Goal: Task Accomplishment & Management: Use online tool/utility

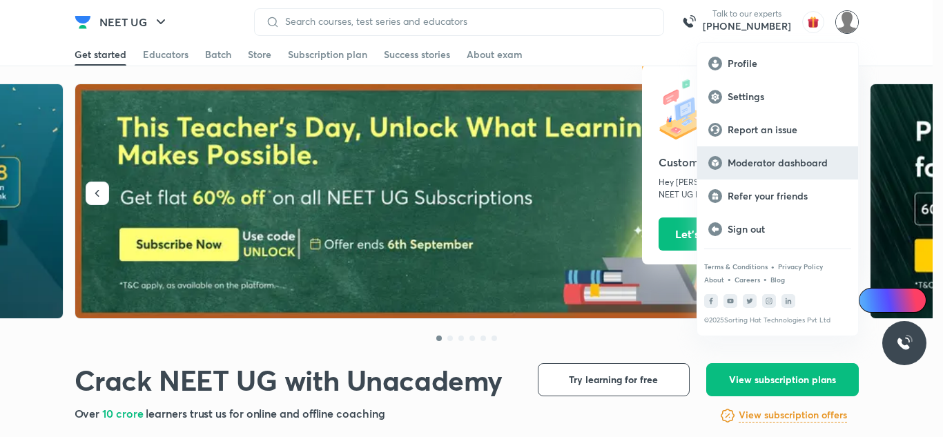
click at [799, 163] on p "Moderator dashboard" at bounding box center [787, 163] width 119 height 12
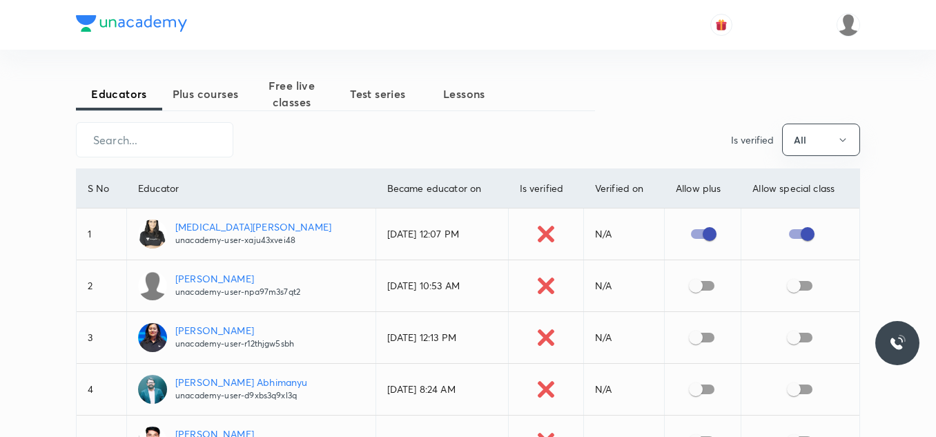
click at [186, 95] on span "Plus courses" at bounding box center [205, 94] width 86 height 17
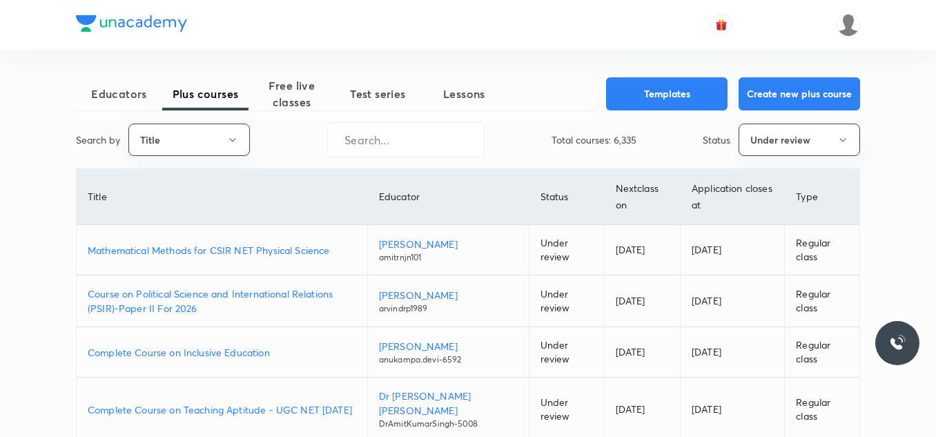
click at [181, 250] on p "Mathematical Methods for CSIR NET Physical Science" at bounding box center [222, 250] width 269 height 14
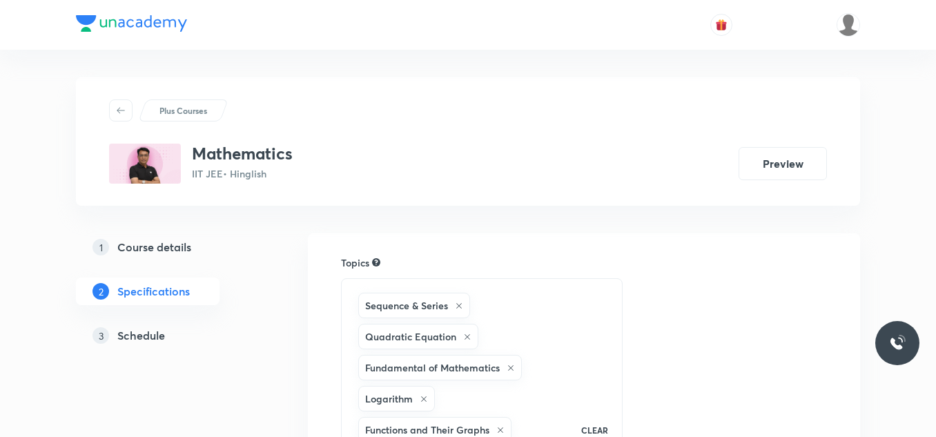
click at [136, 335] on h5 "Schedule" at bounding box center [141, 335] width 48 height 17
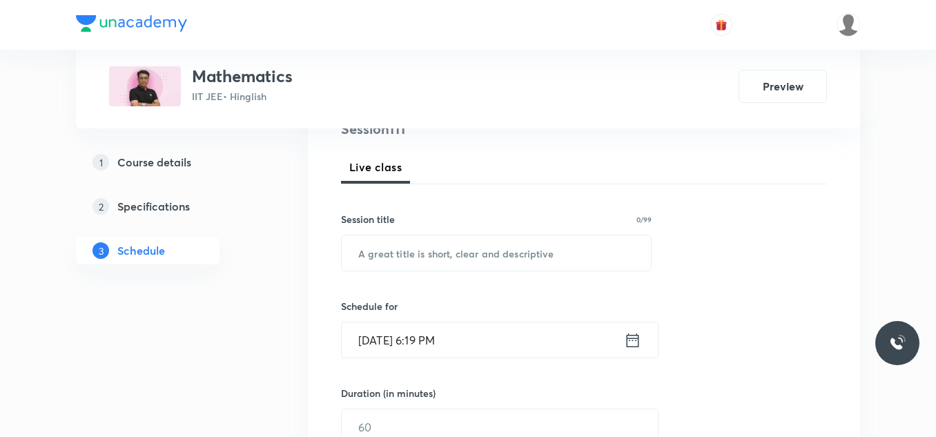
scroll to position [207, 0]
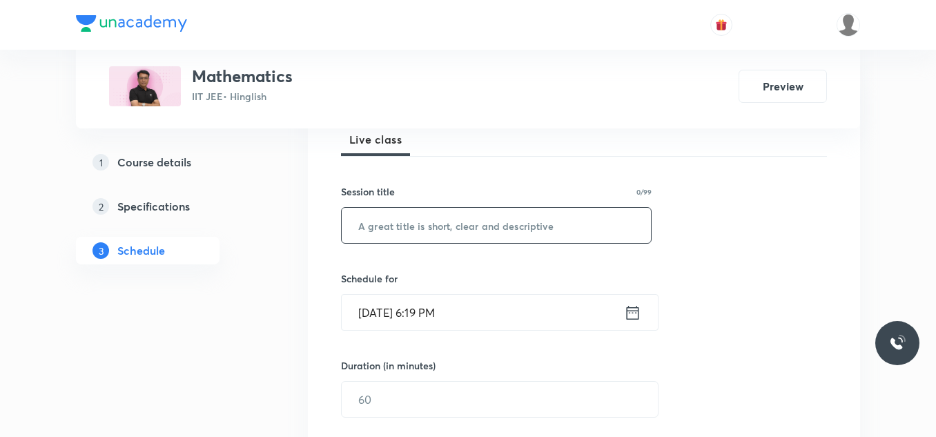
click at [422, 231] on input "text" at bounding box center [496, 225] width 309 height 35
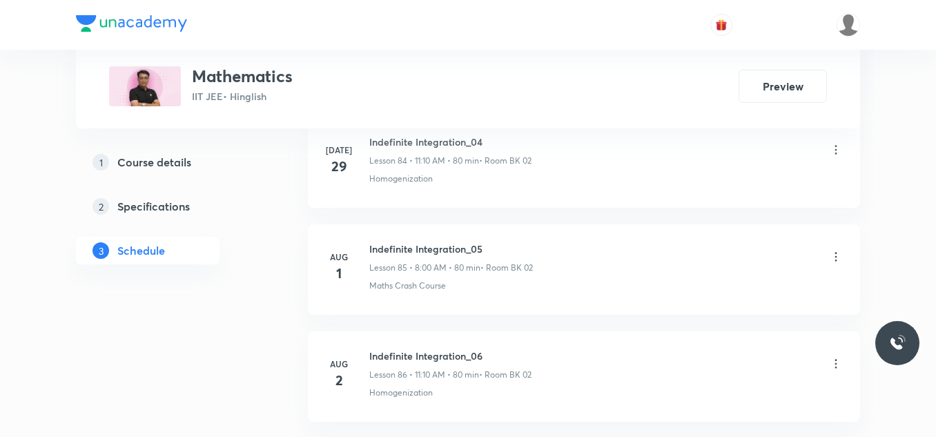
scroll to position [12440, 0]
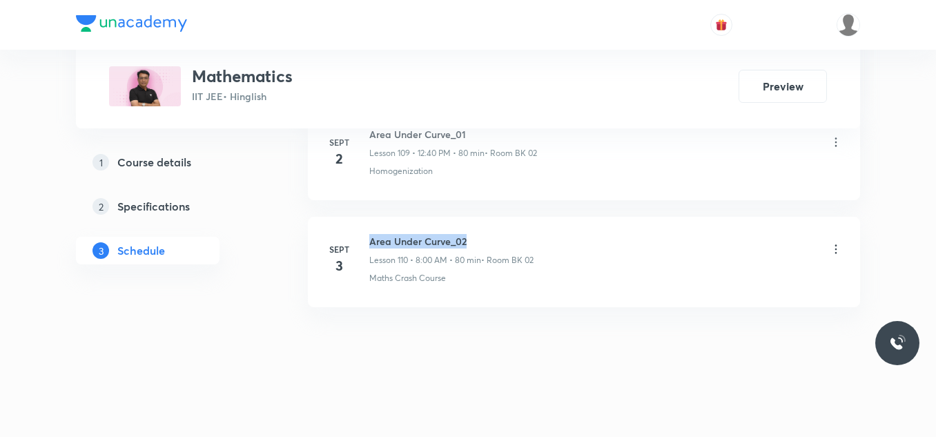
drag, startPoint x: 368, startPoint y: 238, endPoint x: 469, endPoint y: 233, distance: 101.6
click at [469, 233] on li "Sept 3 Area Under Curve_02 Lesson 110 • 8:00 AM • 80 min • Room BK 02 Maths Cra…" at bounding box center [584, 262] width 552 height 90
copy h6 "Area Under Curve_02"
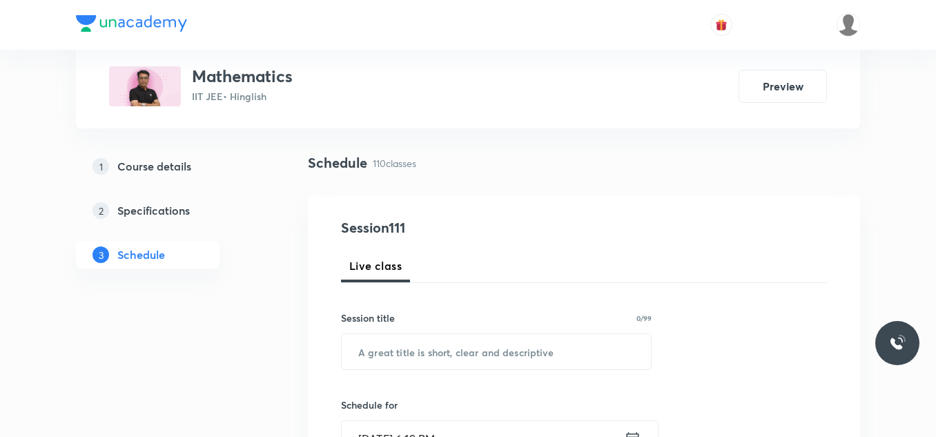
scroll to position [207, 0]
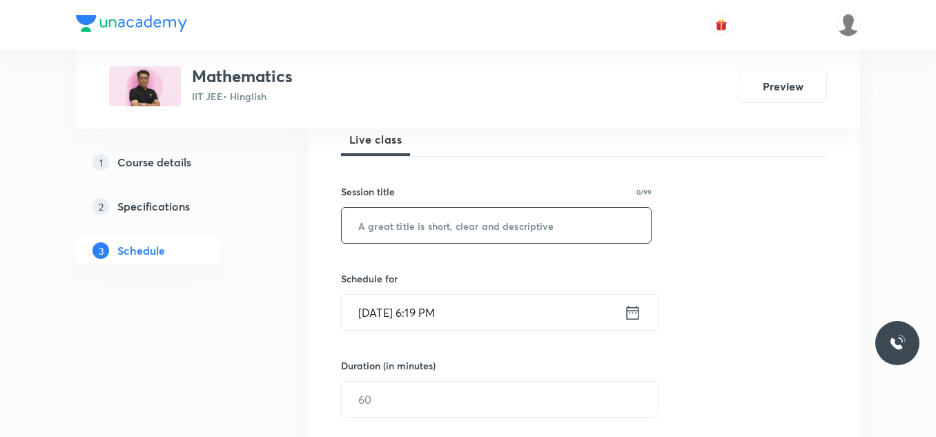
click at [402, 226] on input "text" at bounding box center [496, 225] width 309 height 35
paste input "Area Under Curve_02"
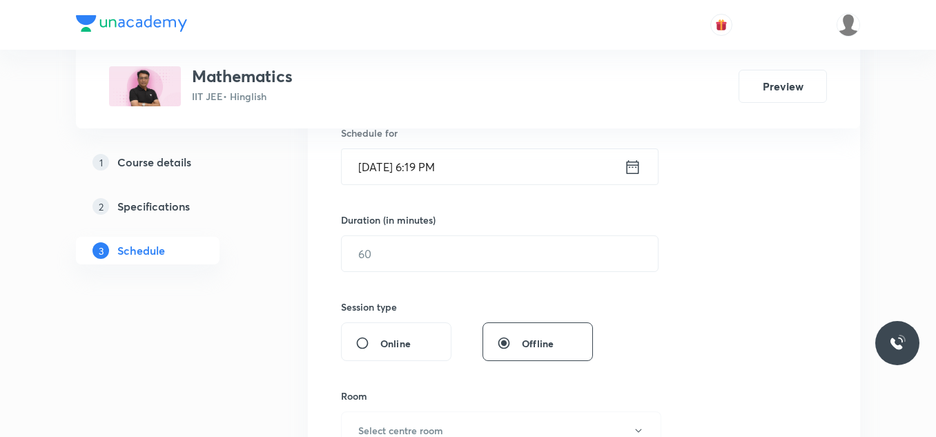
scroll to position [276, 0]
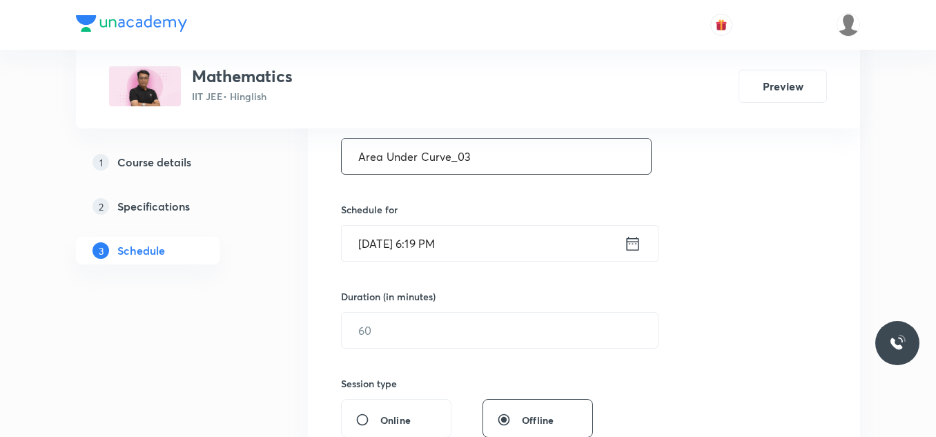
type input "Area Under Curve_03"
click at [446, 242] on input "Sept 4, 2025, 6:19 PM" at bounding box center [483, 243] width 282 height 35
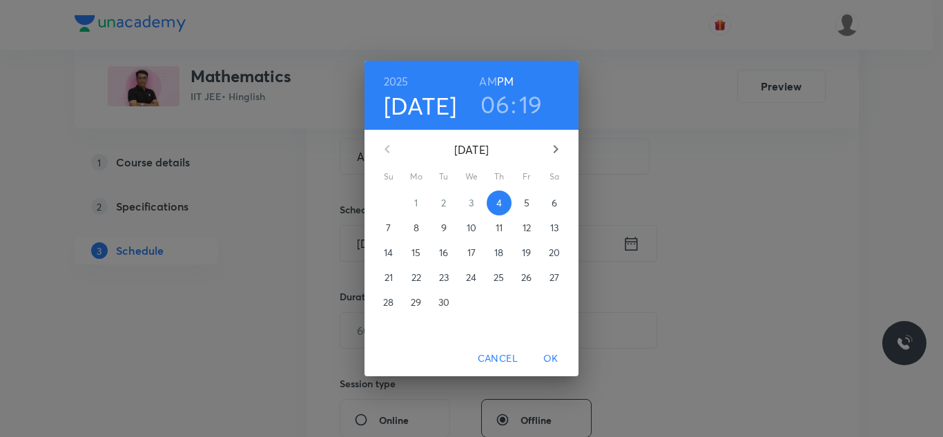
click at [523, 204] on span "5" at bounding box center [526, 203] width 25 height 14
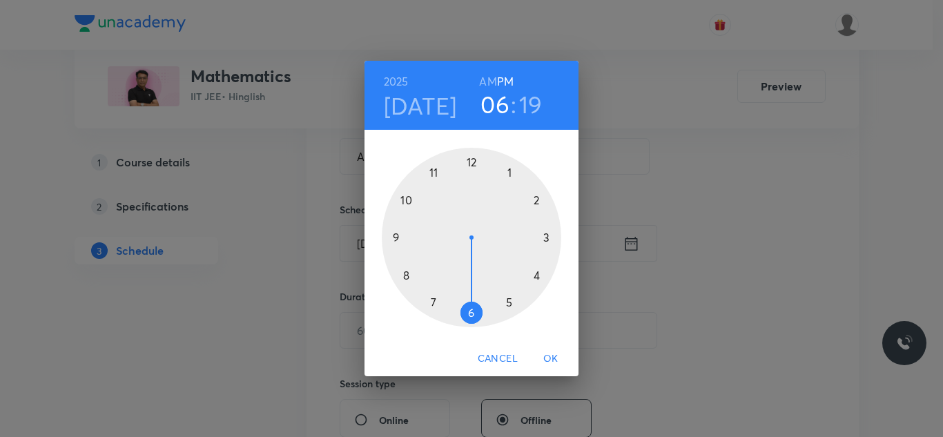
click at [406, 276] on div at bounding box center [471, 237] width 179 height 179
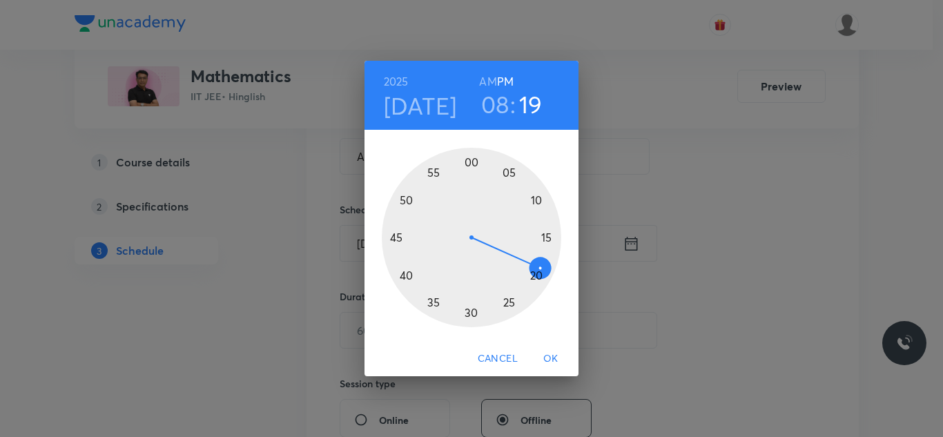
click at [487, 78] on h6 "AM" at bounding box center [487, 81] width 17 height 19
click at [471, 164] on div at bounding box center [471, 237] width 179 height 179
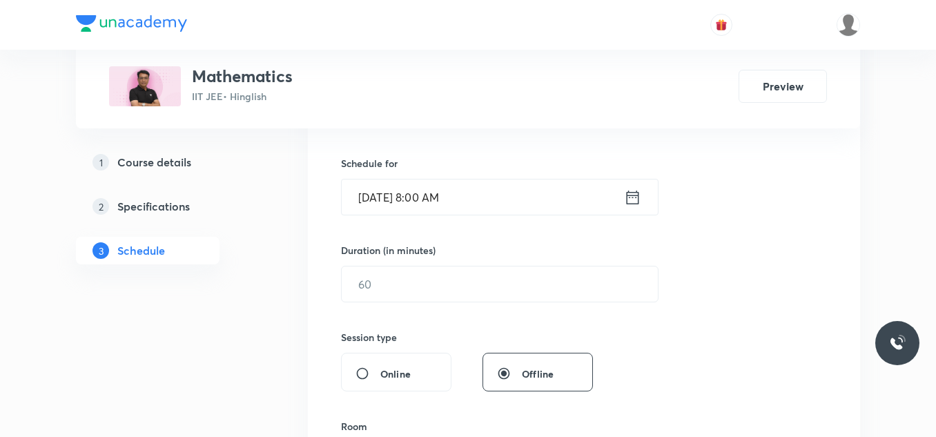
scroll to position [345, 0]
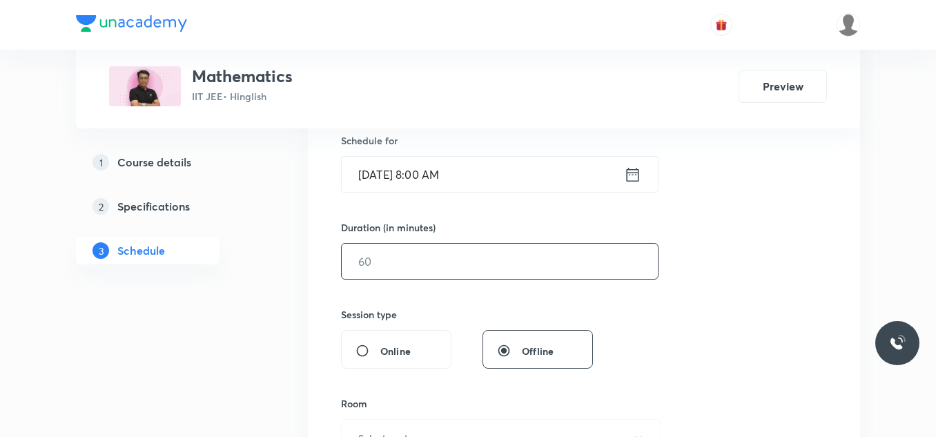
click at [423, 246] on input "text" at bounding box center [500, 261] width 316 height 35
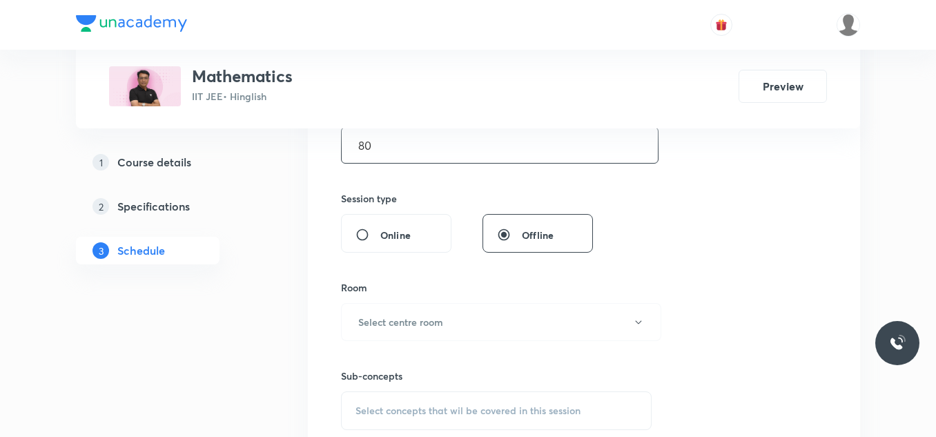
scroll to position [483, 0]
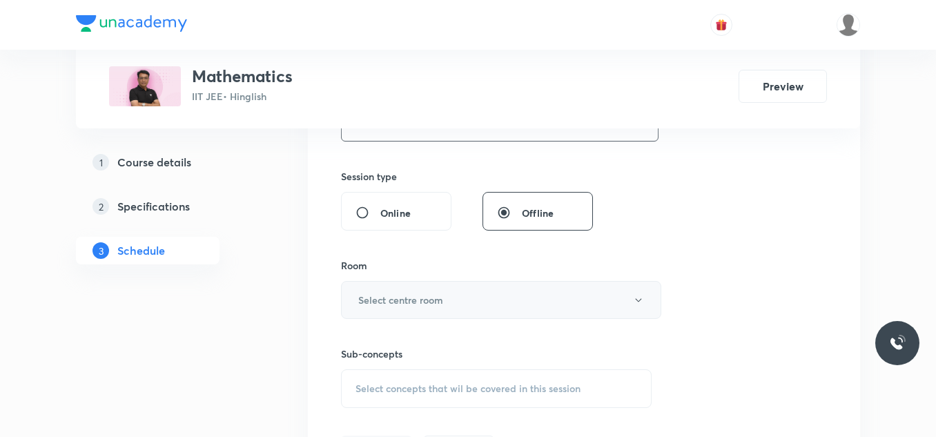
type input "80"
click at [373, 294] on h6 "Select centre room" at bounding box center [400, 300] width 85 height 14
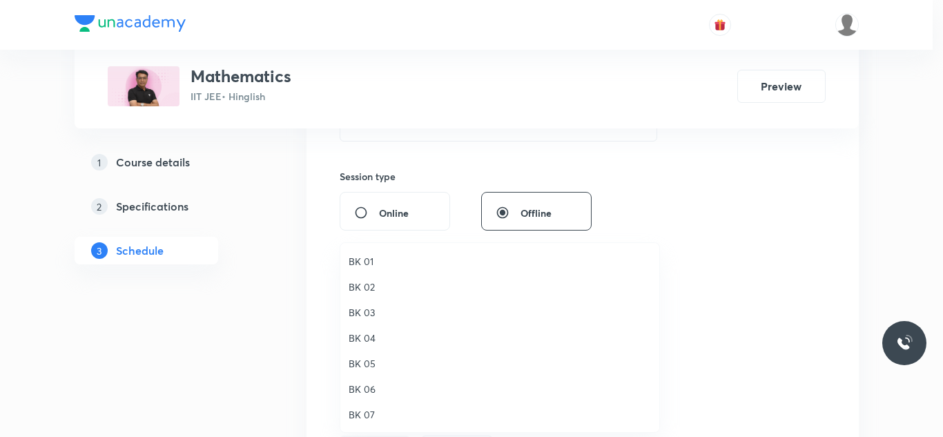
click at [368, 258] on span "BK 01" at bounding box center [500, 261] width 302 height 14
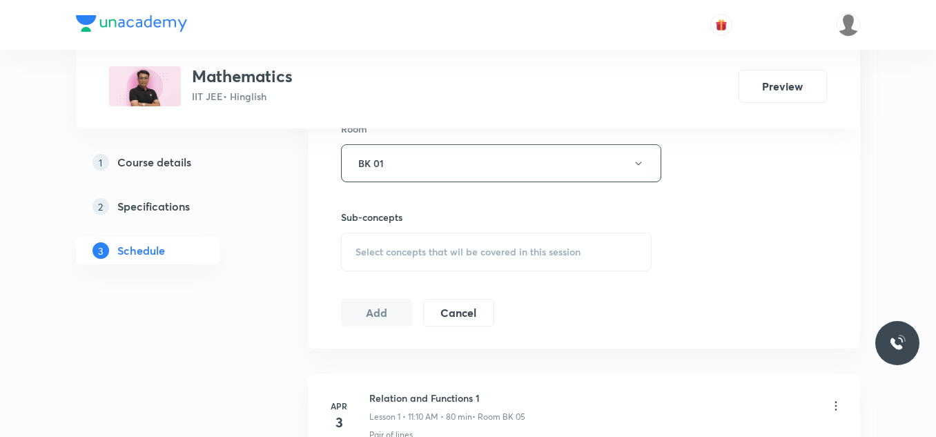
scroll to position [621, 0]
click at [411, 257] on div "Select concepts that wil be covered in this session" at bounding box center [496, 250] width 311 height 39
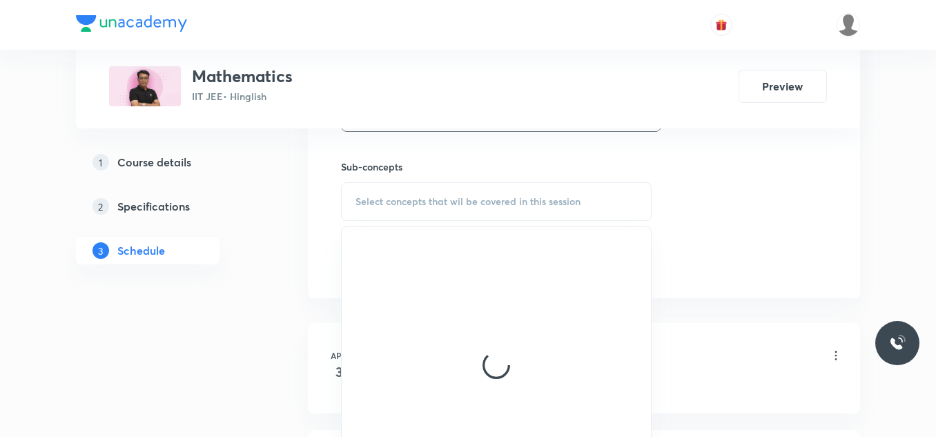
scroll to position [759, 0]
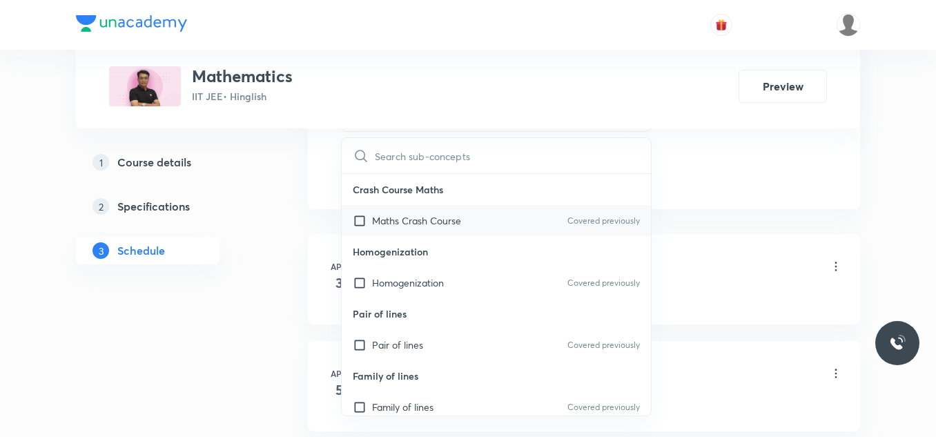
click at [429, 224] on p "Maths Crash Course" at bounding box center [416, 220] width 89 height 14
checkbox input "true"
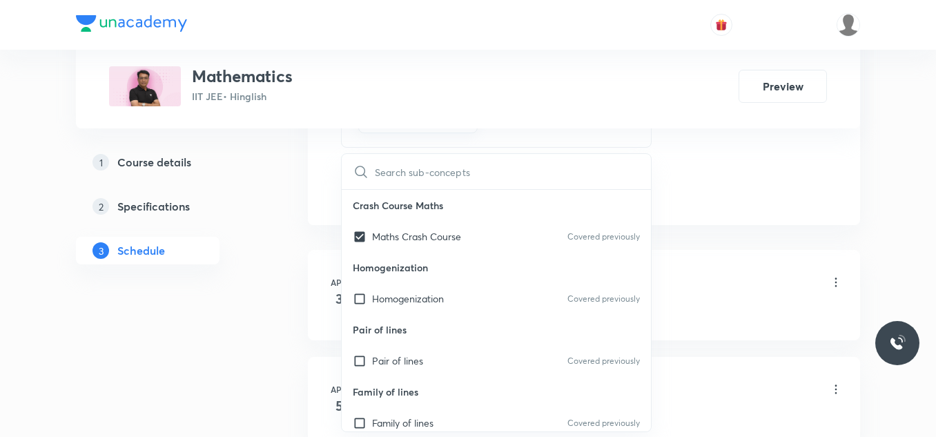
drag, startPoint x: 703, startPoint y: 204, endPoint x: 585, endPoint y: 201, distance: 118.1
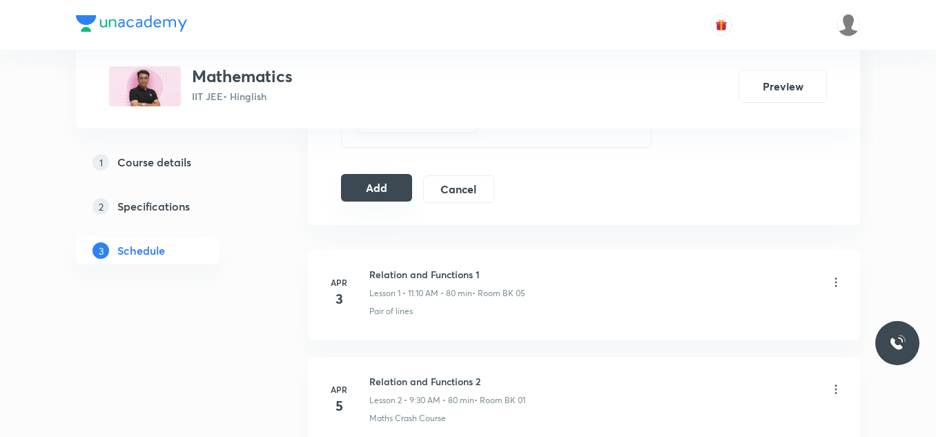
click at [385, 188] on button "Add" at bounding box center [376, 188] width 71 height 28
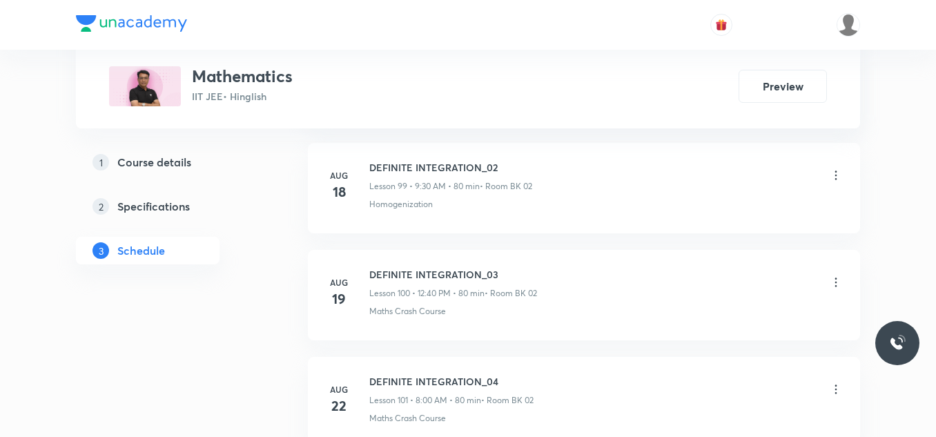
scroll to position [11805, 0]
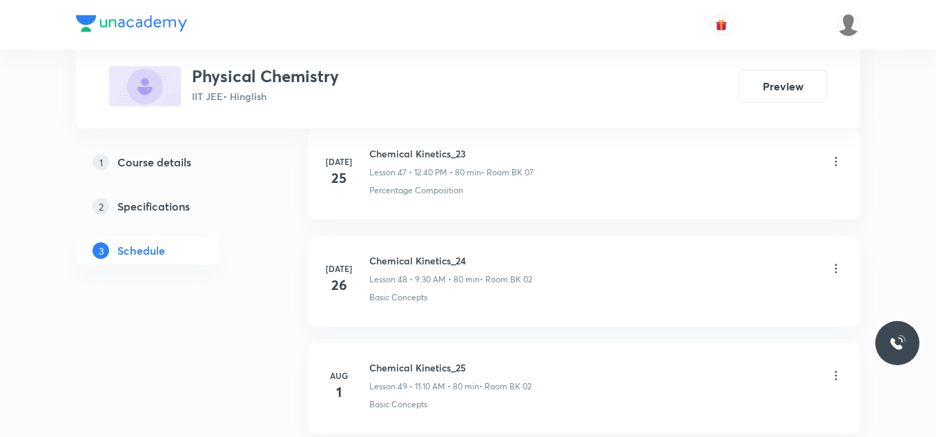
scroll to position [7197, 0]
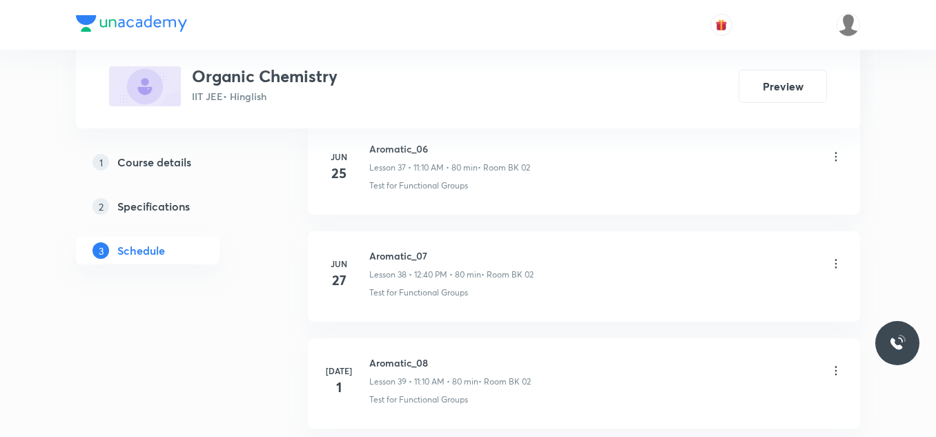
scroll to position [7411, 0]
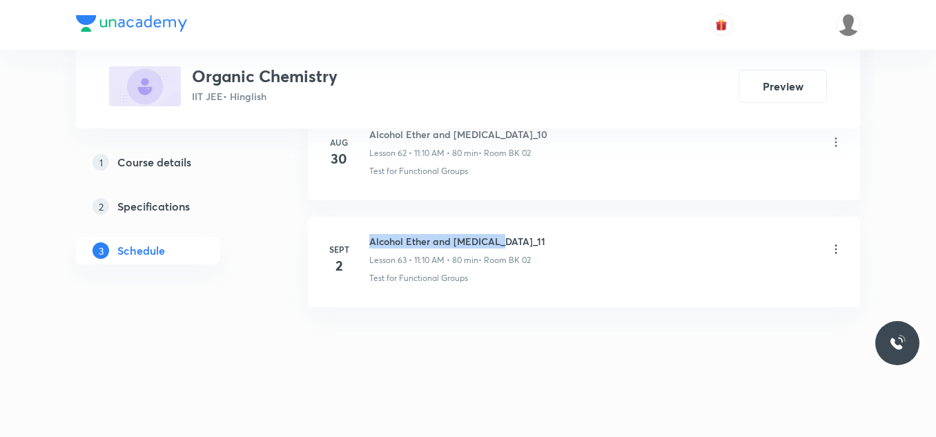
drag, startPoint x: 367, startPoint y: 236, endPoint x: 609, endPoint y: 247, distance: 241.9
click at [609, 247] on div "Sept 2 Alcohol Ether and Phenol_11 Lesson 63 • 11:10 AM • 80 min • Room BK 02 T…" at bounding box center [584, 259] width 518 height 50
copy h6 "Alcohol Ether and Phenol_11"
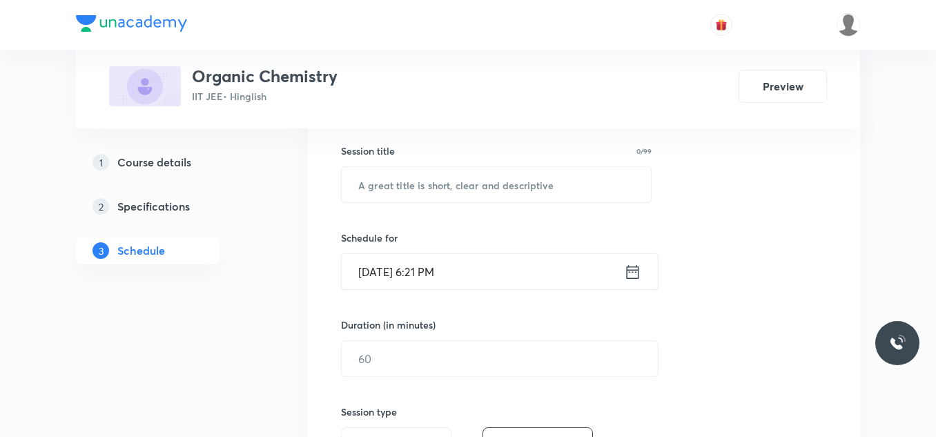
scroll to position [276, 0]
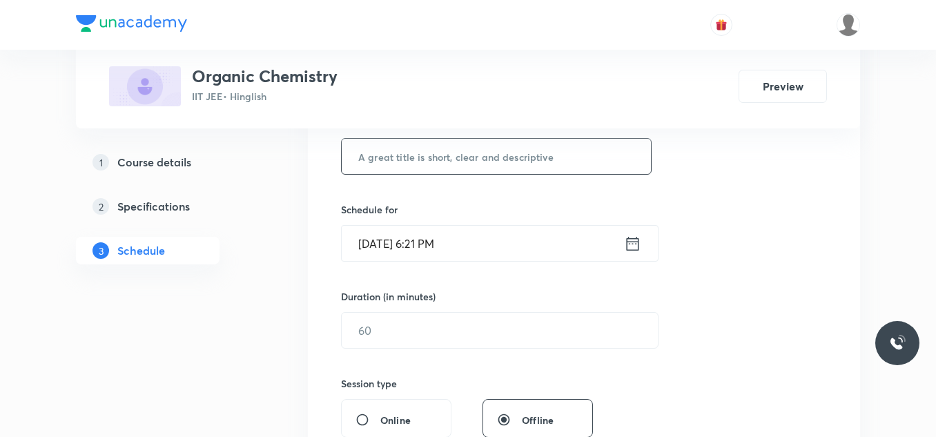
click at [485, 158] on input "text" at bounding box center [496, 156] width 309 height 35
paste input "Alcohol Ether and Phenol_11"
type input "Alcohol Ether and Phenol_12"
click at [475, 253] on input "Sept 4, 2025, 6:21 PM" at bounding box center [483, 243] width 282 height 35
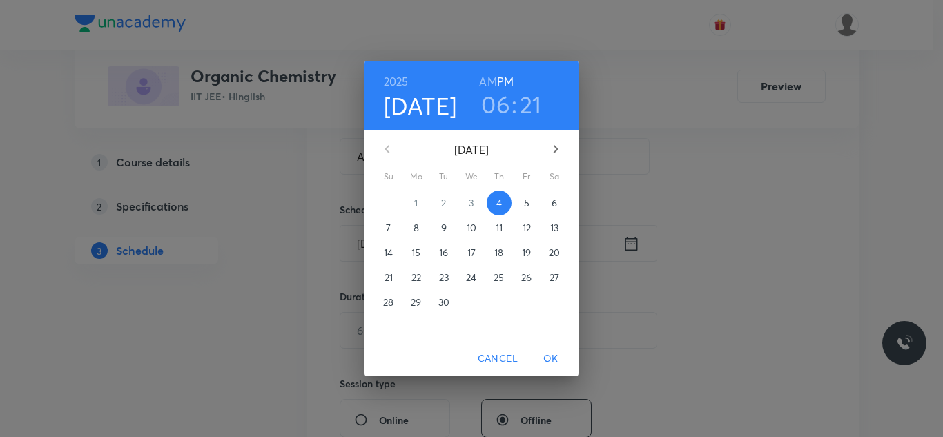
click at [531, 203] on span "5" at bounding box center [526, 203] width 25 height 14
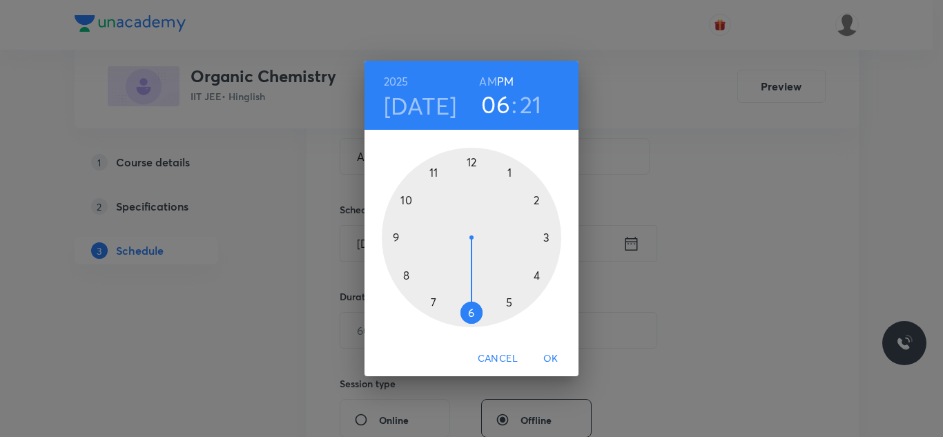
click at [401, 235] on div at bounding box center [471, 237] width 179 height 179
click at [487, 85] on h6 "AM" at bounding box center [487, 81] width 17 height 19
click at [469, 312] on div at bounding box center [471, 237] width 179 height 179
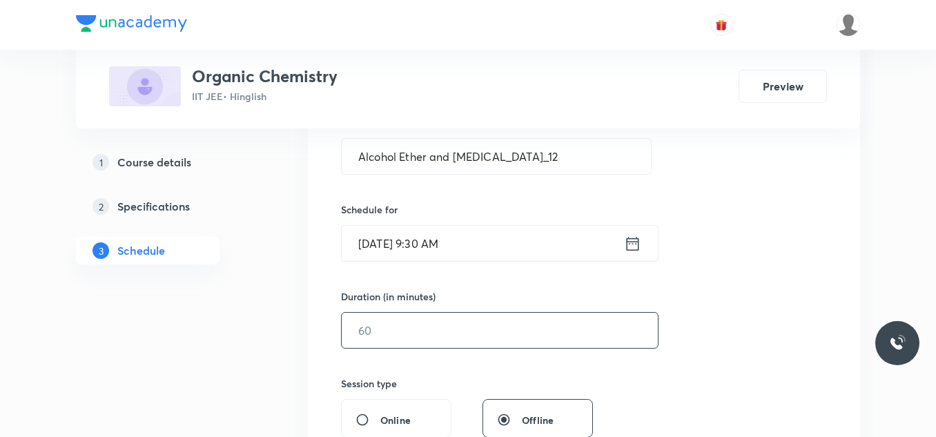
click at [449, 324] on input "text" at bounding box center [500, 330] width 316 height 35
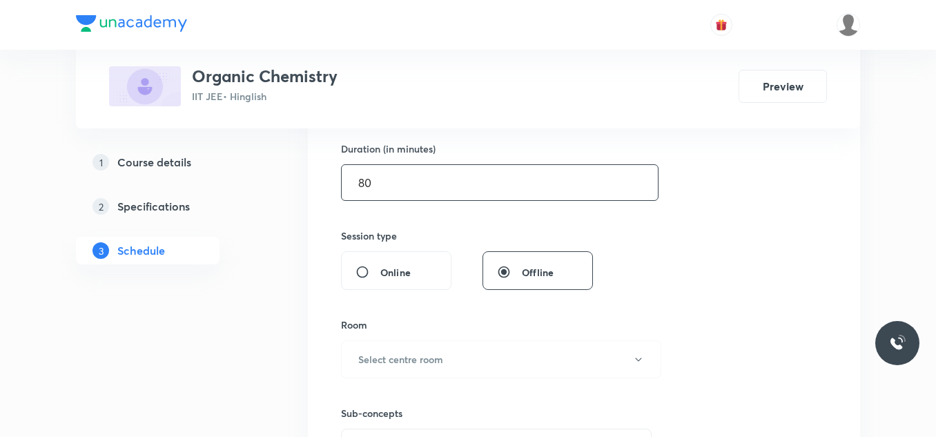
scroll to position [483, 0]
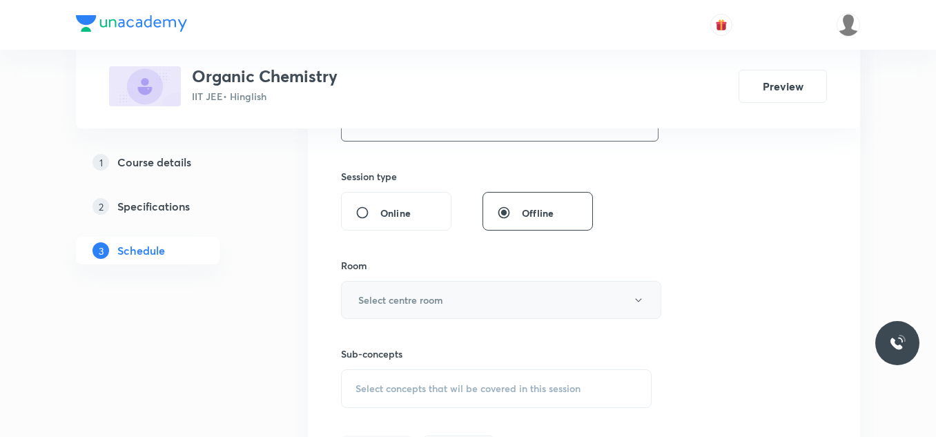
type input "80"
click at [447, 312] on button "Select centre room" at bounding box center [501, 300] width 320 height 38
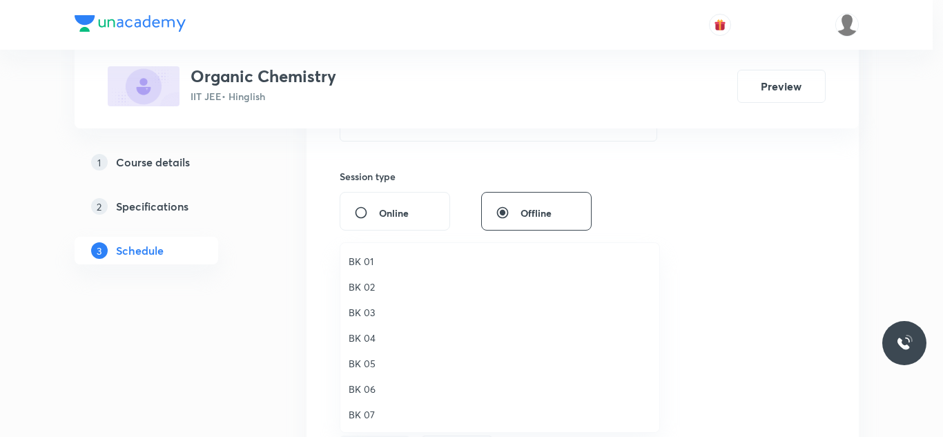
click at [368, 261] on span "BK 01" at bounding box center [500, 261] width 302 height 14
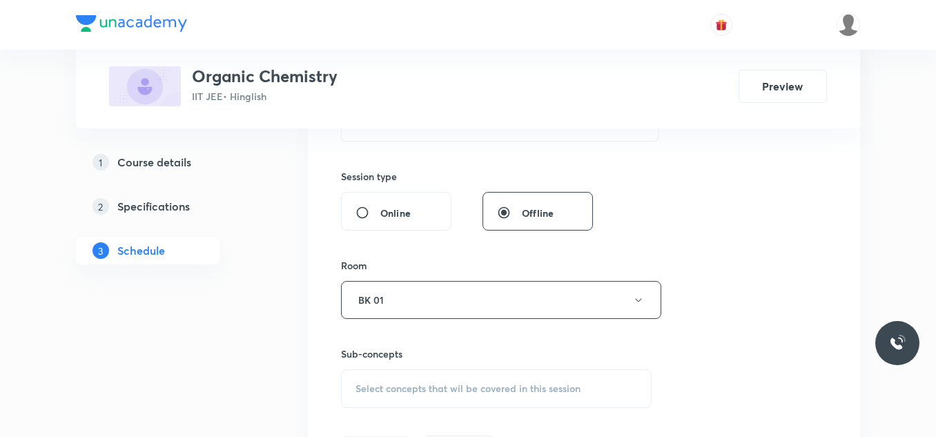
scroll to position [621, 0]
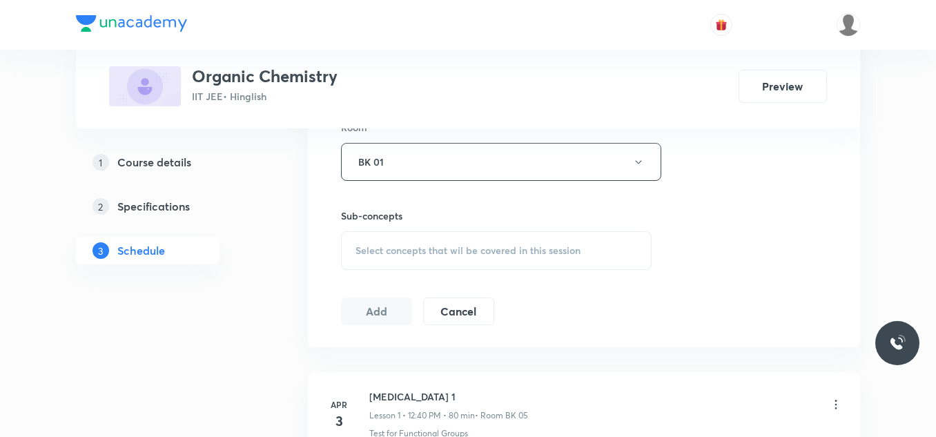
click at [394, 260] on div "Select concepts that wil be covered in this session" at bounding box center [496, 250] width 311 height 39
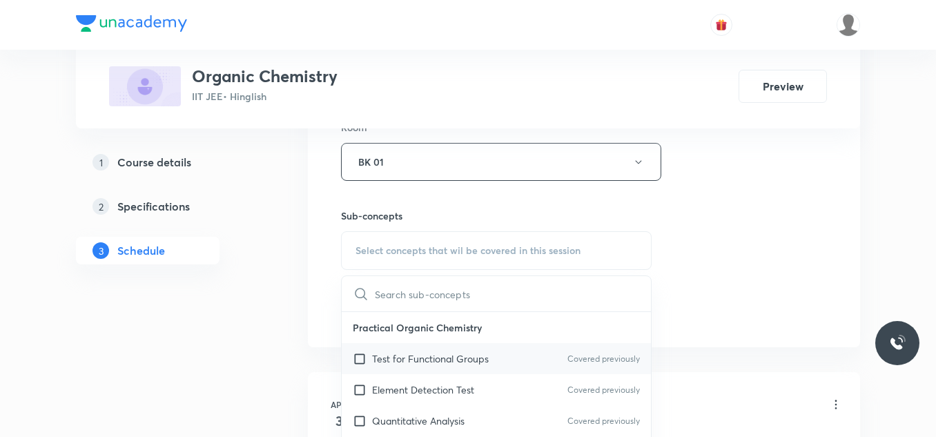
click at [420, 362] on p "Test for Functional Groups" at bounding box center [430, 358] width 117 height 14
checkbox input "true"
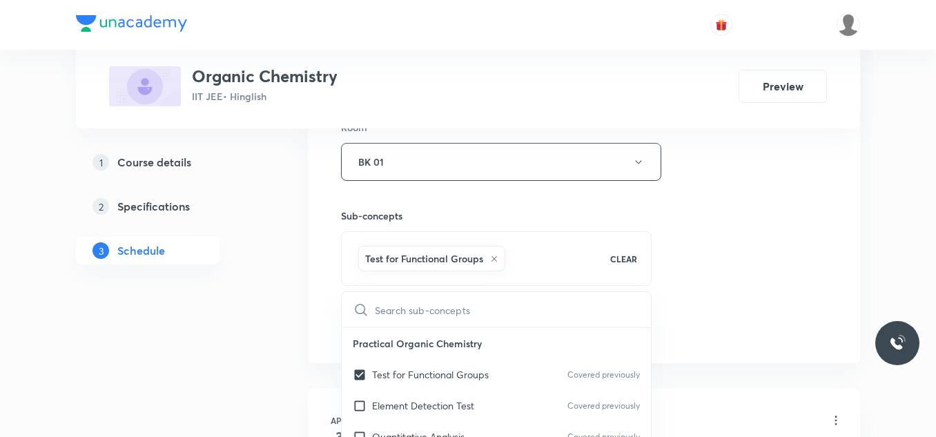
drag, startPoint x: 811, startPoint y: 294, endPoint x: 423, endPoint y: 273, distance: 388.5
click at [801, 290] on div "Session 64 Live class Session title 27/99 Alcohol Ether and Phenol_12 ​ Schedul…" at bounding box center [584, 9] width 486 height 664
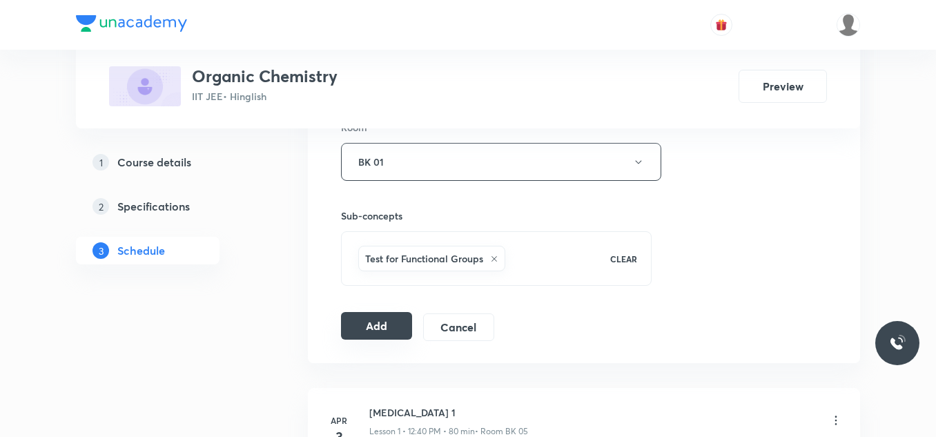
click at [373, 324] on button "Add" at bounding box center [376, 326] width 71 height 28
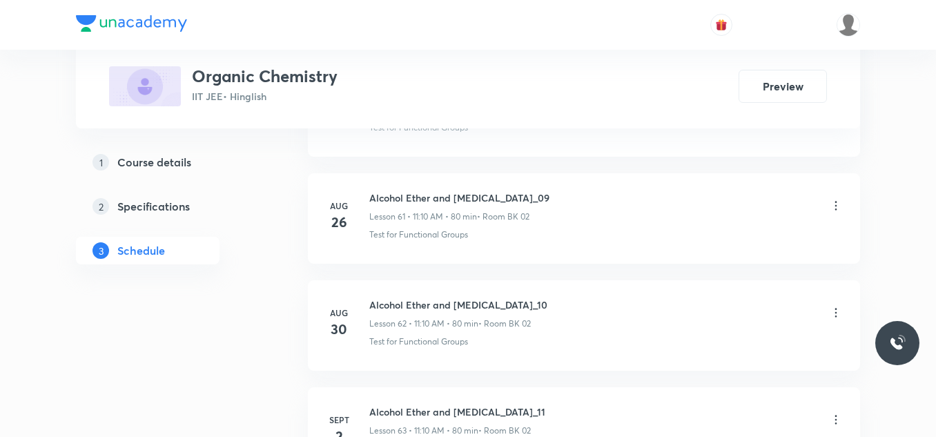
scroll to position [6776, 0]
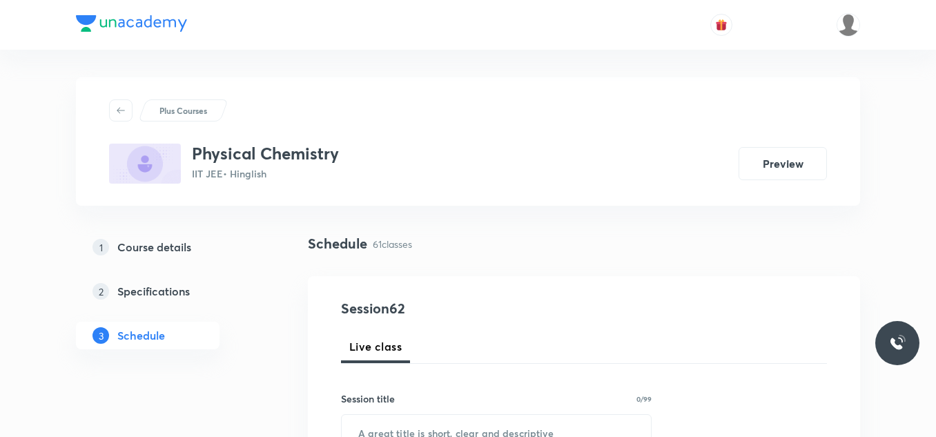
scroll to position [7197, 0]
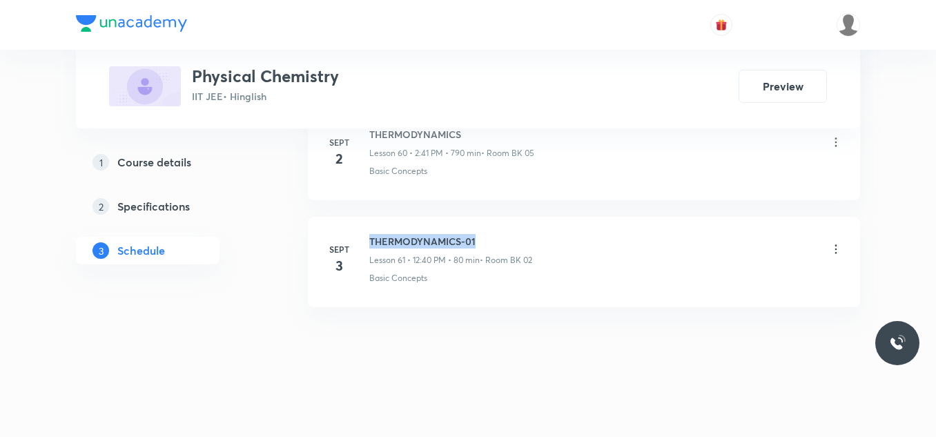
drag, startPoint x: 367, startPoint y: 236, endPoint x: 498, endPoint y: 234, distance: 131.2
click at [497, 235] on div "[DATE] THERMODYNAMICS-01 Lesson 61 • 12:40 PM • 80 min • Room BK 02 Basic Conce…" at bounding box center [584, 259] width 518 height 50
copy h6 "THERMODYNAMICS-01"
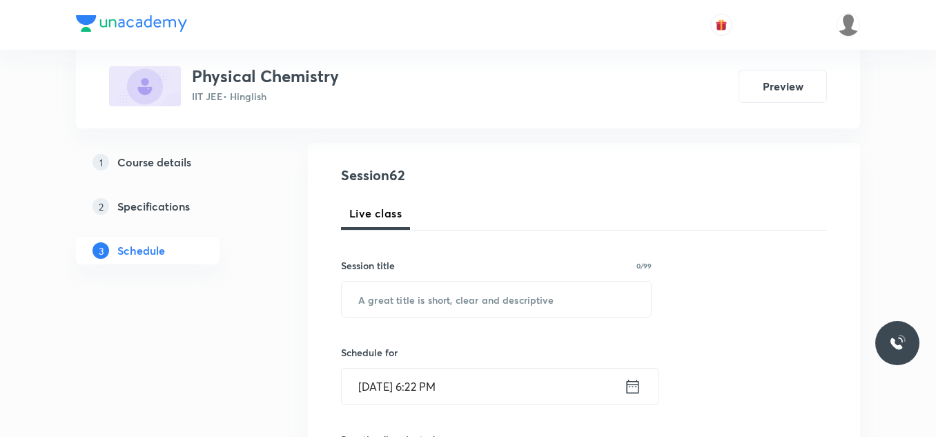
scroll to position [138, 0]
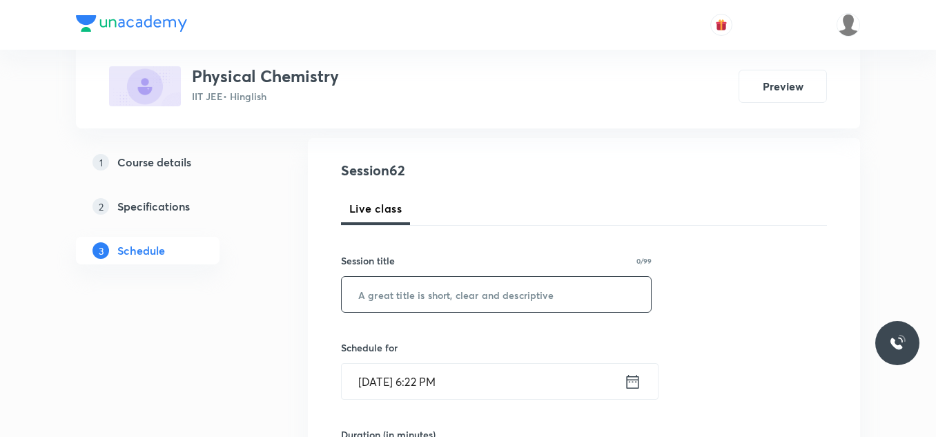
click at [478, 300] on input "text" at bounding box center [496, 294] width 309 height 35
paste input "THERMODYNAMICS-01"
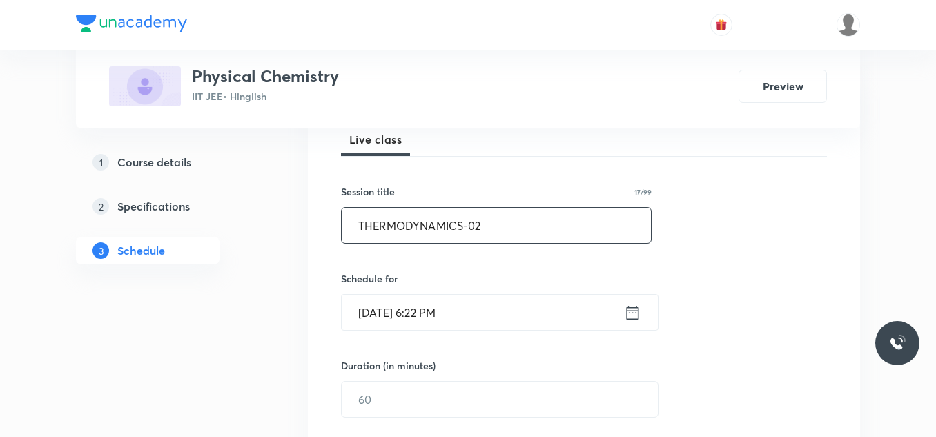
type input "THERMODYNAMICS-02"
click at [458, 308] on input "Sept 4, 2025, 6:22 PM" at bounding box center [483, 312] width 282 height 35
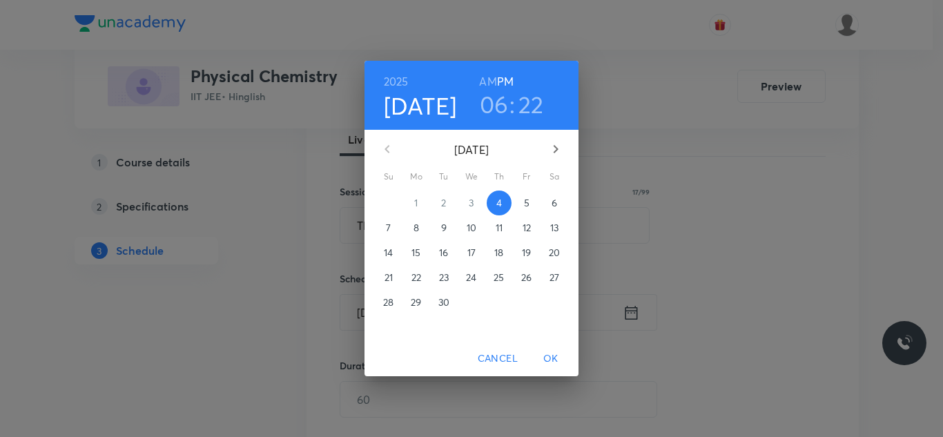
click at [526, 206] on p "5" at bounding box center [527, 203] width 6 height 14
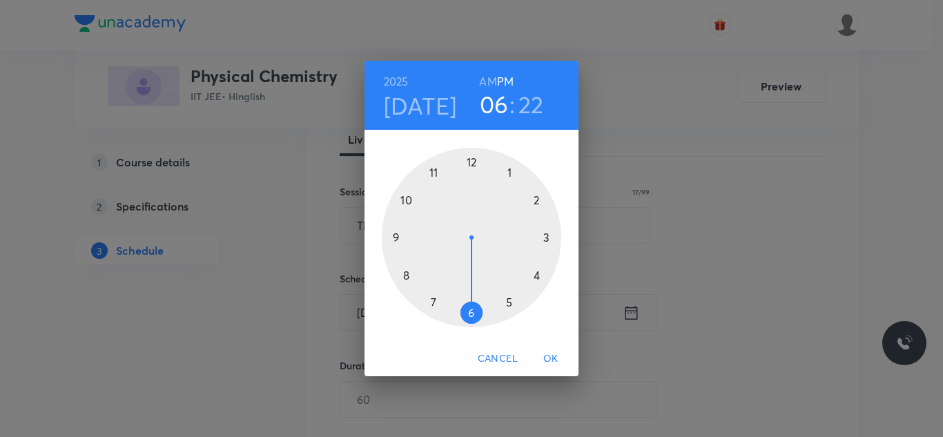
click at [470, 164] on div at bounding box center [471, 237] width 179 height 179
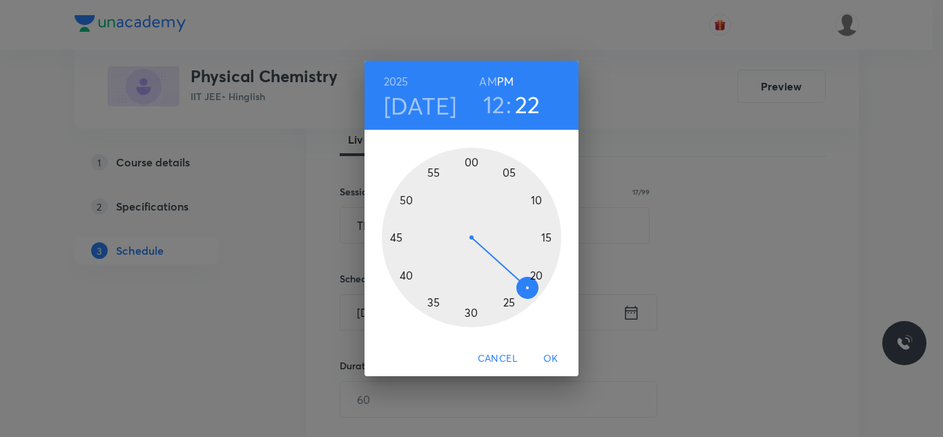
click at [409, 276] on div at bounding box center [471, 237] width 179 height 179
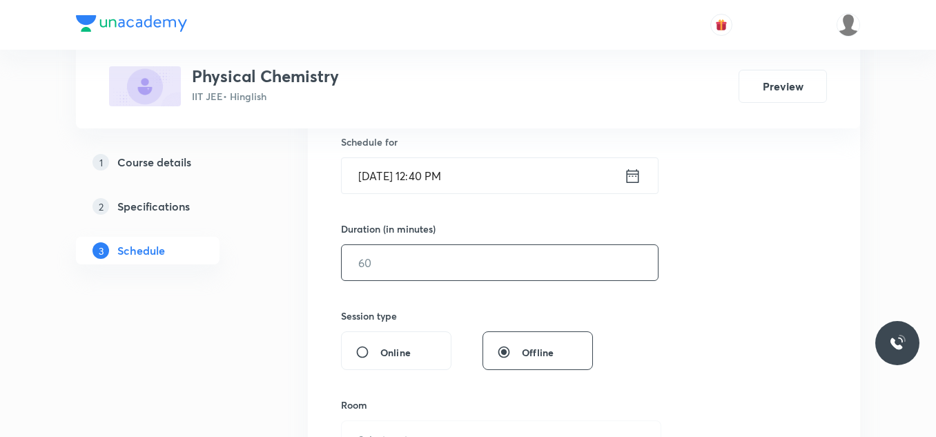
scroll to position [345, 0]
click at [429, 268] on input "text" at bounding box center [500, 261] width 316 height 35
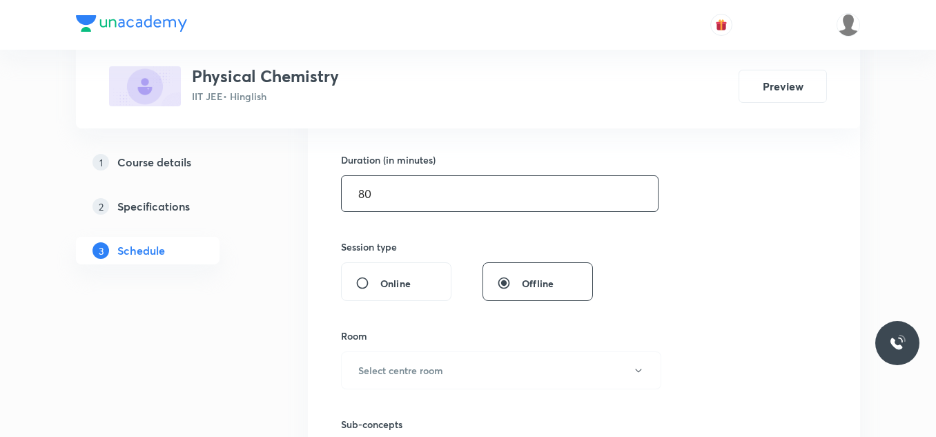
scroll to position [414, 0]
type input "80"
click at [385, 365] on h6 "Select centre room" at bounding box center [400, 369] width 85 height 14
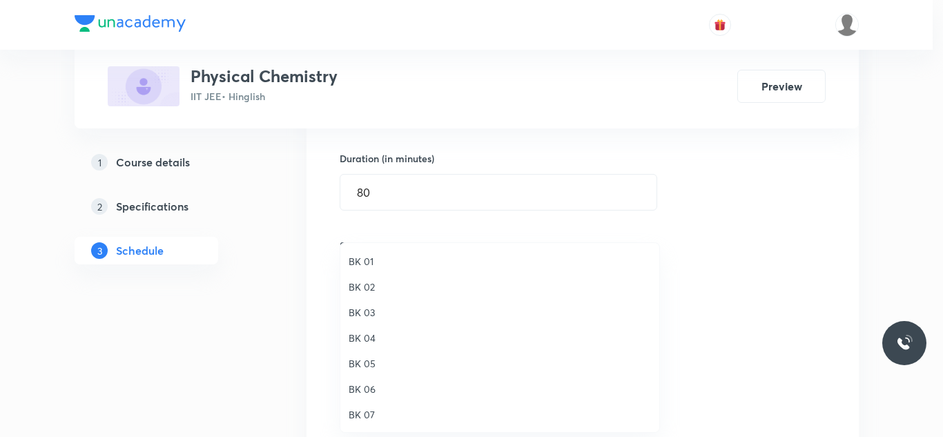
click at [373, 269] on li "BK 01" at bounding box center [499, 262] width 319 height 26
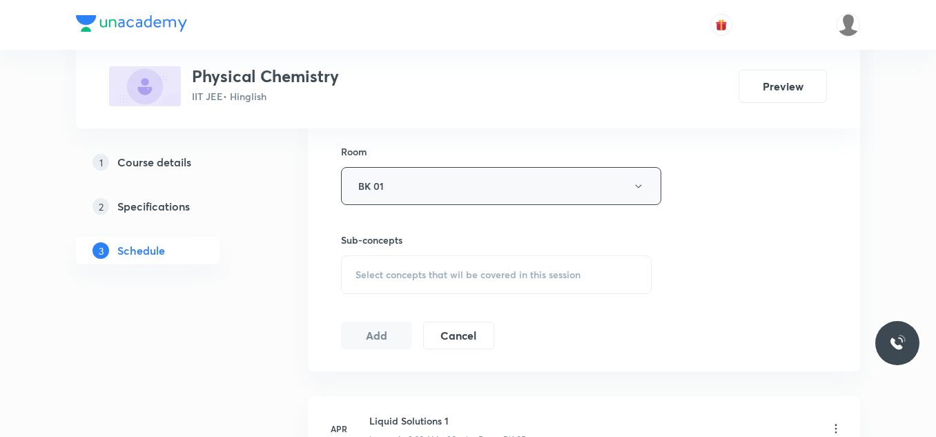
scroll to position [621, 0]
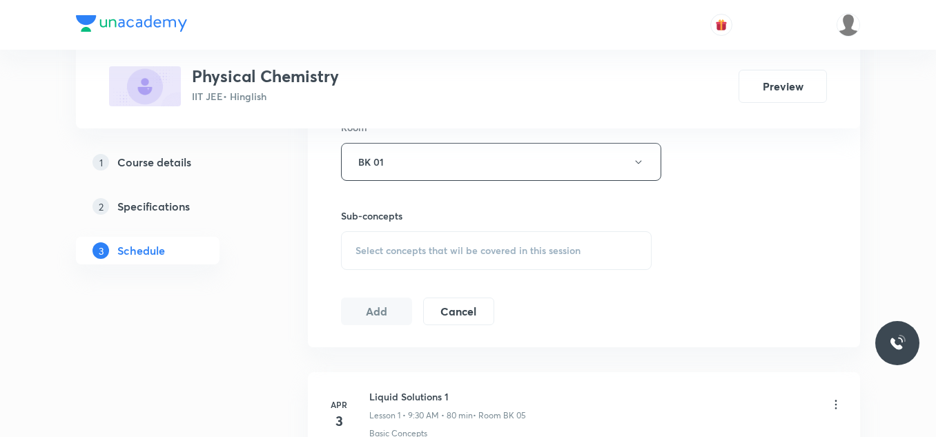
click at [450, 254] on span "Select concepts that wil be covered in this session" at bounding box center [468, 250] width 225 height 11
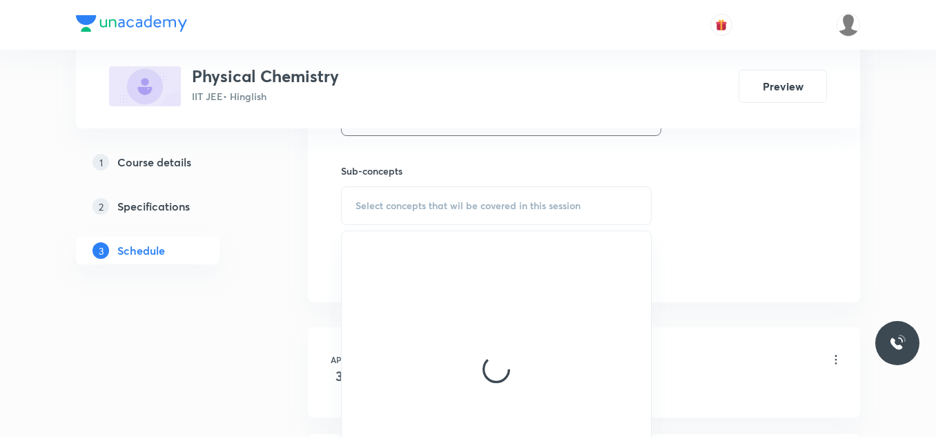
scroll to position [690, 0]
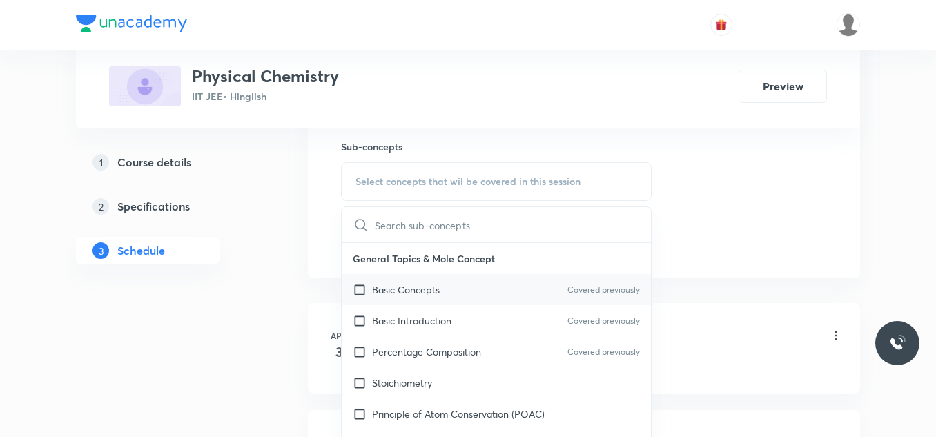
click at [387, 286] on p "Basic Concepts" at bounding box center [406, 289] width 68 height 14
checkbox input "true"
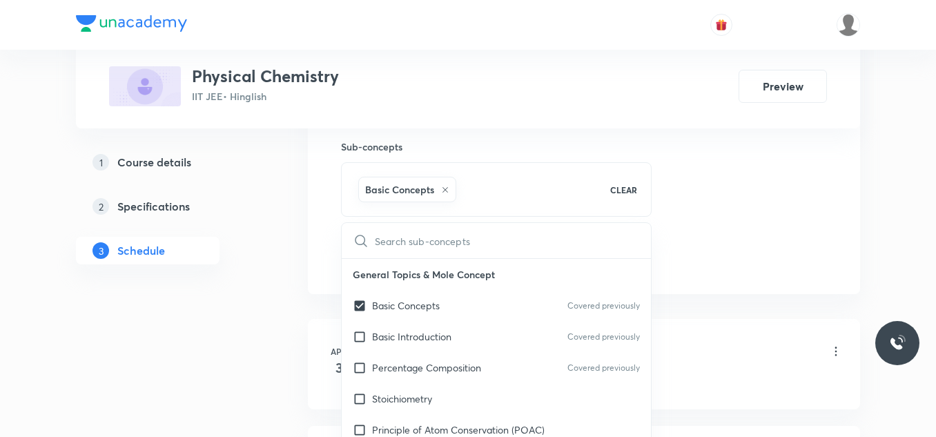
drag, startPoint x: 797, startPoint y: 202, endPoint x: 788, endPoint y: 202, distance: 9.0
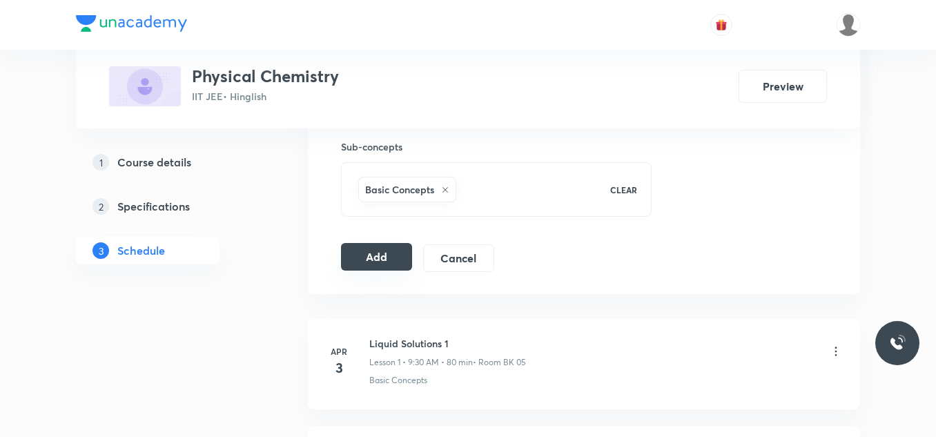
click at [369, 255] on button "Add" at bounding box center [376, 257] width 71 height 28
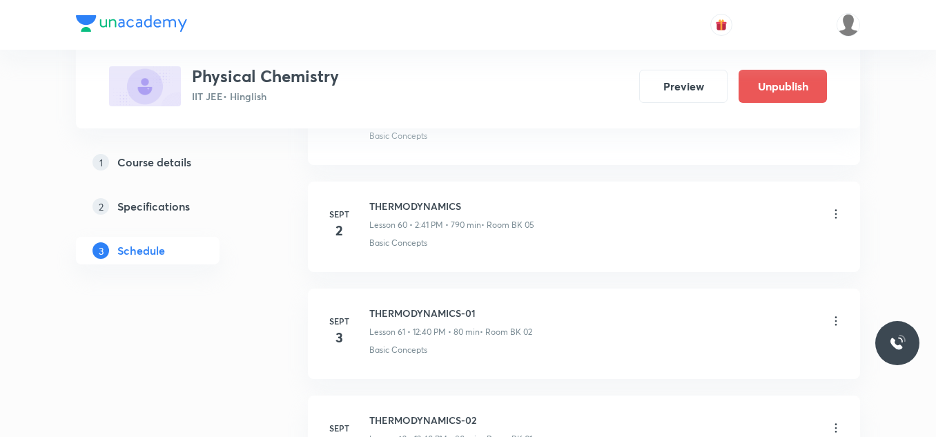
scroll to position [6669, 0]
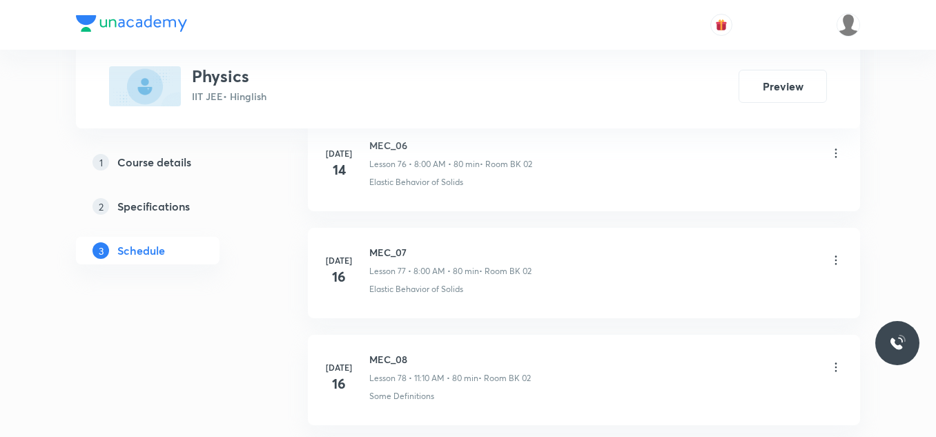
scroll to position [12849, 0]
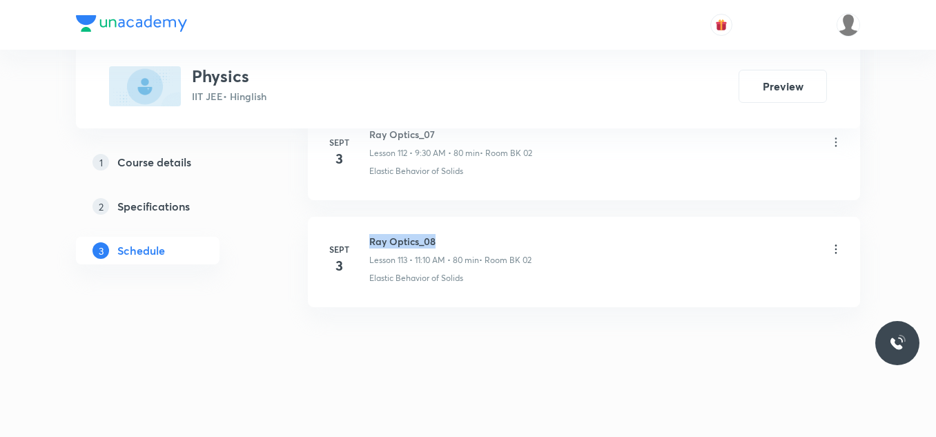
drag, startPoint x: 370, startPoint y: 237, endPoint x: 465, endPoint y: 222, distance: 96.4
click at [465, 222] on li "Sept 3 Ray Optics_08 Lesson 113 • 11:10 AM • 80 min • Room BK 02 Elastic Behavi…" at bounding box center [584, 262] width 552 height 90
copy h6 "Ray Optics_08"
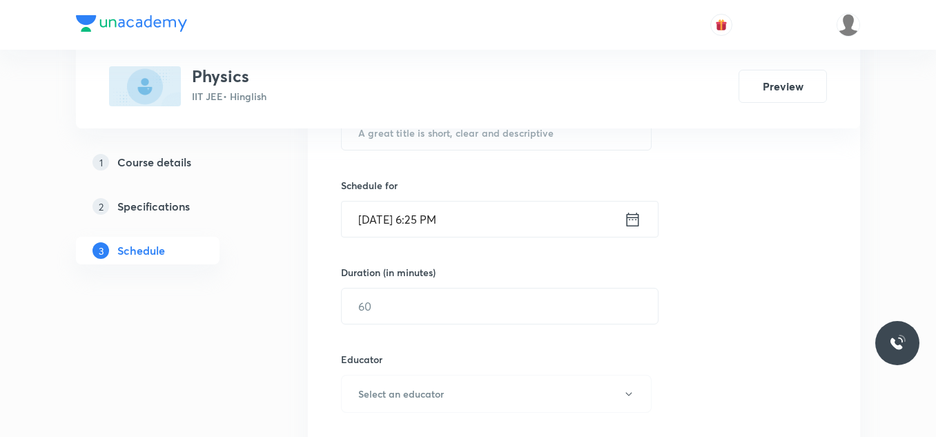
scroll to position [162, 0]
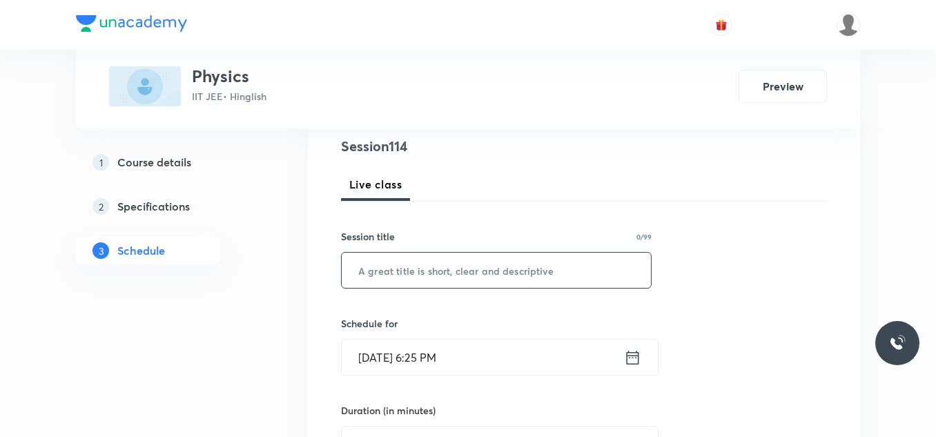
click at [407, 283] on input "text" at bounding box center [496, 270] width 309 height 35
paste input "Ray Optics_08"
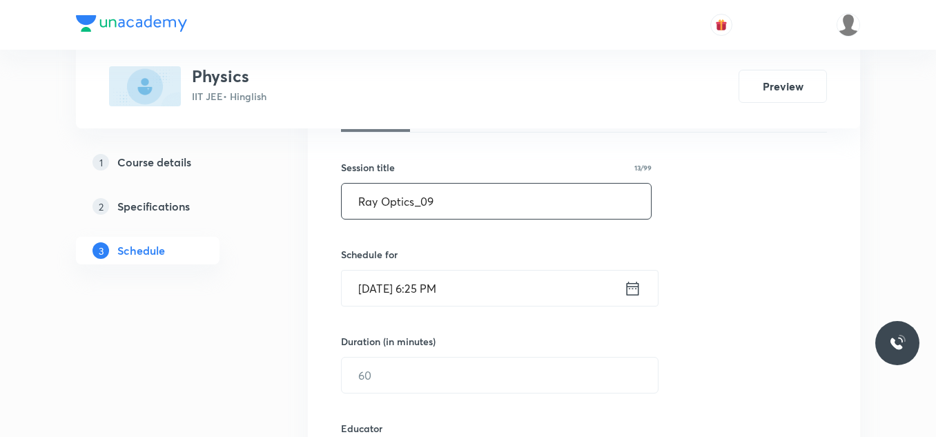
type input "Ray Optics_09"
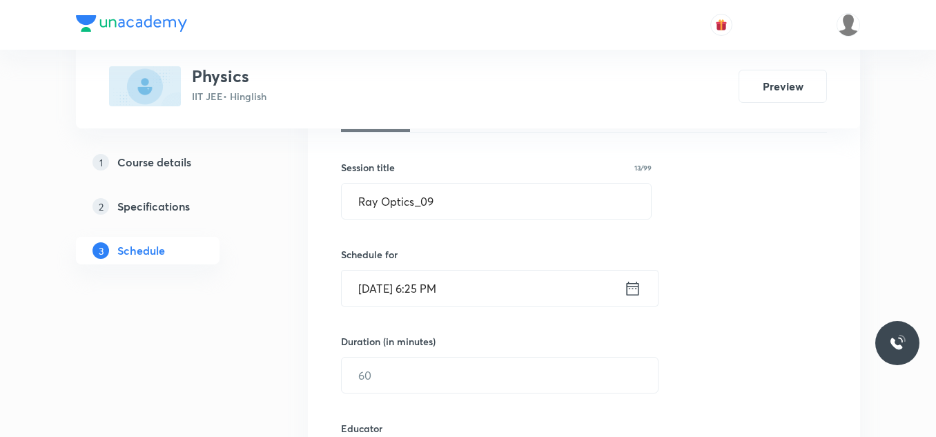
click at [436, 293] on input "Sept 4, 2025, 6:25 PM" at bounding box center [483, 288] width 282 height 35
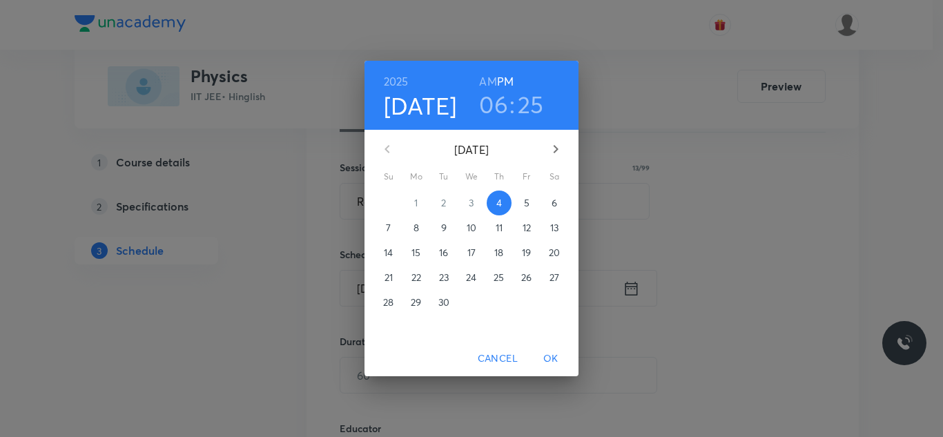
click at [529, 203] on p "5" at bounding box center [527, 203] width 6 height 14
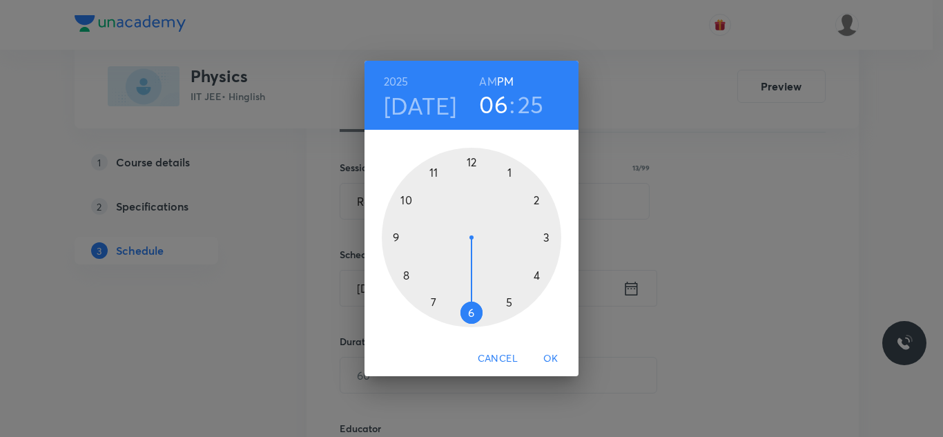
click at [431, 173] on div at bounding box center [471, 237] width 179 height 179
click at [485, 72] on h6 "AM" at bounding box center [487, 81] width 17 height 19
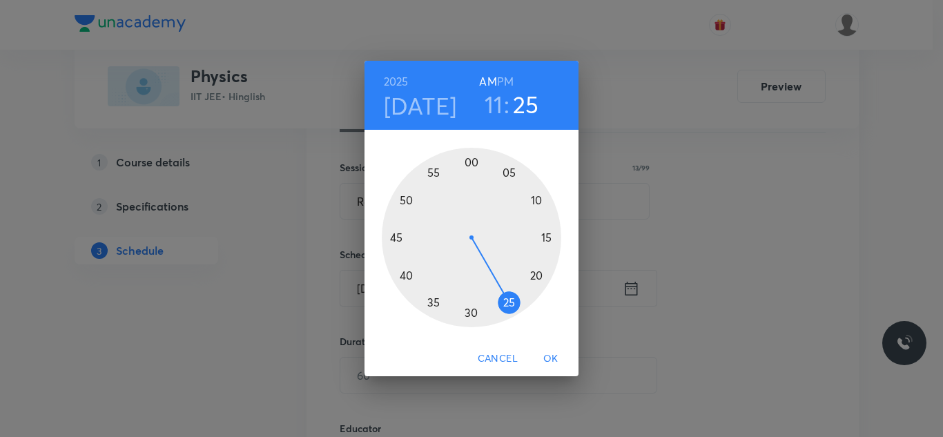
click at [535, 197] on div at bounding box center [471, 237] width 179 height 179
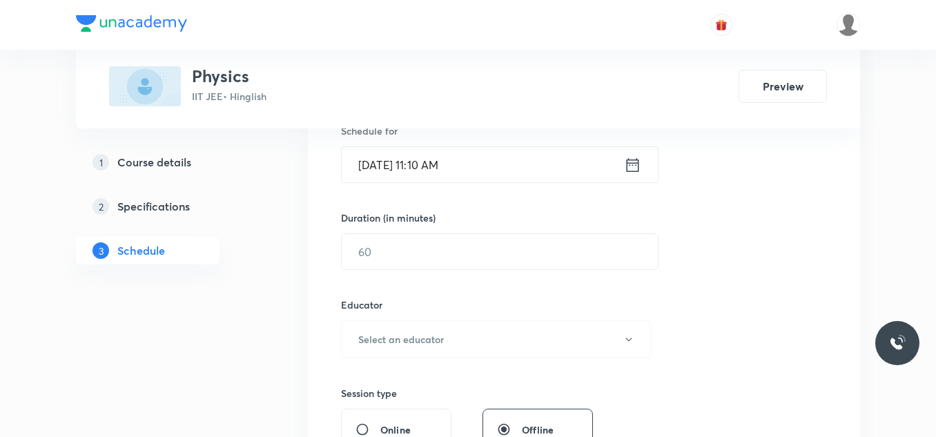
scroll to position [369, 0]
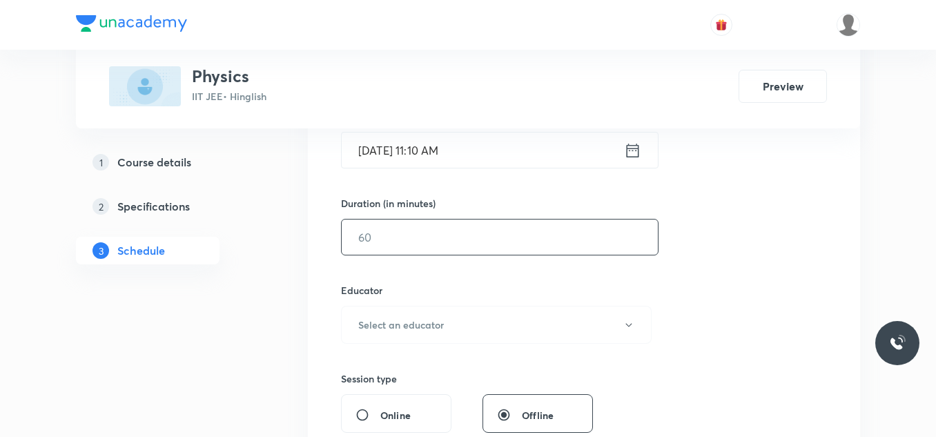
click at [434, 236] on input "text" at bounding box center [500, 237] width 316 height 35
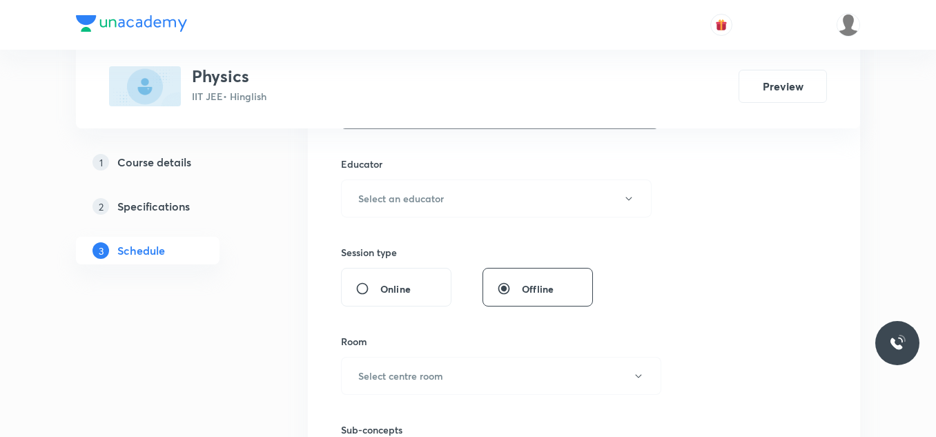
scroll to position [507, 0]
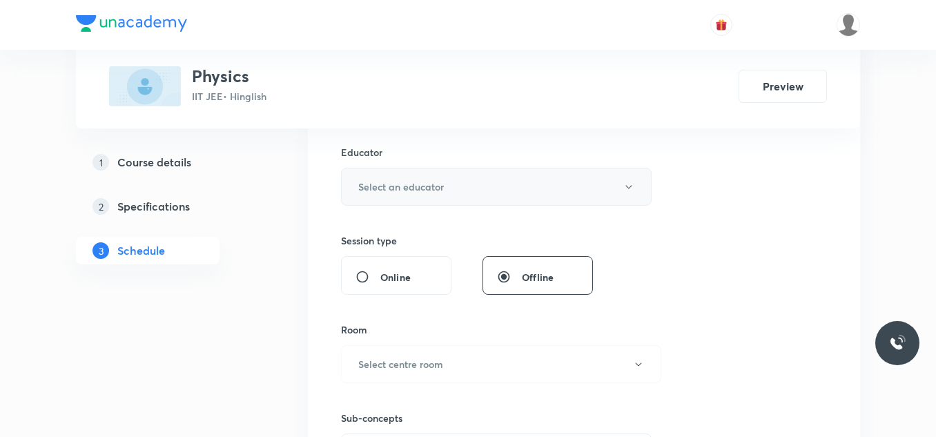
type input "80"
click at [431, 196] on button "Select an educator" at bounding box center [496, 187] width 311 height 38
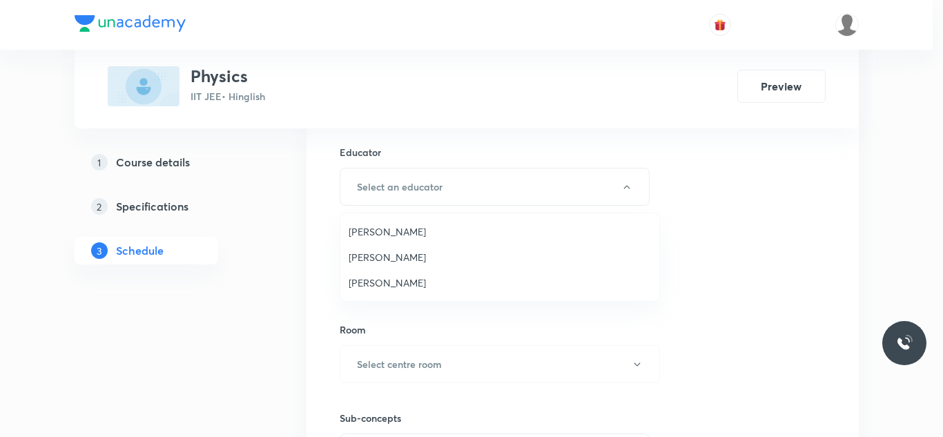
click at [399, 280] on span "Siddharth Jindal" at bounding box center [500, 282] width 302 height 14
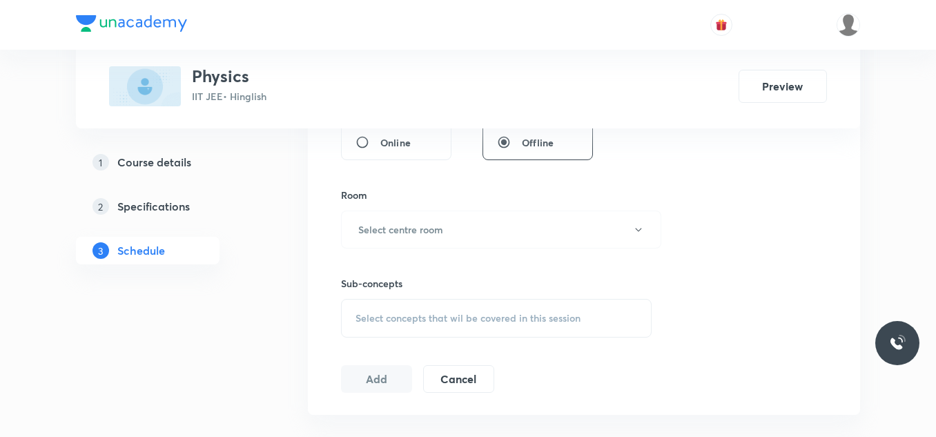
scroll to position [645, 0]
click at [410, 225] on h6 "Select centre room" at bounding box center [400, 226] width 85 height 14
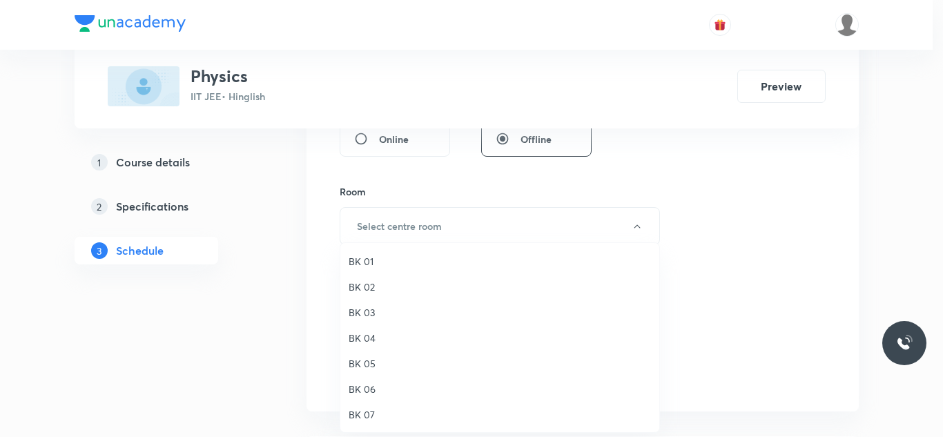
click at [371, 262] on span "BK 01" at bounding box center [500, 261] width 302 height 14
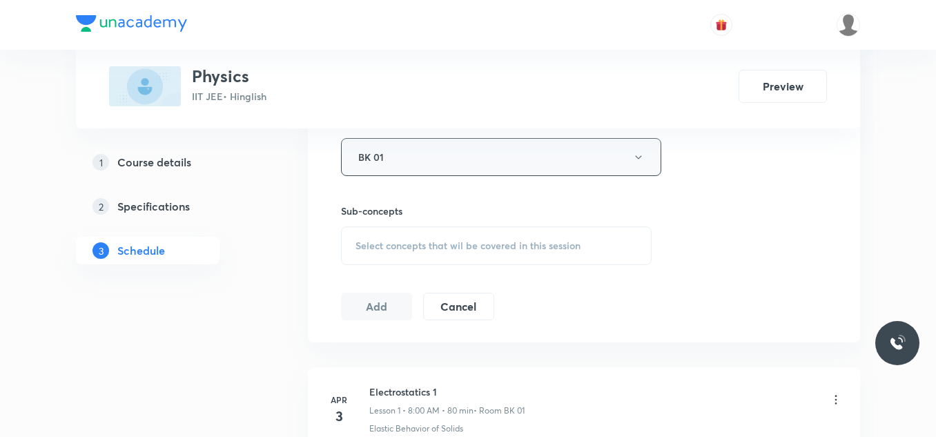
scroll to position [784, 0]
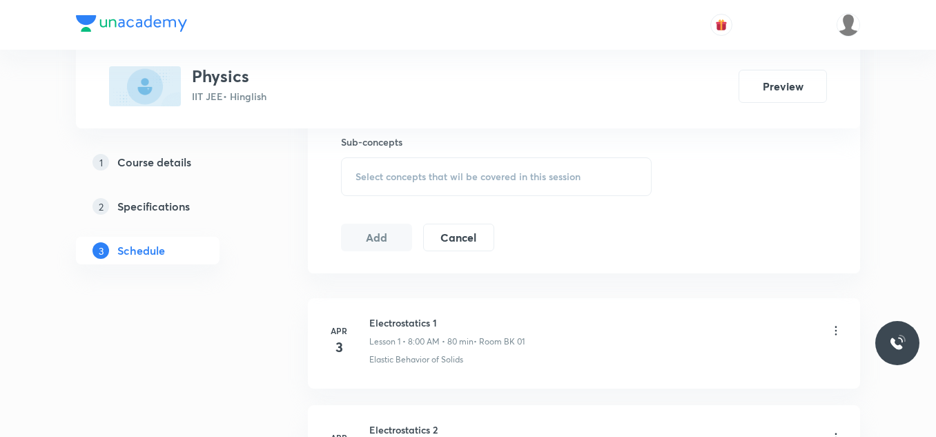
click at [413, 176] on span "Select concepts that wil be covered in this session" at bounding box center [468, 176] width 225 height 11
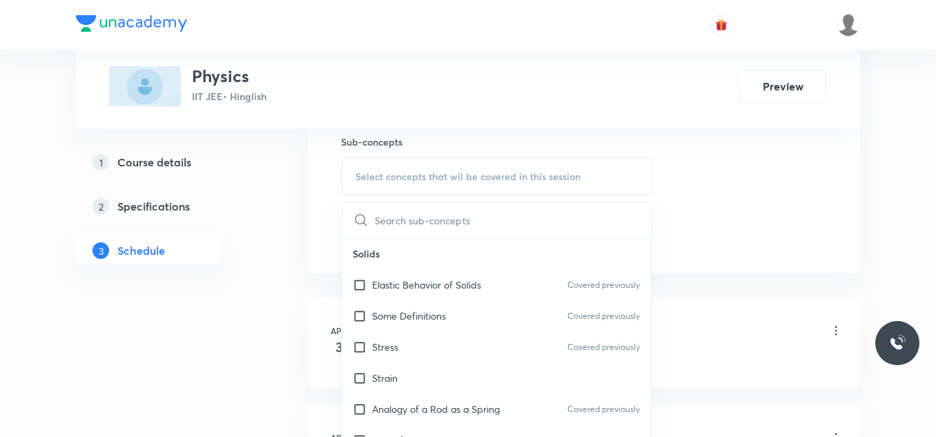
click at [433, 282] on p "Elastic Behavior of Solids" at bounding box center [426, 285] width 109 height 14
checkbox input "true"
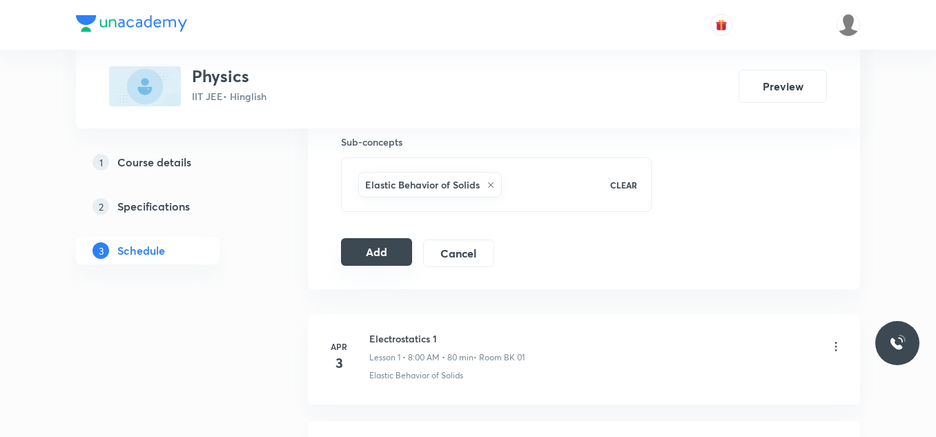
click at [388, 249] on button "Add" at bounding box center [376, 252] width 71 height 28
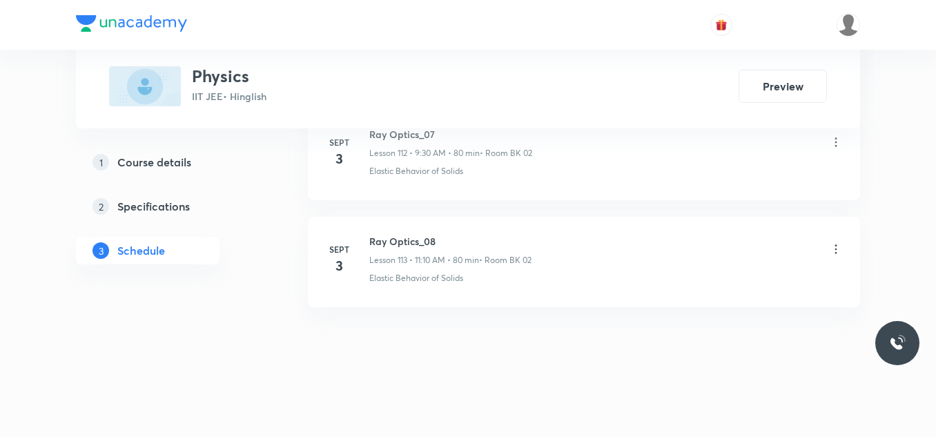
scroll to position [12126, 0]
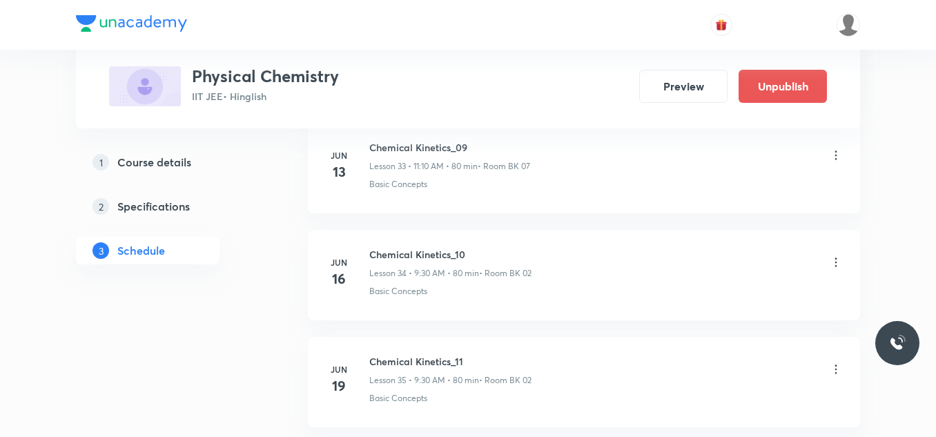
scroll to position [7304, 0]
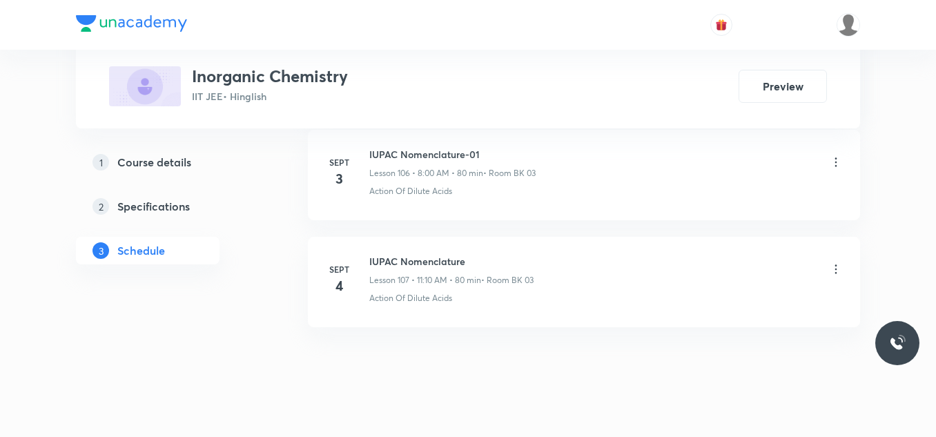
scroll to position [12119, 0]
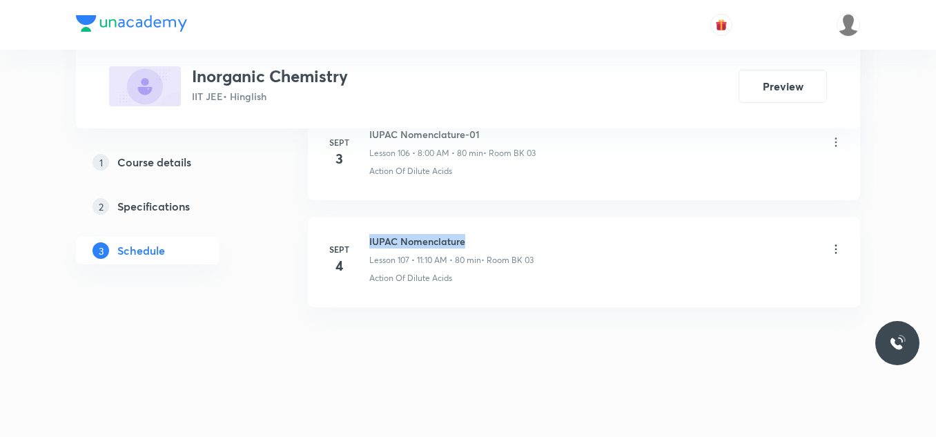
drag, startPoint x: 369, startPoint y: 238, endPoint x: 480, endPoint y: 239, distance: 111.1
click at [479, 239] on div "[DATE] IUPAC Nomenclature Lesson 107 • 11:10 AM • 80 min • Room BK 03 Action Of…" at bounding box center [584, 259] width 518 height 50
copy h6 "IUPAC Nomenclature"
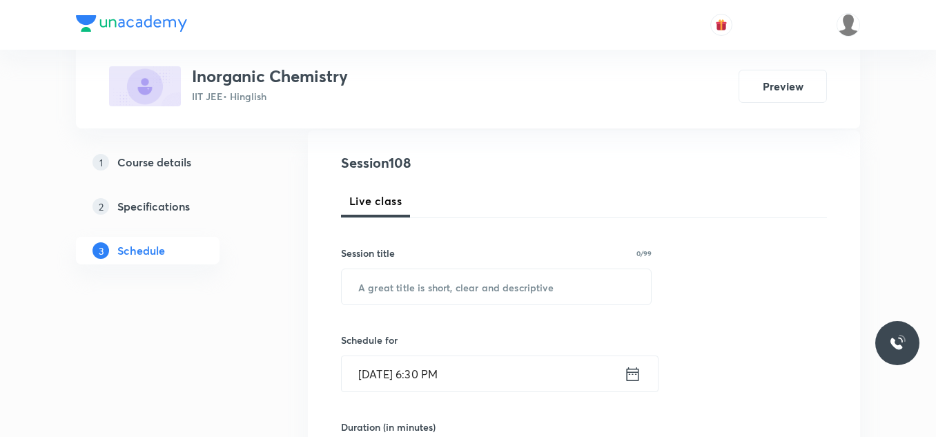
scroll to position [148, 0]
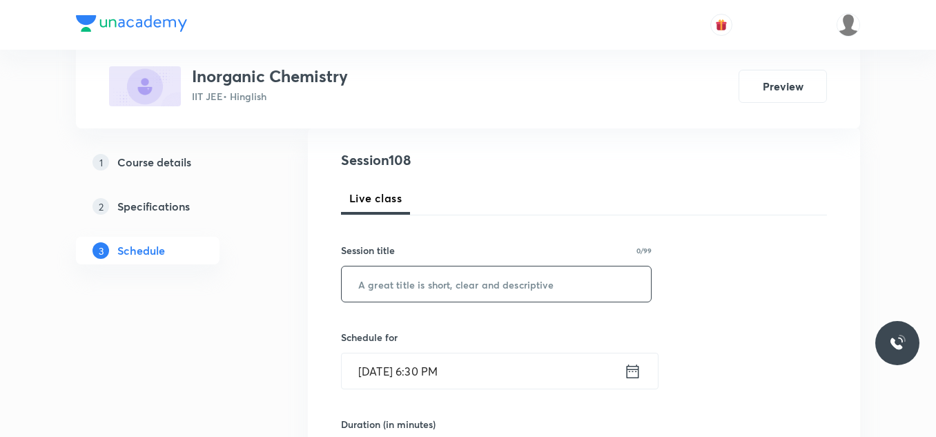
click at [485, 272] on input "text" at bounding box center [496, 283] width 309 height 35
paste input "IUPAC Nomenclature"
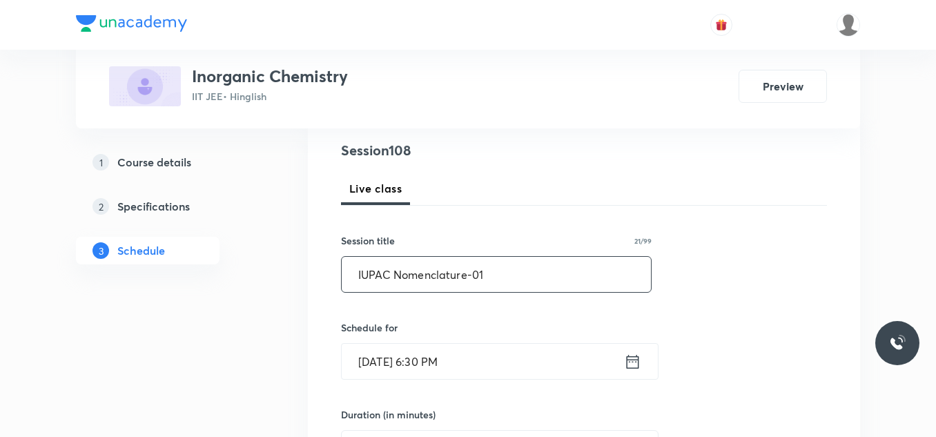
scroll to position [217, 0]
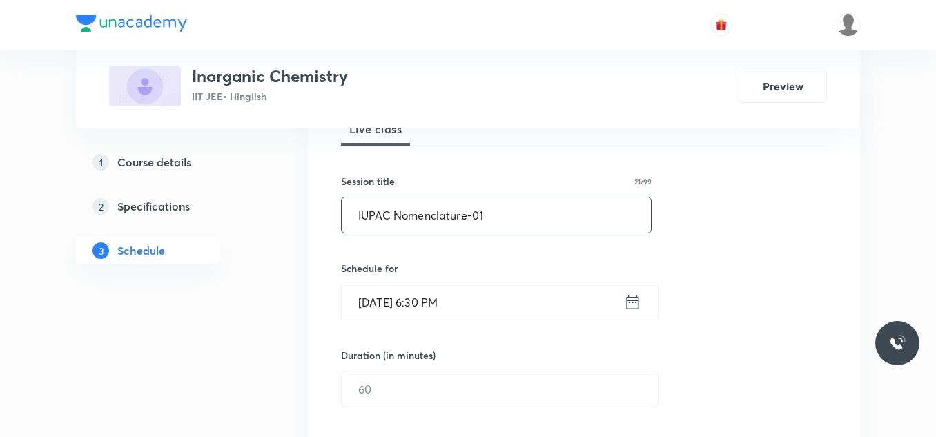
type input "IUPAC Nomenclature-01"
click at [492, 300] on input "Sept 4, 2025, 6:30 PM" at bounding box center [483, 301] width 282 height 35
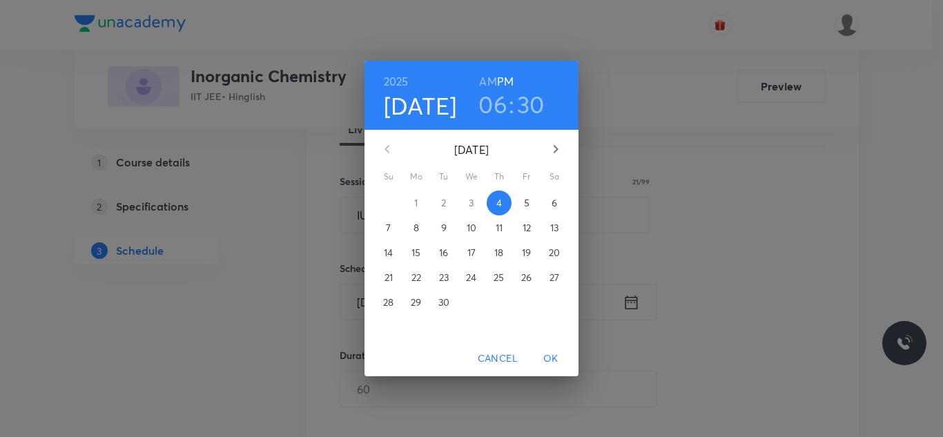
click at [526, 199] on p "5" at bounding box center [527, 203] width 6 height 14
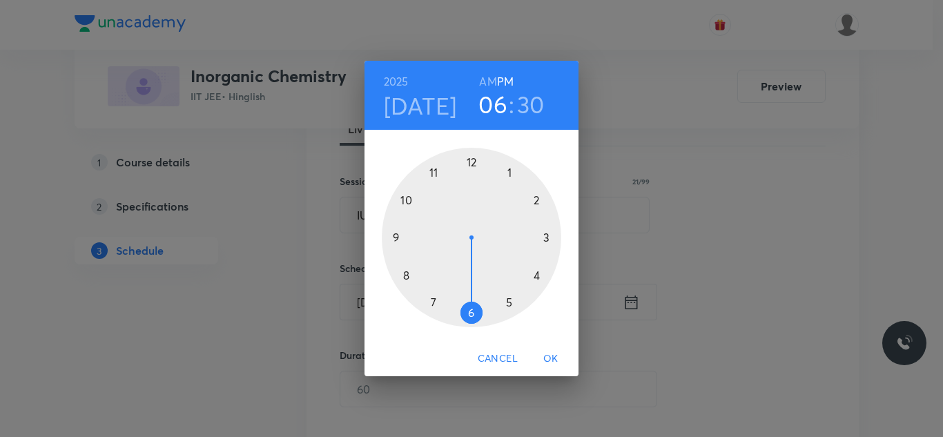
click at [409, 273] on div at bounding box center [471, 237] width 179 height 179
click at [489, 76] on h6 "AM" at bounding box center [487, 81] width 17 height 19
click at [469, 162] on div at bounding box center [471, 237] width 179 height 179
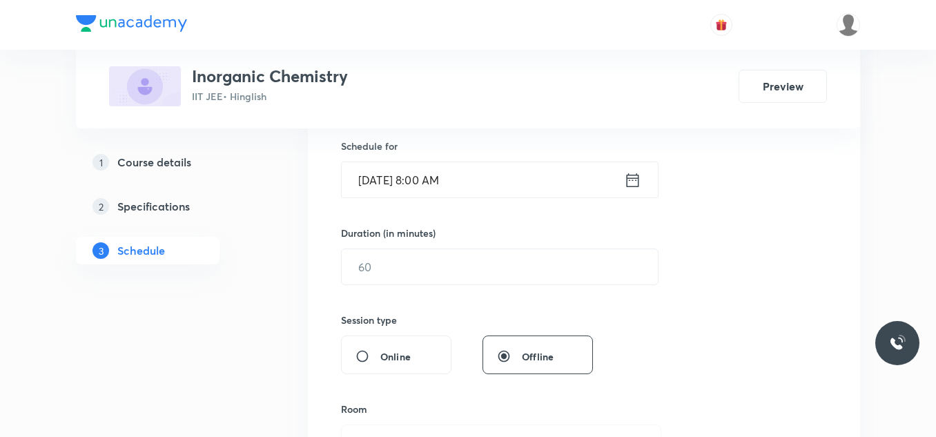
scroll to position [356, 0]
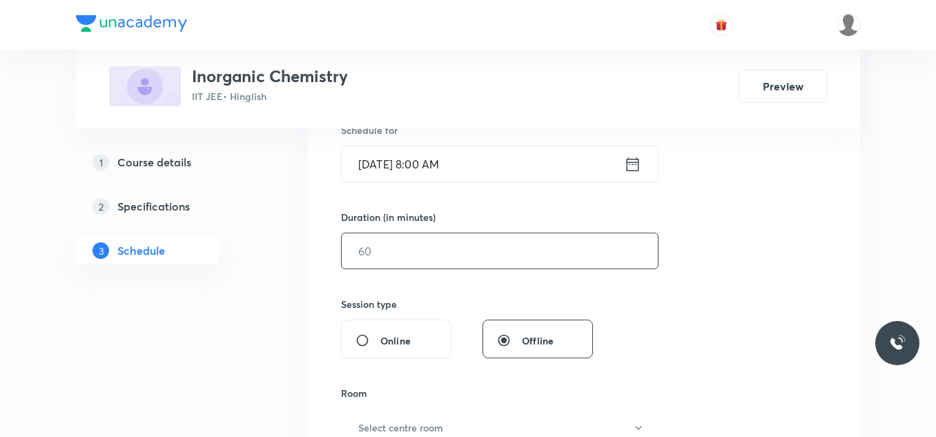
click at [465, 240] on input "text" at bounding box center [500, 250] width 316 height 35
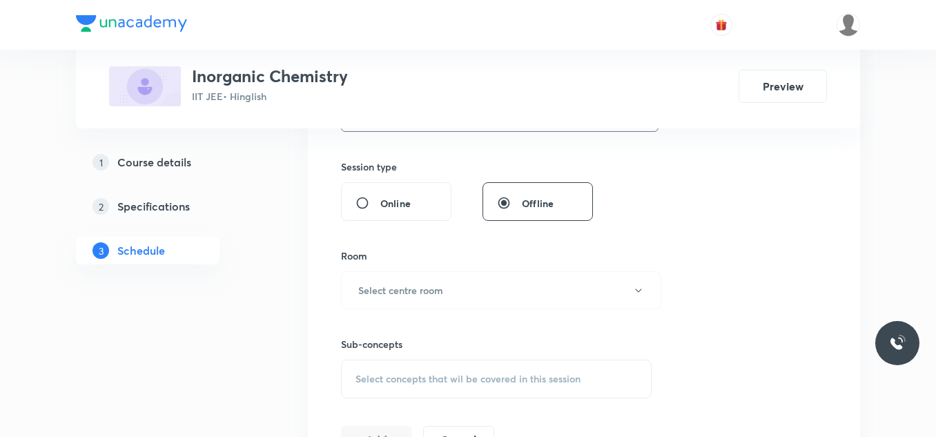
scroll to position [494, 0]
type input "80"
click at [425, 299] on button "Select centre room" at bounding box center [501, 290] width 320 height 38
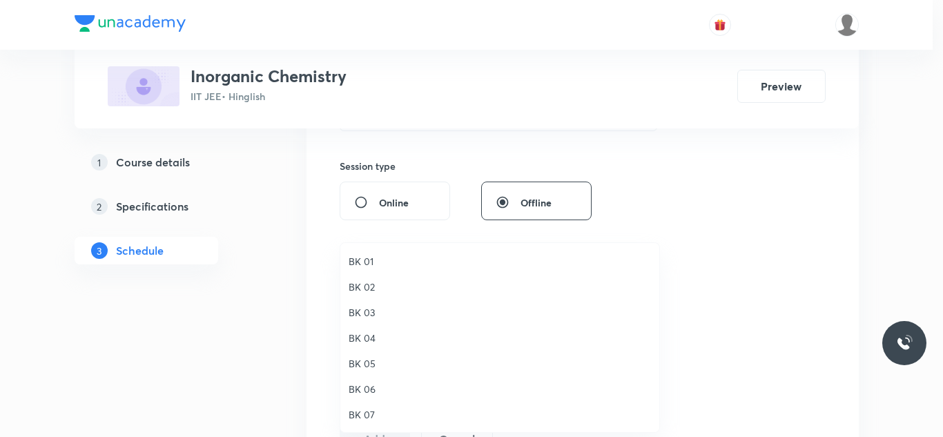
click at [371, 316] on span "BK 03" at bounding box center [500, 312] width 302 height 14
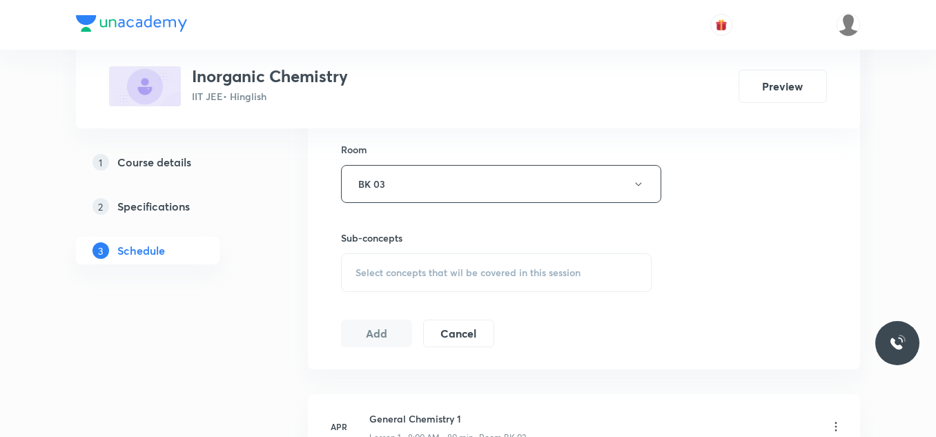
scroll to position [632, 0]
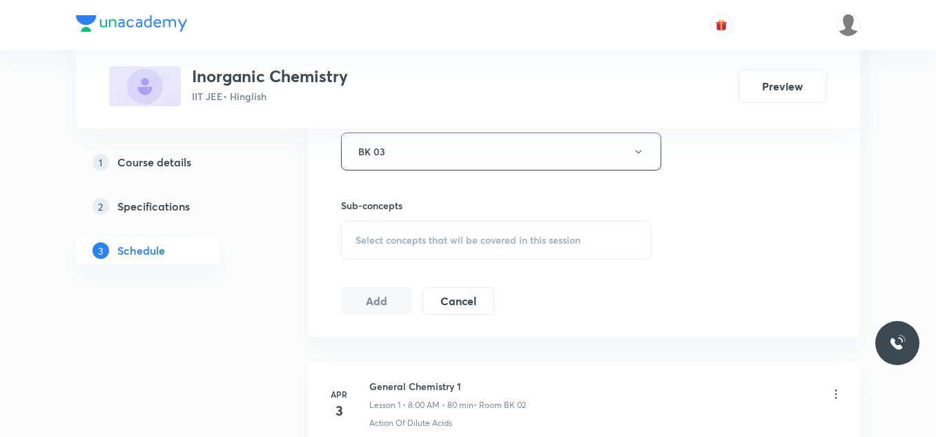
click at [402, 247] on div "Select concepts that wil be covered in this session" at bounding box center [496, 240] width 311 height 39
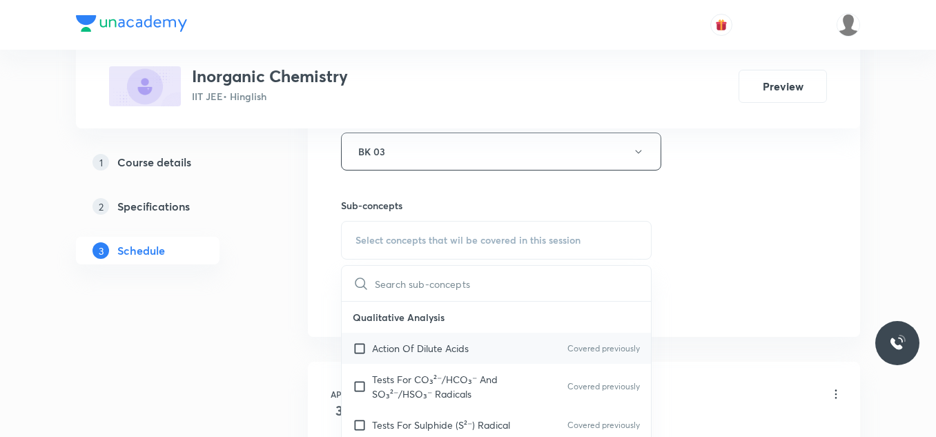
click at [381, 346] on p "Action Of Dilute Acids" at bounding box center [420, 348] width 97 height 14
checkbox input "true"
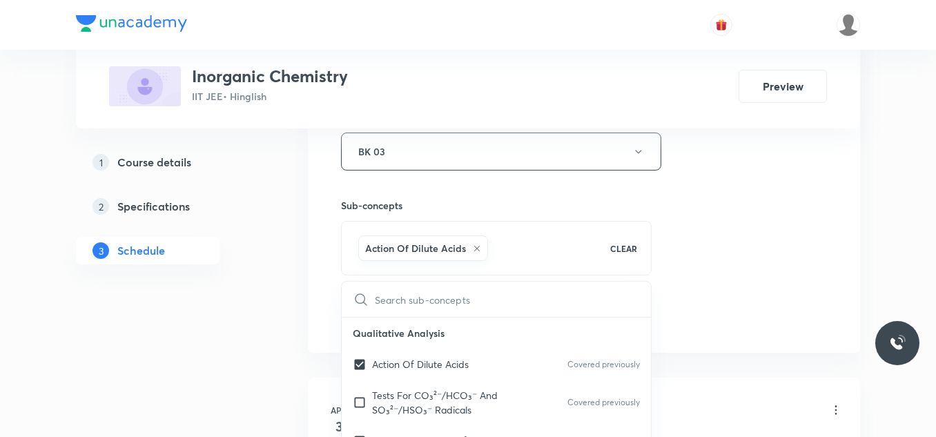
drag, startPoint x: 724, startPoint y: 232, endPoint x: 690, endPoint y: 232, distance: 34.5
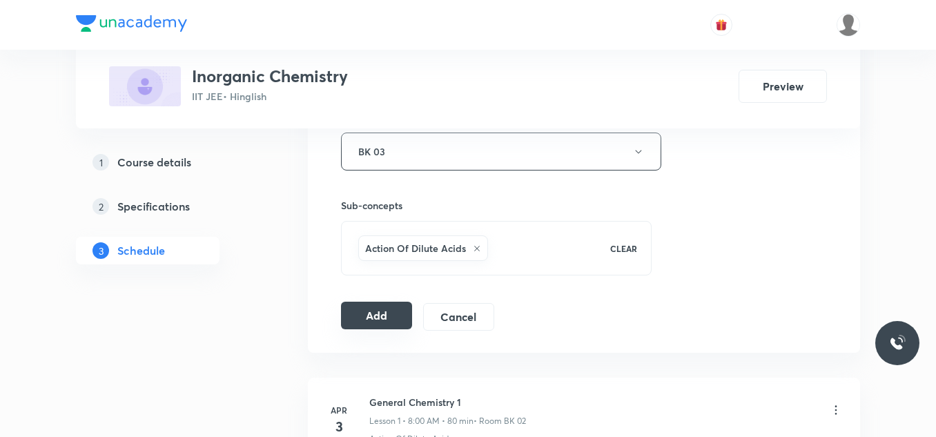
click at [348, 309] on button "Add" at bounding box center [376, 316] width 71 height 28
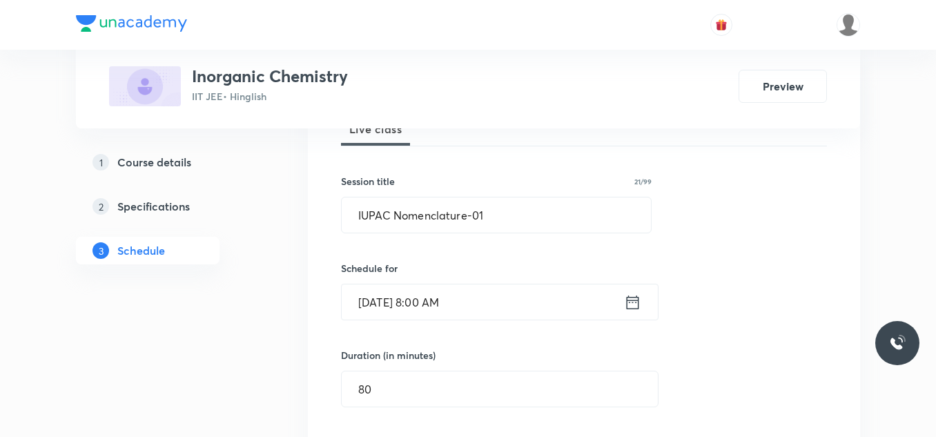
scroll to position [0, 0]
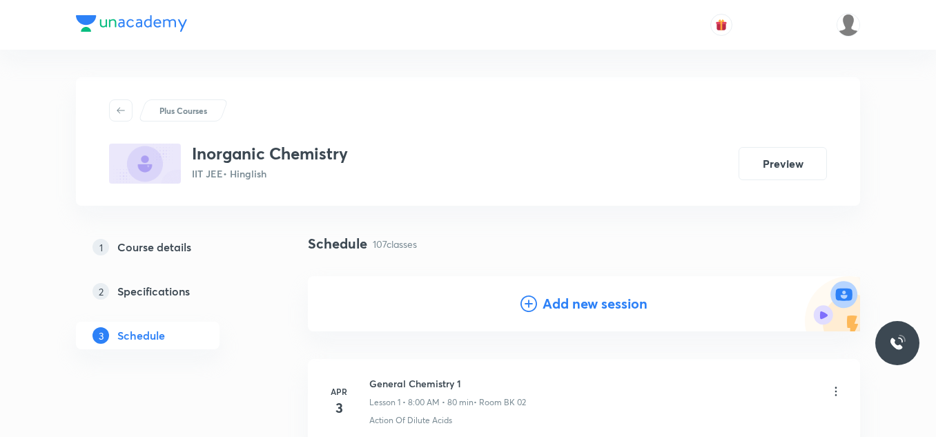
click at [579, 307] on h4 "Add new session" at bounding box center [595, 303] width 105 height 21
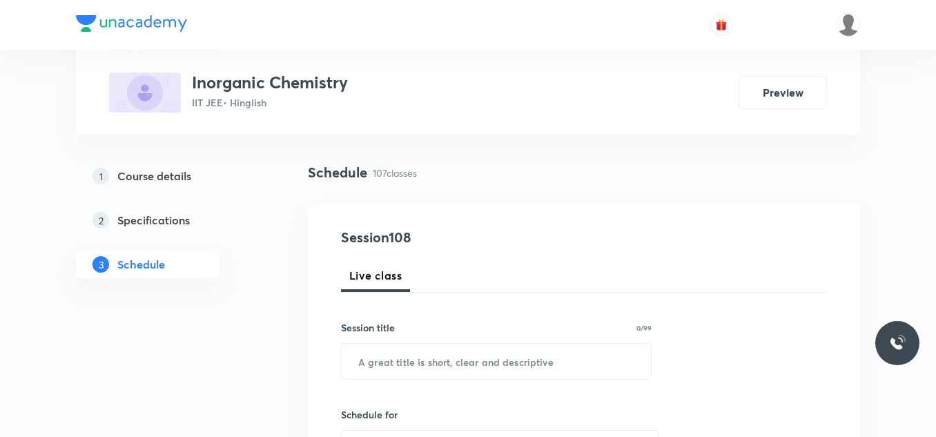
scroll to position [138, 0]
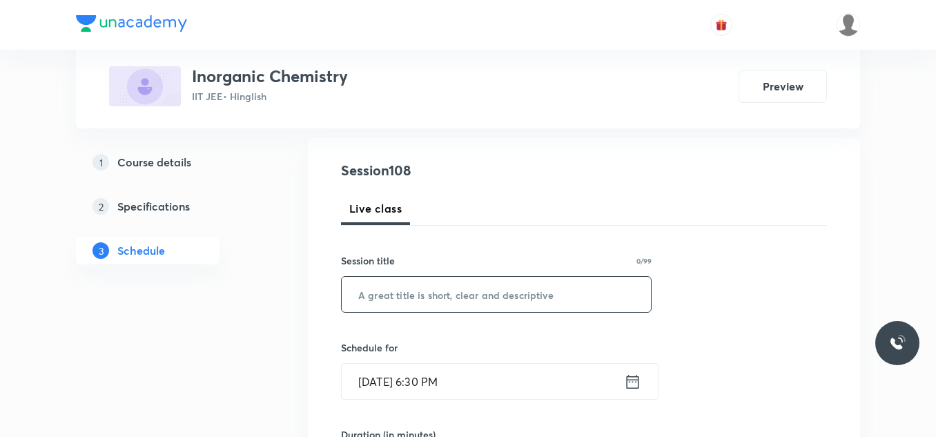
click at [511, 301] on input "text" at bounding box center [496, 294] width 309 height 35
paste input "IUPAC Nomenclature"
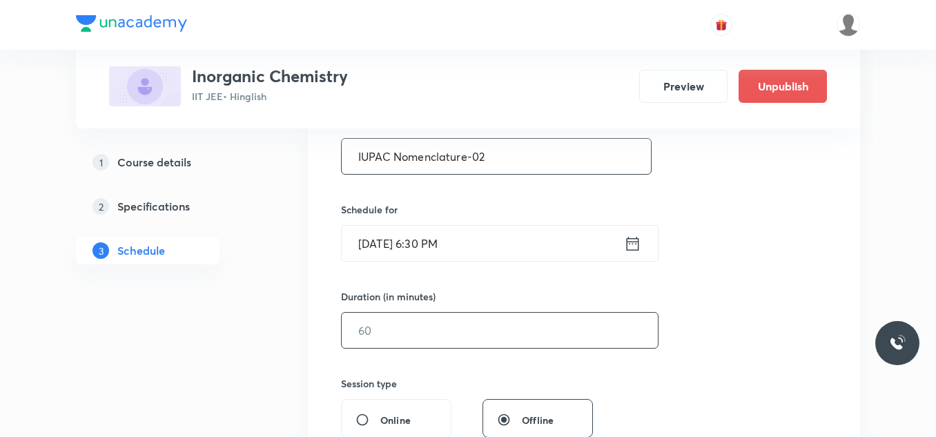
scroll to position [345, 0]
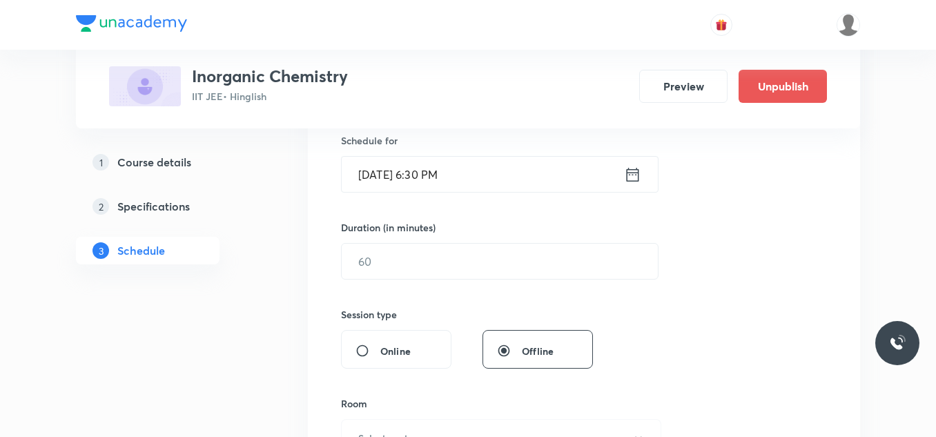
type input "IUPAC Nomenclature-02"
click at [483, 179] on input "Sept 4, 2025, 6:30 PM" at bounding box center [483, 174] width 282 height 35
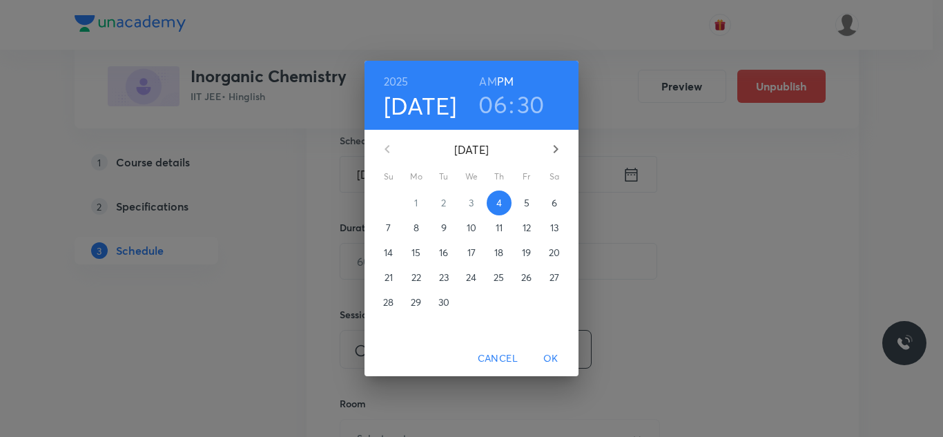
click at [521, 203] on span "5" at bounding box center [526, 203] width 25 height 14
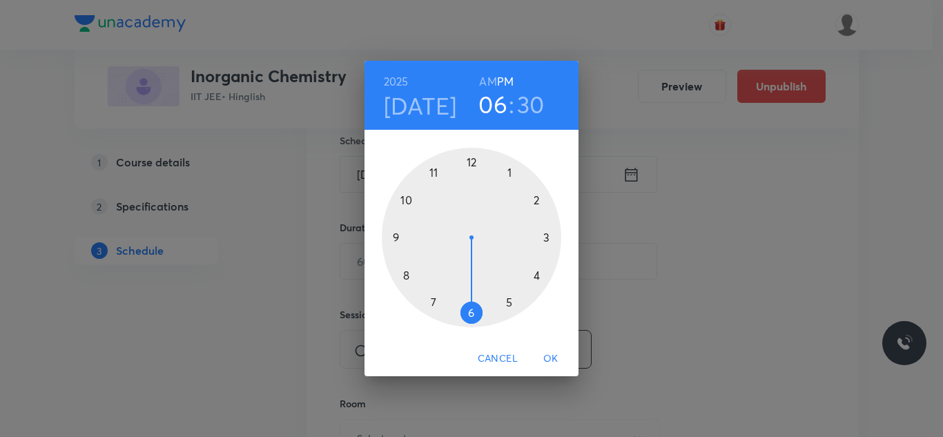
click at [433, 173] on div at bounding box center [471, 237] width 179 height 179
click at [492, 81] on h6 "AM" at bounding box center [487, 81] width 17 height 19
click at [538, 199] on div at bounding box center [471, 237] width 179 height 179
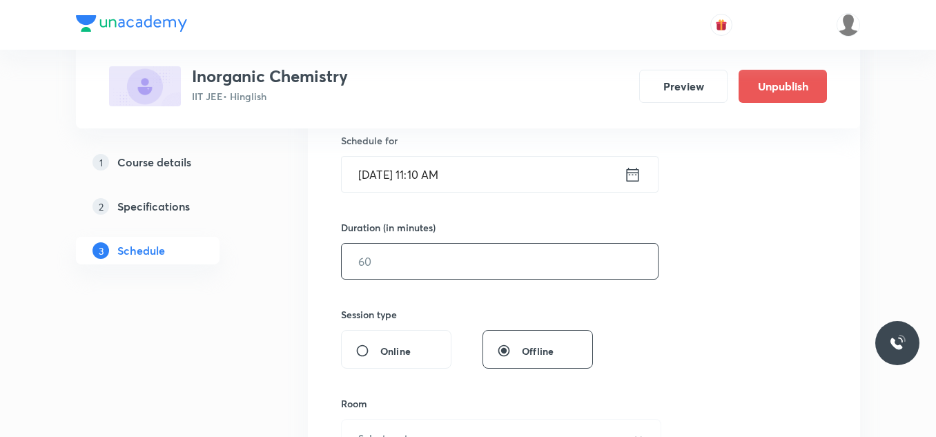
click at [460, 257] on input "text" at bounding box center [500, 261] width 316 height 35
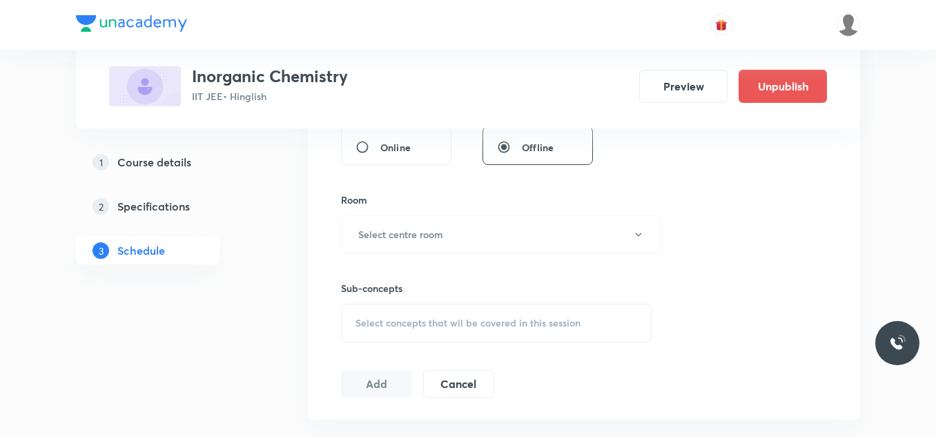
scroll to position [552, 0]
type input "80"
click at [436, 230] on h6 "Select centre room" at bounding box center [400, 231] width 85 height 14
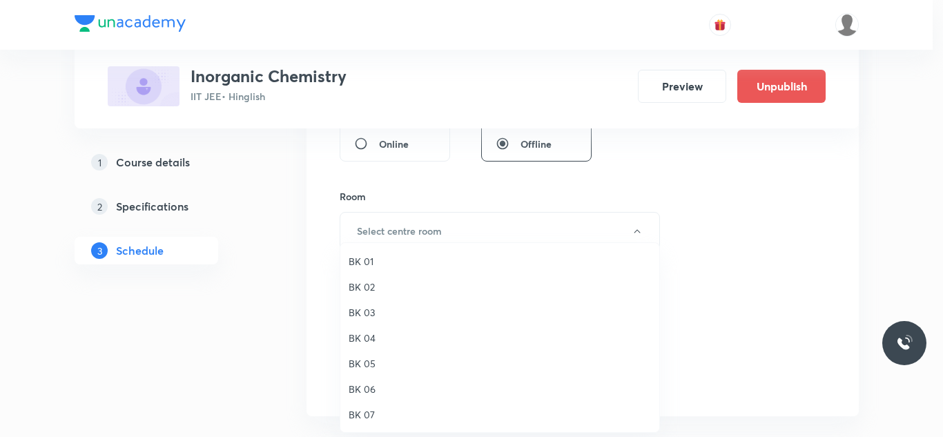
click at [360, 313] on span "BK 03" at bounding box center [500, 312] width 302 height 14
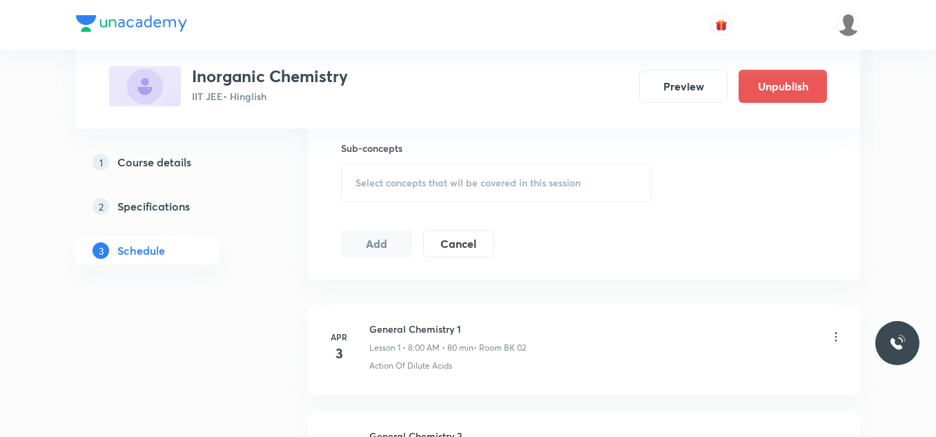
scroll to position [690, 0]
click at [456, 176] on span "Select concepts that wil be covered in this session" at bounding box center [468, 181] width 225 height 11
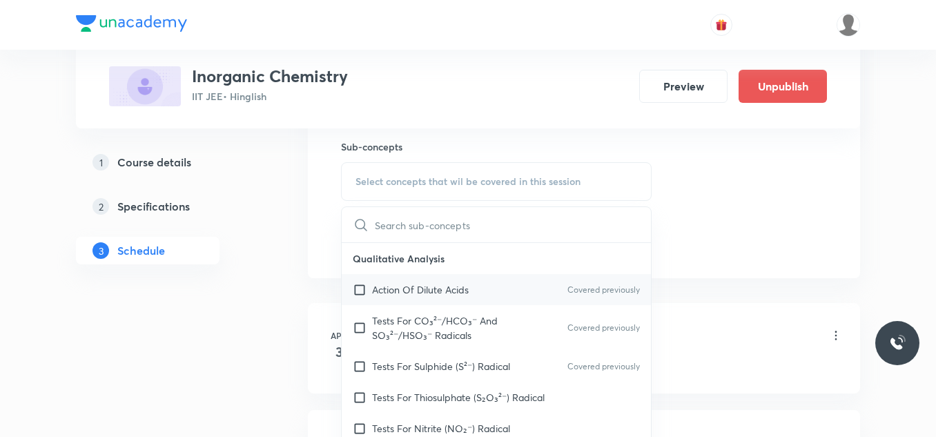
click at [413, 291] on p "Action Of Dilute Acids" at bounding box center [420, 289] width 97 height 14
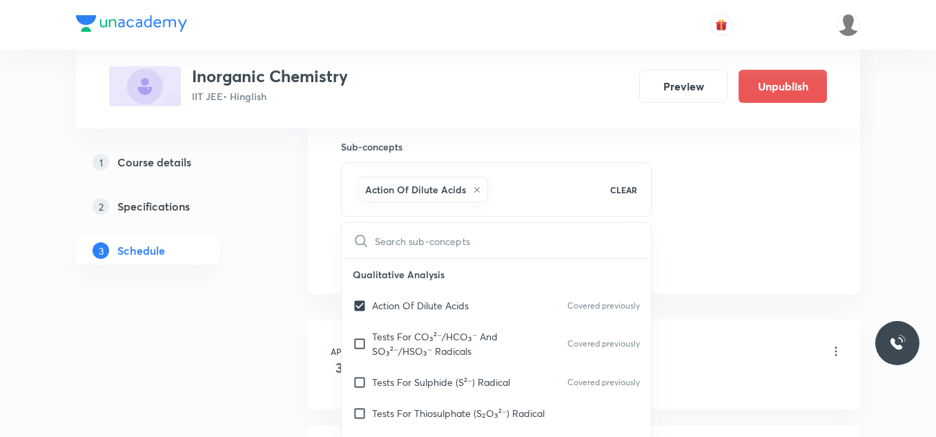
checkbox input "true"
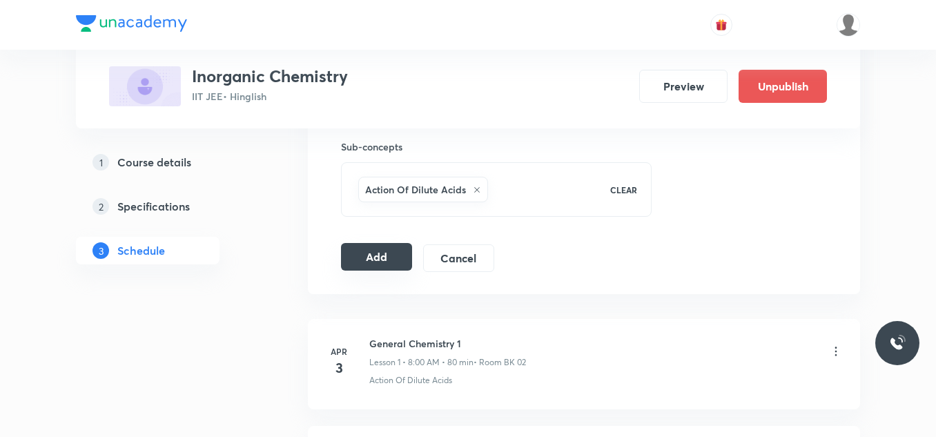
click at [379, 251] on button "Add" at bounding box center [376, 257] width 71 height 28
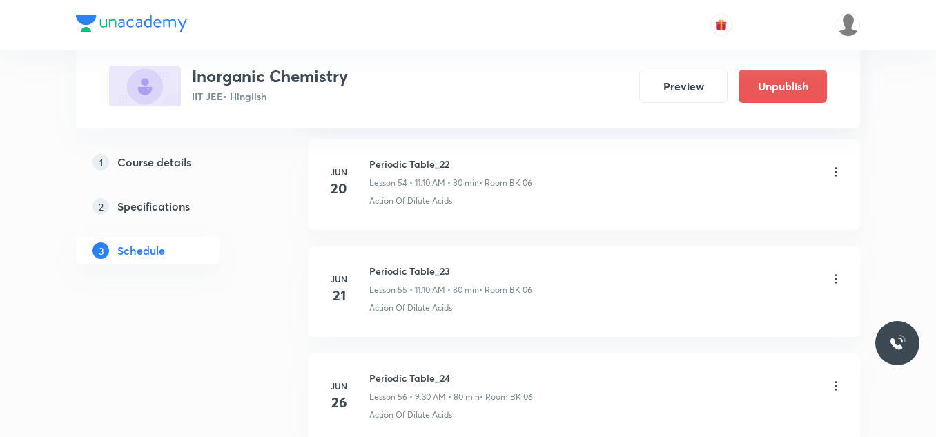
scroll to position [11591, 0]
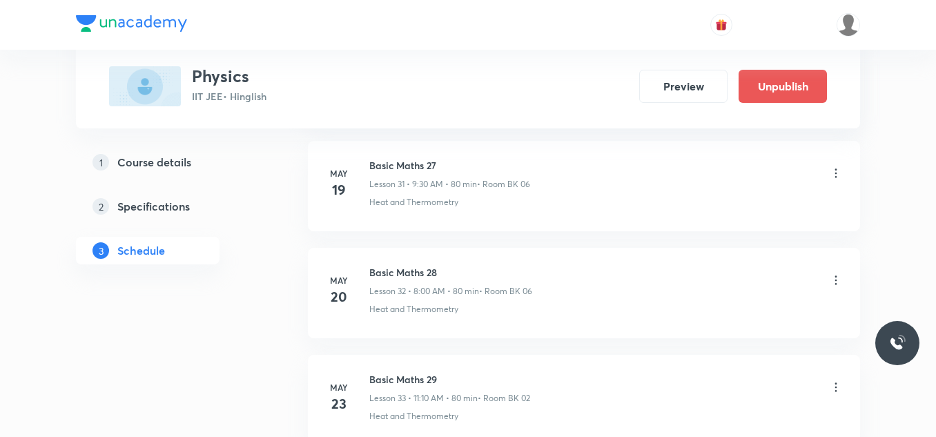
scroll to position [11691, 0]
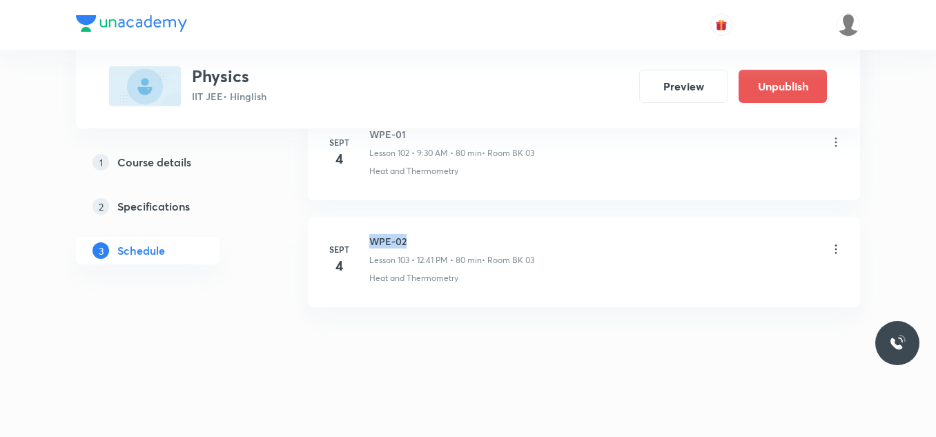
drag, startPoint x: 364, startPoint y: 237, endPoint x: 416, endPoint y: 232, distance: 52.0
click at [415, 233] on li "[DATE] WPE-02 Lesson 103 • 12:41 PM • 80 min • Room BK 03 Heat and Thermometry" at bounding box center [584, 262] width 552 height 90
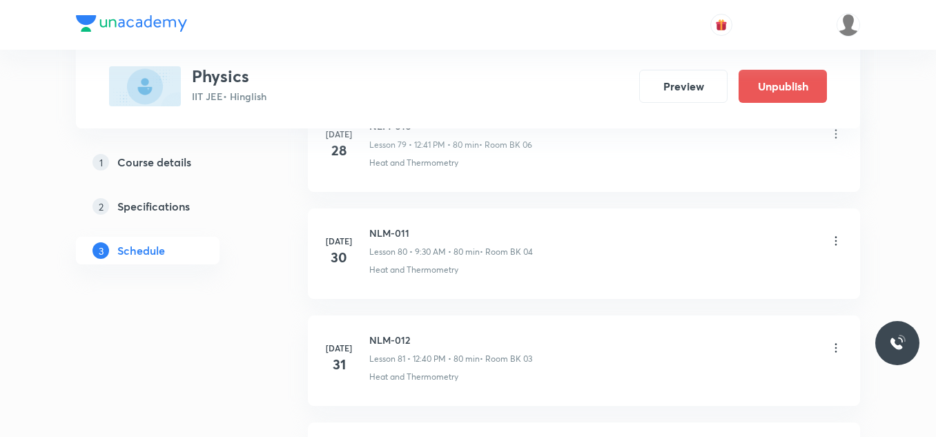
scroll to position [11691, 0]
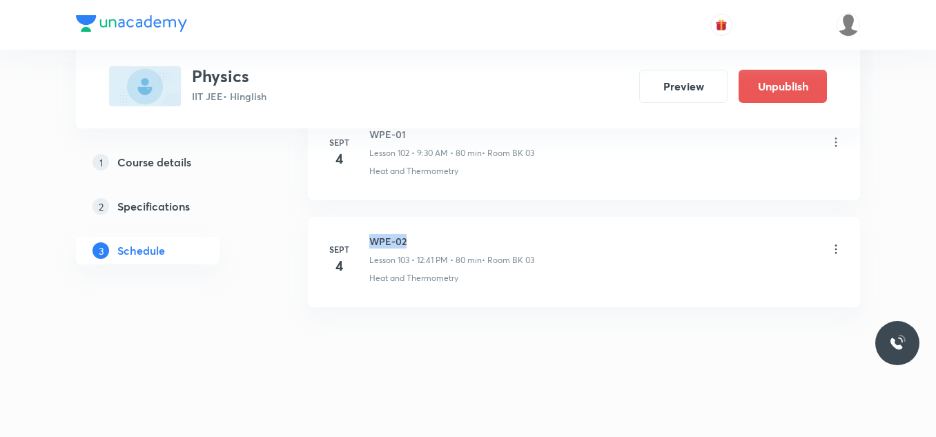
drag, startPoint x: 369, startPoint y: 239, endPoint x: 421, endPoint y: 242, distance: 52.5
click at [421, 242] on div "[DATE] WPE-02 Lesson 103 • 12:41 PM • 80 min • Room BK 03 Heat and Thermometry" at bounding box center [584, 259] width 518 height 50
copy h6 "WPE-02"
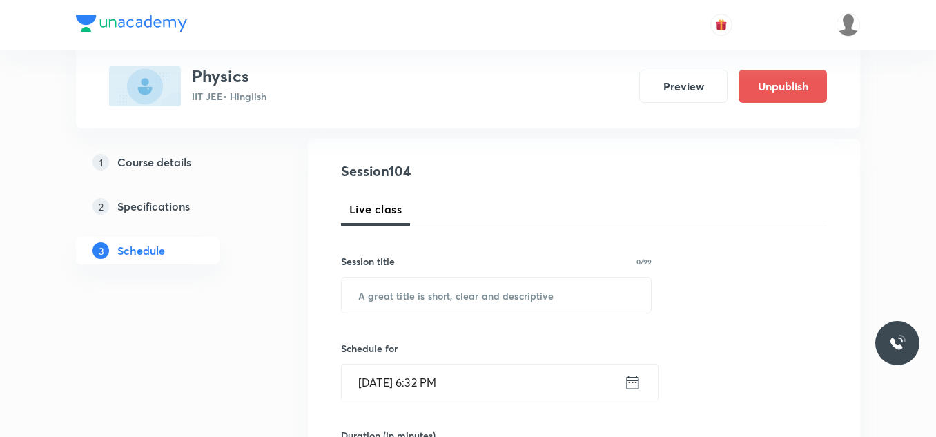
scroll to position [138, 0]
click at [402, 288] on input "text" at bounding box center [496, 294] width 309 height 35
paste input "WPE-02"
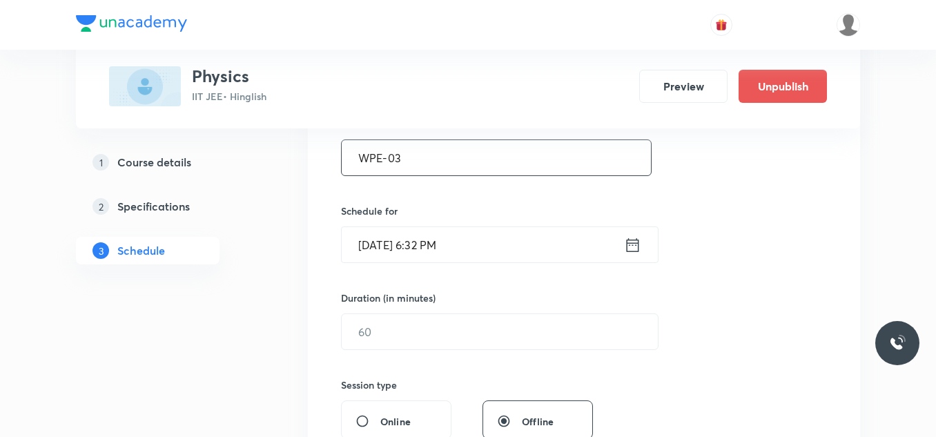
scroll to position [276, 0]
type input "WPE-03"
click at [499, 246] on input "Sept 4, 2025, 6:32 PM" at bounding box center [483, 243] width 282 height 35
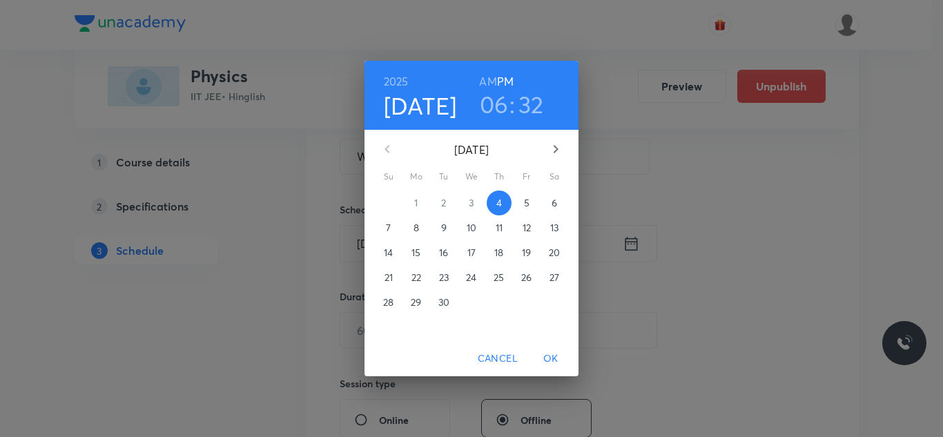
click at [522, 203] on span "5" at bounding box center [526, 203] width 25 height 14
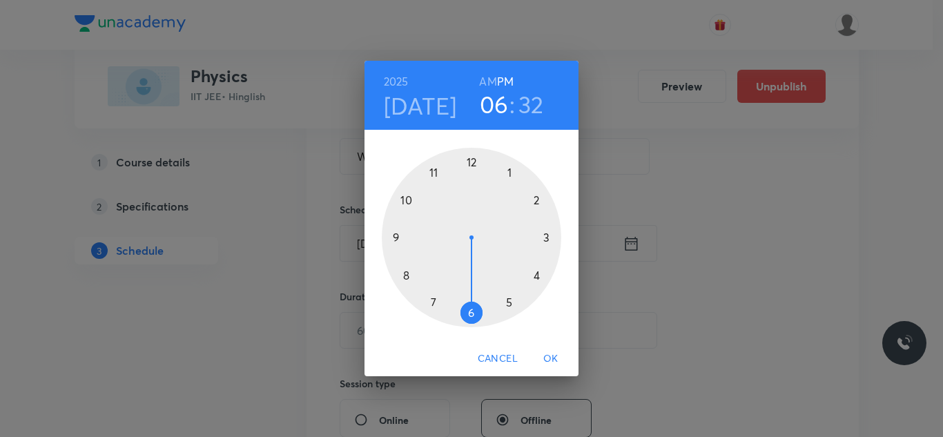
click at [395, 235] on div at bounding box center [471, 237] width 179 height 179
drag, startPoint x: 489, startPoint y: 81, endPoint x: 488, endPoint y: 153, distance: 71.1
click at [489, 81] on h6 "AM" at bounding box center [487, 81] width 17 height 19
click at [469, 309] on div at bounding box center [471, 237] width 179 height 179
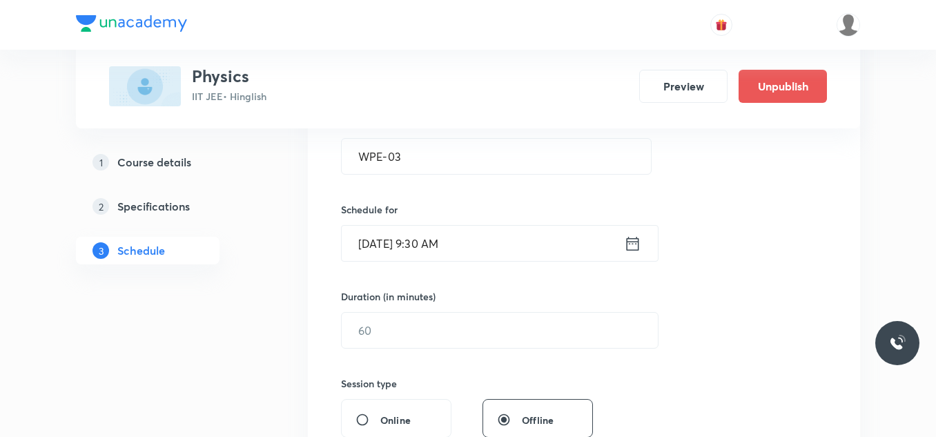
scroll to position [345, 0]
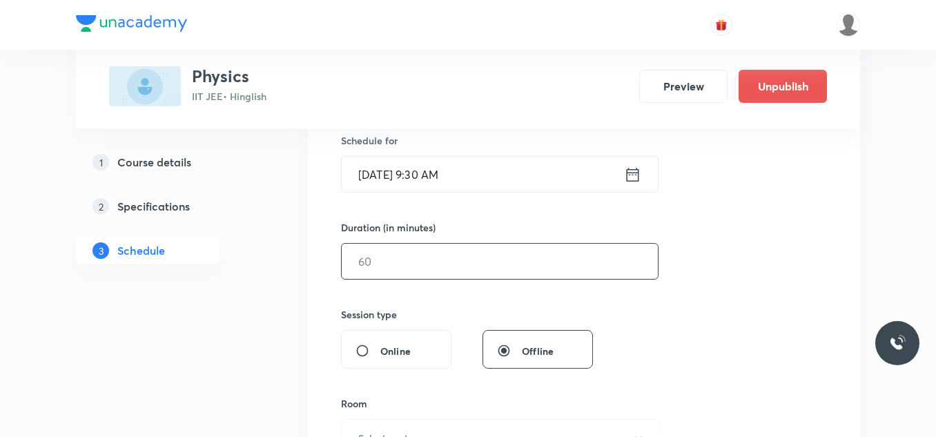
click at [449, 258] on input "text" at bounding box center [500, 261] width 316 height 35
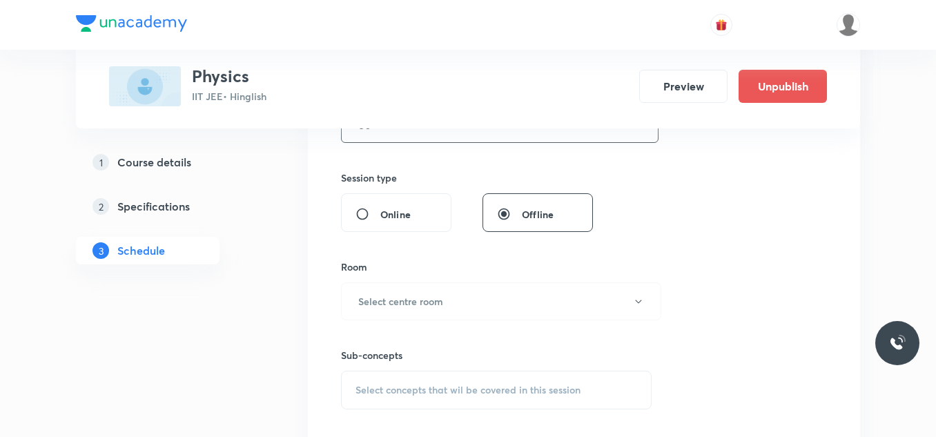
scroll to position [483, 0]
type input "80"
click at [440, 298] on h6 "Select centre room" at bounding box center [400, 300] width 85 height 14
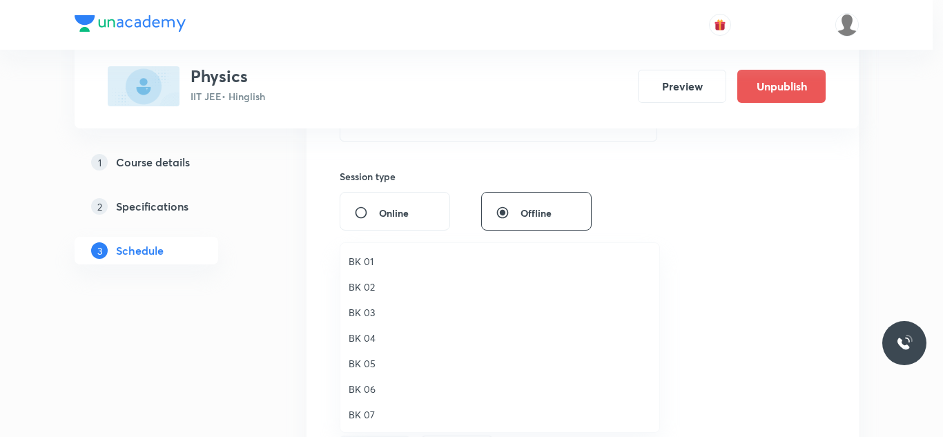
click at [374, 312] on span "BK 03" at bounding box center [500, 312] width 302 height 14
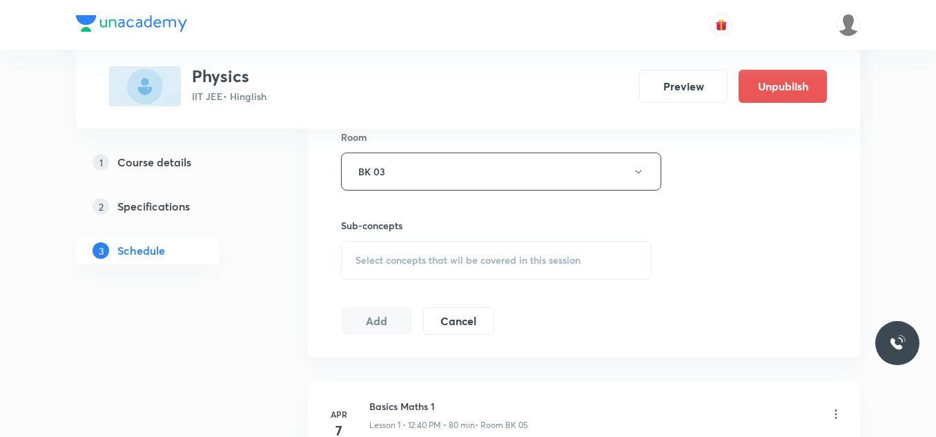
scroll to position [621, 0]
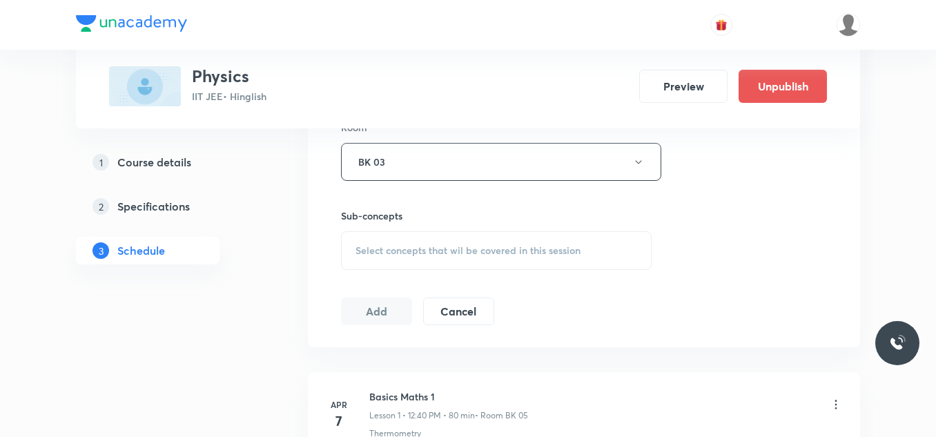
click at [423, 254] on span "Select concepts that wil be covered in this session" at bounding box center [468, 250] width 225 height 11
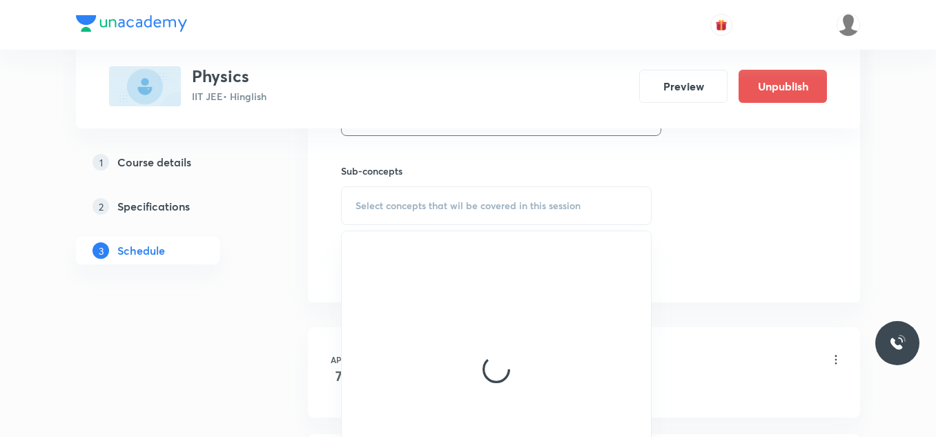
scroll to position [690, 0]
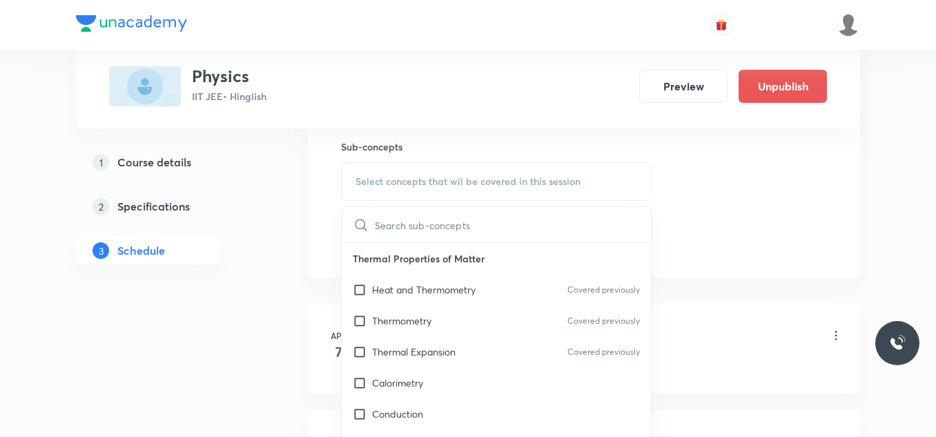
click at [388, 293] on p "Heat and Thermometry" at bounding box center [424, 289] width 104 height 14
checkbox input "true"
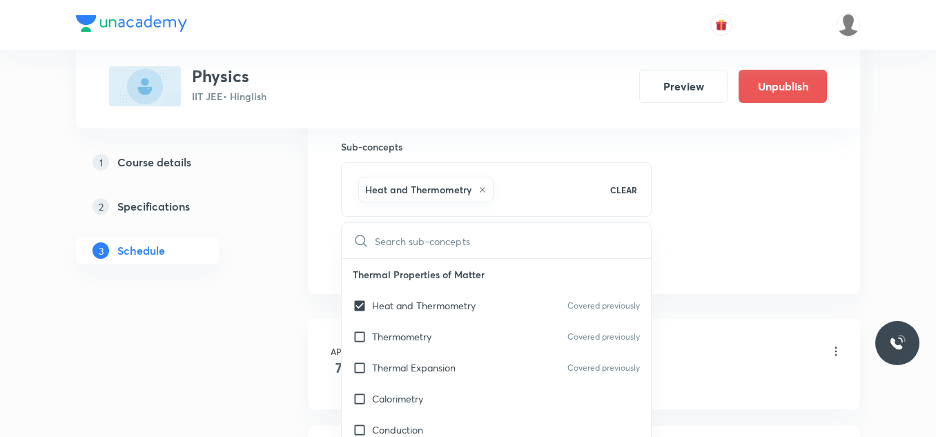
drag, startPoint x: 815, startPoint y: 253, endPoint x: 683, endPoint y: 253, distance: 132.5
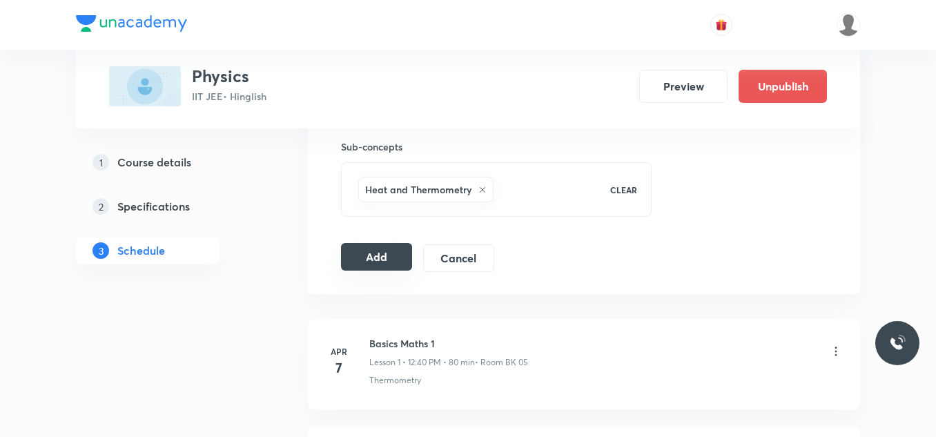
click at [380, 255] on button "Add" at bounding box center [376, 257] width 71 height 28
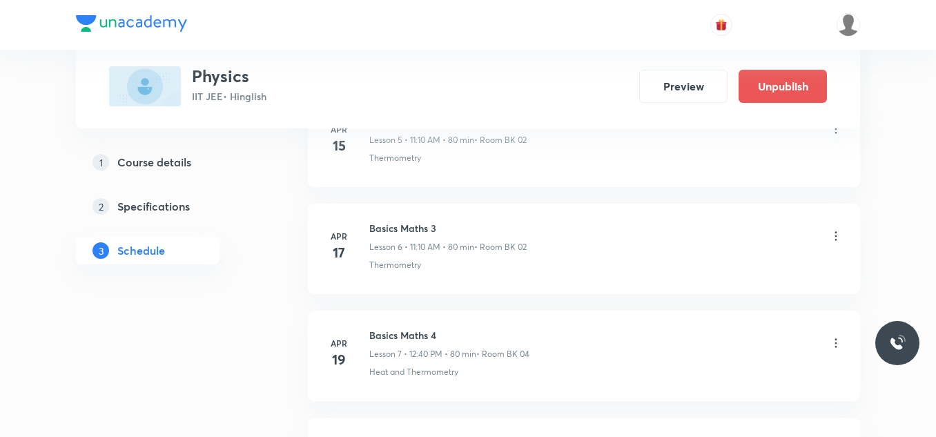
scroll to position [11056, 0]
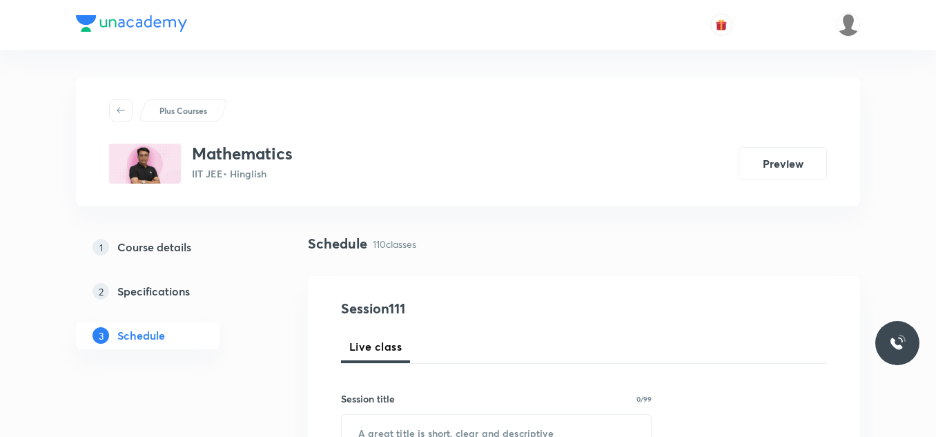
click at [162, 337] on h5 "Schedule" at bounding box center [141, 335] width 48 height 17
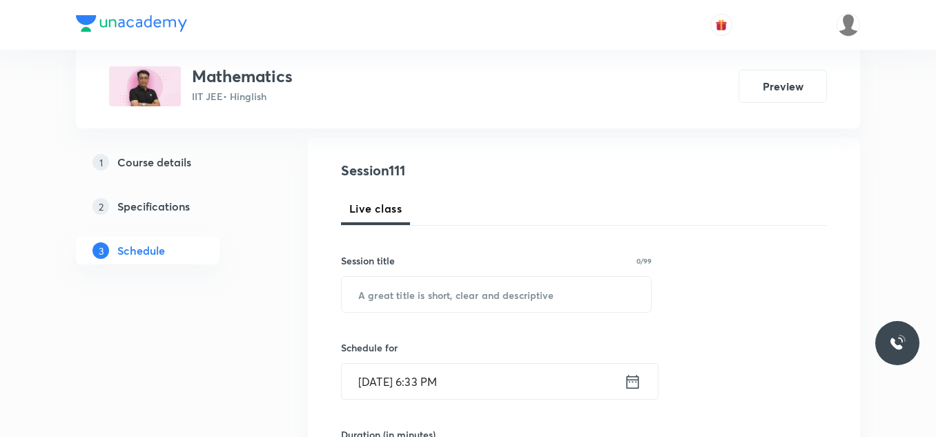
scroll to position [12528, 0]
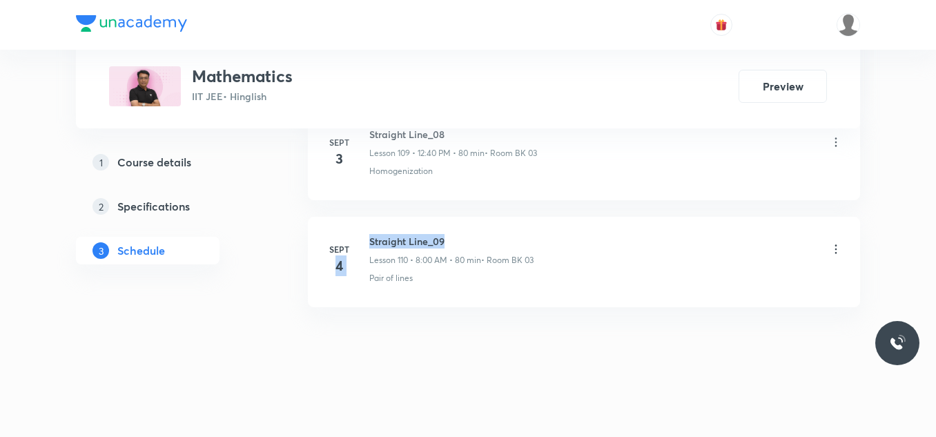
drag, startPoint x: 364, startPoint y: 238, endPoint x: 452, endPoint y: 240, distance: 88.4
click at [452, 240] on div "[DATE] Straight Line_09 Lesson 110 • 8:00 AM • 80 min • Room BK 03 Pair of lines" at bounding box center [584, 259] width 518 height 50
click at [452, 240] on h6 "Straight Line_09" at bounding box center [451, 241] width 164 height 14
drag, startPoint x: 367, startPoint y: 236, endPoint x: 450, endPoint y: 235, distance: 82.8
click at [450, 235] on div "[DATE] Straight Line_09 Lesson 110 • 8:00 AM • 80 min • Room BK 03 Pair of lines" at bounding box center [584, 259] width 518 height 50
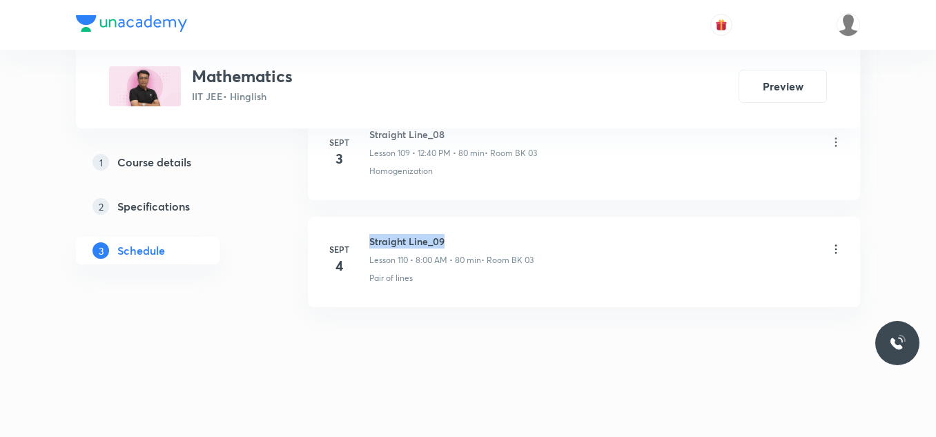
copy h6 "Straight Line_09"
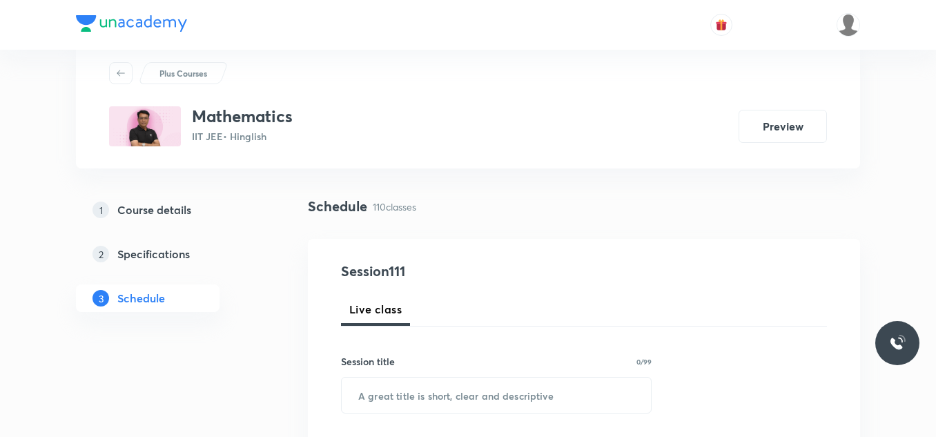
scroll to position [207, 0]
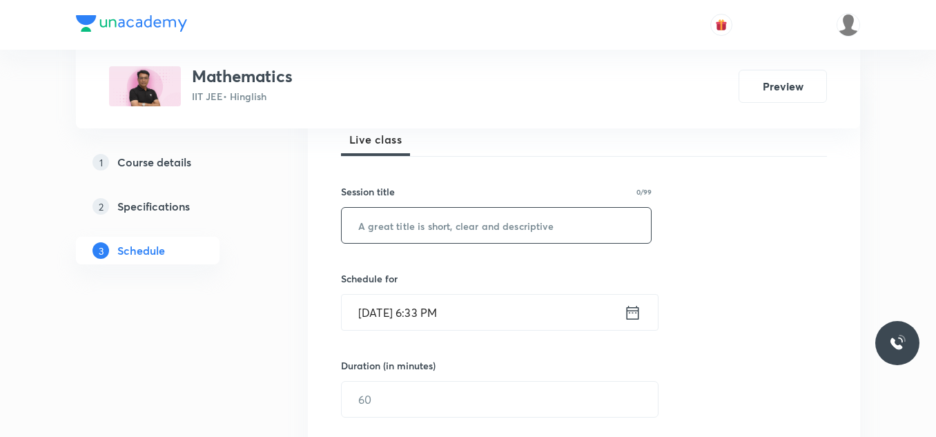
click at [458, 220] on input "text" at bounding box center [496, 225] width 309 height 35
paste input "Straight Line_09"
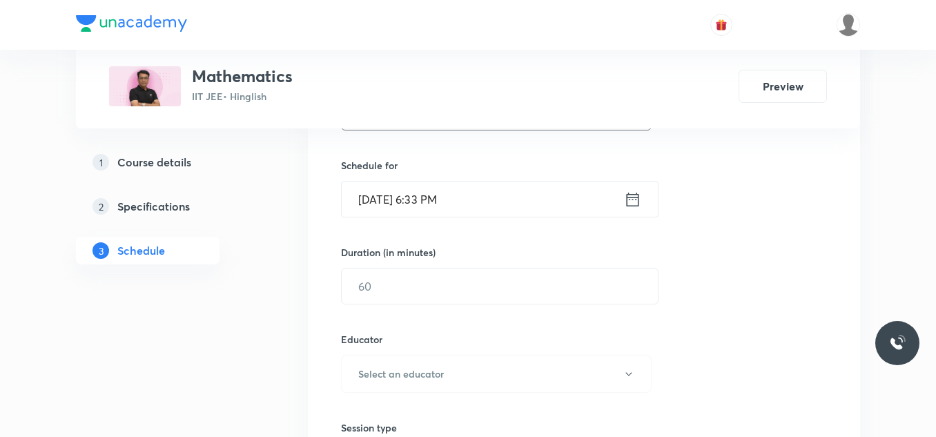
scroll to position [345, 0]
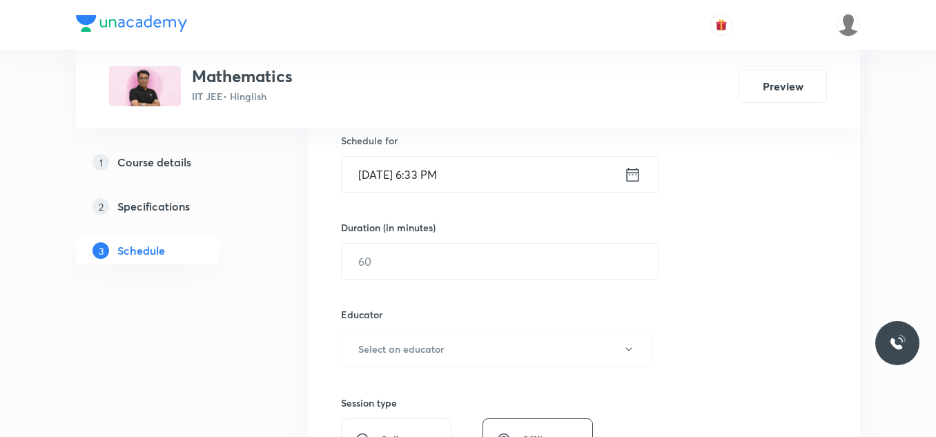
type input "Straight Line_10"
click at [476, 174] on input "Sept 4, 2025, 6:33 PM" at bounding box center [483, 174] width 282 height 35
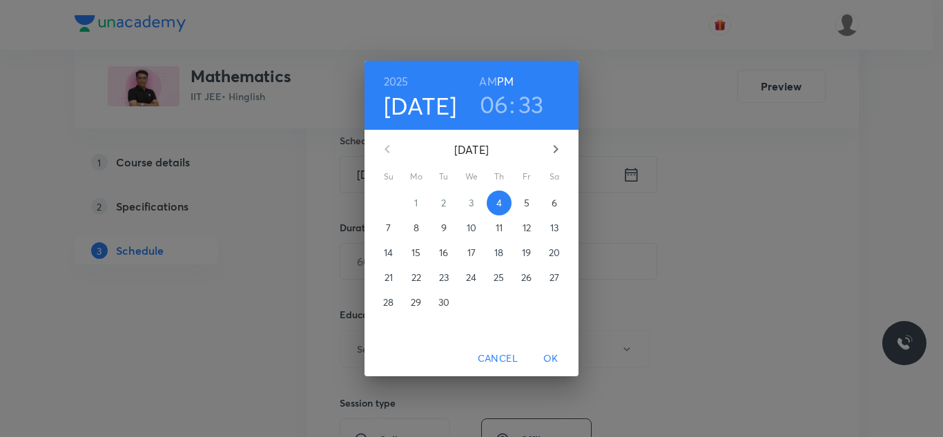
click at [523, 202] on span "5" at bounding box center [526, 203] width 25 height 14
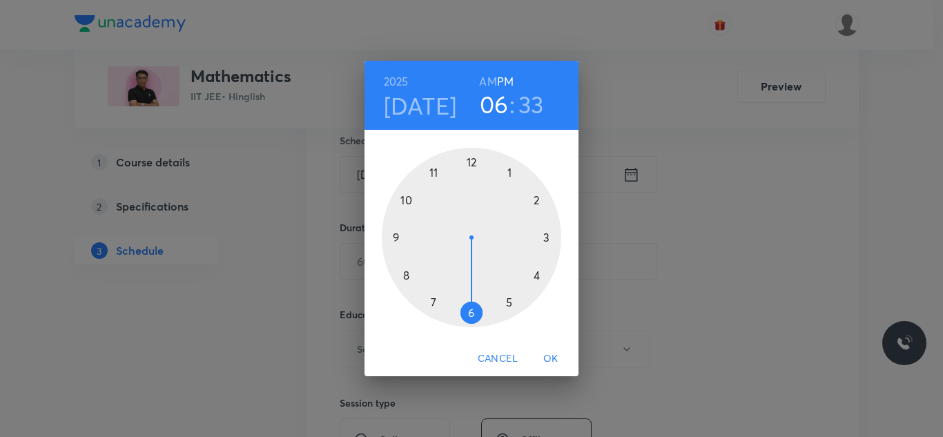
click at [469, 161] on div at bounding box center [471, 237] width 179 height 179
click at [408, 274] on div at bounding box center [471, 237] width 179 height 179
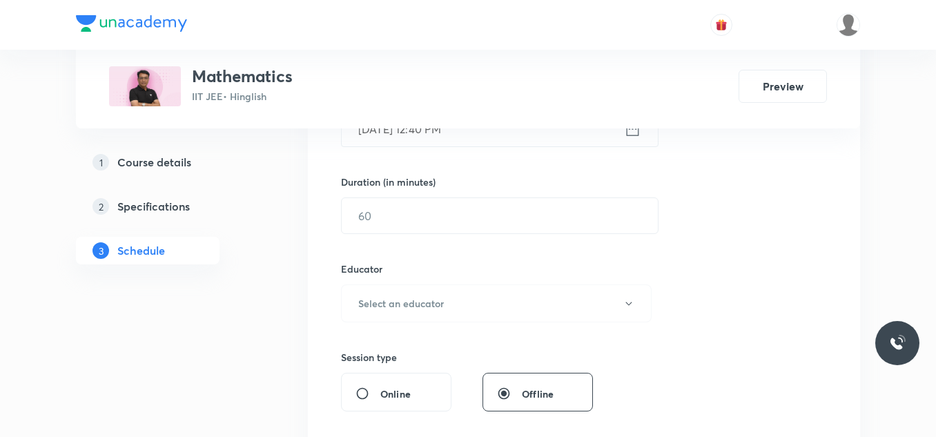
scroll to position [414, 0]
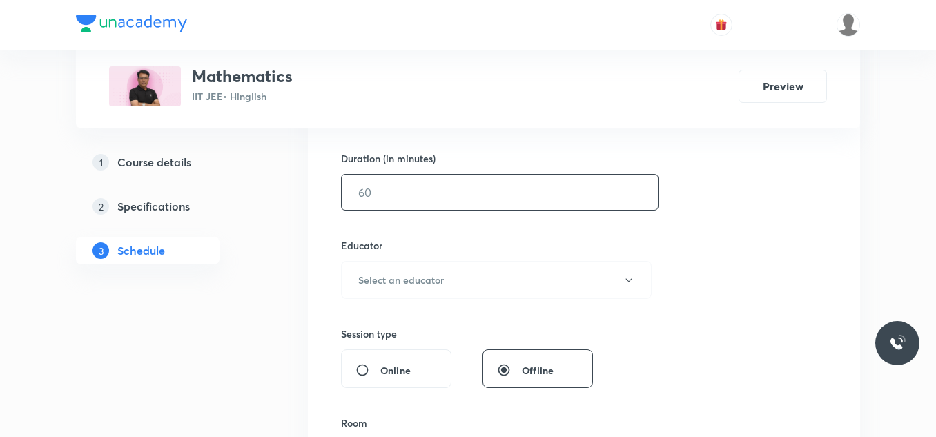
click at [438, 191] on input "text" at bounding box center [500, 192] width 316 height 35
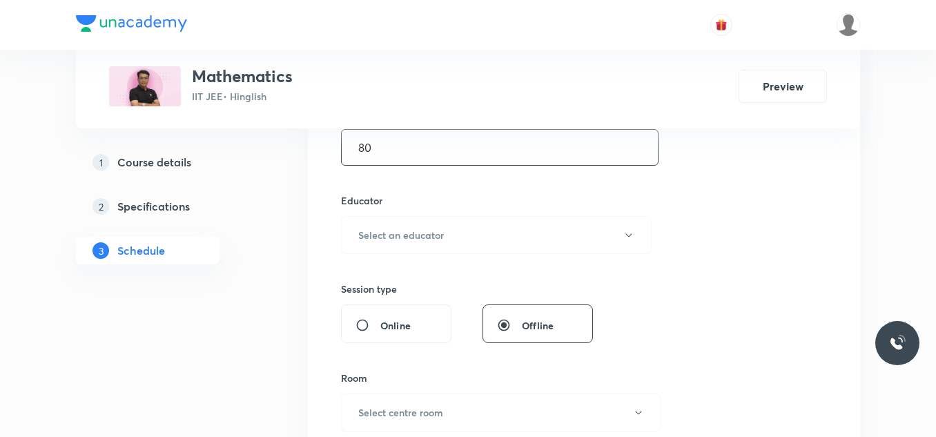
scroll to position [483, 0]
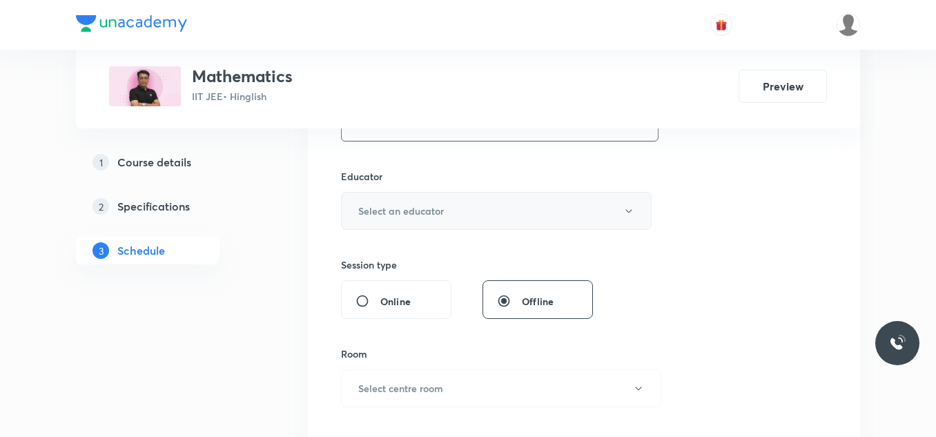
type input "80"
click at [435, 212] on h6 "Select an educator" at bounding box center [401, 211] width 86 height 14
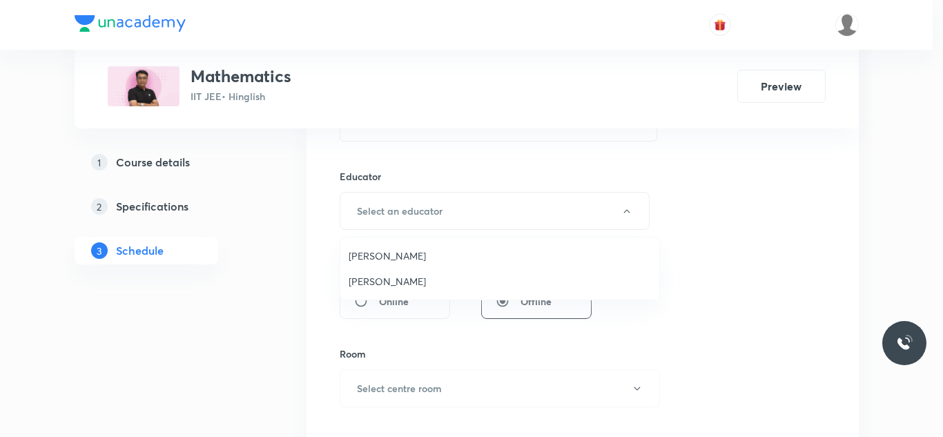
click at [407, 257] on span "Devendra Belani" at bounding box center [500, 256] width 302 height 14
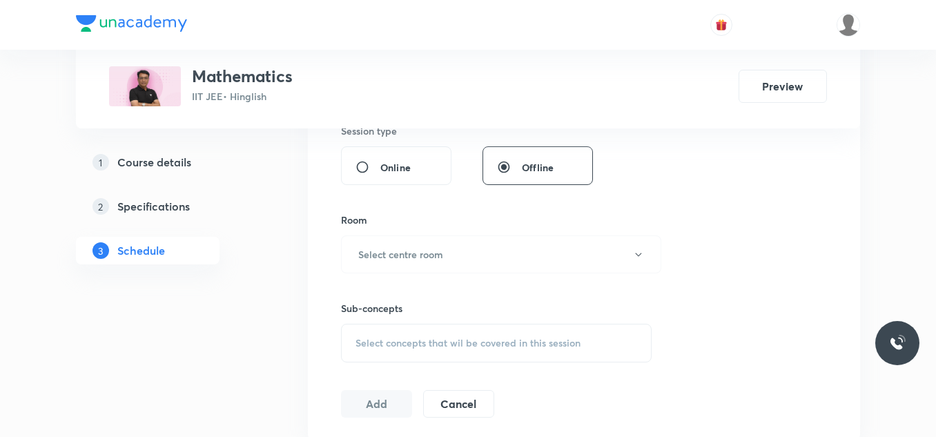
scroll to position [621, 0]
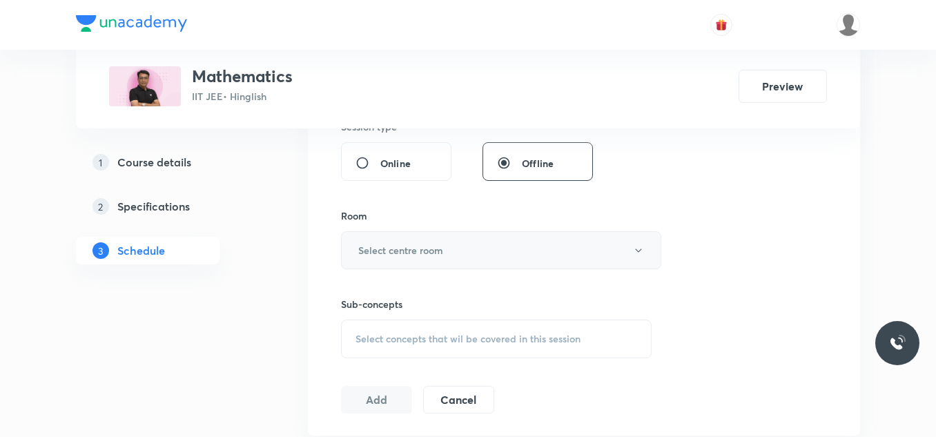
click at [423, 246] on h6 "Select centre room" at bounding box center [400, 250] width 85 height 14
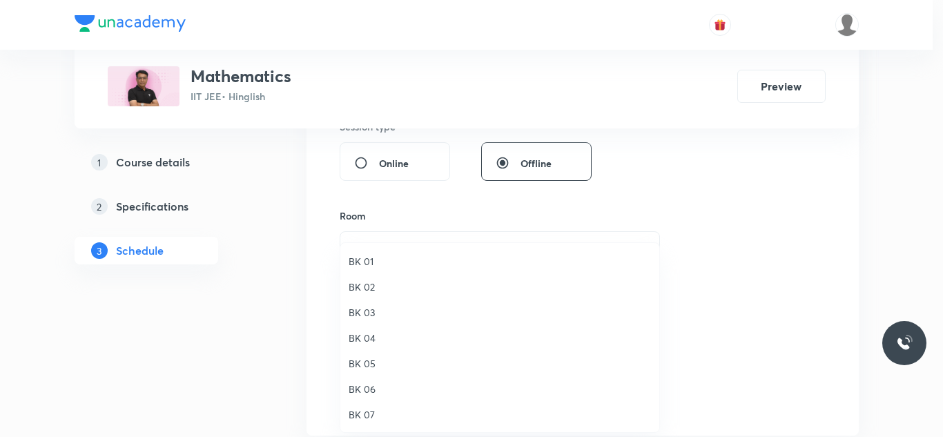
click at [373, 315] on span "BK 03" at bounding box center [500, 312] width 302 height 14
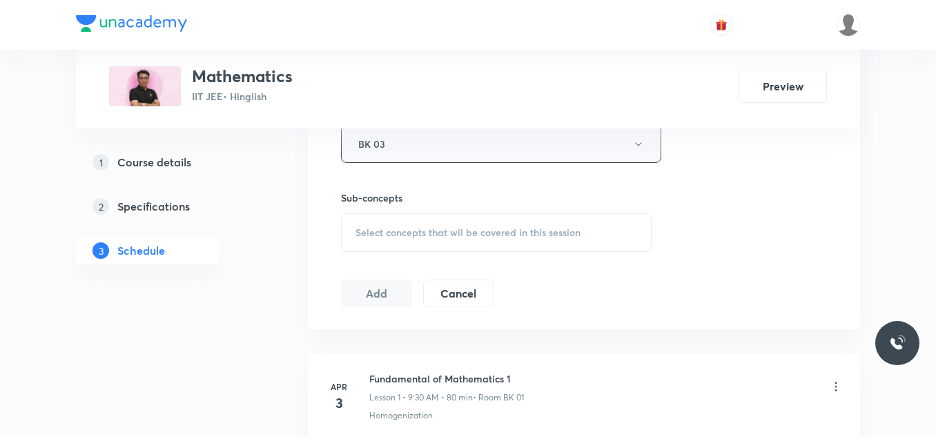
scroll to position [759, 0]
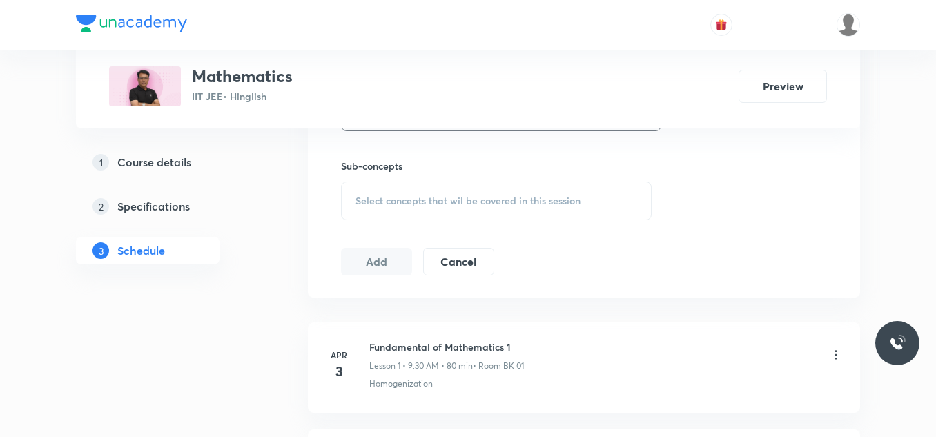
click at [420, 195] on span "Select concepts that wil be covered in this session" at bounding box center [468, 200] width 225 height 11
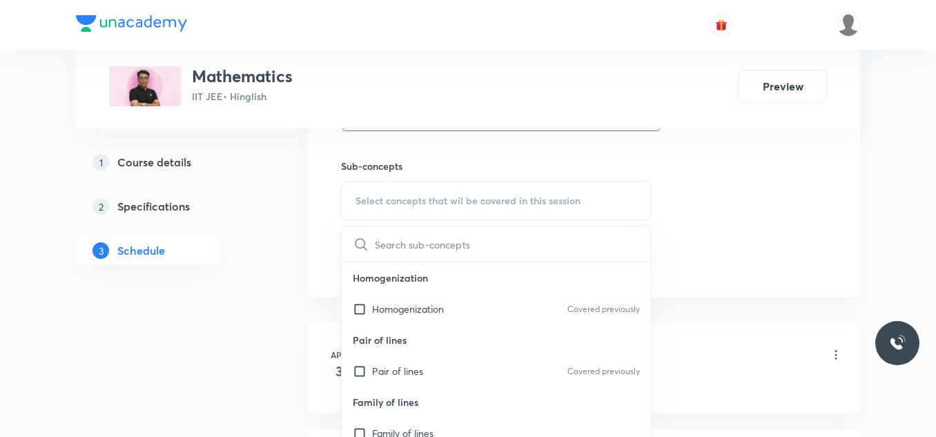
click at [414, 307] on p "Homogenization" at bounding box center [408, 309] width 72 height 14
checkbox input "true"
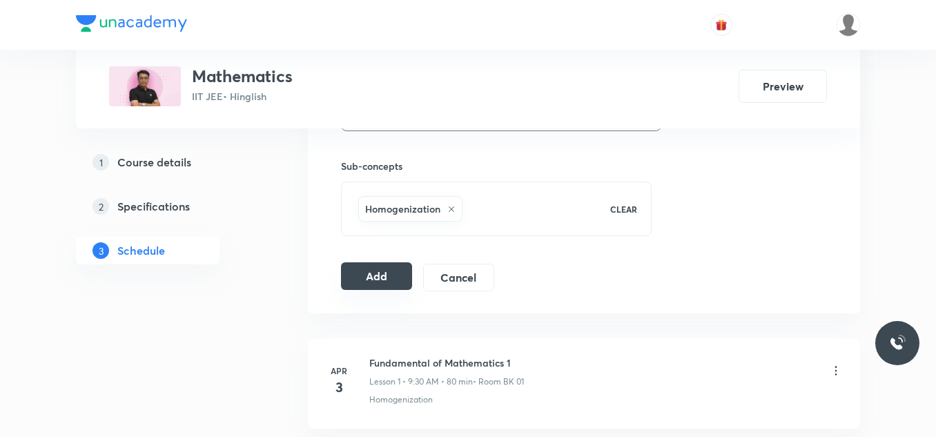
click at [398, 278] on button "Add" at bounding box center [376, 276] width 71 height 28
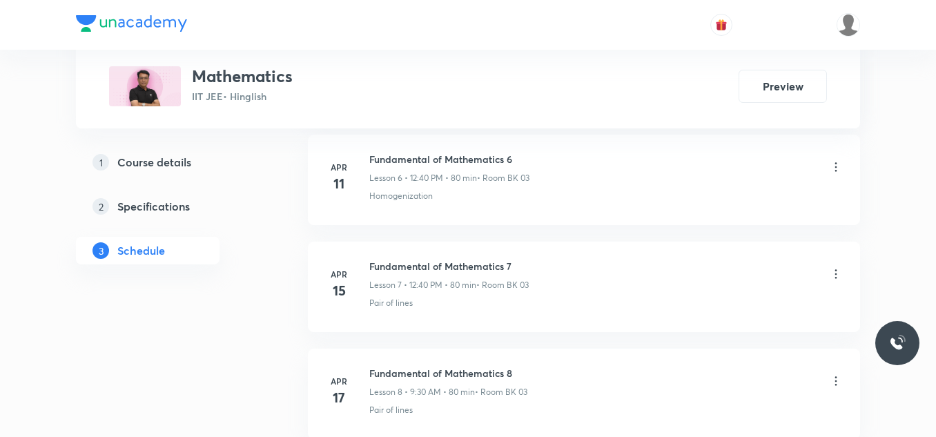
scroll to position [11805, 0]
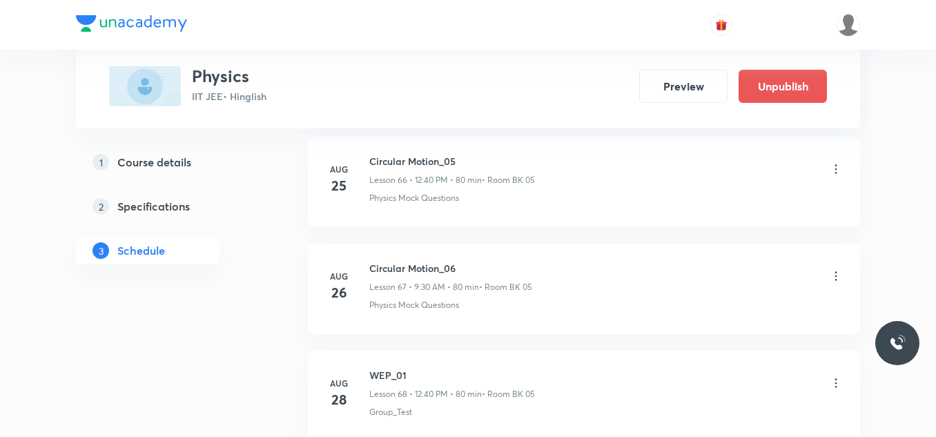
scroll to position [8462, 0]
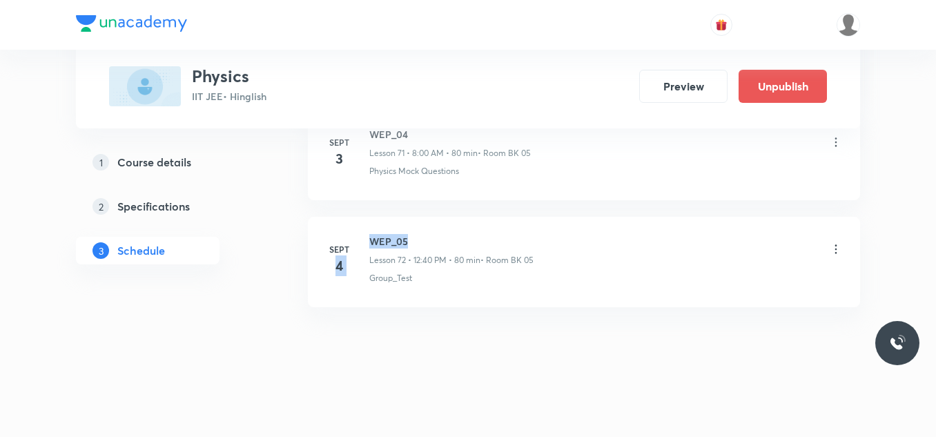
drag, startPoint x: 367, startPoint y: 240, endPoint x: 410, endPoint y: 243, distance: 43.6
click at [410, 243] on div "[DATE] WEP_05 Lesson 72 • 12:40 PM • 80 min • Room BK 05 Group_Test" at bounding box center [584, 259] width 518 height 50
click at [414, 238] on h6 "WEP_05" at bounding box center [451, 241] width 164 height 14
click at [372, 241] on h6 "WEP_05" at bounding box center [451, 241] width 164 height 14
drag, startPoint x: 367, startPoint y: 239, endPoint x: 412, endPoint y: 239, distance: 45.6
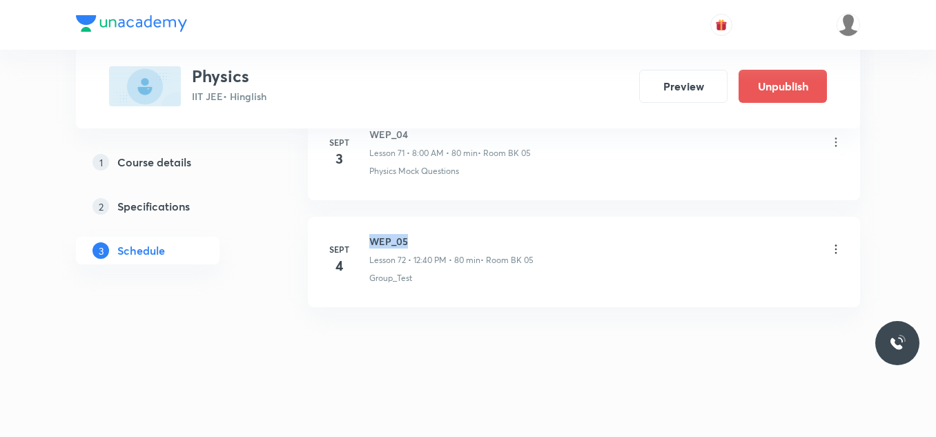
click at [412, 239] on div "[DATE] WEP_05 Lesson 72 • 12:40 PM • 80 min • Room BK 05 Group_Test" at bounding box center [584, 259] width 518 height 50
copy h6 "WEP_05"
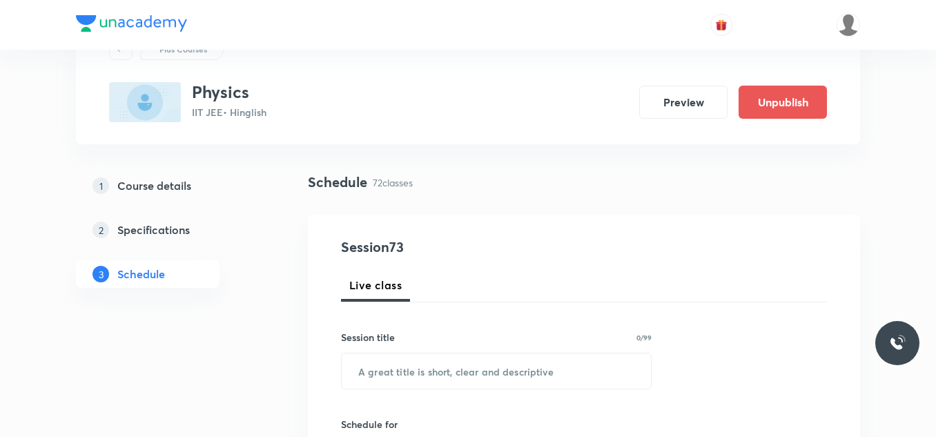
scroll to position [138, 0]
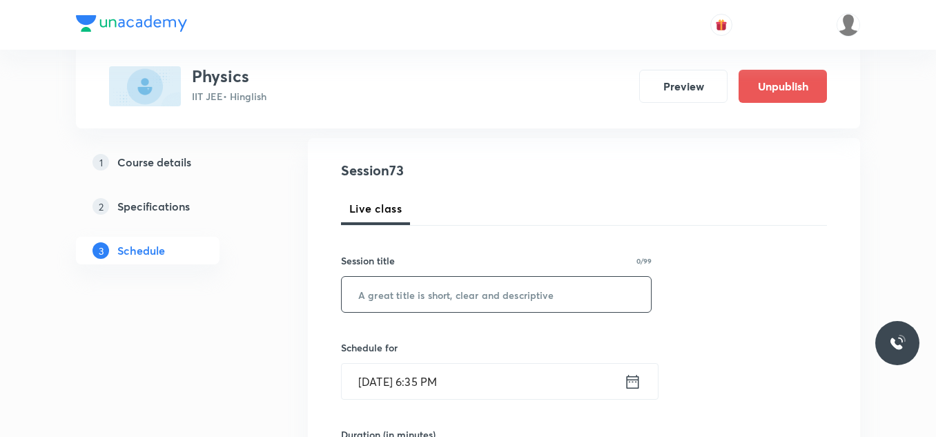
click at [417, 303] on input "text" at bounding box center [496, 294] width 309 height 35
paste input "WEP_05"
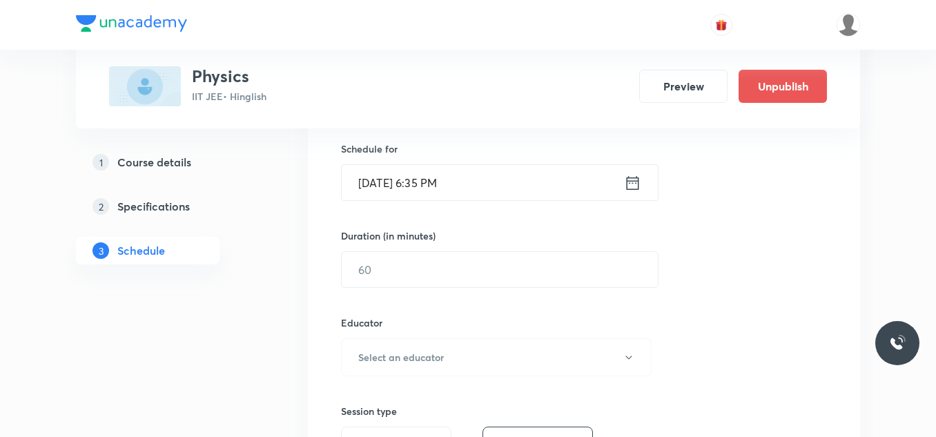
scroll to position [345, 0]
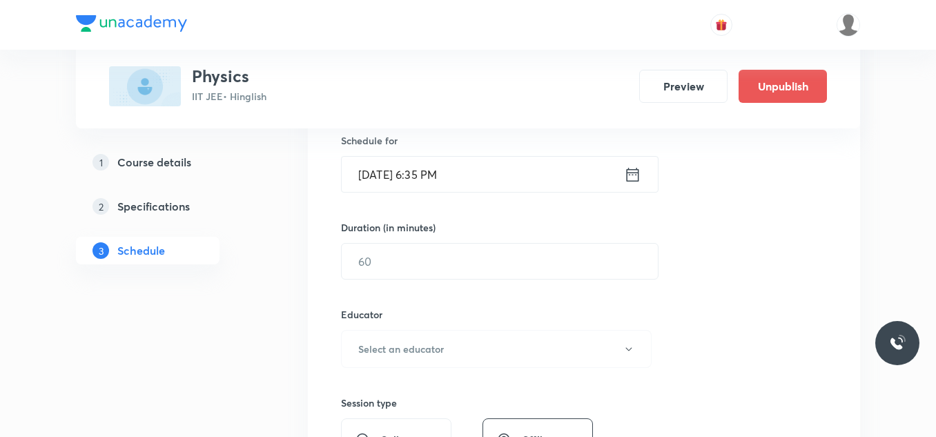
type input "WEP_06"
click at [441, 176] on input "[DATE] 6:35 PM" at bounding box center [483, 174] width 282 height 35
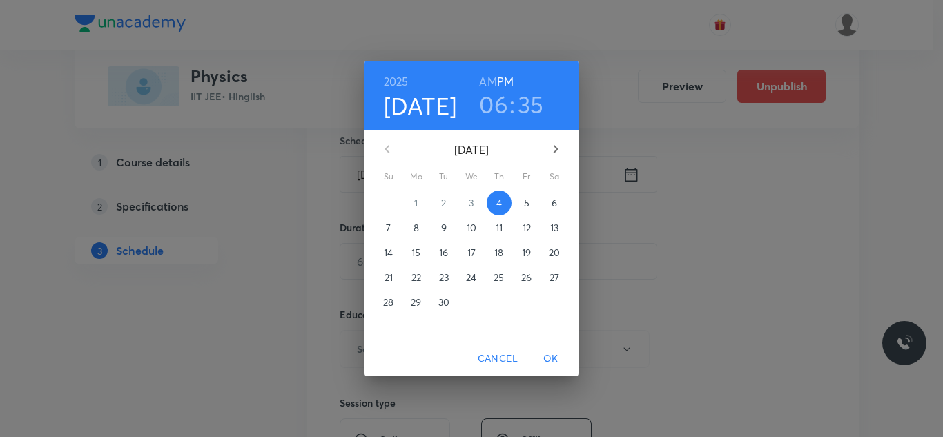
click at [523, 201] on span "5" at bounding box center [526, 203] width 25 height 14
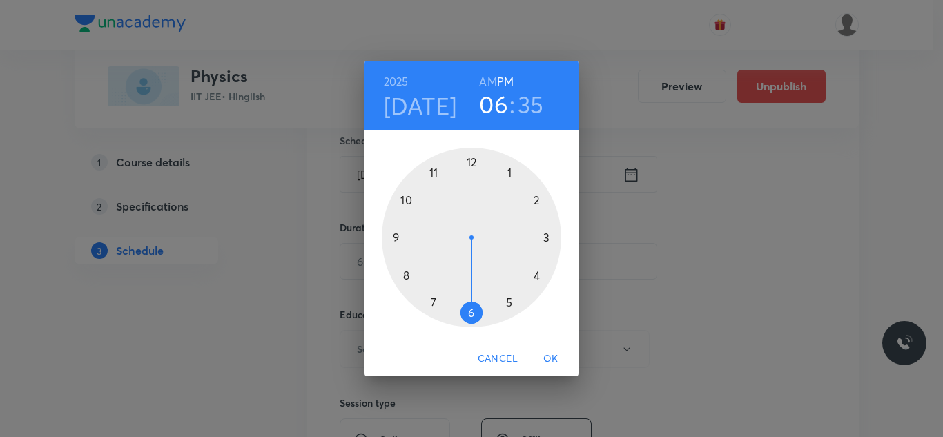
click at [407, 275] on div at bounding box center [471, 237] width 179 height 179
click at [483, 77] on h6 "AM" at bounding box center [487, 81] width 17 height 19
click at [470, 162] on div at bounding box center [471, 237] width 179 height 179
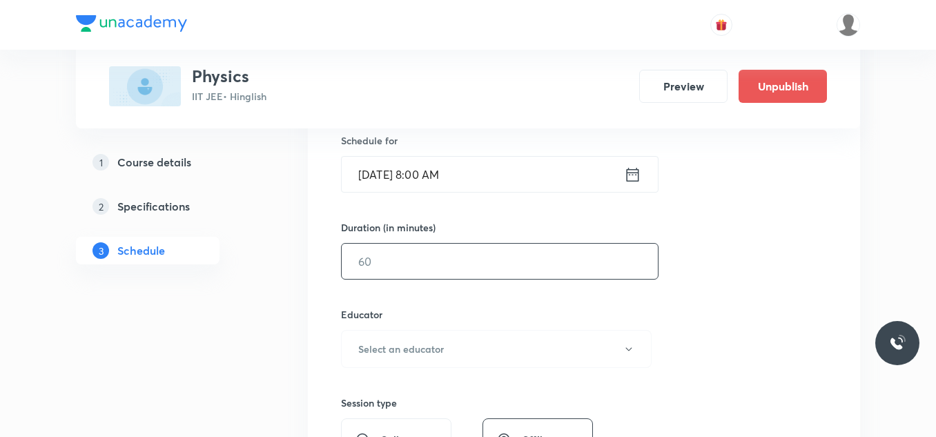
click at [458, 253] on input "text" at bounding box center [500, 261] width 316 height 35
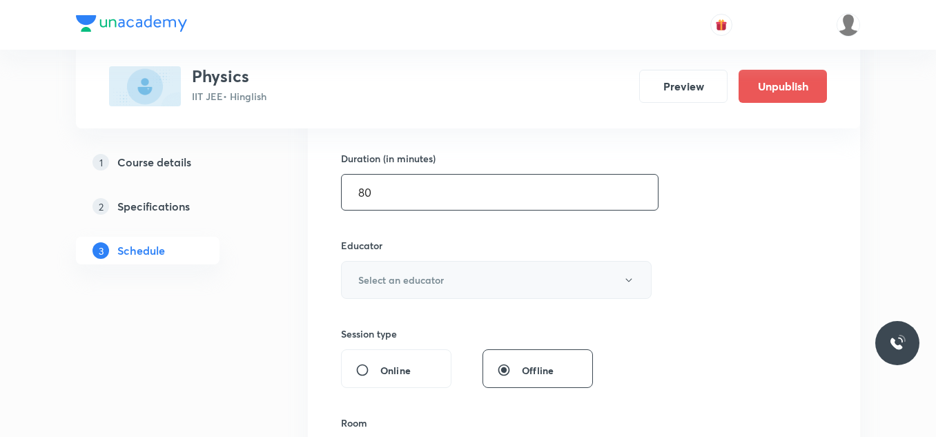
type input "80"
click at [443, 283] on h6 "Select an educator" at bounding box center [401, 280] width 86 height 14
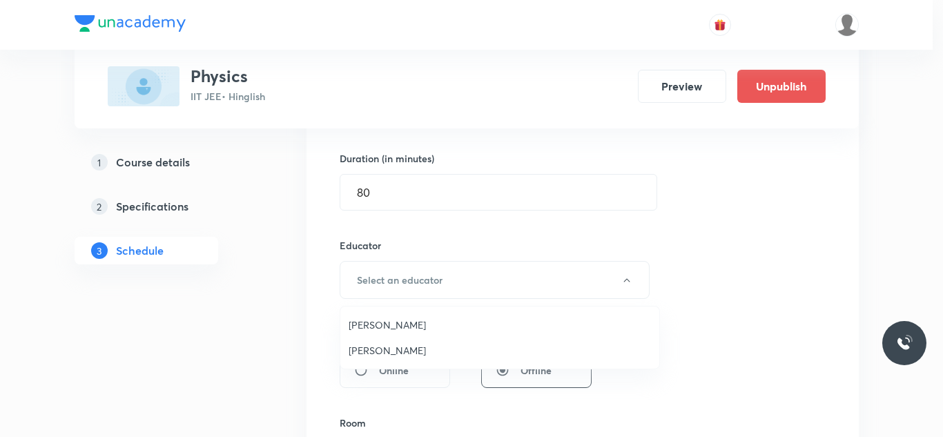
click at [412, 349] on span "[PERSON_NAME]" at bounding box center [500, 350] width 302 height 14
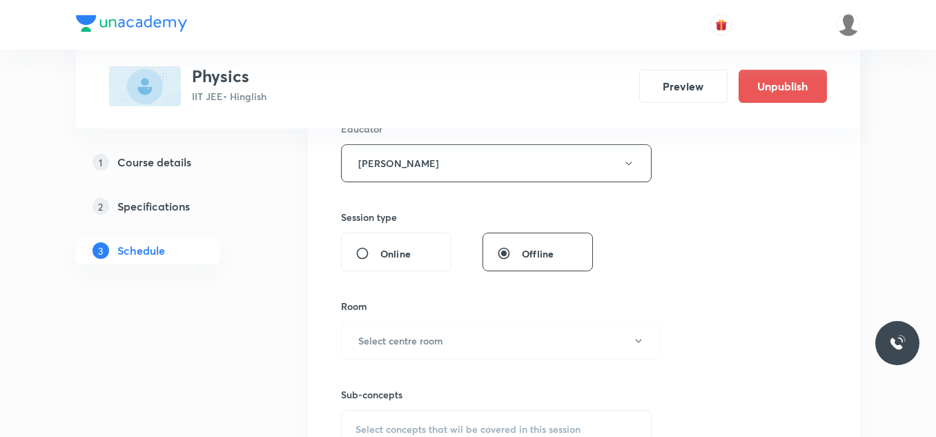
scroll to position [552, 0]
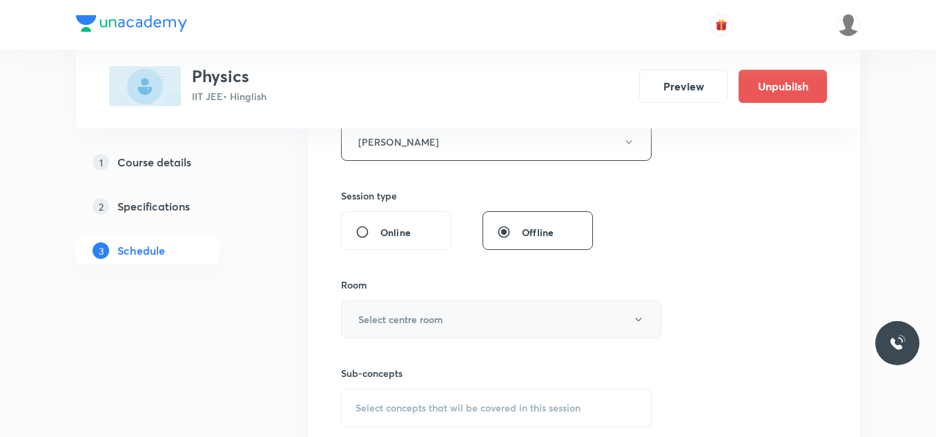
click at [407, 315] on h6 "Select centre room" at bounding box center [400, 319] width 85 height 14
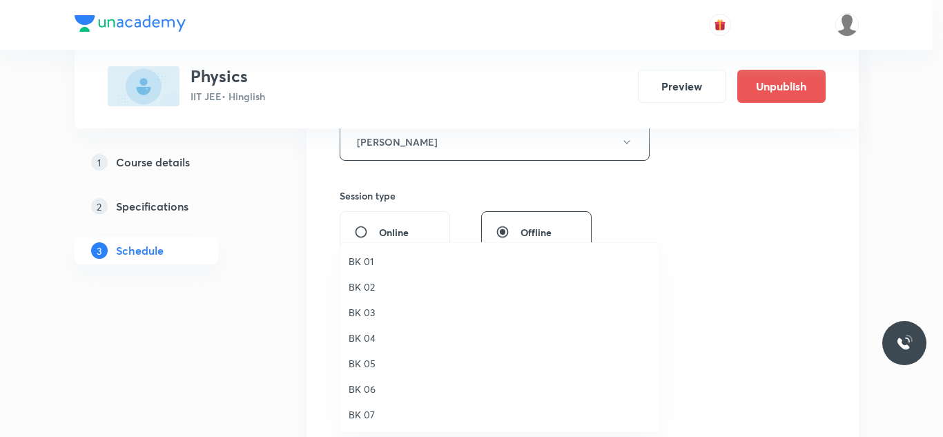
click at [376, 364] on span "BK 05" at bounding box center [500, 363] width 302 height 14
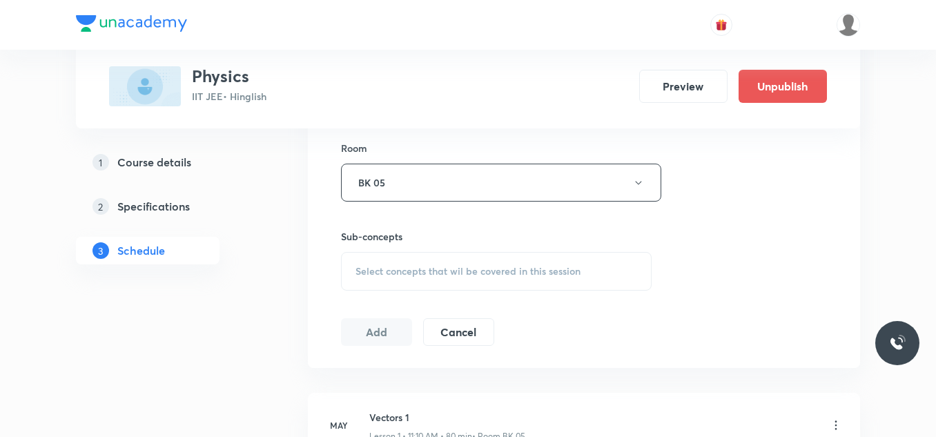
scroll to position [690, 0]
click at [425, 274] on span "Select concepts that wil be covered in this session" at bounding box center [468, 269] width 225 height 11
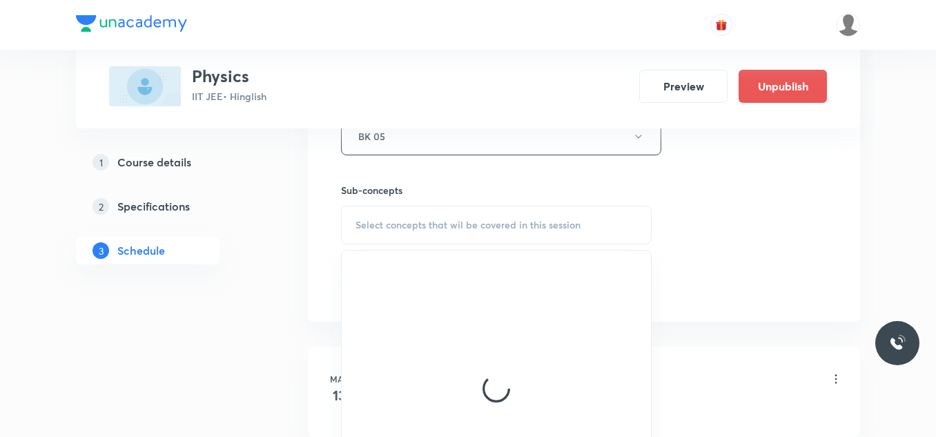
scroll to position [759, 0]
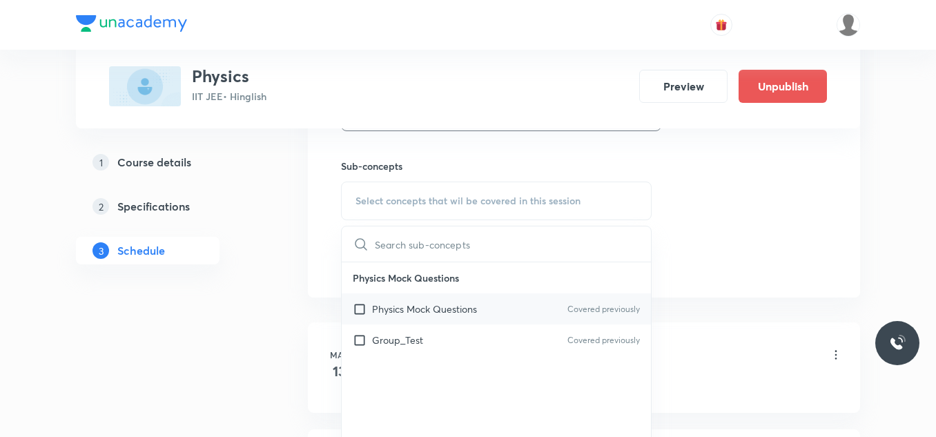
click at [415, 313] on p "Physics Mock Questions" at bounding box center [424, 309] width 105 height 14
checkbox input "true"
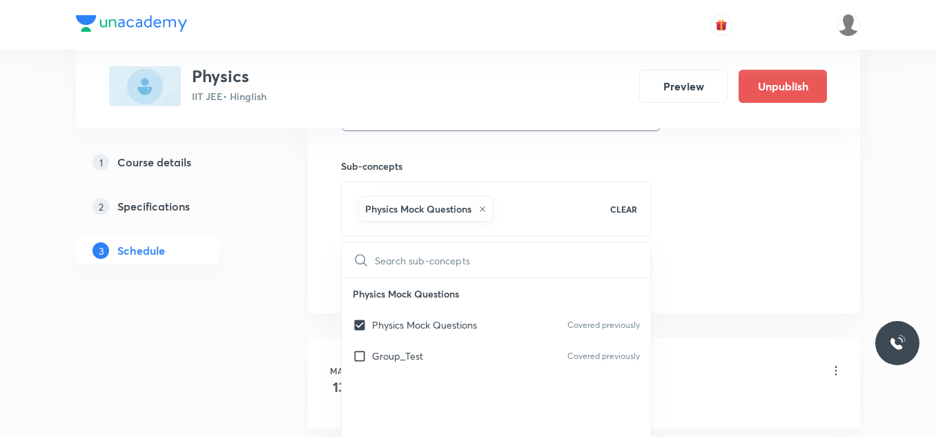
drag, startPoint x: 764, startPoint y: 248, endPoint x: 536, endPoint y: 264, distance: 228.4
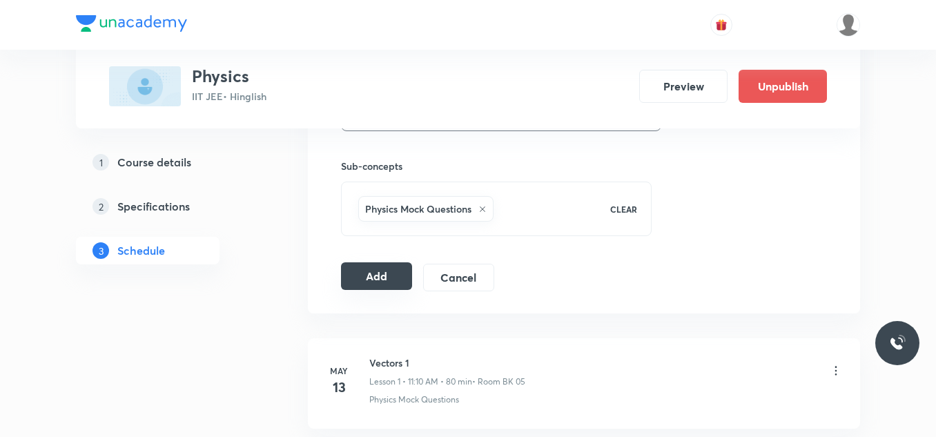
click at [385, 275] on button "Add" at bounding box center [376, 276] width 71 height 28
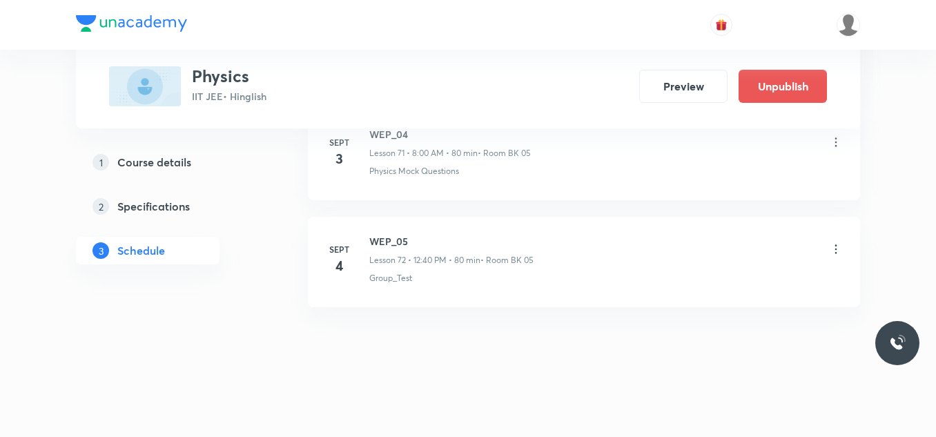
scroll to position [7739, 0]
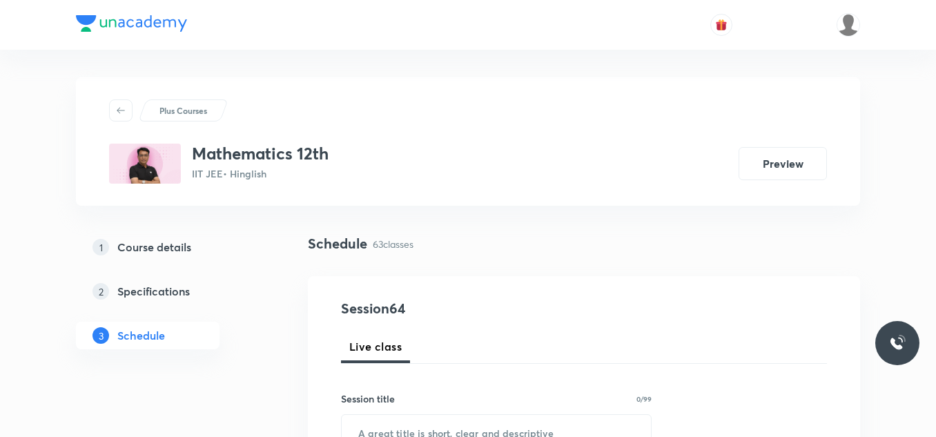
scroll to position [7411, 0]
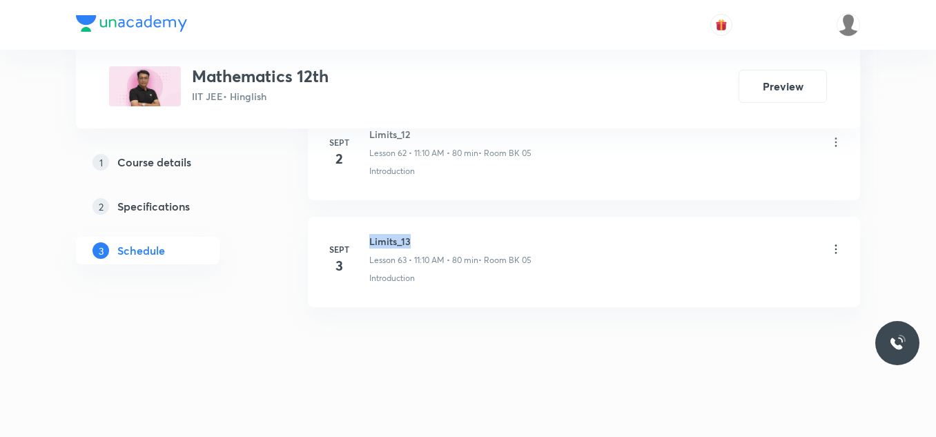
drag, startPoint x: 366, startPoint y: 235, endPoint x: 422, endPoint y: 235, distance: 56.6
click at [422, 235] on div "[DATE] Limits_13 Lesson 63 • 11:10 AM • 80 min • Room BK 05 Introduction" at bounding box center [584, 259] width 518 height 50
copy h6 "Limits_13"
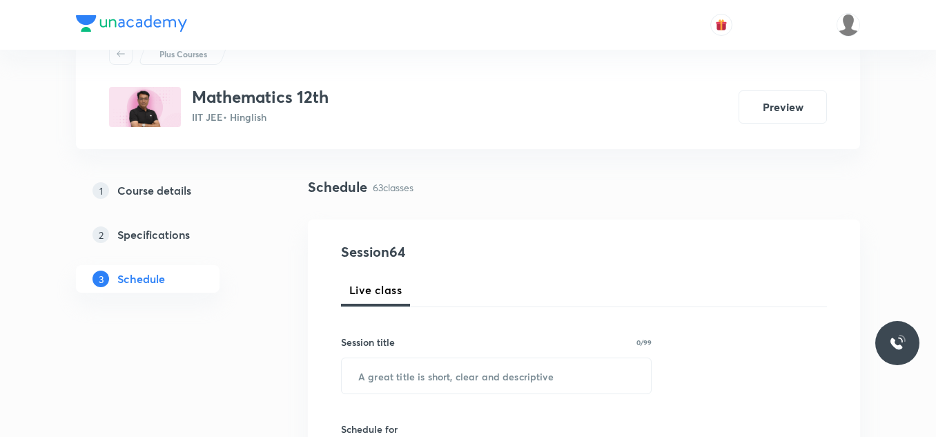
scroll to position [138, 0]
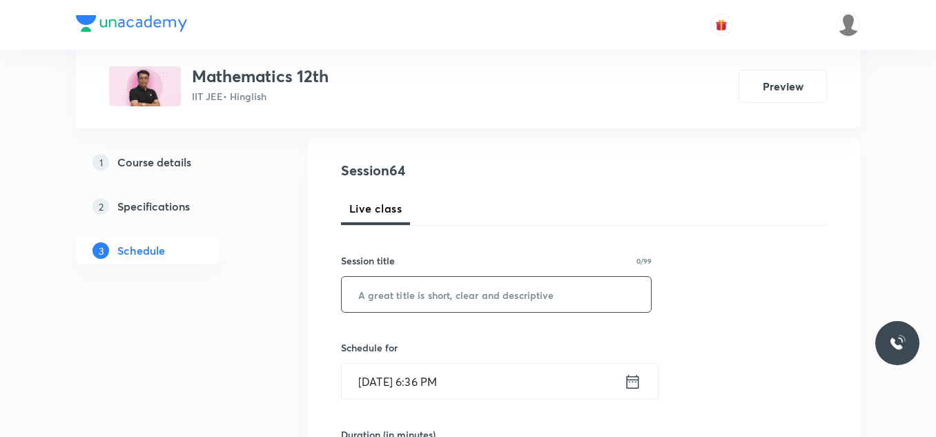
click at [454, 300] on input "text" at bounding box center [496, 294] width 309 height 35
paste input "Limits_13"
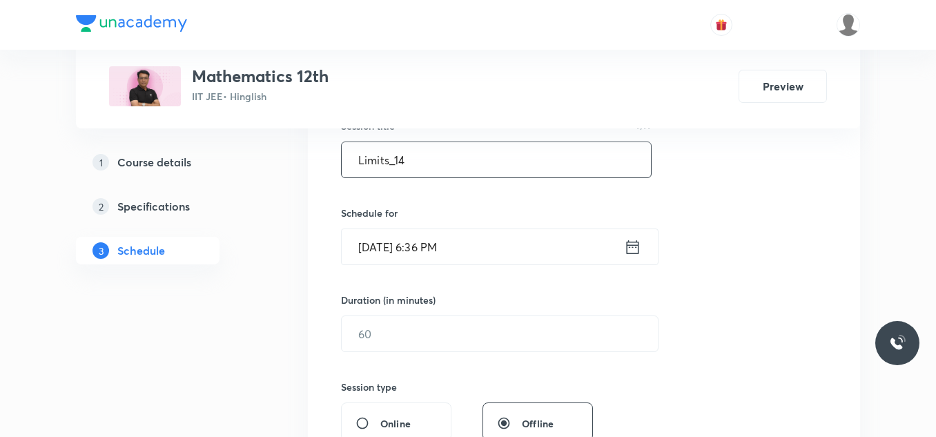
scroll to position [276, 0]
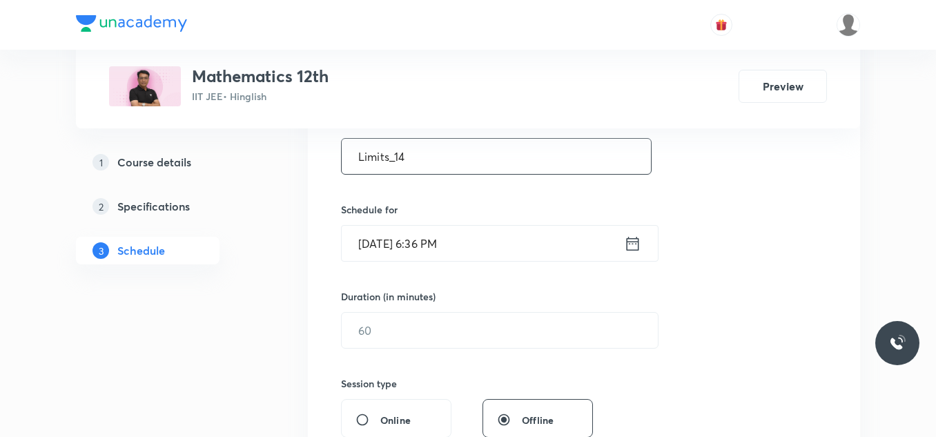
type input "Limits_14"
click at [413, 244] on input "Sept 4, 2025, 6:36 PM" at bounding box center [483, 243] width 282 height 35
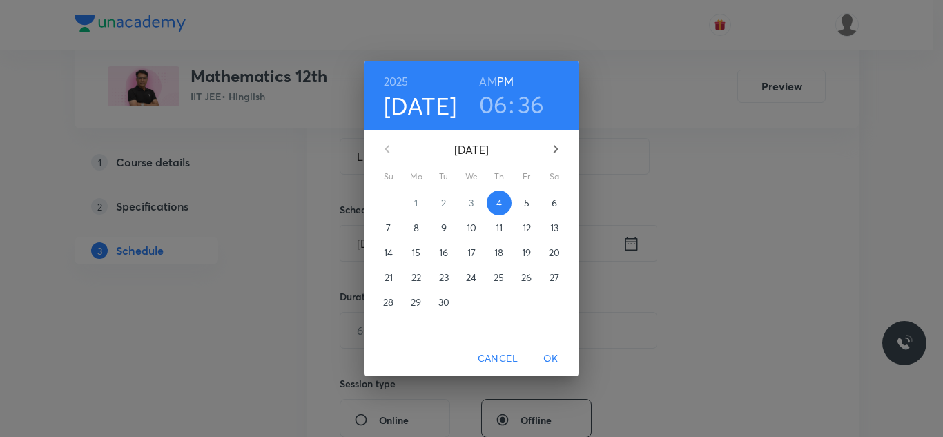
click at [527, 208] on p "5" at bounding box center [527, 203] width 6 height 14
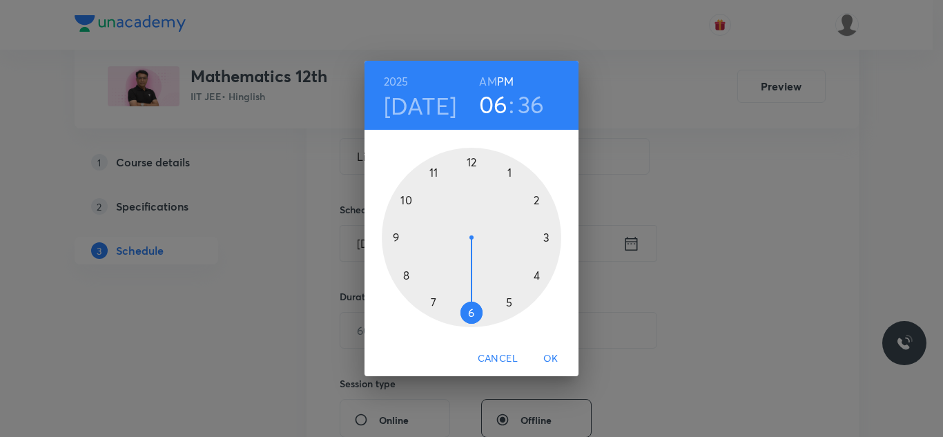
click at [397, 238] on div at bounding box center [471, 237] width 179 height 179
click at [482, 83] on h6 "AM" at bounding box center [487, 81] width 17 height 19
click at [472, 312] on div at bounding box center [471, 237] width 179 height 179
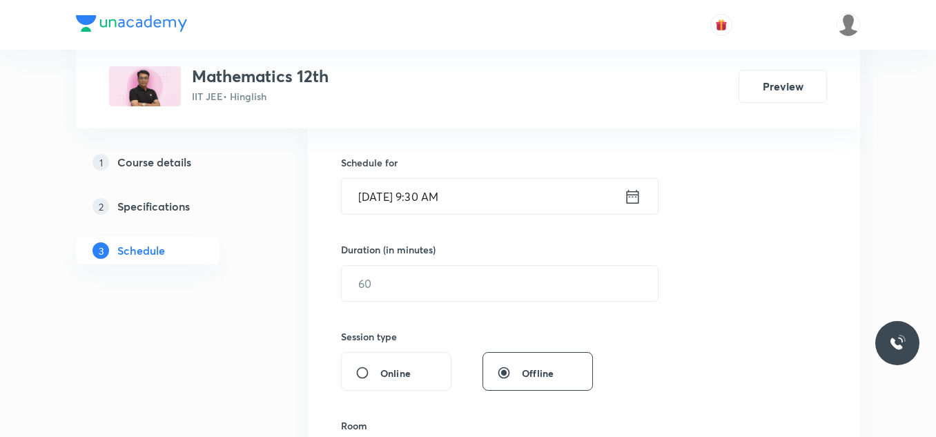
scroll to position [345, 0]
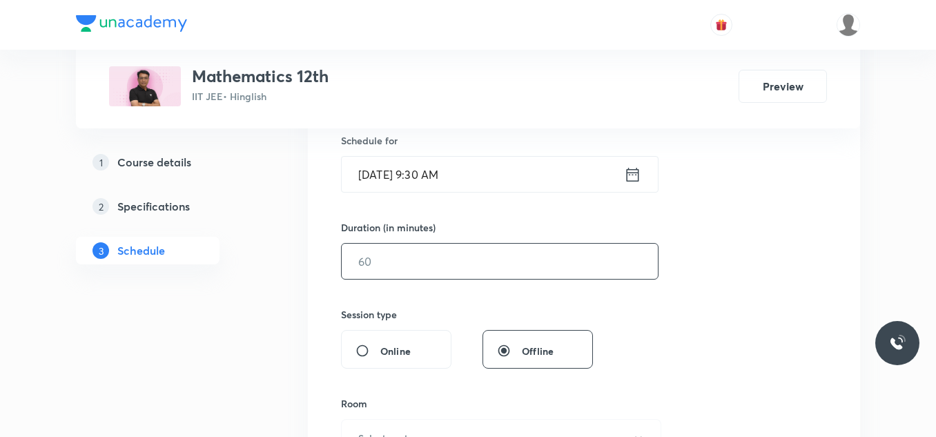
drag, startPoint x: 429, startPoint y: 247, endPoint x: 429, endPoint y: 254, distance: 6.9
click at [429, 254] on input "text" at bounding box center [500, 261] width 316 height 35
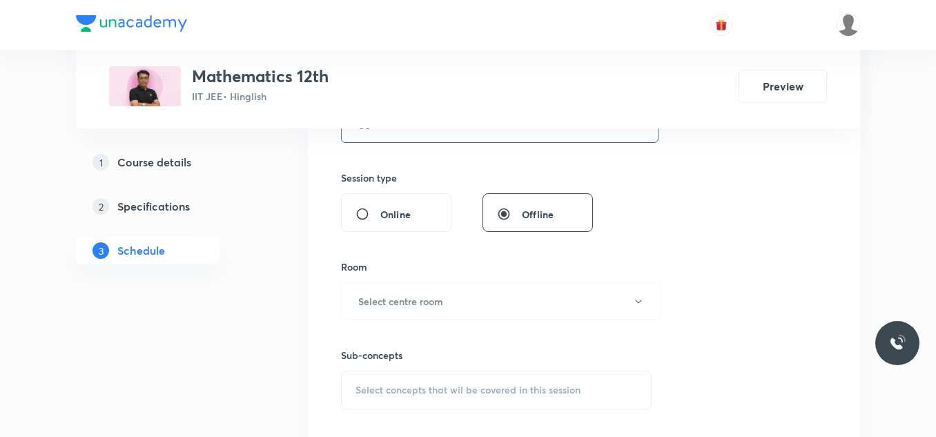
scroll to position [483, 0]
type input "80"
click at [422, 291] on button "Select centre room" at bounding box center [501, 300] width 320 height 38
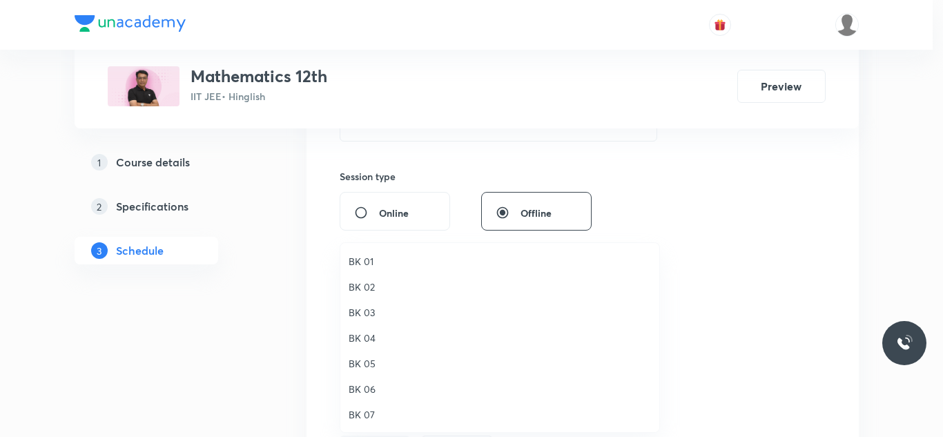
drag, startPoint x: 367, startPoint y: 360, endPoint x: 366, endPoint y: 347, distance: 13.1
click at [366, 361] on span "BK 05" at bounding box center [500, 363] width 302 height 14
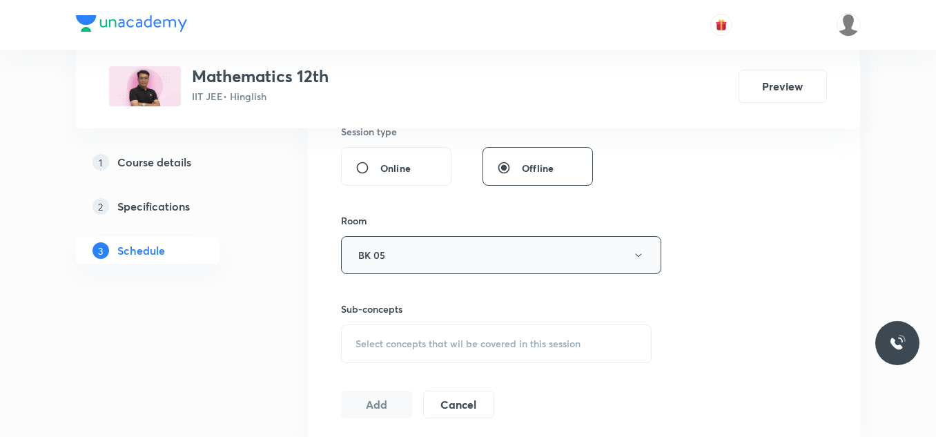
scroll to position [552, 0]
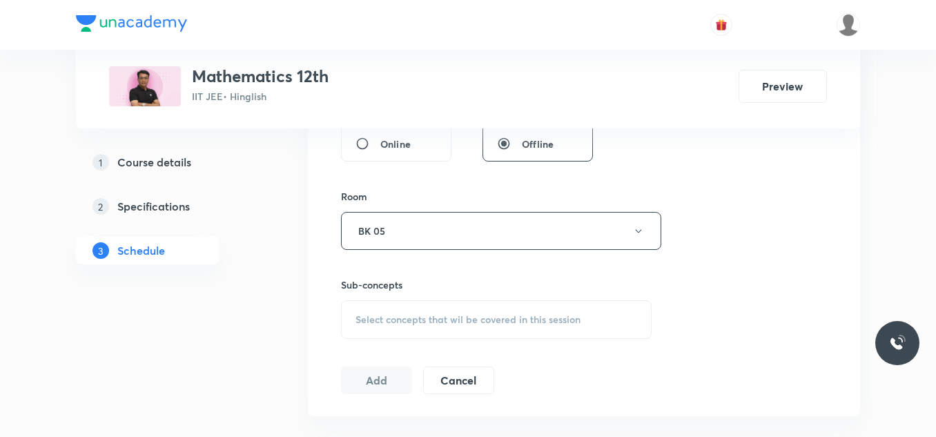
click at [418, 313] on div "Select concepts that wil be covered in this session" at bounding box center [496, 319] width 311 height 39
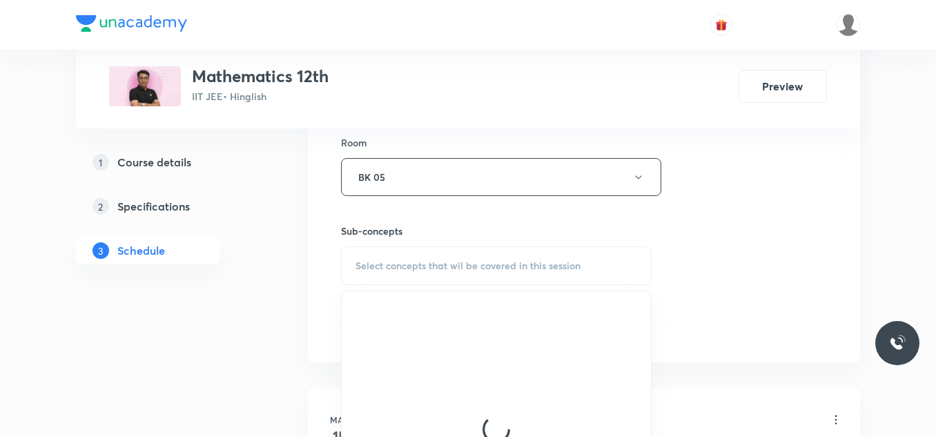
scroll to position [621, 0]
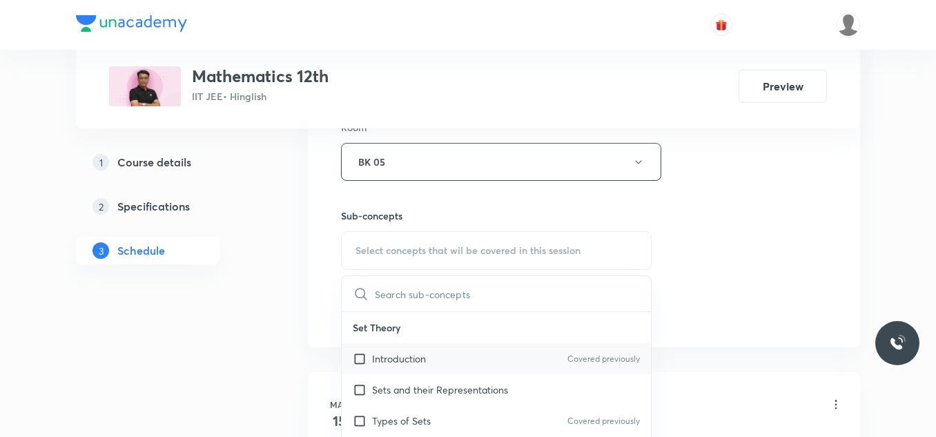
click at [386, 367] on div "Introduction Covered previously" at bounding box center [496, 358] width 309 height 31
checkbox input "true"
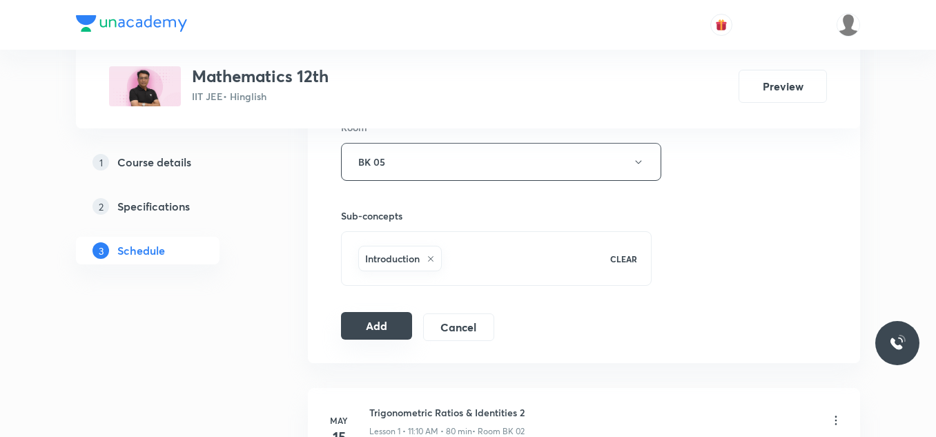
click at [369, 327] on button "Add" at bounding box center [376, 326] width 71 height 28
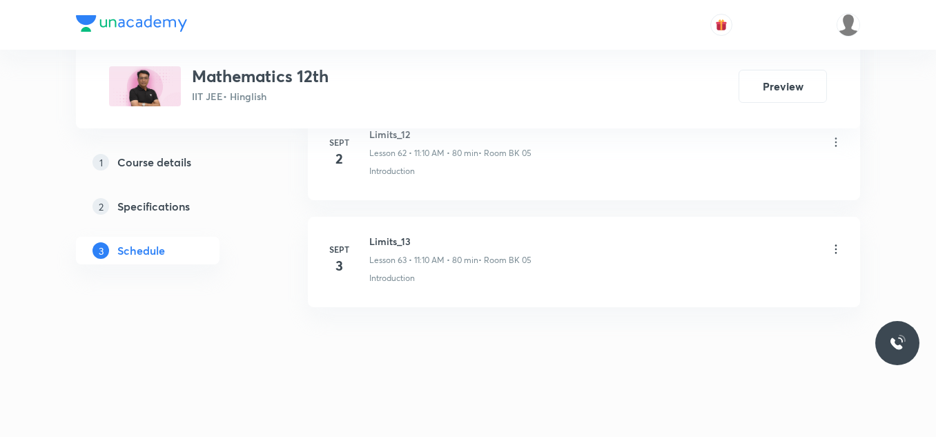
scroll to position [6776, 0]
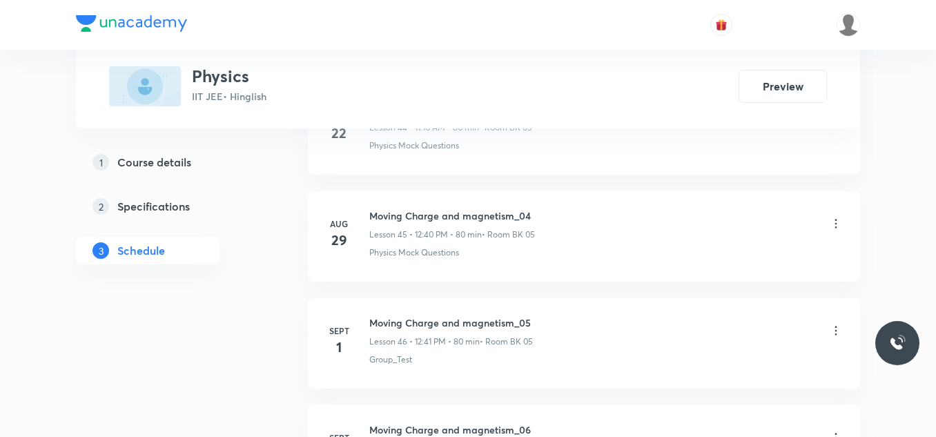
scroll to position [5806, 0]
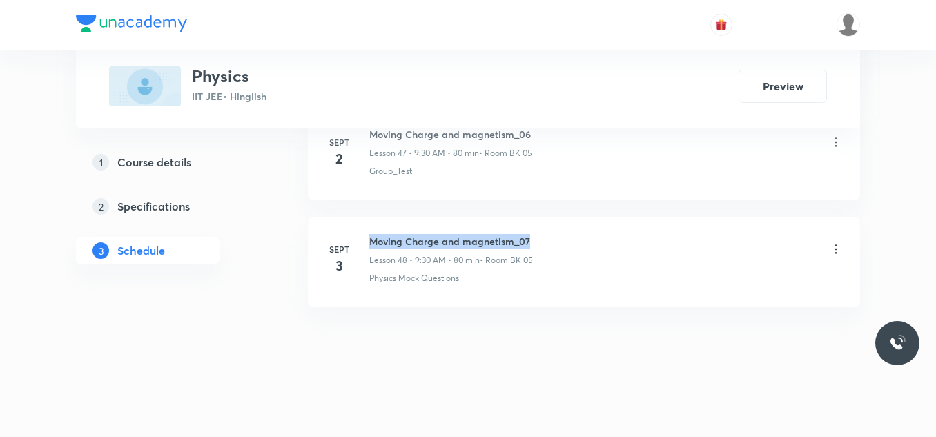
drag, startPoint x: 367, startPoint y: 235, endPoint x: 533, endPoint y: 242, distance: 165.9
click at [533, 242] on div "[DATE] Moving Charge and magnetism_07 Lesson 48 • 9:30 AM • 80 min • Room BK 05…" at bounding box center [584, 259] width 518 height 50
copy h6 "Moving Charge and magnetism_07"
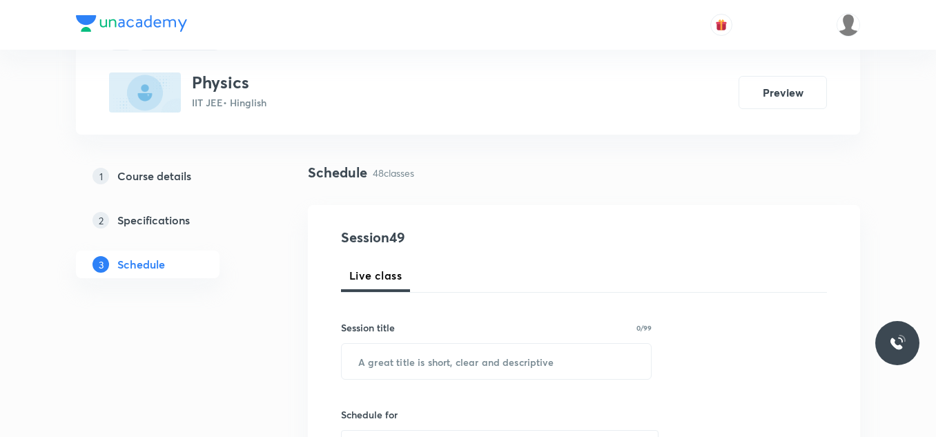
scroll to position [138, 0]
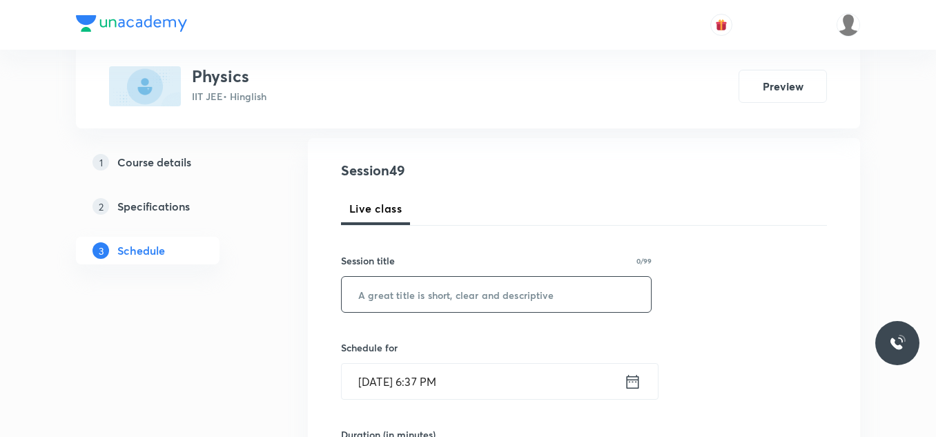
click at [429, 291] on input "text" at bounding box center [496, 294] width 309 height 35
paste input "Moving Charge and magnetism_07"
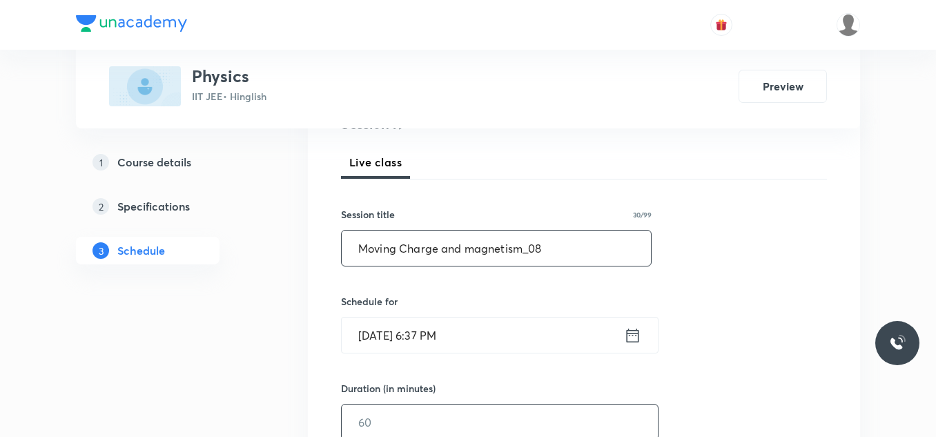
scroll to position [276, 0]
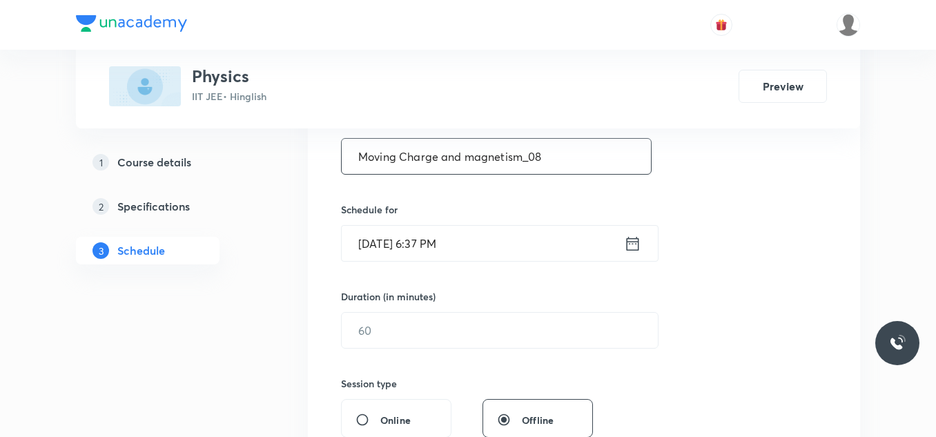
type input "Moving Charge and magnetism_08"
click at [497, 242] on input "[DATE] 6:37 PM" at bounding box center [483, 243] width 282 height 35
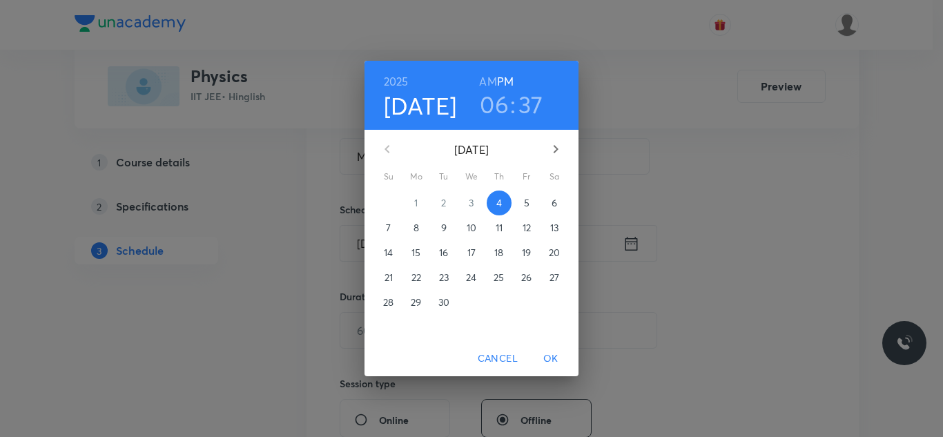
click at [527, 203] on p "5" at bounding box center [527, 203] width 6 height 14
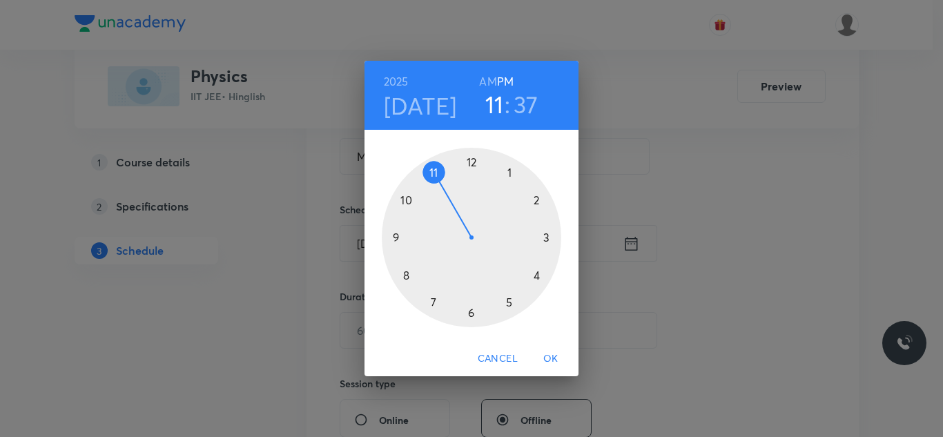
click at [432, 169] on div at bounding box center [471, 237] width 179 height 179
click at [492, 77] on h6 "AM" at bounding box center [487, 81] width 17 height 19
click at [532, 200] on div at bounding box center [471, 237] width 179 height 179
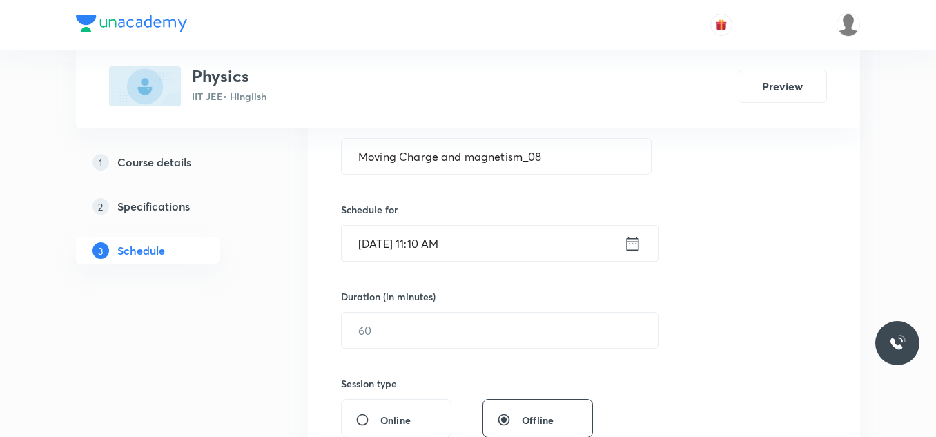
scroll to position [345, 0]
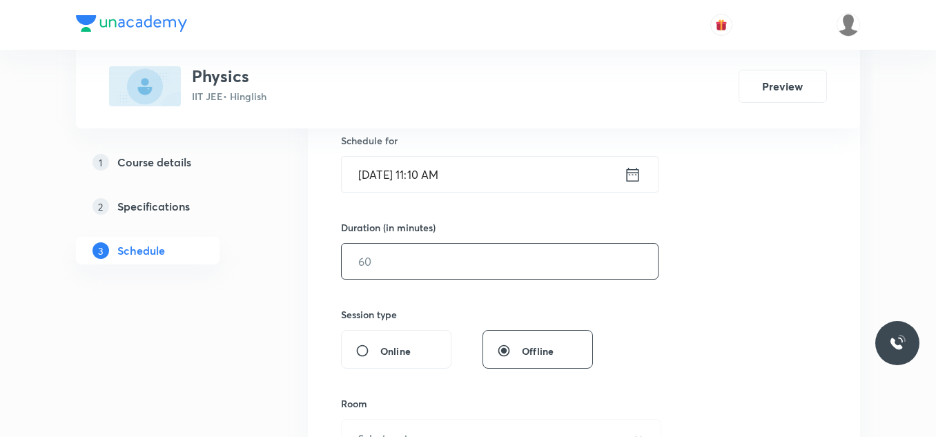
click at [443, 257] on input "text" at bounding box center [500, 261] width 316 height 35
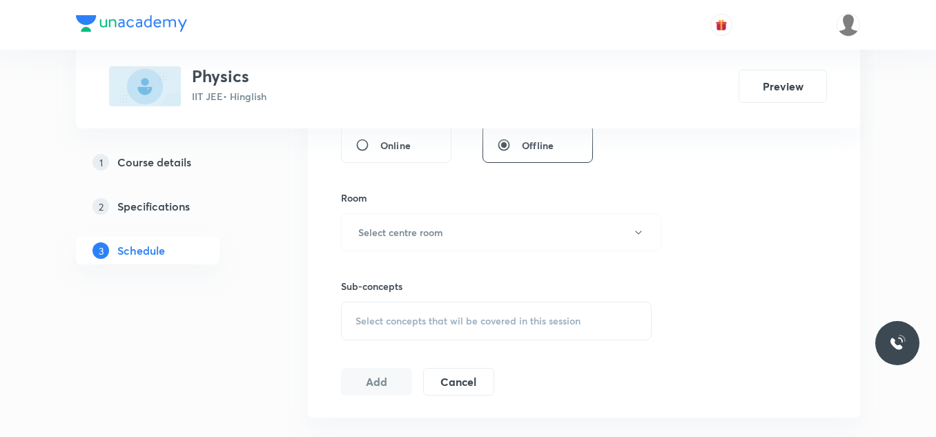
scroll to position [552, 0]
type input "80"
click at [425, 231] on h6 "Select centre room" at bounding box center [400, 231] width 85 height 14
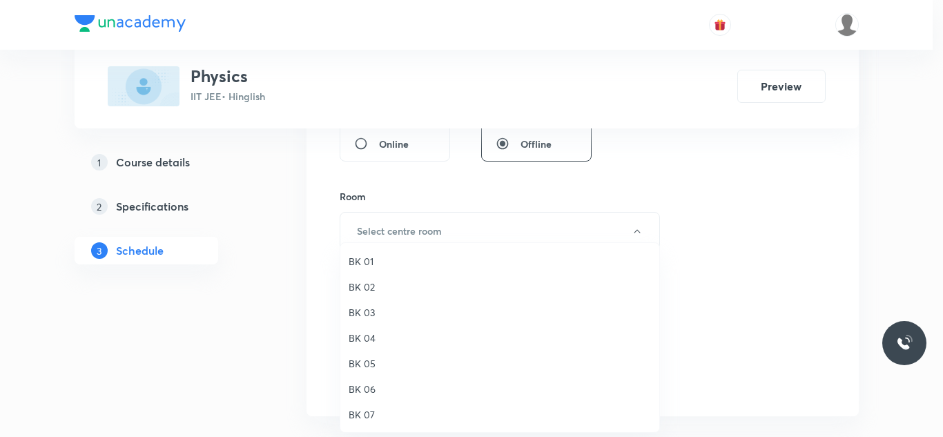
click at [371, 366] on span "BK 05" at bounding box center [500, 363] width 302 height 14
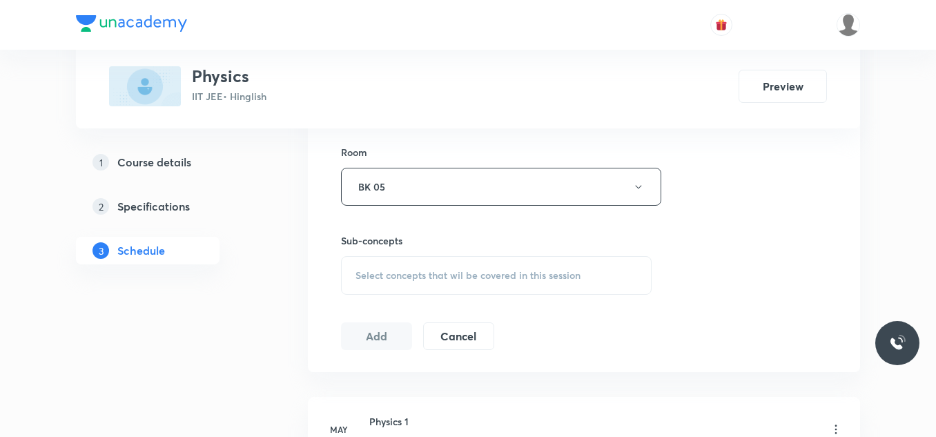
scroll to position [621, 0]
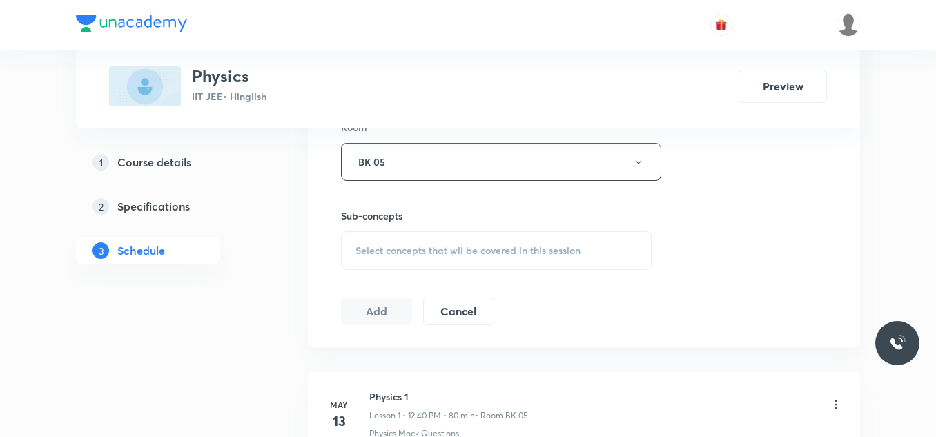
click at [436, 251] on span "Select concepts that wil be covered in this session" at bounding box center [468, 250] width 225 height 11
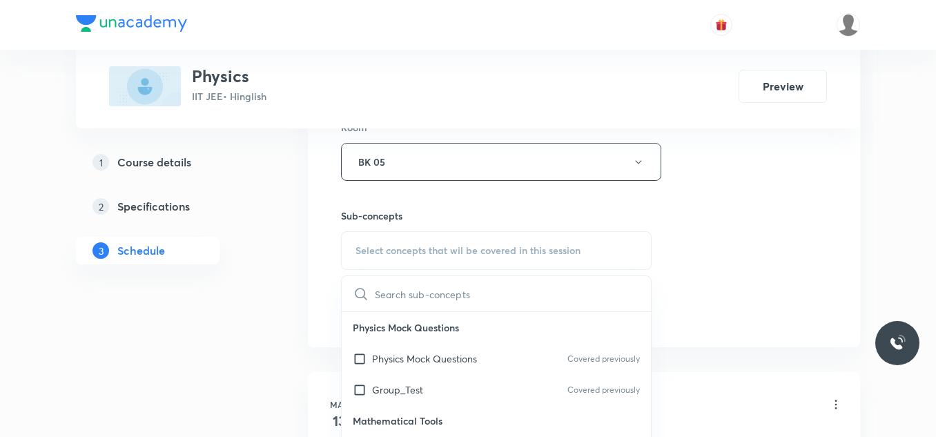
drag, startPoint x: 400, startPoint y: 362, endPoint x: 534, endPoint y: 327, distance: 139.1
click at [400, 362] on p "Physics Mock Questions" at bounding box center [424, 358] width 105 height 14
checkbox input "true"
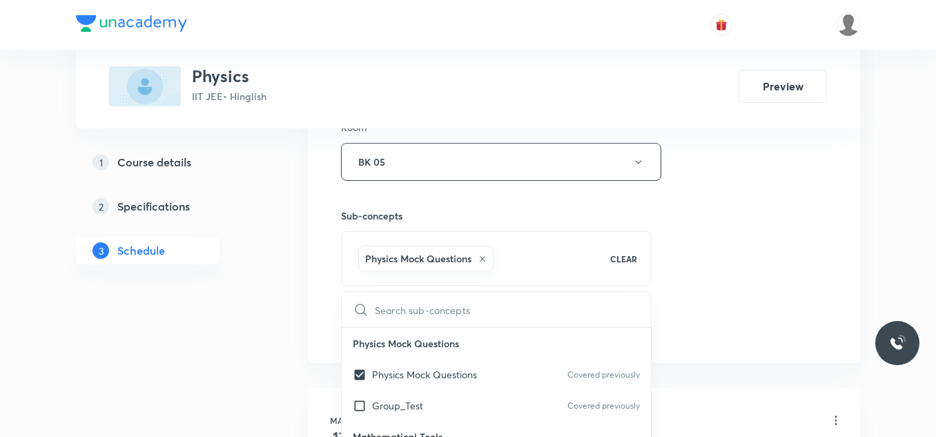
click at [841, 268] on div "Session 49 Live class Session title 30/99 Moving Charge and magnetism_08 ​ Sche…" at bounding box center [584, 9] width 552 height 708
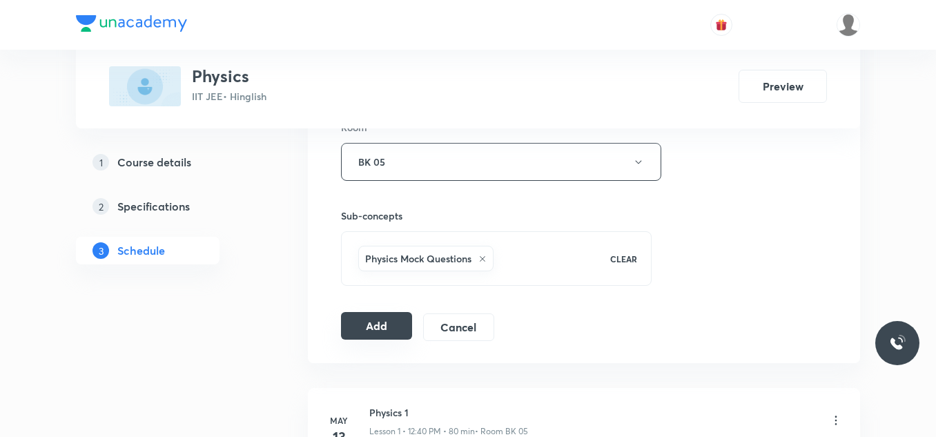
click at [393, 322] on button "Add" at bounding box center [376, 326] width 71 height 28
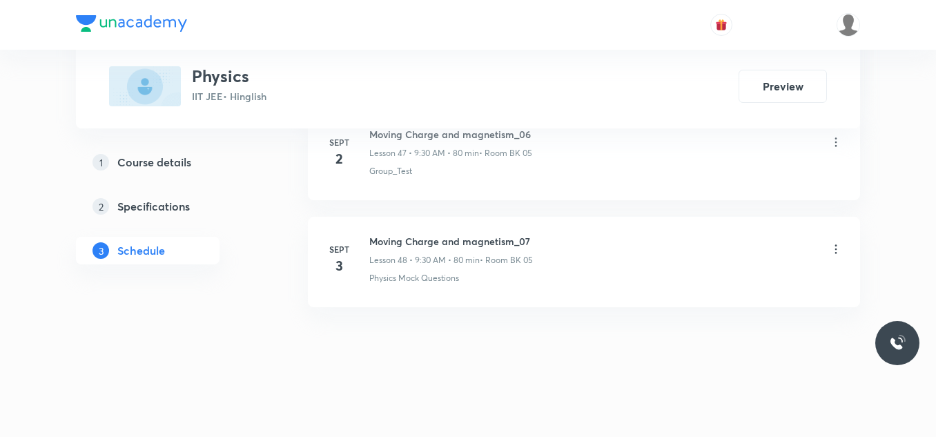
scroll to position [5171, 0]
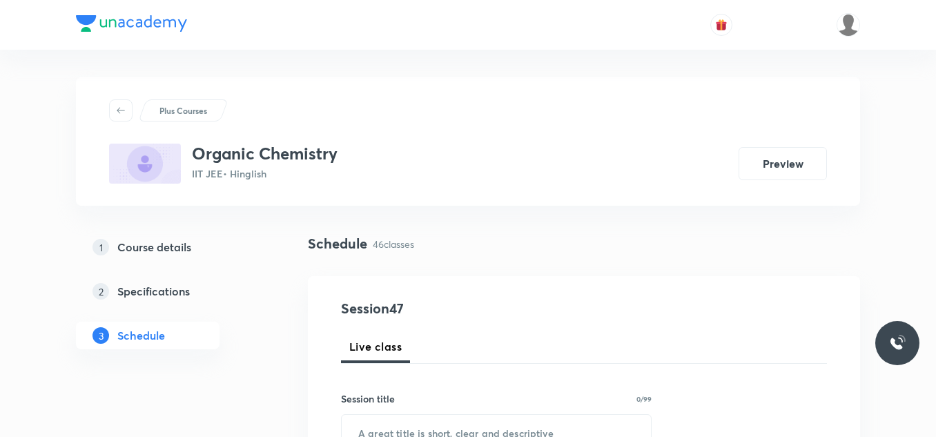
scroll to position [5592, 0]
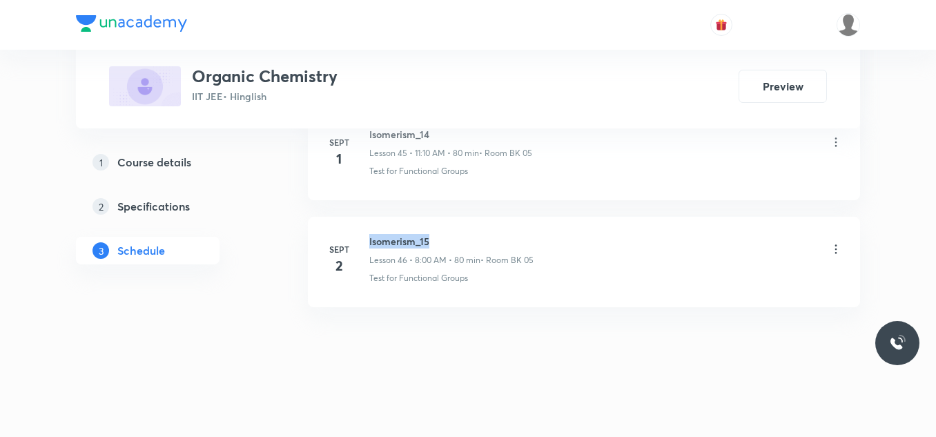
drag, startPoint x: 366, startPoint y: 235, endPoint x: 434, endPoint y: 224, distance: 69.3
click at [430, 224] on li "[DATE] Isomerism_15 Lesson 46 • 8:00 AM • 80 min • Room BK 05 Test for Function…" at bounding box center [584, 262] width 552 height 90
copy h6 "Isomerism_15"
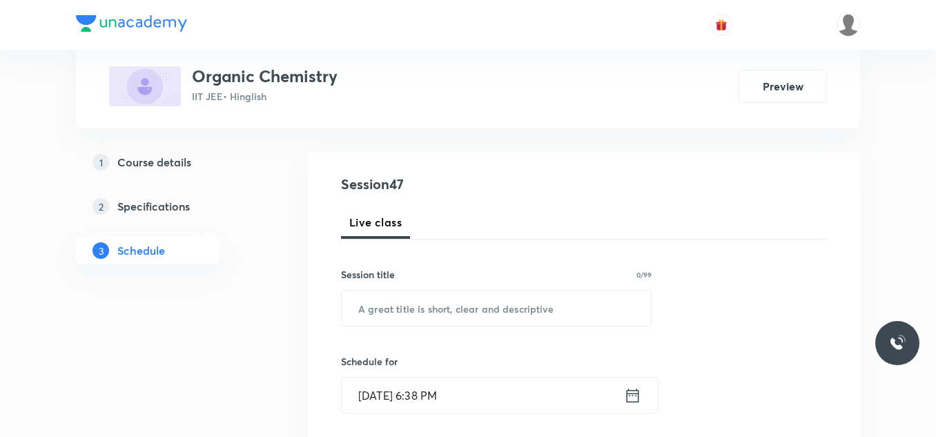
scroll to position [138, 0]
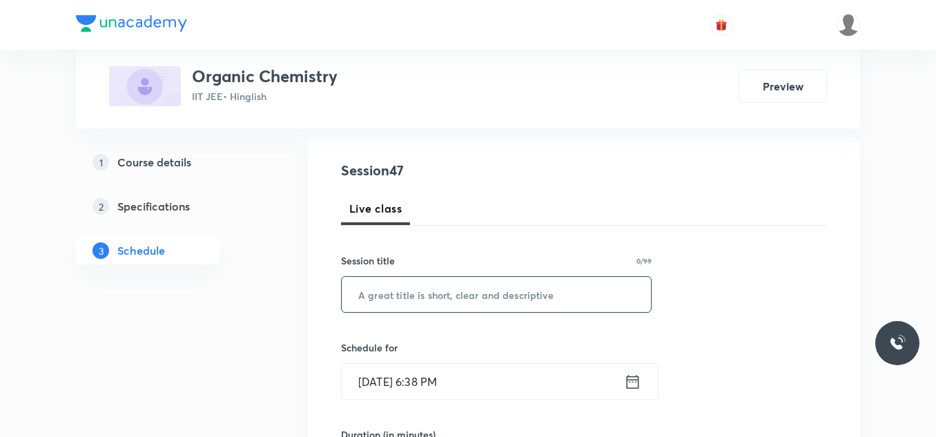
click at [376, 293] on input "text" at bounding box center [496, 294] width 309 height 35
paste input "Isomerism_15"
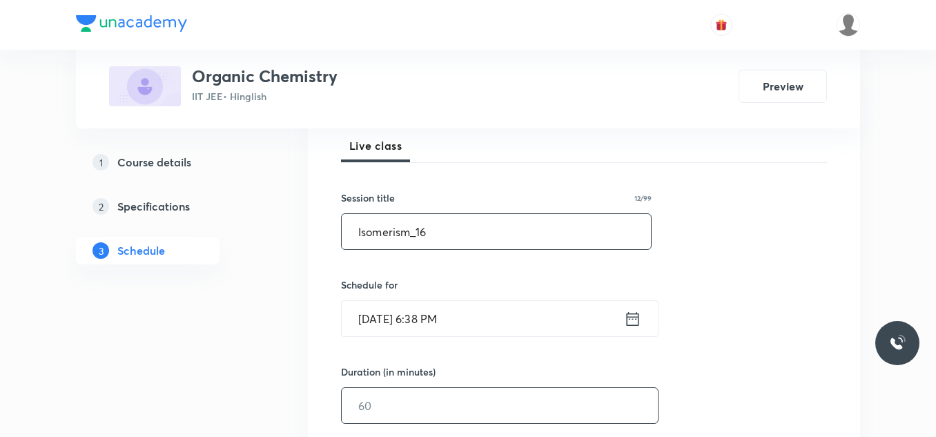
scroll to position [276, 0]
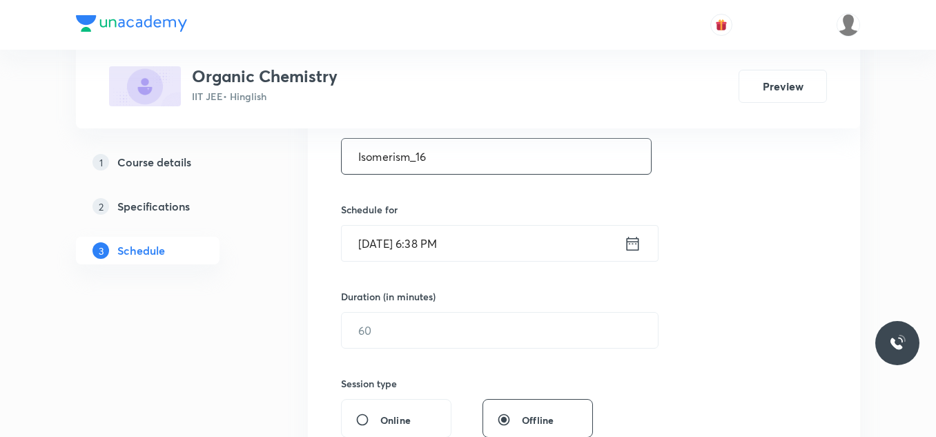
type input "Isomerism_16"
click at [444, 249] on input "[DATE] 6:38 PM" at bounding box center [483, 243] width 282 height 35
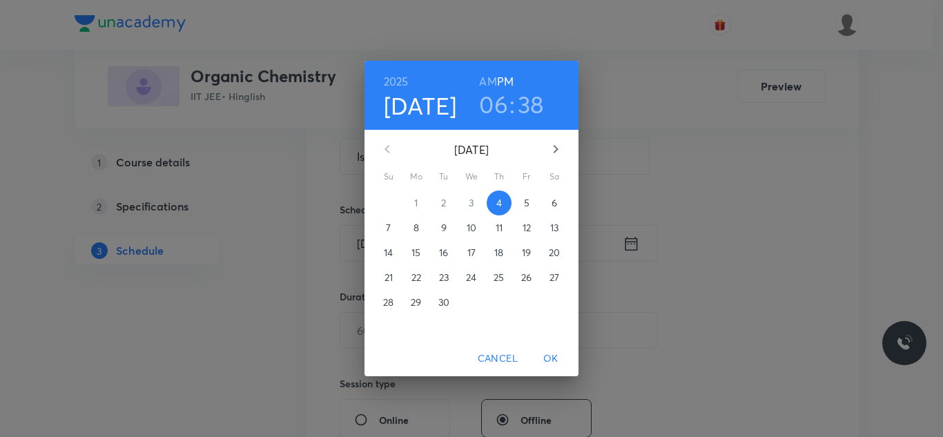
click at [526, 203] on p "5" at bounding box center [527, 203] width 6 height 14
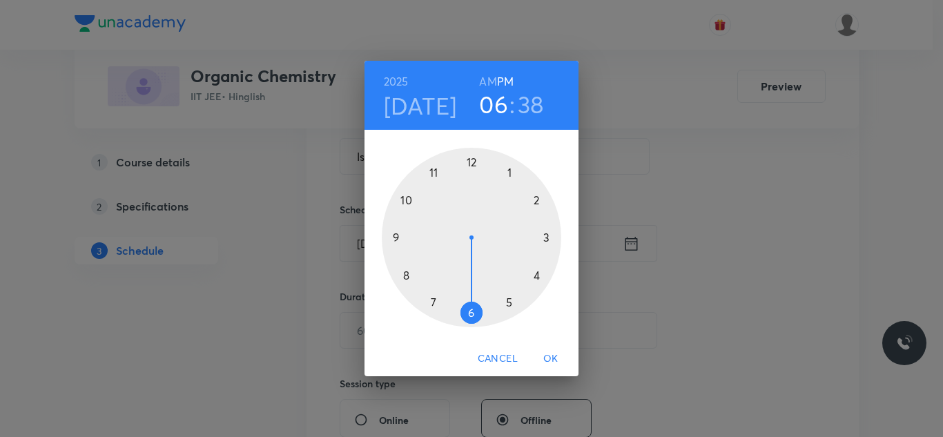
click at [470, 165] on div at bounding box center [471, 237] width 179 height 179
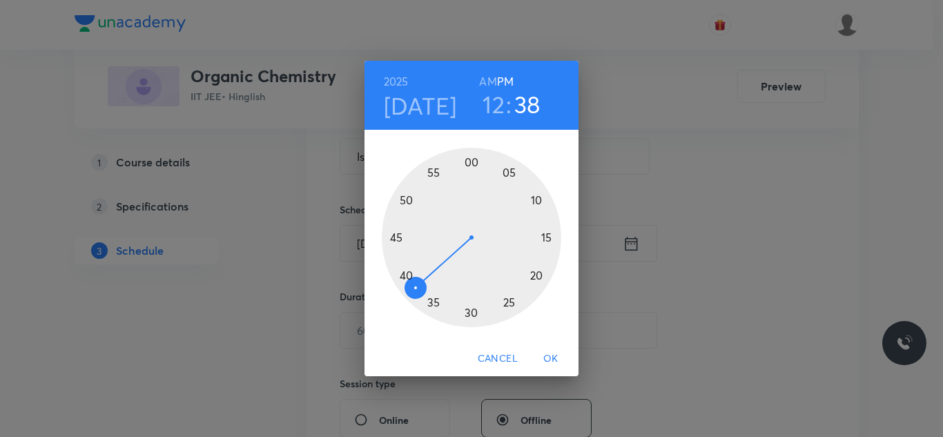
click at [405, 275] on div at bounding box center [471, 237] width 179 height 179
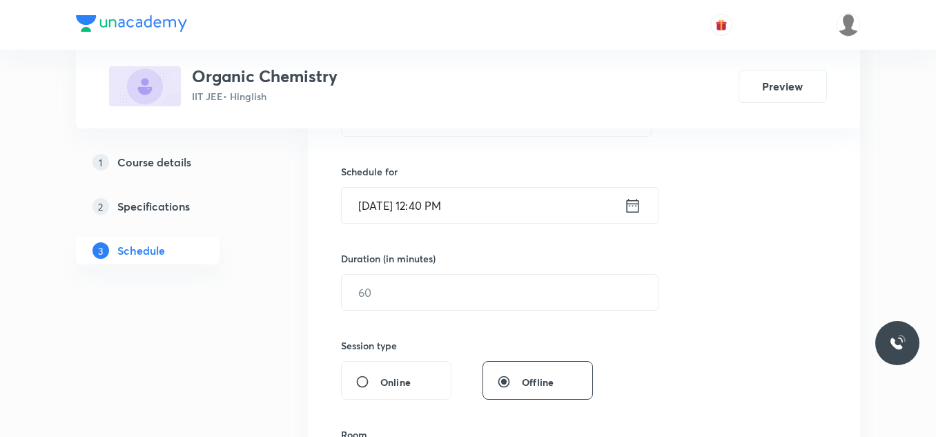
scroll to position [414, 0]
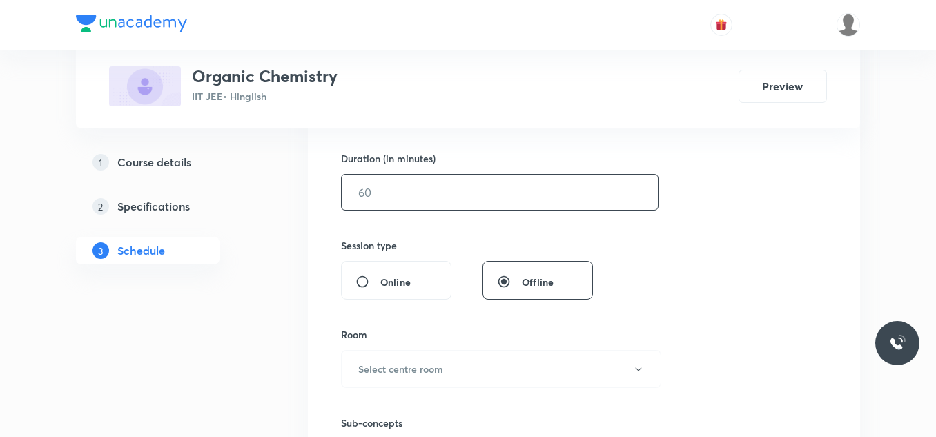
click at [425, 194] on input "text" at bounding box center [500, 192] width 316 height 35
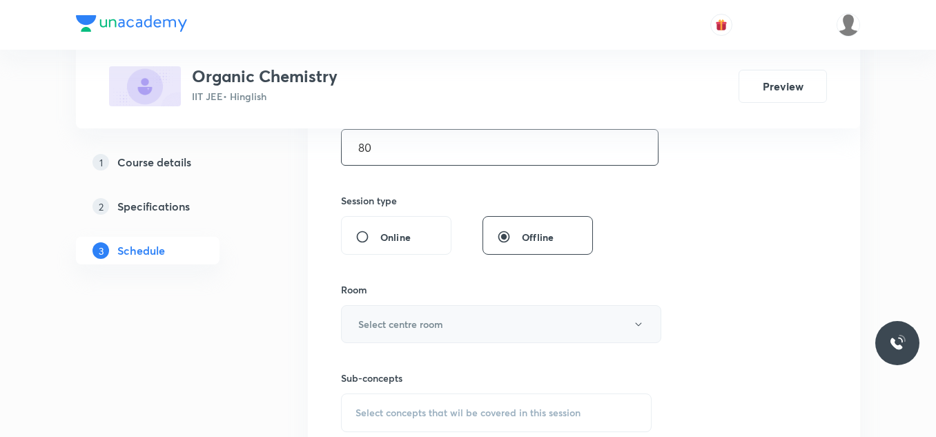
scroll to position [483, 0]
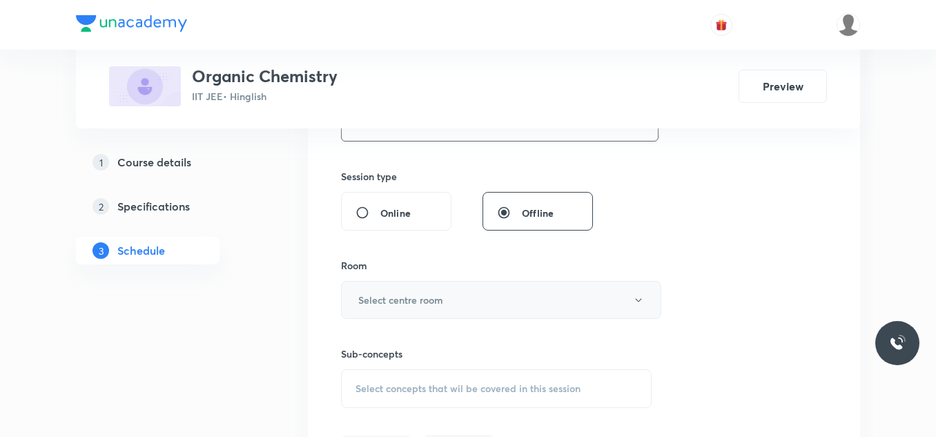
type input "80"
click at [416, 294] on h6 "Select centre room" at bounding box center [400, 300] width 85 height 14
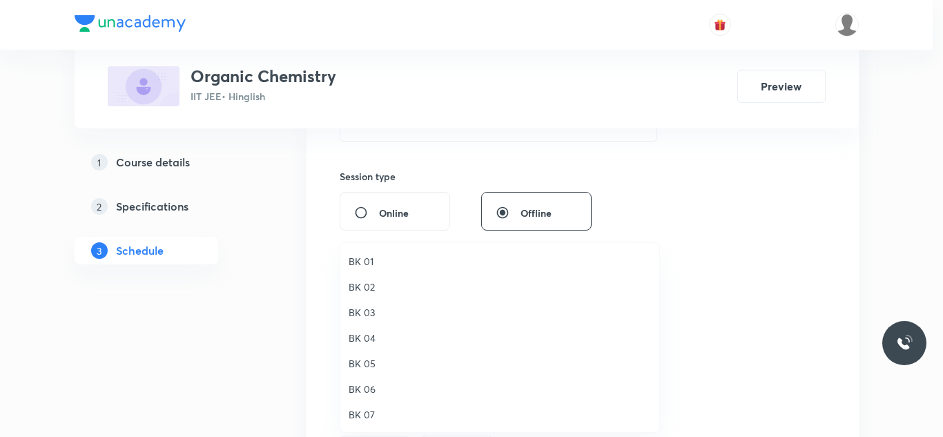
click at [356, 367] on span "BK 05" at bounding box center [500, 363] width 302 height 14
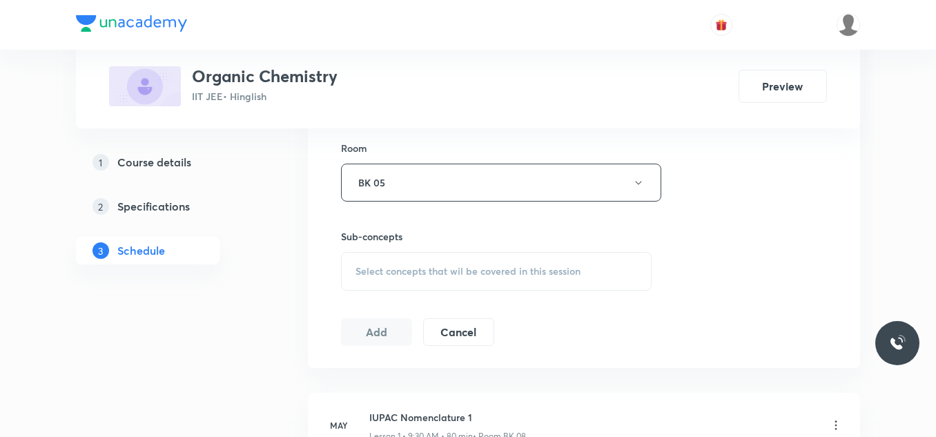
scroll to position [621, 0]
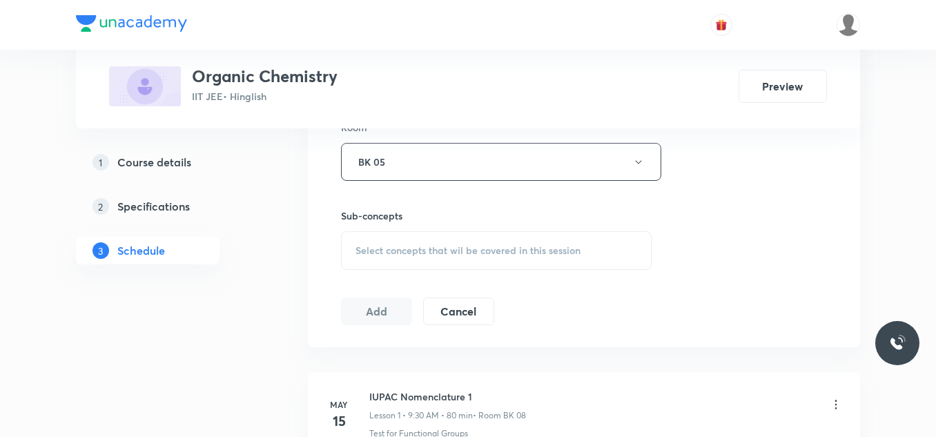
click at [398, 241] on div "Select concepts that wil be covered in this session" at bounding box center [496, 250] width 311 height 39
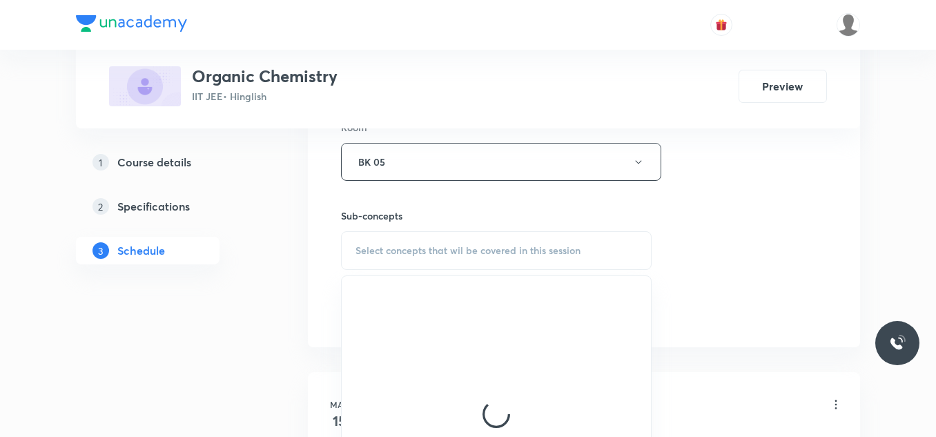
scroll to position [690, 0]
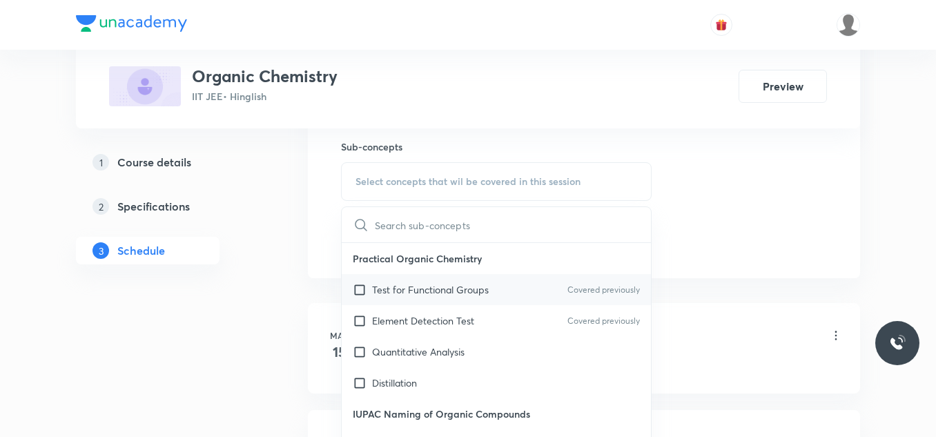
drag, startPoint x: 416, startPoint y: 282, endPoint x: 520, endPoint y: 286, distance: 103.6
click at [416, 283] on p "Test for Functional Groups" at bounding box center [430, 289] width 117 height 14
checkbox input "true"
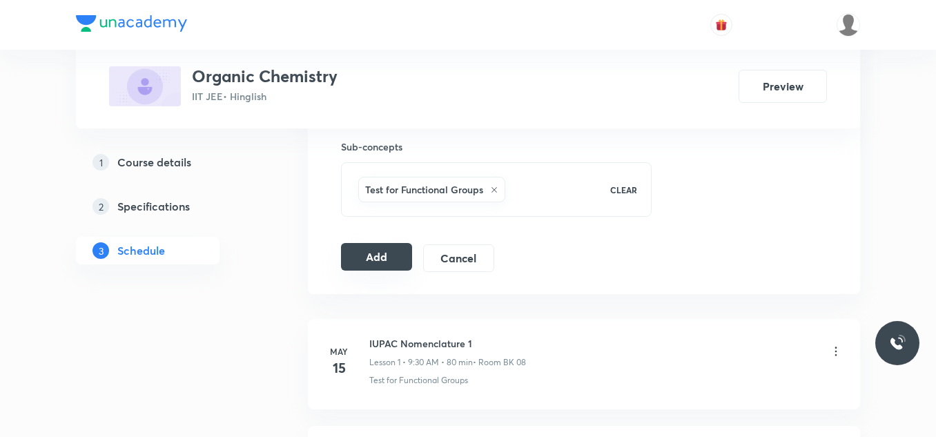
click at [386, 256] on button "Add" at bounding box center [376, 257] width 71 height 28
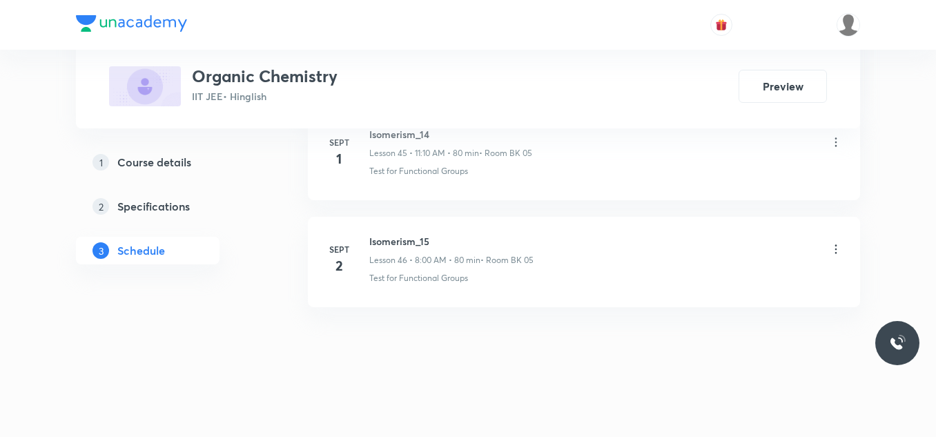
scroll to position [4957, 0]
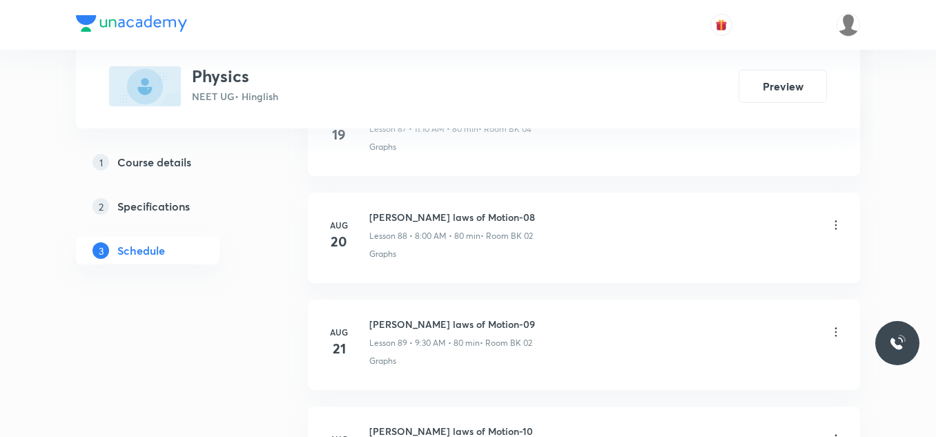
scroll to position [10728, 0]
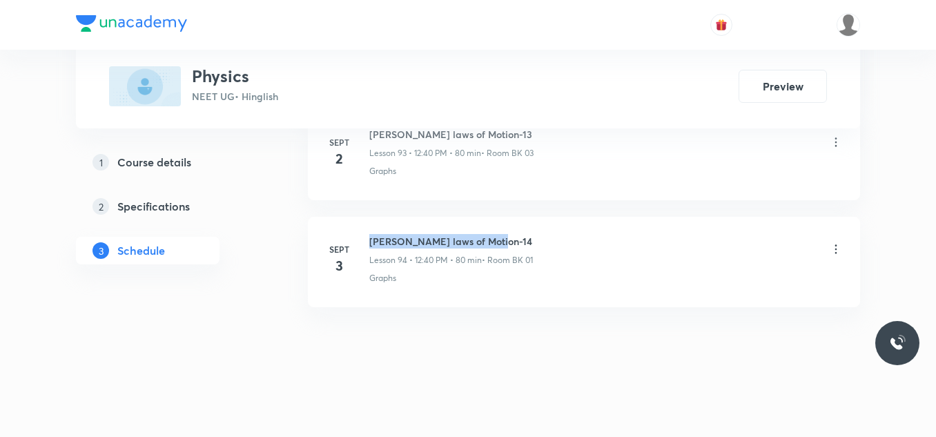
drag, startPoint x: 364, startPoint y: 235, endPoint x: 508, endPoint y: 243, distance: 143.8
click at [508, 243] on div "Sept 3 Newton's laws of Motion-14 Lesson 94 • 12:40 PM • 80 min • Room BK 01 Gr…" at bounding box center [584, 259] width 518 height 50
copy h6 "Newton's laws of Motion-14"
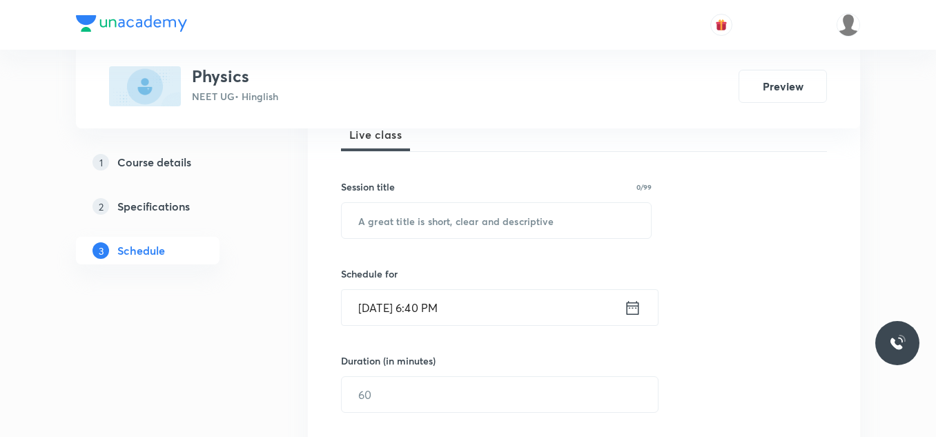
scroll to position [176, 0]
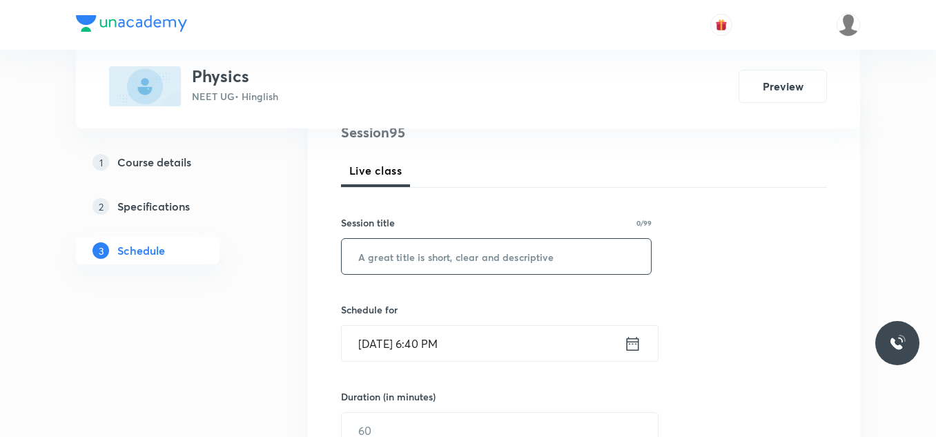
click at [520, 270] on input "text" at bounding box center [496, 256] width 309 height 35
paste input "Newton's laws of Motion-14"
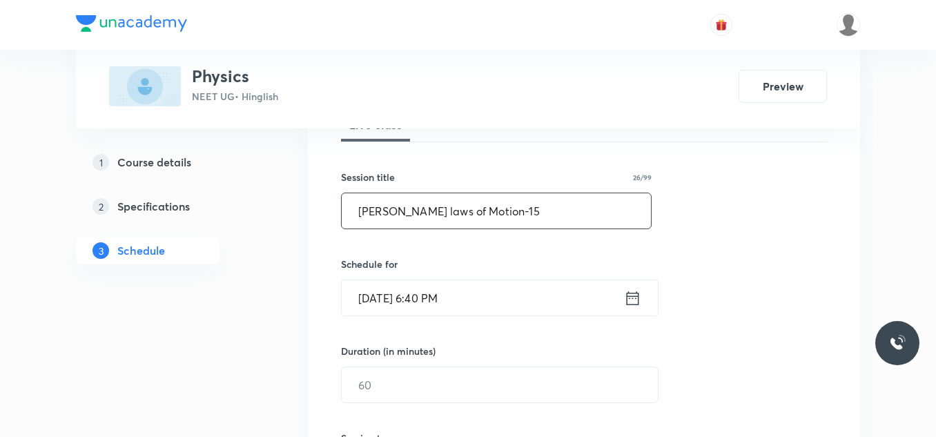
scroll to position [245, 0]
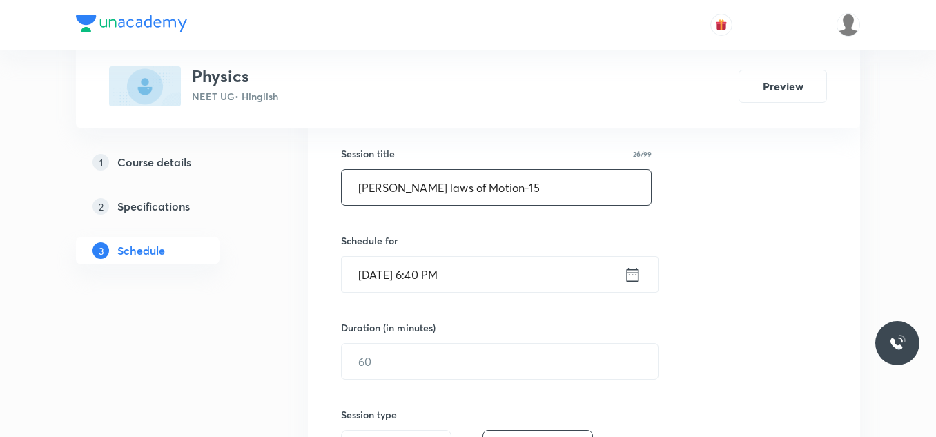
type input "Newton's laws of Motion-15"
click at [485, 284] on input "Sept 4, 2025, 6:40 PM" at bounding box center [483, 274] width 282 height 35
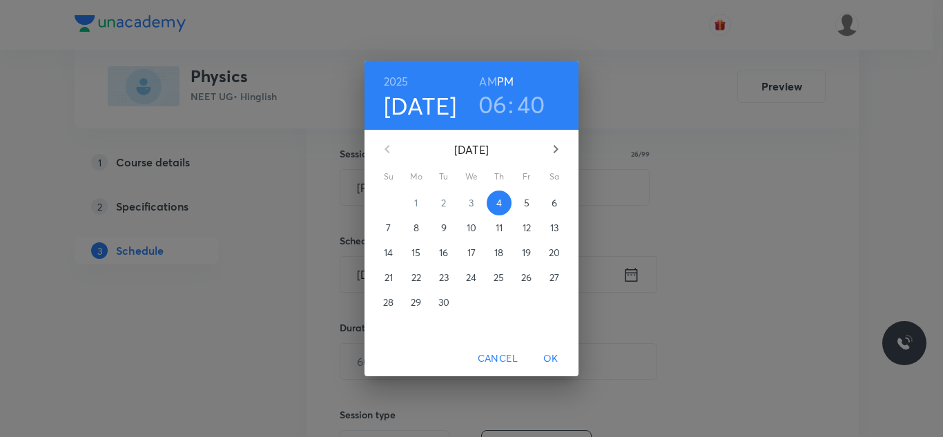
click at [527, 203] on p "5" at bounding box center [527, 203] width 6 height 14
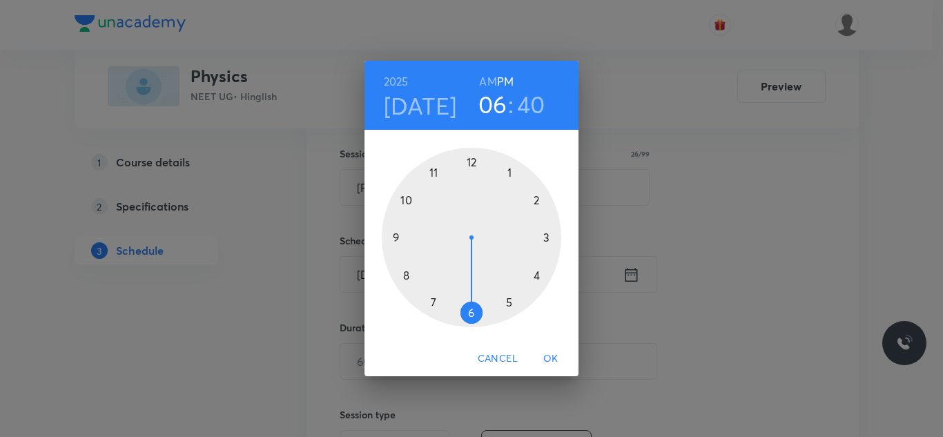
click at [410, 275] on div at bounding box center [471, 237] width 179 height 179
drag, startPoint x: 480, startPoint y: 80, endPoint x: 480, endPoint y: 89, distance: 9.0
click at [480, 82] on h6 "AM" at bounding box center [487, 81] width 17 height 19
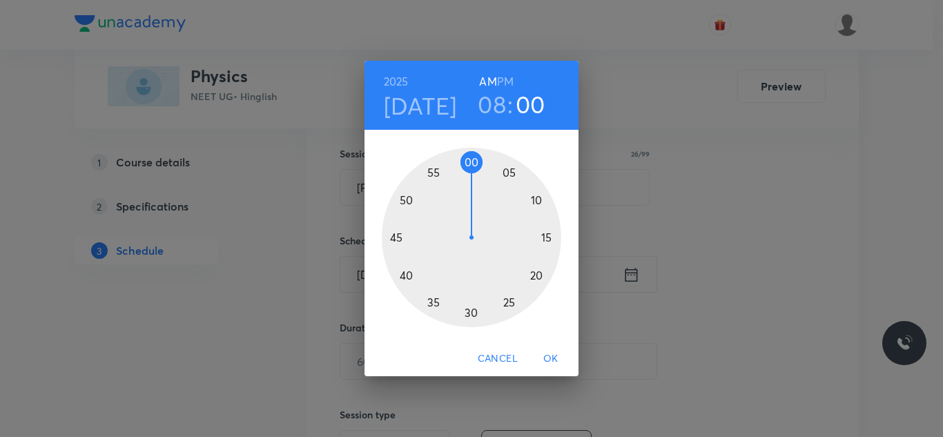
click at [471, 164] on div at bounding box center [471, 237] width 179 height 179
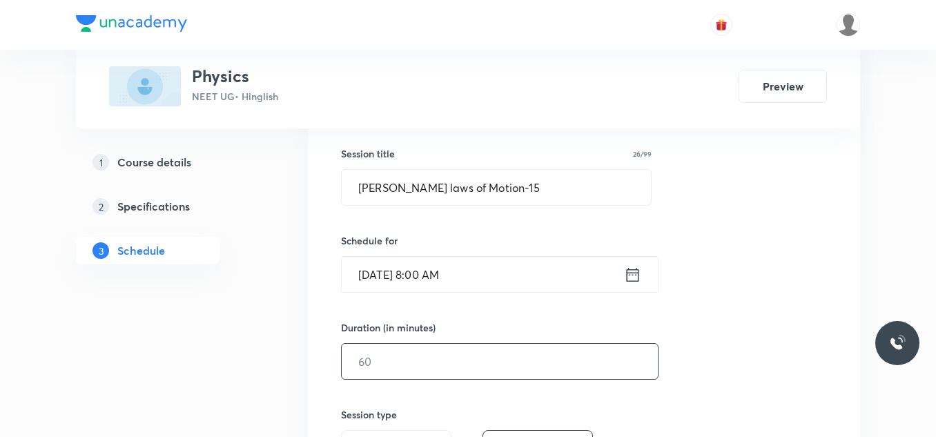
click at [377, 365] on input "text" at bounding box center [500, 361] width 316 height 35
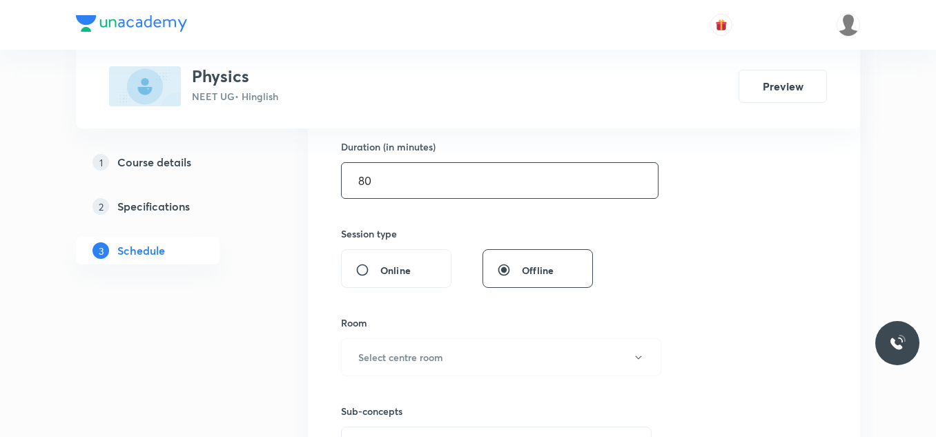
scroll to position [452, 0]
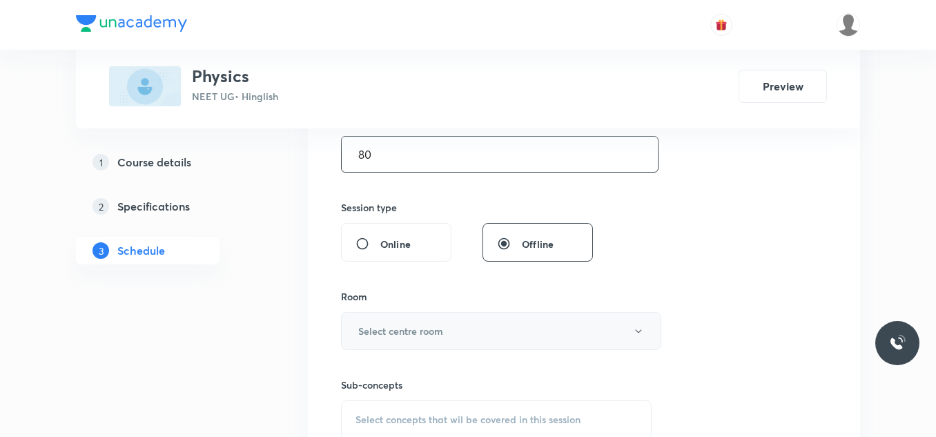
type input "80"
click at [416, 333] on h6 "Select centre room" at bounding box center [400, 331] width 85 height 14
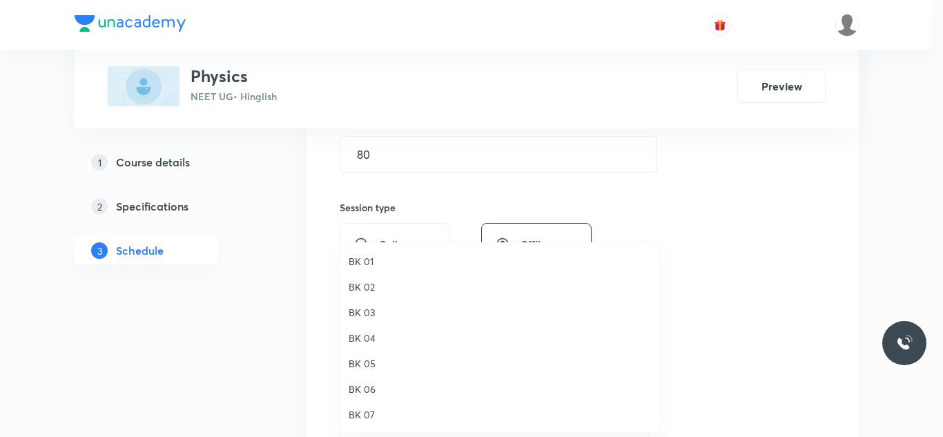
click at [371, 340] on span "BK 04" at bounding box center [500, 338] width 302 height 14
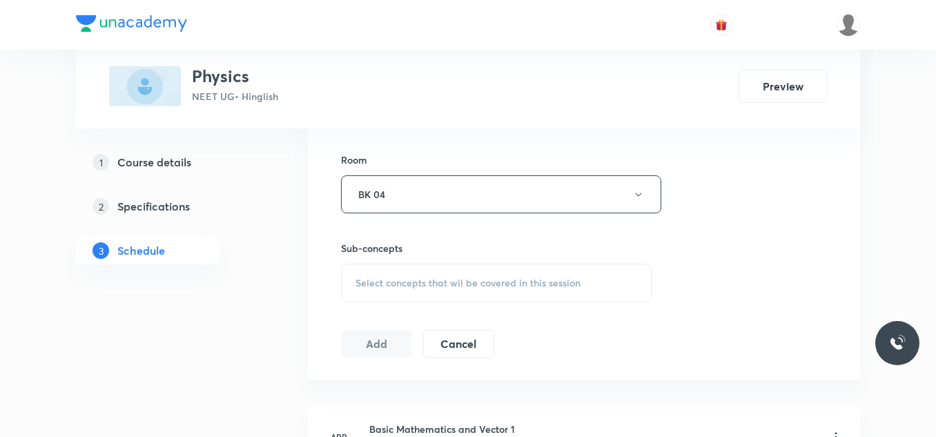
scroll to position [590, 0]
click at [400, 274] on div "Select concepts that wil be covered in this session" at bounding box center [496, 281] width 311 height 39
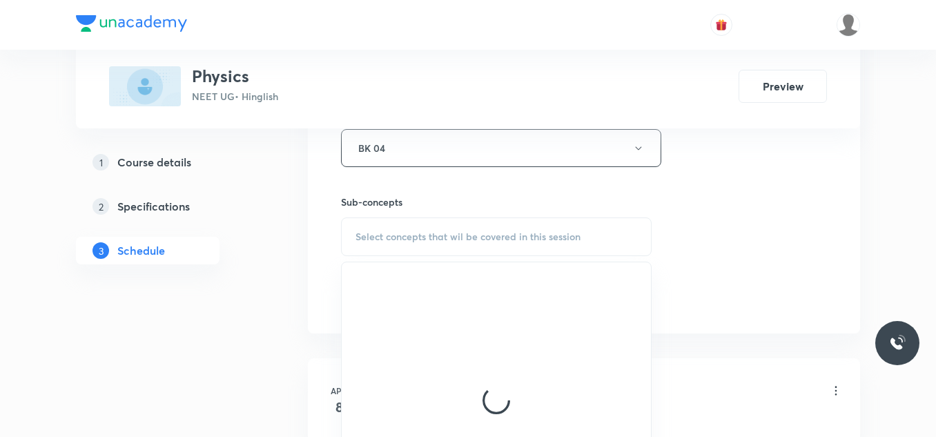
scroll to position [659, 0]
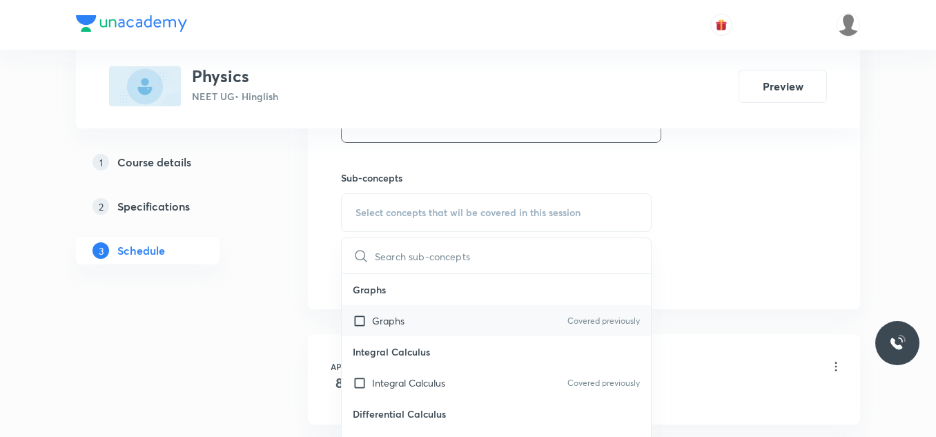
click at [382, 320] on p "Graphs" at bounding box center [388, 320] width 32 height 14
checkbox input "true"
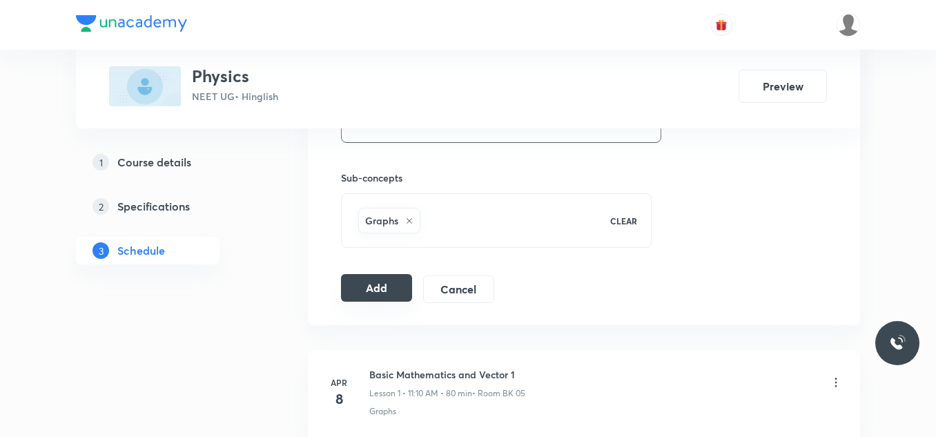
click at [384, 282] on button "Add" at bounding box center [376, 288] width 71 height 28
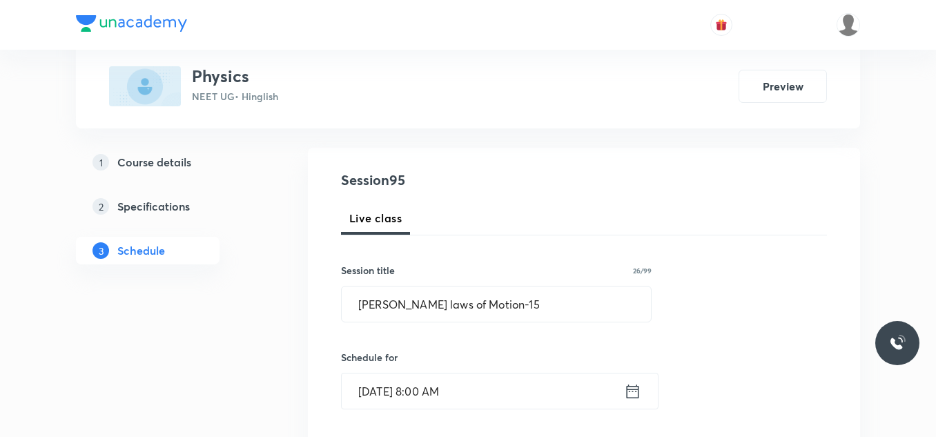
scroll to position [0, 0]
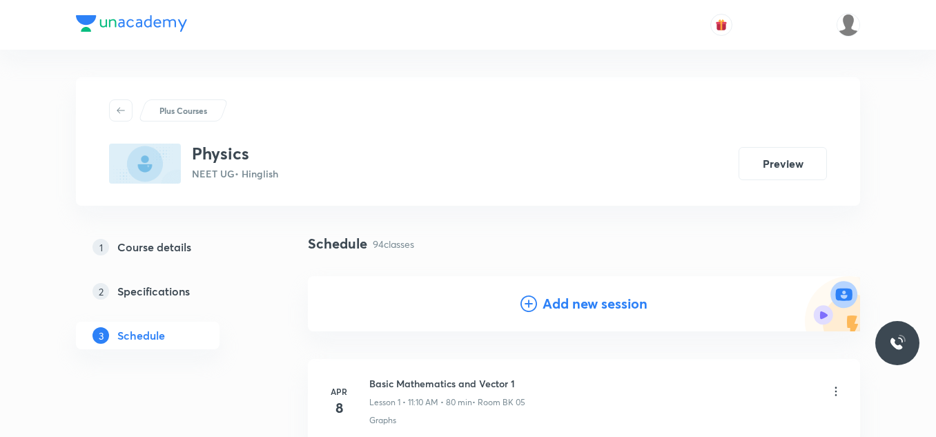
click at [605, 297] on h4 "Add new session" at bounding box center [595, 303] width 105 height 21
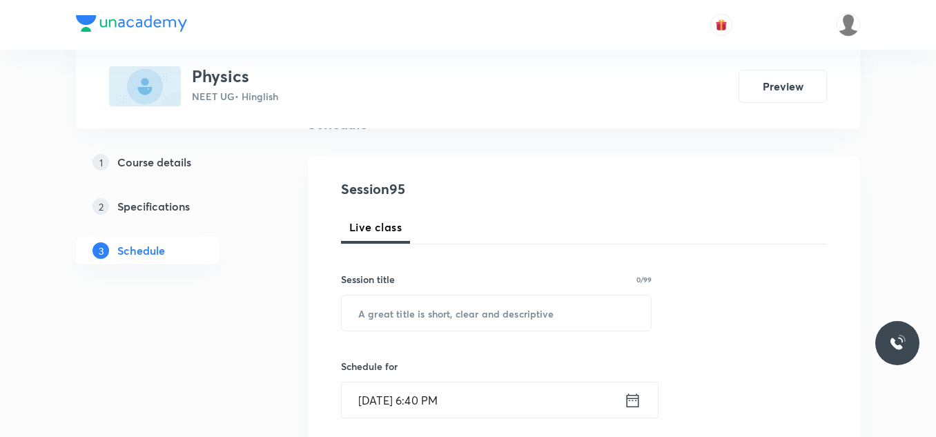
scroll to position [138, 0]
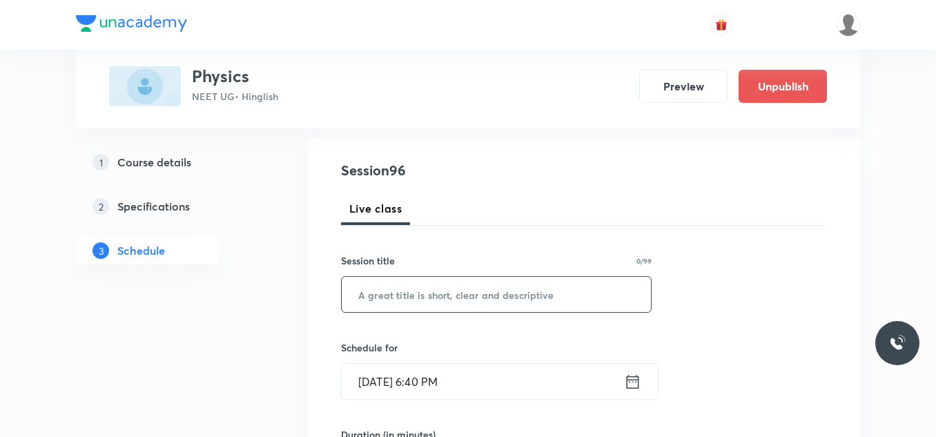
click at [558, 292] on input "text" at bounding box center [496, 294] width 309 height 35
paste input "Newton's laws of Motion-14"
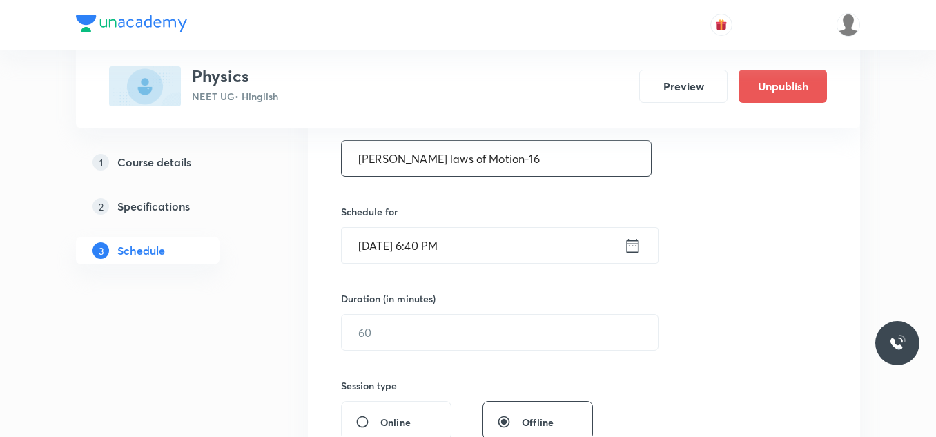
scroll to position [276, 0]
type input "Newton's laws of Motion-16"
click at [542, 242] on input "Sept 4, 2025, 6:40 PM" at bounding box center [483, 243] width 282 height 35
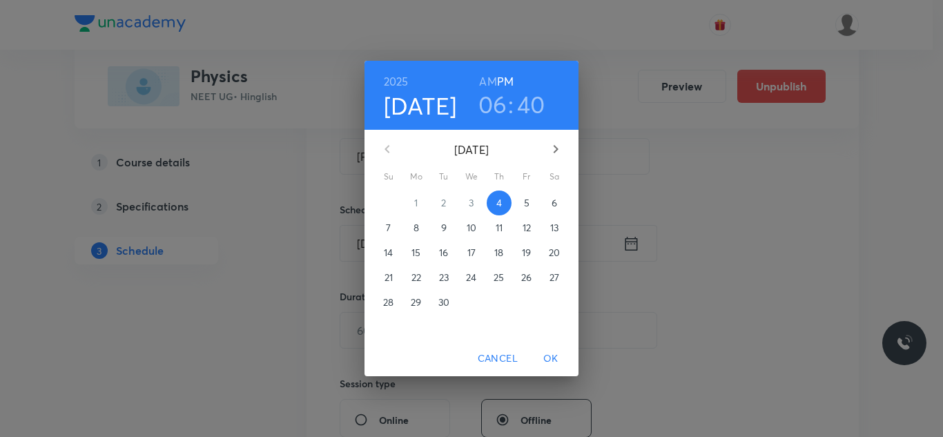
click at [533, 200] on span "5" at bounding box center [526, 203] width 25 height 14
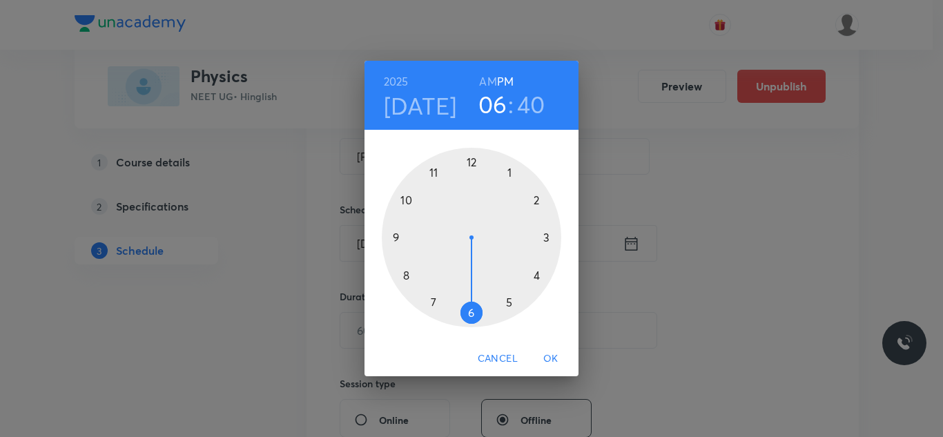
click at [471, 159] on div at bounding box center [471, 237] width 179 height 179
click at [400, 273] on div at bounding box center [471, 237] width 179 height 179
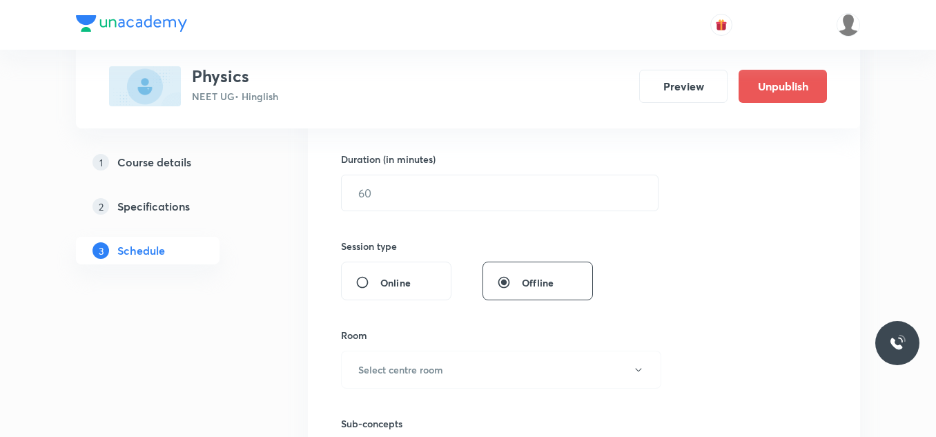
scroll to position [414, 0]
click at [441, 189] on input "text" at bounding box center [500, 192] width 316 height 35
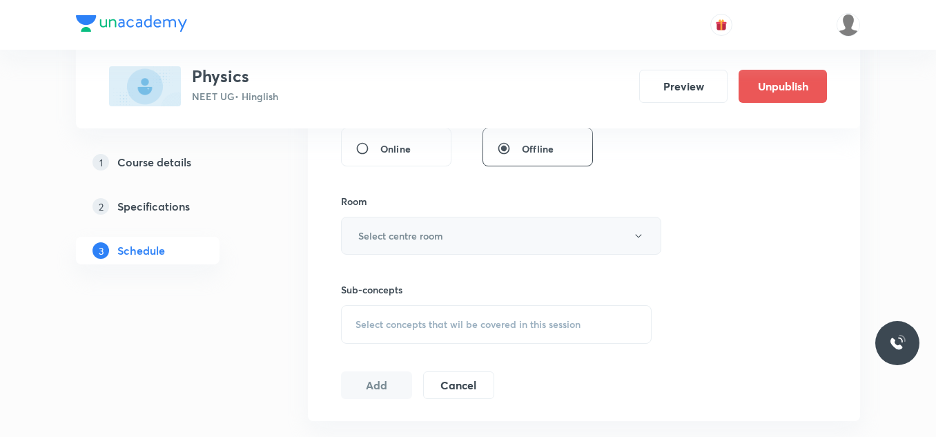
scroll to position [552, 0]
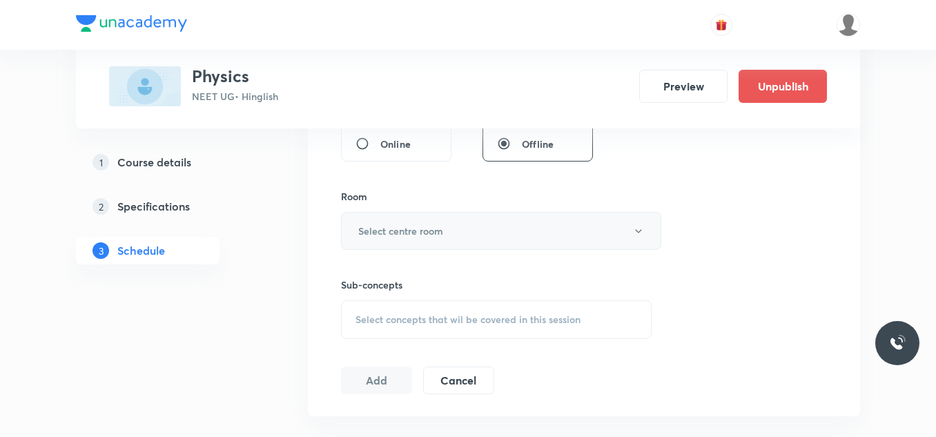
type input "80"
click at [454, 224] on button "Select centre room" at bounding box center [501, 231] width 320 height 38
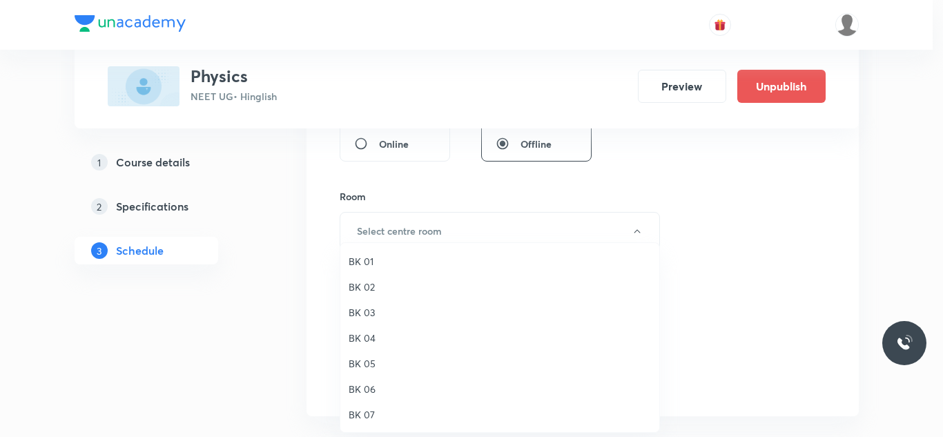
click at [378, 341] on span "BK 04" at bounding box center [500, 338] width 302 height 14
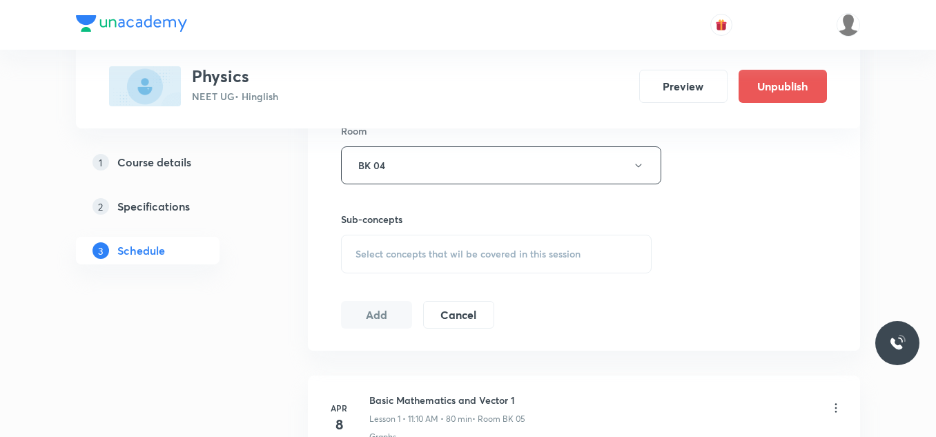
scroll to position [621, 0]
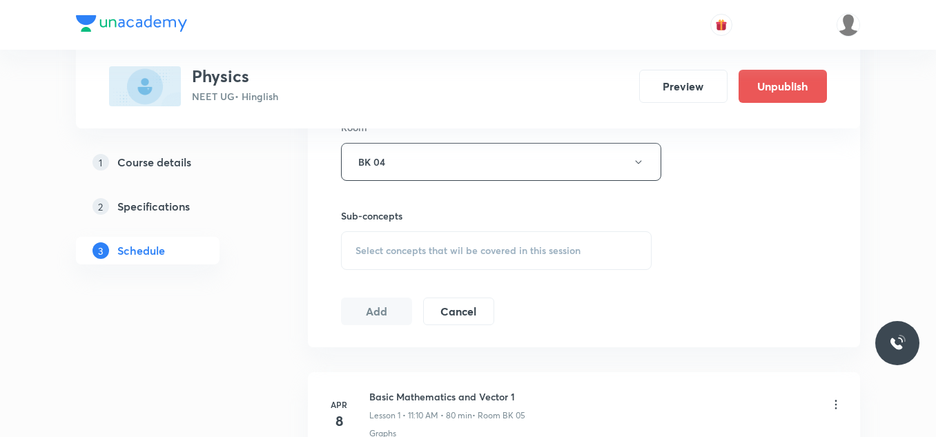
click at [468, 260] on div "Select concepts that wil be covered in this session" at bounding box center [496, 250] width 311 height 39
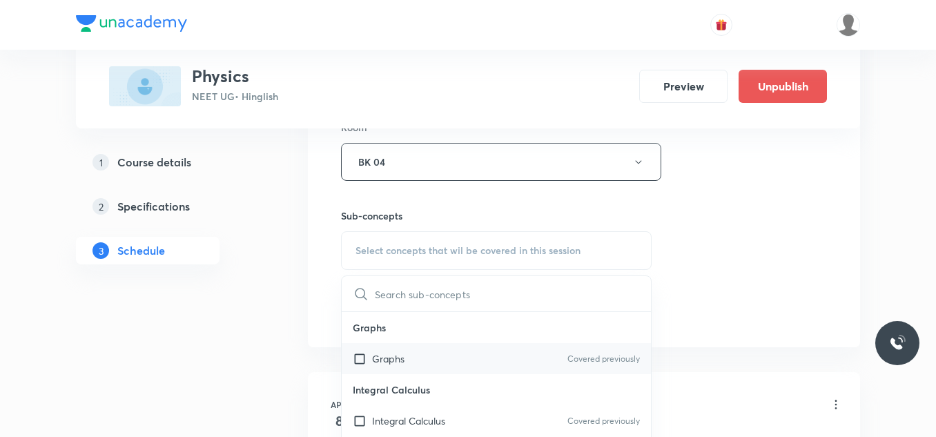
click at [404, 364] on p "Graphs" at bounding box center [388, 358] width 32 height 14
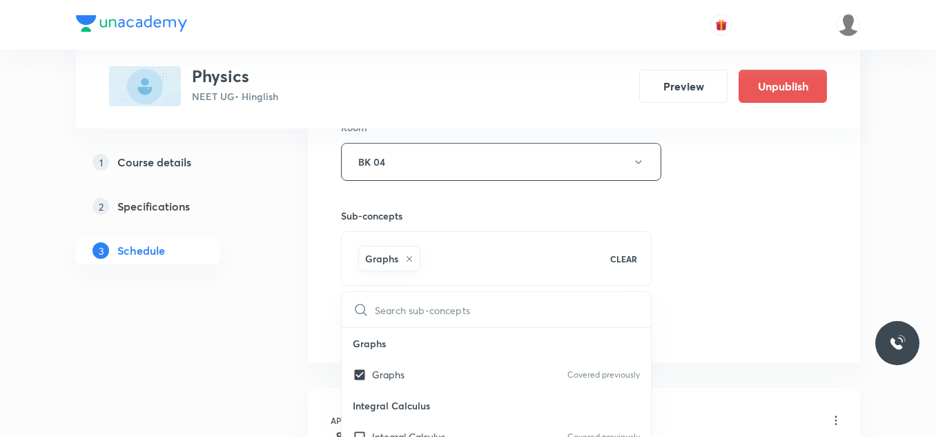
checkbox input "true"
drag, startPoint x: 750, startPoint y: 274, endPoint x: 678, endPoint y: 279, distance: 72.0
click at [747, 273] on div "Session 96 Live class Session title 26/99 Newton's laws of Motion-16 ​ Schedule…" at bounding box center [584, 9] width 486 height 664
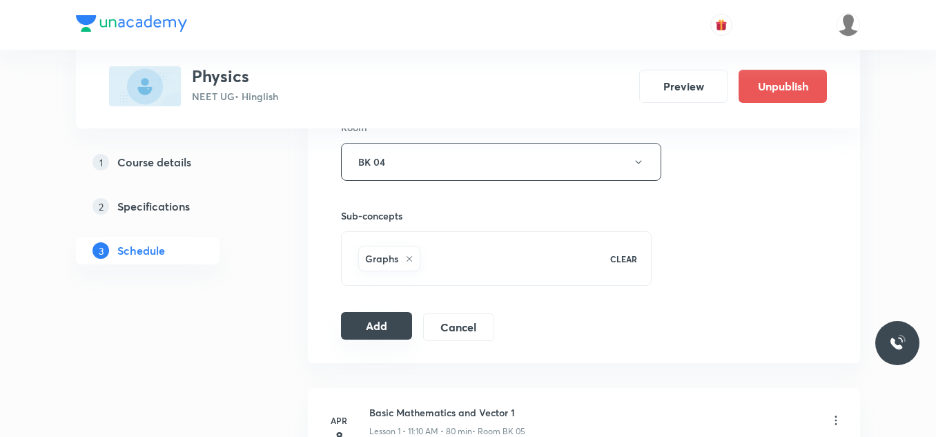
click at [376, 329] on button "Add" at bounding box center [376, 326] width 71 height 28
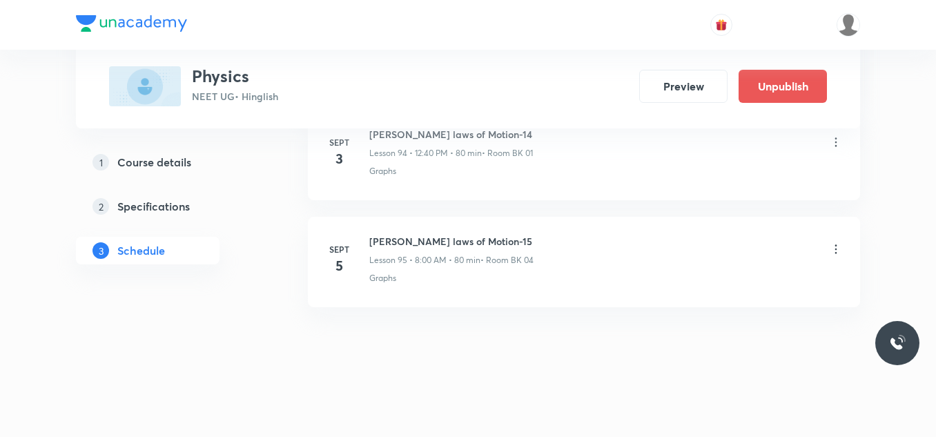
scroll to position [10200, 0]
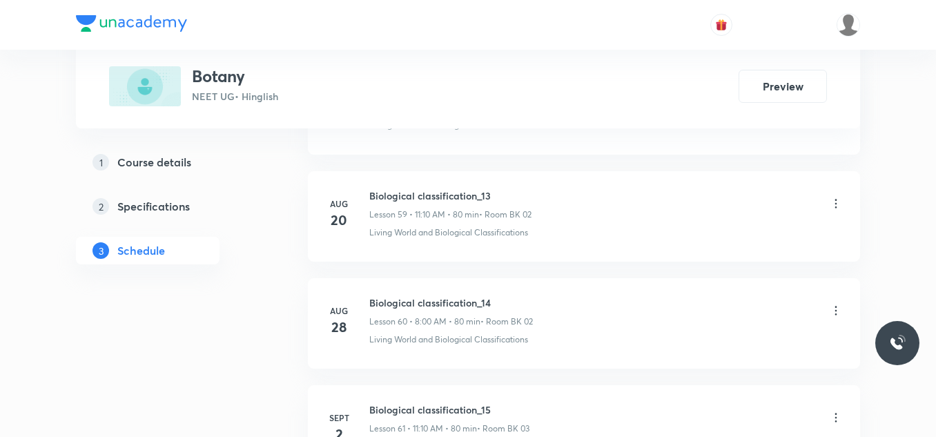
scroll to position [7197, 0]
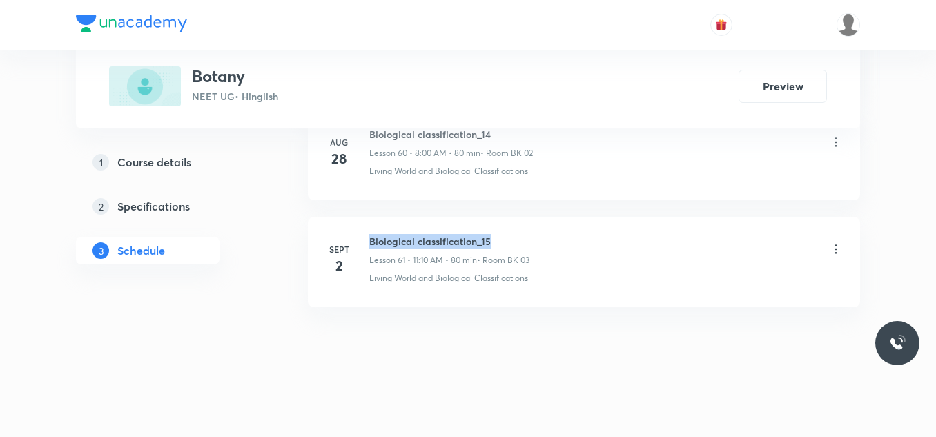
drag, startPoint x: 367, startPoint y: 238, endPoint x: 496, endPoint y: 241, distance: 128.4
click at [494, 241] on div "[DATE] Biological classification_15 Lesson 61 • 11:10 AM • 80 min • Room BK 03 …" at bounding box center [584, 259] width 518 height 50
copy h6 "Biological classification_15"
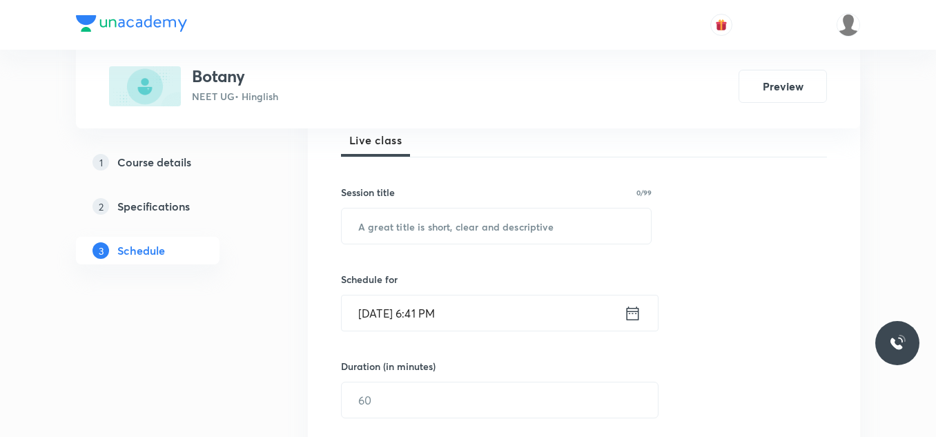
scroll to position [207, 0]
drag, startPoint x: 407, startPoint y: 192, endPoint x: 407, endPoint y: 224, distance: 31.8
click at [407, 215] on div "Session title 0/99 ​" at bounding box center [496, 213] width 311 height 59
click at [407, 226] on input "text" at bounding box center [496, 225] width 309 height 35
paste input "Biological classification_15"
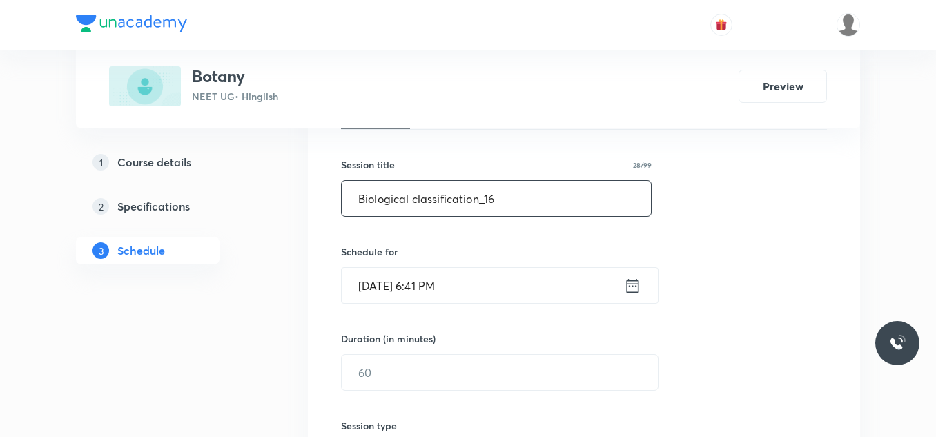
scroll to position [276, 0]
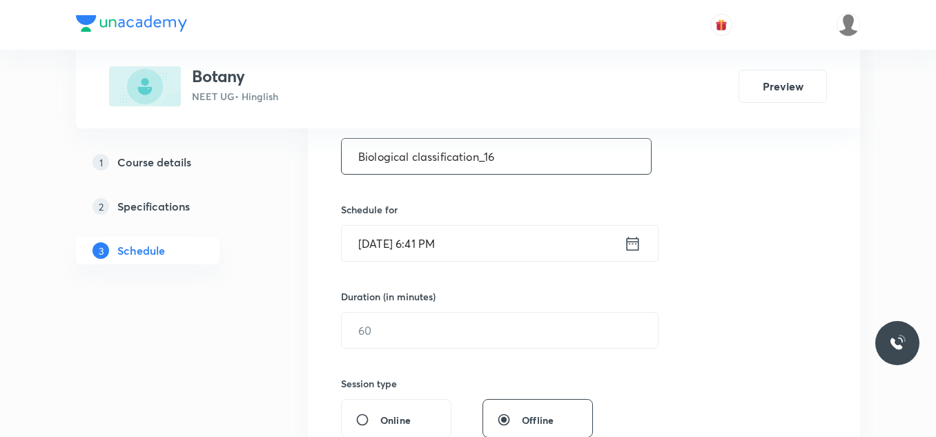
type input "Biological classification_16"
click at [461, 244] on input "[DATE] 6:41 PM" at bounding box center [483, 243] width 282 height 35
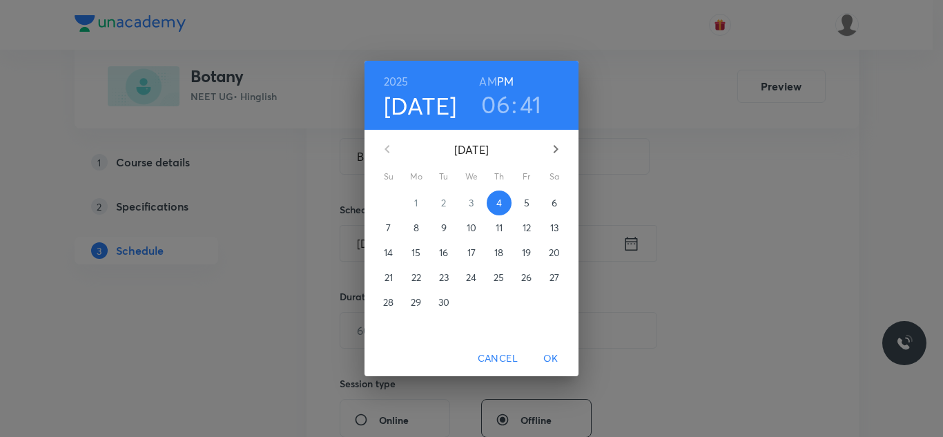
click at [527, 196] on p "5" at bounding box center [527, 203] width 6 height 14
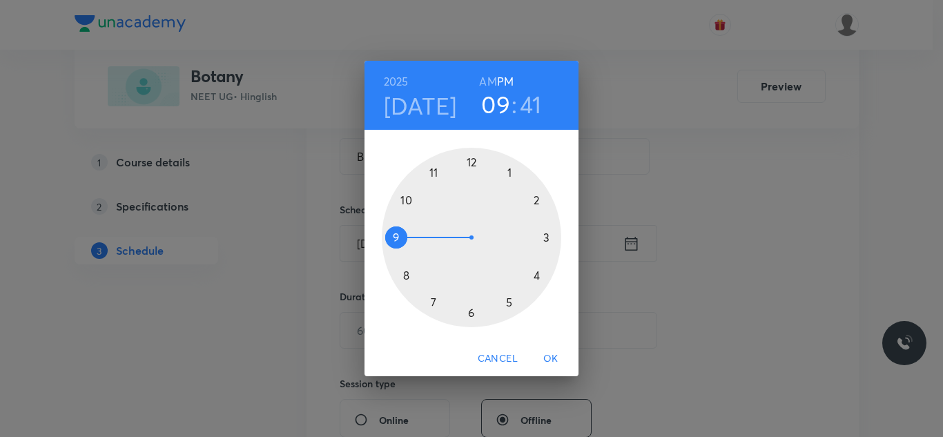
click at [394, 235] on div at bounding box center [471, 237] width 179 height 179
click at [487, 78] on h6 "AM" at bounding box center [487, 81] width 17 height 19
click at [469, 313] on div at bounding box center [471, 237] width 179 height 179
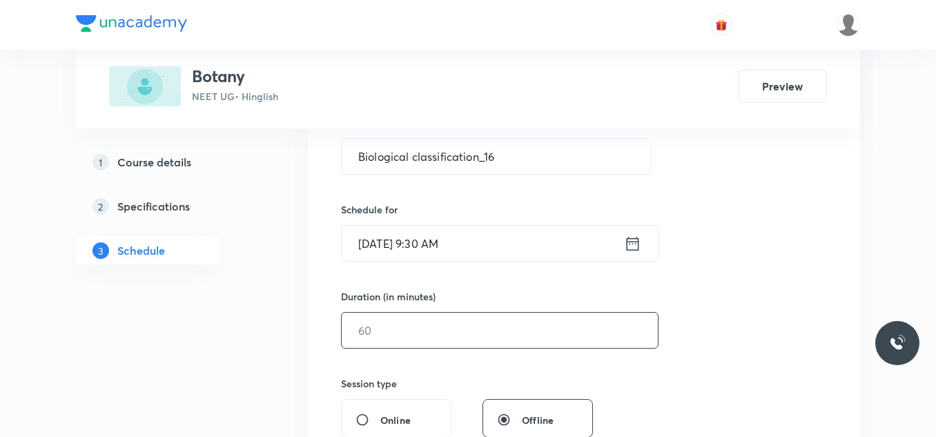
click at [454, 331] on input "text" at bounding box center [500, 330] width 316 height 35
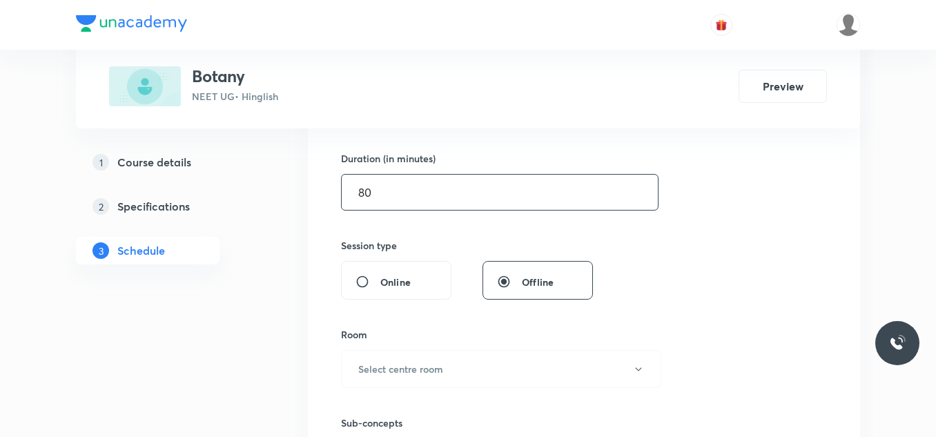
scroll to position [483, 0]
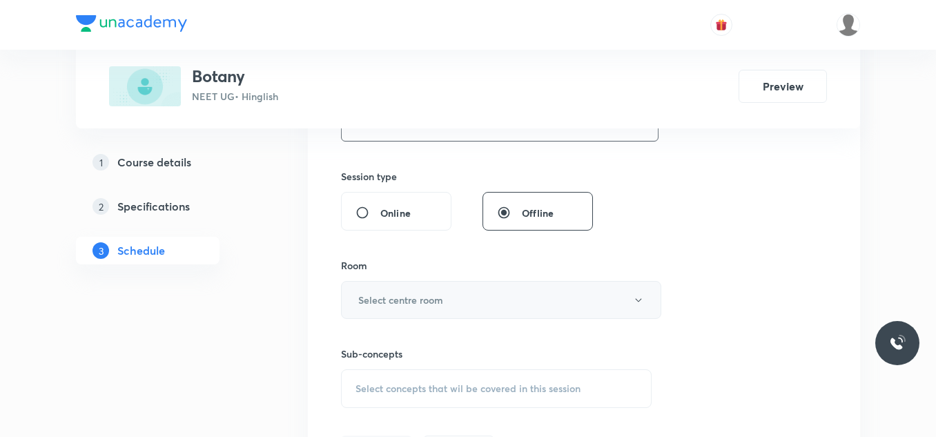
type input "80"
click at [434, 309] on button "Select centre room" at bounding box center [501, 300] width 320 height 38
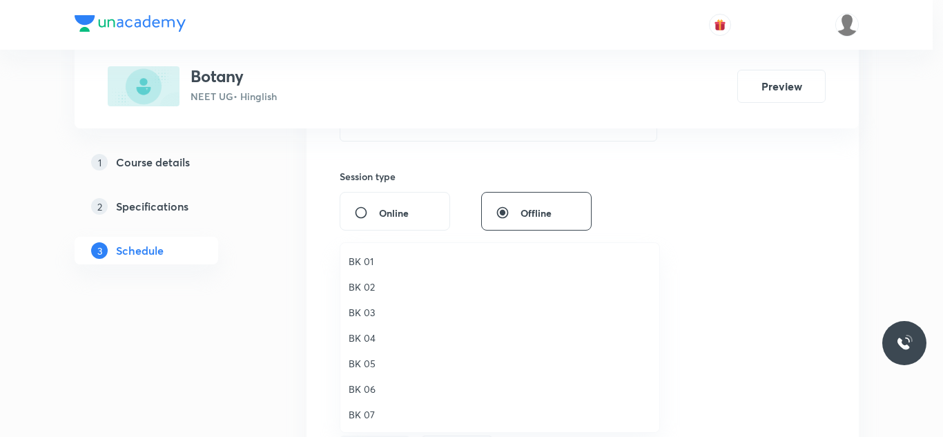
click at [357, 342] on span "BK 04" at bounding box center [500, 338] width 302 height 14
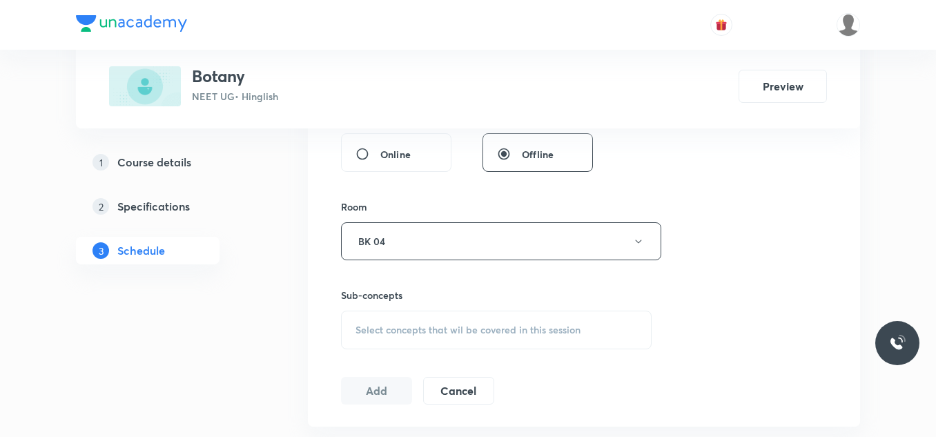
scroll to position [621, 0]
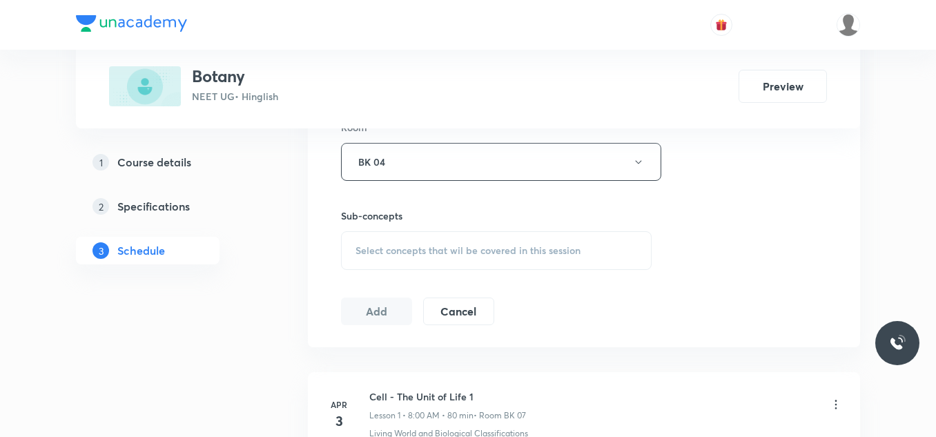
click at [439, 252] on span "Select concepts that wil be covered in this session" at bounding box center [468, 250] width 225 height 11
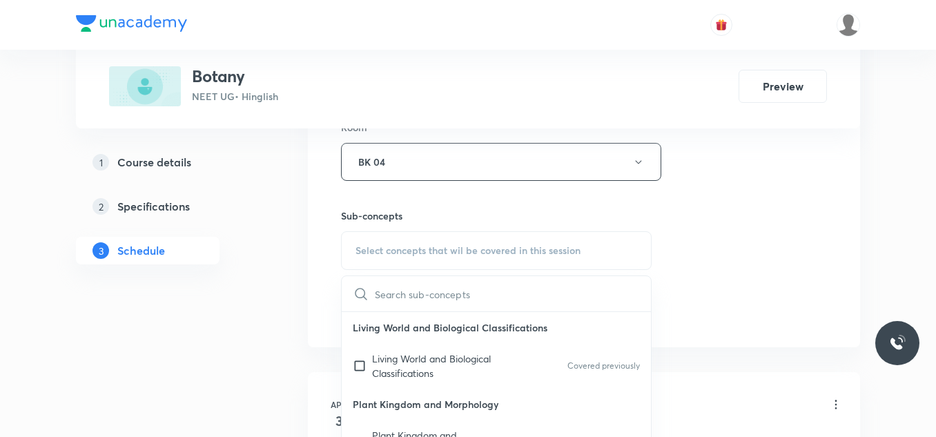
scroll to position [138, 0]
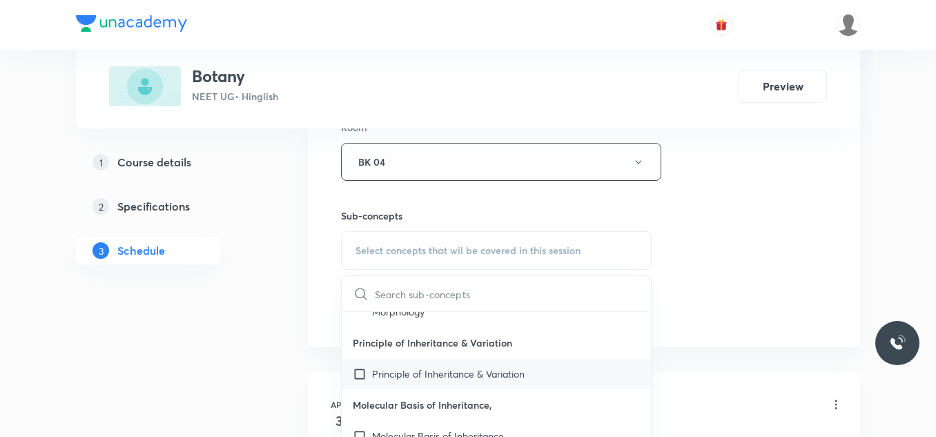
click at [414, 379] on p "Principle of Inheritance & Variation" at bounding box center [448, 374] width 153 height 14
checkbox input "true"
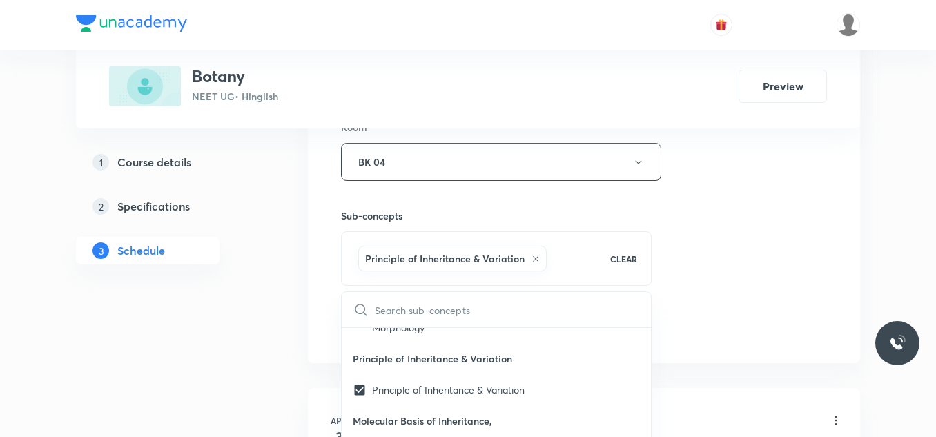
drag, startPoint x: 787, startPoint y: 275, endPoint x: 756, endPoint y: 272, distance: 31.3
click at [763, 274] on div "Session 62 Live class Session title 28/99 Biological classification_16 ​ Schedu…" at bounding box center [584, 9] width 486 height 664
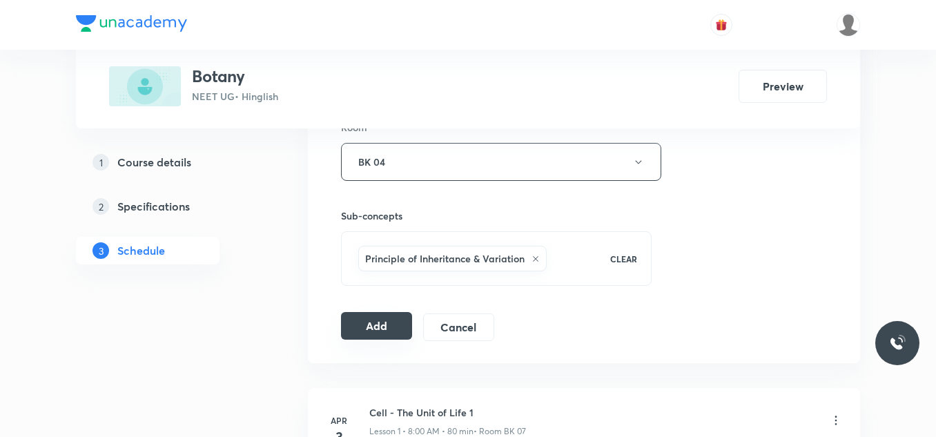
click at [375, 326] on button "Add" at bounding box center [376, 326] width 71 height 28
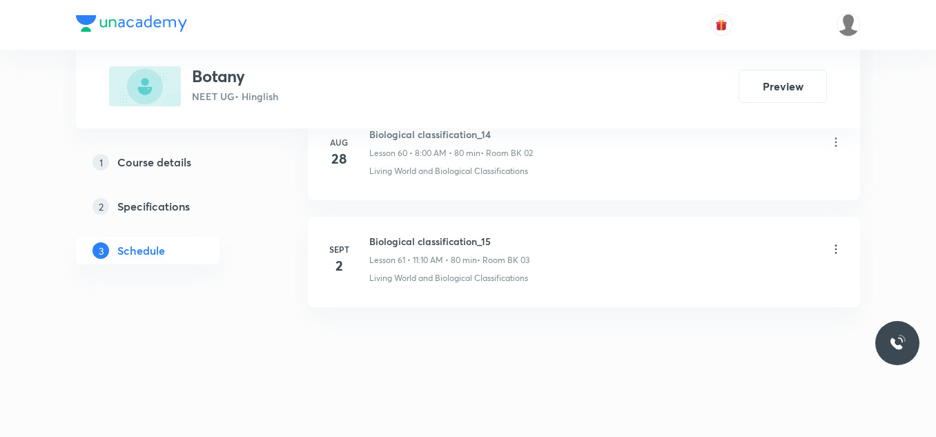
scroll to position [6562, 0]
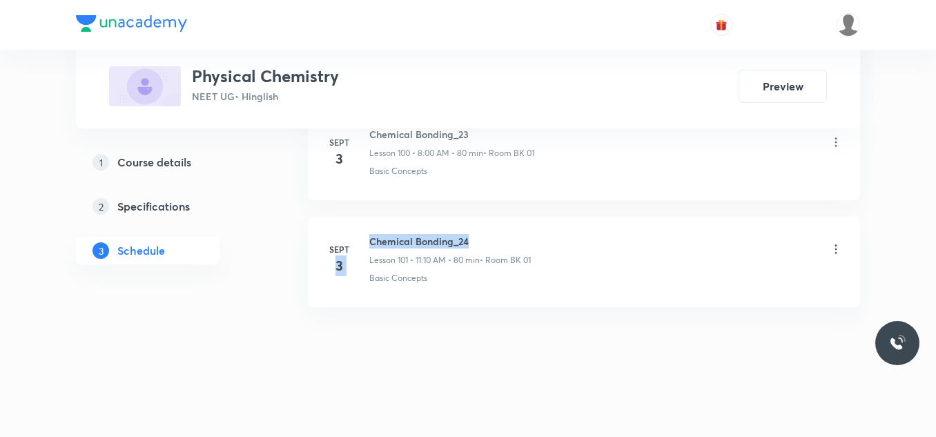
drag, startPoint x: 364, startPoint y: 240, endPoint x: 416, endPoint y: 238, distance: 51.8
click at [465, 227] on li "Sept 3 Chemical Bonding_24 Lesson 101 • 11:10 AM • 80 min • Room BK 01 Basic Co…" at bounding box center [584, 262] width 552 height 90
click at [361, 229] on li "Sept 3 Chemical Bonding_24 Lesson 101 • 11:10 AM • 80 min • Room BK 01 Basic Co…" at bounding box center [584, 262] width 552 height 90
drag, startPoint x: 367, startPoint y: 240, endPoint x: 519, endPoint y: 240, distance: 151.9
click at [519, 242] on div "Sept 3 Chemical Bonding_24 Lesson 101 • 11:10 AM • 80 min • Room BK 01 Basic Co…" at bounding box center [584, 259] width 518 height 50
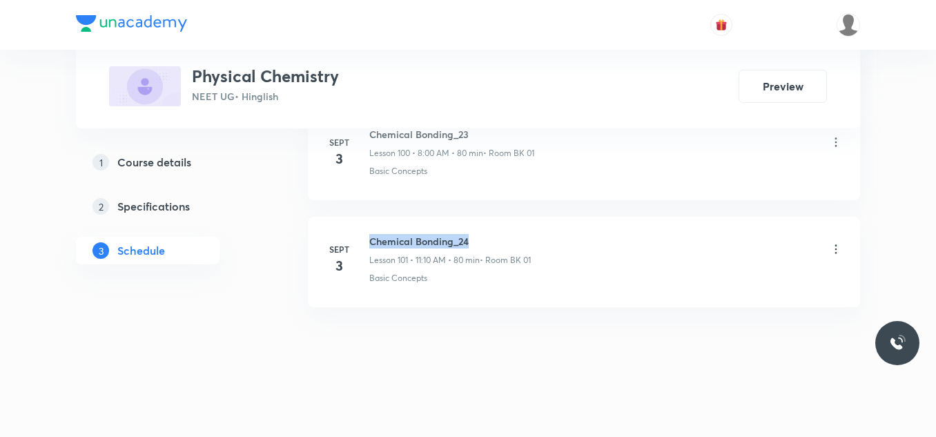
copy h6 "Chemical Bonding_24"
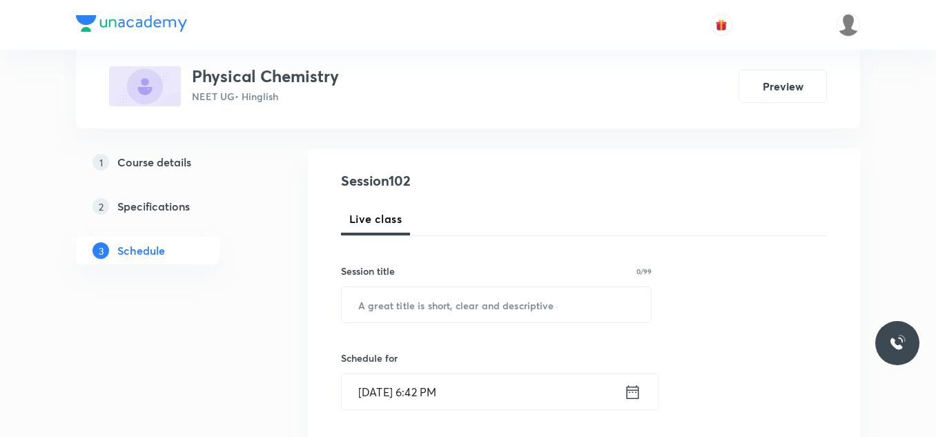
scroll to position [138, 0]
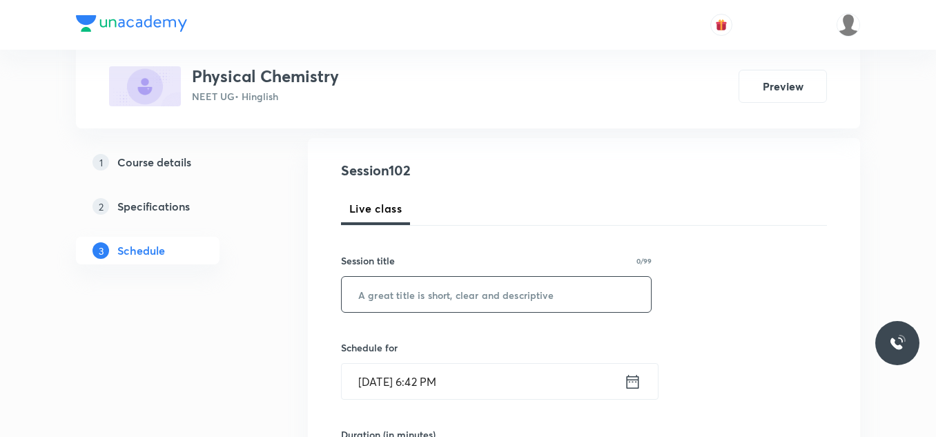
click at [469, 286] on input "text" at bounding box center [496, 294] width 309 height 35
paste input "Chemical Bonding_24"
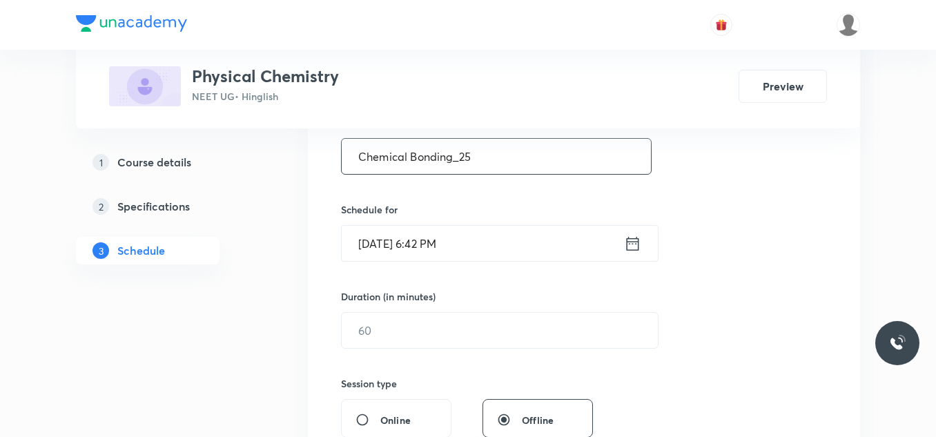
type input "Chemical Bonding_25"
click at [477, 250] on input "Sept 4, 2025, 6:42 PM" at bounding box center [483, 243] width 282 height 35
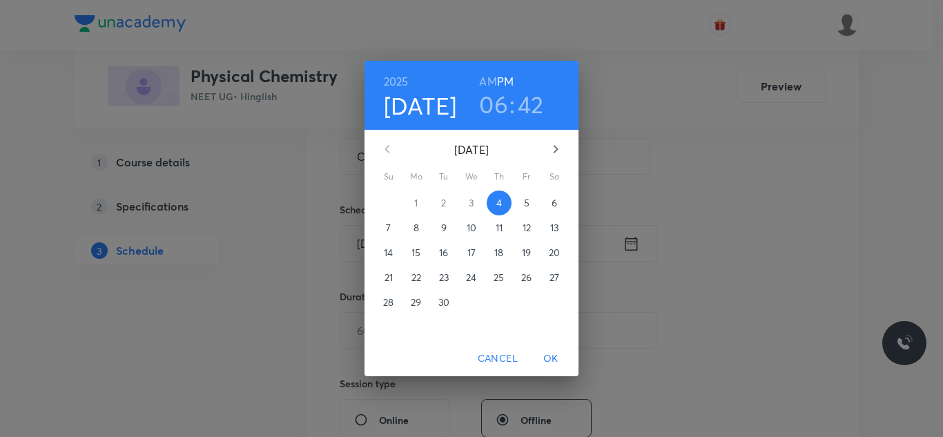
click at [527, 205] on p "5" at bounding box center [527, 203] width 6 height 14
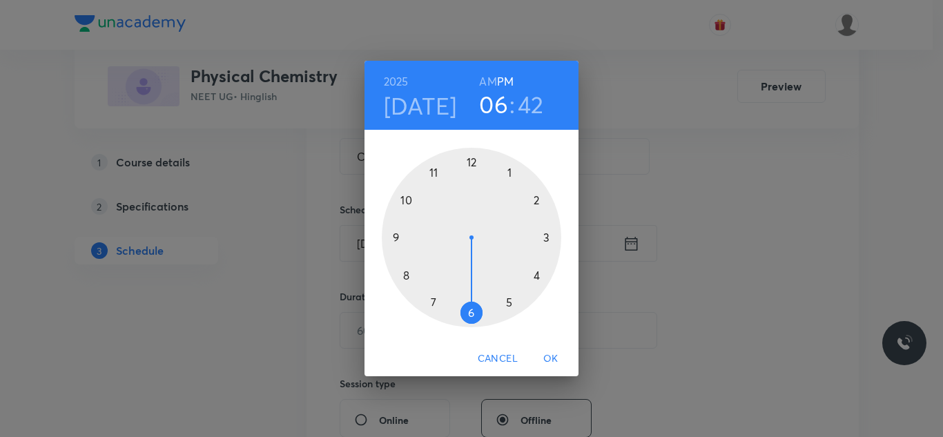
click at [432, 171] on div at bounding box center [471, 237] width 179 height 179
drag, startPoint x: 489, startPoint y: 80, endPoint x: 496, endPoint y: 117, distance: 37.1
click at [490, 80] on h6 "AM" at bounding box center [487, 81] width 17 height 19
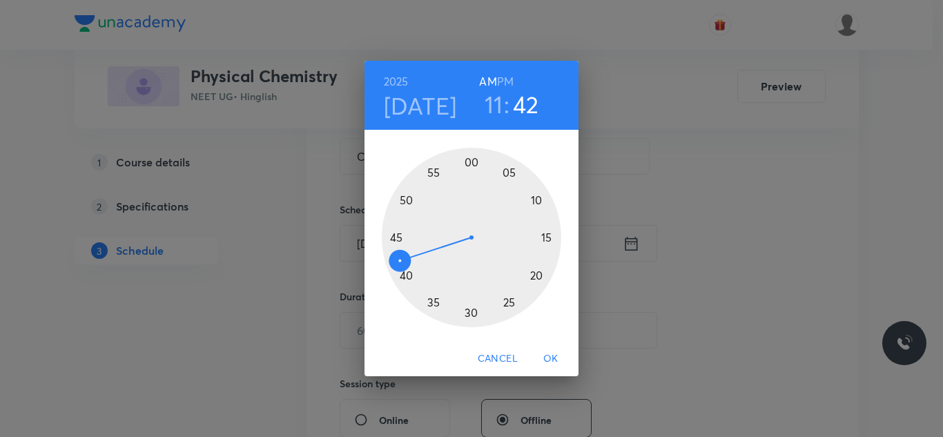
click at [536, 199] on div at bounding box center [471, 237] width 179 height 179
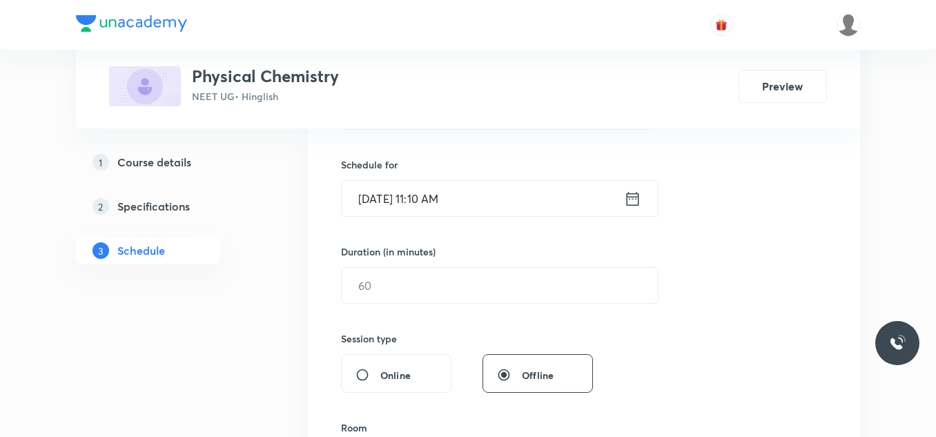
scroll to position [345, 0]
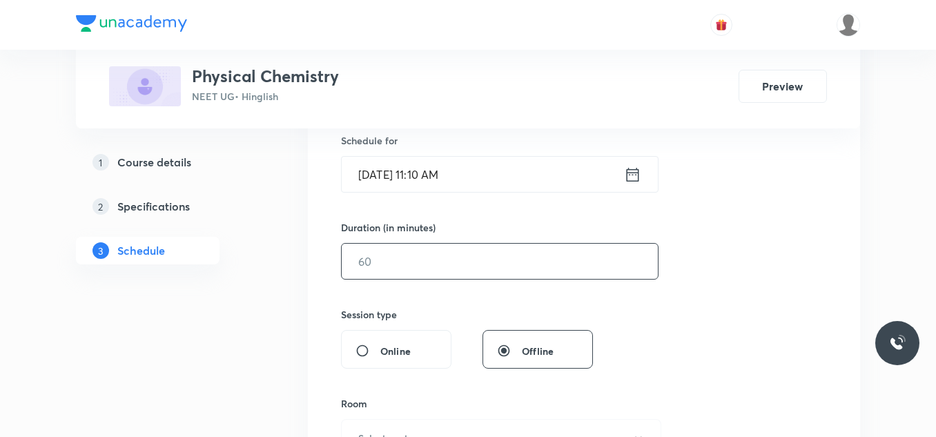
click at [454, 260] on input "text" at bounding box center [500, 261] width 316 height 35
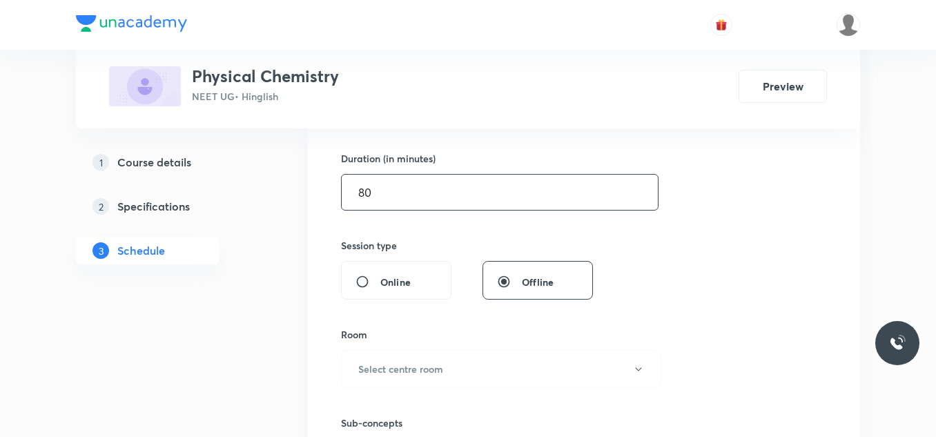
scroll to position [483, 0]
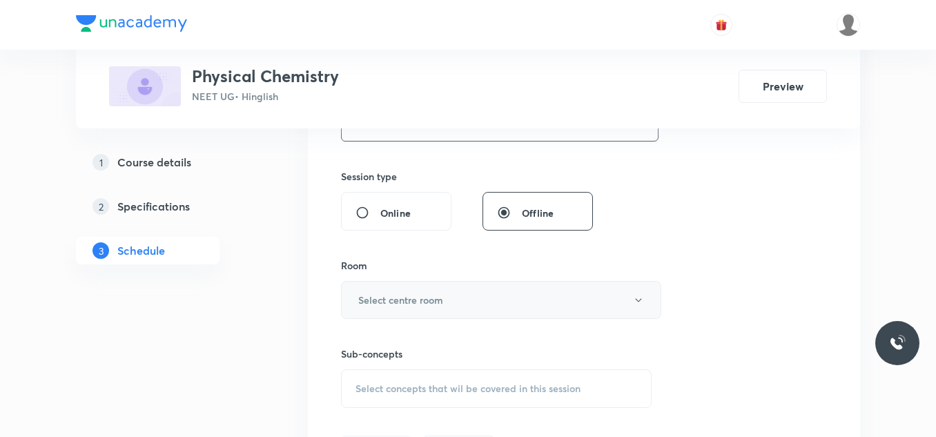
type input "80"
click at [437, 301] on h6 "Select centre room" at bounding box center [400, 300] width 85 height 14
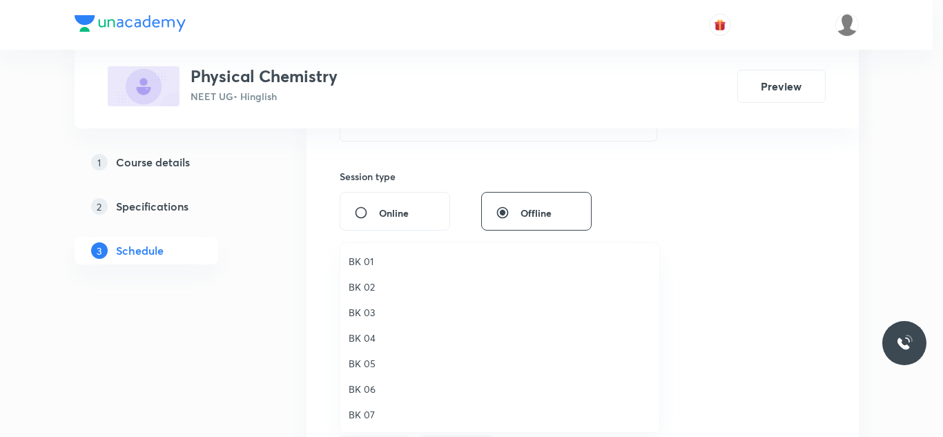
click at [377, 340] on span "BK 04" at bounding box center [500, 338] width 302 height 14
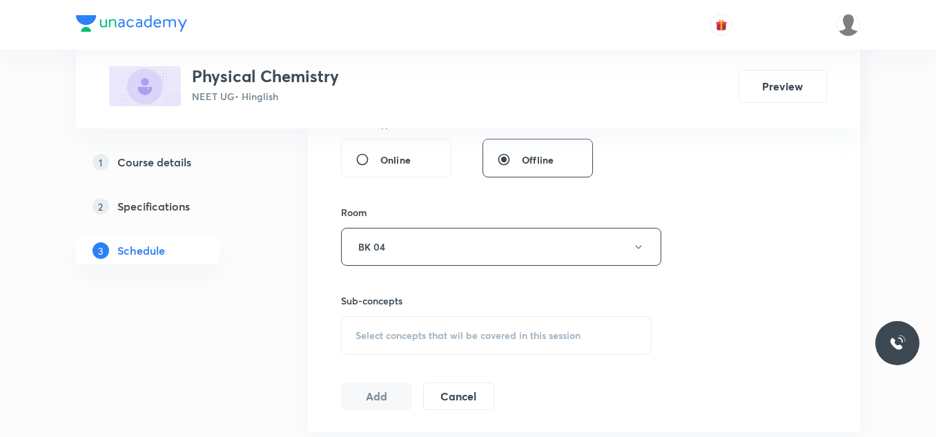
scroll to position [621, 0]
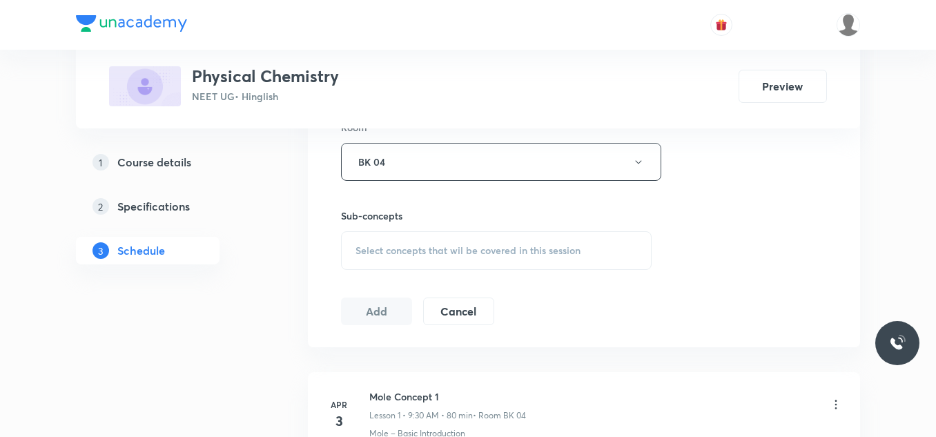
click at [429, 249] on span "Select concepts that wil be covered in this session" at bounding box center [468, 250] width 225 height 11
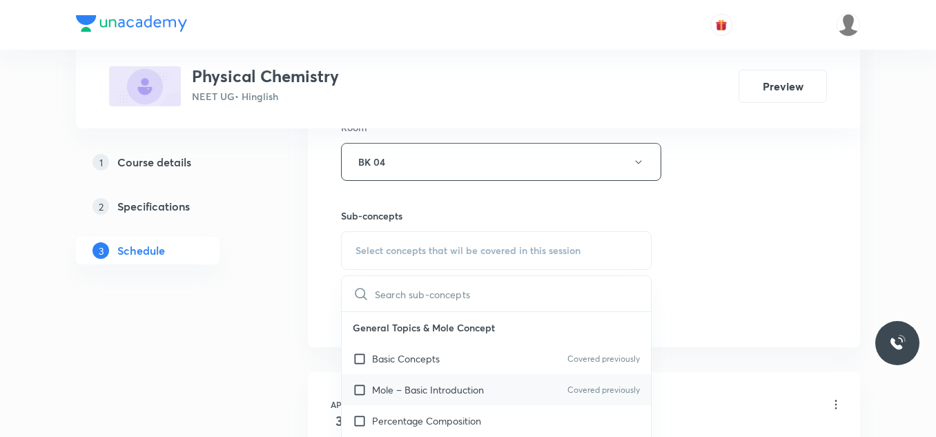
click at [410, 392] on p "Mole – Basic Introduction" at bounding box center [428, 389] width 112 height 14
checkbox input "true"
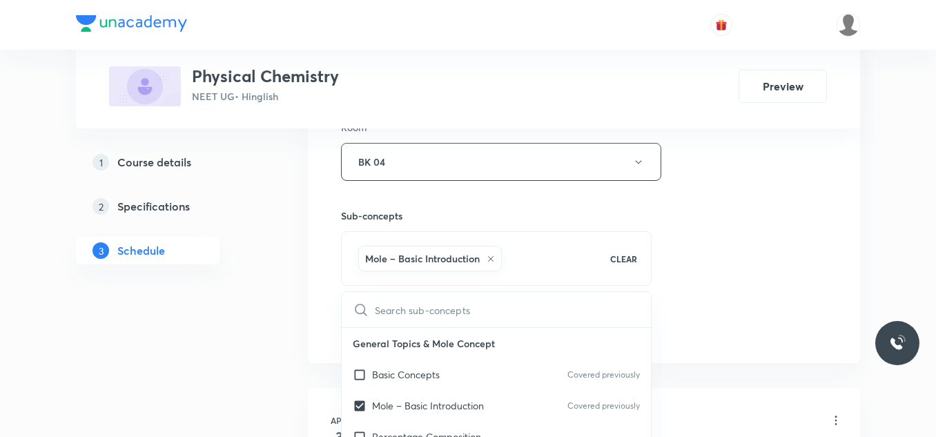
drag, startPoint x: 752, startPoint y: 285, endPoint x: 714, endPoint y: 295, distance: 39.2
click at [752, 284] on div "Session 102 Live class Session title 19/99 Chemical Bonding_25 ​ Schedule for S…" at bounding box center [584, 9] width 486 height 664
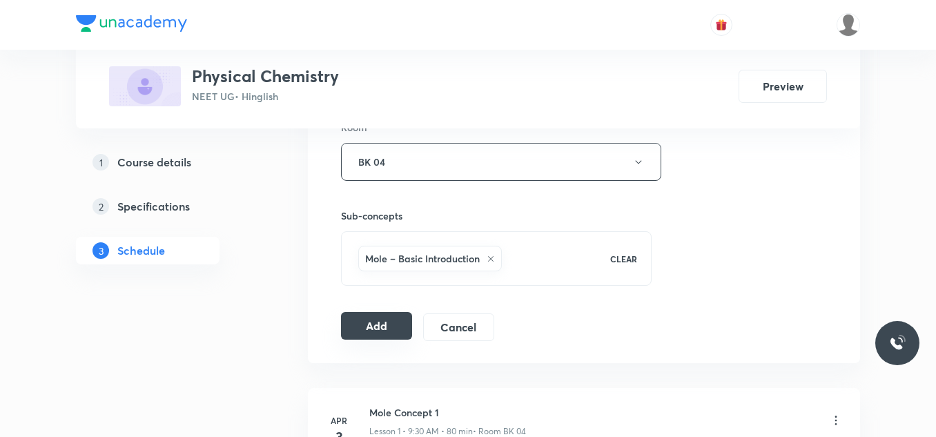
click at [377, 324] on button "Add" at bounding box center [376, 326] width 71 height 28
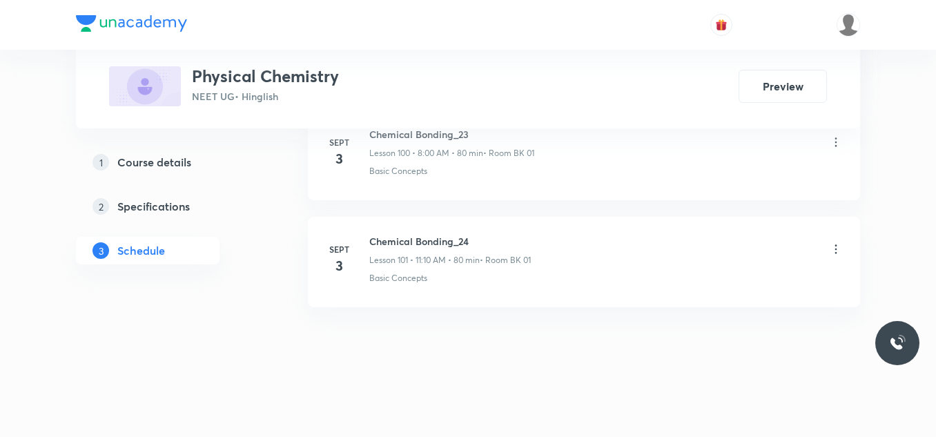
scroll to position [10842, 0]
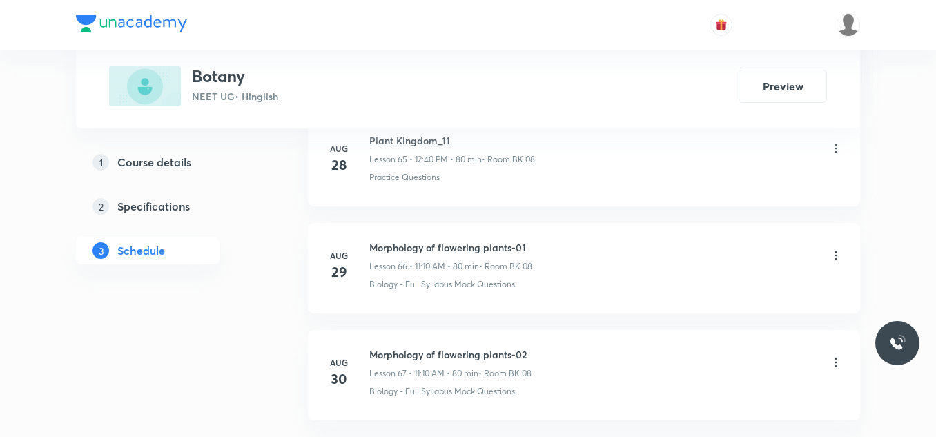
scroll to position [8160, 0]
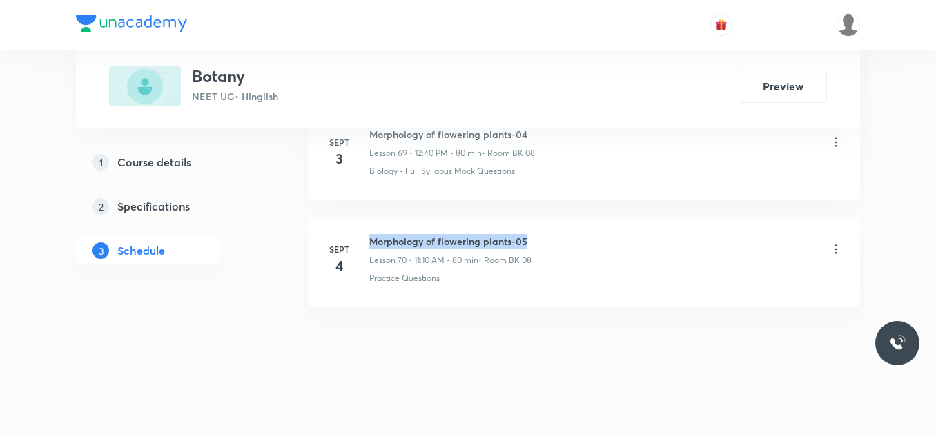
drag, startPoint x: 364, startPoint y: 237, endPoint x: 571, endPoint y: 229, distance: 206.6
click at [571, 229] on li "[DATE] Morphology of flowering plants-05 Lesson 70 • 11:10 AM • 80 min • Room B…" at bounding box center [584, 262] width 552 height 90
copy h6 "Morphology of flowering plants-05"
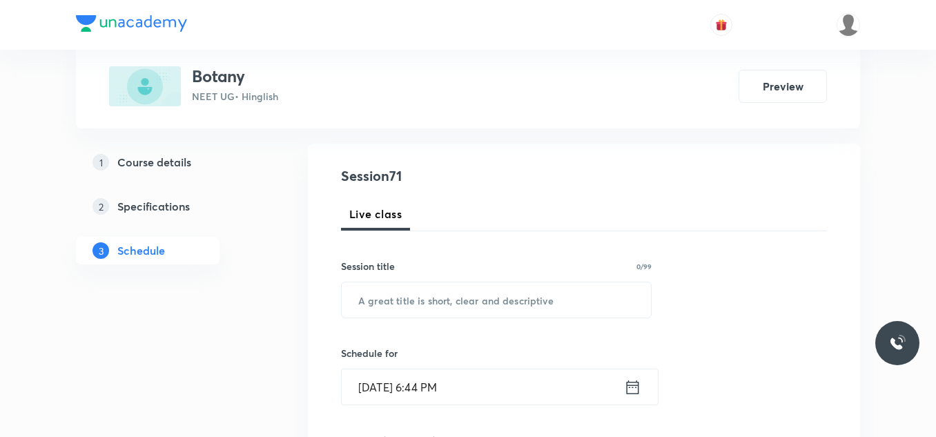
scroll to position [207, 0]
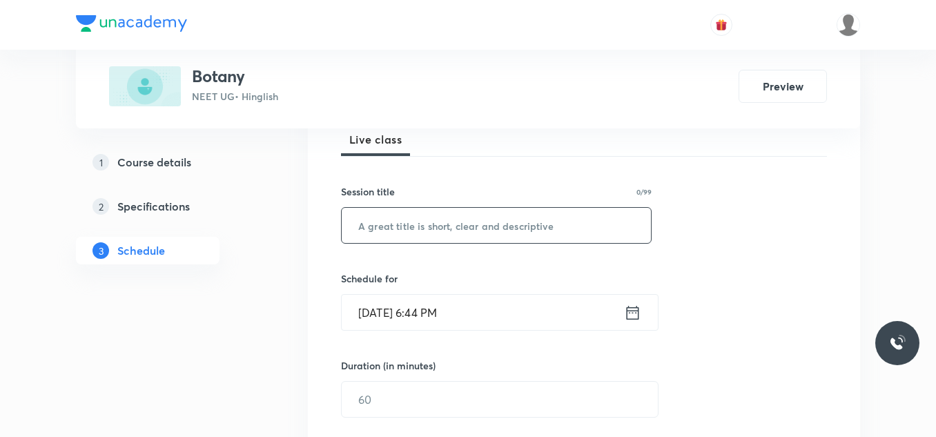
click at [465, 226] on input "text" at bounding box center [496, 225] width 309 height 35
paste input "Morphology of flowering plants-05"
type input "Morphology of flowering plants-06"
click at [464, 321] on input "[DATE] 6:44 PM" at bounding box center [483, 312] width 282 height 35
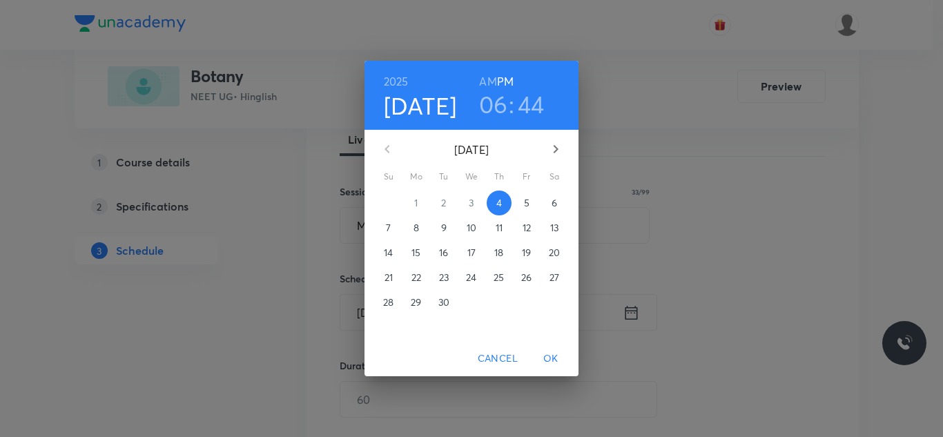
click at [524, 200] on p "5" at bounding box center [527, 203] width 6 height 14
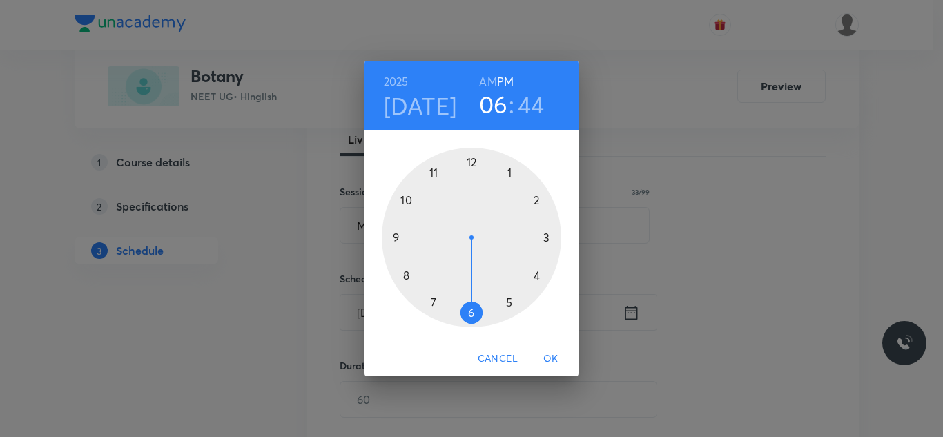
click at [410, 275] on div at bounding box center [471, 237] width 179 height 179
click at [494, 77] on h6 "AM" at bounding box center [487, 81] width 17 height 19
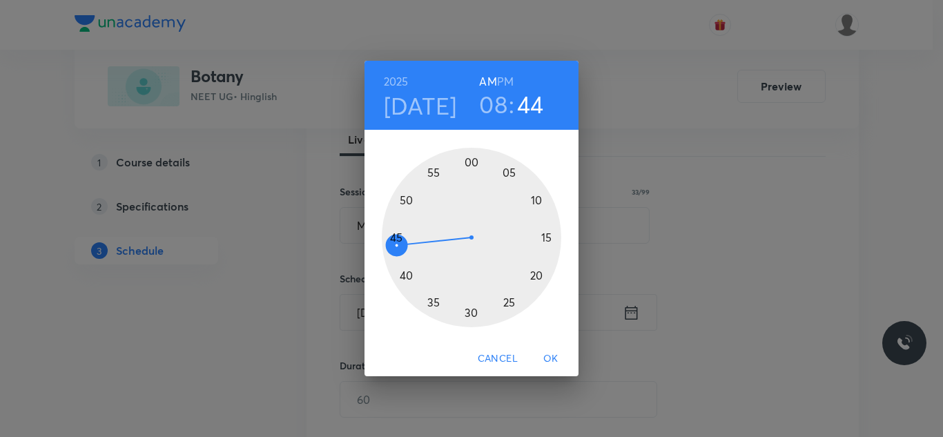
click at [472, 165] on div at bounding box center [471, 237] width 179 height 179
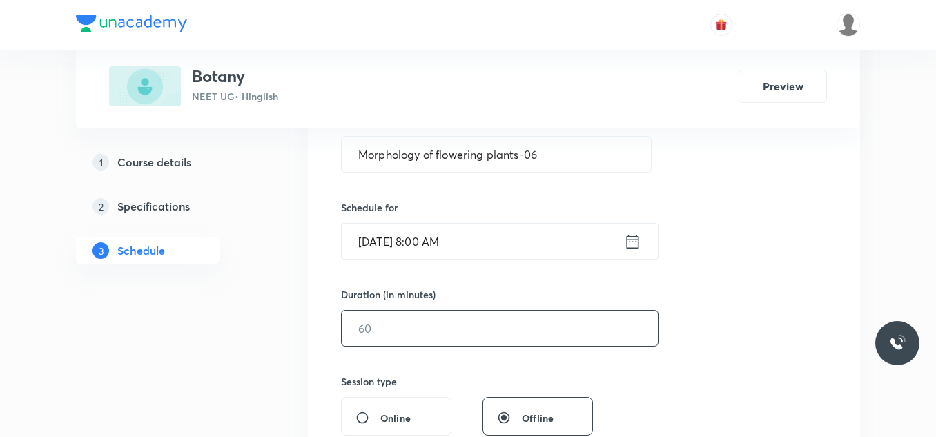
scroll to position [345, 0]
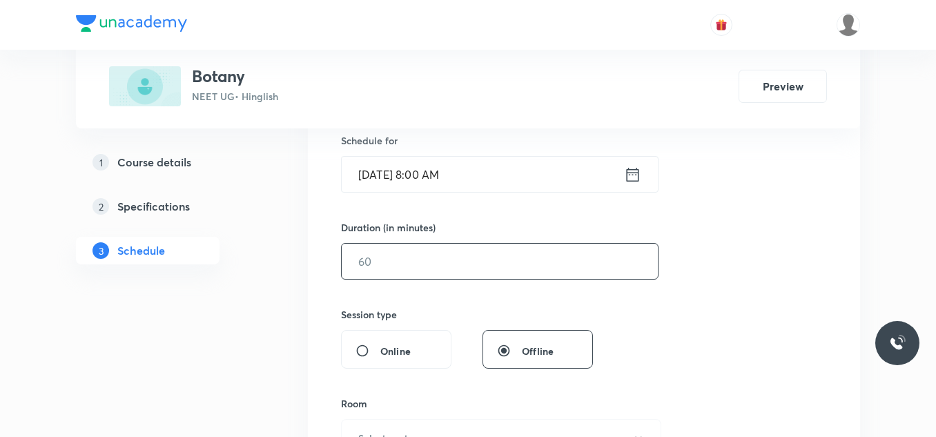
click at [501, 273] on input "text" at bounding box center [500, 261] width 316 height 35
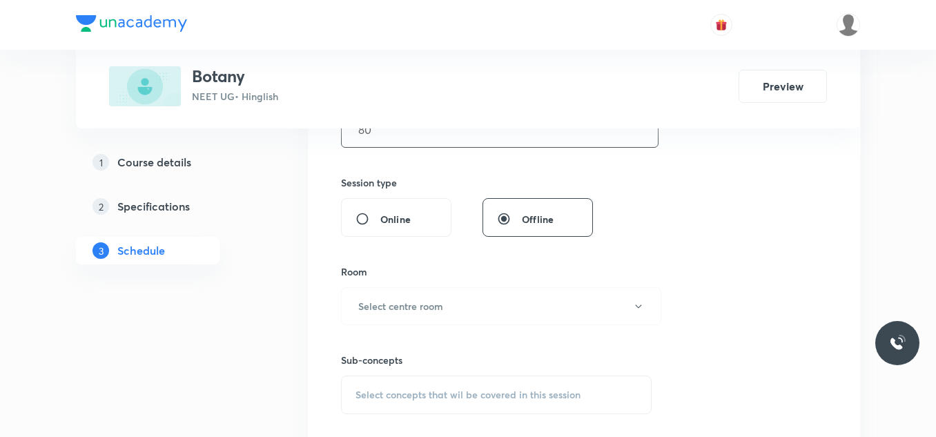
scroll to position [483, 0]
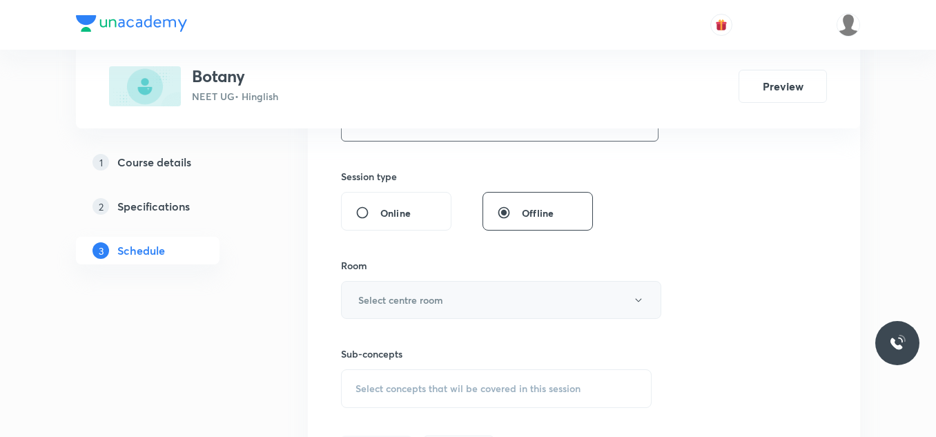
type input "80"
click at [394, 302] on h6 "Select centre room" at bounding box center [400, 300] width 85 height 14
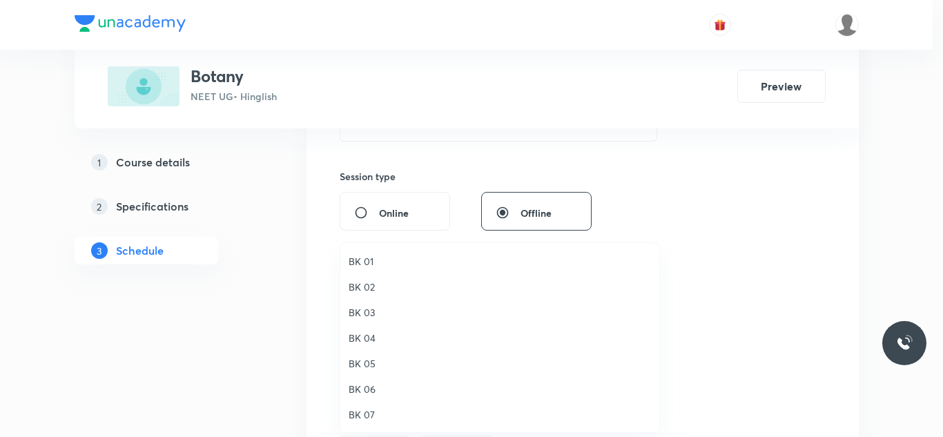
click at [373, 280] on span "BK 02" at bounding box center [500, 287] width 302 height 14
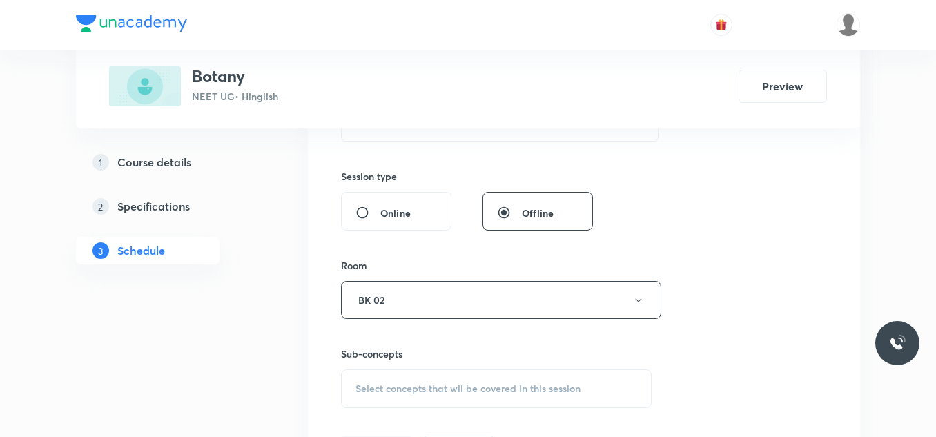
scroll to position [621, 0]
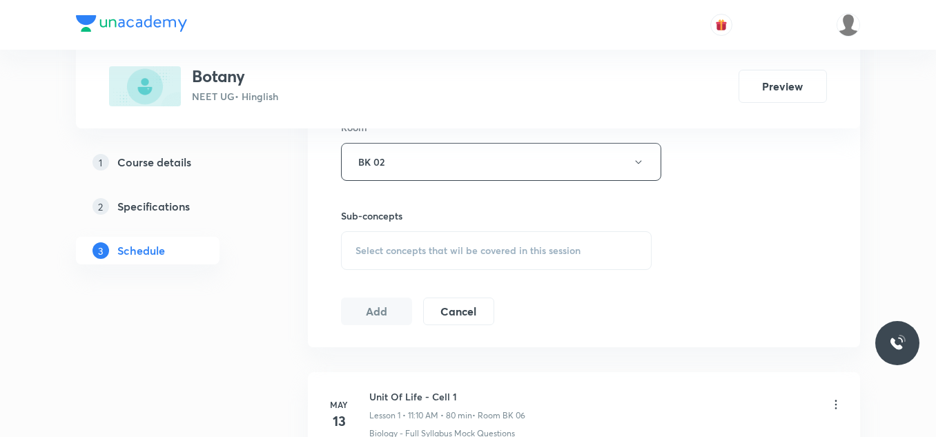
click at [420, 253] on span "Select concepts that wil be covered in this session" at bounding box center [468, 250] width 225 height 11
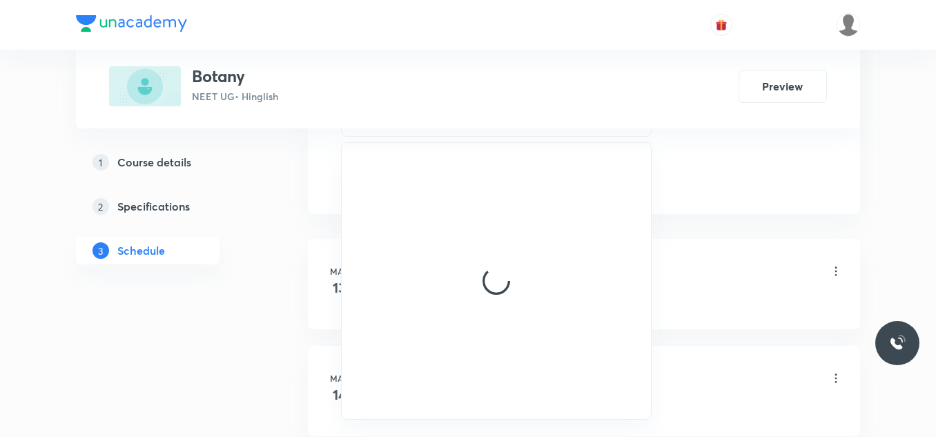
scroll to position [759, 0]
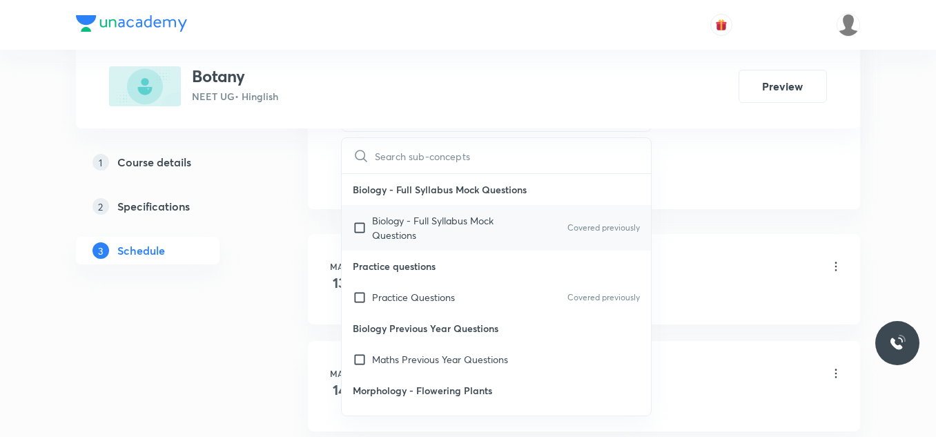
click at [391, 226] on p "Biology - Full Syllabus Mock Questions" at bounding box center [441, 227] width 139 height 29
checkbox input "true"
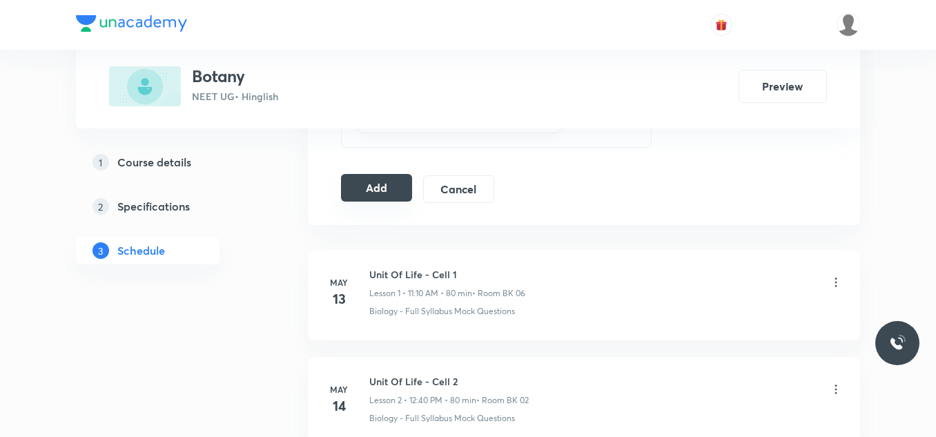
click at [374, 191] on button "Add" at bounding box center [376, 188] width 71 height 28
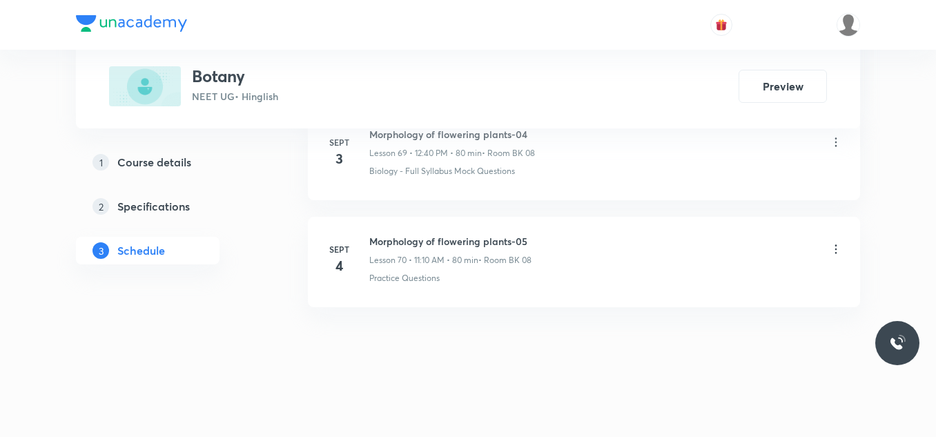
scroll to position [7525, 0]
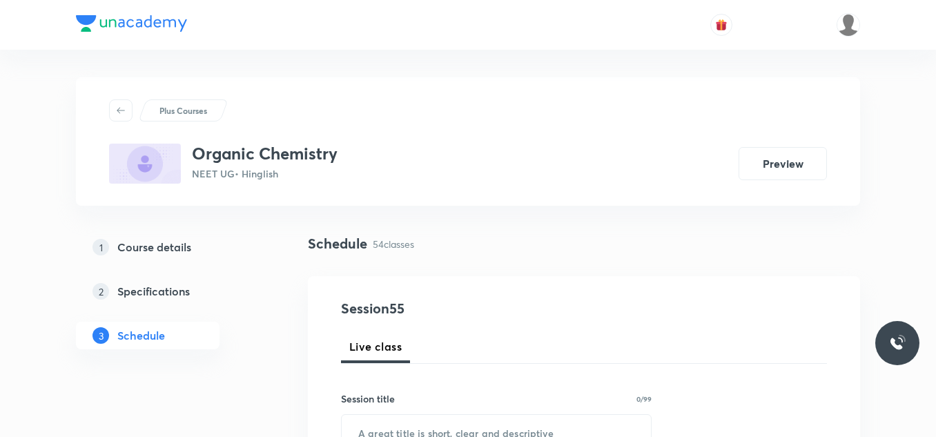
scroll to position [6448, 0]
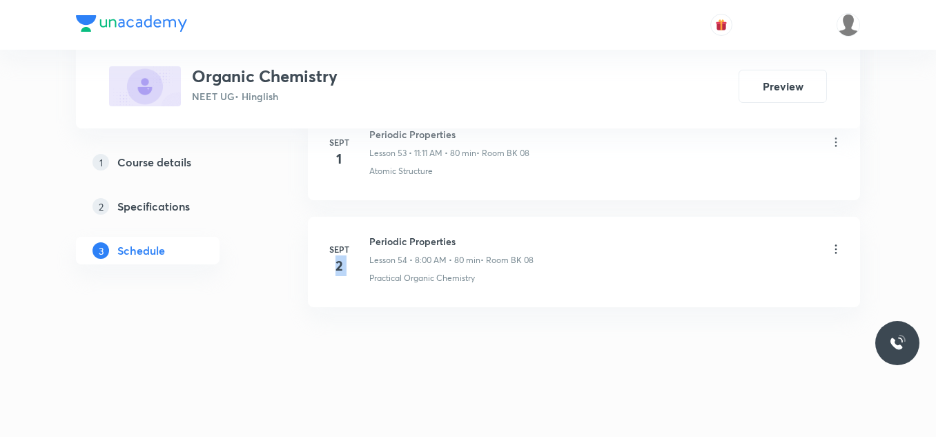
click at [367, 242] on div "Sept 2 Periodic Properties Lesson 54 • 8:00 AM • 80 min • Room BK 08 Practical …" at bounding box center [584, 259] width 518 height 50
drag, startPoint x: 368, startPoint y: 242, endPoint x: 445, endPoint y: 241, distance: 77.3
click at [450, 241] on div "Sept 2 Periodic Properties Lesson 54 • 8:00 AM • 80 min • Room BK 08 Practical …" at bounding box center [584, 259] width 518 height 50
click at [368, 246] on div "Sept 2" at bounding box center [347, 259] width 44 height 33
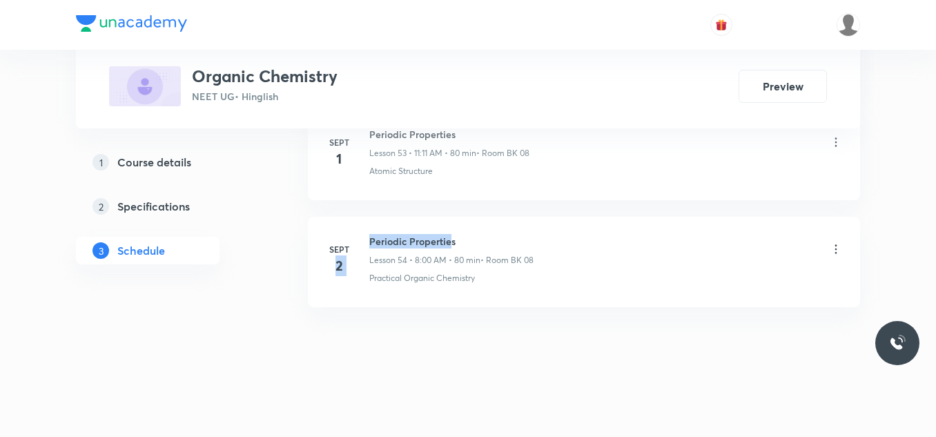
click at [367, 239] on div "Sept 2 Periodic Properties Lesson 54 • 8:00 AM • 80 min • Room BK 08 Practical …" at bounding box center [584, 259] width 518 height 50
drag, startPoint x: 367, startPoint y: 239, endPoint x: 463, endPoint y: 231, distance: 95.6
click at [463, 231] on li "Sept 2 Periodic Properties Lesson 54 • 8:00 AM • 80 min • Room BK 08 Practical …" at bounding box center [584, 262] width 552 height 90
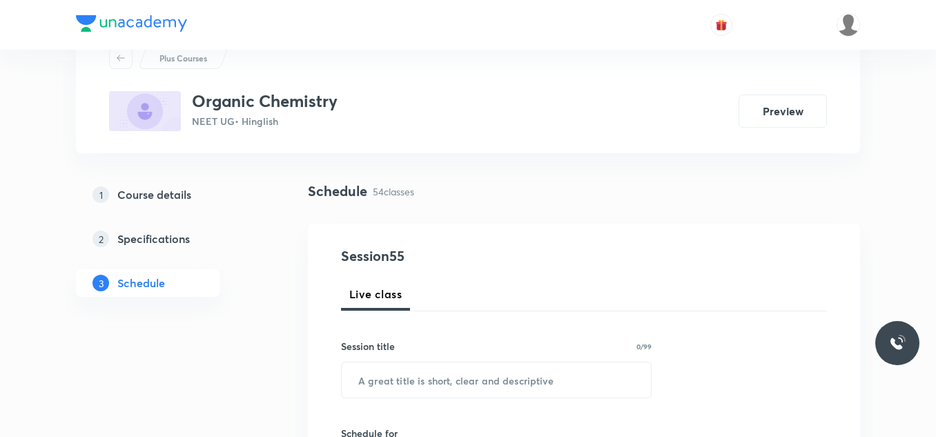
scroll to position [207, 0]
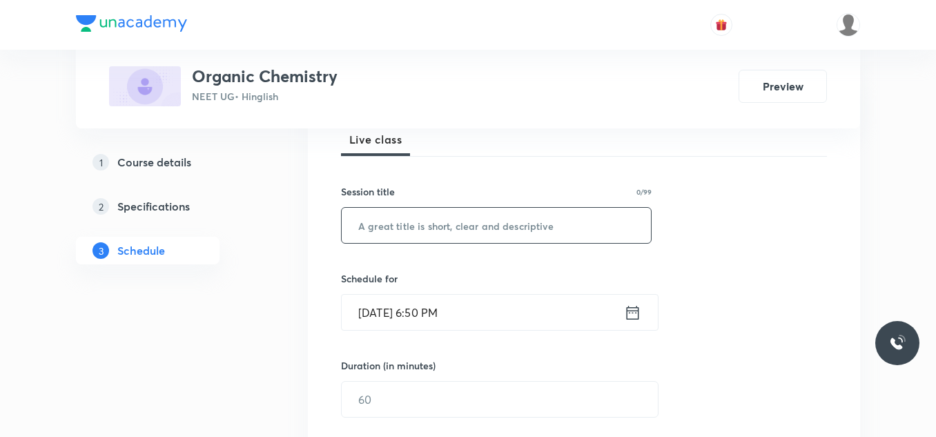
click at [392, 215] on input "text" at bounding box center [496, 225] width 309 height 35
paste input "Periodic Properties"
type input "Periodic Properties-01"
click at [491, 320] on input "Sept 4, 2025, 6:50 PM" at bounding box center [483, 312] width 282 height 35
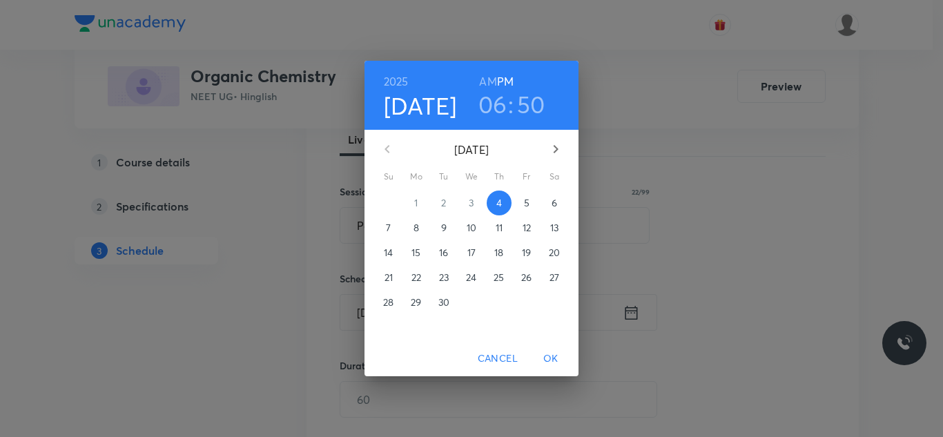
click at [523, 200] on span "5" at bounding box center [526, 203] width 25 height 14
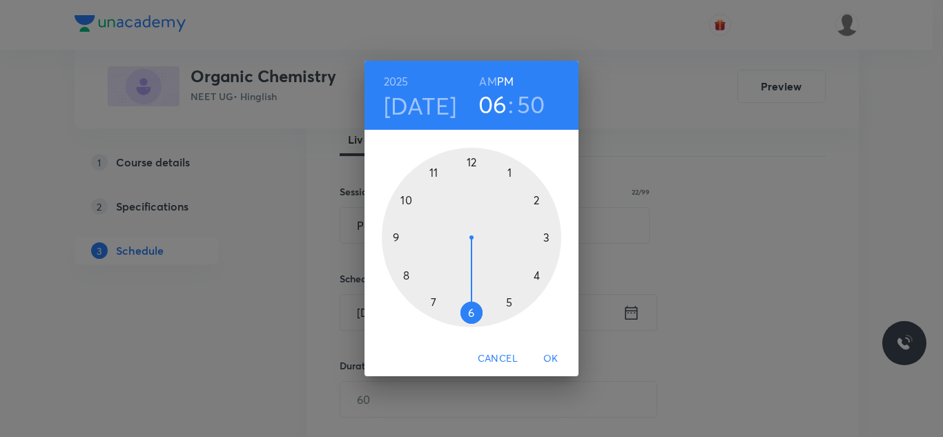
click at [394, 234] on div at bounding box center [471, 237] width 179 height 179
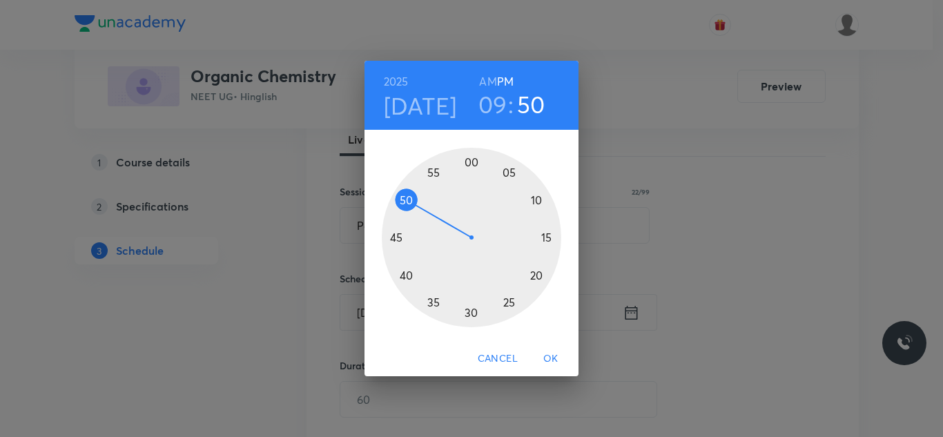
click at [485, 80] on h6 "AM" at bounding box center [487, 81] width 17 height 19
click at [471, 313] on div at bounding box center [471, 237] width 179 height 179
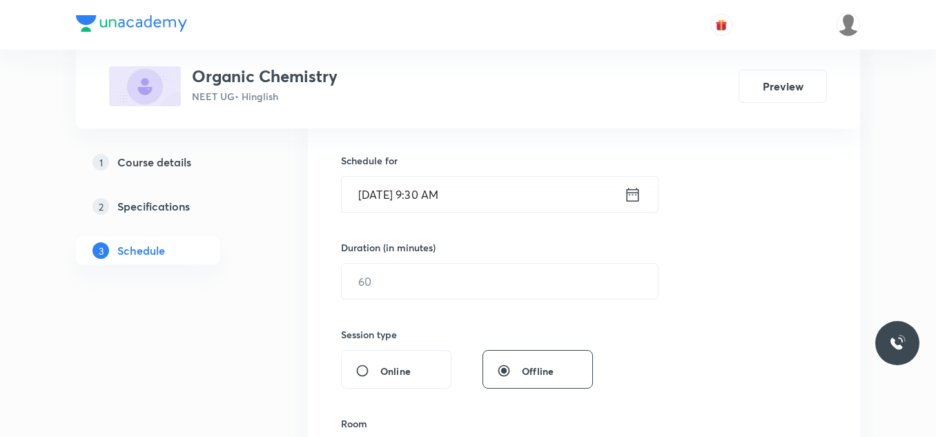
scroll to position [345, 0]
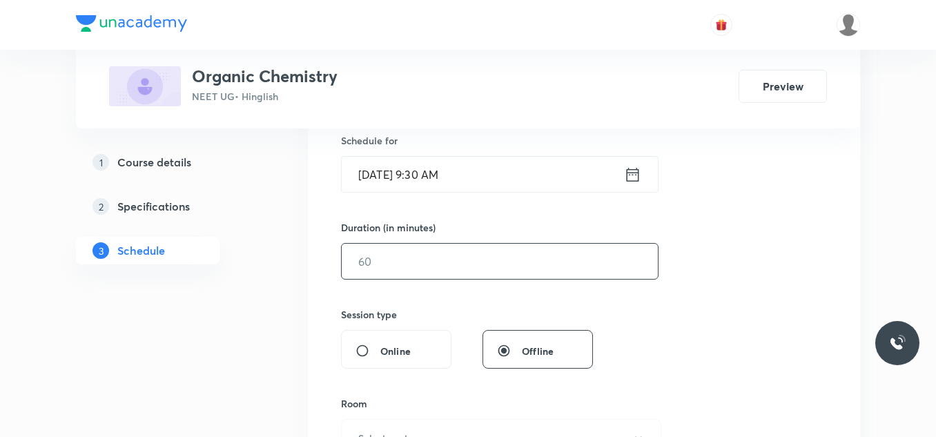
click at [397, 261] on input "text" at bounding box center [500, 261] width 316 height 35
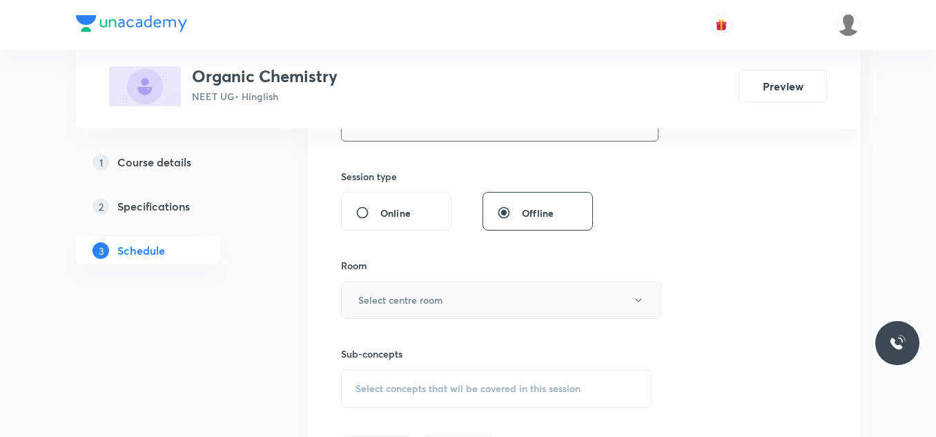
type input "80"
click at [408, 298] on h6 "Select centre room" at bounding box center [400, 300] width 85 height 14
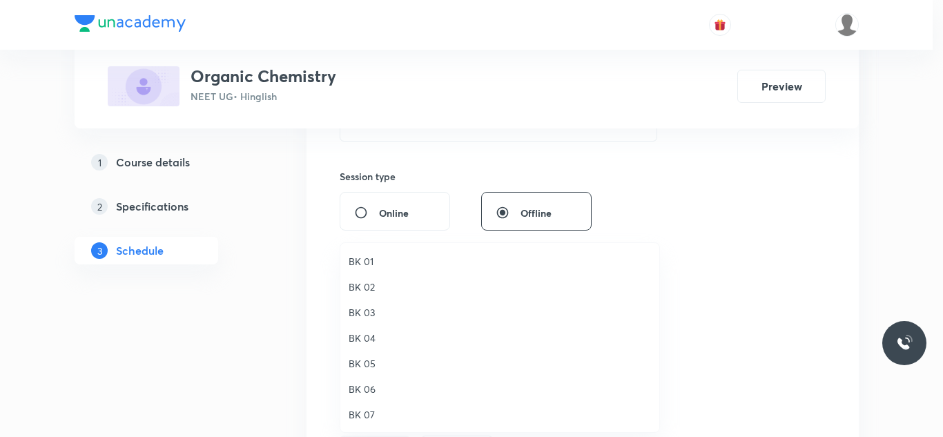
click at [369, 291] on span "BK 02" at bounding box center [500, 287] width 302 height 14
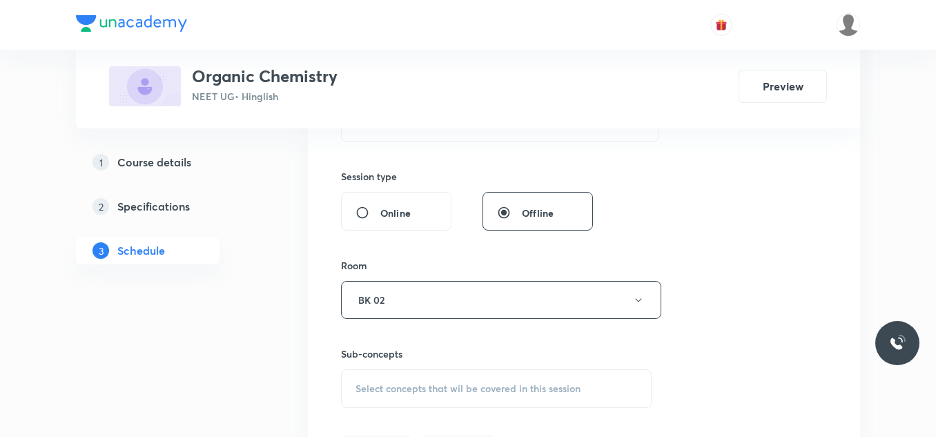
scroll to position [621, 0]
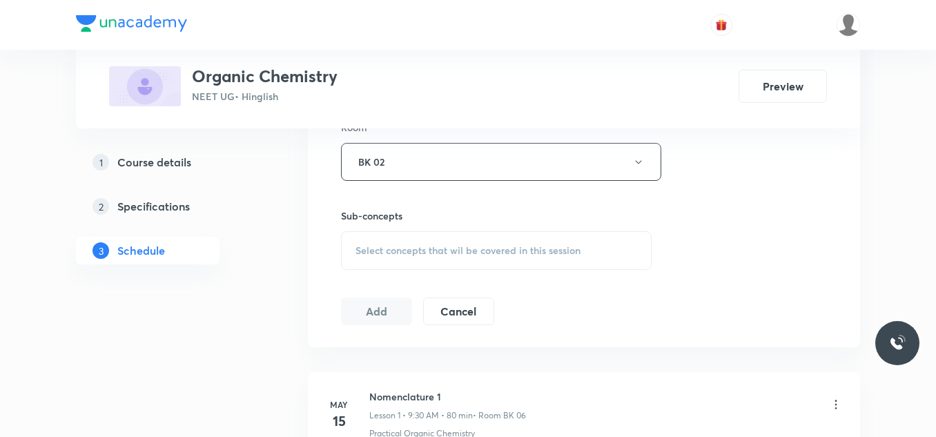
click at [434, 247] on span "Select concepts that wil be covered in this session" at bounding box center [468, 250] width 225 height 11
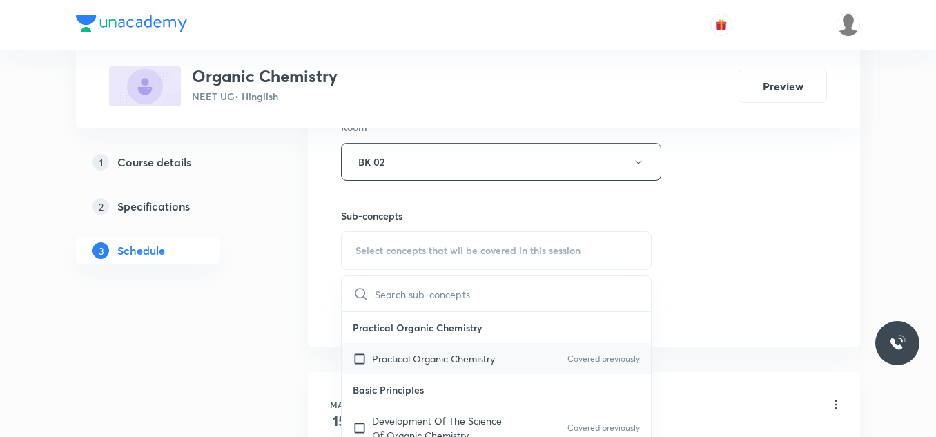
click at [407, 356] on p "Practical Organic Chemistry" at bounding box center [433, 358] width 123 height 14
checkbox input "true"
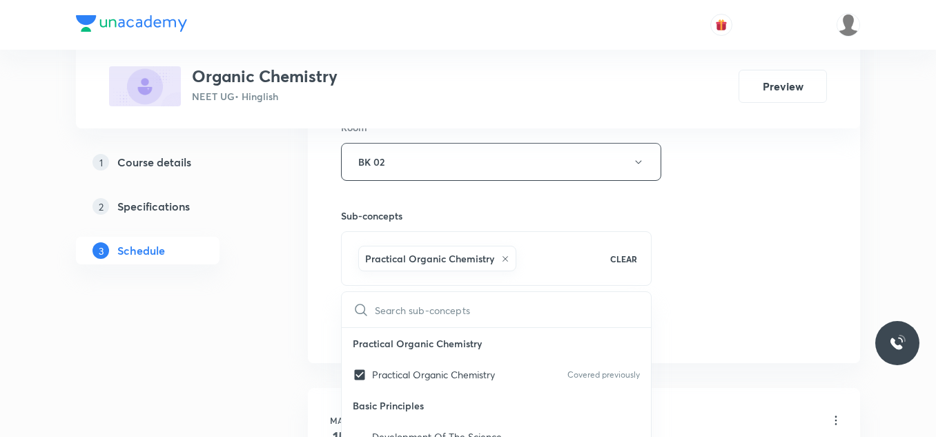
click at [738, 238] on div "Session 55 Live class Session title 22/99 Periodic Properties-01 ​ Schedule for…" at bounding box center [584, 9] width 486 height 664
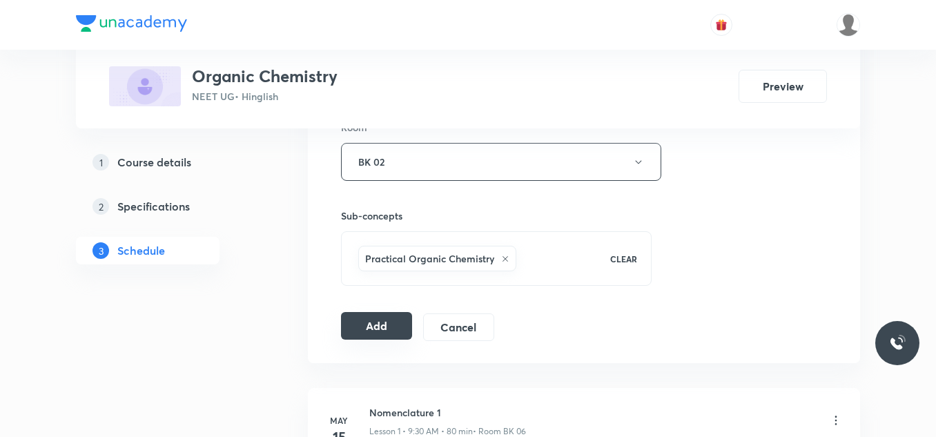
click at [393, 326] on button "Add" at bounding box center [376, 326] width 71 height 28
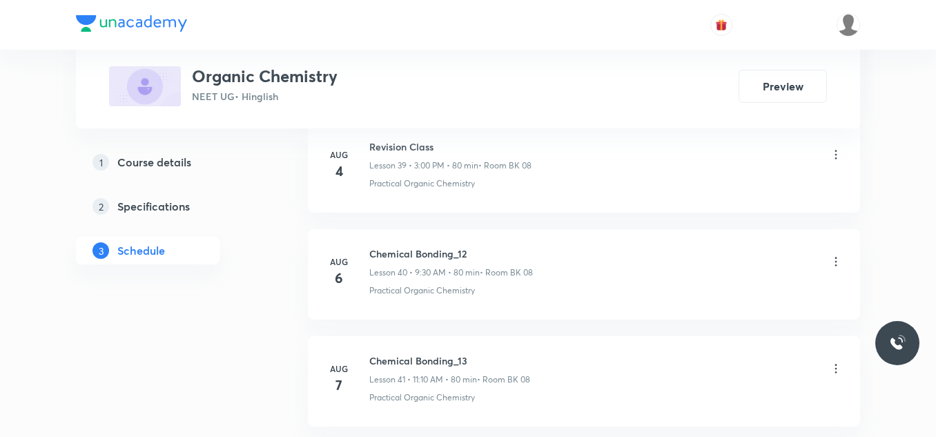
scroll to position [5813, 0]
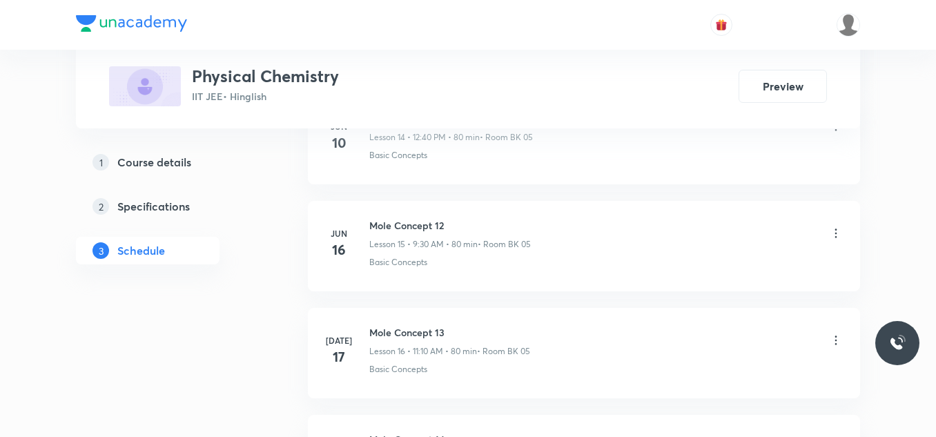
scroll to position [4182, 0]
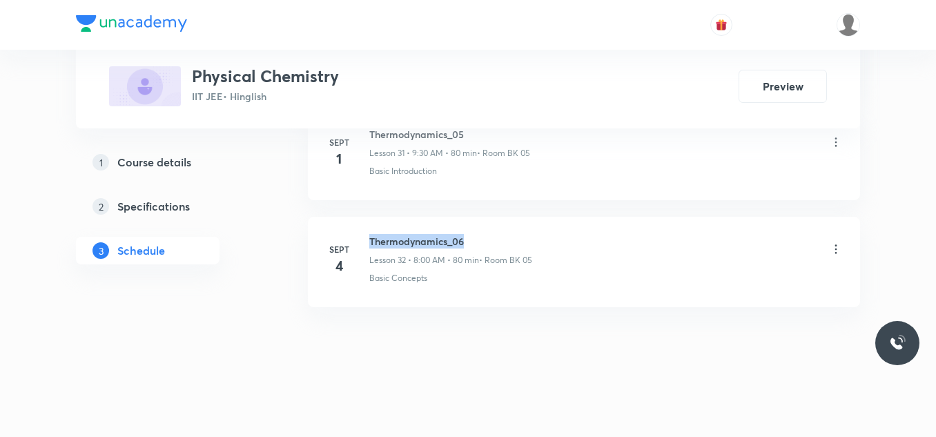
drag, startPoint x: 368, startPoint y: 238, endPoint x: 476, endPoint y: 244, distance: 107.8
click at [476, 244] on div "[DATE] Thermodynamics_06 Lesson 32 • 8:00 AM • 80 min • Room BK 05 Basic Concep…" at bounding box center [584, 259] width 518 height 50
copy h6 "Thermodynamics_06"
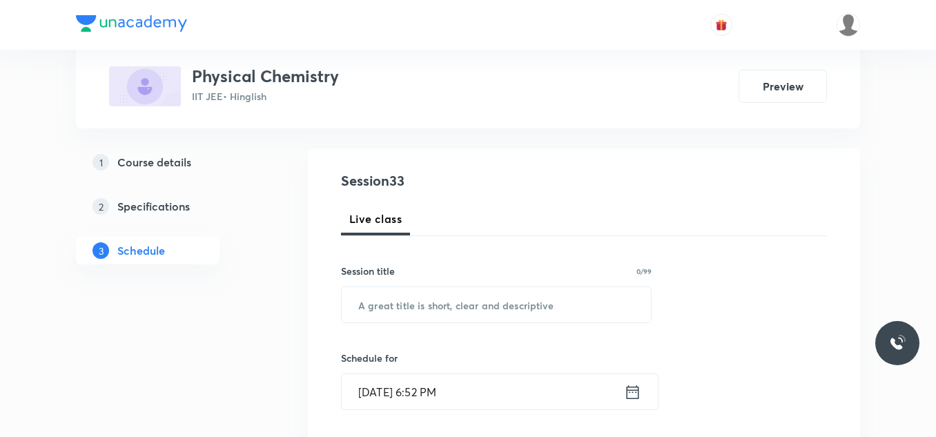
scroll to position [138, 0]
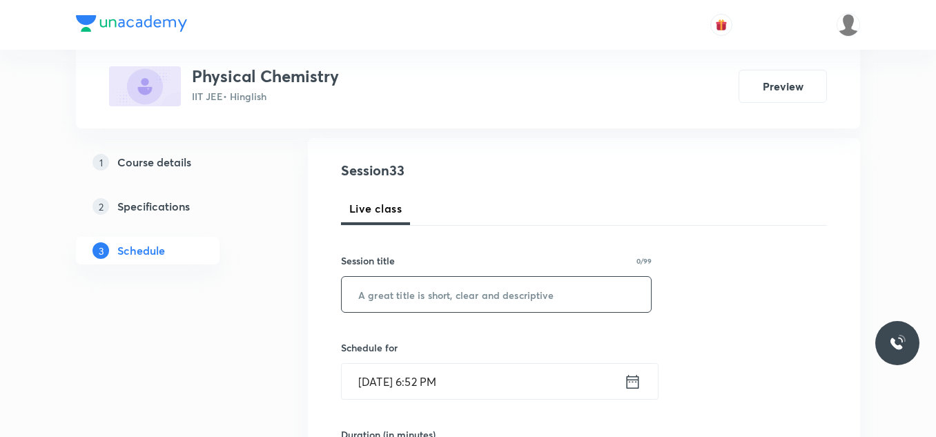
click at [459, 302] on input "text" at bounding box center [496, 294] width 309 height 35
paste input "Thermodynamics_06"
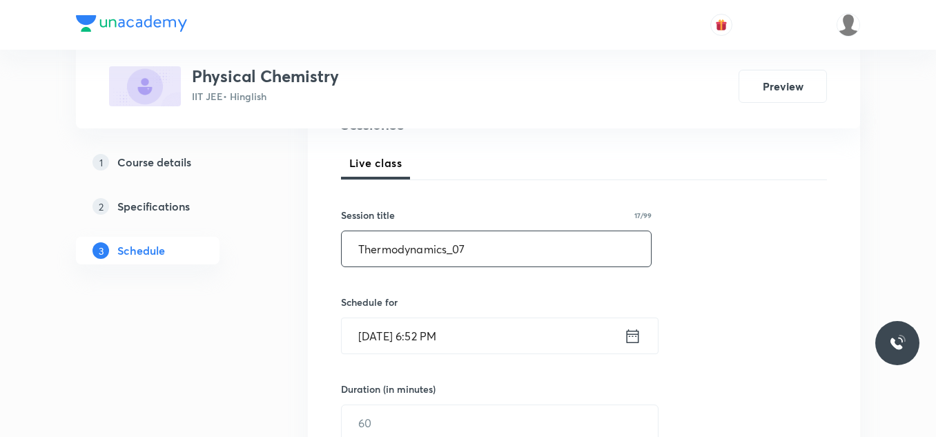
scroll to position [207, 0]
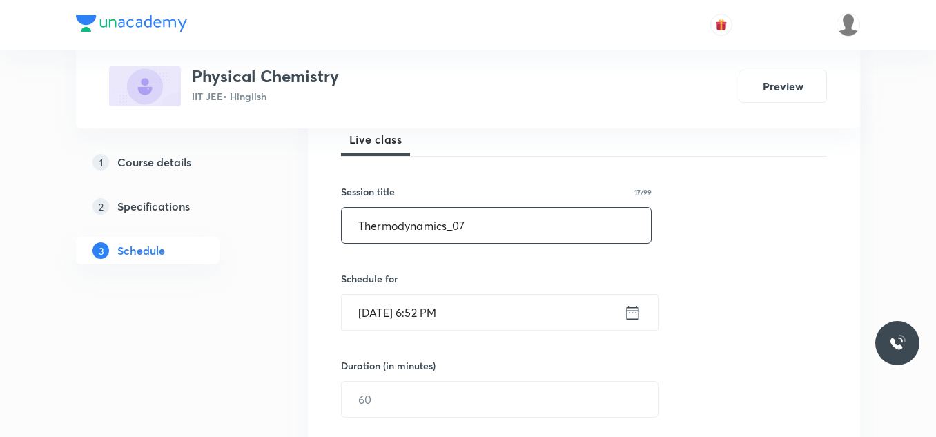
type input "Thermodynamics_07"
click at [479, 307] on input "[DATE] 6:52 PM" at bounding box center [483, 312] width 282 height 35
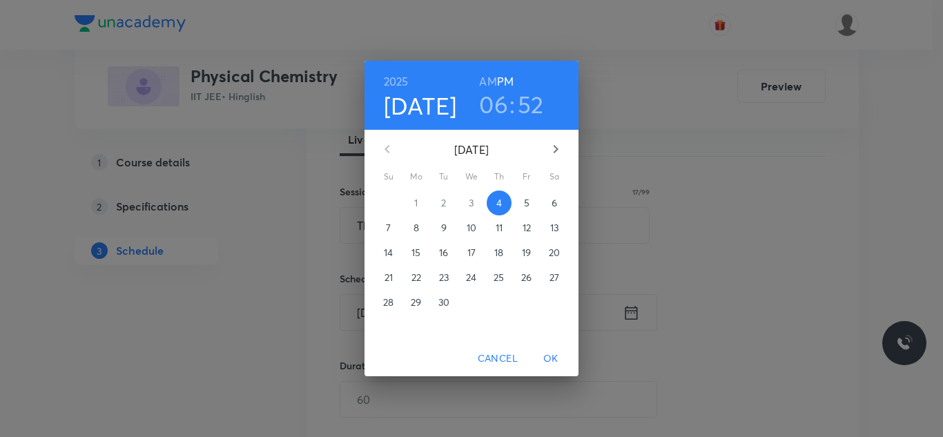
click at [523, 206] on span "5" at bounding box center [526, 203] width 25 height 14
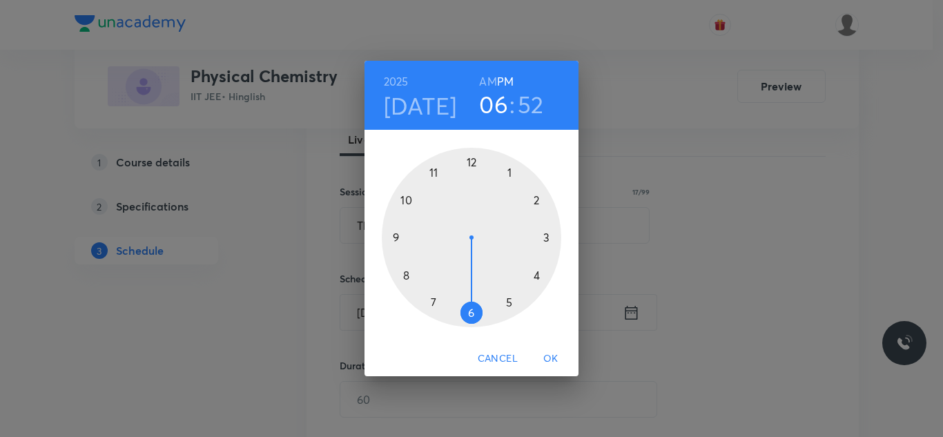
click at [435, 171] on div at bounding box center [471, 237] width 179 height 179
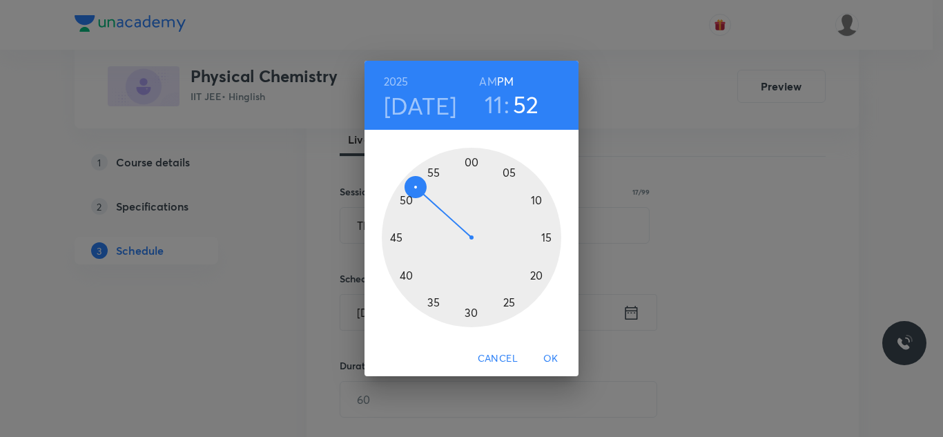
click at [491, 76] on h6 "AM" at bounding box center [487, 81] width 17 height 19
click at [536, 200] on div at bounding box center [471, 237] width 179 height 179
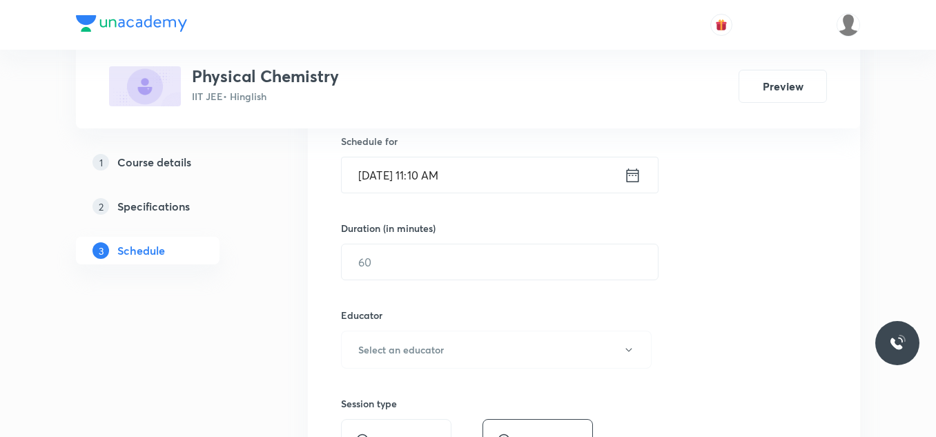
scroll to position [345, 0]
click at [473, 263] on input "text" at bounding box center [500, 261] width 316 height 35
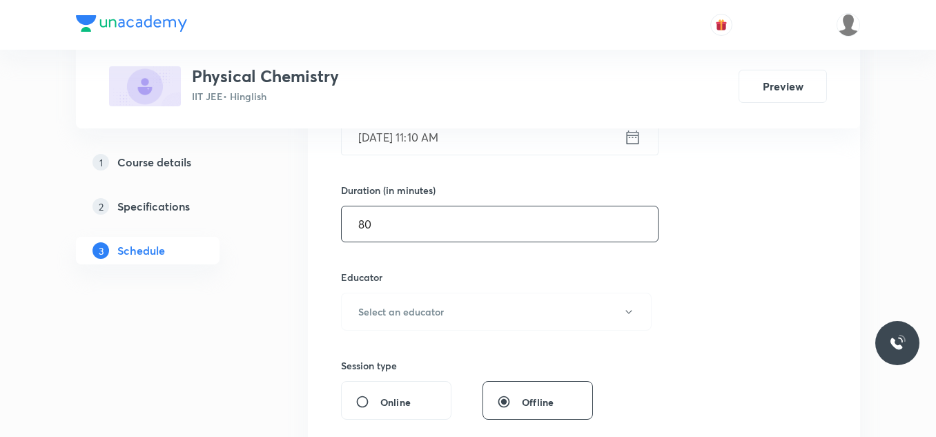
scroll to position [414, 0]
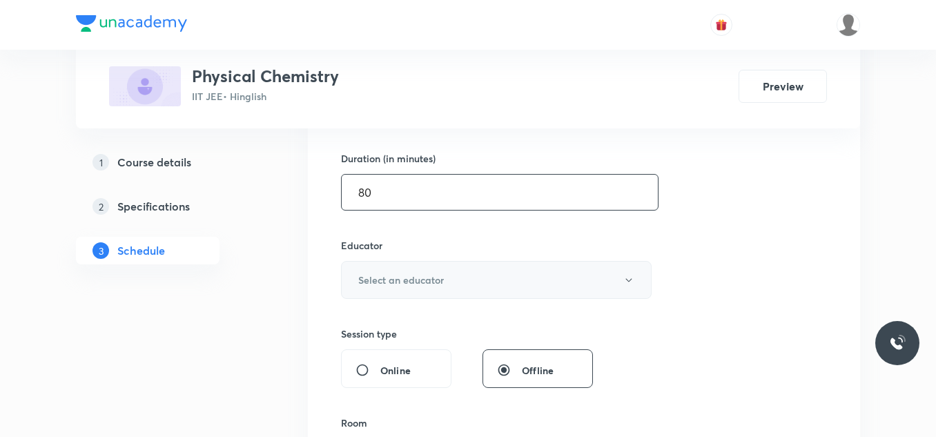
type input "80"
click at [437, 286] on h6 "Select an educator" at bounding box center [401, 280] width 86 height 14
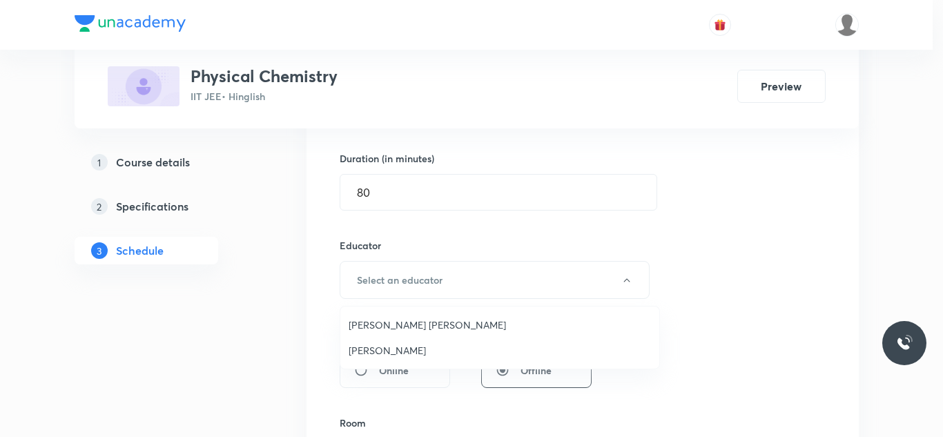
click at [403, 351] on span "Praveen Sharma" at bounding box center [500, 350] width 302 height 14
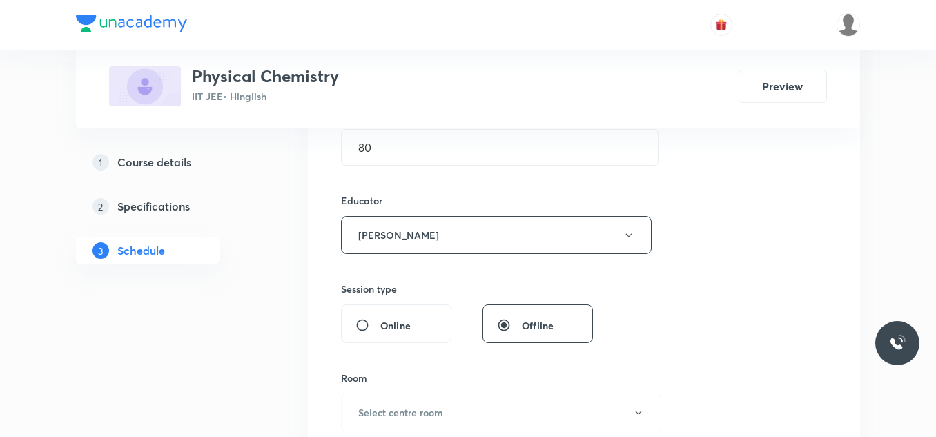
scroll to position [552, 0]
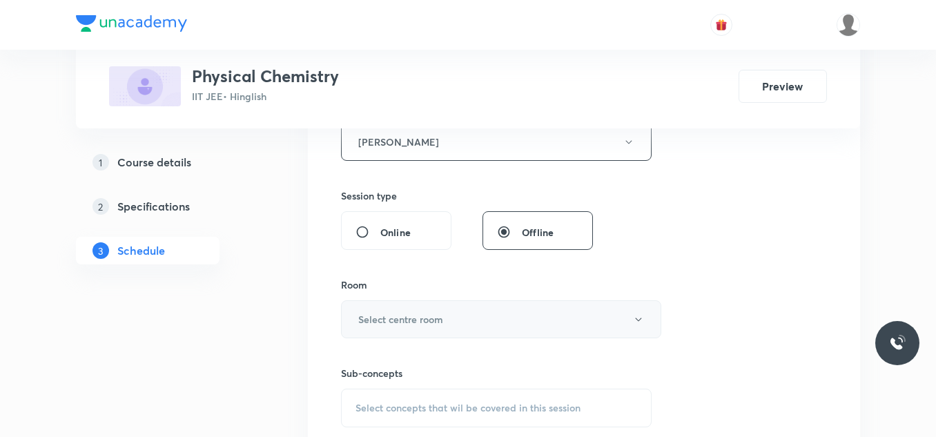
click at [409, 324] on h6 "Select centre room" at bounding box center [400, 319] width 85 height 14
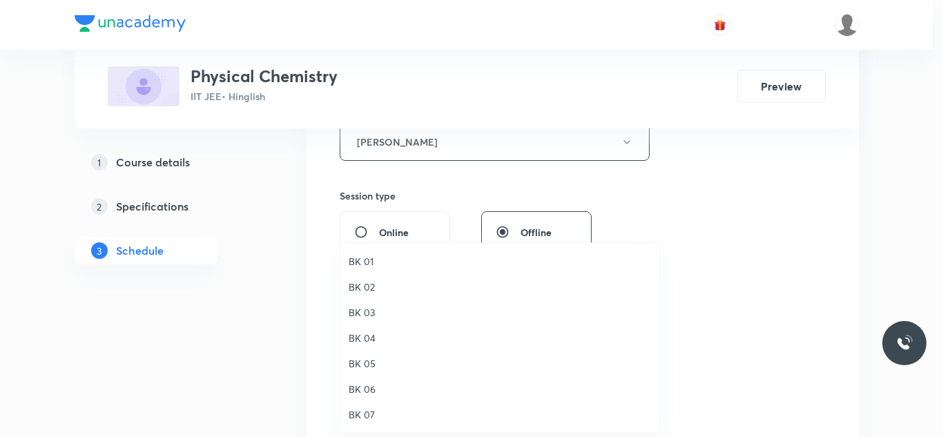
click at [359, 288] on span "BK 02" at bounding box center [500, 287] width 302 height 14
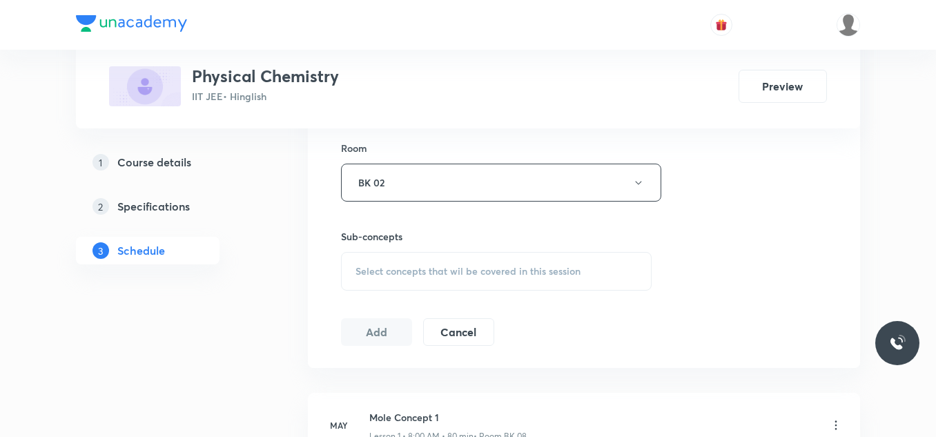
scroll to position [690, 0]
click at [423, 258] on div "Select concepts that wil be covered in this session" at bounding box center [496, 270] width 311 height 39
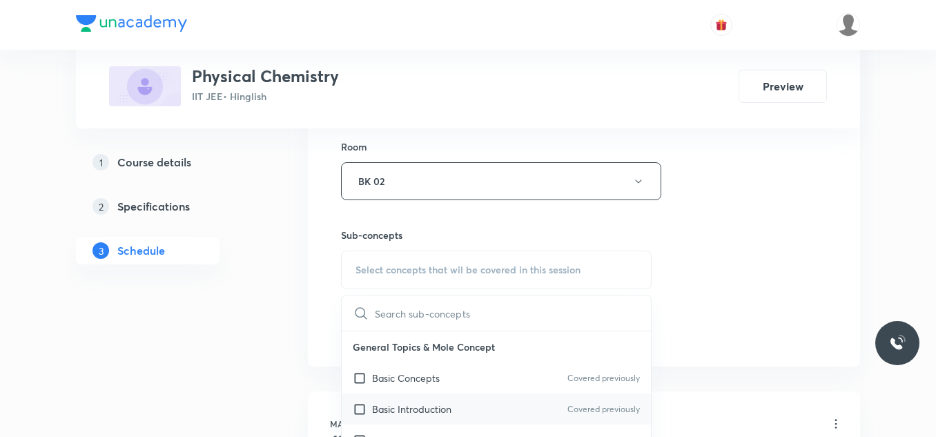
click at [380, 408] on p "Basic Introduction" at bounding box center [411, 409] width 79 height 14
checkbox input "true"
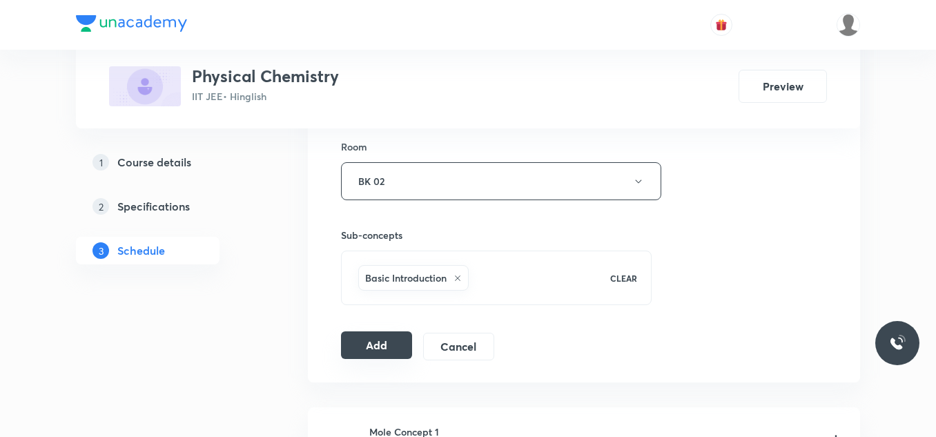
click at [366, 344] on button "Add" at bounding box center [376, 345] width 71 height 28
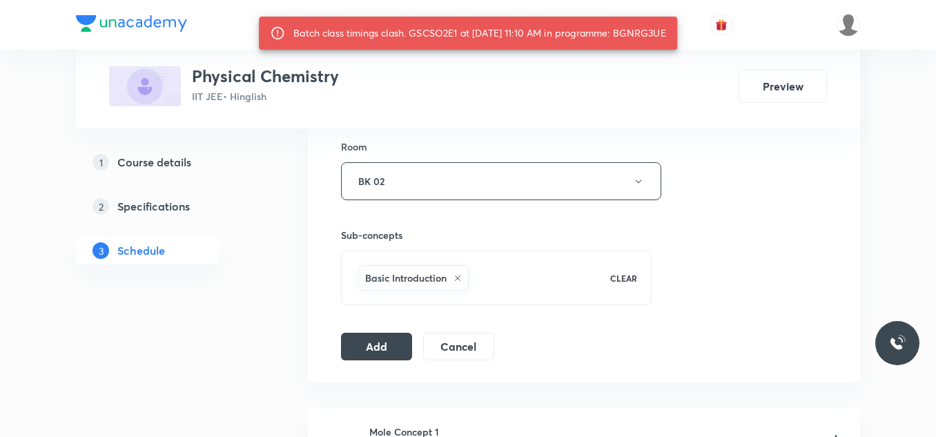
drag, startPoint x: 630, startPoint y: 35, endPoint x: 683, endPoint y: 30, distance: 53.4
click at [677, 30] on div "Batch class timings clash. GSCSO2E1 at [DATE] 11:10 AM in programme: BGNRG3UE" at bounding box center [468, 33] width 418 height 33
copy div "BGNRG3UE"
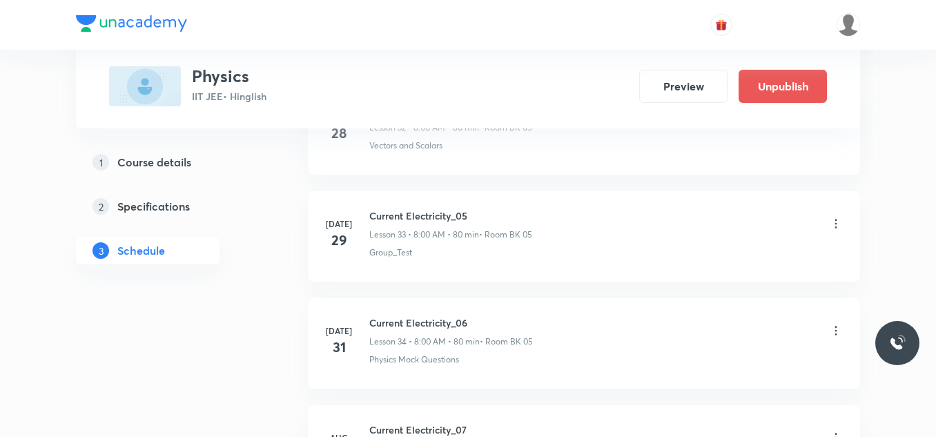
scroll to position [5913, 0]
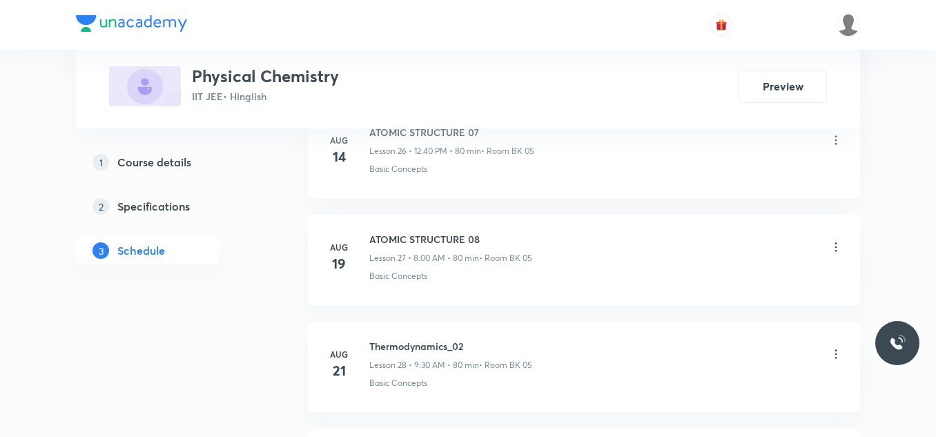
scroll to position [4182, 0]
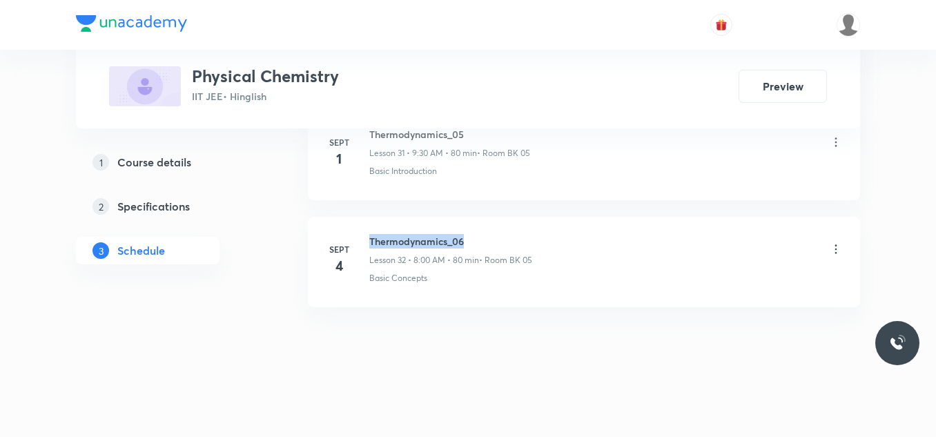
drag, startPoint x: 367, startPoint y: 239, endPoint x: 485, endPoint y: 227, distance: 119.3
click at [485, 227] on li "Sept 4 Thermodynamics_06 Lesson 32 • 8:00 AM • 80 min • Room BK 05 Basic Concep…" at bounding box center [584, 262] width 552 height 90
copy h6 "Thermodynamics_06"
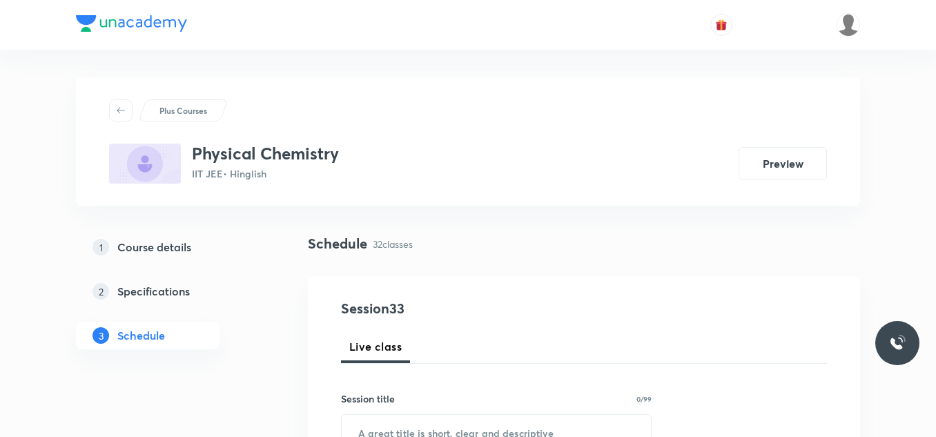
scroll to position [69, 0]
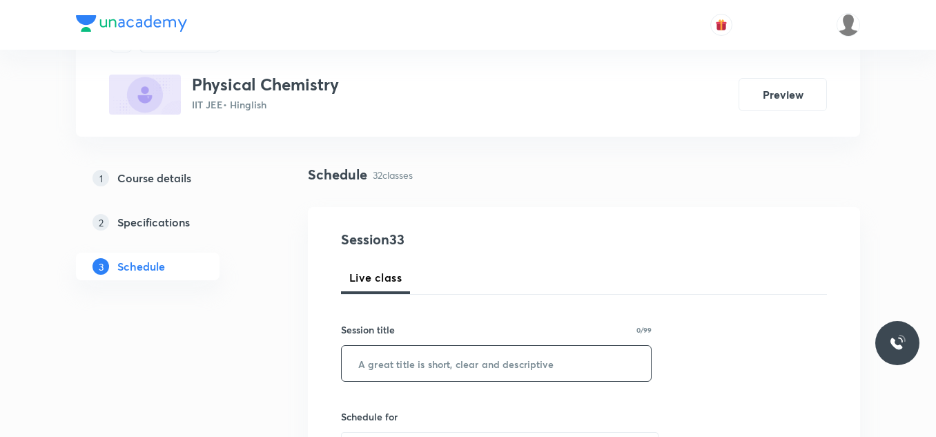
click at [465, 376] on input "text" at bounding box center [496, 363] width 309 height 35
paste input "Thermodynamics_06"
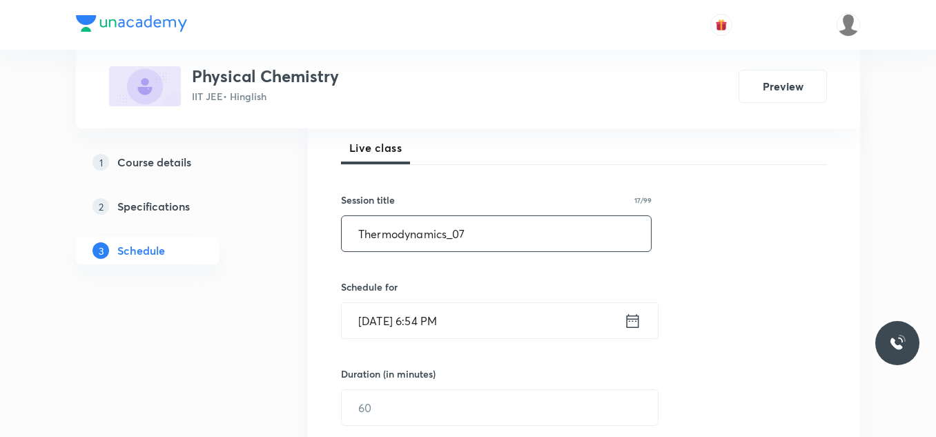
scroll to position [207, 0]
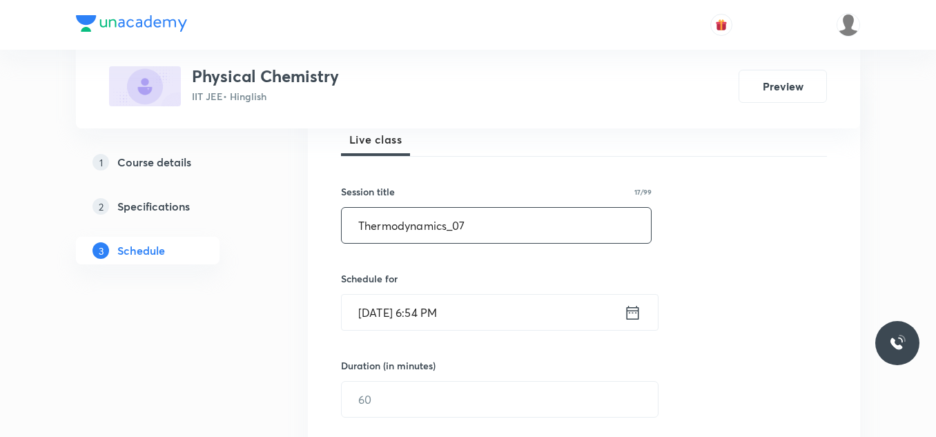
type input "Thermodynamics_07"
click at [512, 319] on input "Sept 4, 2025, 6:54 PM" at bounding box center [483, 312] width 282 height 35
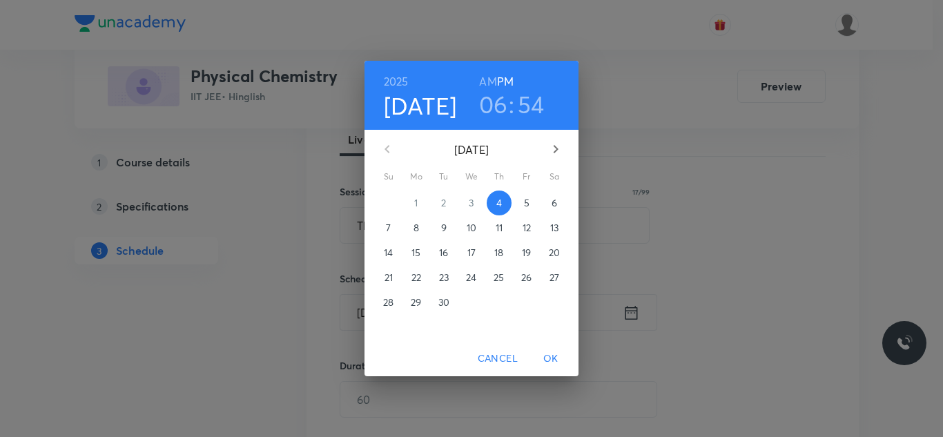
click at [529, 204] on span "5" at bounding box center [526, 203] width 25 height 14
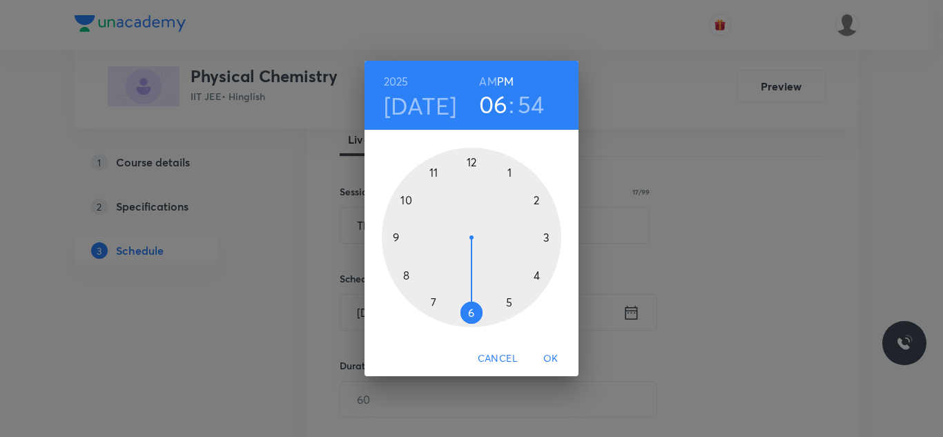
click at [431, 172] on div at bounding box center [471, 237] width 179 height 179
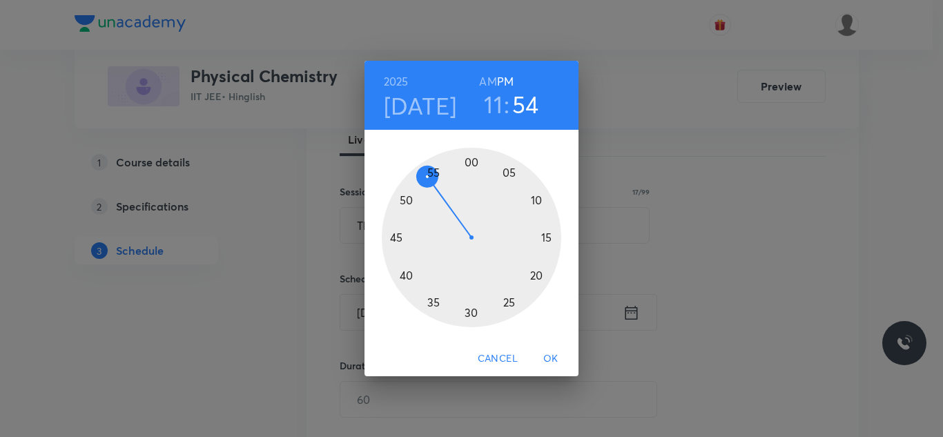
click at [488, 77] on h6 "AM" at bounding box center [487, 81] width 17 height 19
click at [537, 200] on div at bounding box center [471, 237] width 179 height 179
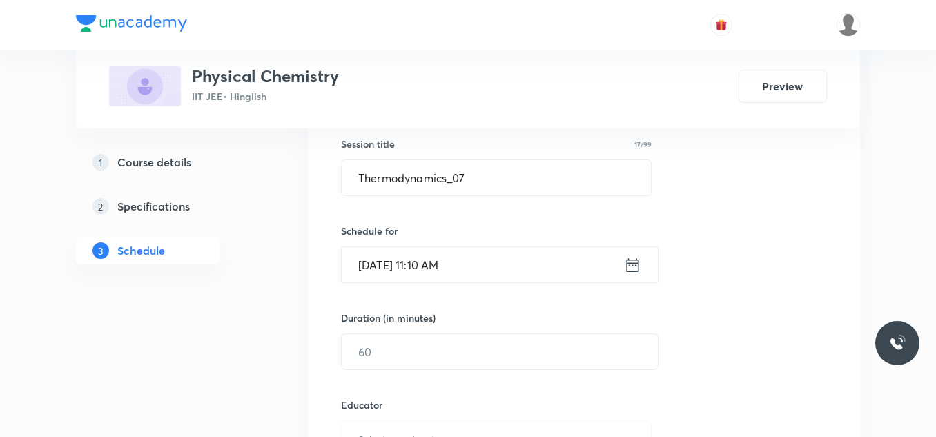
scroll to position [276, 0]
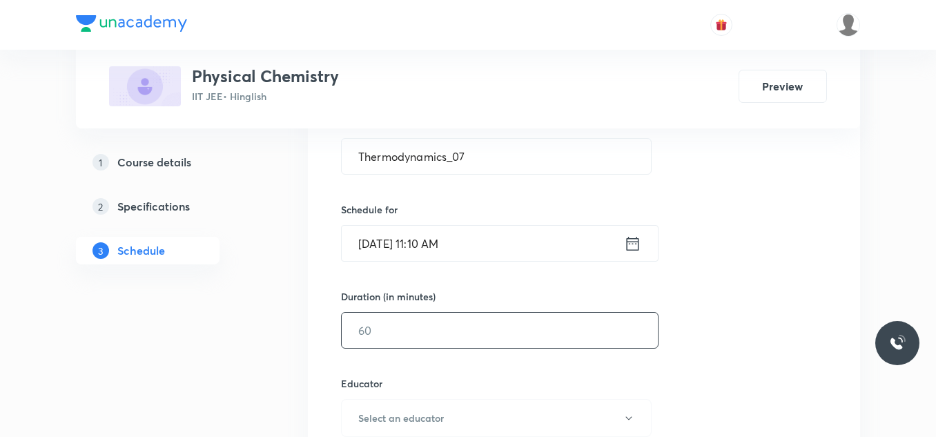
drag, startPoint x: 407, startPoint y: 322, endPoint x: 406, endPoint y: 311, distance: 11.1
click at [407, 320] on input "text" at bounding box center [500, 330] width 316 height 35
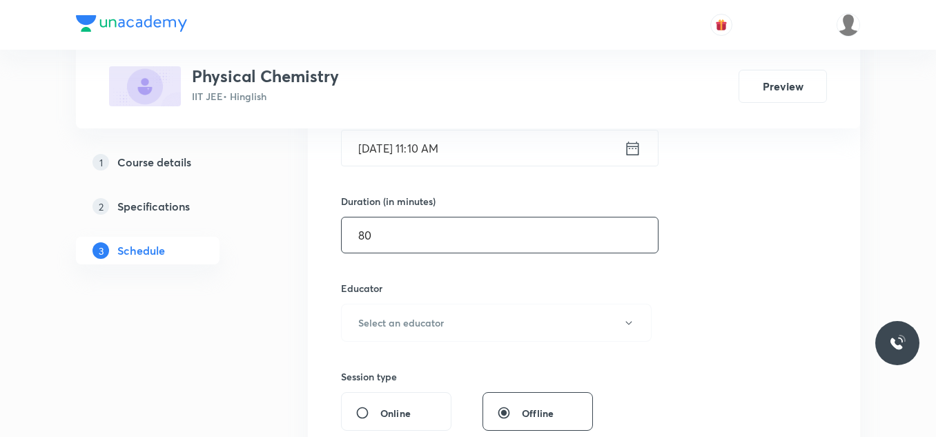
scroll to position [414, 0]
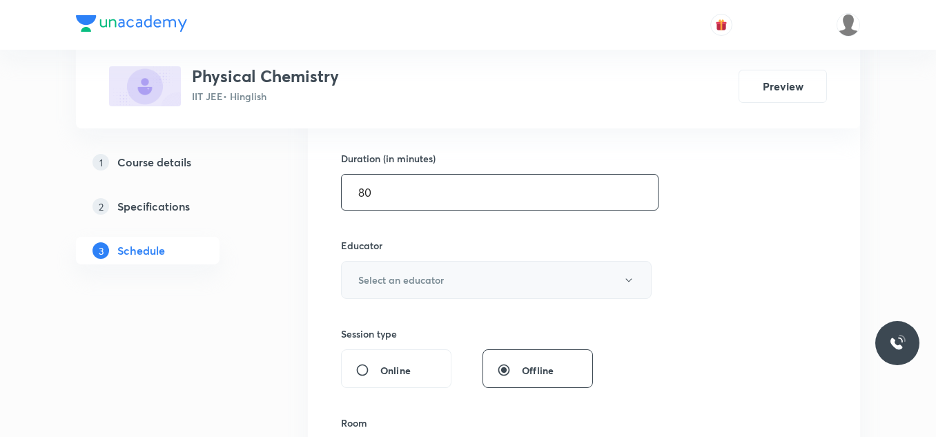
type input "80"
click at [405, 282] on h6 "Select an educator" at bounding box center [401, 280] width 86 height 14
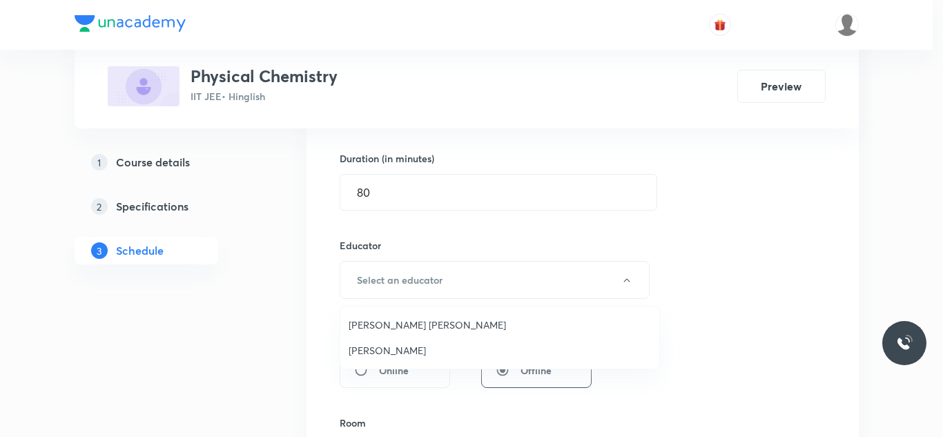
click at [397, 351] on span "Praveen Sharma" at bounding box center [500, 350] width 302 height 14
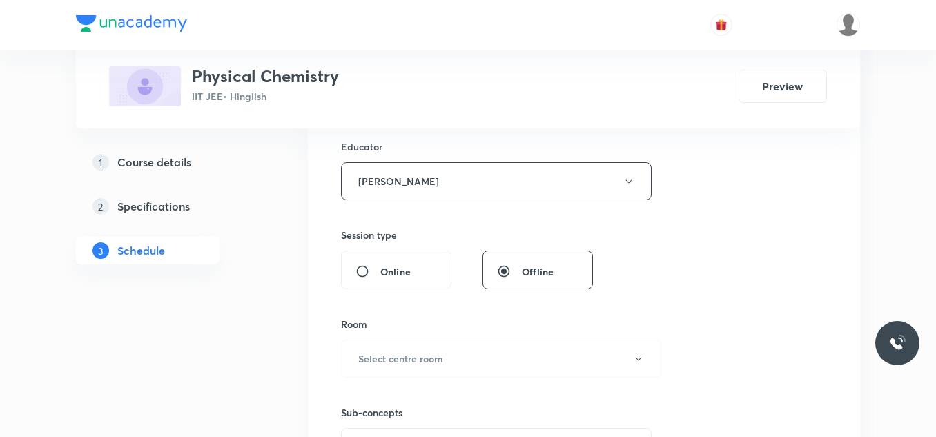
scroll to position [552, 0]
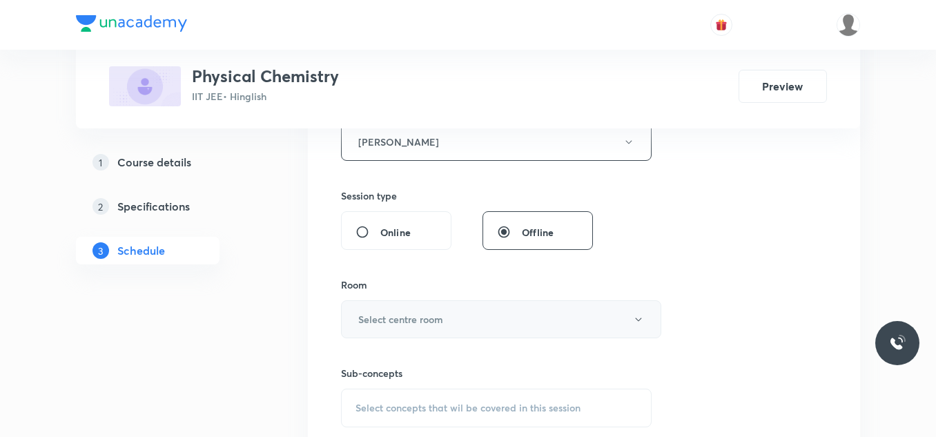
click at [431, 314] on h6 "Select centre room" at bounding box center [400, 319] width 85 height 14
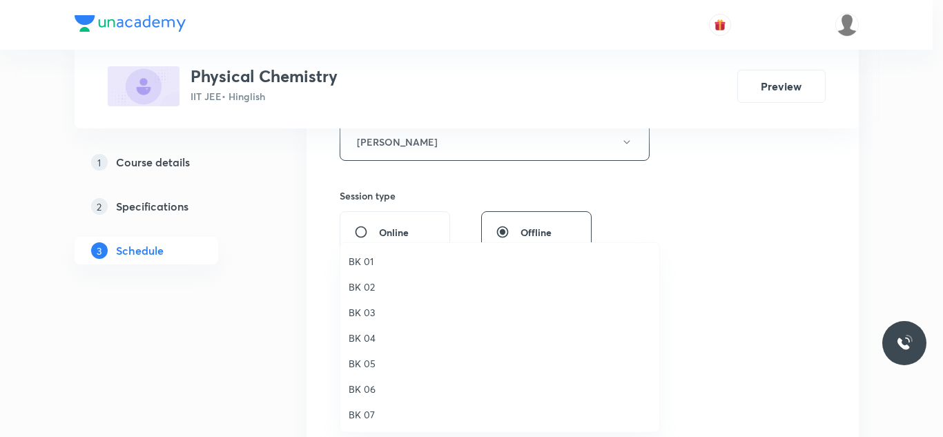
click at [375, 285] on span "BK 02" at bounding box center [500, 287] width 302 height 14
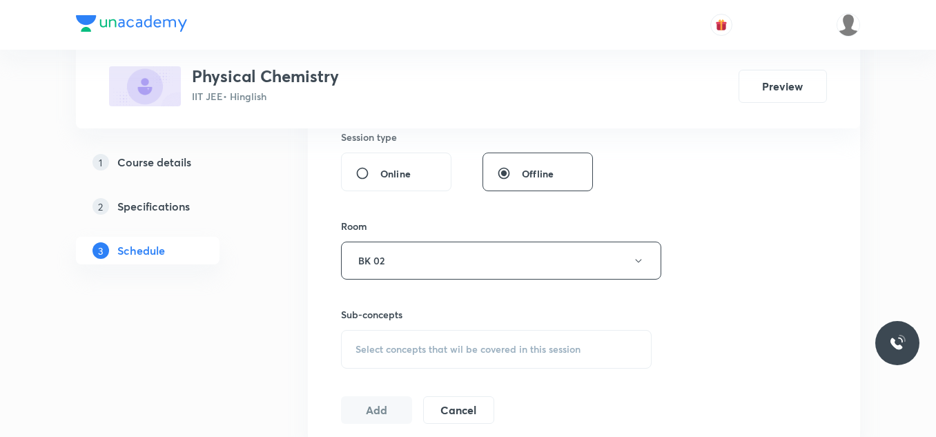
scroll to position [690, 0]
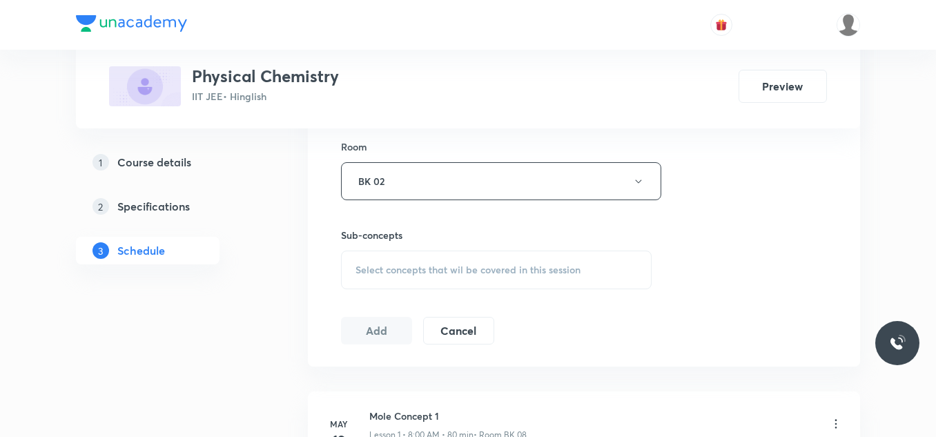
click at [425, 269] on span "Select concepts that wil be covered in this session" at bounding box center [468, 269] width 225 height 11
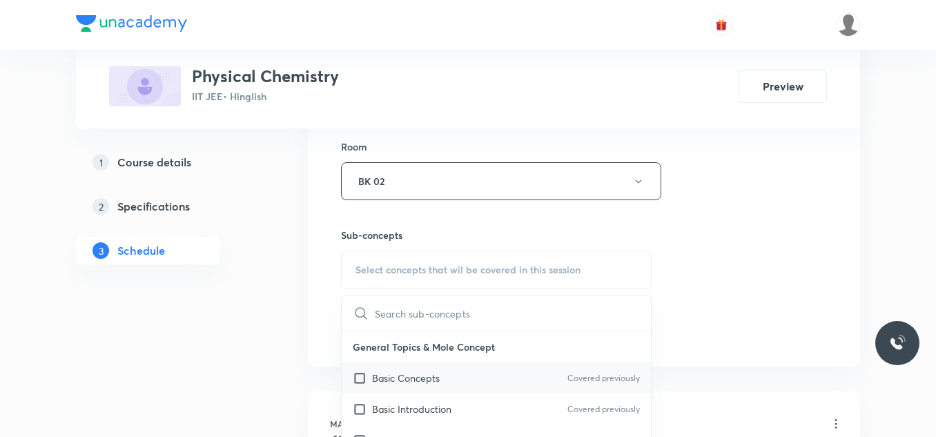
click at [394, 376] on p "Basic Concepts" at bounding box center [406, 378] width 68 height 14
checkbox input "true"
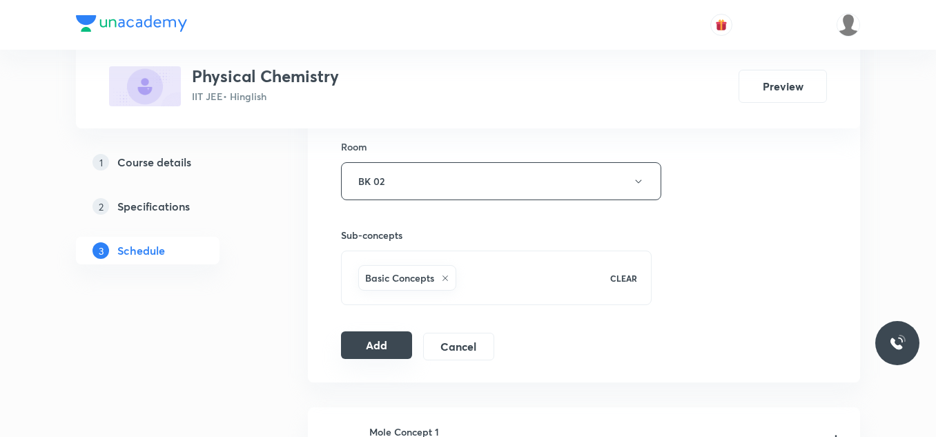
click at [359, 340] on button "Add" at bounding box center [376, 345] width 71 height 28
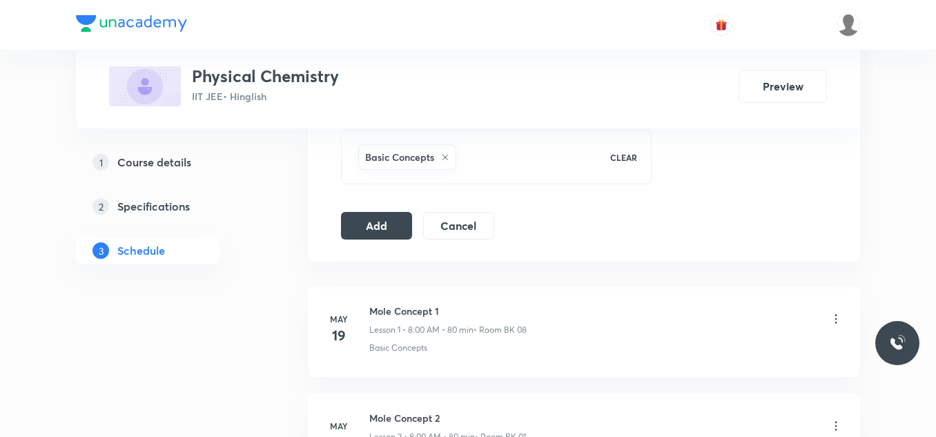
scroll to position [828, 0]
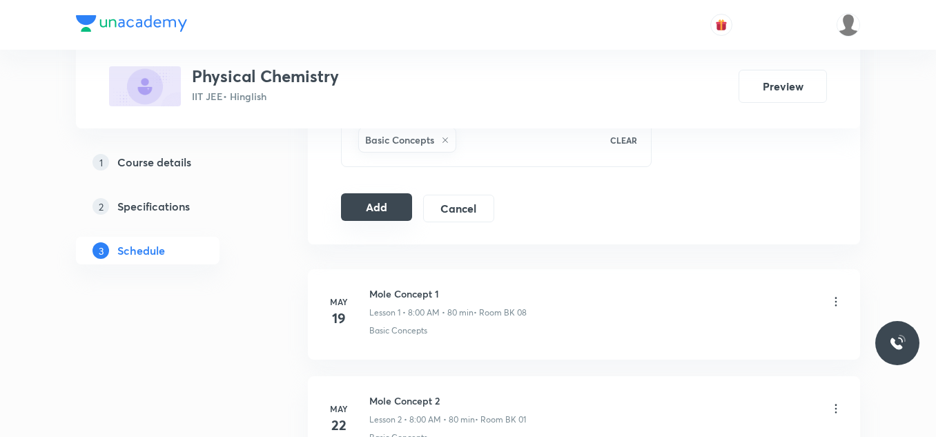
click at [384, 212] on button "Add" at bounding box center [376, 207] width 71 height 28
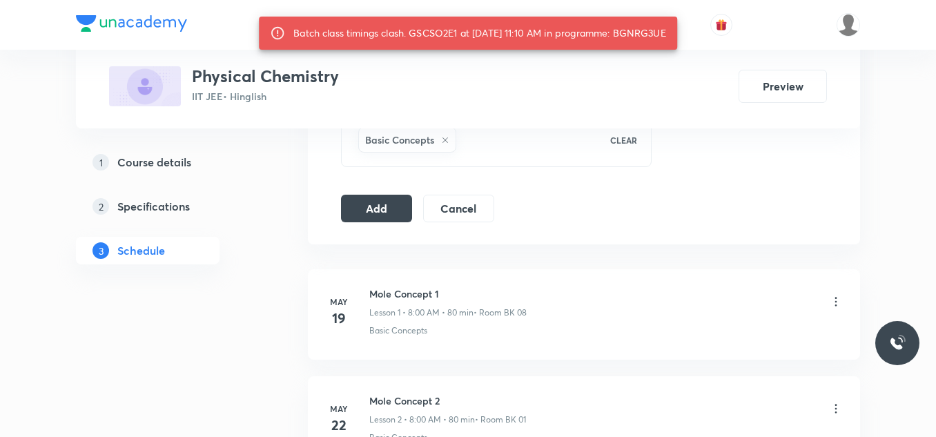
drag, startPoint x: 628, startPoint y: 32, endPoint x: 683, endPoint y: 29, distance: 55.3
click at [677, 29] on div "Batch class timings clash. GSCSO2E1 at 05 Sep 2025 11:10 AM in programme: BGNRG…" at bounding box center [468, 33] width 418 height 33
copy div "BGNRG3UE"
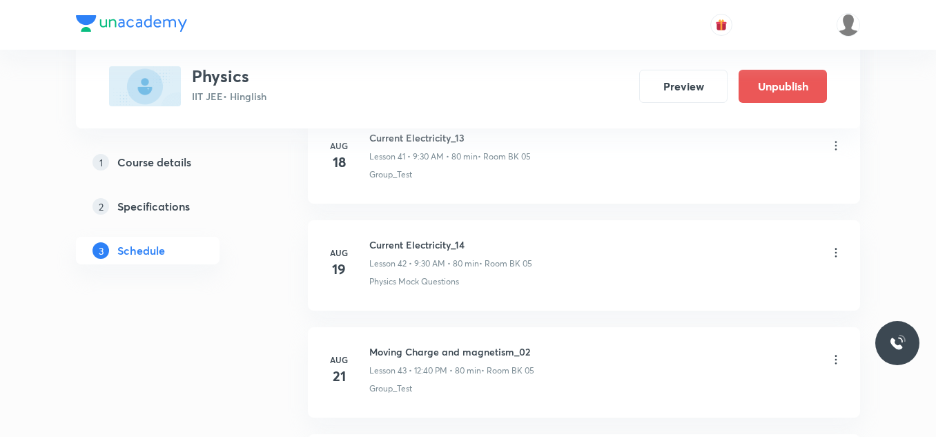
scroll to position [5913, 0]
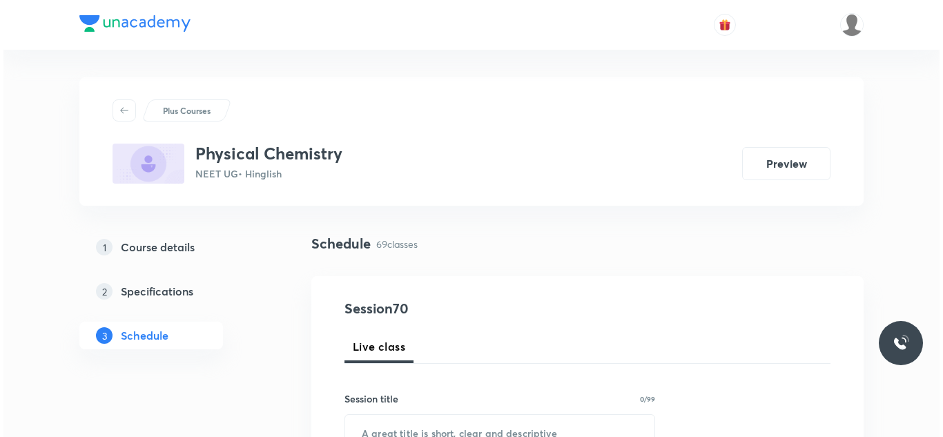
scroll to position [8141, 0]
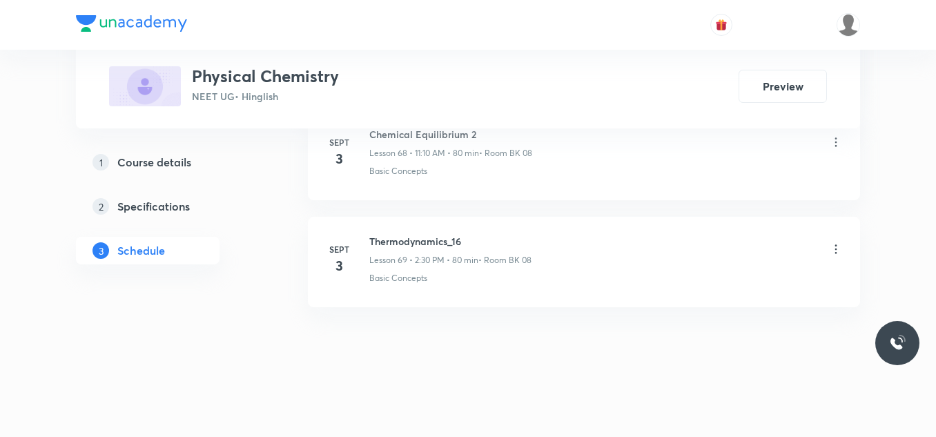
click at [838, 249] on icon at bounding box center [836, 249] width 14 height 14
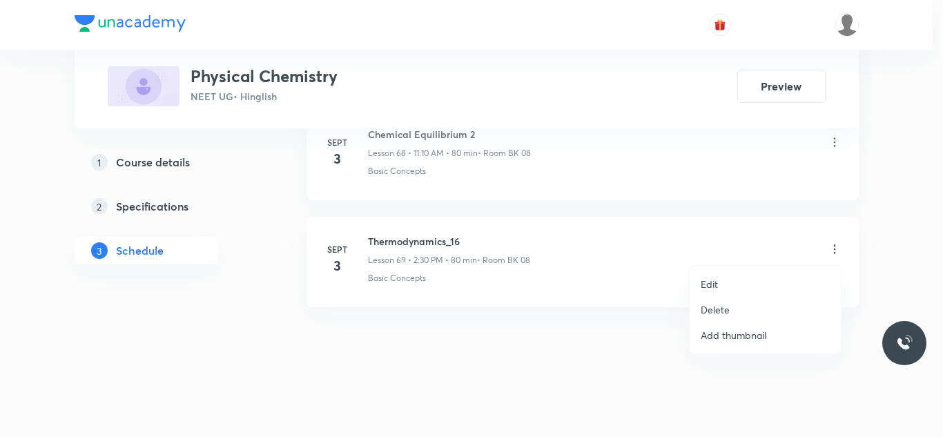
click at [704, 284] on p "Edit" at bounding box center [709, 284] width 17 height 14
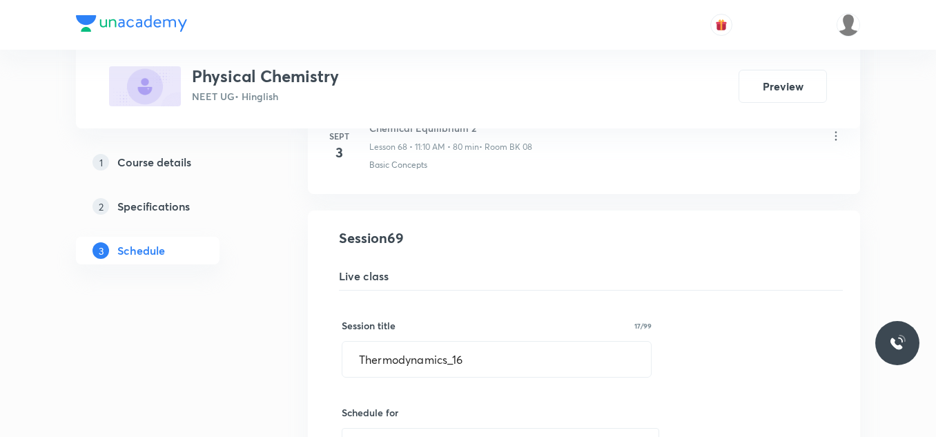
scroll to position [7278, 0]
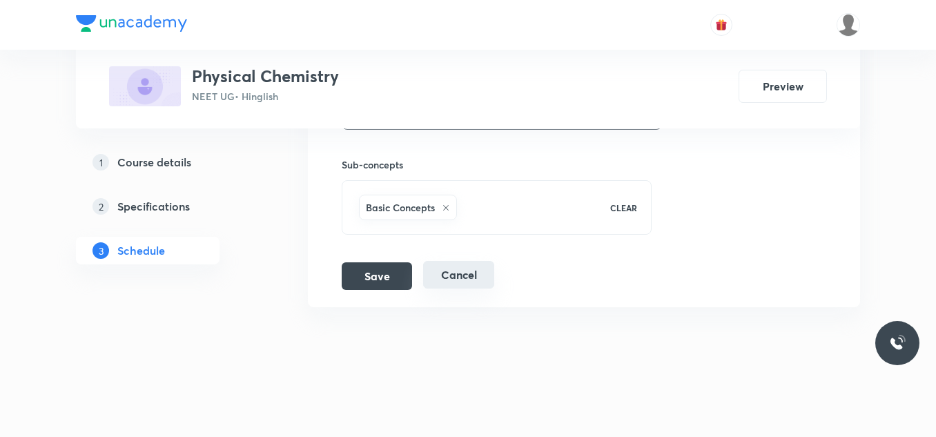
click at [460, 280] on button "Cancel" at bounding box center [458, 275] width 71 height 28
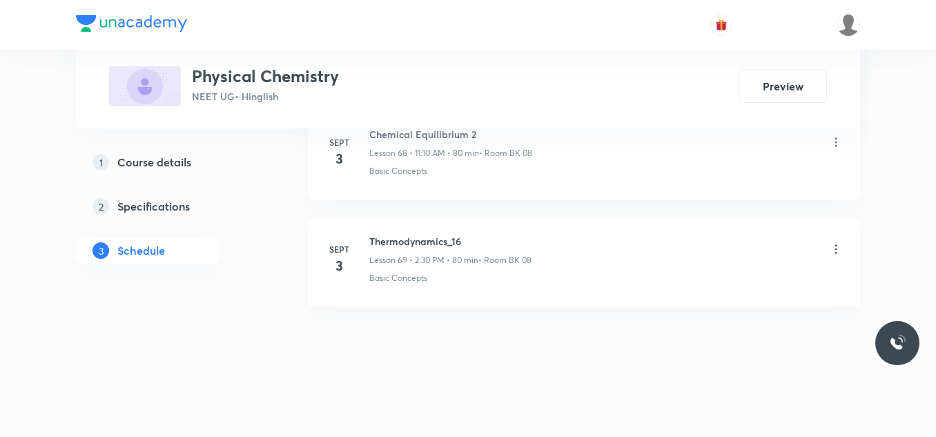
scroll to position [7418, 0]
drag, startPoint x: 371, startPoint y: 135, endPoint x: 513, endPoint y: 133, distance: 141.5
click at [513, 133] on h6 "Chemical Equilibrium 2" at bounding box center [450, 134] width 163 height 14
copy h6 "Chemical Equilibrium 2"
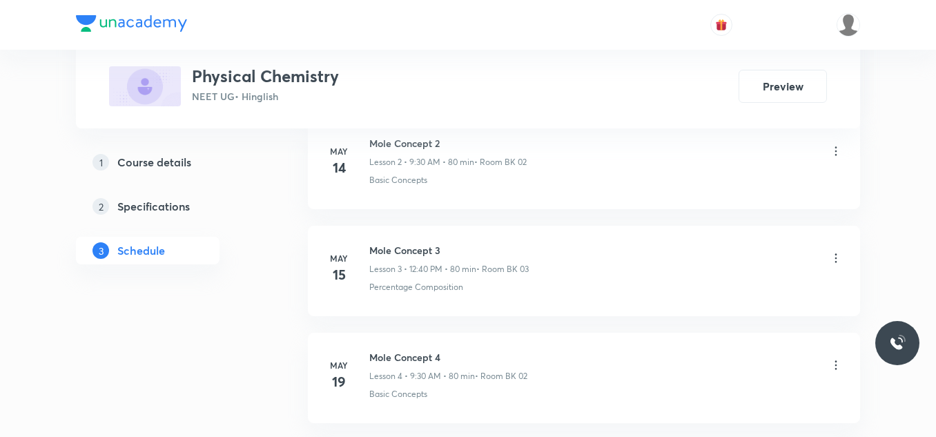
scroll to position [0, 0]
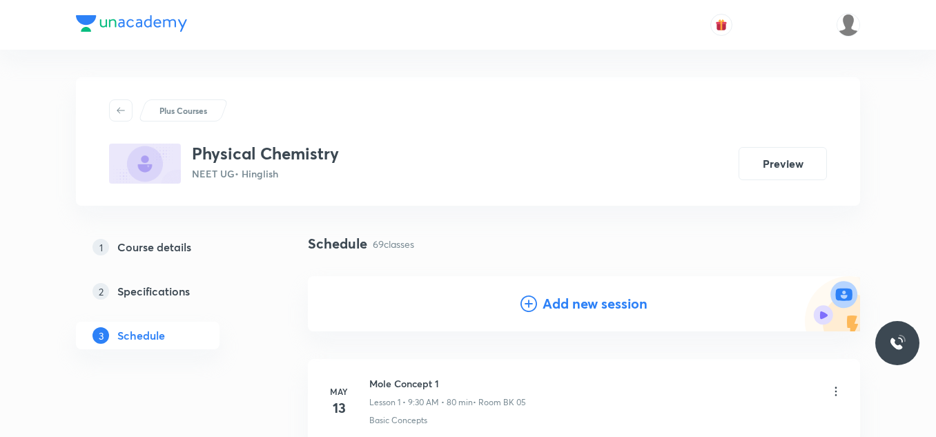
click at [583, 307] on h4 "Add new session" at bounding box center [595, 303] width 105 height 21
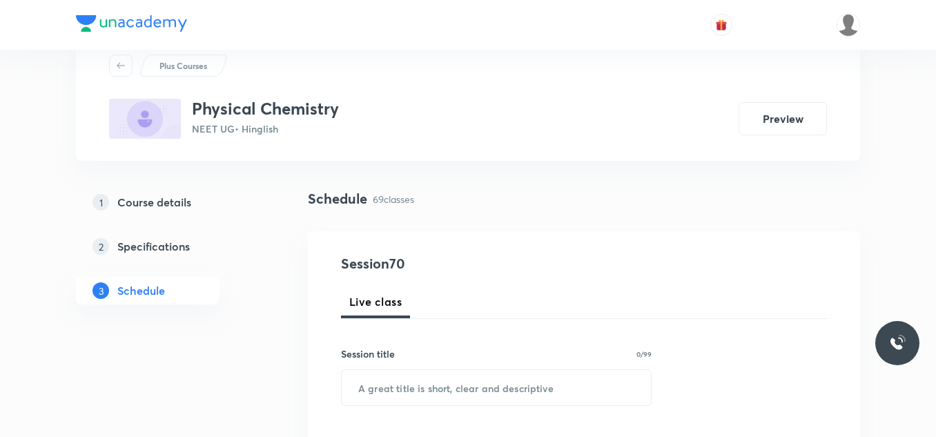
scroll to position [138, 0]
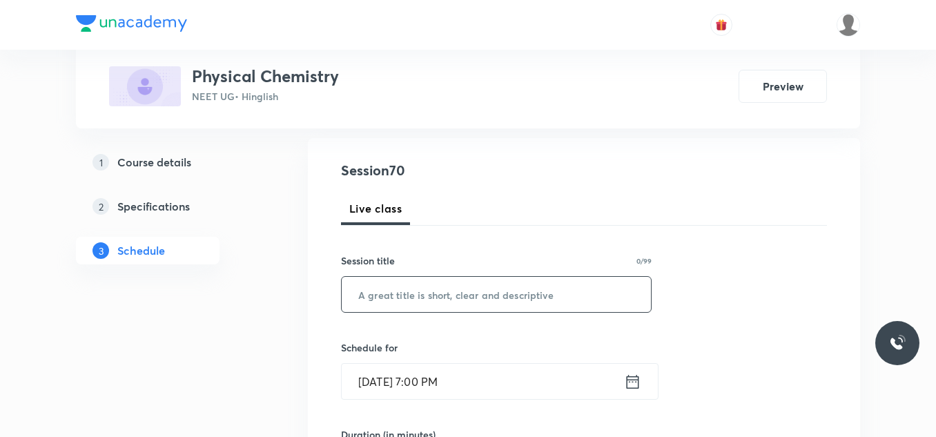
click at [422, 284] on input "text" at bounding box center [496, 294] width 309 height 35
paste input "Chemical Equilibrium 2"
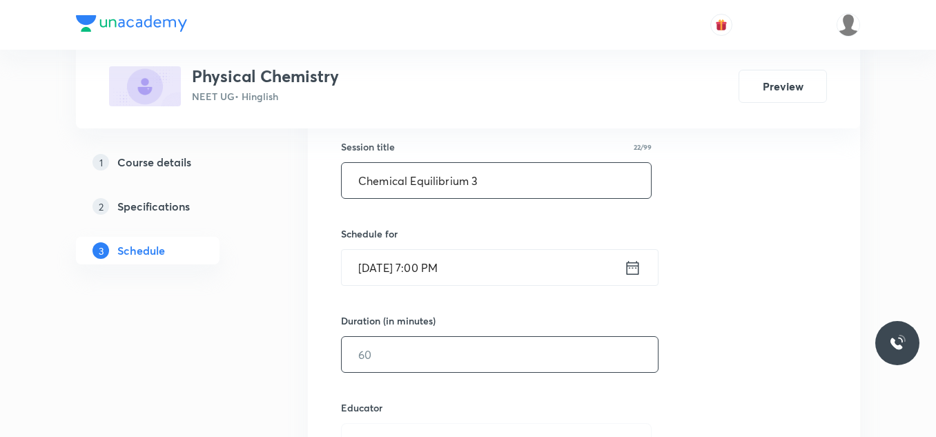
scroll to position [276, 0]
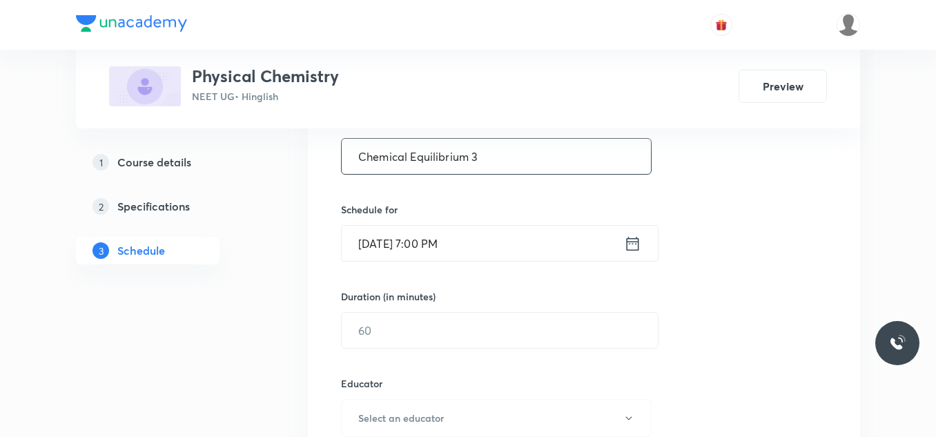
type input "Chemical Equilibrium 3"
click at [411, 235] on input "[DATE] 7:00 PM" at bounding box center [483, 243] width 282 height 35
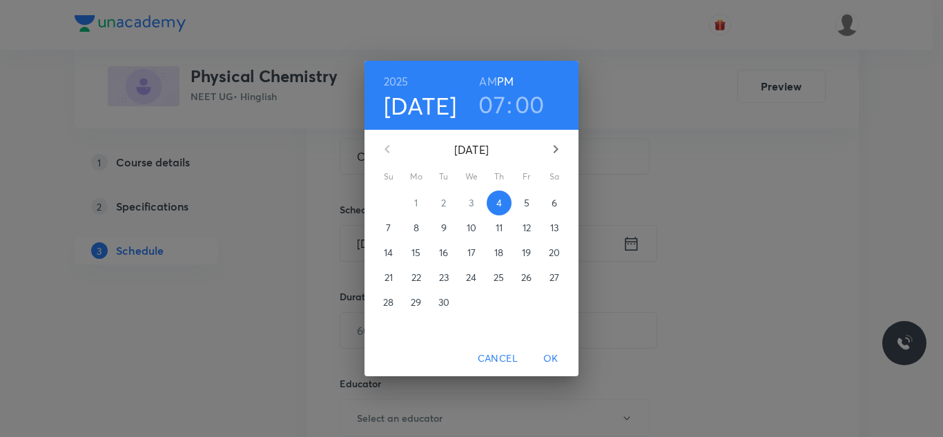
click at [526, 199] on p "5" at bounding box center [527, 203] width 6 height 14
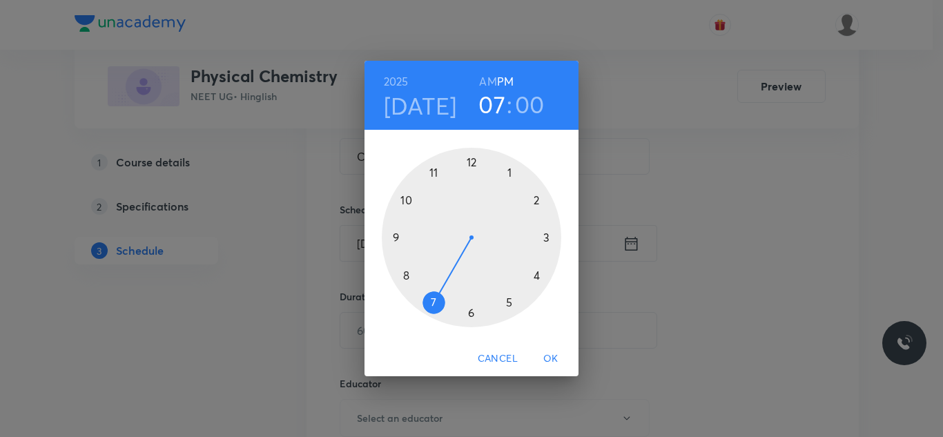
drag, startPoint x: 432, startPoint y: 173, endPoint x: 463, endPoint y: 121, distance: 61.0
click at [432, 173] on div at bounding box center [471, 237] width 179 height 179
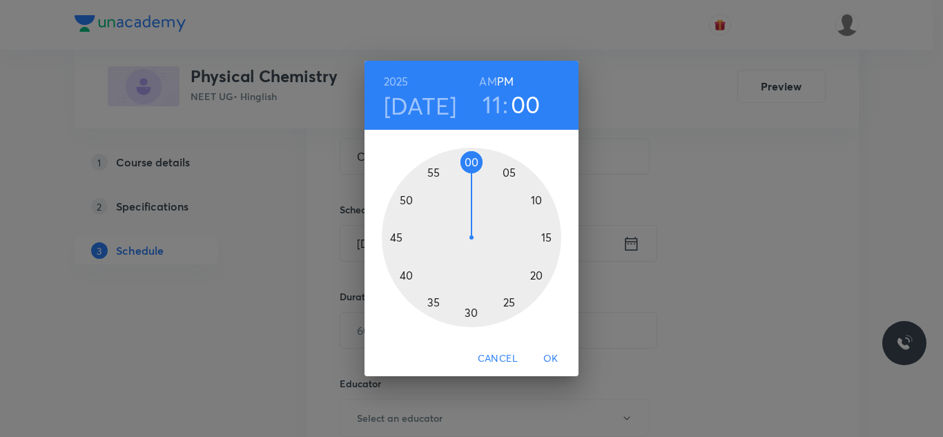
click at [486, 78] on h6 "AM" at bounding box center [487, 81] width 17 height 19
click at [538, 195] on div at bounding box center [471, 237] width 179 height 179
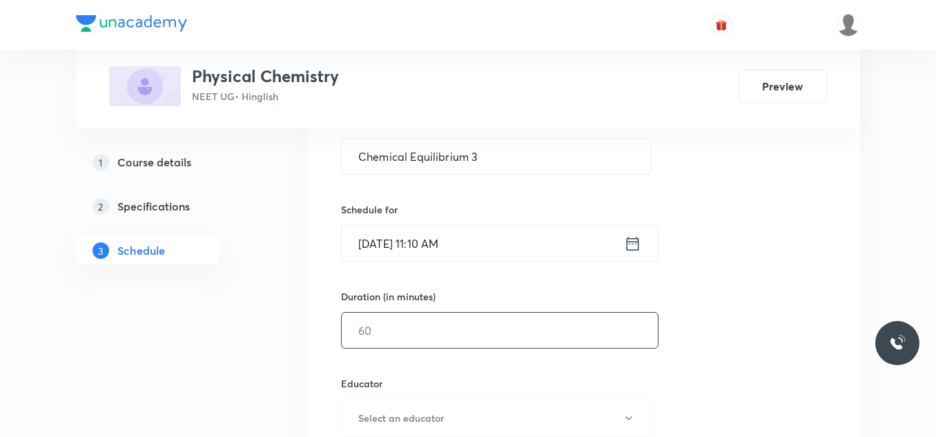
click at [464, 338] on input "text" at bounding box center [500, 330] width 316 height 35
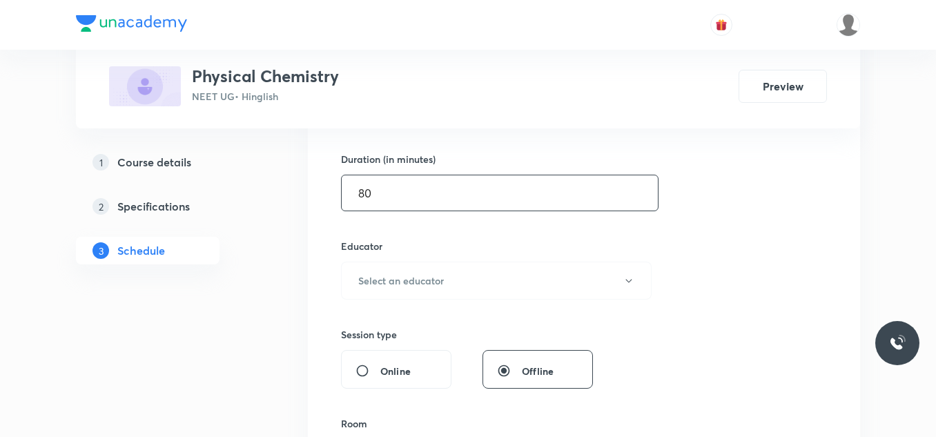
scroll to position [414, 0]
type input "80"
click at [411, 286] on h6 "Select an educator" at bounding box center [401, 280] width 86 height 14
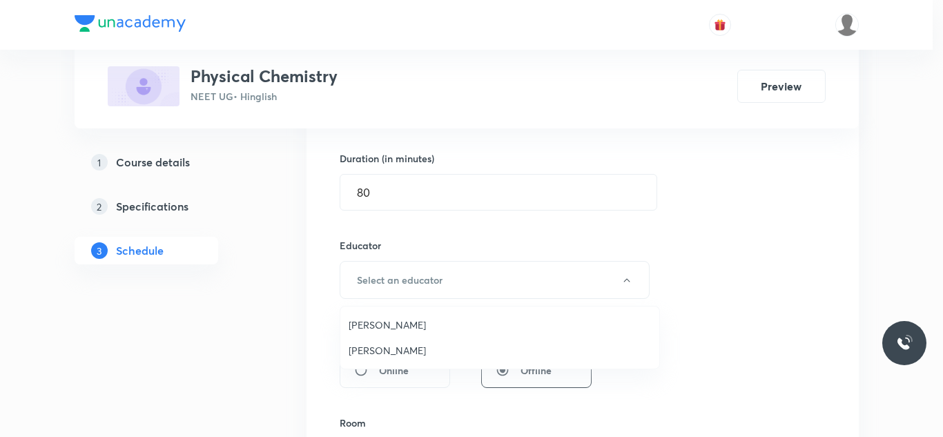
click at [403, 347] on span "Praveen Sharma" at bounding box center [500, 350] width 302 height 14
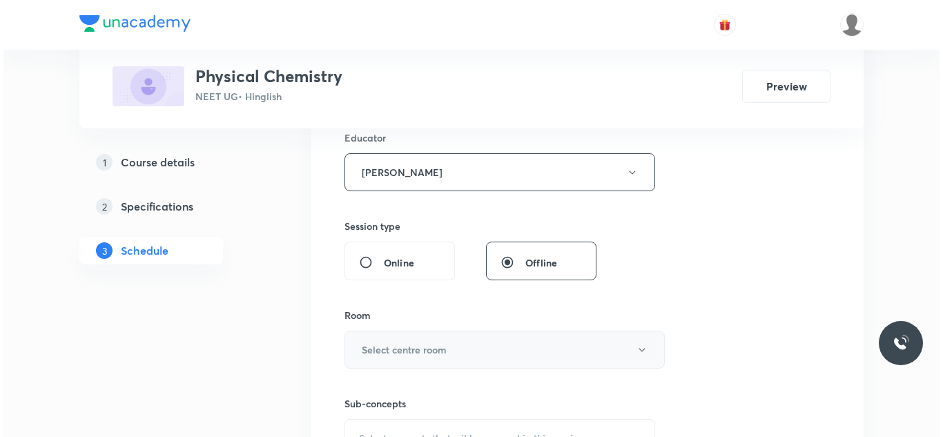
scroll to position [552, 0]
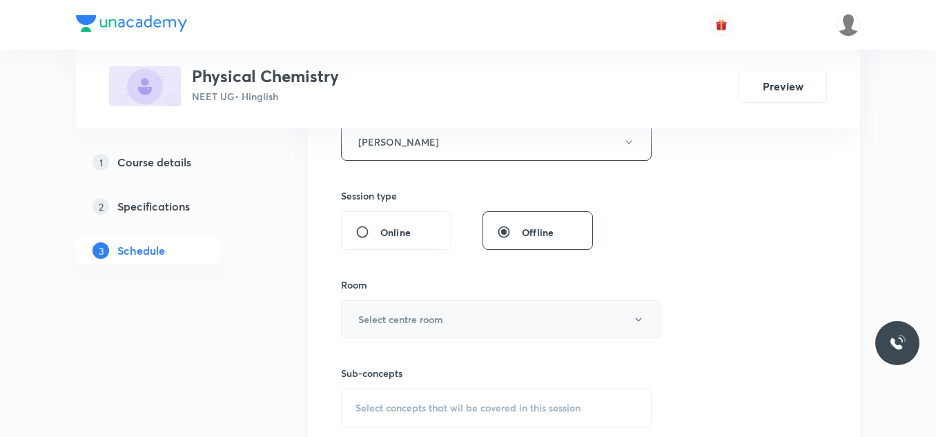
click at [419, 322] on h6 "Select centre room" at bounding box center [400, 319] width 85 height 14
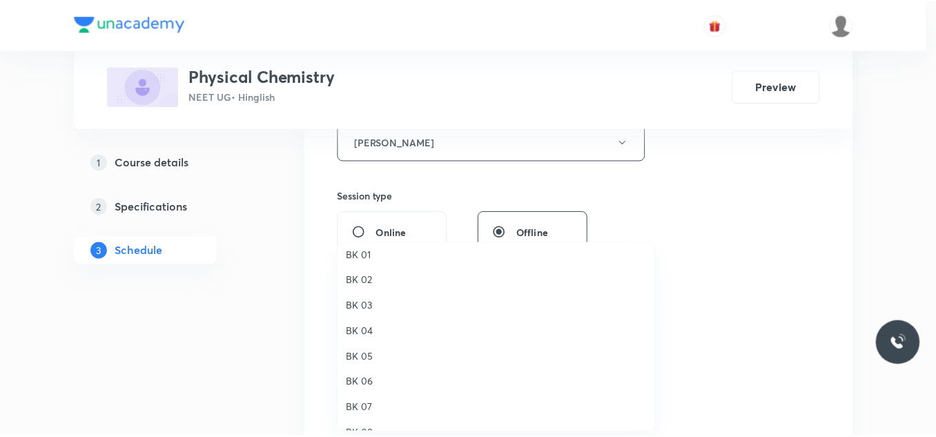
scroll to position [26, 0]
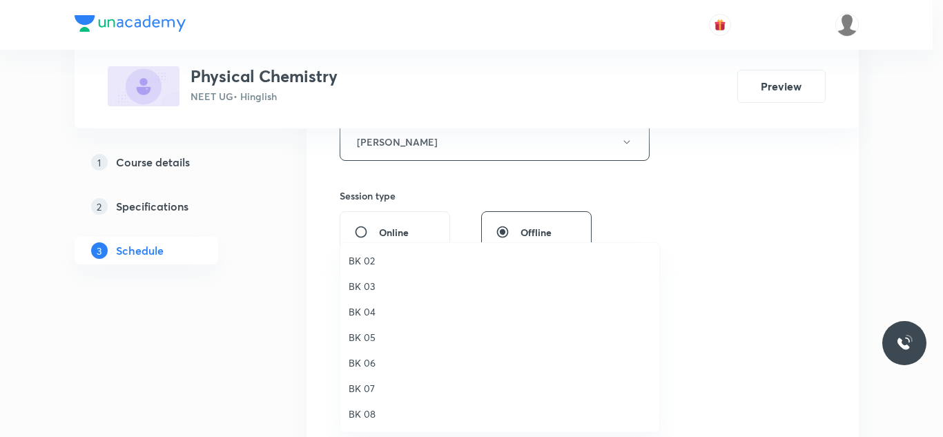
click at [367, 258] on span "BK 02" at bounding box center [500, 260] width 302 height 14
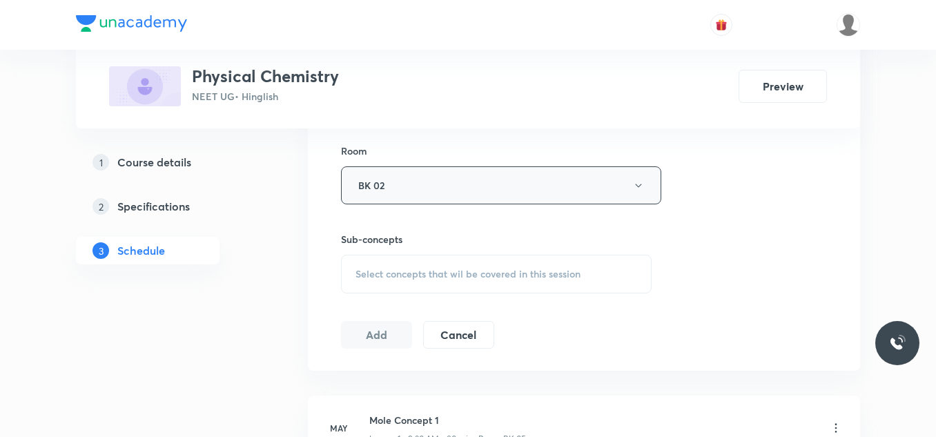
scroll to position [690, 0]
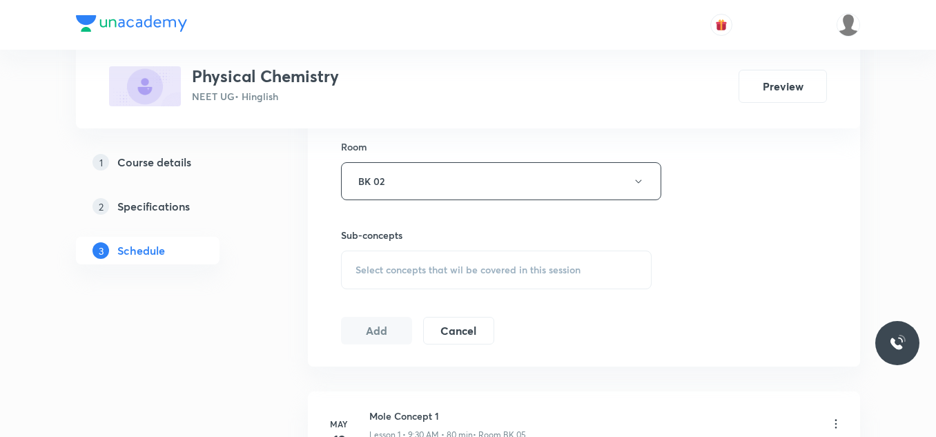
click at [412, 274] on span "Select concepts that wil be covered in this session" at bounding box center [468, 269] width 225 height 11
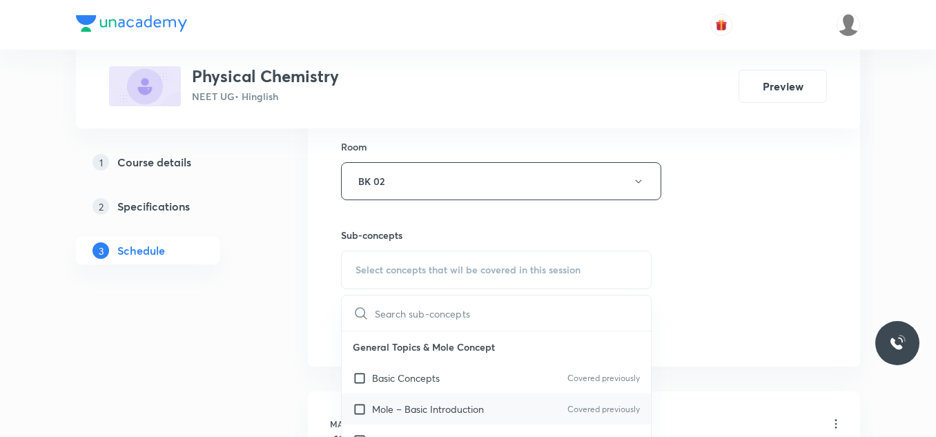
click at [377, 405] on p "Mole – Basic Introduction" at bounding box center [428, 409] width 112 height 14
checkbox input "true"
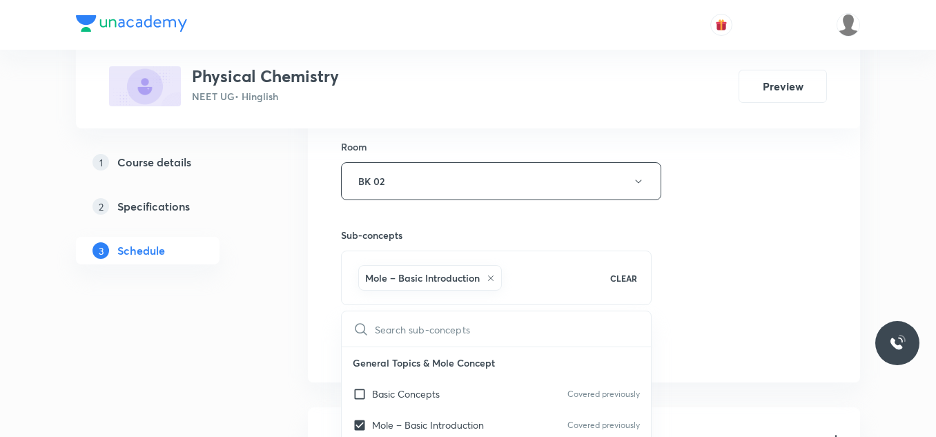
drag, startPoint x: 712, startPoint y: 304, endPoint x: 697, endPoint y: 310, distance: 16.4
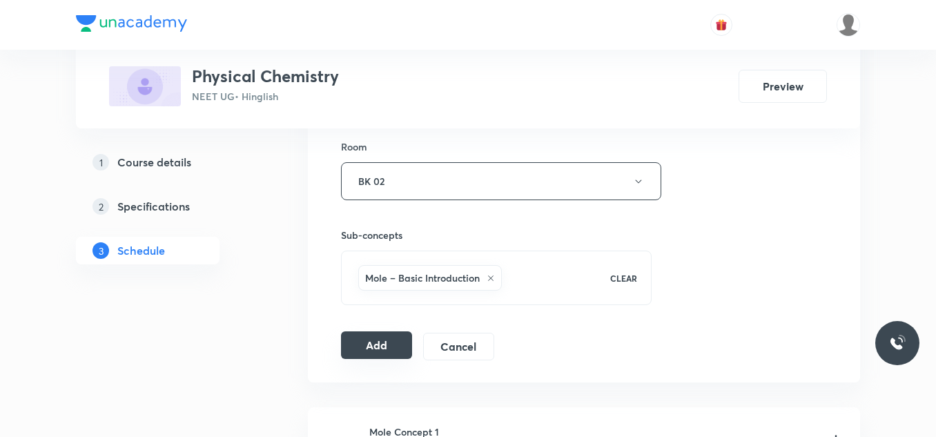
click at [382, 349] on button "Add" at bounding box center [376, 345] width 71 height 28
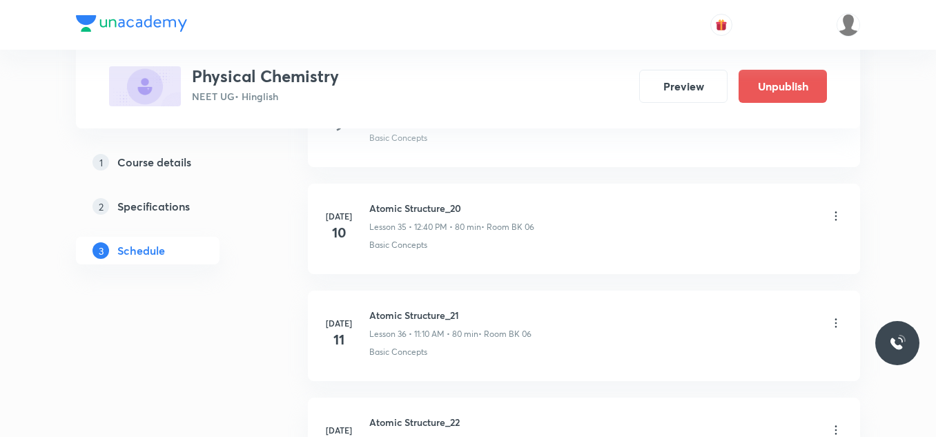
scroll to position [7525, 0]
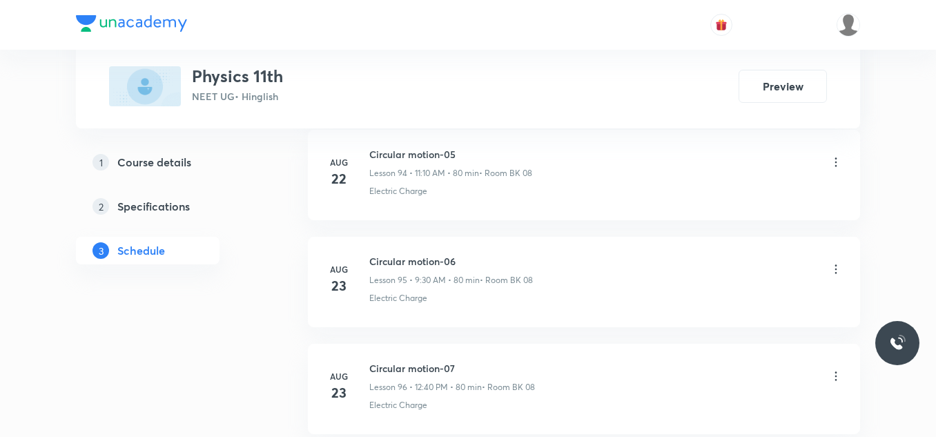
scroll to position [12314, 0]
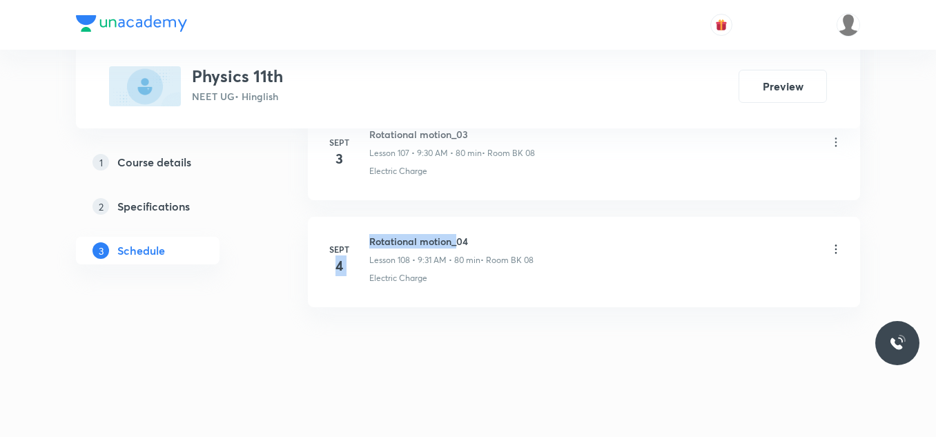
drag, startPoint x: 367, startPoint y: 241, endPoint x: 454, endPoint y: 231, distance: 87.5
click at [454, 231] on li "[DATE] Rotational motion_04 Lesson 108 • 9:31 AM • 80 min • Room BK 08 Electric…" at bounding box center [584, 262] width 552 height 90
click at [456, 235] on h6 "Rotational motion_04" at bounding box center [451, 241] width 164 height 14
drag, startPoint x: 368, startPoint y: 237, endPoint x: 492, endPoint y: 223, distance: 124.3
click at [492, 223] on li "[DATE] Rotational motion_04 Lesson 108 • 9:31 AM • 80 min • Room BK 08 Electric…" at bounding box center [584, 262] width 552 height 90
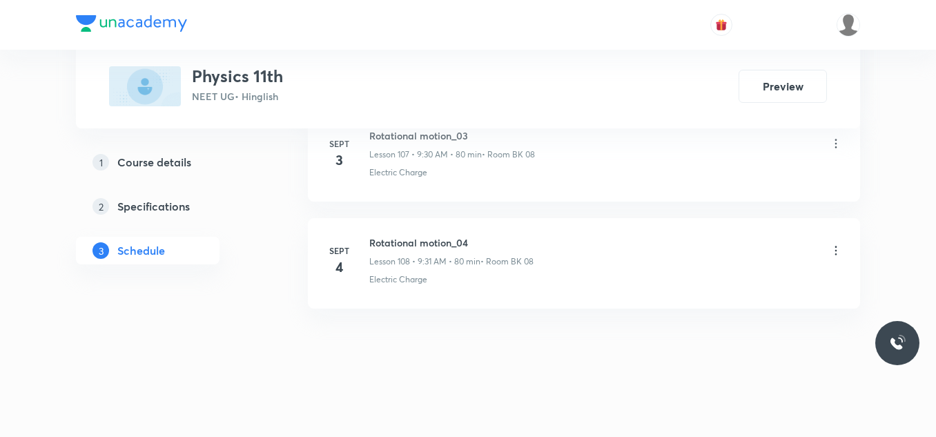
scroll to position [12314, 0]
drag, startPoint x: 368, startPoint y: 241, endPoint x: 471, endPoint y: 240, distance: 102.9
click at [471, 240] on div "[DATE] Rotational motion_04 Lesson 108 • 9:31 AM • 80 min • Room BK 08 Electric…" at bounding box center [584, 259] width 518 height 50
copy h6 "Rotational motion_04"
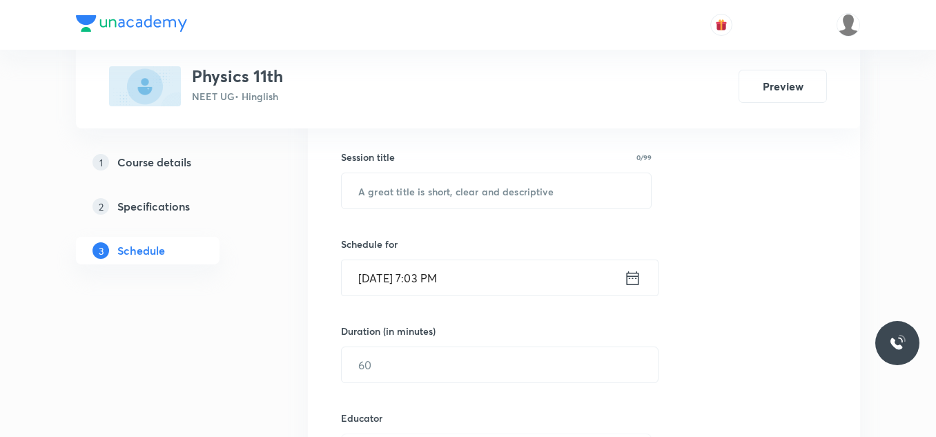
scroll to position [182, 0]
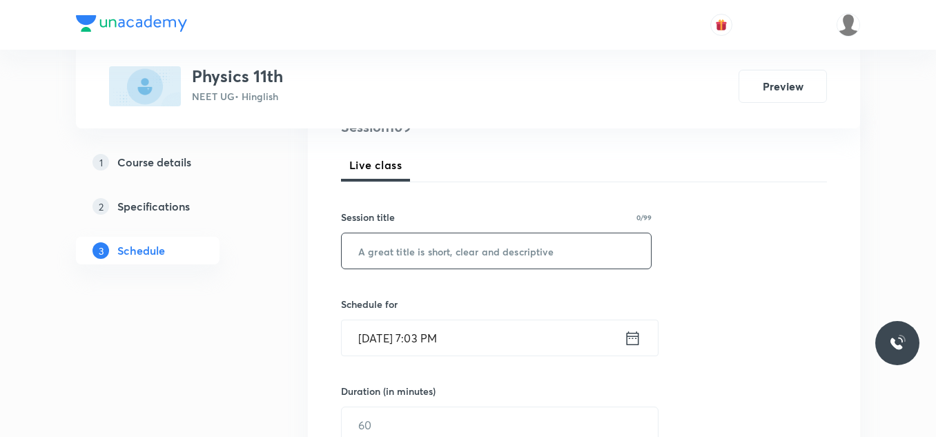
click at [393, 249] on input "text" at bounding box center [496, 250] width 309 height 35
paste input "Rotational motion_04"
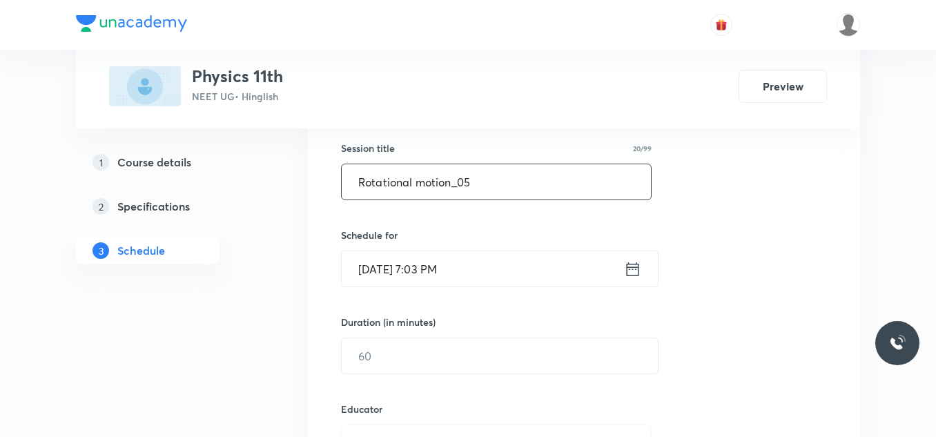
type input "Rotational motion_05"
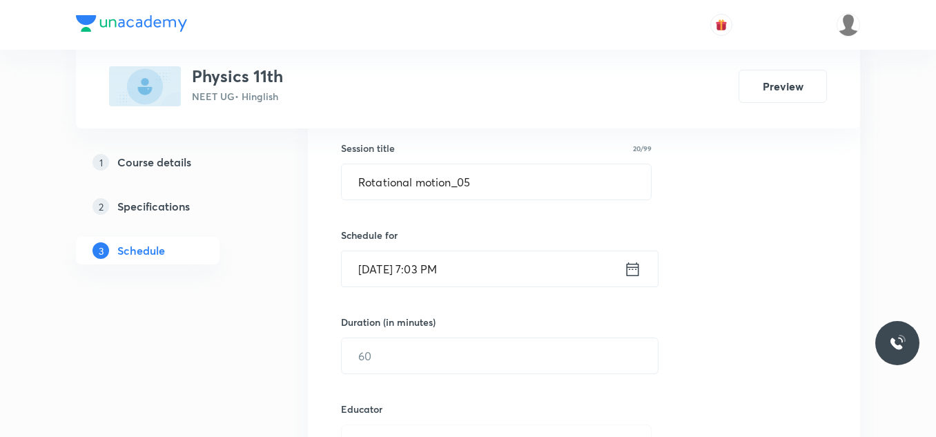
click at [468, 262] on input "Sept 4, 2025, 7:03 PM" at bounding box center [483, 268] width 282 height 35
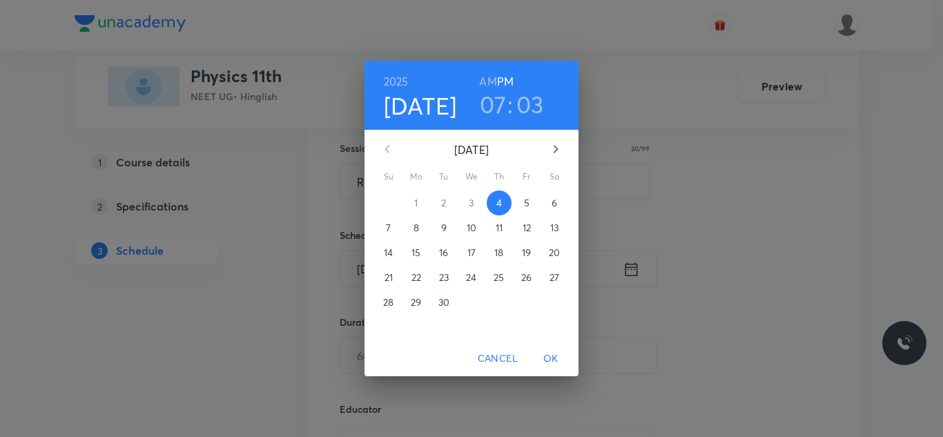
click at [523, 202] on span "5" at bounding box center [526, 203] width 25 height 14
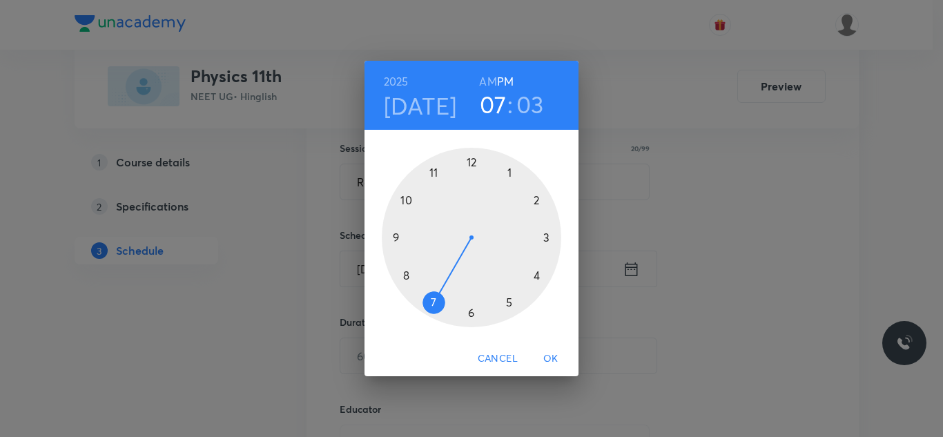
click at [471, 163] on div at bounding box center [471, 237] width 179 height 179
click at [405, 275] on div at bounding box center [471, 237] width 179 height 179
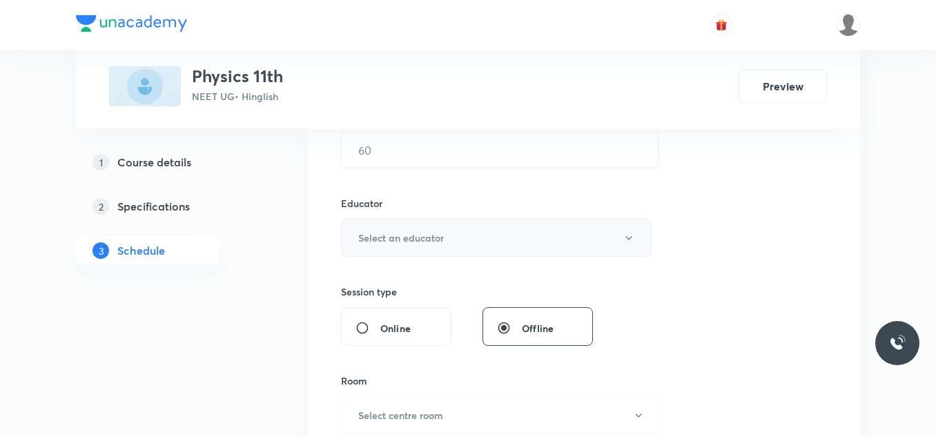
scroll to position [458, 0]
click at [406, 150] on input "text" at bounding box center [500, 148] width 316 height 35
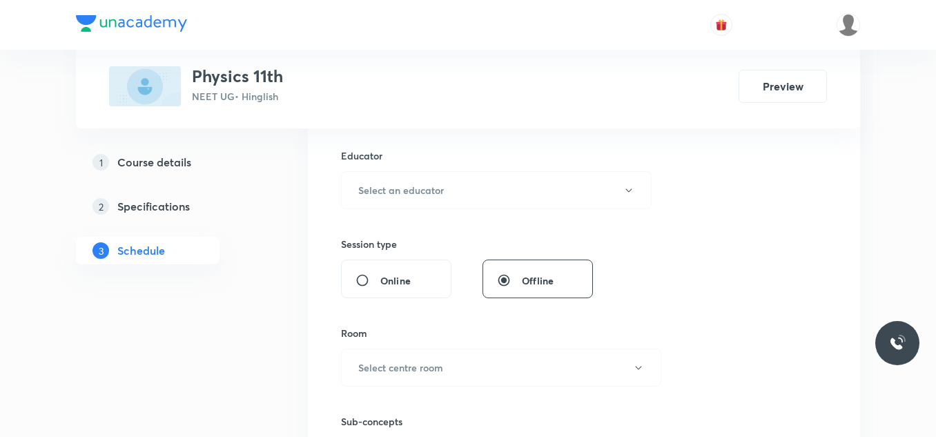
scroll to position [527, 0]
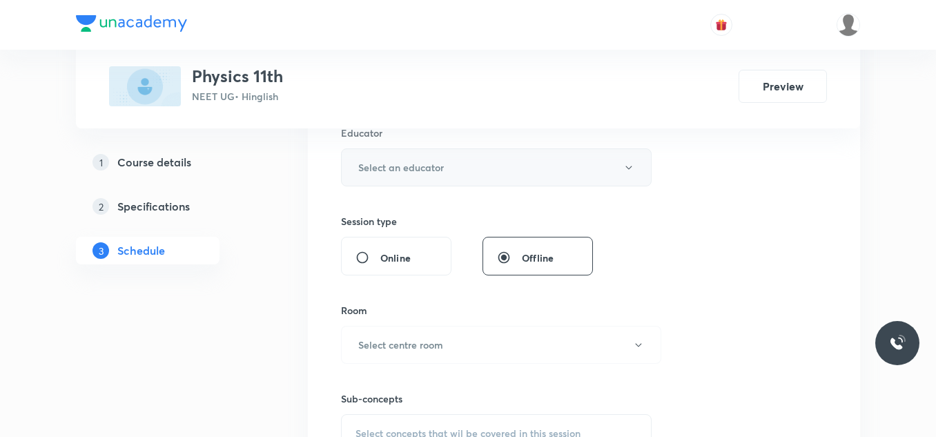
type input "80"
click at [408, 172] on h6 "Select an educator" at bounding box center [401, 167] width 86 height 14
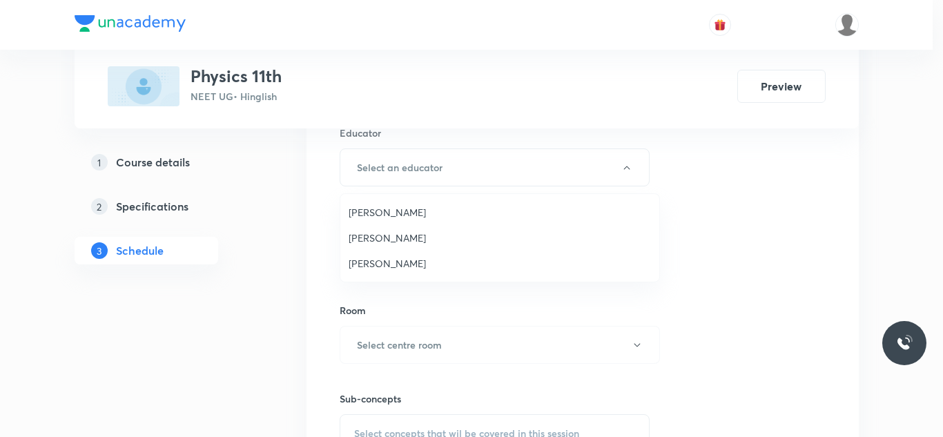
click at [400, 237] on span "Shubham Pandey" at bounding box center [500, 238] width 302 height 14
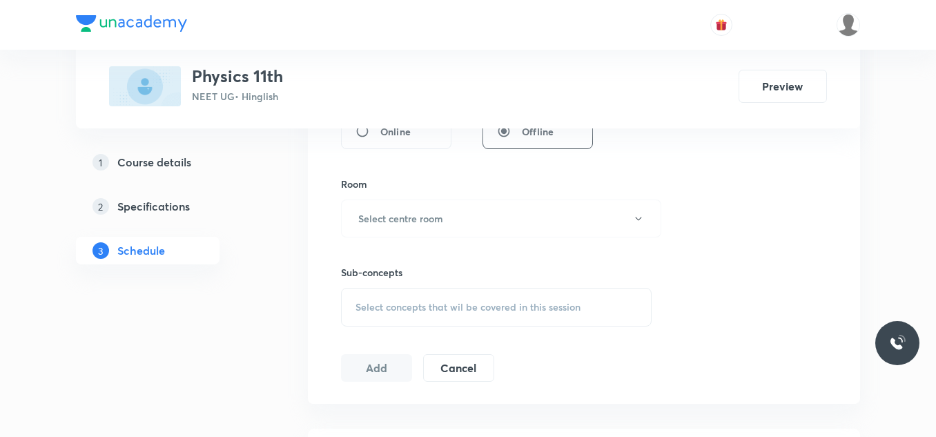
scroll to position [665, 0]
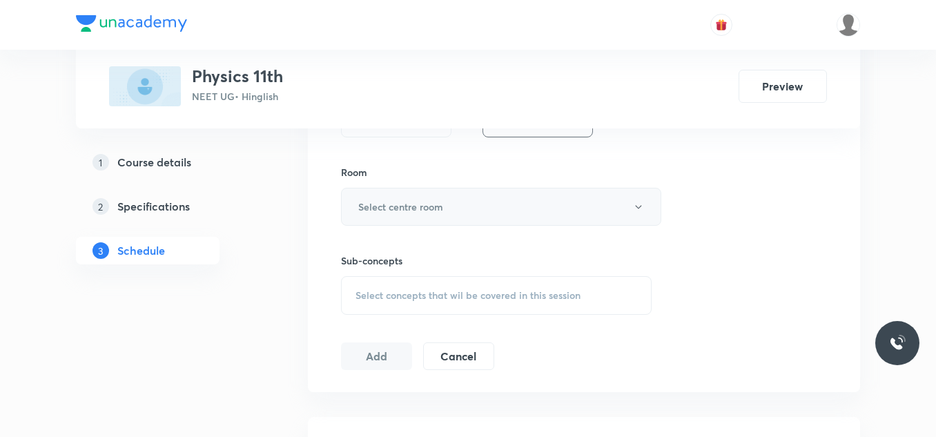
click at [400, 214] on button "Select centre room" at bounding box center [501, 207] width 320 height 38
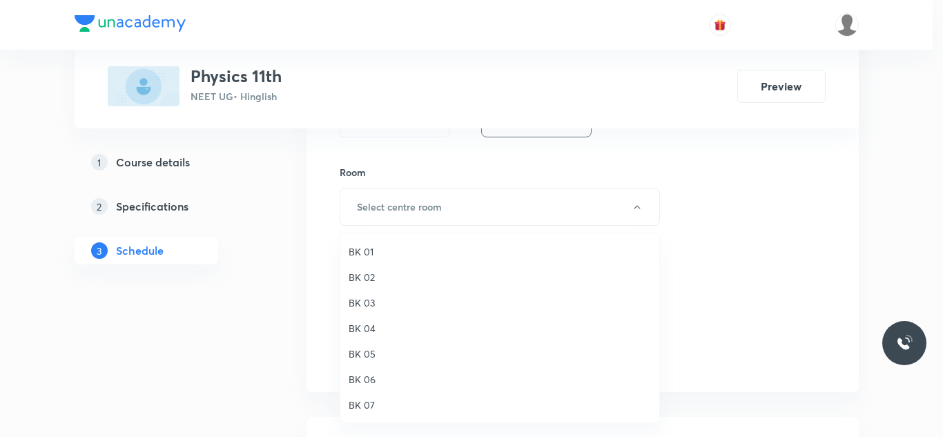
click at [365, 281] on span "BK 02" at bounding box center [500, 277] width 302 height 14
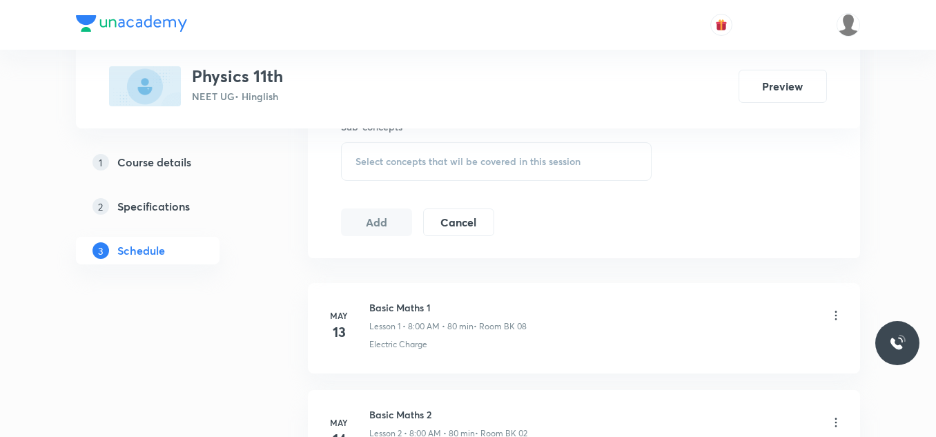
scroll to position [803, 0]
click at [407, 166] on div "Select concepts that wil be covered in this session" at bounding box center [496, 157] width 311 height 39
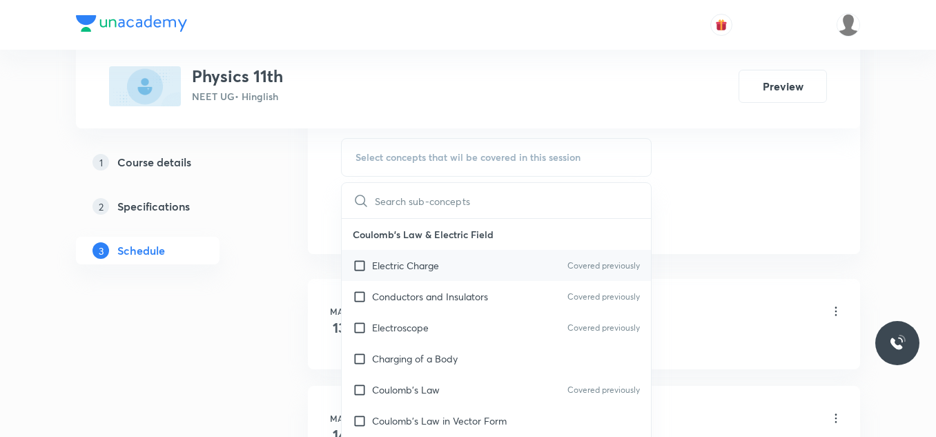
click at [408, 270] on p "Electric Charge" at bounding box center [405, 265] width 67 height 14
checkbox input "true"
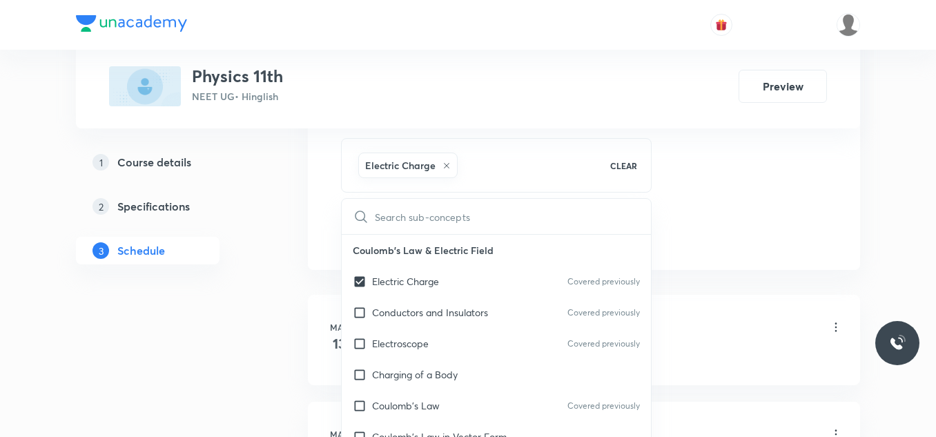
drag, startPoint x: 710, startPoint y: 208, endPoint x: 664, endPoint y: 217, distance: 46.4
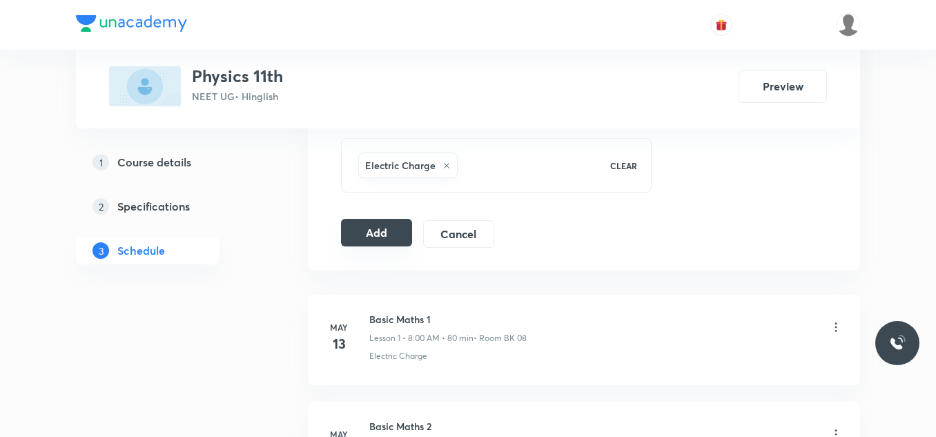
click at [360, 239] on button "Add" at bounding box center [376, 233] width 71 height 28
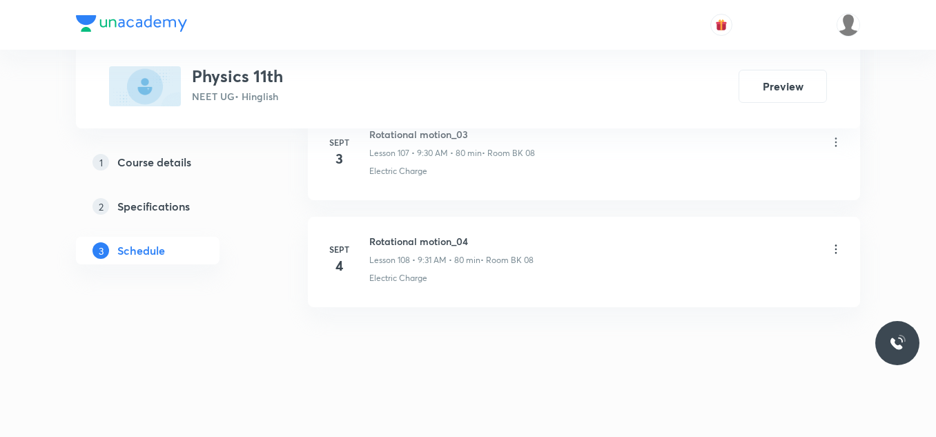
scroll to position [11591, 0]
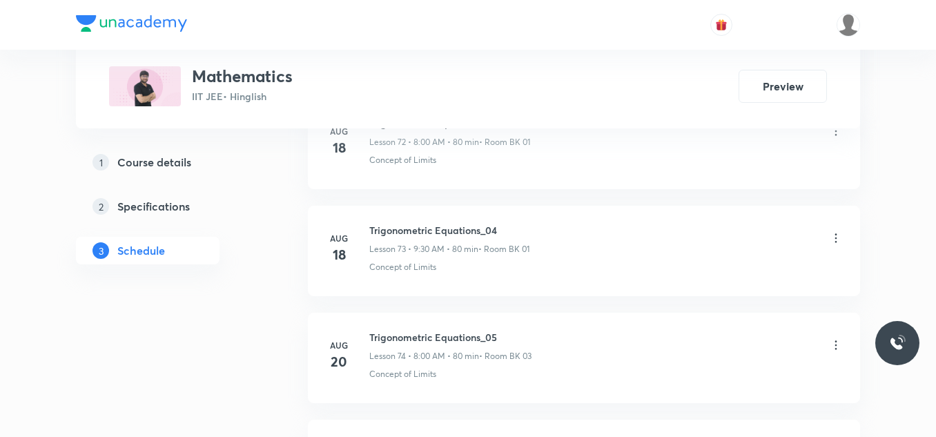
scroll to position [9765, 0]
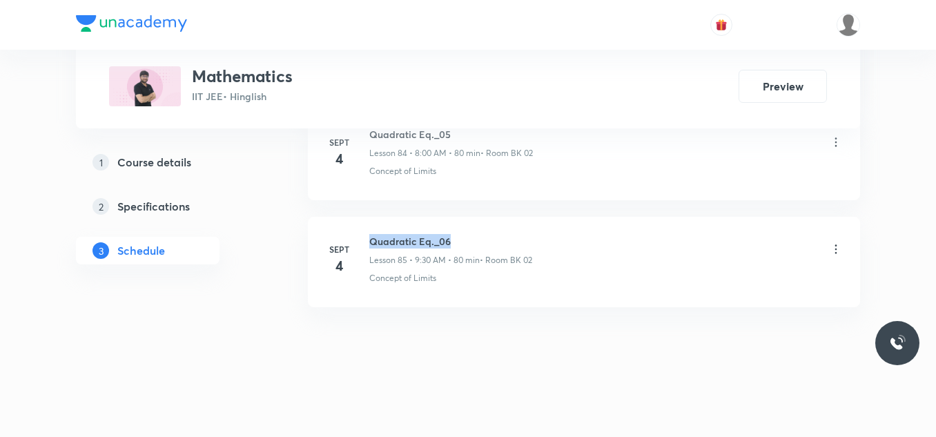
drag, startPoint x: 368, startPoint y: 240, endPoint x: 459, endPoint y: 247, distance: 91.4
click at [459, 247] on div "Sept 4 Quadratic Eq._06 Lesson 85 • 9:30 AM • 80 min • Room BK 02 Concept of Li…" at bounding box center [584, 259] width 518 height 50
copy h6 "Quadratic Eq._06"
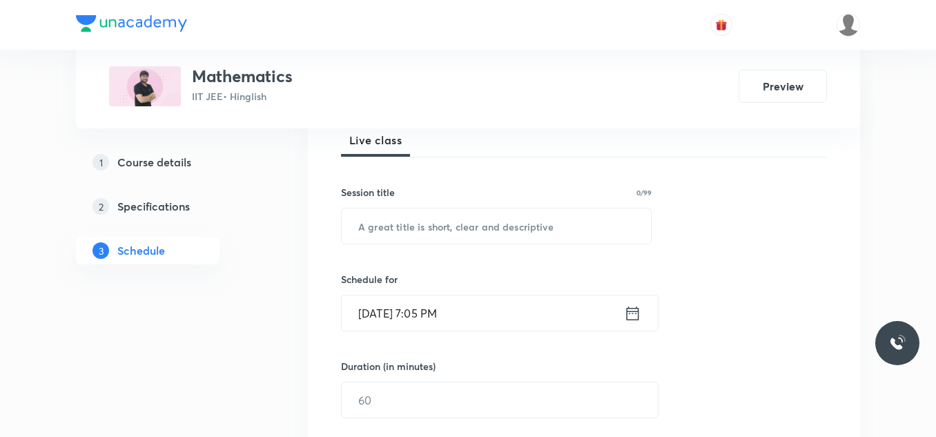
scroll to position [207, 0]
click at [422, 224] on input "text" at bounding box center [496, 225] width 309 height 35
paste input "Quadratic Eq._06"
type input "Quadratic Eq._07"
click at [507, 312] on input "Sept 4, 2025, 7:05 PM" at bounding box center [483, 312] width 282 height 35
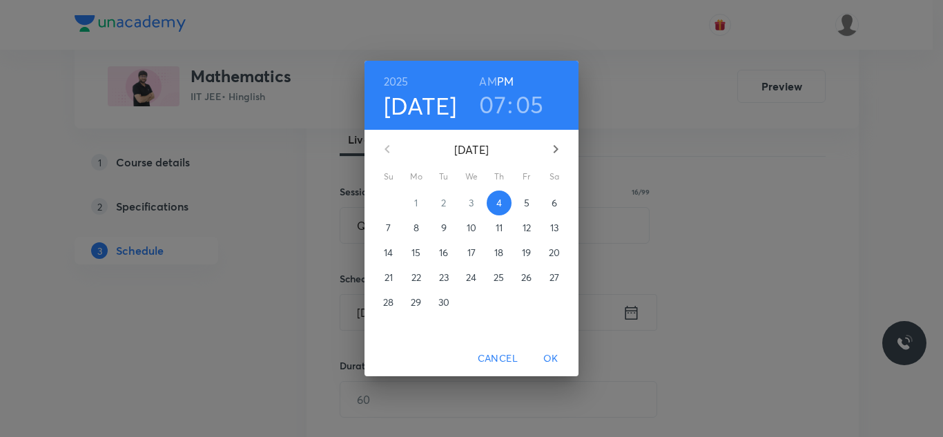
click at [530, 205] on span "5" at bounding box center [526, 203] width 25 height 14
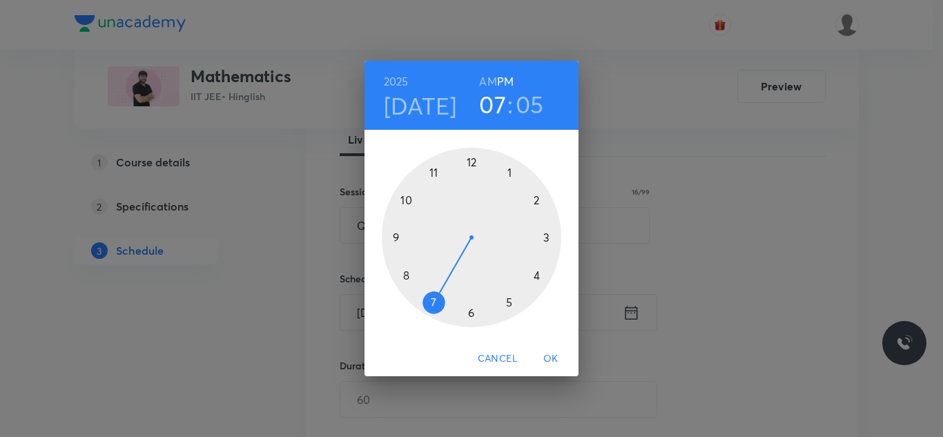
click at [407, 275] on div at bounding box center [471, 237] width 179 height 179
click at [488, 77] on h6 "AM" at bounding box center [487, 81] width 17 height 19
click at [471, 164] on div at bounding box center [471, 237] width 179 height 179
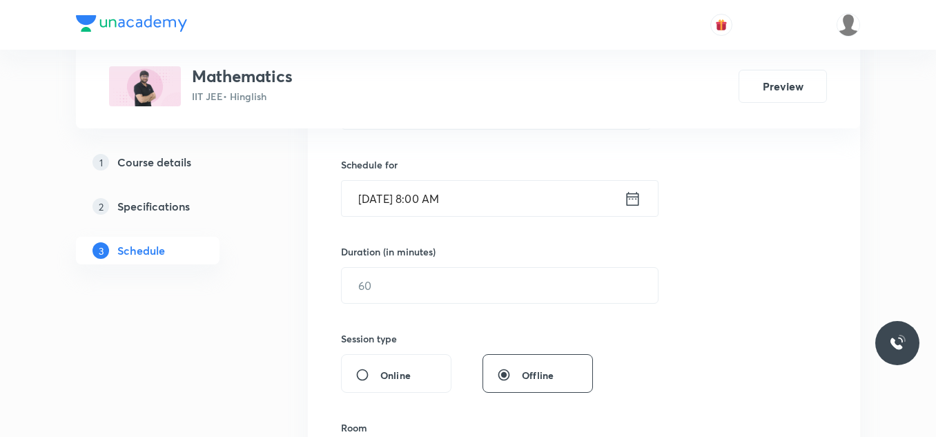
scroll to position [345, 0]
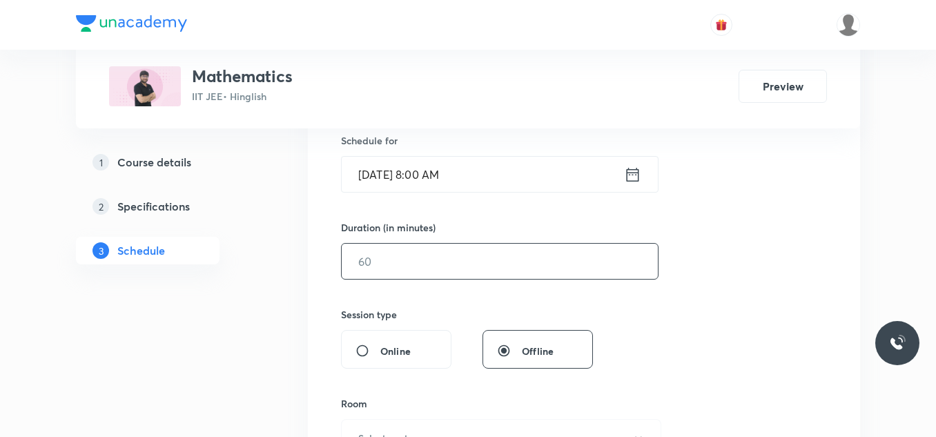
click at [391, 273] on input "text" at bounding box center [500, 261] width 316 height 35
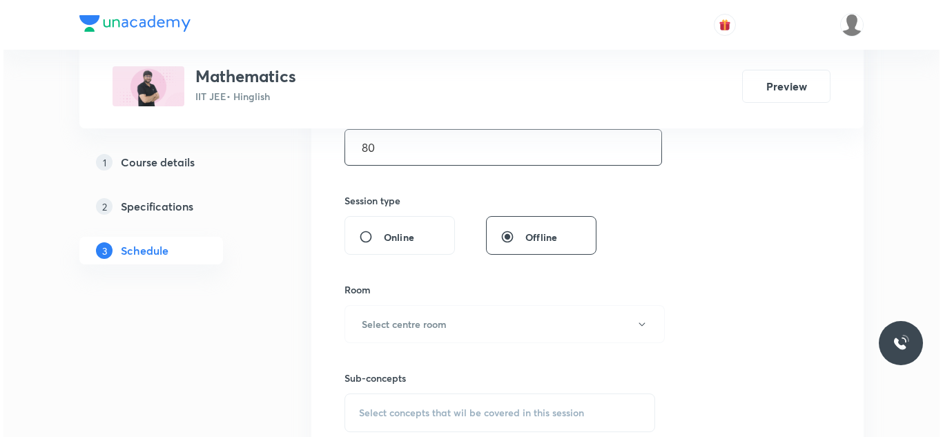
scroll to position [483, 0]
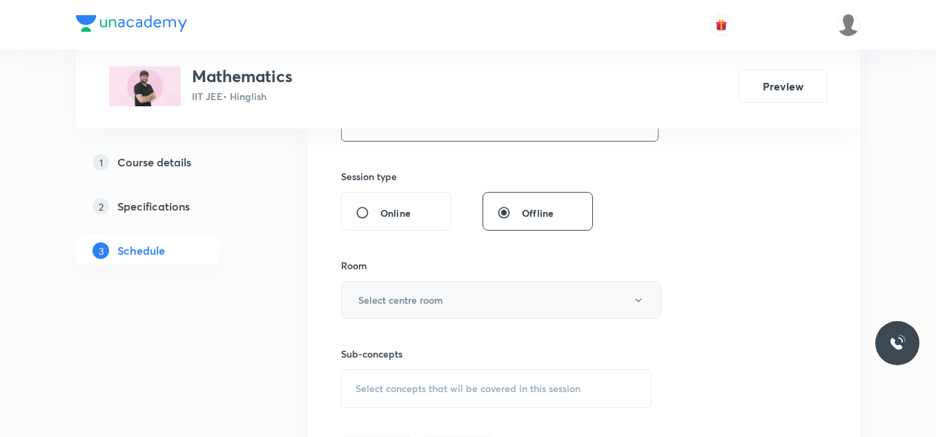
type input "80"
click at [399, 293] on h6 "Select centre room" at bounding box center [400, 300] width 85 height 14
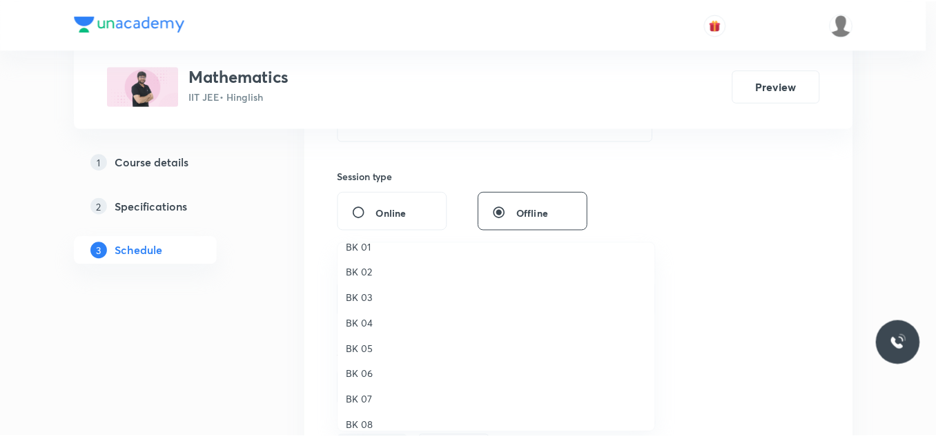
scroll to position [26, 0]
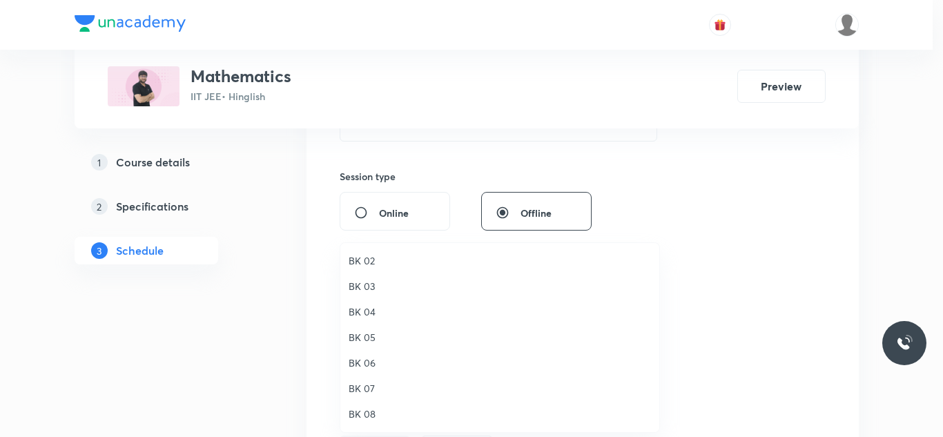
click at [362, 412] on span "BK 08" at bounding box center [500, 414] width 302 height 14
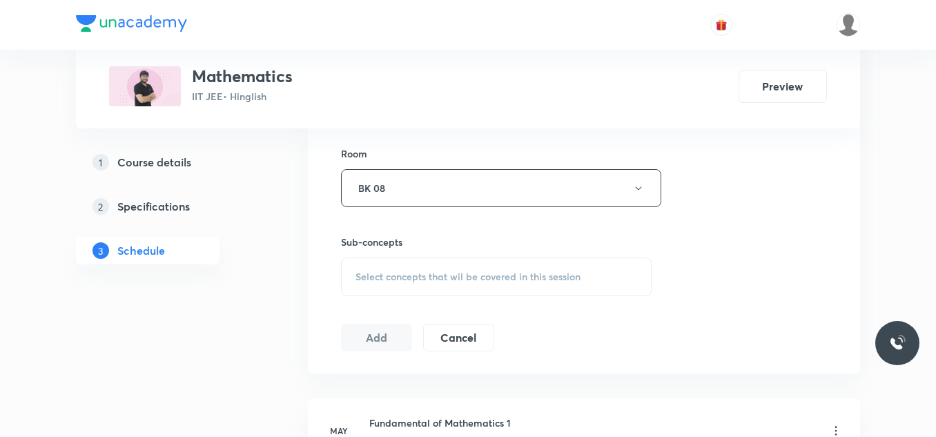
scroll to position [621, 0]
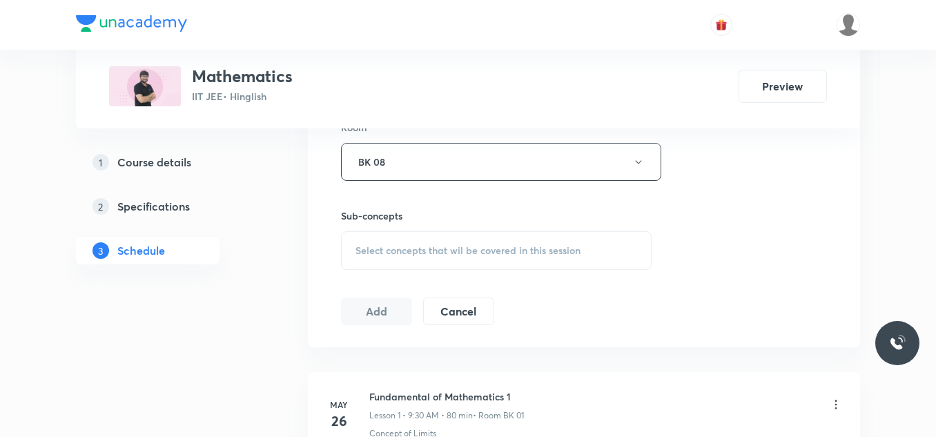
click at [431, 245] on span "Select concepts that wil be covered in this session" at bounding box center [468, 250] width 225 height 11
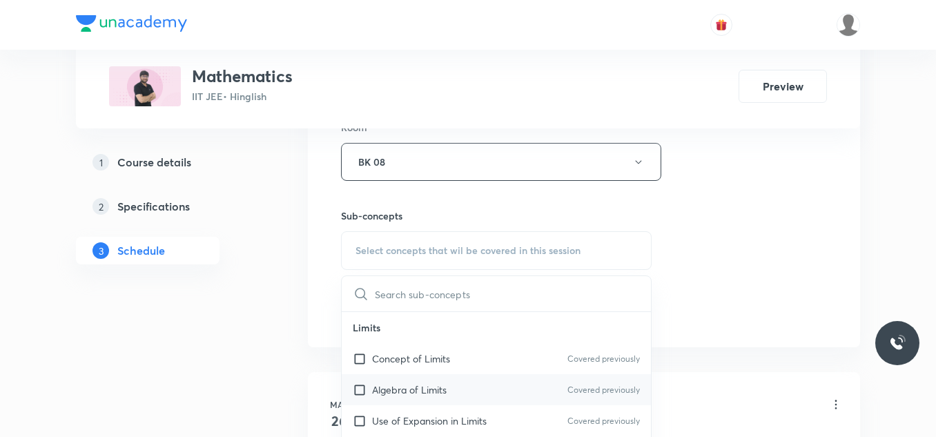
click at [386, 389] on p "Algebra of Limits" at bounding box center [409, 389] width 75 height 14
checkbox input "true"
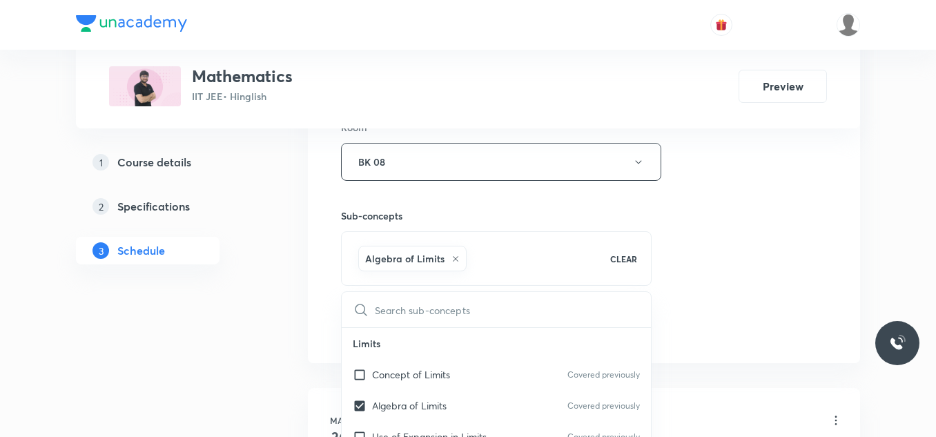
click at [753, 196] on div "Session 86 Live class Session title 16/99 Quadratic Eq._07 ​ Schedule for Sept …" at bounding box center [584, 9] width 486 height 664
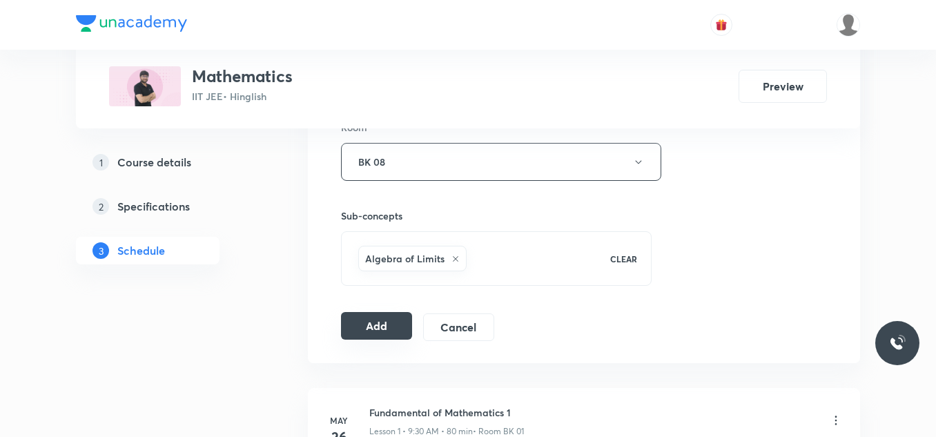
click at [390, 326] on button "Add" at bounding box center [376, 326] width 71 height 28
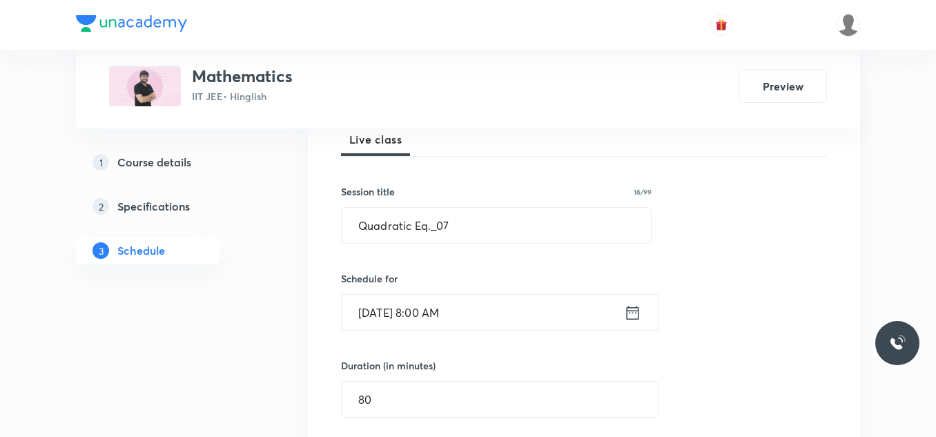
scroll to position [0, 0]
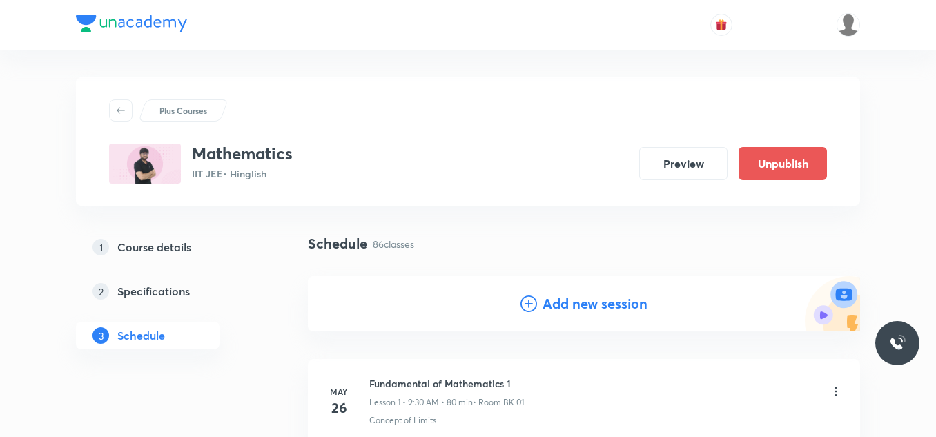
click at [630, 309] on h4 "Add new session" at bounding box center [595, 303] width 105 height 21
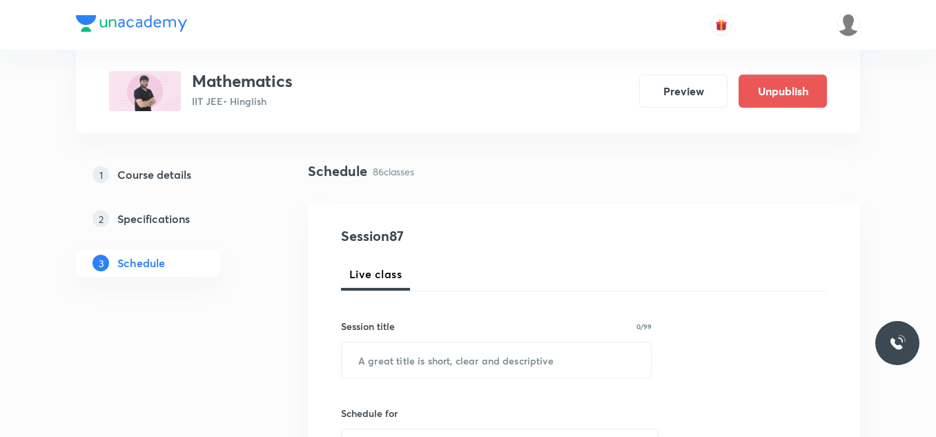
scroll to position [138, 0]
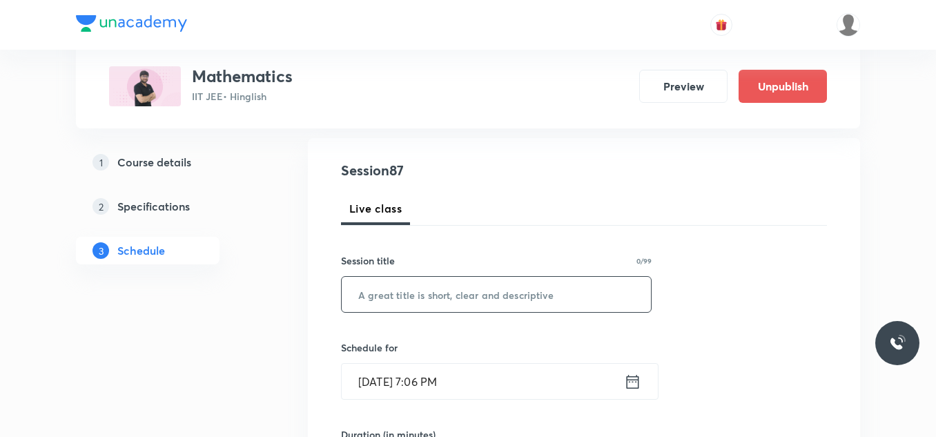
click at [443, 289] on input "text" at bounding box center [496, 294] width 309 height 35
paste input "Quadratic Eq._06"
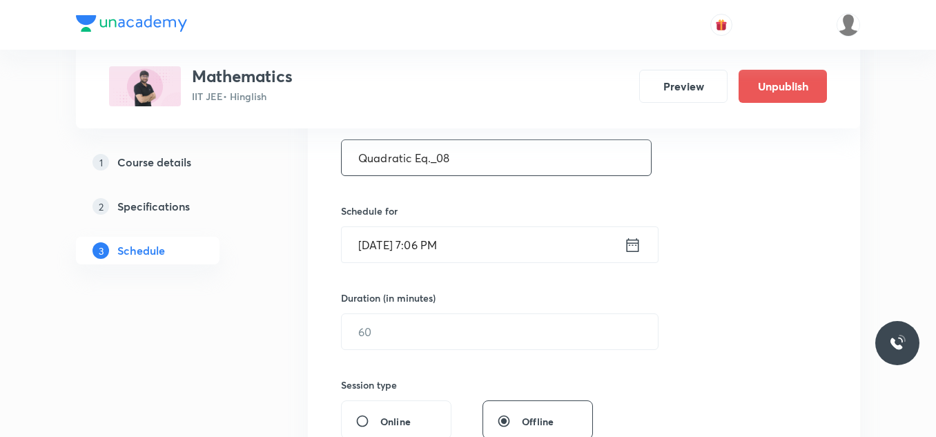
scroll to position [276, 0]
type input "Quadratic Eq._08"
click at [477, 237] on input "Sept 4, 2025, 7:06 PM" at bounding box center [483, 243] width 282 height 35
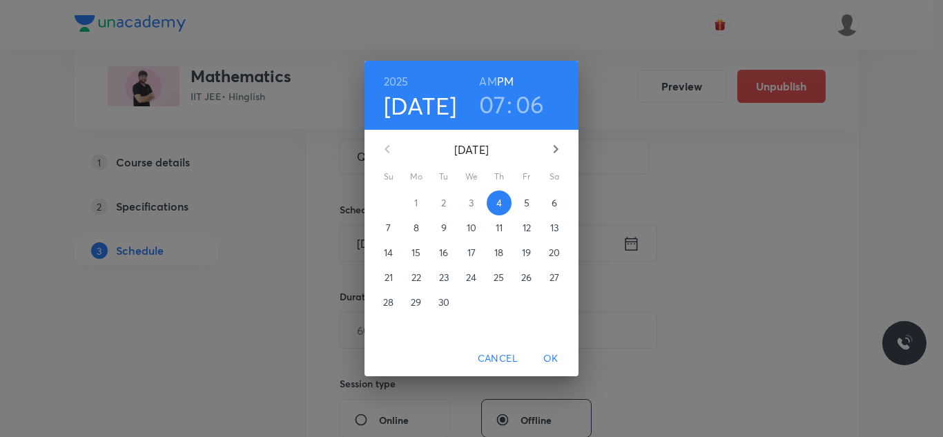
click at [527, 202] on p "5" at bounding box center [527, 203] width 6 height 14
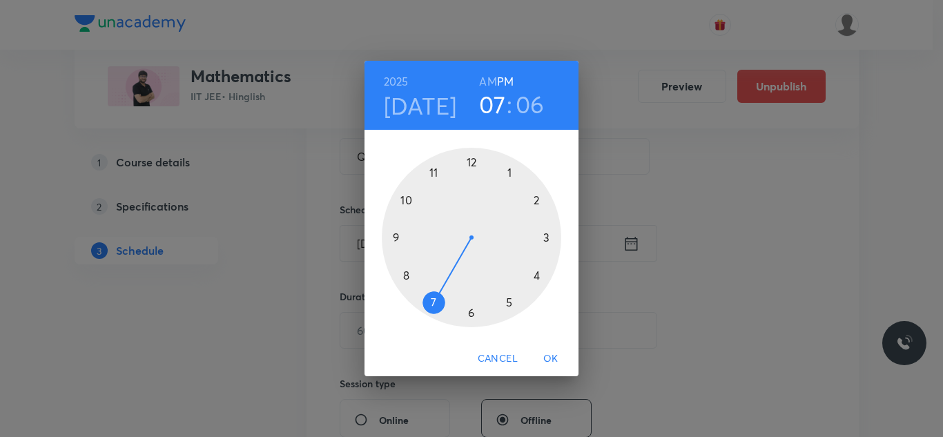
click at [435, 172] on div at bounding box center [471, 237] width 179 height 179
click at [486, 84] on h6 "AM" at bounding box center [487, 81] width 17 height 19
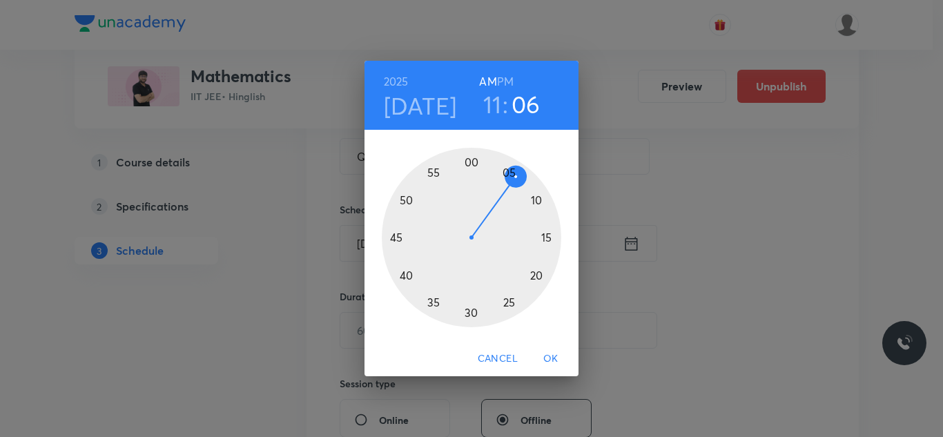
click at [537, 200] on div at bounding box center [471, 237] width 179 height 179
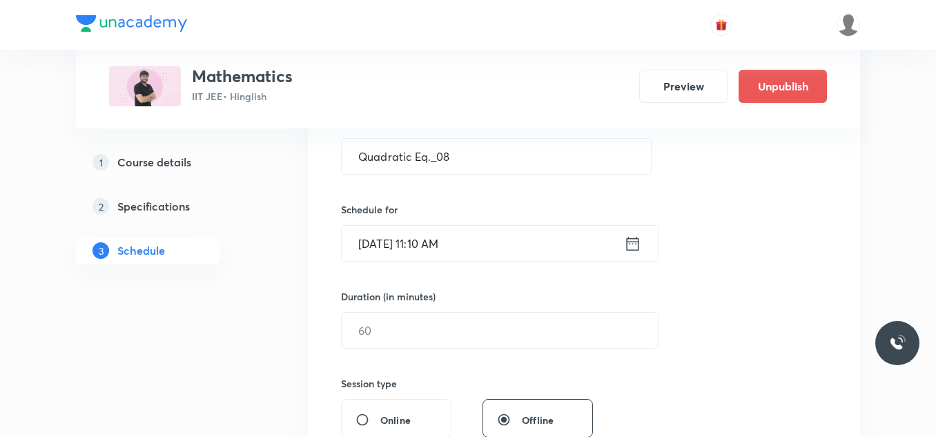
scroll to position [345, 0]
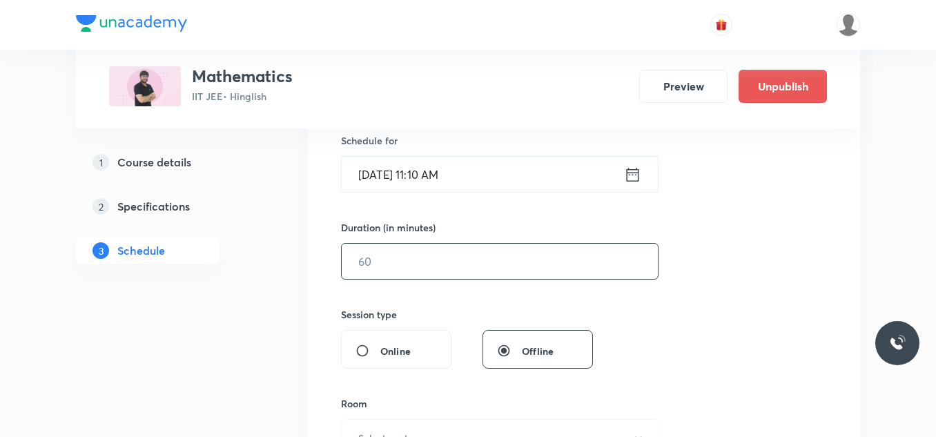
click at [440, 269] on input "text" at bounding box center [500, 261] width 316 height 35
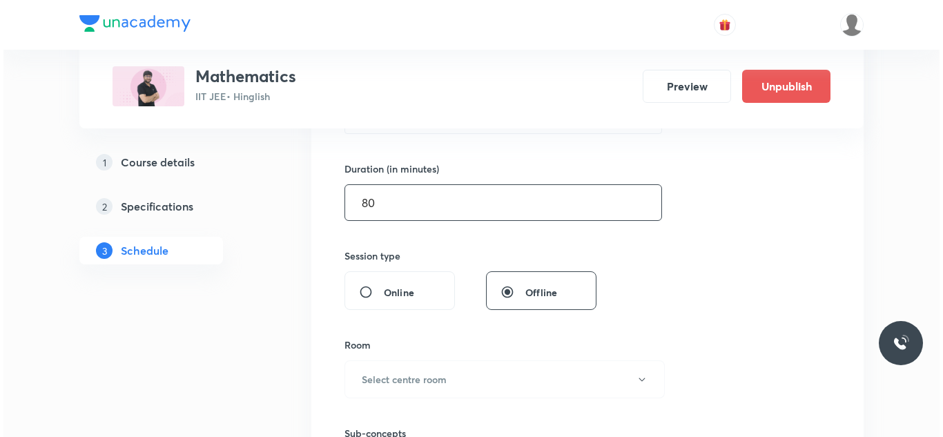
scroll to position [483, 0]
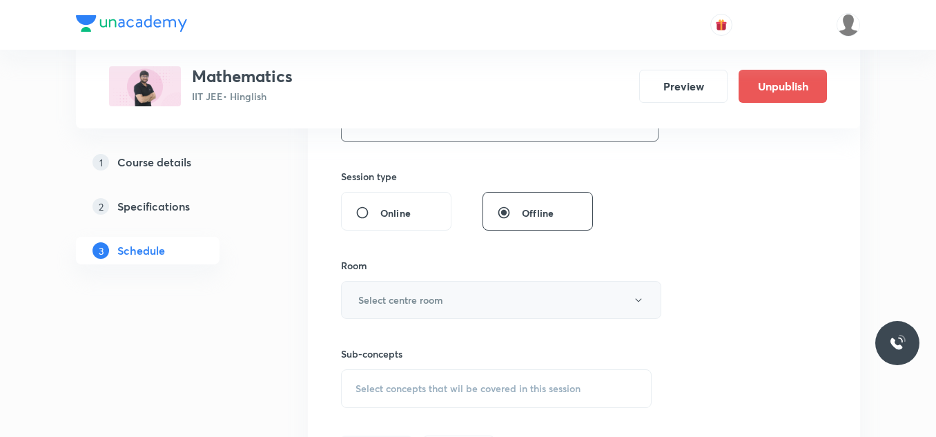
type input "80"
click at [414, 302] on h6 "Select centre room" at bounding box center [400, 300] width 85 height 14
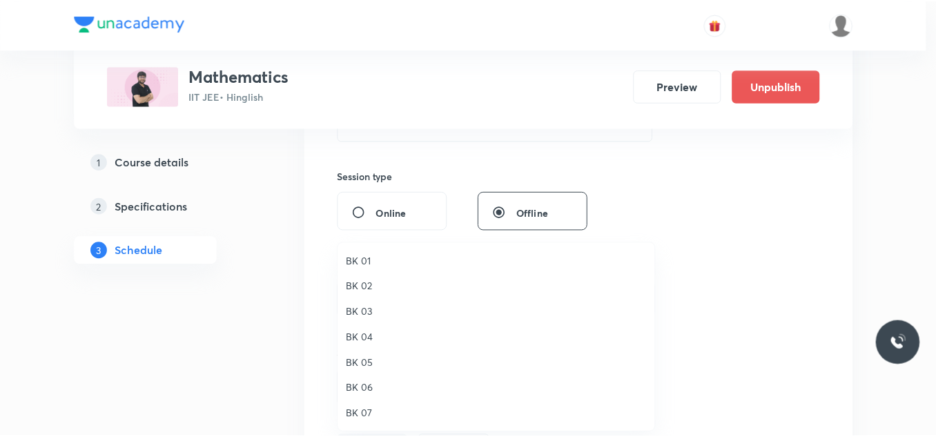
scroll to position [26, 0]
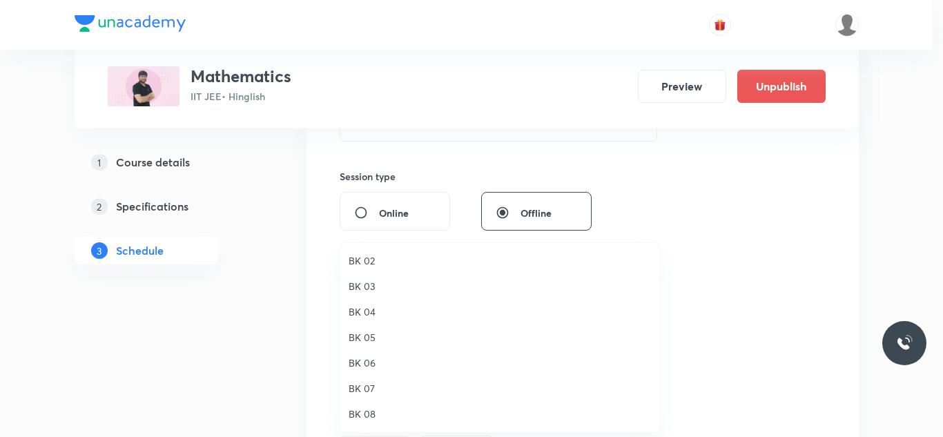
click at [376, 410] on span "BK 08" at bounding box center [500, 414] width 302 height 14
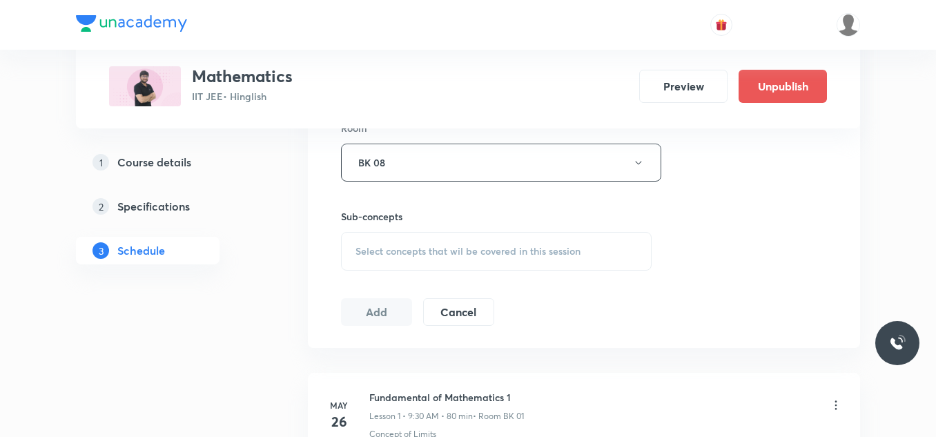
scroll to position [621, 0]
click at [454, 254] on span "Select concepts that wil be covered in this session" at bounding box center [468, 250] width 225 height 11
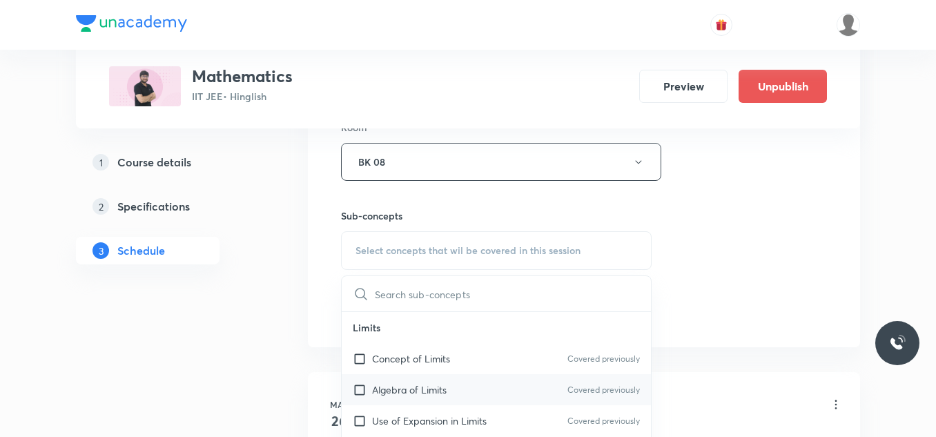
click at [405, 387] on p "Algebra of Limits" at bounding box center [409, 389] width 75 height 14
checkbox input "true"
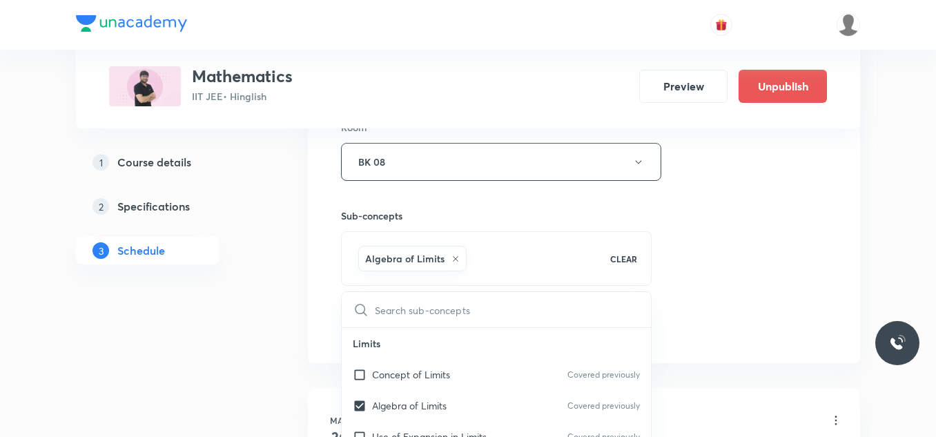
drag, startPoint x: 703, startPoint y: 283, endPoint x: 597, endPoint y: 296, distance: 106.4
click at [691, 283] on div "Session 87 Live class Session title 16/99 Quadratic Eq._08 ​ Schedule for Sept …" at bounding box center [584, 9] width 486 height 664
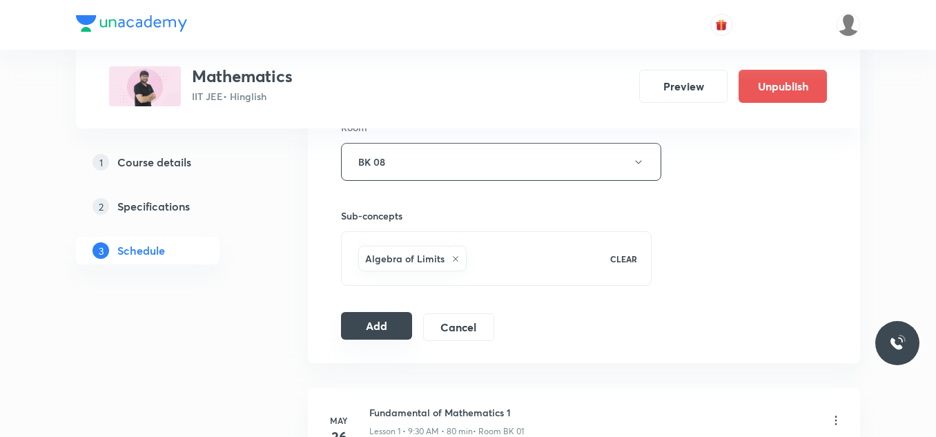
click at [375, 331] on button "Add" at bounding box center [376, 326] width 71 height 28
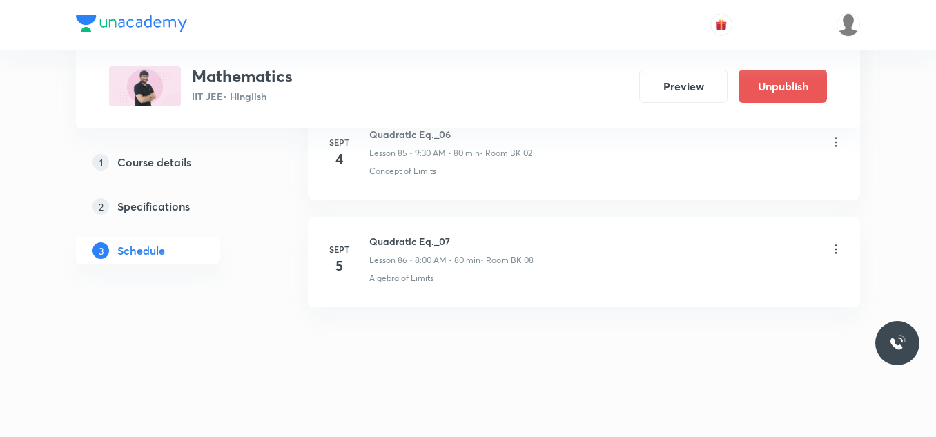
scroll to position [9237, 0]
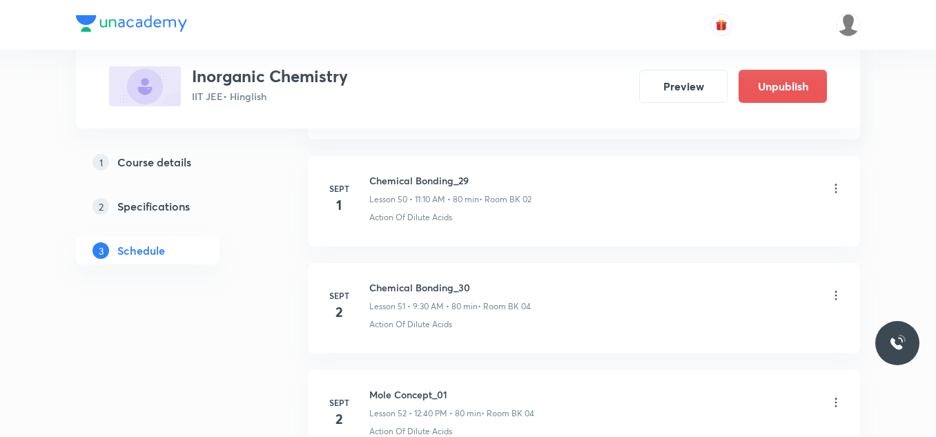
scroll to position [6429, 0]
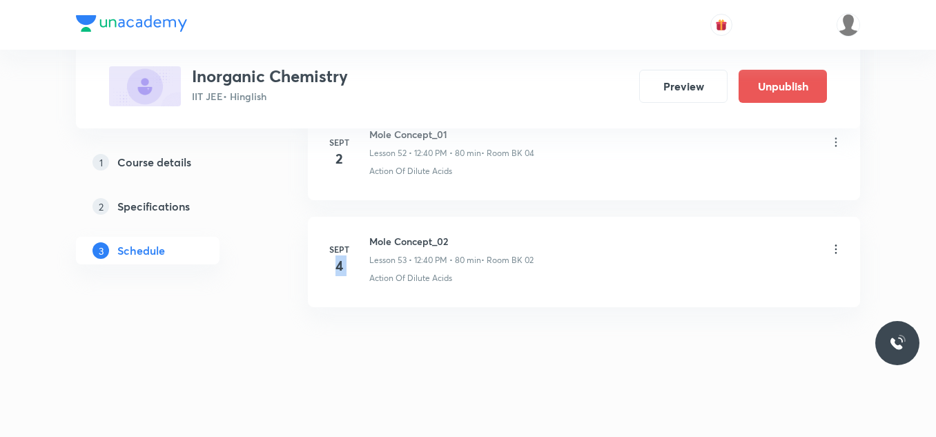
click at [366, 240] on div "[DATE] Mole Concept_02 Lesson 53 • 12:40 PM • 80 min • Room BK 02 Action Of Dil…" at bounding box center [584, 259] width 518 height 50
drag, startPoint x: 366, startPoint y: 240, endPoint x: 478, endPoint y: 246, distance: 112.0
click at [491, 246] on div "[DATE] Mole Concept_02 Lesson 53 • 12:40 PM • 80 min • Room BK 02 Action Of Dil…" at bounding box center [584, 259] width 518 height 50
click at [381, 263] on p "Lesson 53 • 12:40 PM • 80 min" at bounding box center [425, 260] width 112 height 12
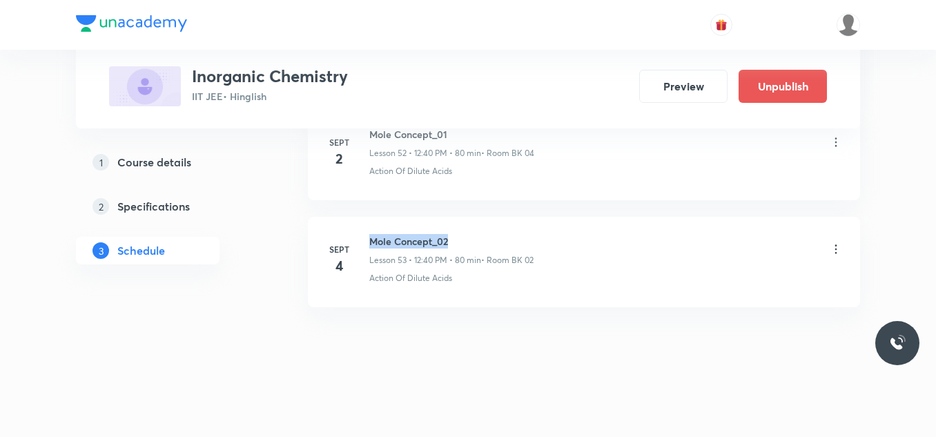
drag, startPoint x: 367, startPoint y: 238, endPoint x: 463, endPoint y: 232, distance: 96.2
click at [463, 232] on li "[DATE] Mole Concept_02 Lesson 53 • 12:40 PM • 80 min • Room BK 02 Action Of Dil…" at bounding box center [584, 262] width 552 height 90
copy h6 "Mole Concept_02"
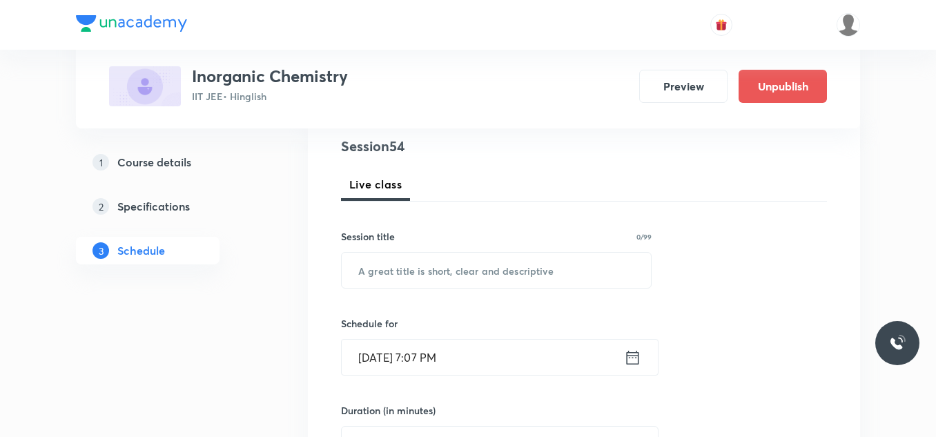
scroll to position [141, 0]
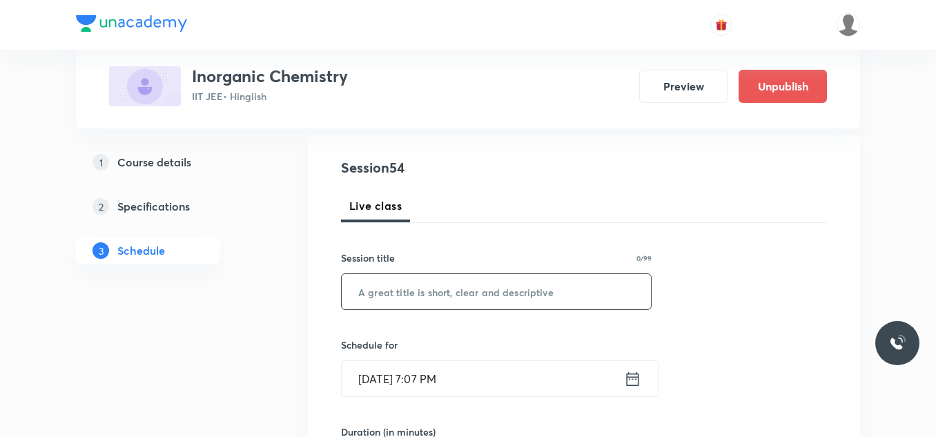
click at [500, 295] on input "text" at bounding box center [496, 291] width 309 height 35
paste input "Mole Concept_02"
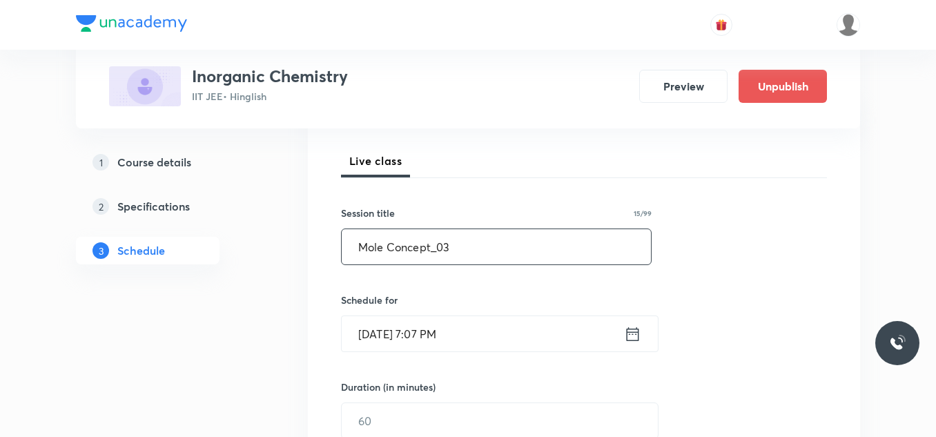
scroll to position [210, 0]
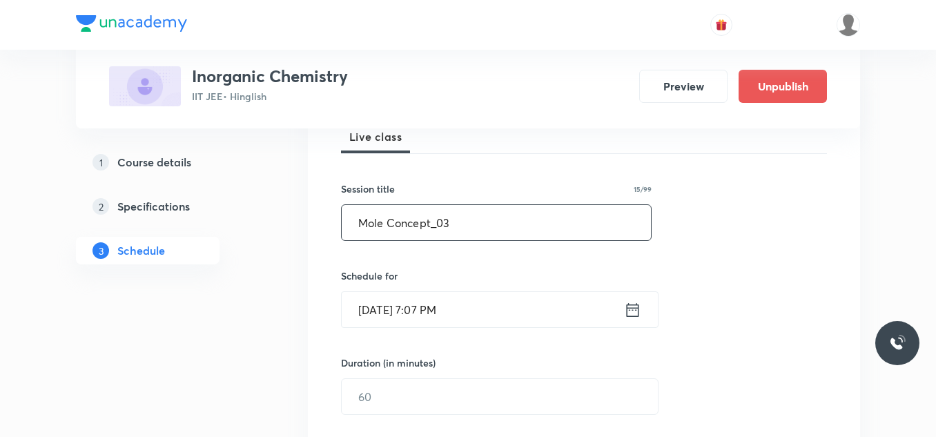
type input "Mole Concept_03"
click at [438, 313] on input "[DATE] 7:07 PM" at bounding box center [483, 309] width 282 height 35
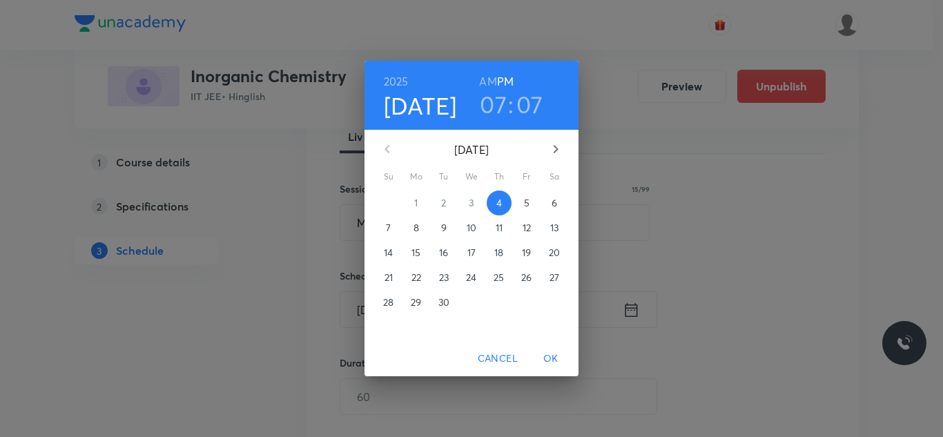
click at [526, 199] on p "5" at bounding box center [527, 203] width 6 height 14
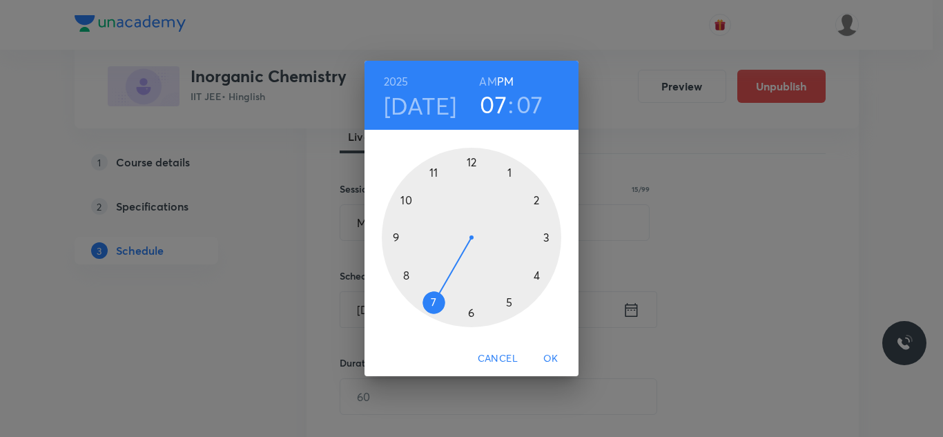
click at [400, 235] on div at bounding box center [471, 237] width 179 height 179
drag, startPoint x: 487, startPoint y: 77, endPoint x: 493, endPoint y: 106, distance: 28.8
click at [487, 77] on h6 "AM" at bounding box center [487, 81] width 17 height 19
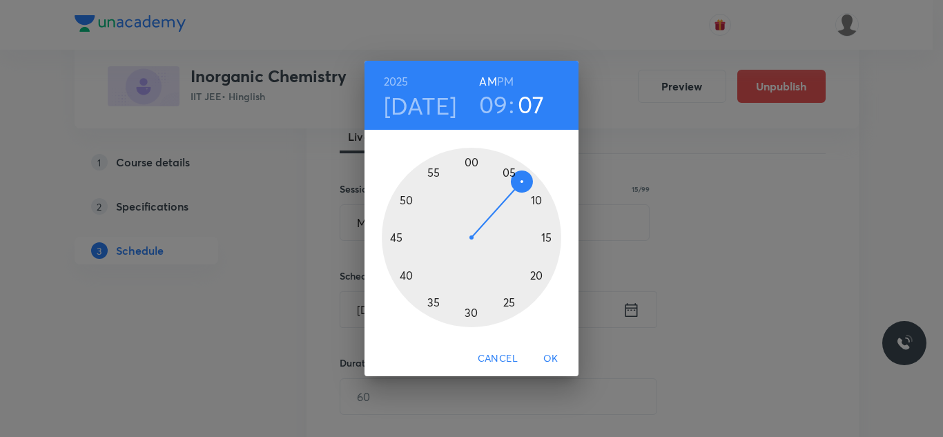
click at [465, 313] on div at bounding box center [471, 237] width 179 height 179
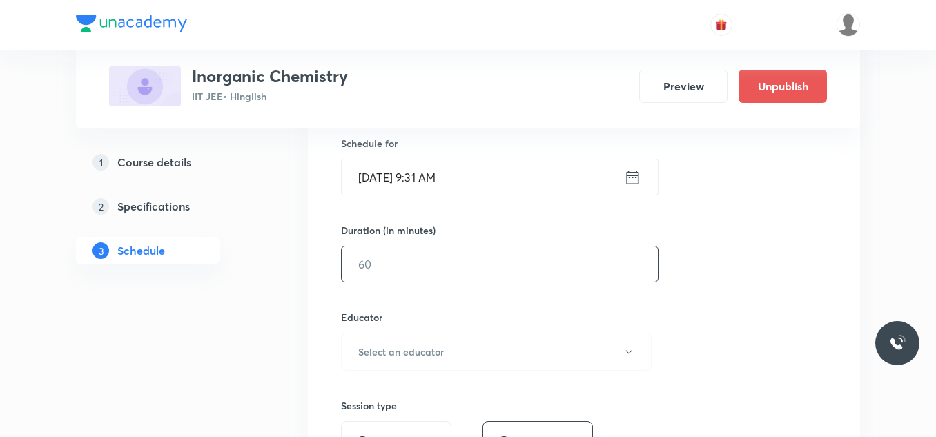
scroll to position [348, 0]
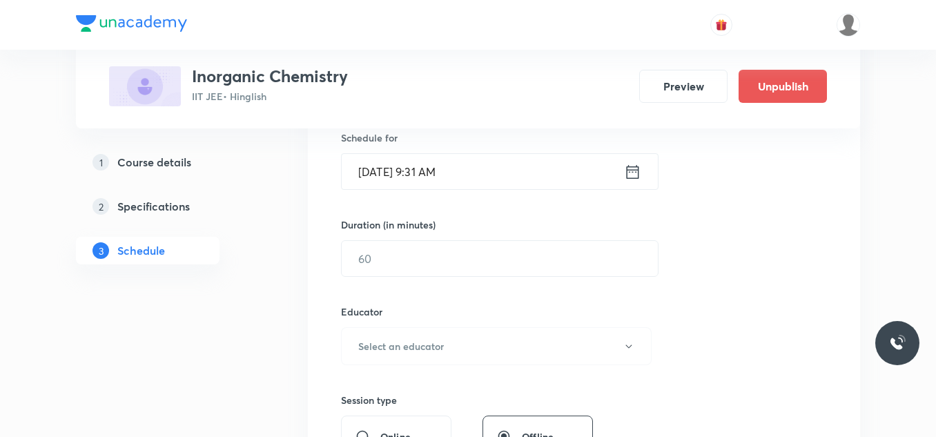
click at [467, 175] on input "Sept 5, 2025, 9:31 AM" at bounding box center [483, 171] width 282 height 35
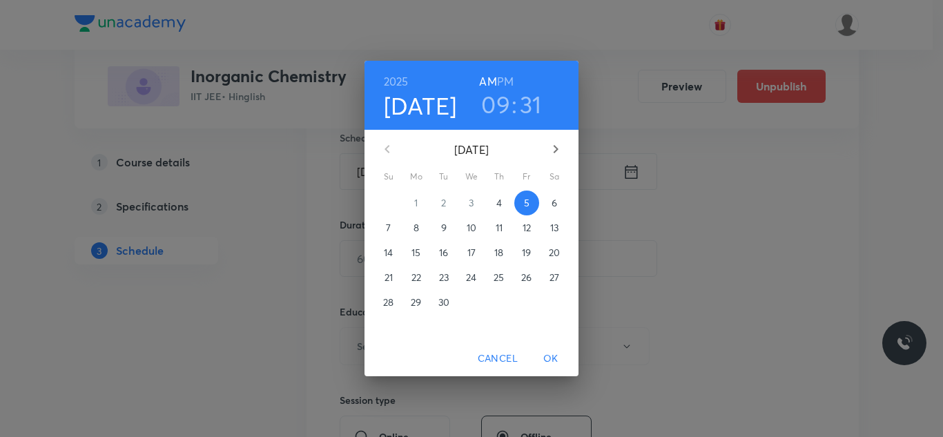
click at [527, 105] on h3 "31" at bounding box center [531, 104] width 22 height 29
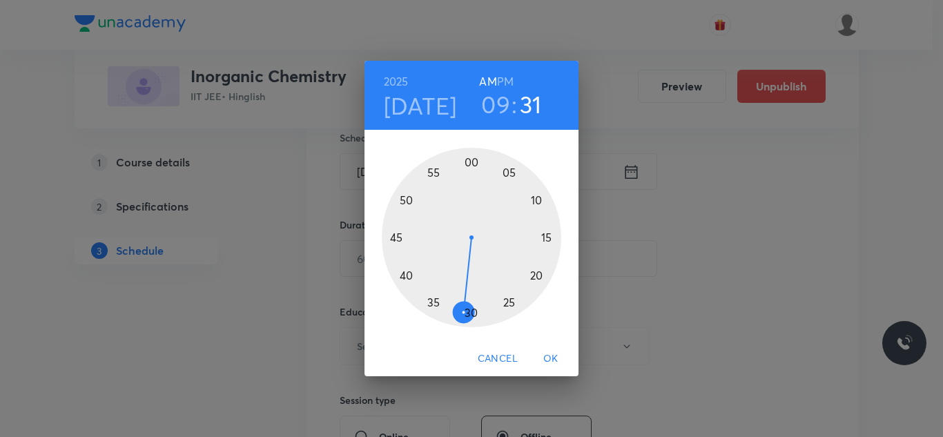
click at [471, 313] on div at bounding box center [471, 237] width 179 height 179
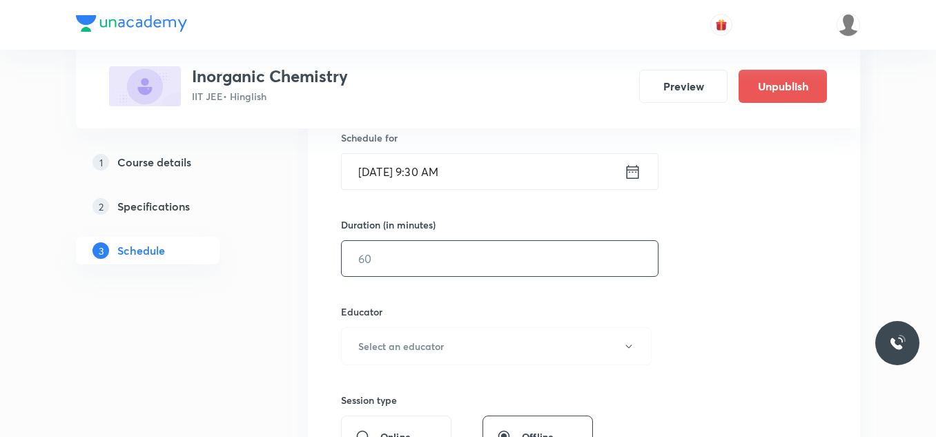
click at [422, 262] on input "text" at bounding box center [500, 258] width 316 height 35
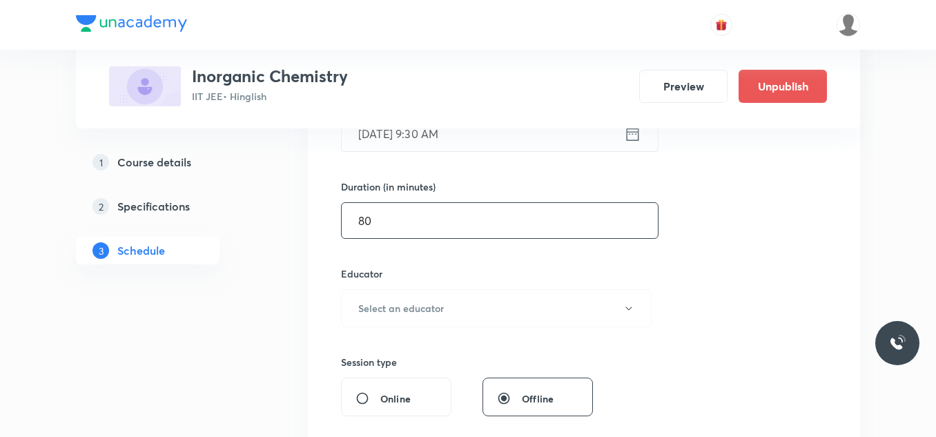
scroll to position [417, 0]
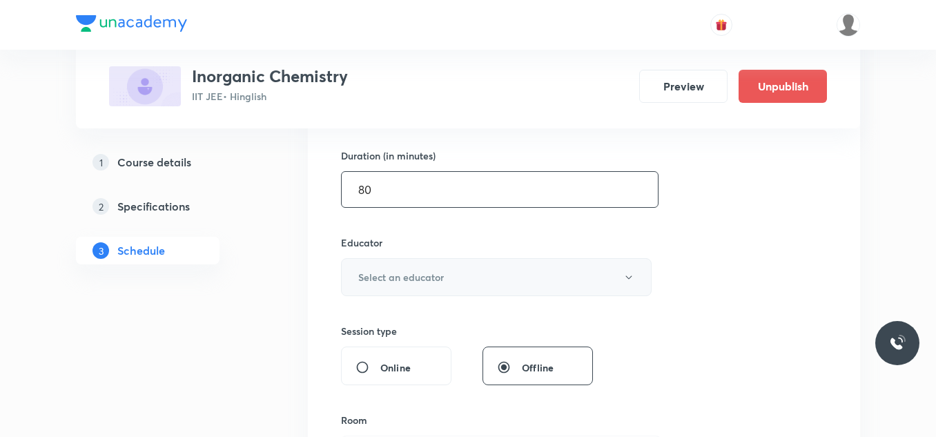
type input "80"
click at [422, 280] on h6 "Select an educator" at bounding box center [401, 277] width 86 height 14
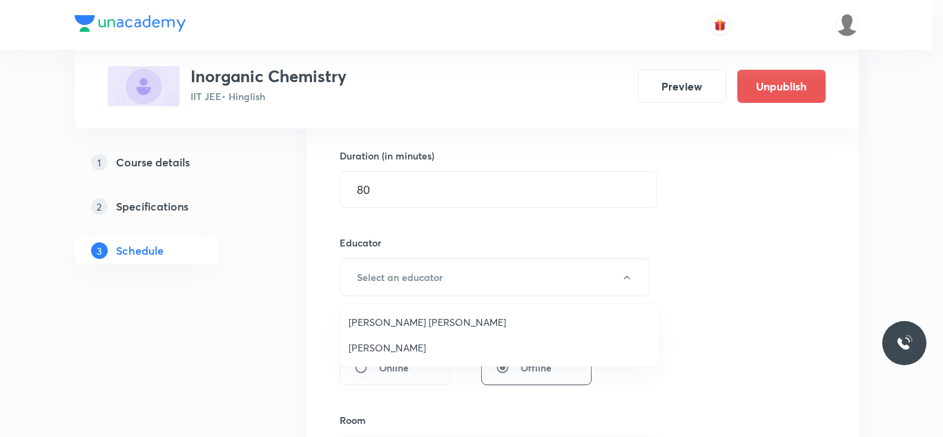
click at [373, 349] on span "Praveen Sharma" at bounding box center [500, 347] width 302 height 14
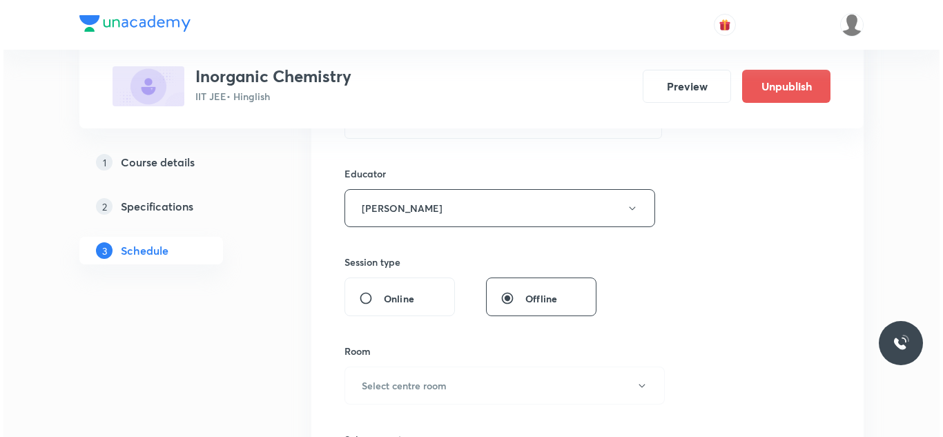
scroll to position [555, 0]
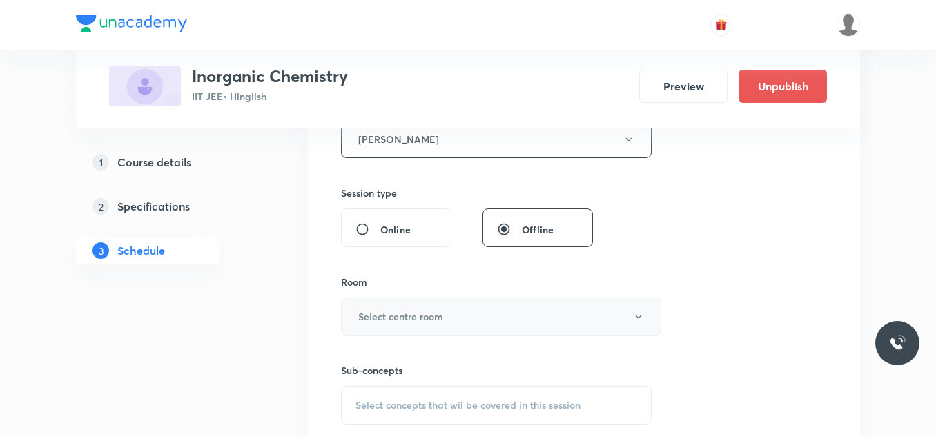
click at [379, 313] on h6 "Select centre room" at bounding box center [400, 316] width 85 height 14
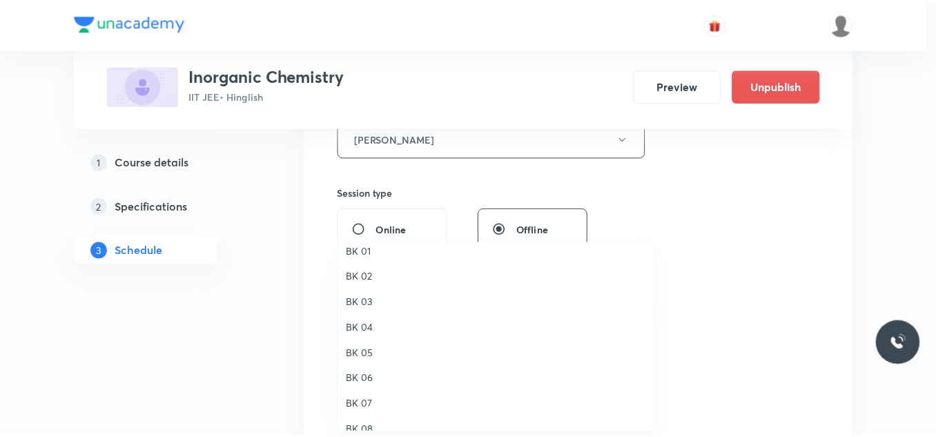
scroll to position [26, 0]
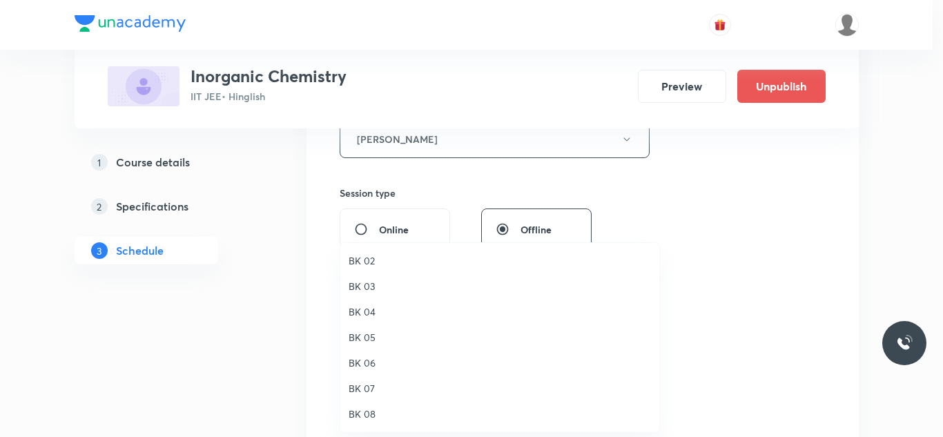
click at [360, 415] on span "BK 08" at bounding box center [500, 414] width 302 height 14
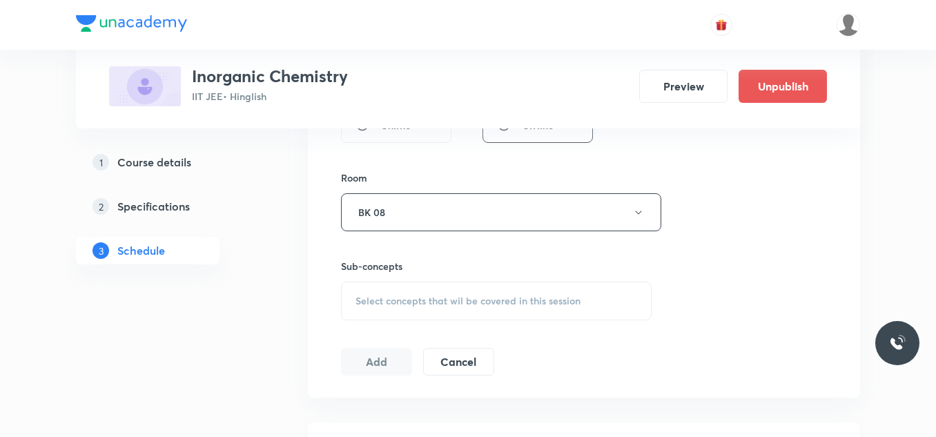
scroll to position [693, 0]
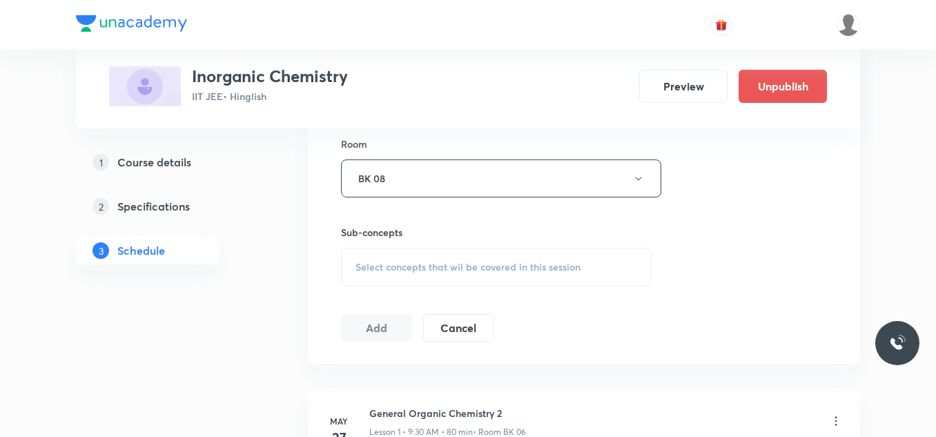
click at [422, 264] on span "Select concepts that wil be covered in this session" at bounding box center [468, 267] width 225 height 11
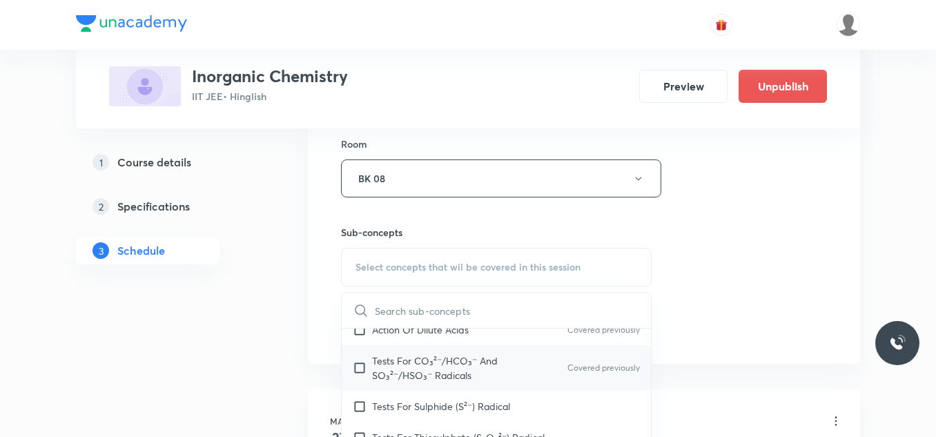
scroll to position [69, 0]
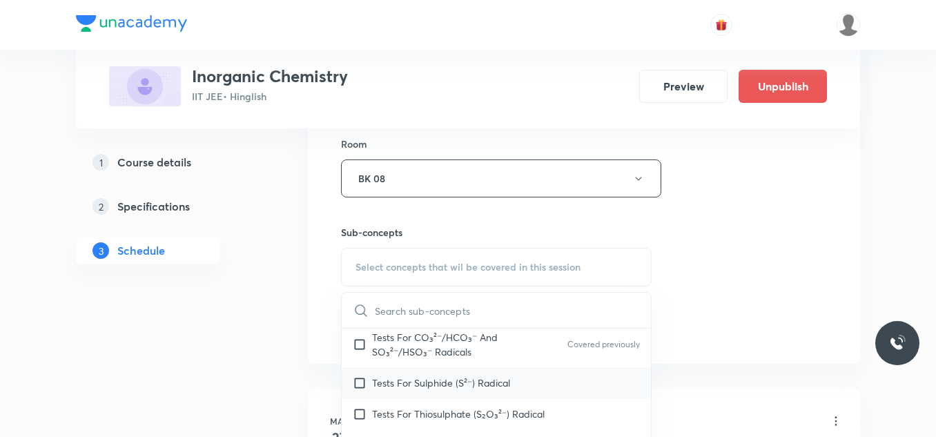
click at [449, 379] on p "Tests For Sulphide (S²⁻) Radical" at bounding box center [441, 383] width 138 height 14
checkbox input "true"
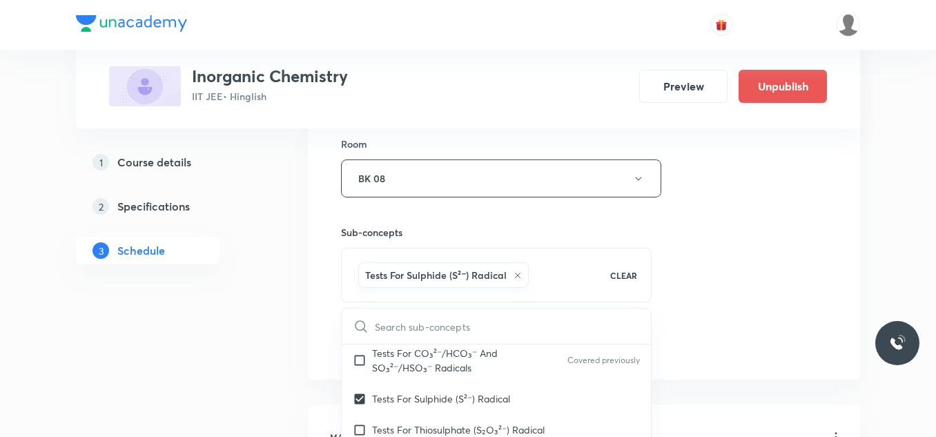
drag, startPoint x: 750, startPoint y: 222, endPoint x: 577, endPoint y: 250, distance: 174.9
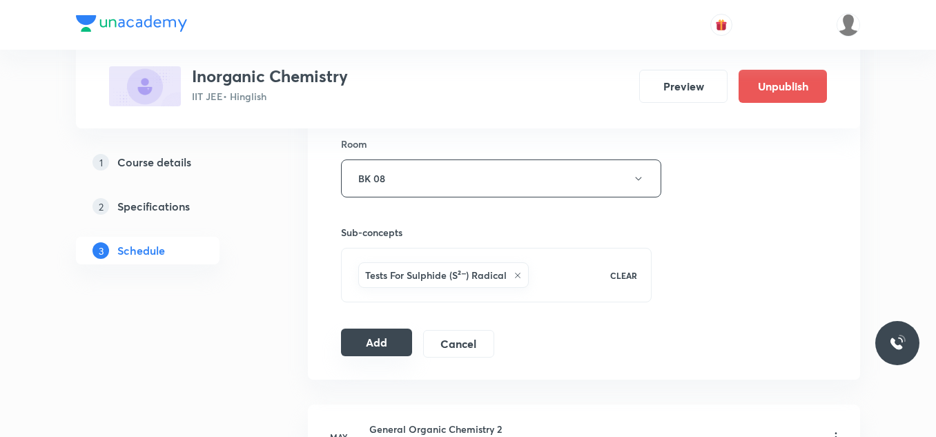
drag, startPoint x: 371, startPoint y: 344, endPoint x: 379, endPoint y: 349, distance: 8.6
click at [376, 348] on button "Add" at bounding box center [376, 343] width 71 height 28
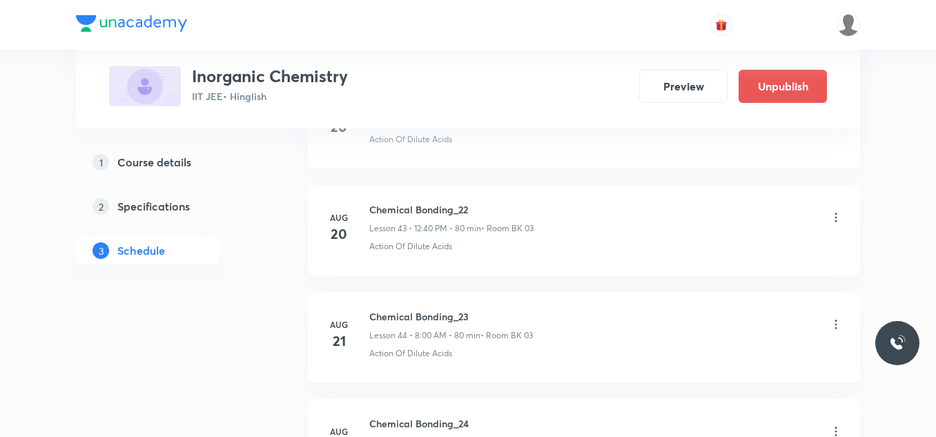
scroll to position [5706, 0]
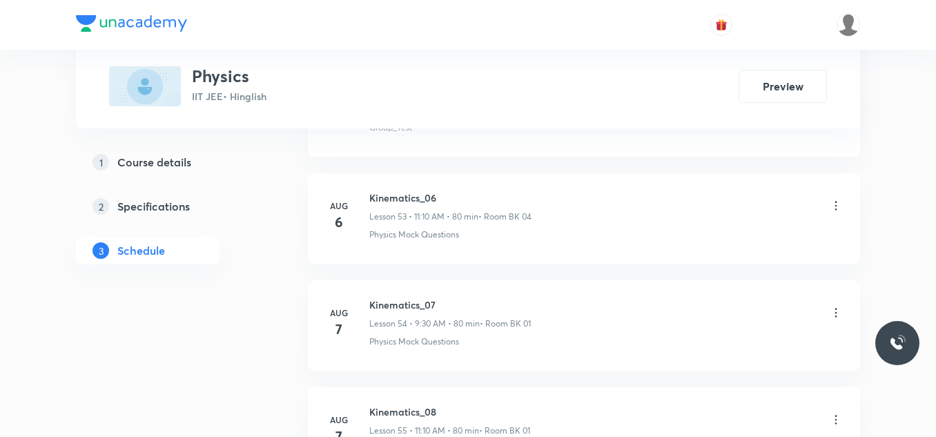
scroll to position [8374, 0]
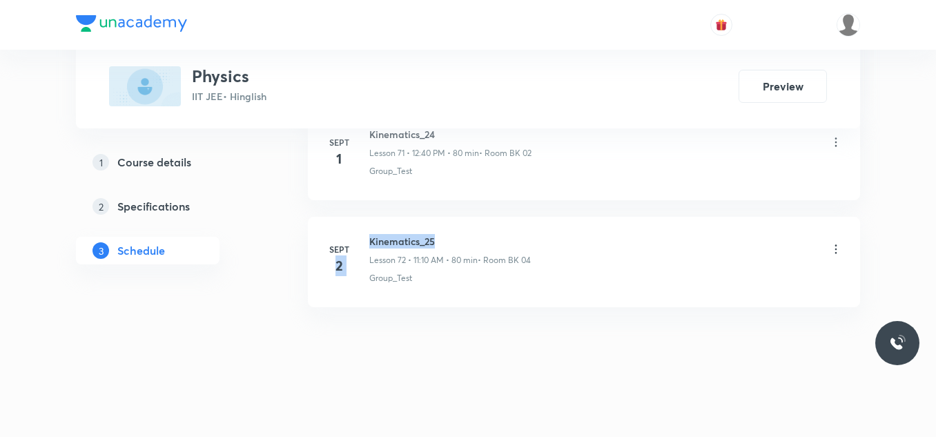
drag, startPoint x: 365, startPoint y: 240, endPoint x: 458, endPoint y: 235, distance: 92.6
click at [458, 235] on div "[DATE] Kinematics_25 Lesson 72 • 11:10 AM • 80 min • Room BK 04 Group_Test" at bounding box center [584, 259] width 518 height 50
click at [370, 264] on p "Lesson 72 • 11:10 AM • 80 min" at bounding box center [423, 260] width 108 height 12
drag, startPoint x: 367, startPoint y: 237, endPoint x: 439, endPoint y: 234, distance: 71.9
click at [439, 234] on div "[DATE] Kinematics_25 Lesson 72 • 11:10 AM • 80 min • Room BK 04 Group_Test" at bounding box center [584, 259] width 518 height 50
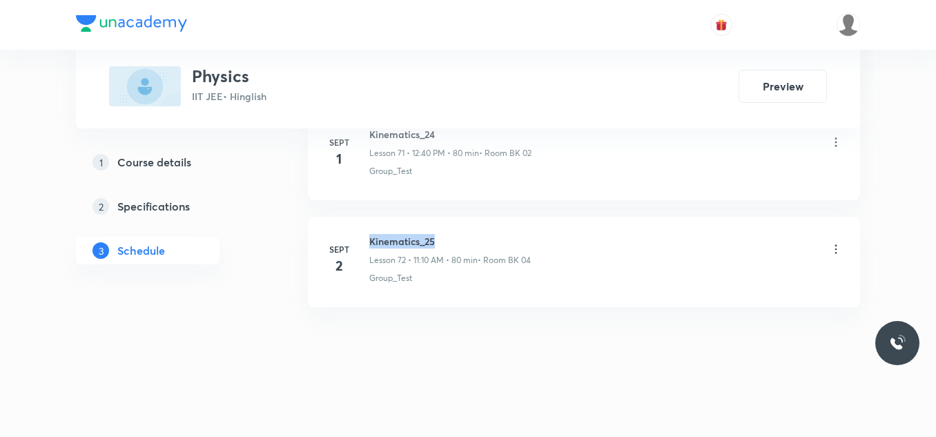
copy h6 "Kinematics_25"
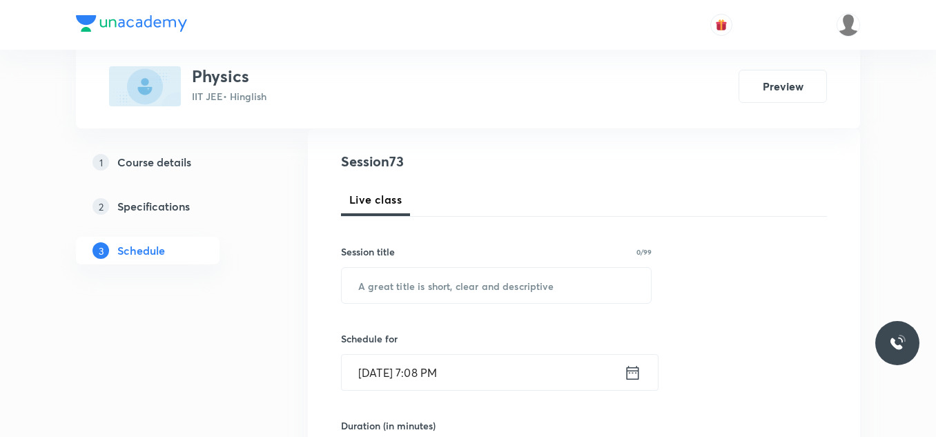
scroll to position [207, 0]
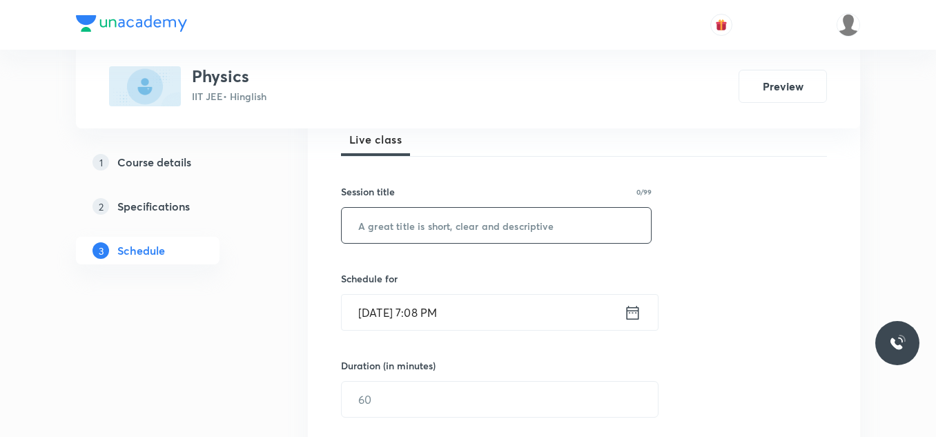
click at [572, 220] on input "text" at bounding box center [496, 225] width 309 height 35
paste input "Kinematics_25"
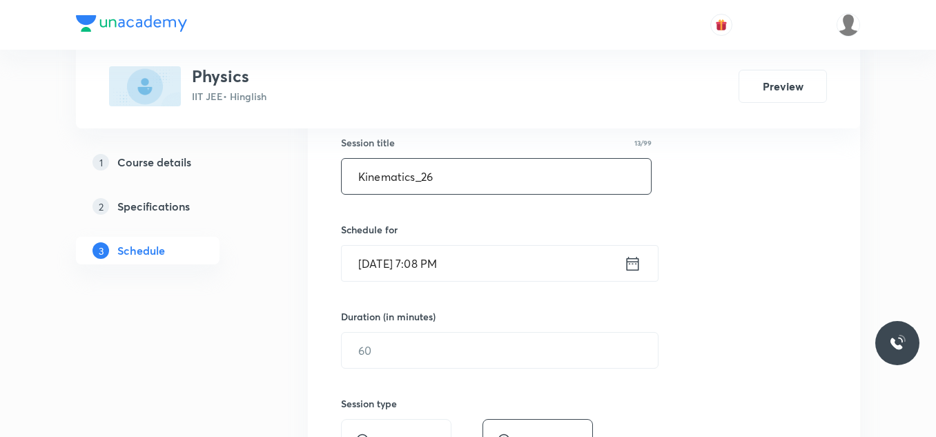
scroll to position [345, 0]
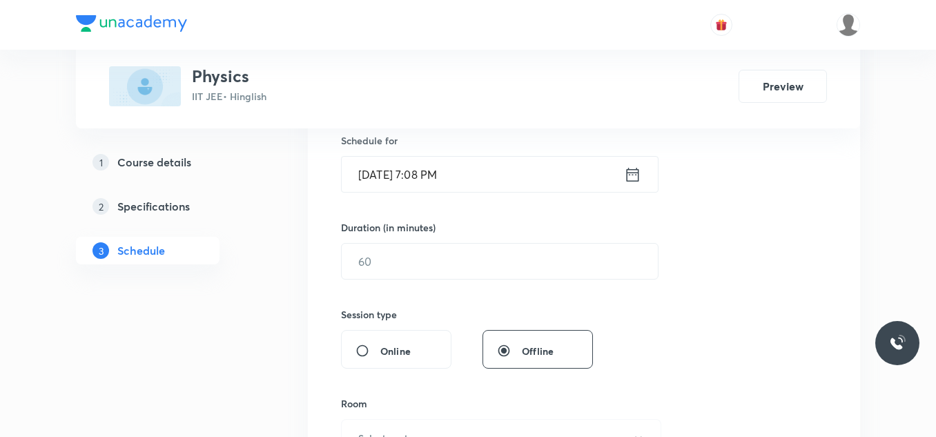
type input "Kinematics_26"
click at [523, 161] on input "[DATE] 7:08 PM" at bounding box center [483, 174] width 282 height 35
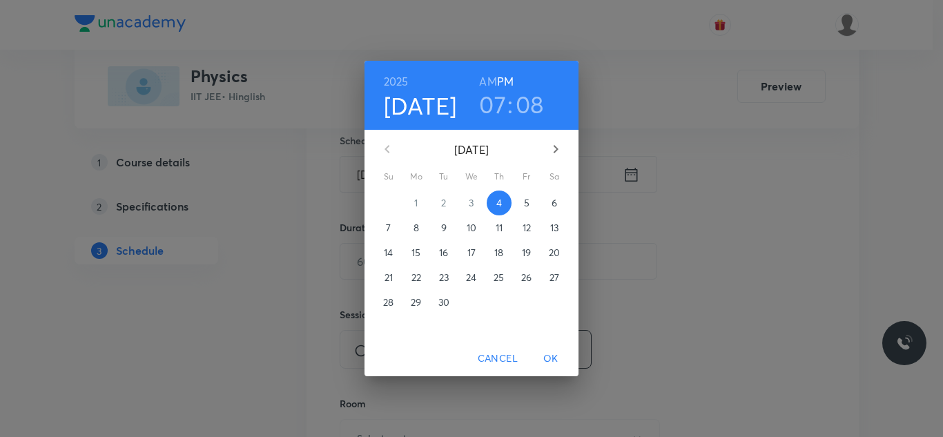
click at [522, 202] on span "5" at bounding box center [526, 203] width 25 height 14
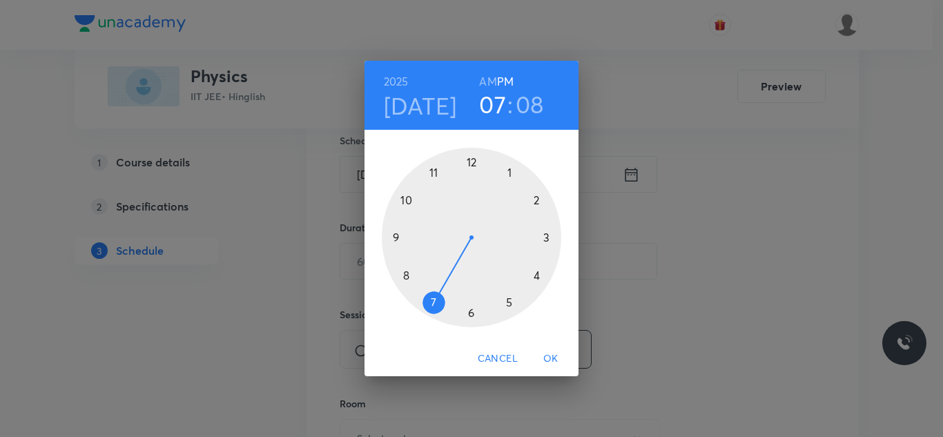
click at [471, 162] on div at bounding box center [471, 237] width 179 height 179
click at [410, 274] on div at bounding box center [471, 237] width 179 height 179
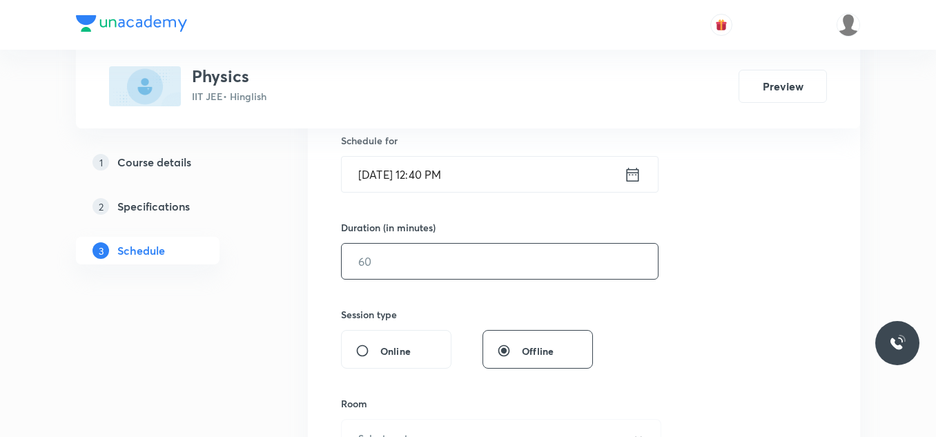
click at [434, 258] on input "text" at bounding box center [500, 261] width 316 height 35
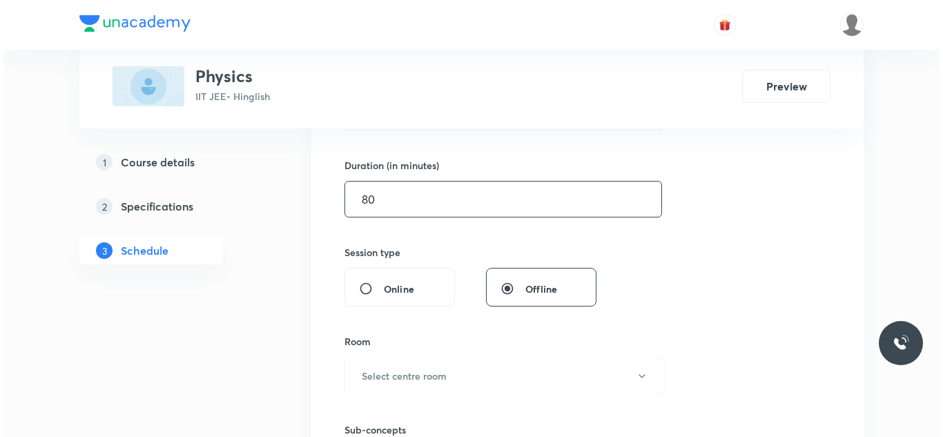
scroll to position [483, 0]
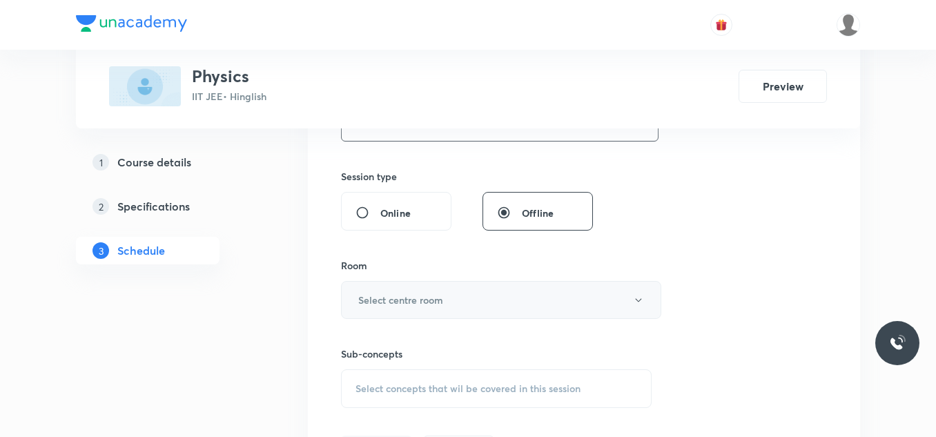
type input "80"
click at [391, 293] on h6 "Select centre room" at bounding box center [400, 300] width 85 height 14
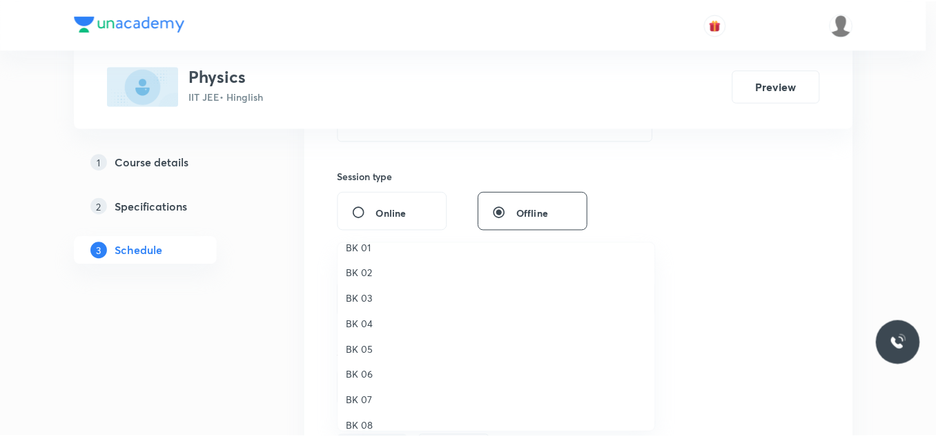
scroll to position [26, 0]
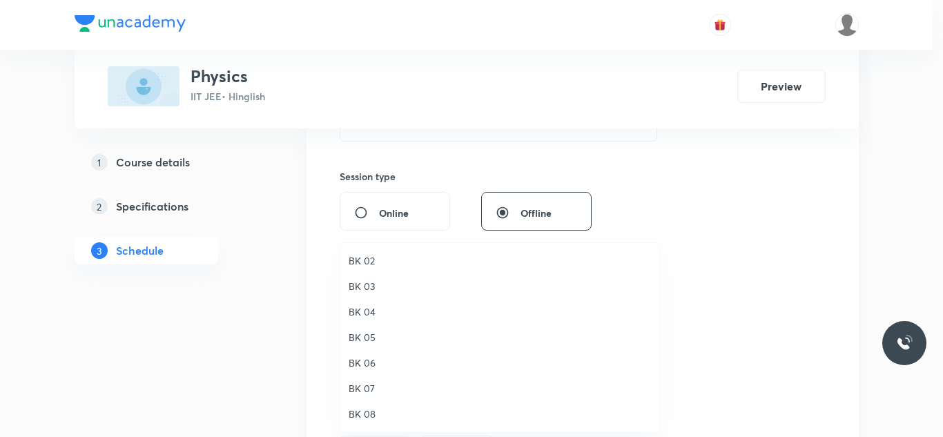
click at [362, 409] on span "BK 08" at bounding box center [500, 414] width 302 height 14
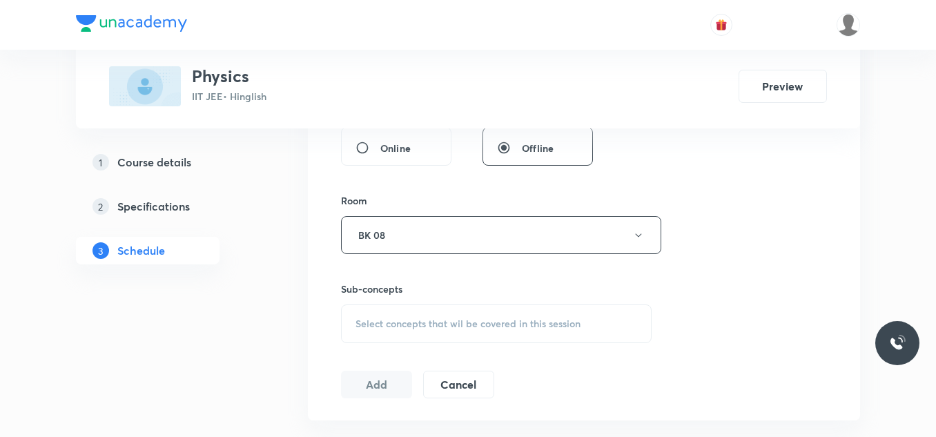
scroll to position [621, 0]
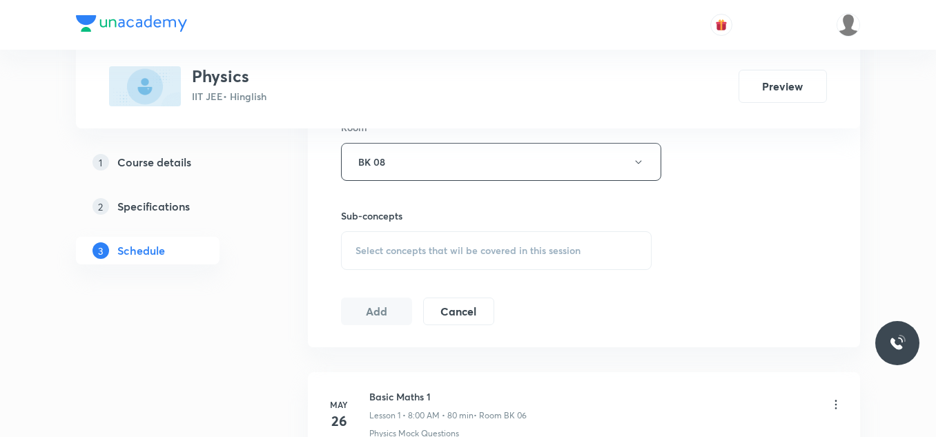
click at [422, 251] on span "Select concepts that wil be covered in this session" at bounding box center [468, 250] width 225 height 11
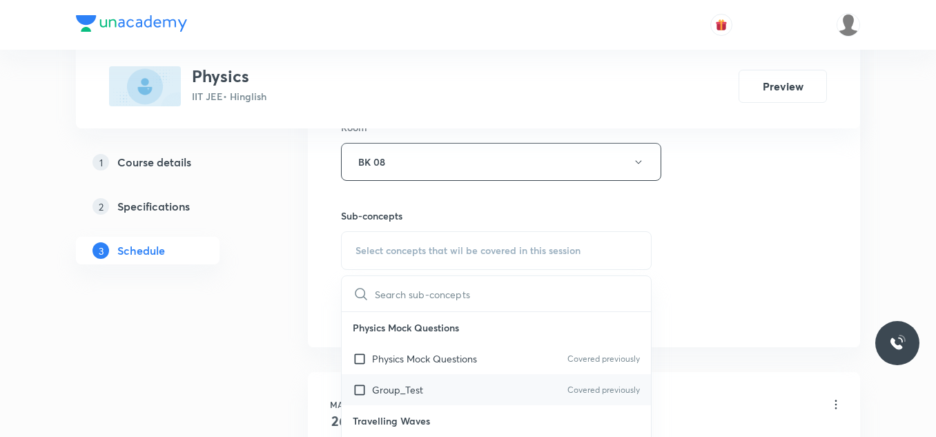
click at [383, 387] on p "Group_Test" at bounding box center [397, 389] width 51 height 14
checkbox input "true"
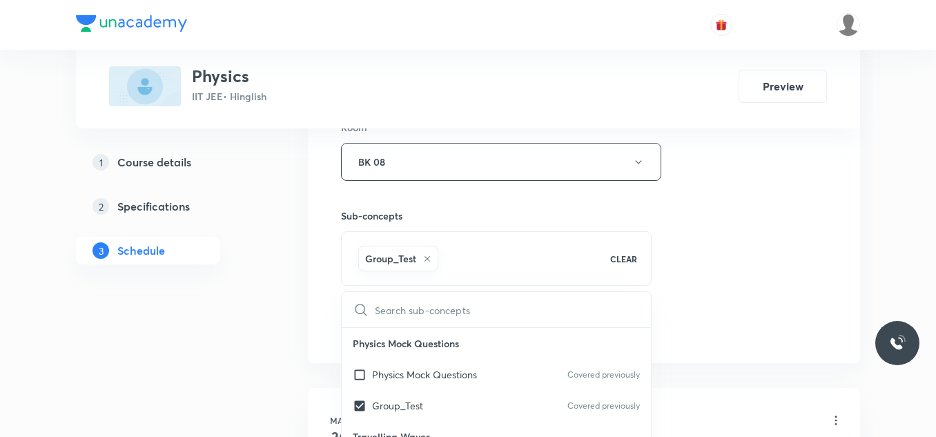
click at [806, 199] on div "Session 73 Live class Session title 13/99 Kinematics_26 ​ Schedule for [DATE] 1…" at bounding box center [584, 9] width 486 height 664
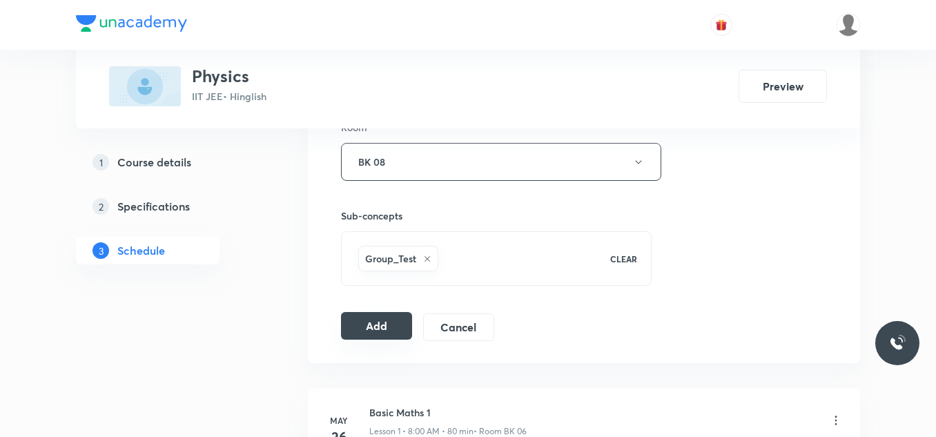
click at [365, 322] on button "Add" at bounding box center [376, 326] width 71 height 28
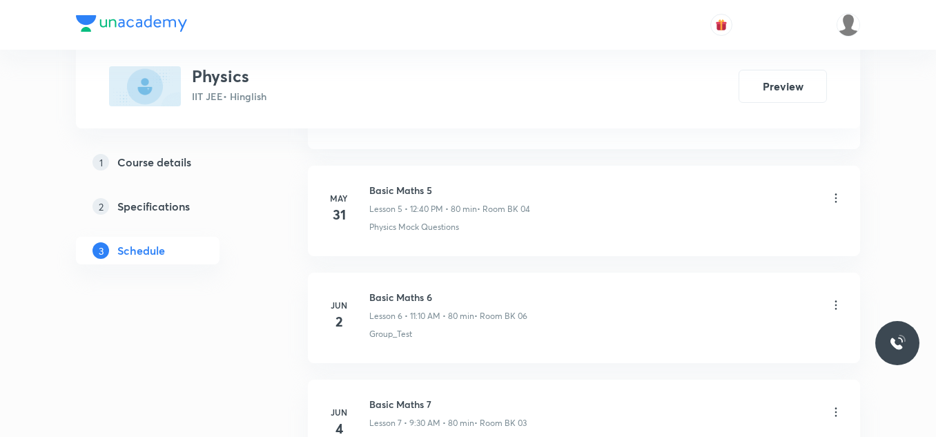
scroll to position [7739, 0]
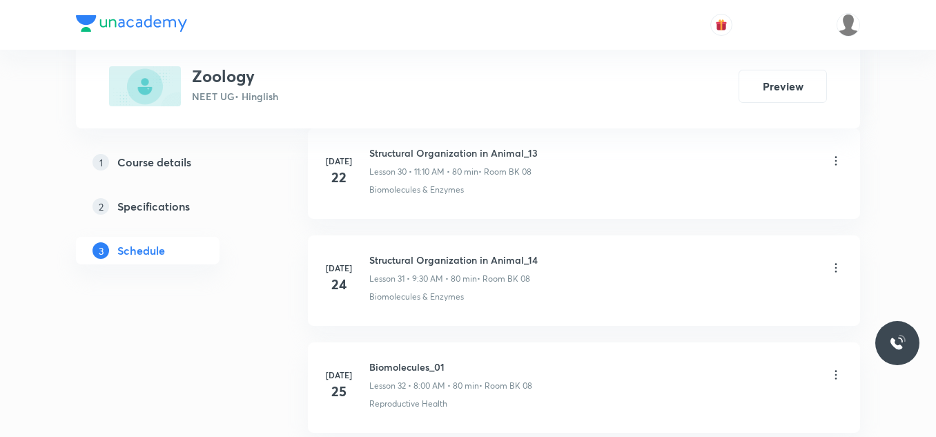
scroll to position [6536, 0]
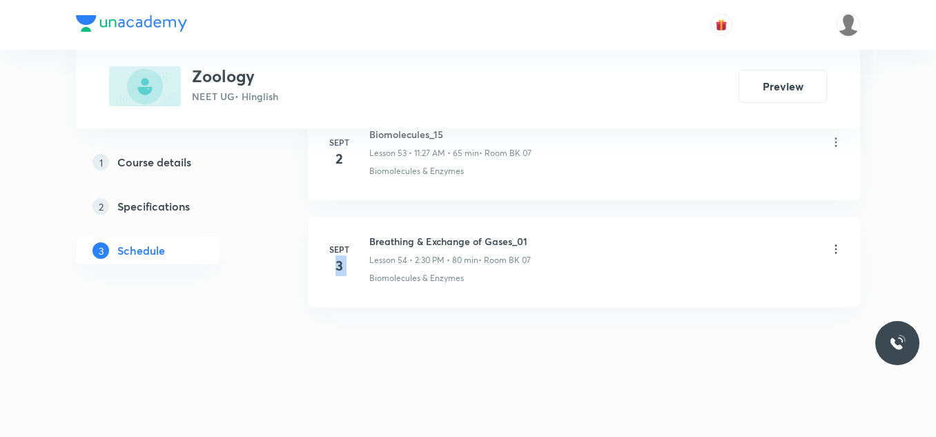
drag, startPoint x: 360, startPoint y: 236, endPoint x: 370, endPoint y: 235, distance: 10.4
click at [370, 235] on div "Sept 3 Breathing & Exchange of Gases_01 Lesson 54 • 2:30 PM • 80 min • Room BK …" at bounding box center [584, 259] width 518 height 50
click at [362, 260] on div "Sept 3" at bounding box center [347, 259] width 44 height 33
click at [369, 243] on div "Sept 3" at bounding box center [347, 259] width 44 height 33
drag, startPoint x: 371, startPoint y: 235, endPoint x: 531, endPoint y: 231, distance: 159.5
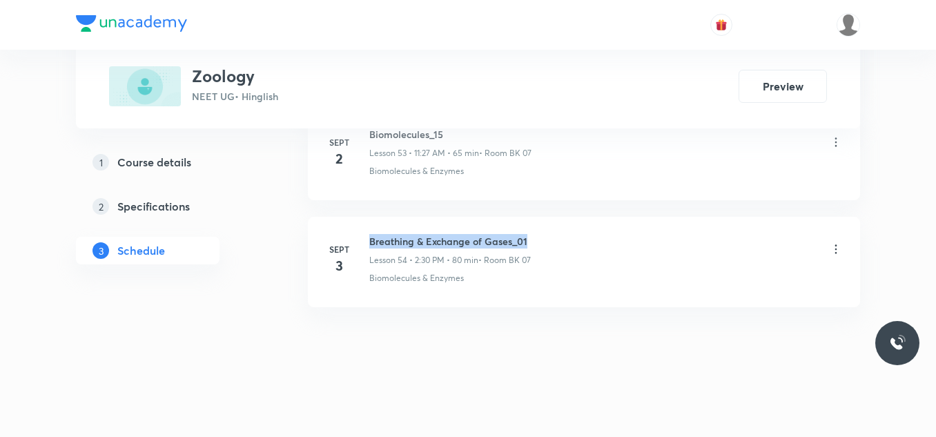
click at [531, 231] on li "Sept 3 Breathing & Exchange of Gases_01 Lesson 54 • 2:30 PM • 80 min • Room BK …" at bounding box center [584, 262] width 552 height 90
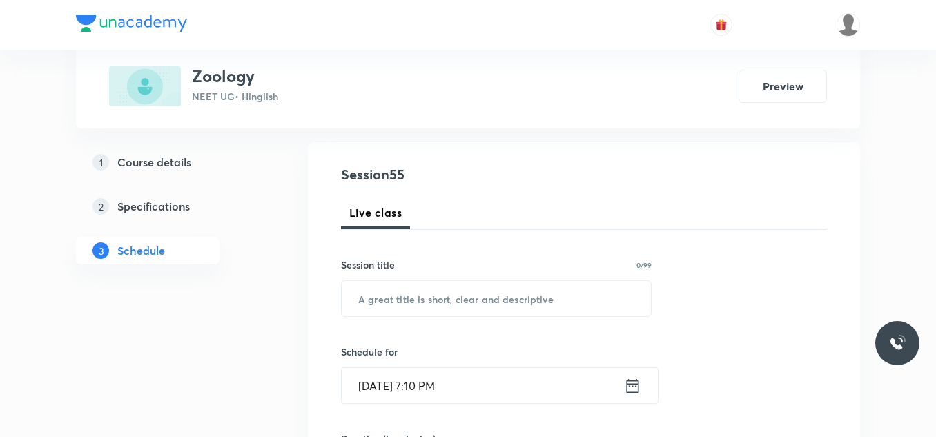
scroll to position [138, 0]
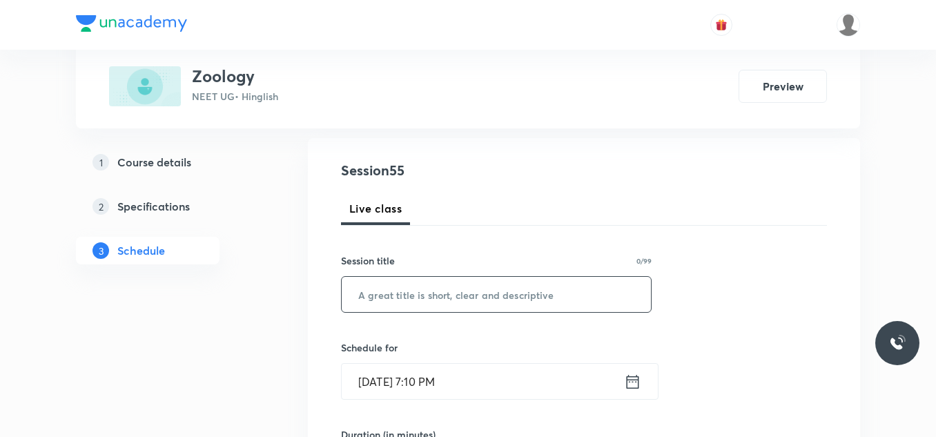
click at [421, 293] on input "text" at bounding box center [496, 294] width 309 height 35
paste input "Breathing & Exchange of Gases_01"
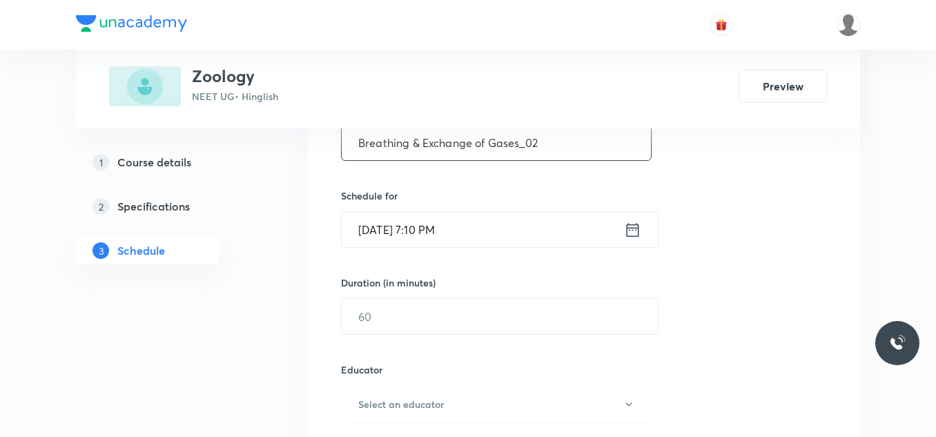
scroll to position [345, 0]
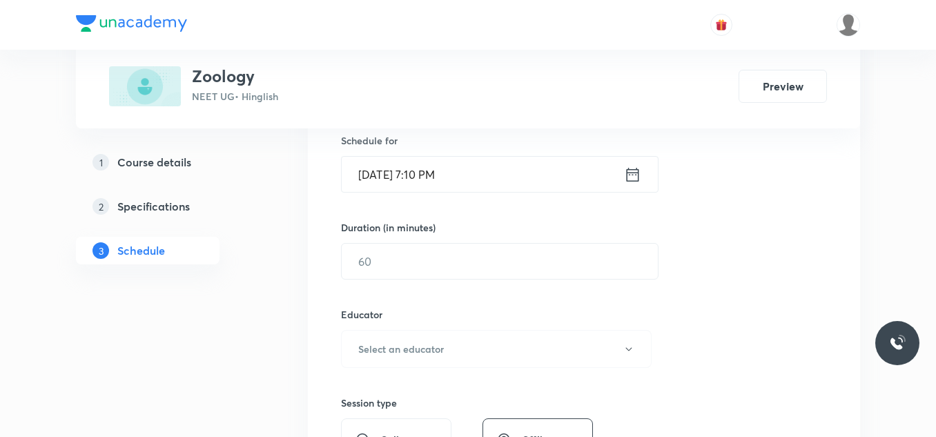
type input "Breathing & Exchange of Gases_02"
click at [528, 176] on input "Sept 4, 2025, 7:10 PM" at bounding box center [483, 174] width 282 height 35
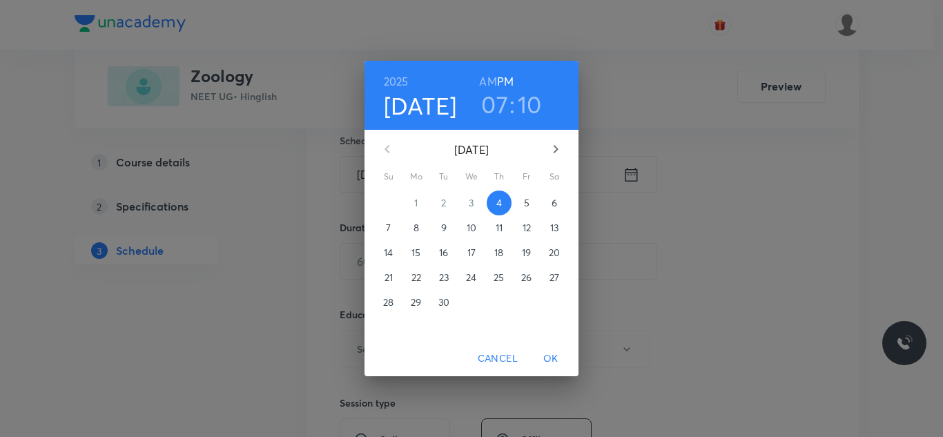
click at [531, 209] on span "5" at bounding box center [526, 203] width 25 height 14
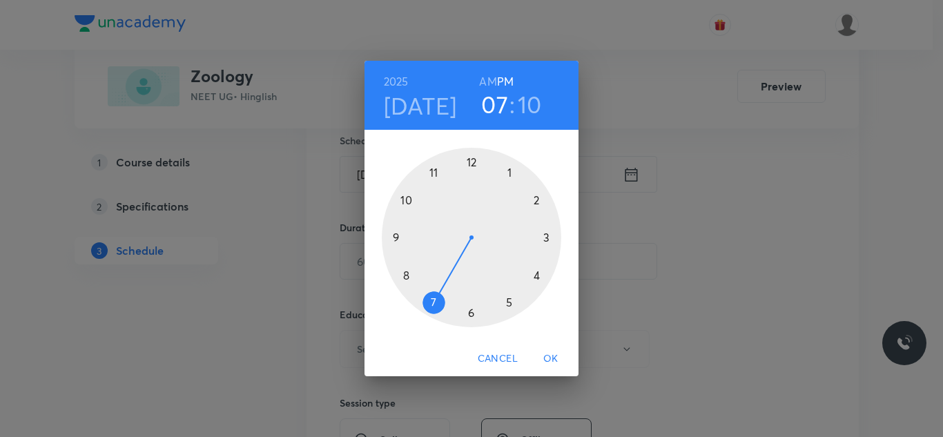
click at [409, 275] on div at bounding box center [471, 237] width 179 height 179
click at [489, 79] on h6 "AM" at bounding box center [487, 81] width 17 height 19
click at [470, 162] on div at bounding box center [471, 237] width 179 height 179
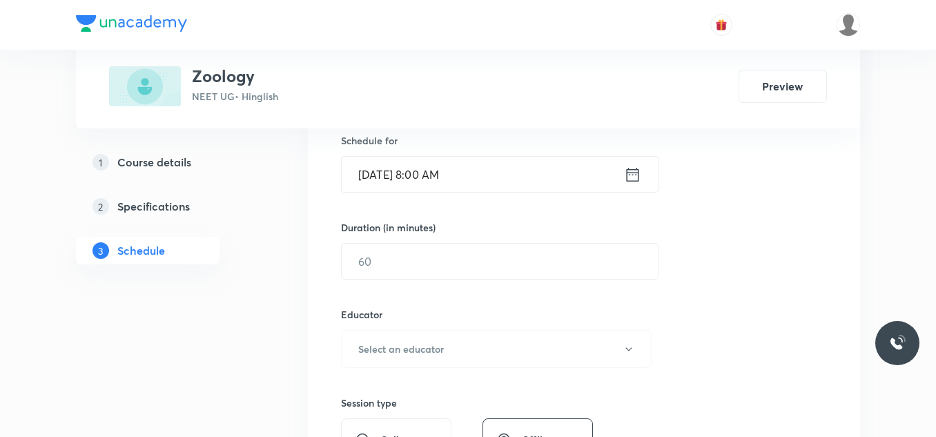
scroll to position [414, 0]
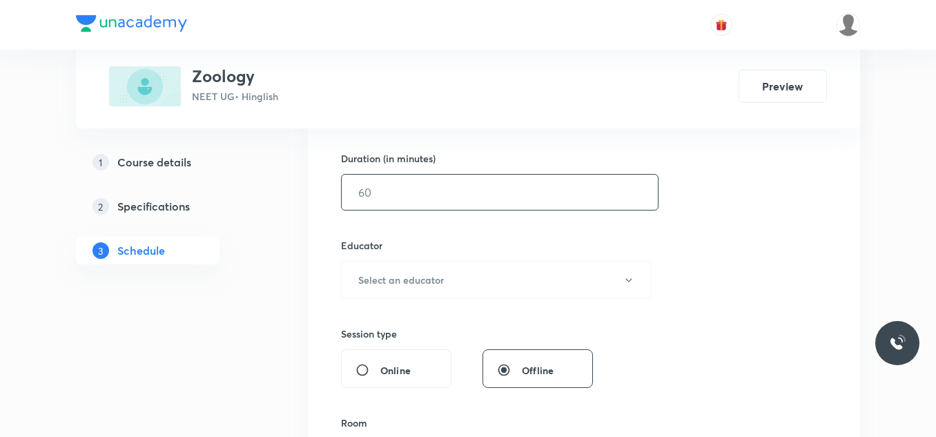
click at [454, 182] on input "text" at bounding box center [500, 192] width 316 height 35
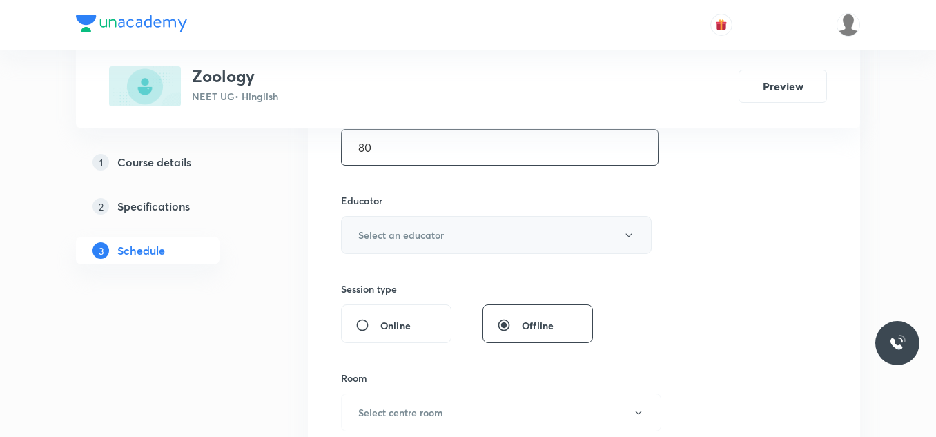
scroll to position [483, 0]
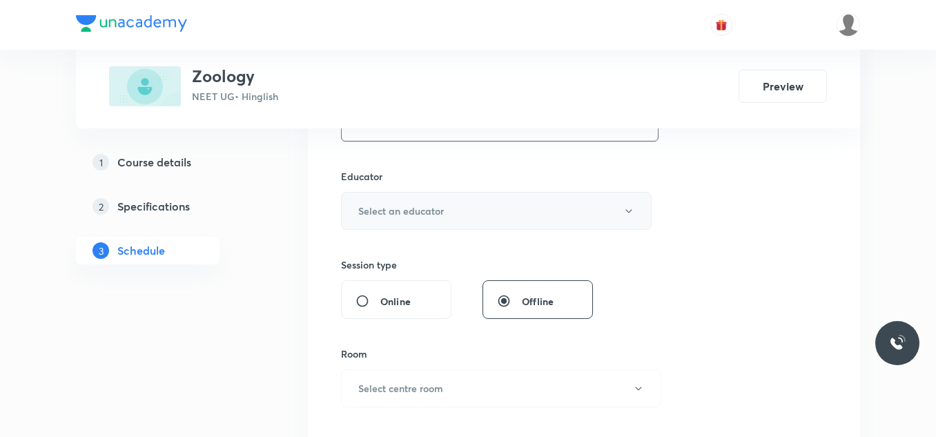
type input "80"
click at [436, 212] on h6 "Select an educator" at bounding box center [401, 211] width 86 height 14
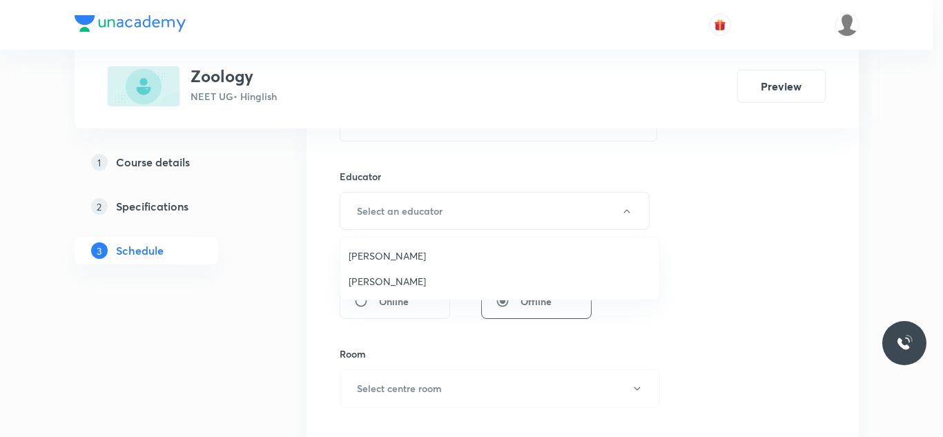
click at [405, 275] on span "Jayanti Maheshwari" at bounding box center [500, 281] width 302 height 14
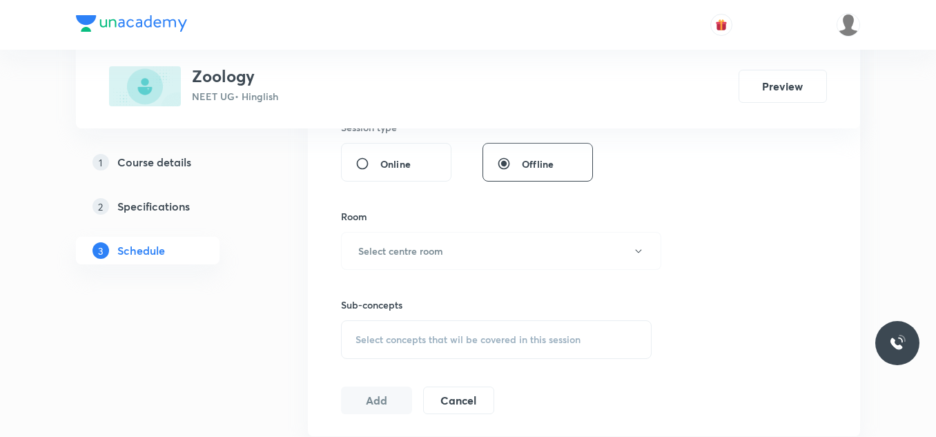
scroll to position [621, 0]
click at [401, 241] on button "Select centre room" at bounding box center [501, 250] width 320 height 38
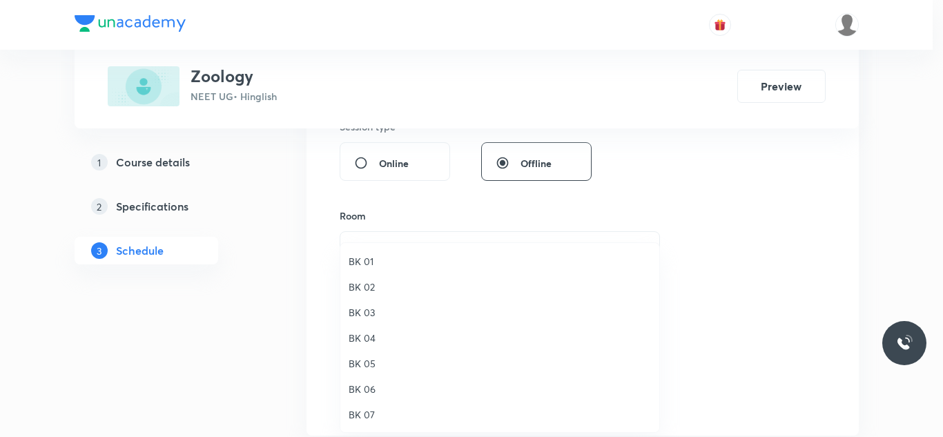
drag, startPoint x: 373, startPoint y: 414, endPoint x: 383, endPoint y: 398, distance: 18.6
click at [373, 414] on span "BK 07" at bounding box center [500, 414] width 302 height 14
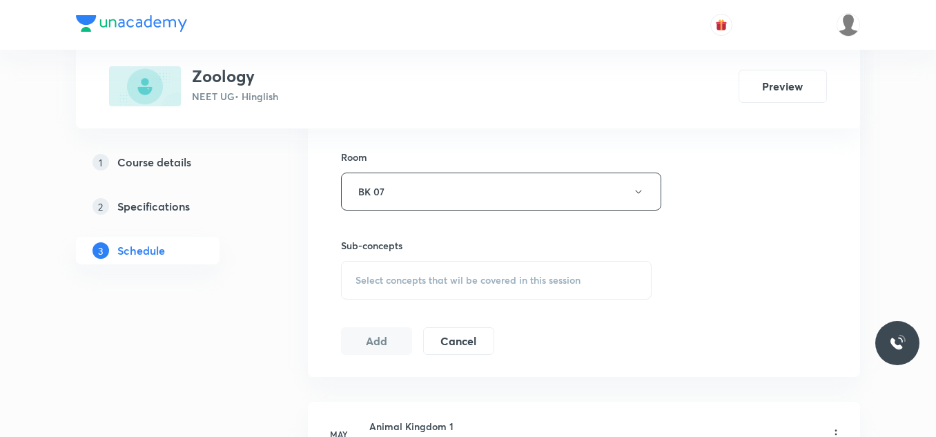
scroll to position [759, 0]
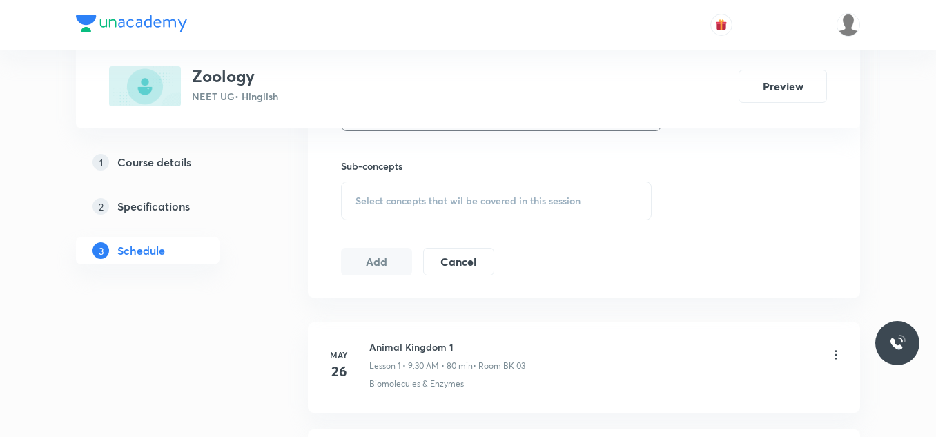
click at [455, 188] on div "Select concepts that wil be covered in this session" at bounding box center [496, 201] width 311 height 39
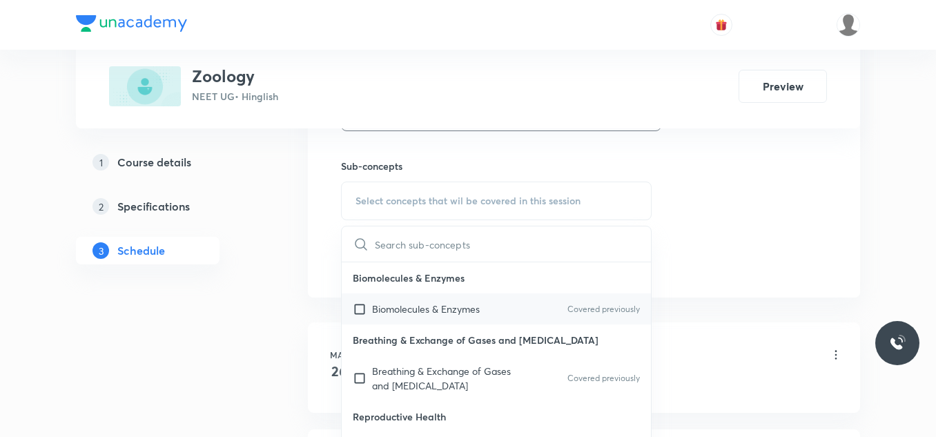
click at [414, 307] on p "Biomolecules & Enzymes" at bounding box center [426, 309] width 108 height 14
checkbox input "true"
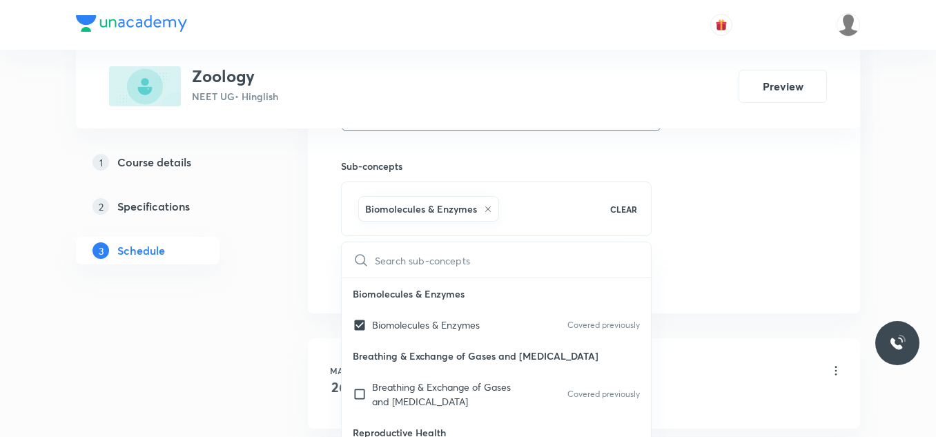
drag, startPoint x: 867, startPoint y: 119, endPoint x: 792, endPoint y: 163, distance: 86.9
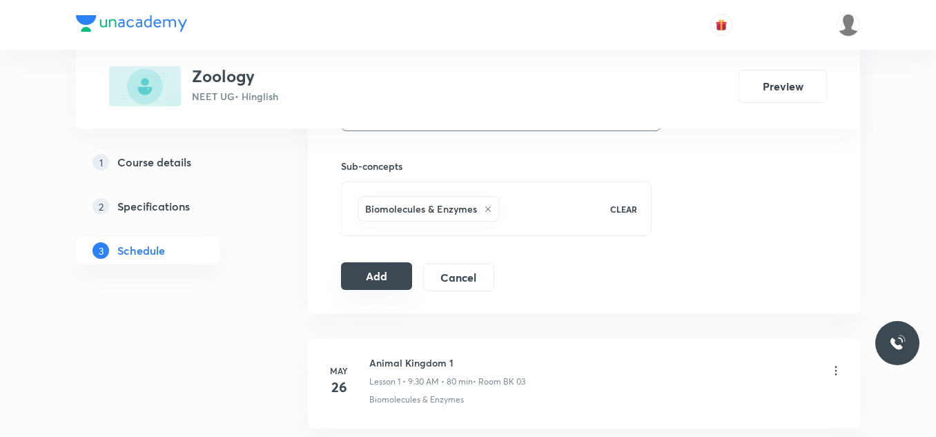
click at [360, 278] on button "Add" at bounding box center [376, 276] width 71 height 28
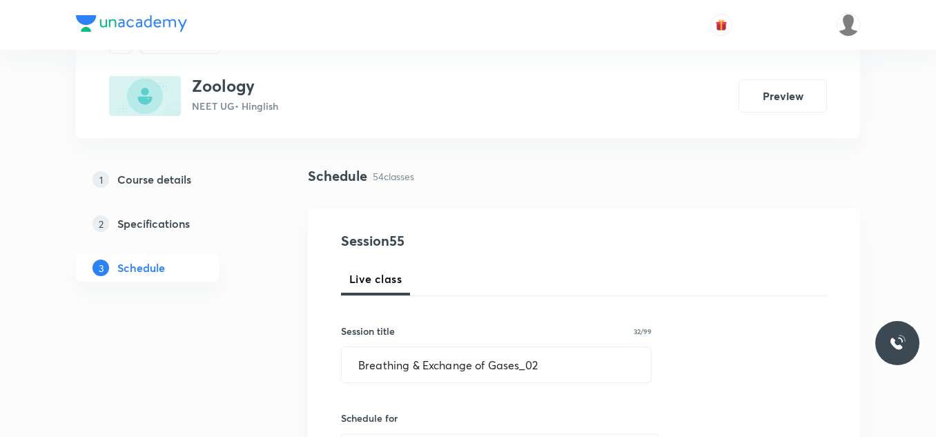
scroll to position [0, 0]
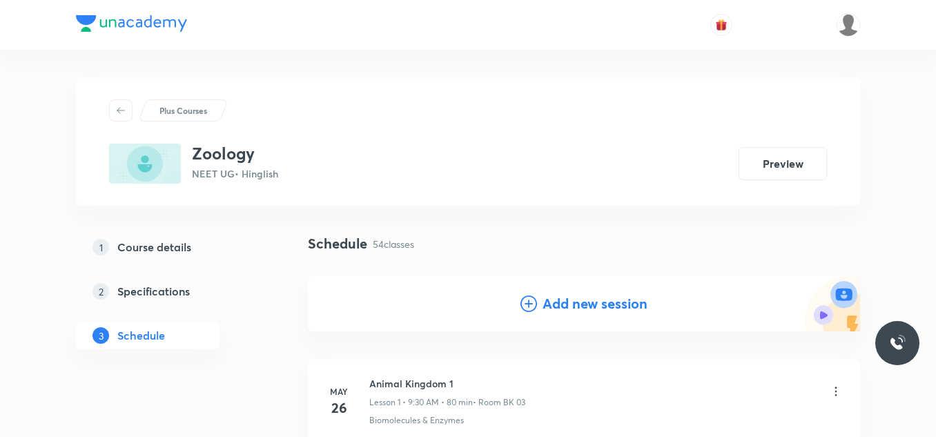
click at [634, 308] on h4 "Add new session" at bounding box center [595, 303] width 105 height 21
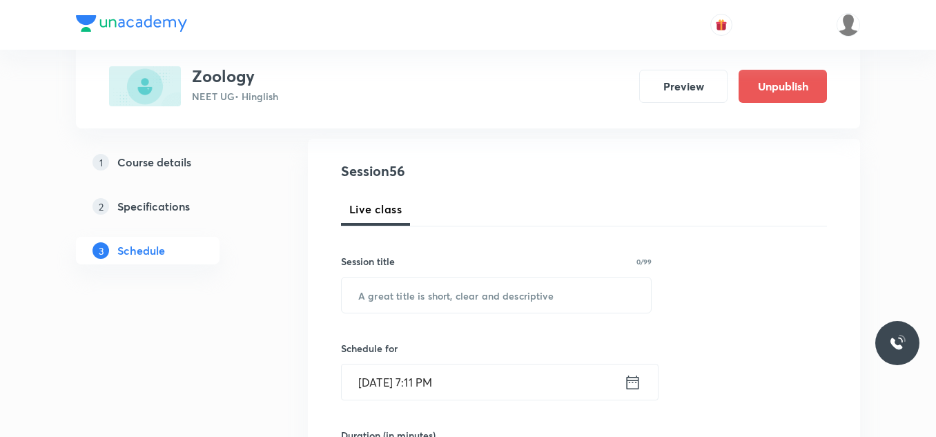
scroll to position [138, 0]
click at [563, 299] on input "text" at bounding box center [496, 294] width 309 height 35
paste input "Breathing & Exchange of Gases_01"
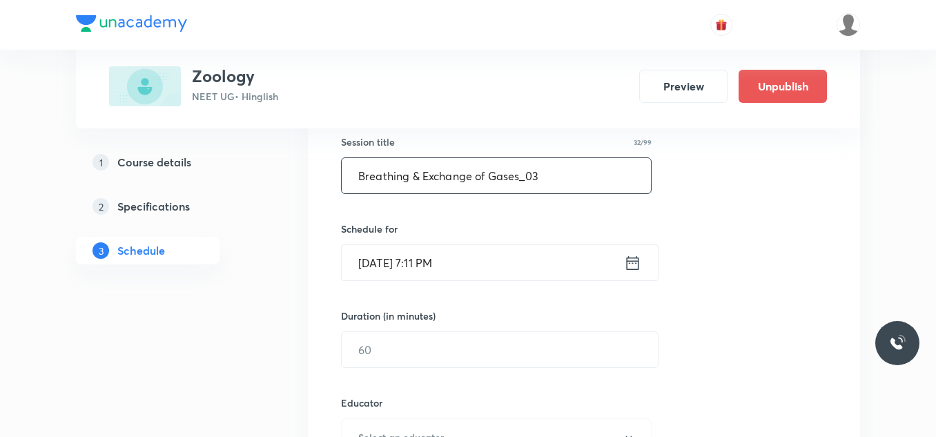
scroll to position [345, 0]
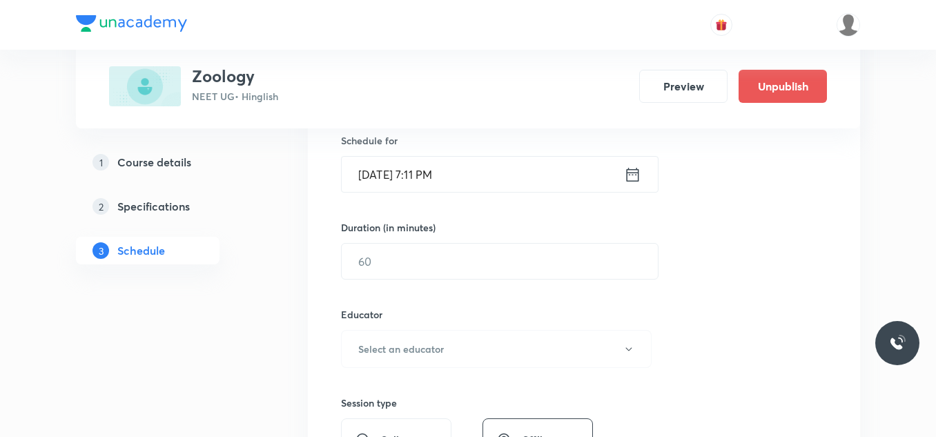
type input "Breathing & Exchange of Gases_03"
click at [503, 179] on input "Sept 4, 2025, 7:11 PM" at bounding box center [483, 174] width 282 height 35
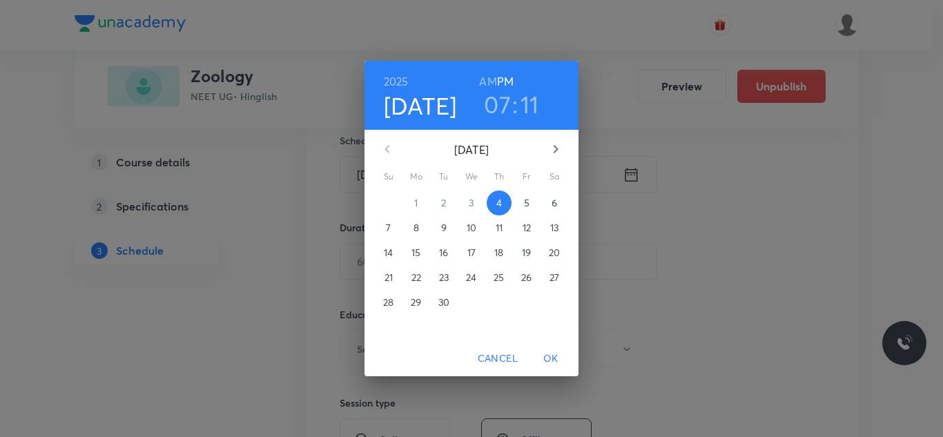
click at [525, 204] on p "5" at bounding box center [527, 203] width 6 height 14
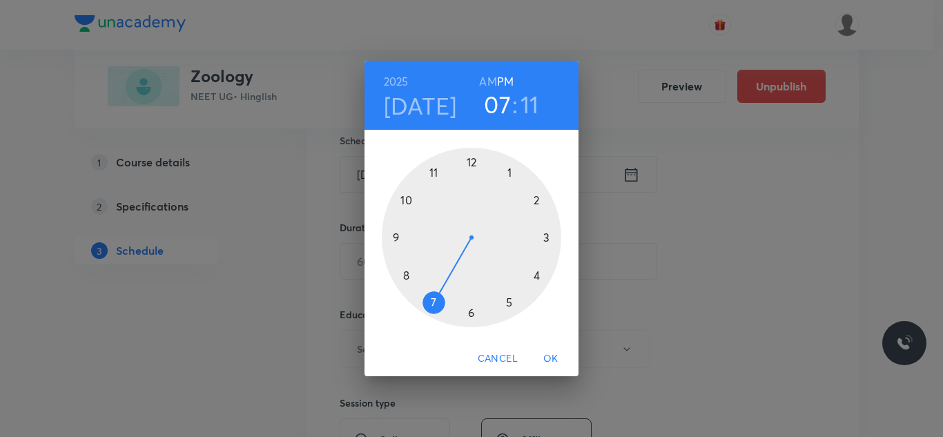
click at [470, 164] on div at bounding box center [471, 237] width 179 height 179
click at [406, 273] on div at bounding box center [471, 237] width 179 height 179
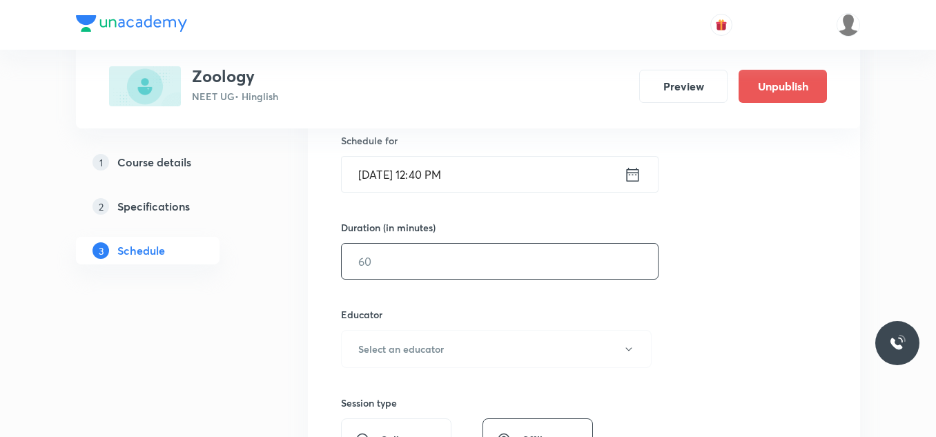
click at [393, 264] on input "text" at bounding box center [500, 261] width 316 height 35
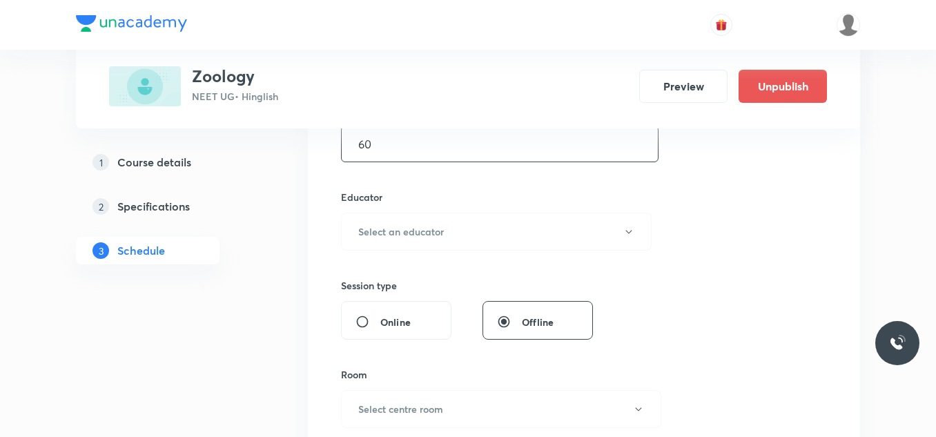
scroll to position [483, 0]
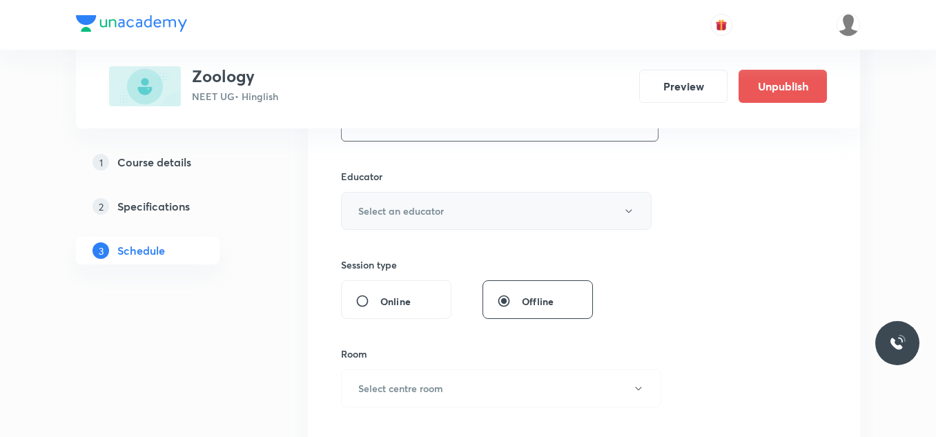
type input "60"
click at [426, 215] on h6 "Select an educator" at bounding box center [401, 211] width 86 height 14
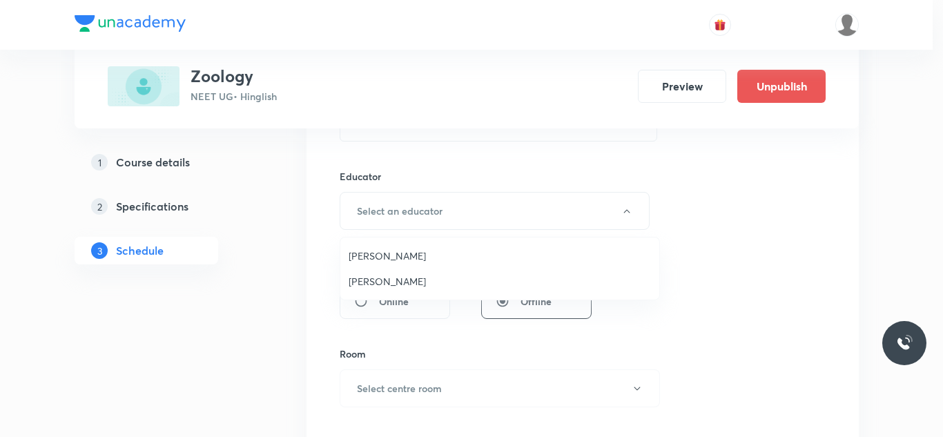
click at [388, 278] on span "Jayanti Maheshwari" at bounding box center [500, 281] width 302 height 14
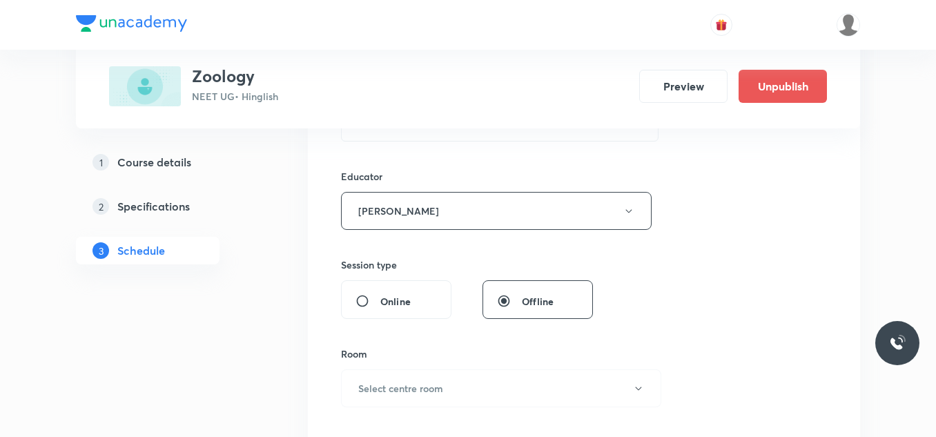
scroll to position [621, 0]
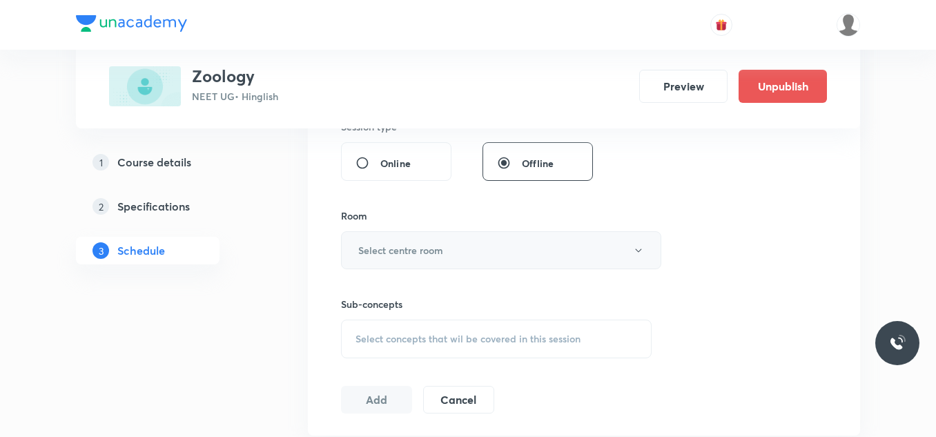
click at [405, 251] on h6 "Select centre room" at bounding box center [400, 250] width 85 height 14
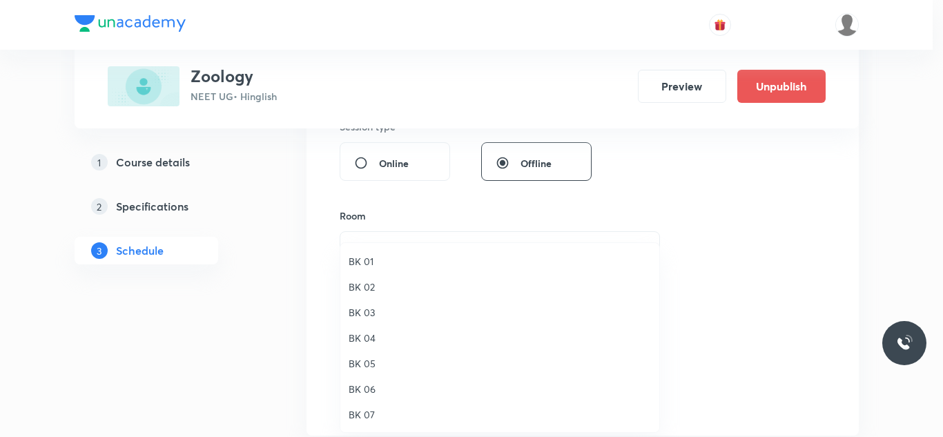
drag, startPoint x: 370, startPoint y: 411, endPoint x: 403, endPoint y: 373, distance: 50.4
click at [370, 411] on span "BK 07" at bounding box center [500, 414] width 302 height 14
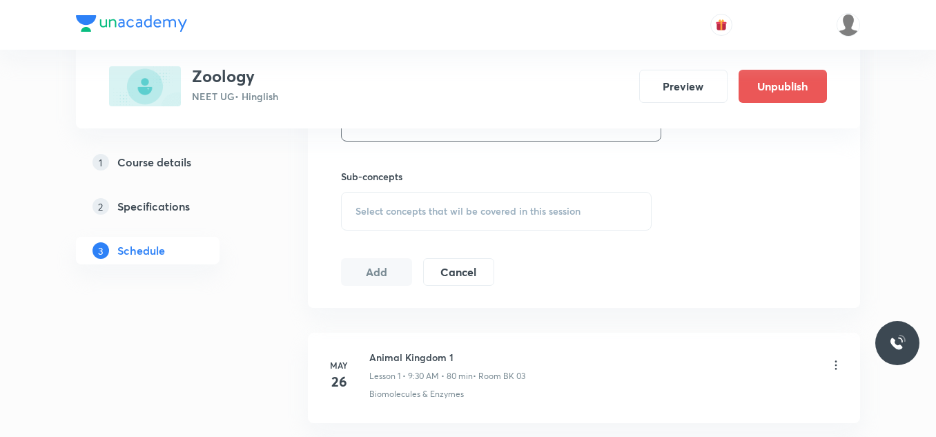
scroll to position [759, 0]
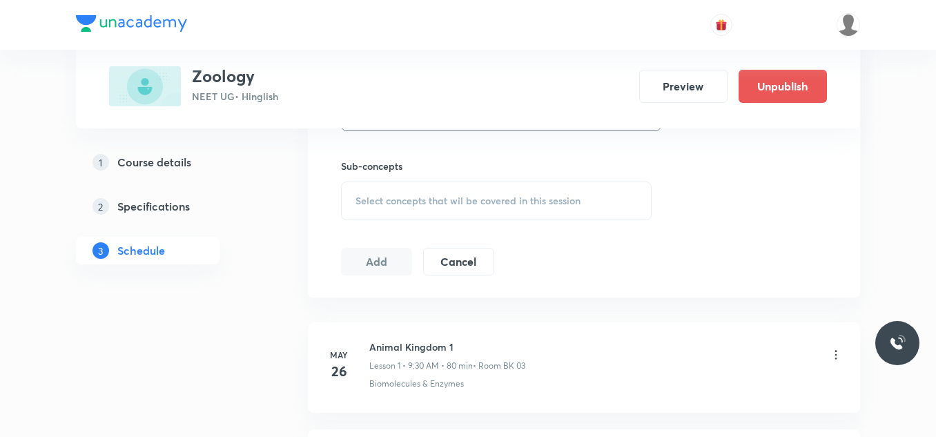
click at [448, 202] on span "Select concepts that wil be covered in this session" at bounding box center [468, 200] width 225 height 11
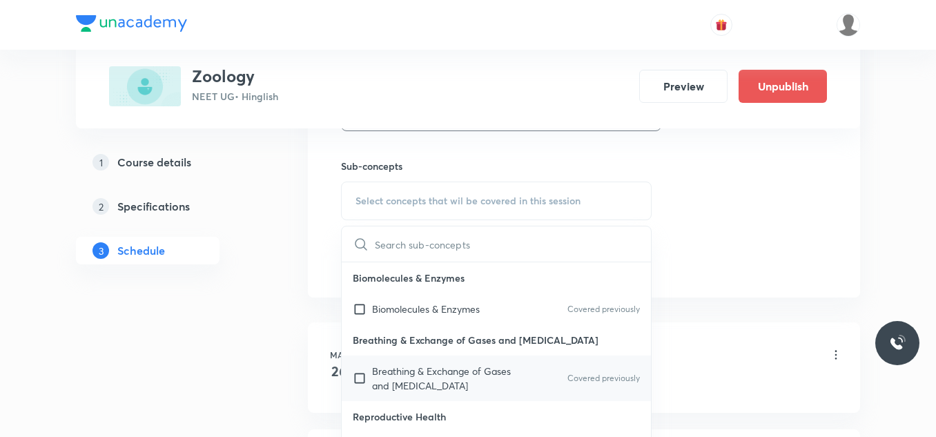
drag, startPoint x: 386, startPoint y: 372, endPoint x: 518, endPoint y: 289, distance: 155.7
click at [386, 370] on p "Breathing & Exchange of Gases and Body Fluids" at bounding box center [441, 378] width 139 height 29
checkbox input "true"
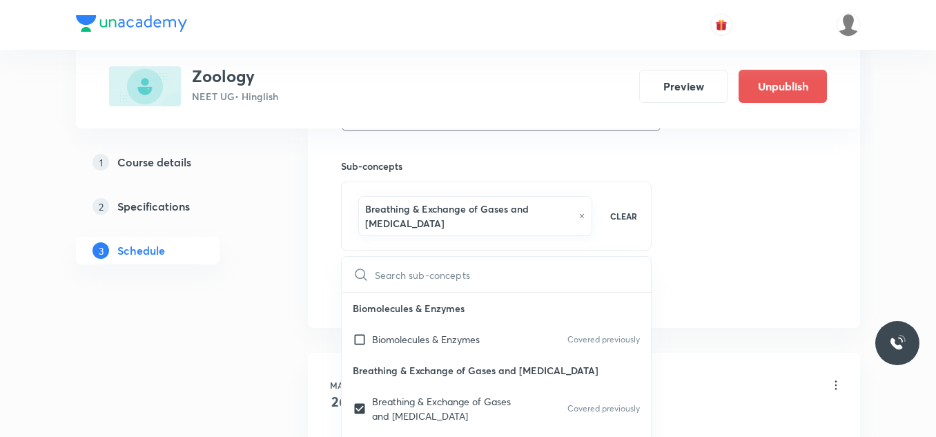
drag, startPoint x: 685, startPoint y: 195, endPoint x: 579, endPoint y: 246, distance: 117.3
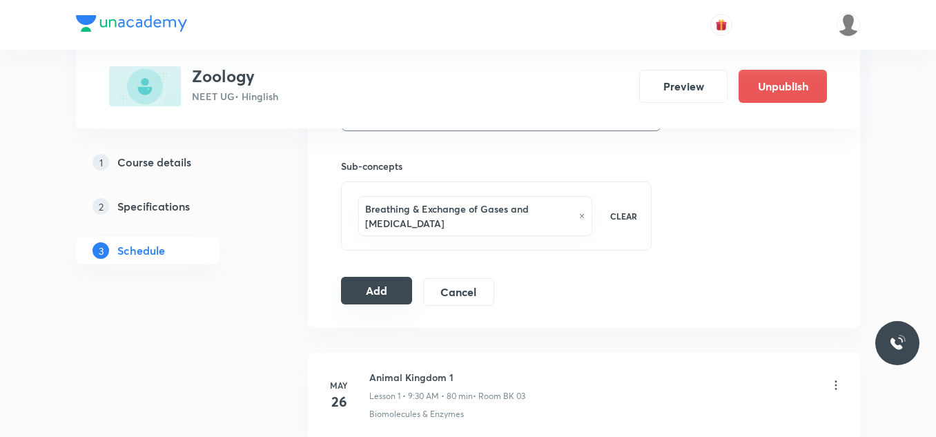
click at [393, 289] on button "Add" at bounding box center [376, 291] width 71 height 28
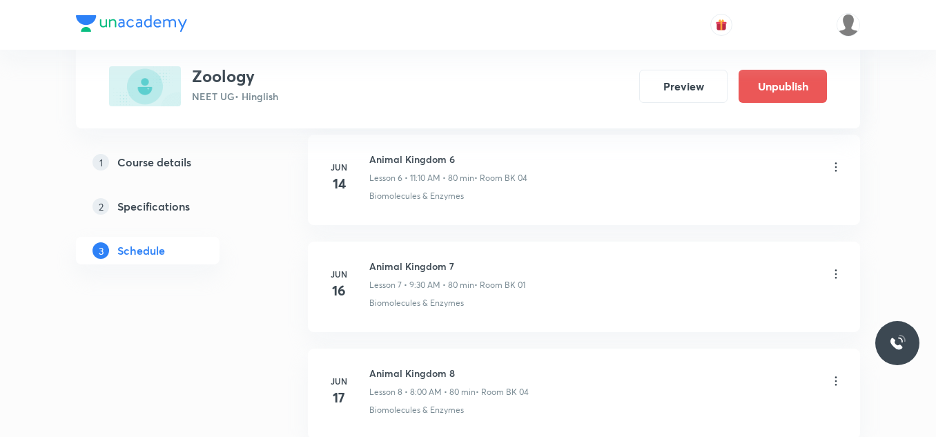
scroll to position [6027, 0]
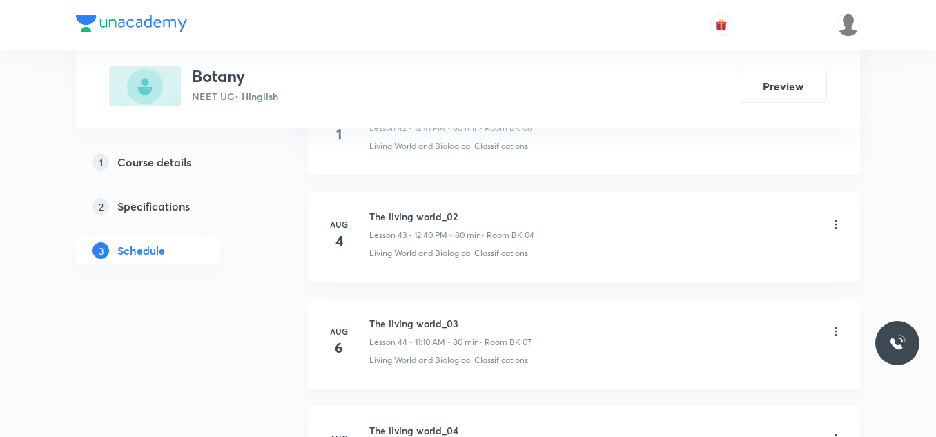
scroll to position [6983, 0]
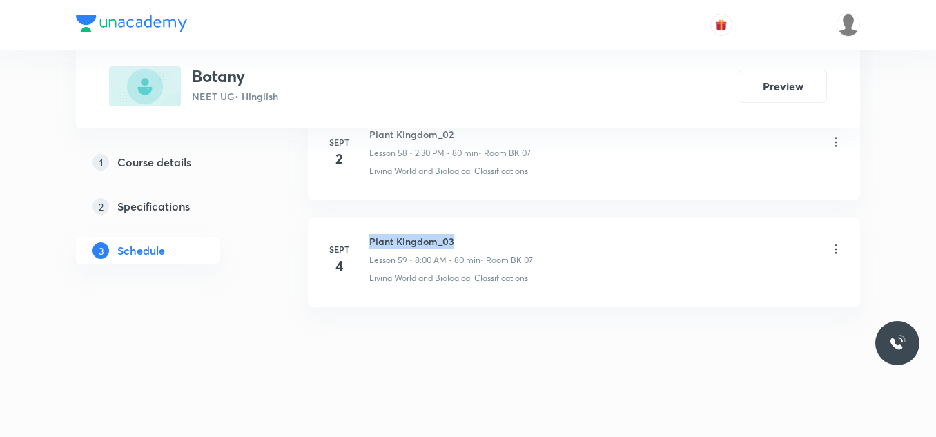
drag, startPoint x: 367, startPoint y: 240, endPoint x: 456, endPoint y: 239, distance: 89.1
click at [456, 239] on div "[DATE] Plant Kingdom_03 Lesson 59 • 8:00 AM • 80 min • Room BK 07 Living World …" at bounding box center [584, 259] width 518 height 50
copy h6 "Plant Kingdom_03"
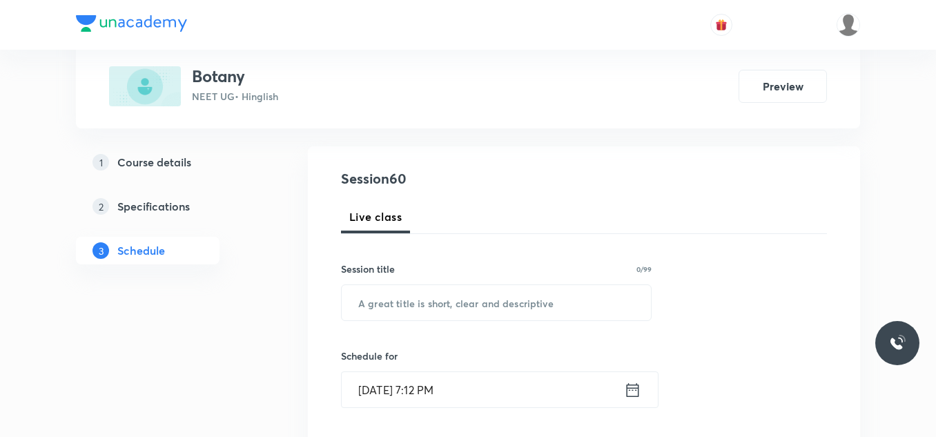
scroll to position [138, 0]
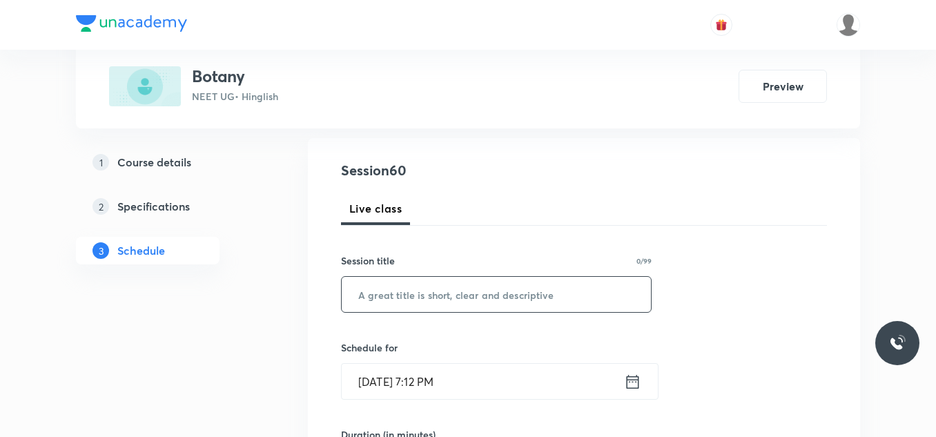
drag, startPoint x: 400, startPoint y: 263, endPoint x: 401, endPoint y: 278, distance: 15.2
click at [400, 265] on div "Session title 0/99" at bounding box center [496, 260] width 311 height 14
click at [401, 281] on input "text" at bounding box center [496, 294] width 309 height 35
paste input "Plant Kingdom_03"
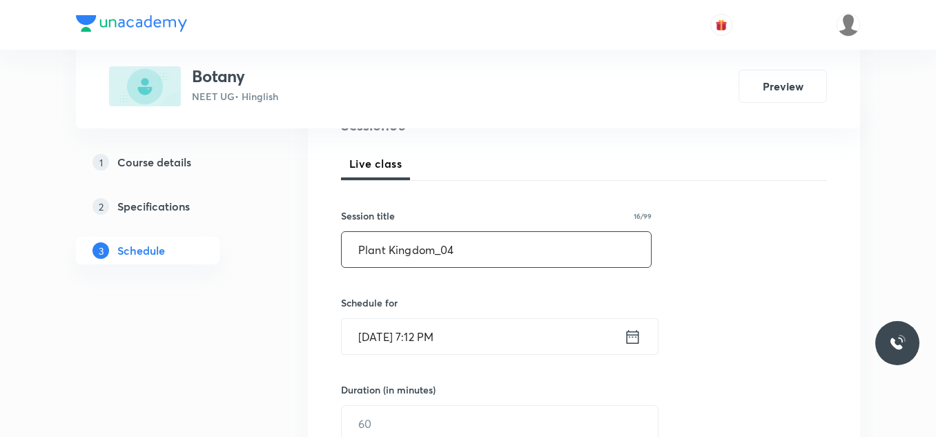
scroll to position [207, 0]
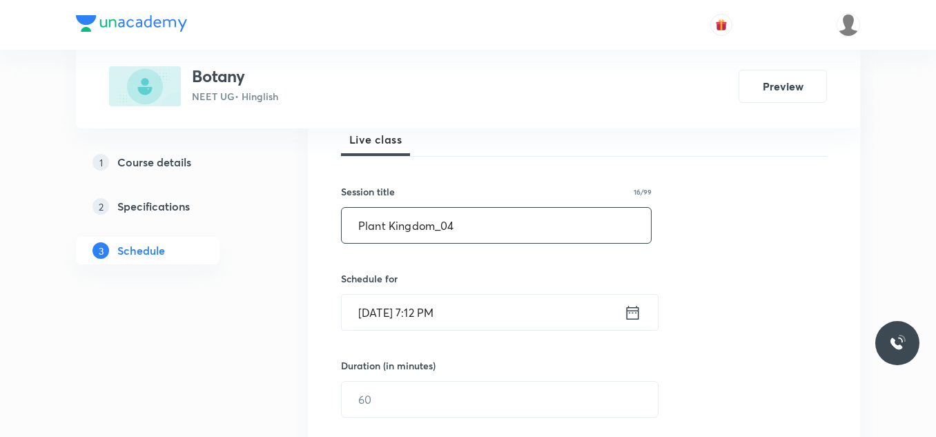
type input "Plant Kingdom_04"
click at [483, 312] on input "[DATE] 7:12 PM" at bounding box center [483, 312] width 282 height 35
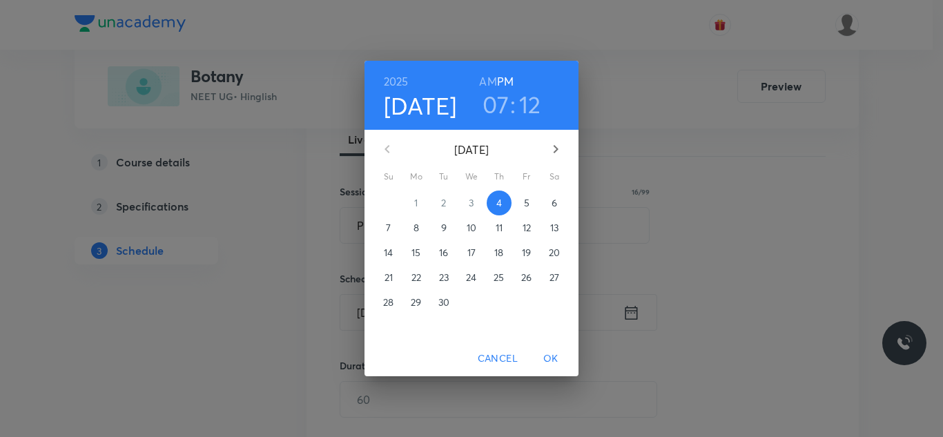
click at [521, 203] on span "5" at bounding box center [526, 203] width 25 height 14
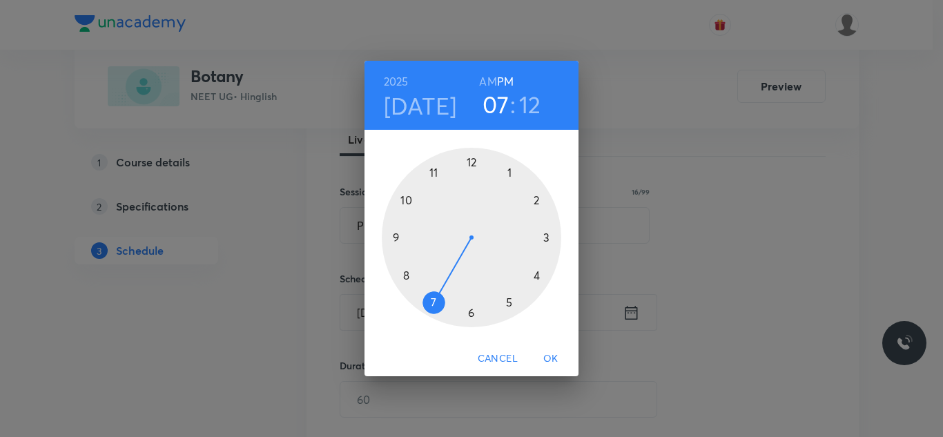
click at [434, 174] on div at bounding box center [471, 237] width 179 height 179
click at [484, 78] on h6 "AM" at bounding box center [487, 81] width 17 height 19
click at [537, 200] on div at bounding box center [471, 237] width 179 height 179
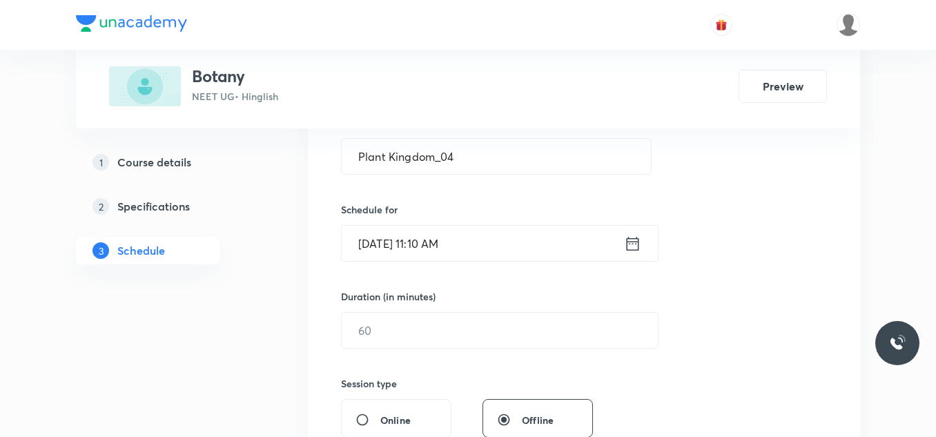
scroll to position [345, 0]
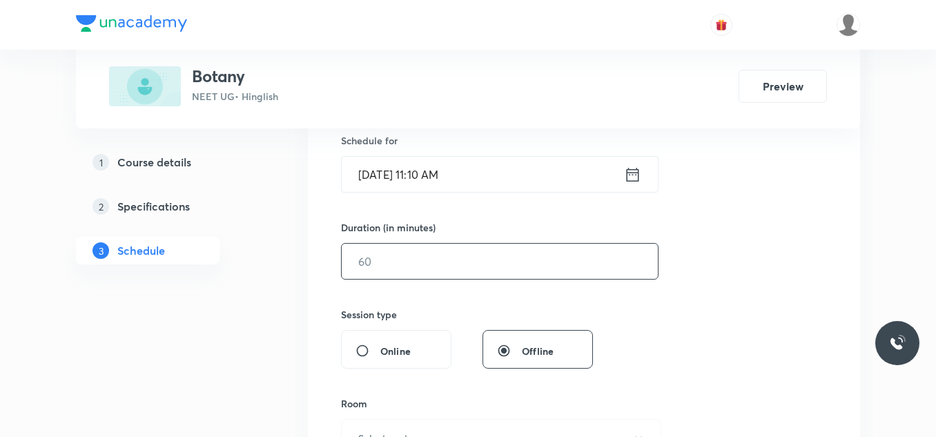
click at [434, 253] on input "text" at bounding box center [500, 261] width 316 height 35
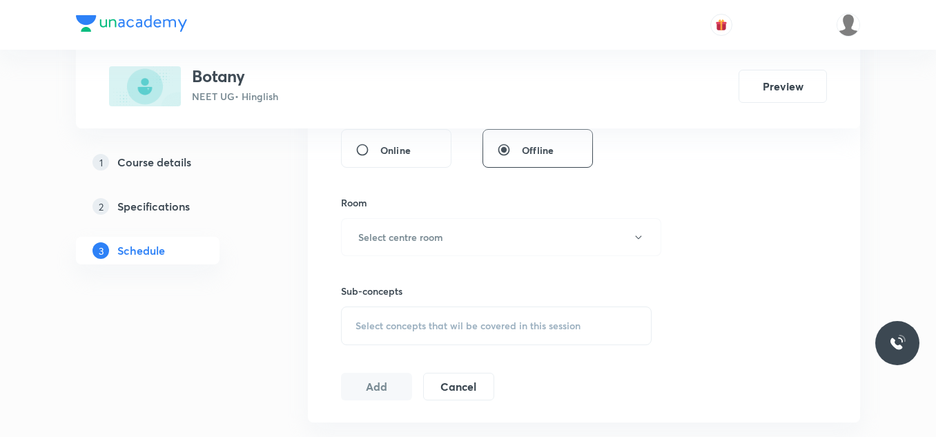
scroll to position [552, 0]
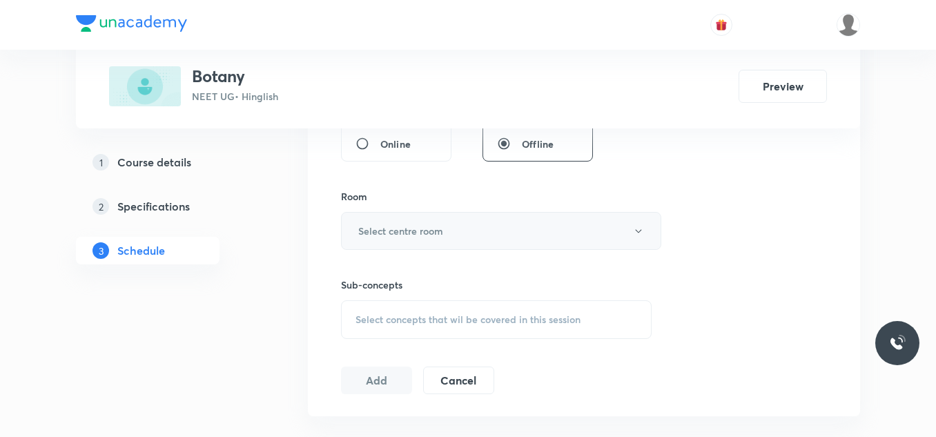
type input "80"
click at [438, 240] on button "Select centre room" at bounding box center [501, 231] width 320 height 38
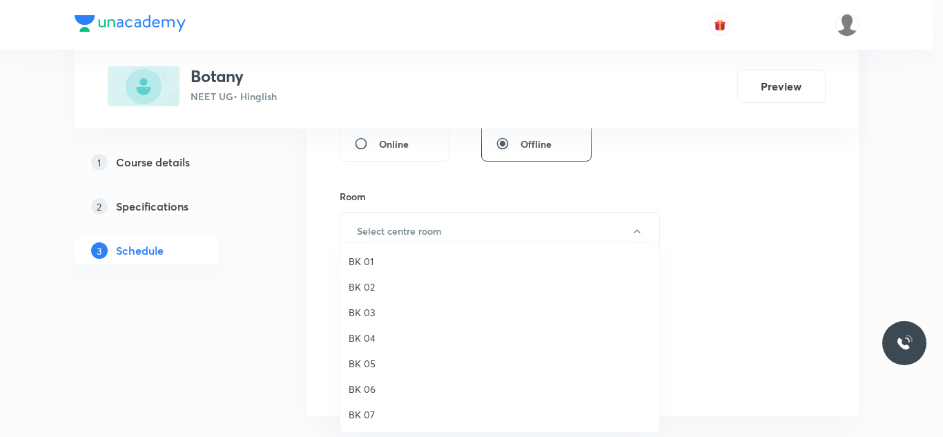
click at [376, 416] on span "BK 07" at bounding box center [500, 414] width 302 height 14
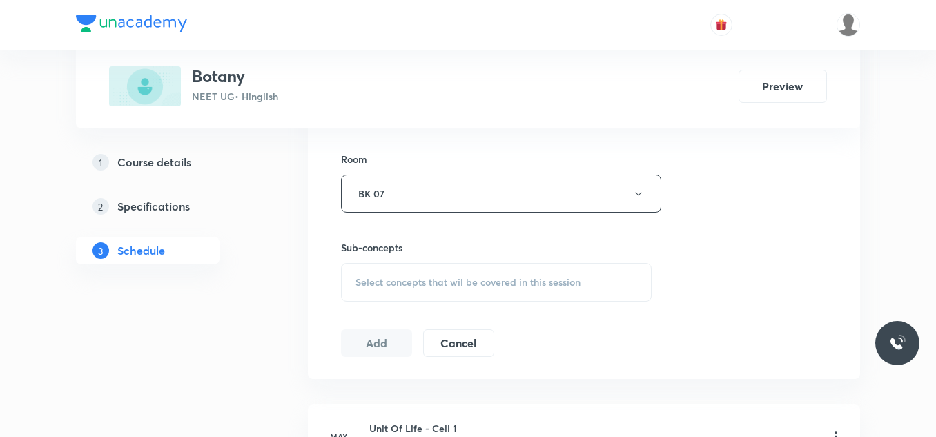
scroll to position [621, 0]
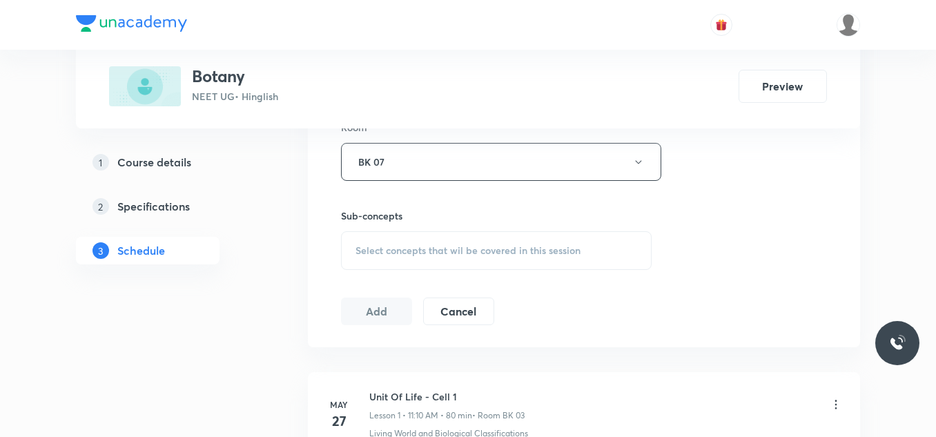
click at [421, 242] on div "Select concepts that wil be covered in this session" at bounding box center [496, 250] width 311 height 39
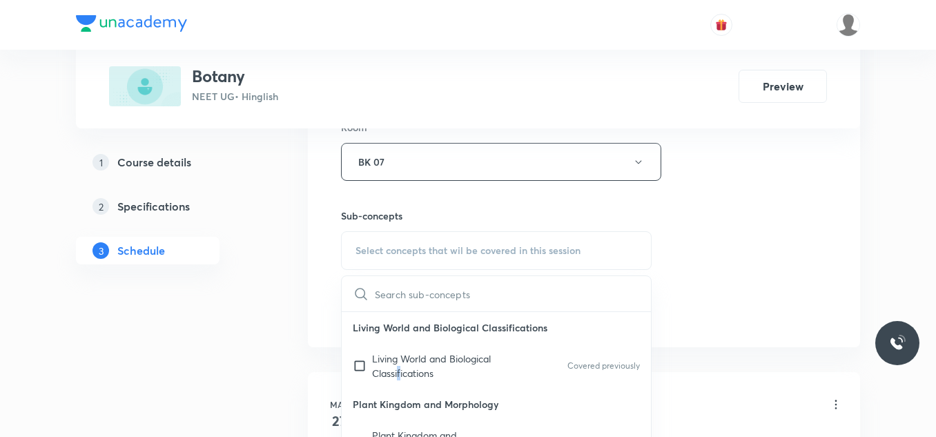
drag, startPoint x: 399, startPoint y: 371, endPoint x: 443, endPoint y: 353, distance: 48.0
click at [402, 370] on p "Living World and Biological Classifications" at bounding box center [441, 365] width 139 height 29
checkbox input "true"
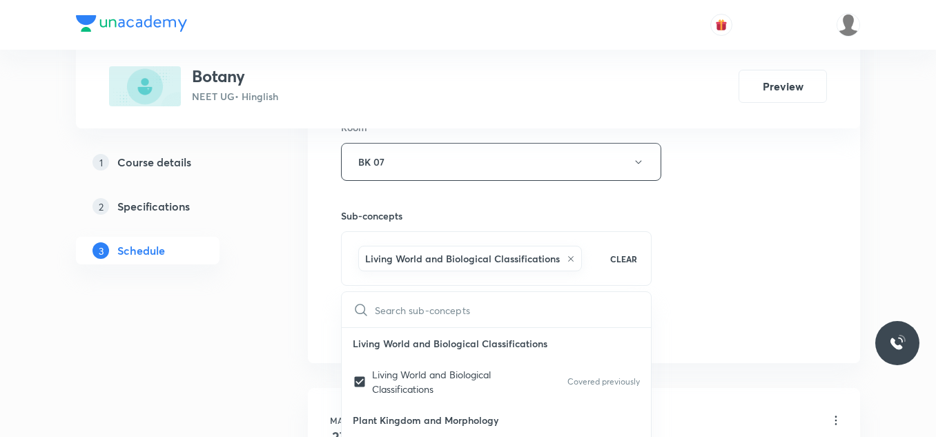
drag, startPoint x: 765, startPoint y: 266, endPoint x: 700, endPoint y: 268, distance: 64.9
click at [714, 266] on div "Session 60 Live class Session title 16/99 Plant Kingdom_04 ​ Schedule for Sept …" at bounding box center [584, 9] width 486 height 664
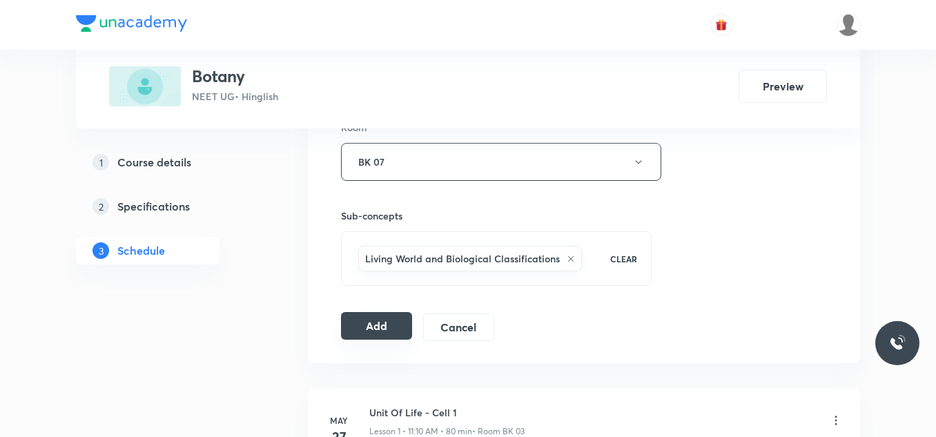
click at [362, 322] on button "Add" at bounding box center [376, 326] width 71 height 28
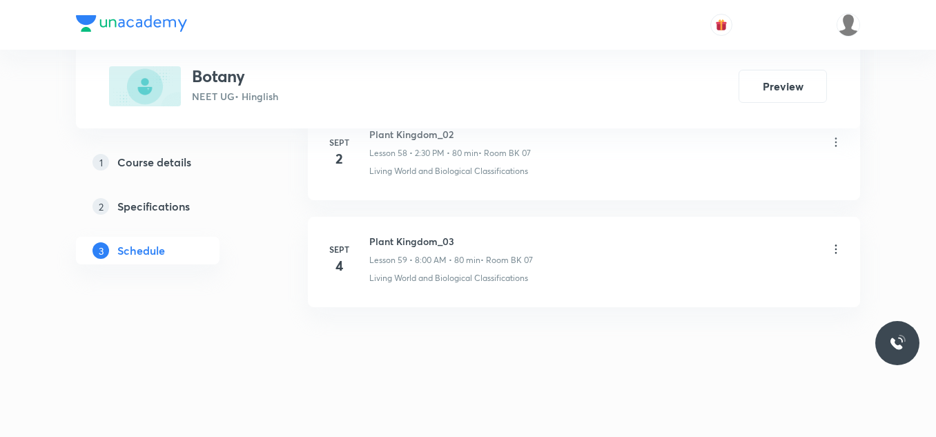
scroll to position [6348, 0]
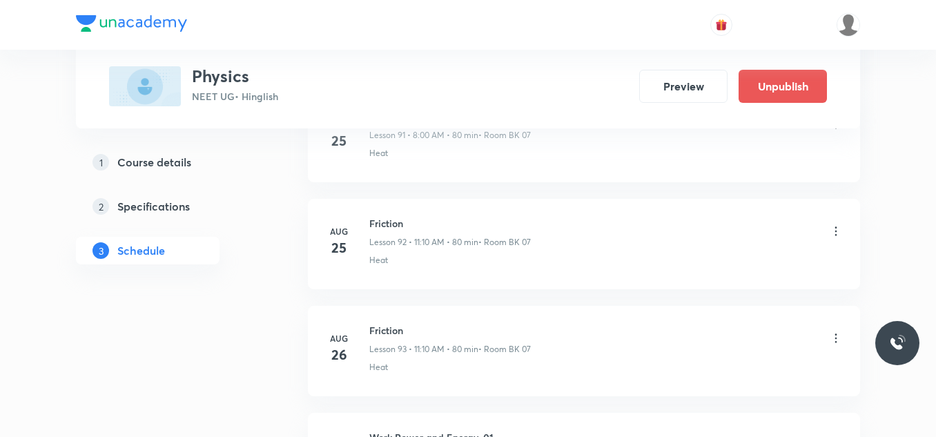
scroll to position [12119, 0]
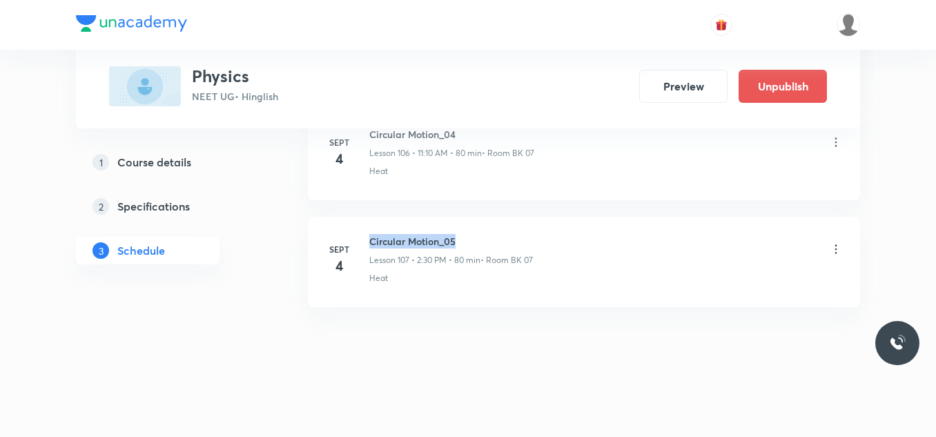
drag, startPoint x: 370, startPoint y: 239, endPoint x: 494, endPoint y: 237, distance: 124.3
click at [494, 237] on h6 "Circular Motion_05" at bounding box center [451, 241] width 164 height 14
copy h6 "Circular Motion_05"
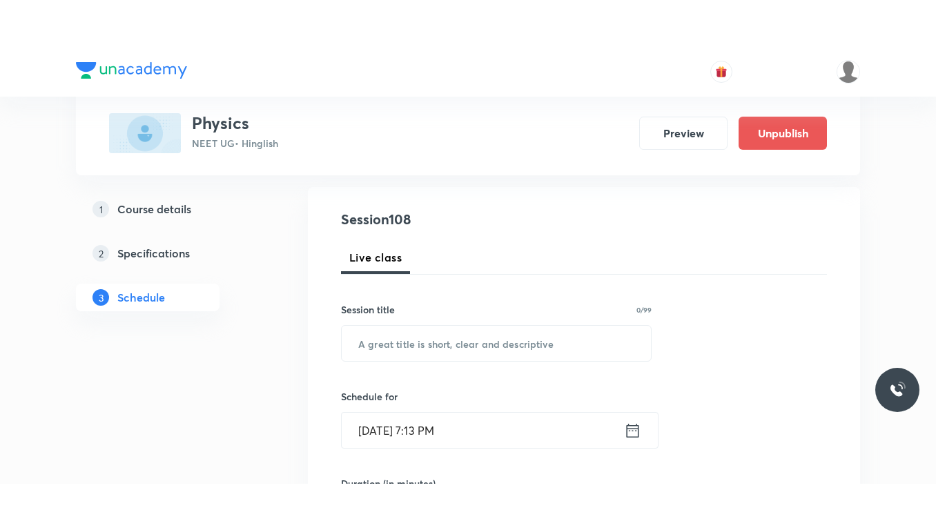
scroll to position [217, 0]
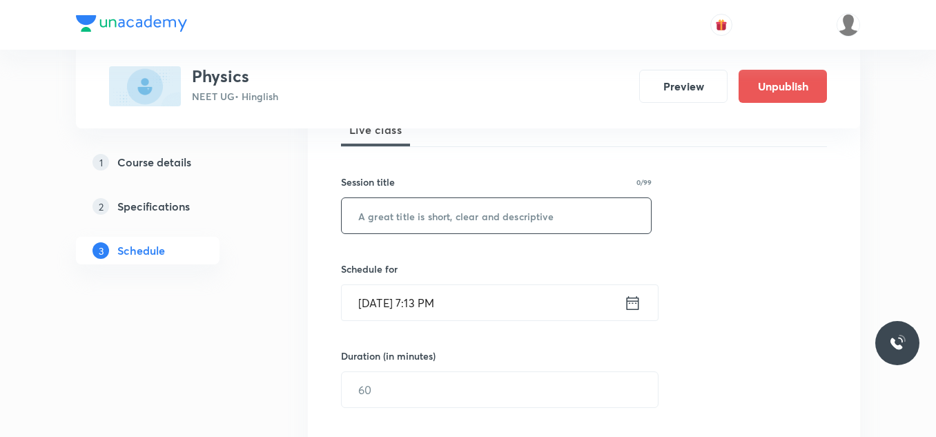
click at [440, 218] on input "text" at bounding box center [496, 215] width 309 height 35
paste input "Circular Motion_05"
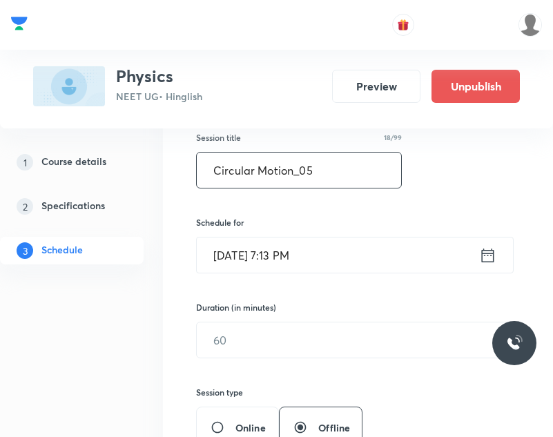
click at [345, 172] on input "Circular Motion_05" at bounding box center [299, 170] width 204 height 35
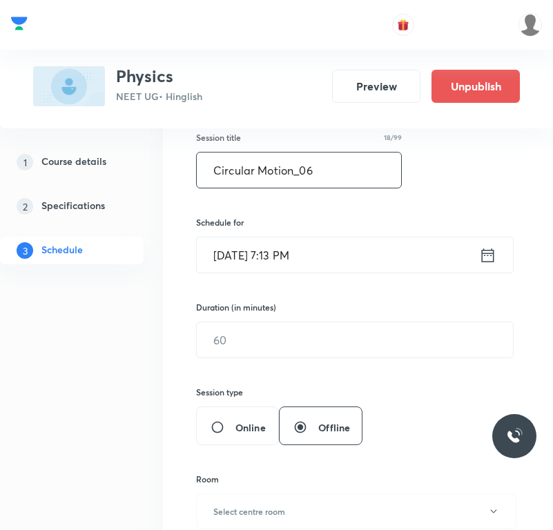
type input "Circular Motion_06"
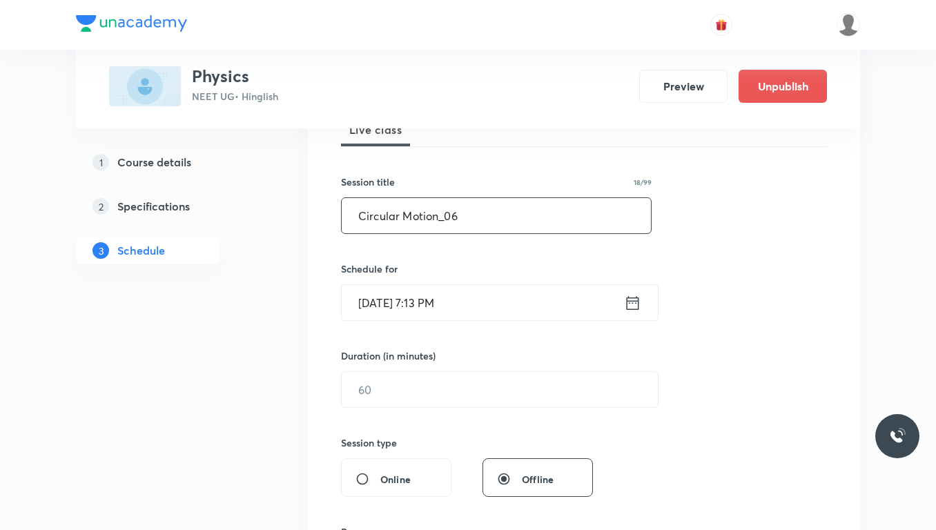
click at [495, 307] on input "Sept 4, 2025, 7:13 PM" at bounding box center [483, 302] width 282 height 35
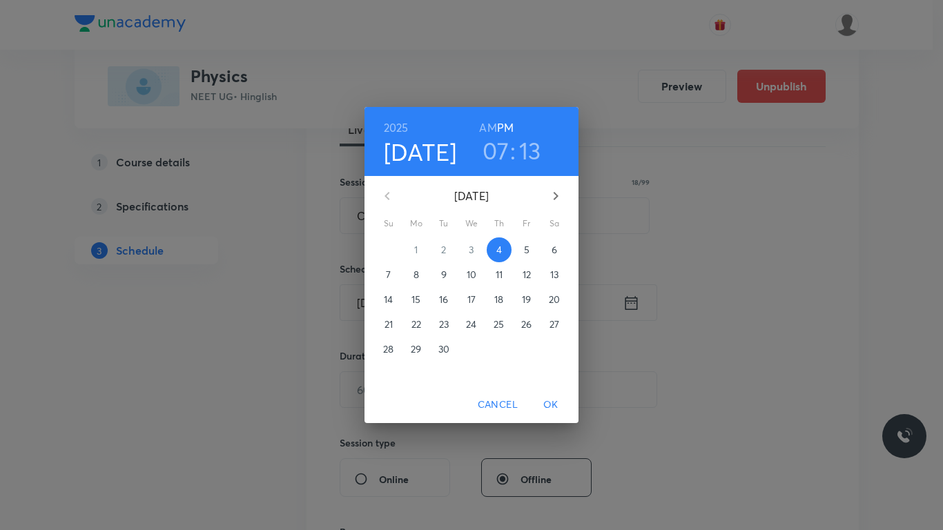
click at [529, 249] on p "5" at bounding box center [527, 250] width 6 height 14
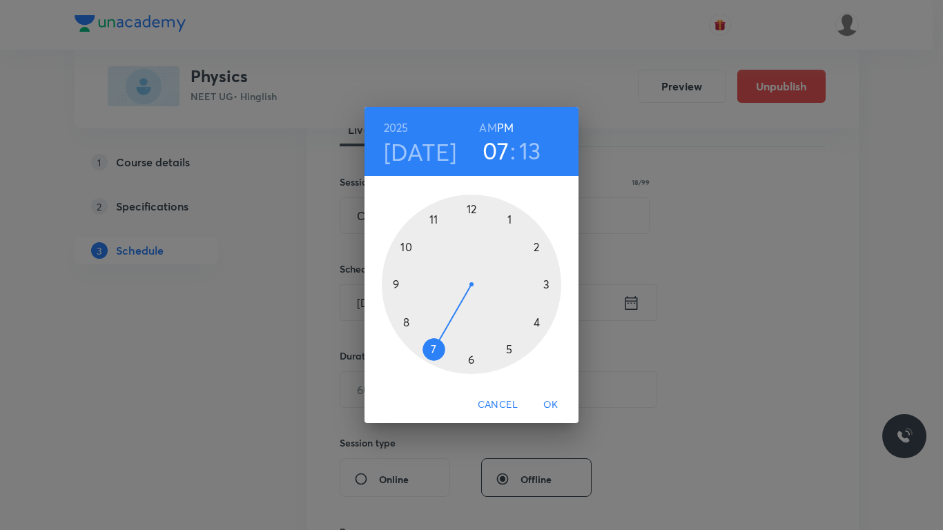
click at [398, 284] on div at bounding box center [471, 284] width 179 height 179
click at [487, 139] on h3 "09" at bounding box center [495, 150] width 29 height 29
click at [489, 127] on h6 "AM" at bounding box center [487, 127] width 17 height 19
drag, startPoint x: 529, startPoint y: 145, endPoint x: 529, endPoint y: 195, distance: 50.4
click at [529, 155] on h3 "13" at bounding box center [531, 150] width 22 height 29
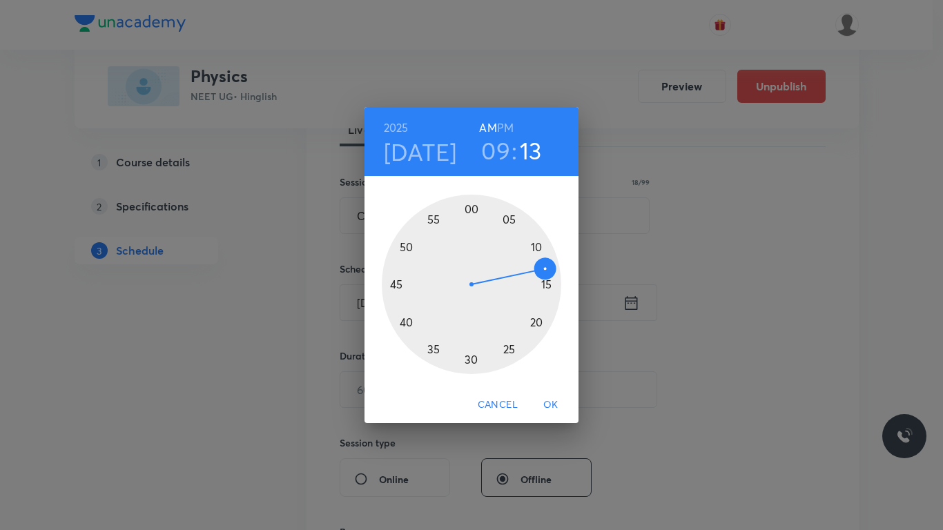
click at [469, 356] on div at bounding box center [471, 284] width 179 height 179
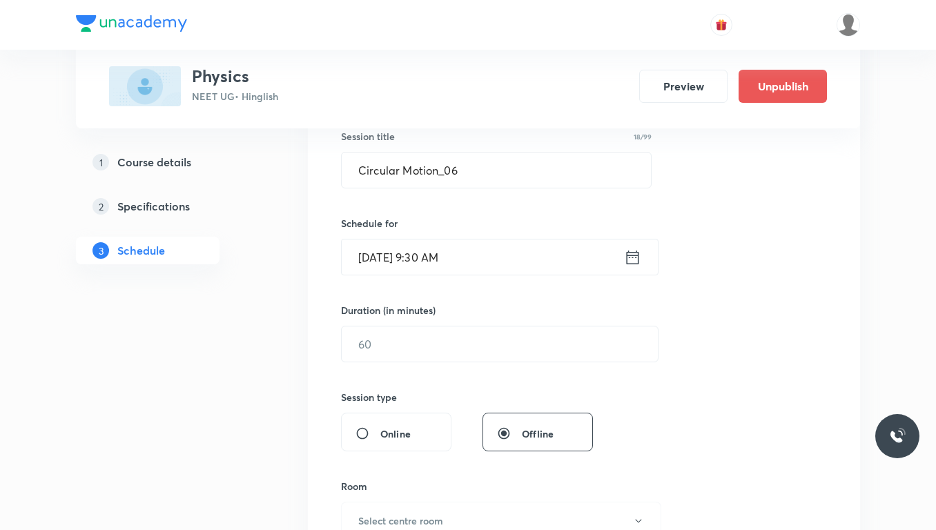
scroll to position [286, 0]
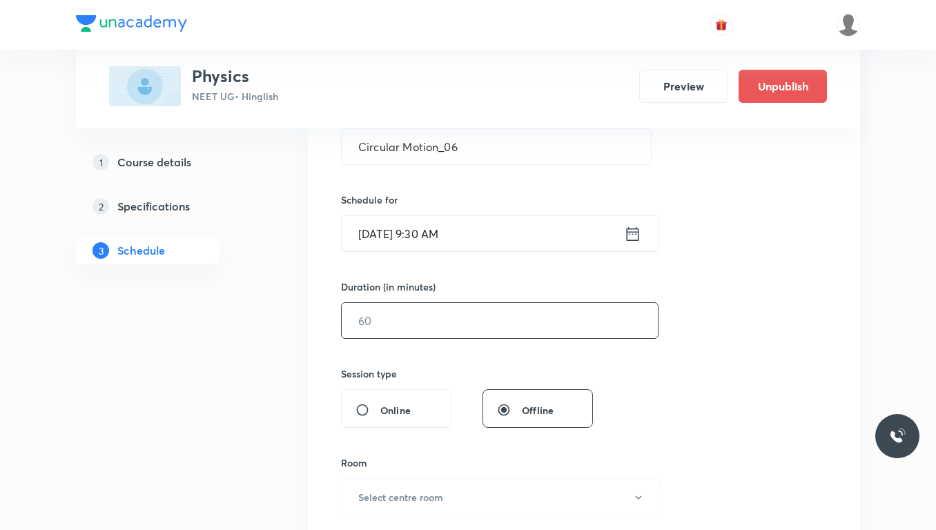
click at [418, 321] on input "text" at bounding box center [500, 320] width 316 height 35
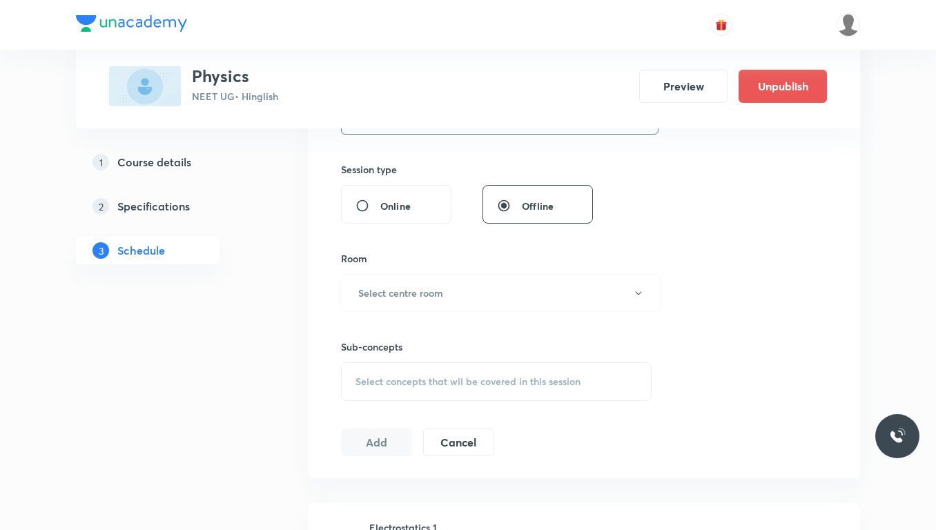
scroll to position [493, 0]
type input "80"
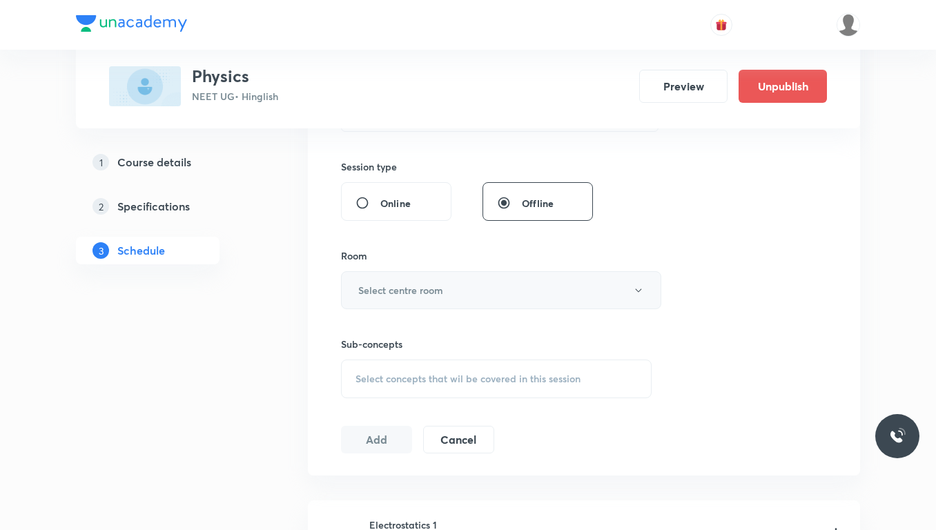
click at [410, 287] on h6 "Select centre room" at bounding box center [400, 290] width 85 height 14
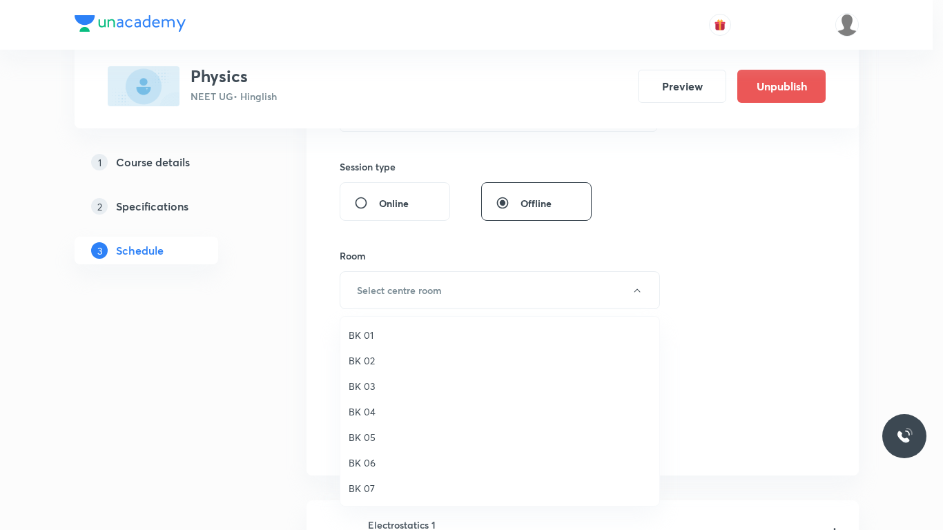
drag, startPoint x: 369, startPoint y: 489, endPoint x: 376, endPoint y: 458, distance: 32.0
click at [367, 436] on span "BK 07" at bounding box center [500, 488] width 302 height 14
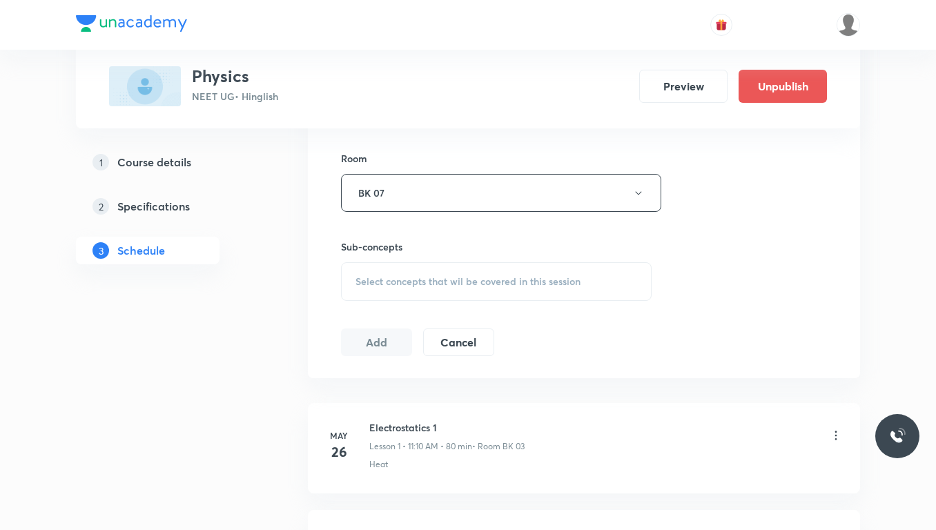
scroll to position [631, 0]
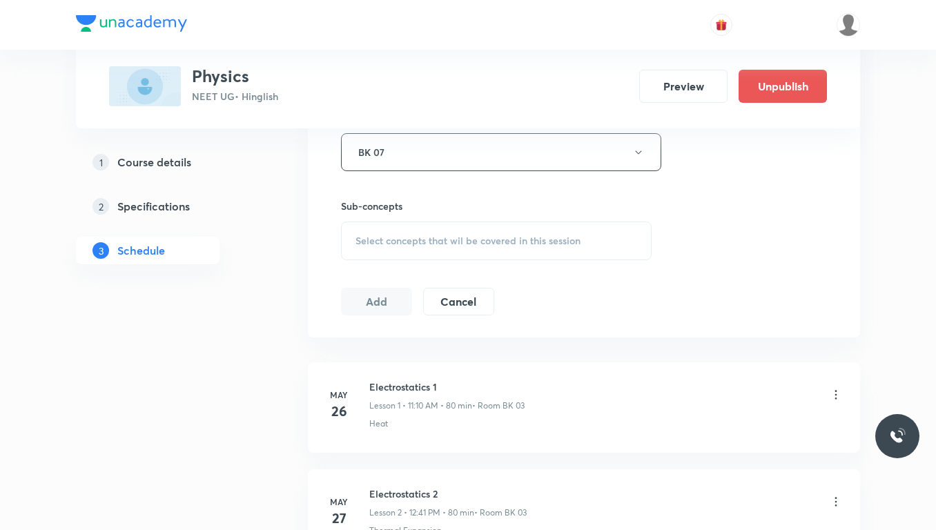
click at [434, 251] on div "Select concepts that wil be covered in this session" at bounding box center [496, 241] width 311 height 39
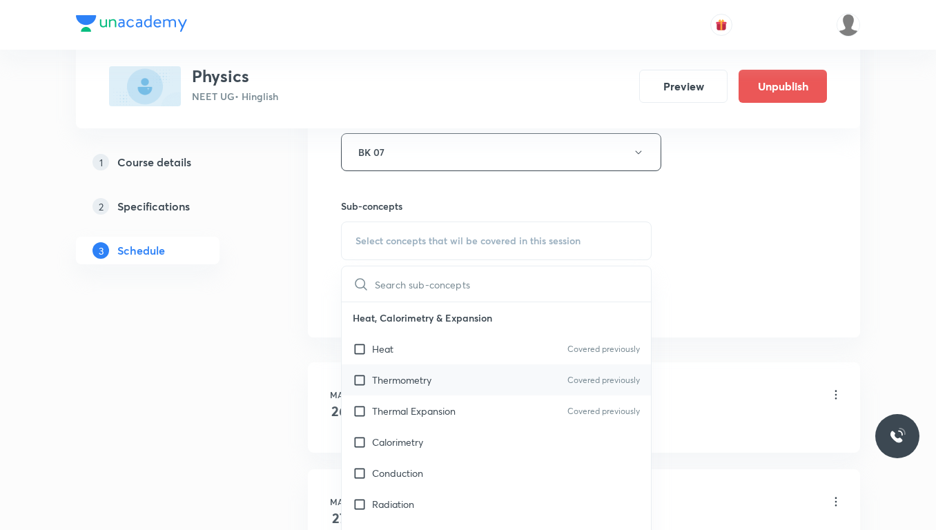
click at [407, 373] on p "Thermometry" at bounding box center [401, 380] width 59 height 14
checkbox input "true"
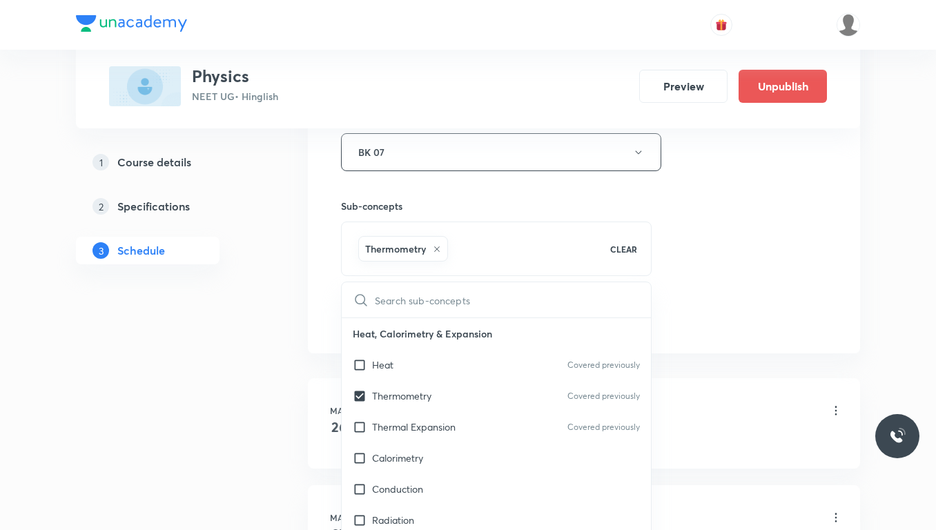
drag, startPoint x: 760, startPoint y: 240, endPoint x: 681, endPoint y: 264, distance: 82.1
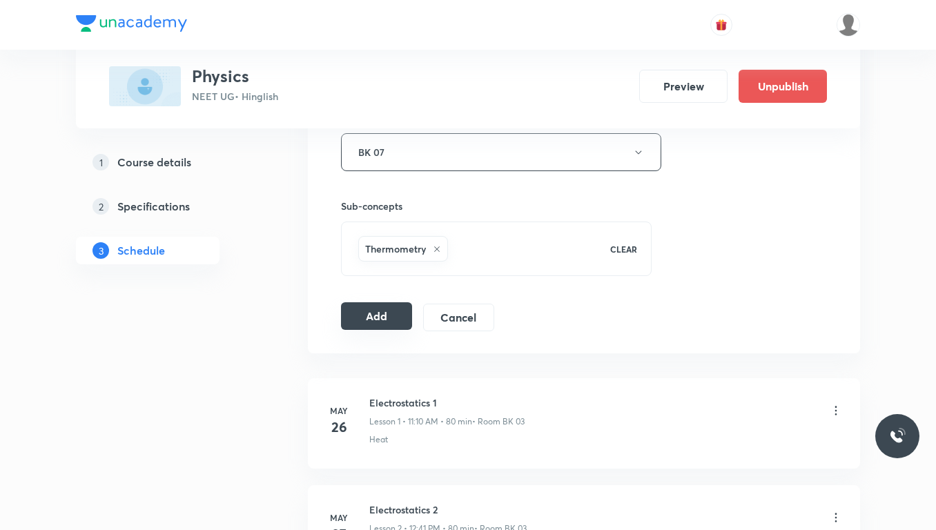
click at [389, 321] on button "Add" at bounding box center [376, 316] width 71 height 28
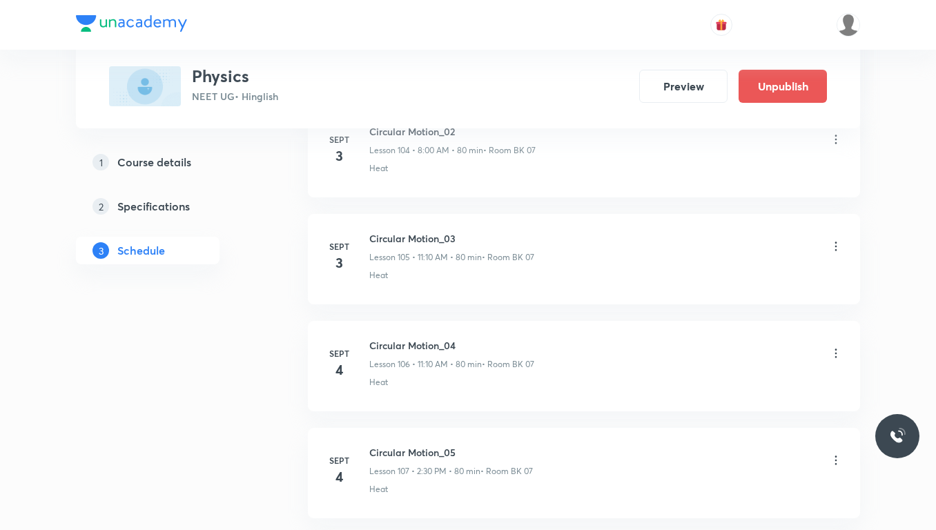
scroll to position [11498, 0]
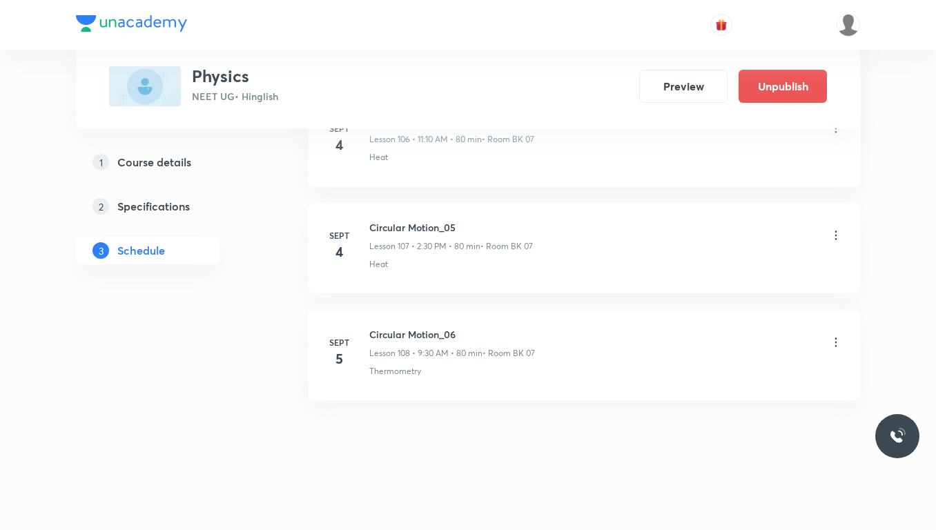
click at [142, 251] on h5 "Schedule" at bounding box center [141, 250] width 48 height 17
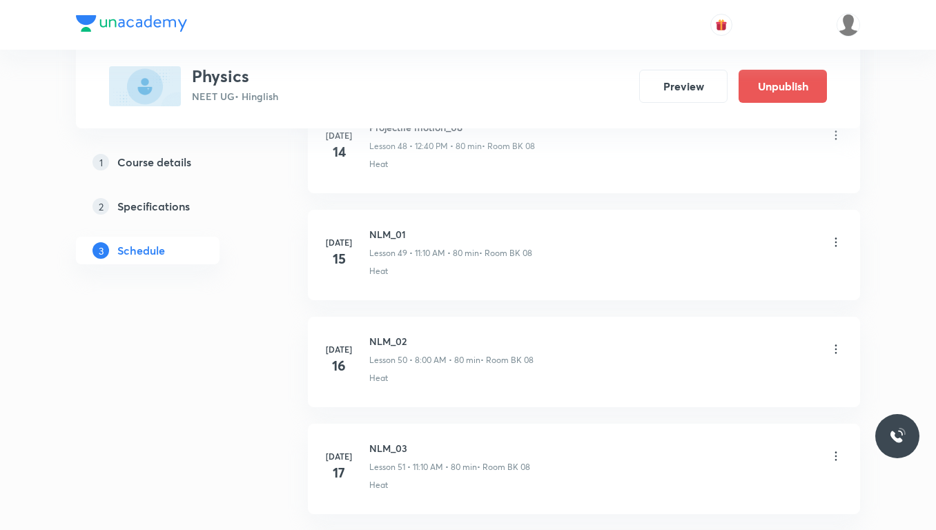
scroll to position [4733, 0]
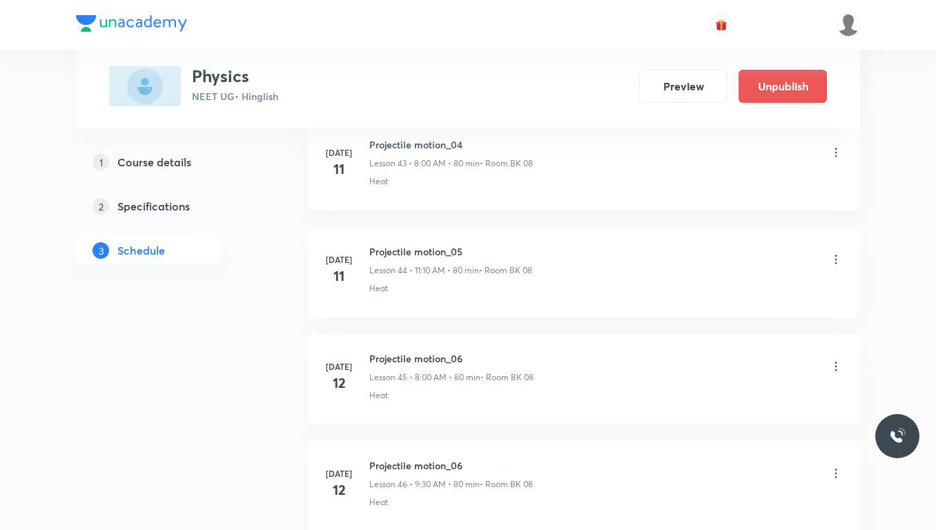
click at [623, 29] on div at bounding box center [468, 25] width 784 height 50
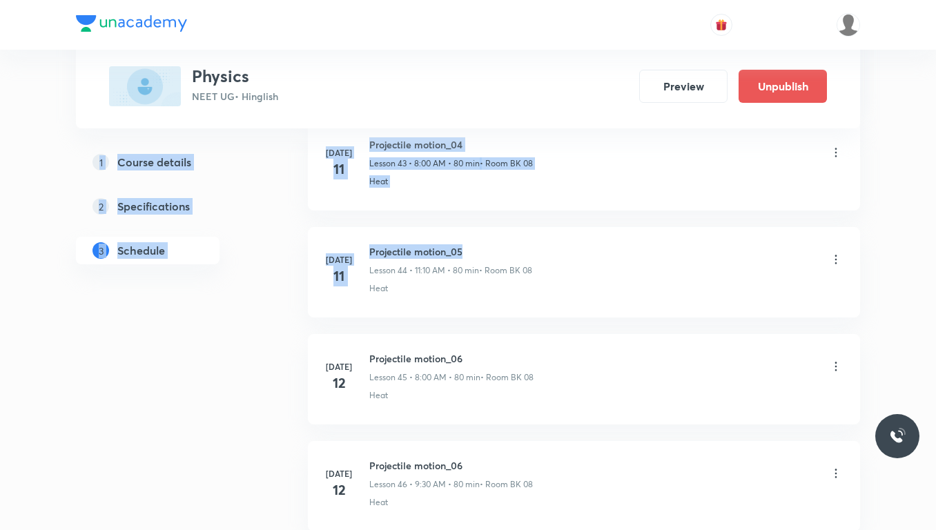
drag, startPoint x: 510, startPoint y: 102, endPoint x: 542, endPoint y: 240, distance: 141.0
click at [670, 185] on div "Heat" at bounding box center [606, 181] width 474 height 12
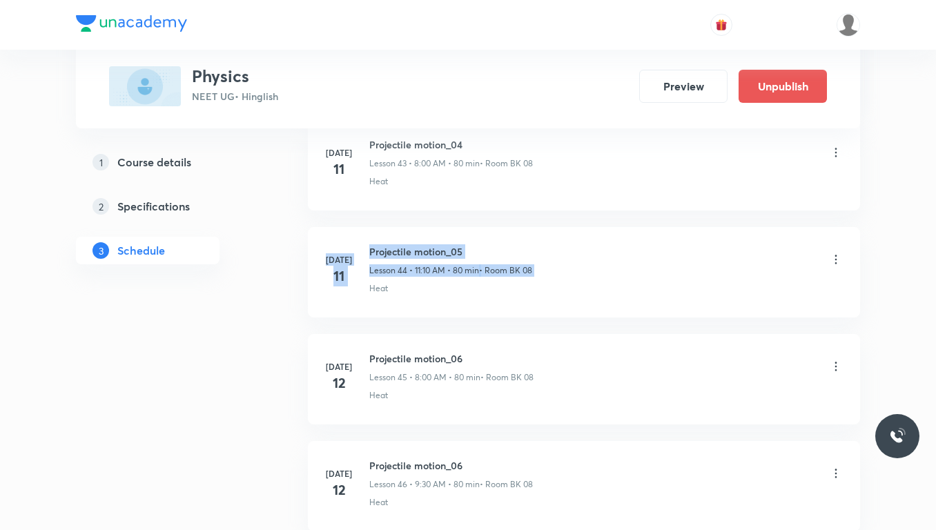
drag, startPoint x: 759, startPoint y: 242, endPoint x: 721, endPoint y: 166, distance: 85.8
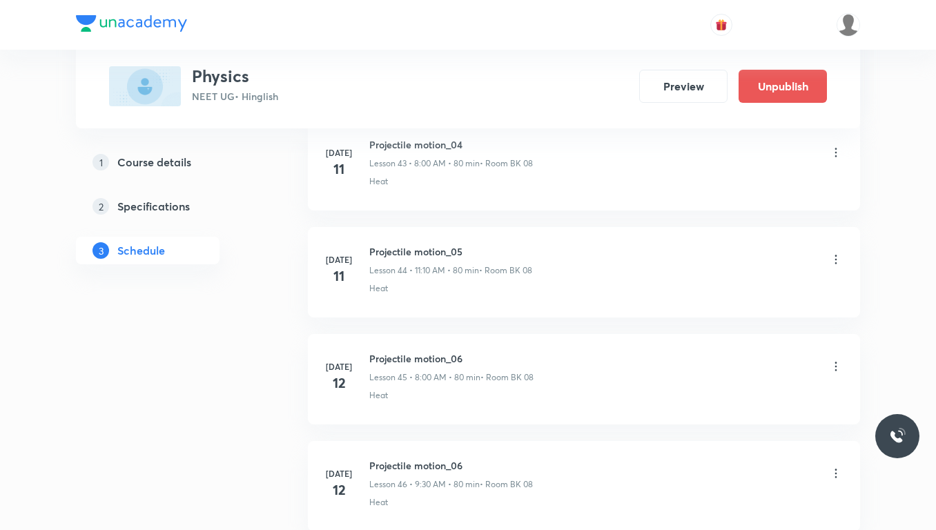
click at [530, 85] on div "Physics NEET UG • Hinglish Preview Unpublish" at bounding box center [468, 86] width 718 height 40
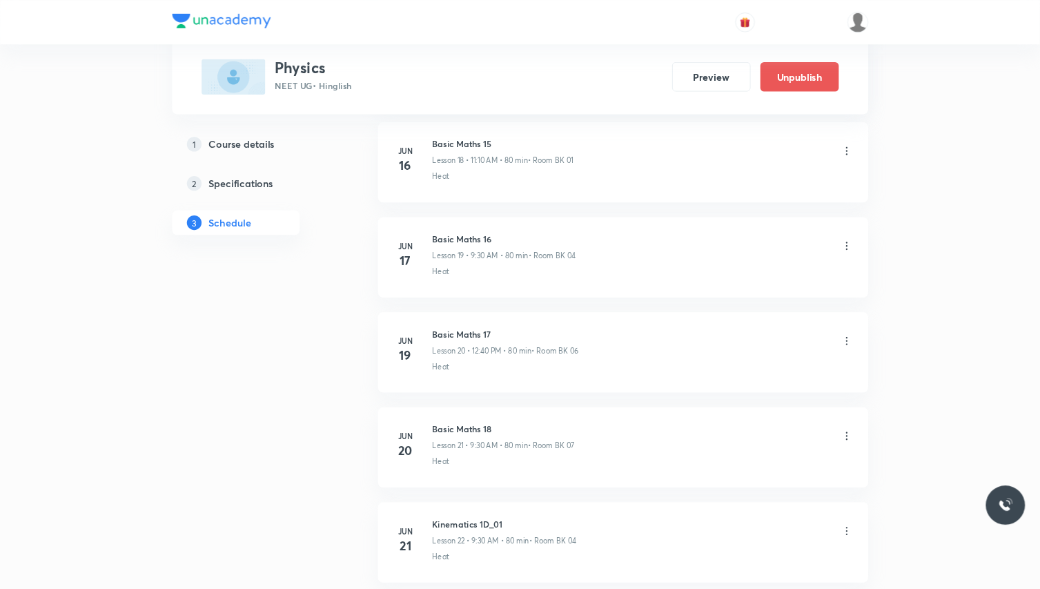
scroll to position [2041, 0]
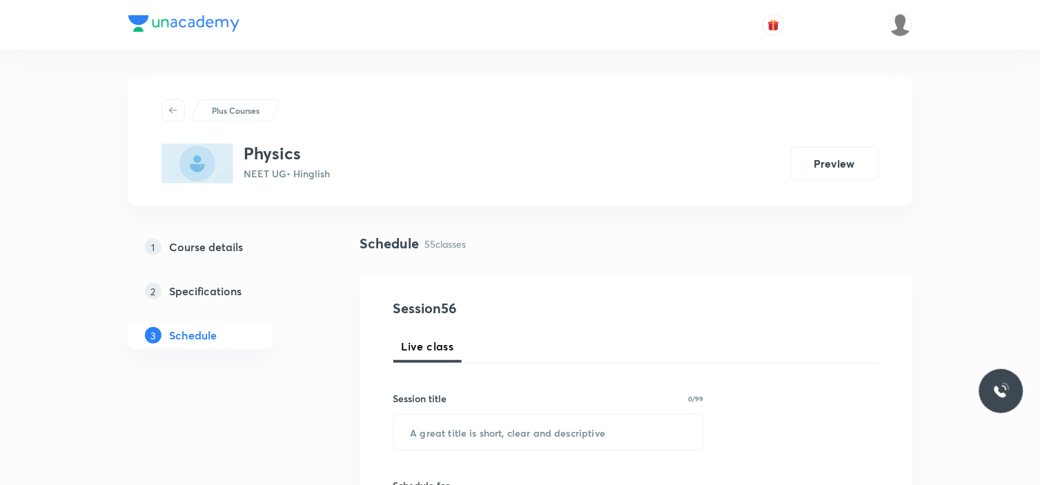
scroll to position [6602, 0]
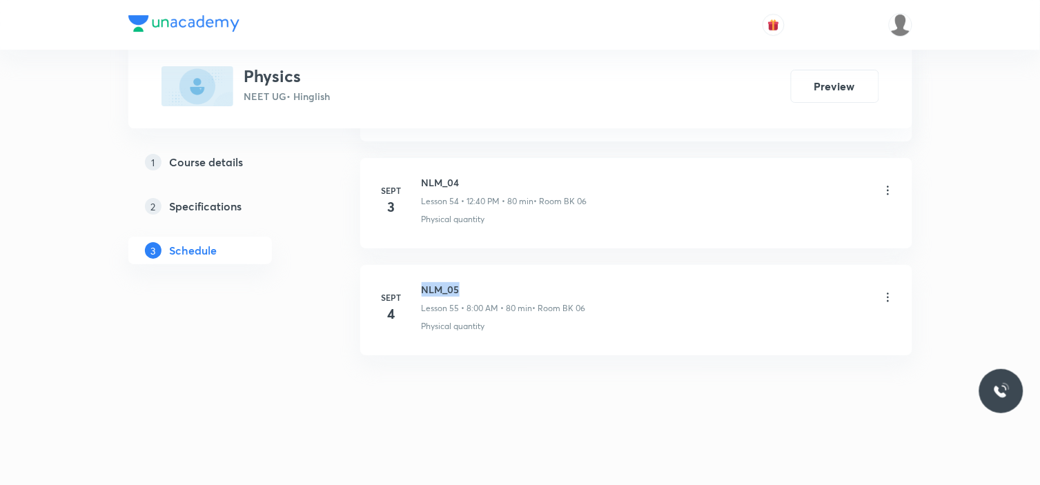
drag, startPoint x: 419, startPoint y: 287, endPoint x: 474, endPoint y: 278, distance: 56.0
click at [474, 278] on li "[DATE] NLM_05 Lesson 55 • 8:00 AM • 80 min • Room BK 06 Physical quantity" at bounding box center [636, 310] width 552 height 90
copy h6 "NLM_05"
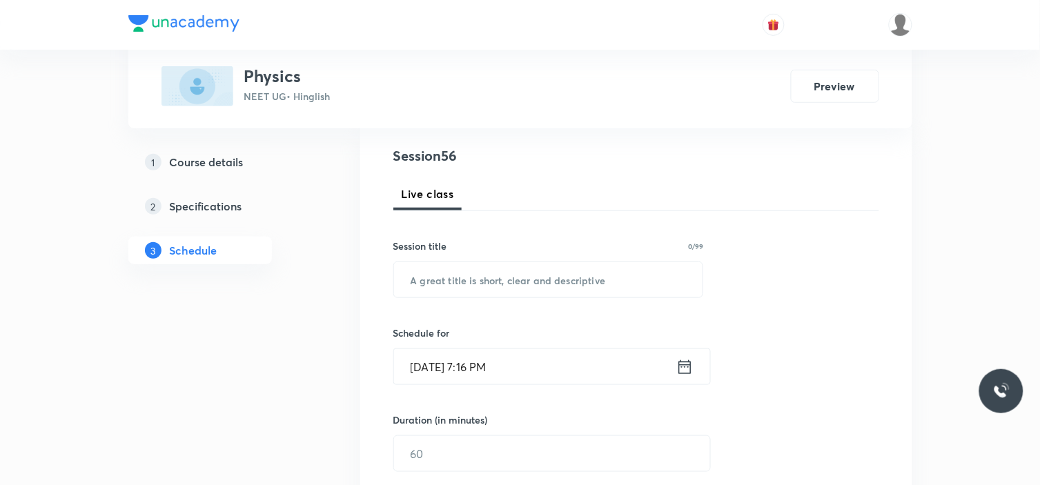
scroll to position [153, 0]
click at [495, 281] on input "text" at bounding box center [548, 279] width 309 height 35
paste input "NLM_05"
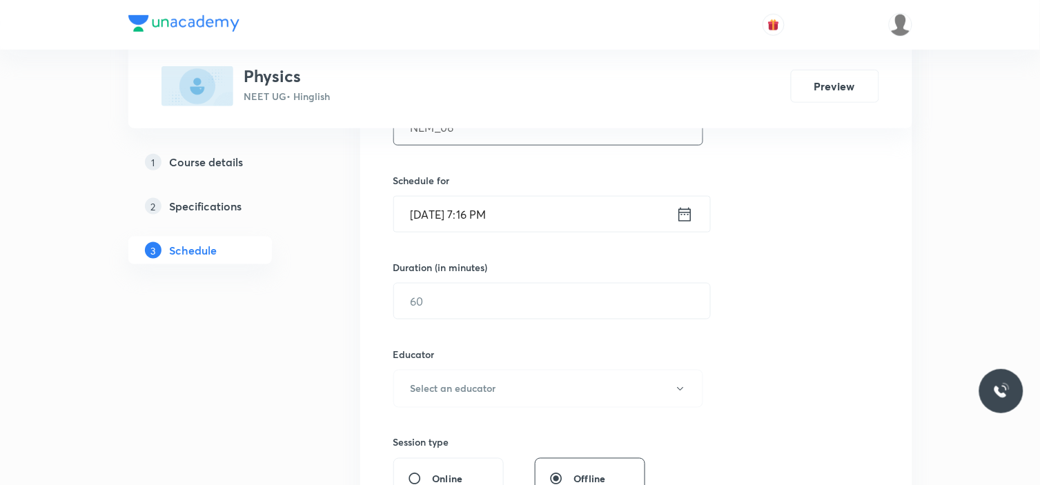
scroll to position [307, 0]
type input "NLM_06"
click at [486, 216] on input "[DATE] 7:16 PM" at bounding box center [535, 212] width 282 height 35
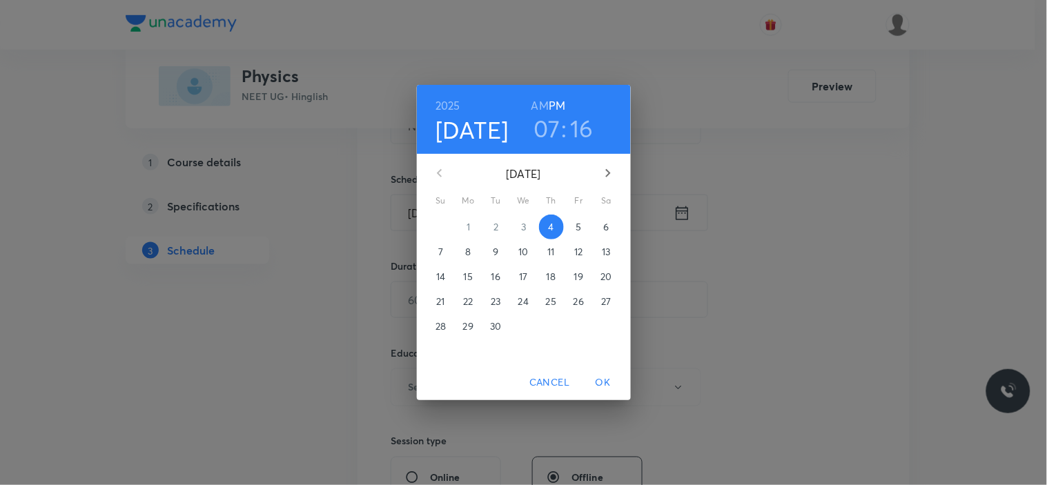
click at [585, 228] on span "5" at bounding box center [579, 227] width 25 height 14
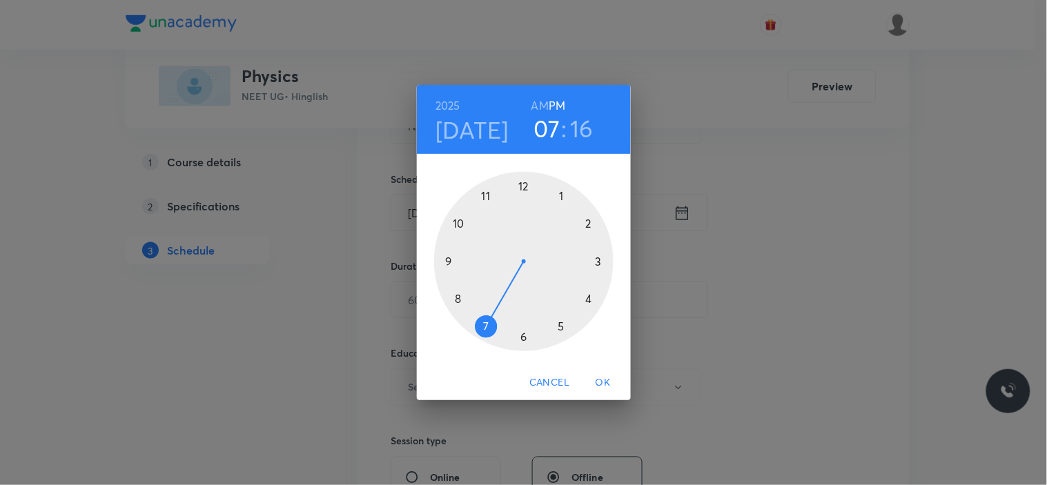
click at [460, 295] on div at bounding box center [523, 261] width 179 height 179
drag, startPoint x: 544, startPoint y: 98, endPoint x: 544, endPoint y: 113, distance: 15.2
click at [544, 97] on h6 "AM" at bounding box center [540, 105] width 17 height 19
click at [521, 184] on div at bounding box center [523, 261] width 179 height 179
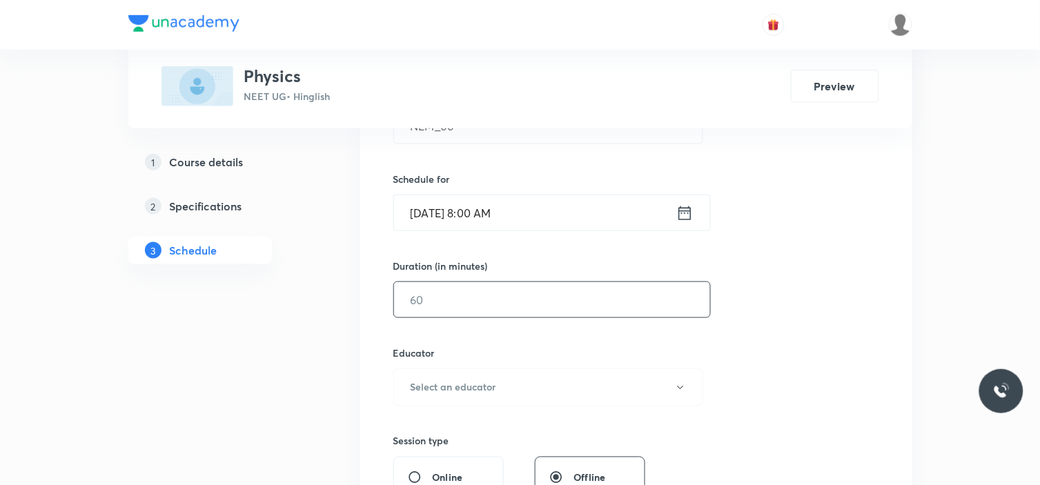
click at [486, 305] on input "text" at bounding box center [552, 299] width 316 height 35
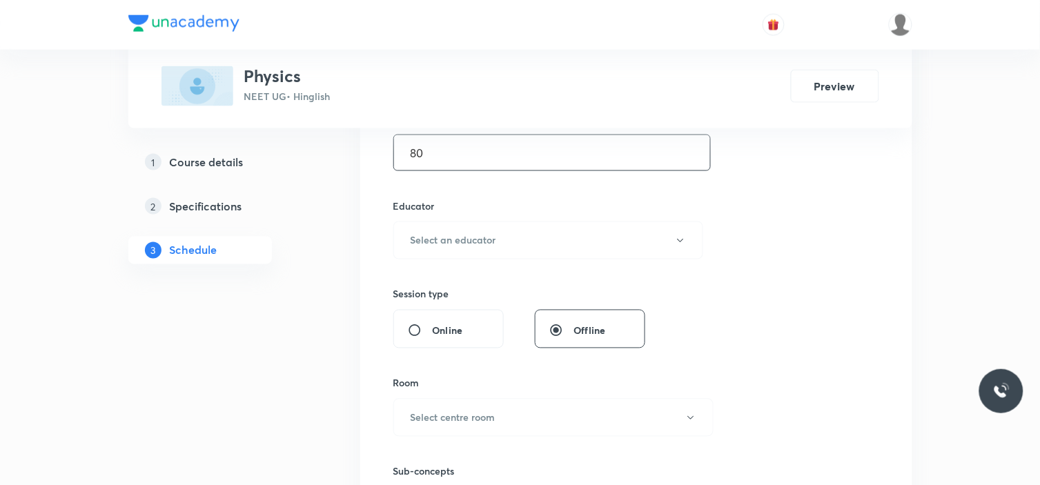
scroll to position [460, 0]
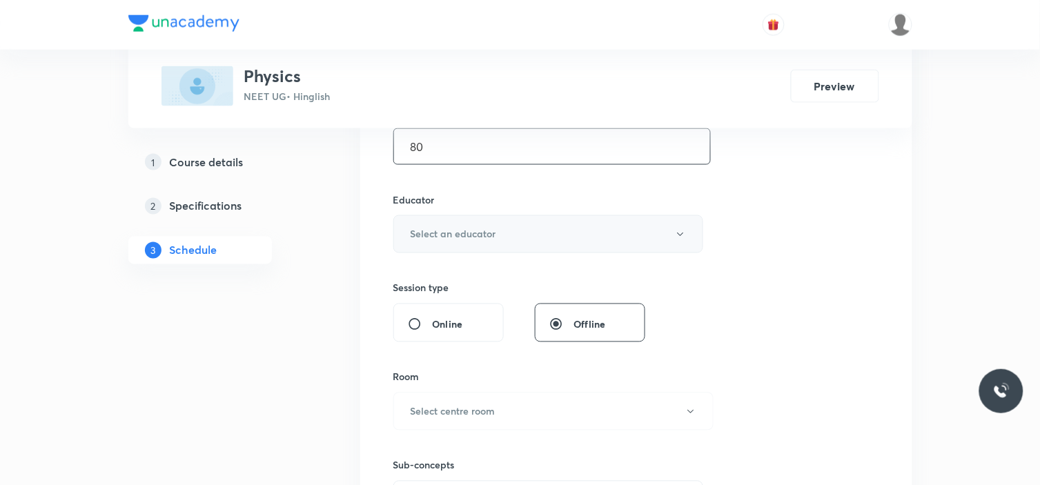
type input "80"
click at [506, 244] on button "Select an educator" at bounding box center [548, 234] width 311 height 38
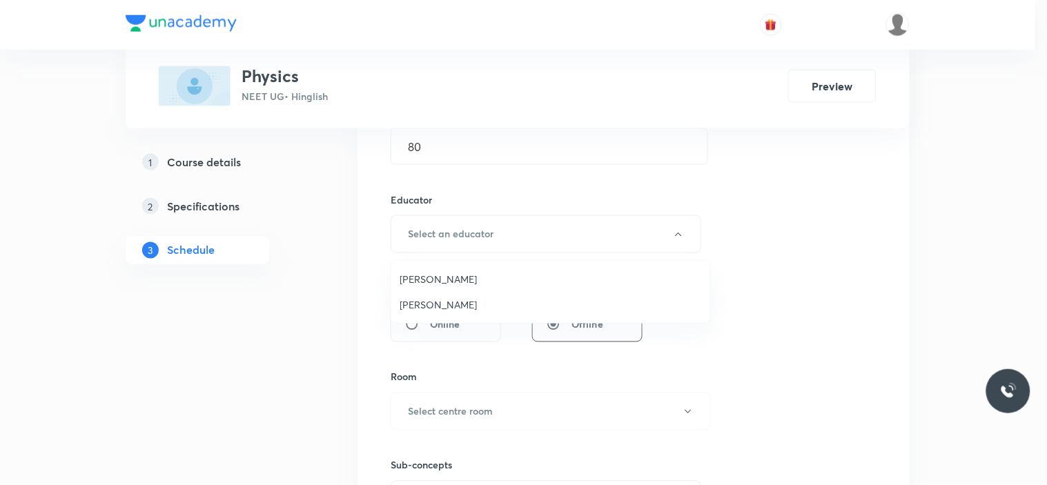
click at [459, 289] on li "[PERSON_NAME]" at bounding box center [550, 279] width 319 height 26
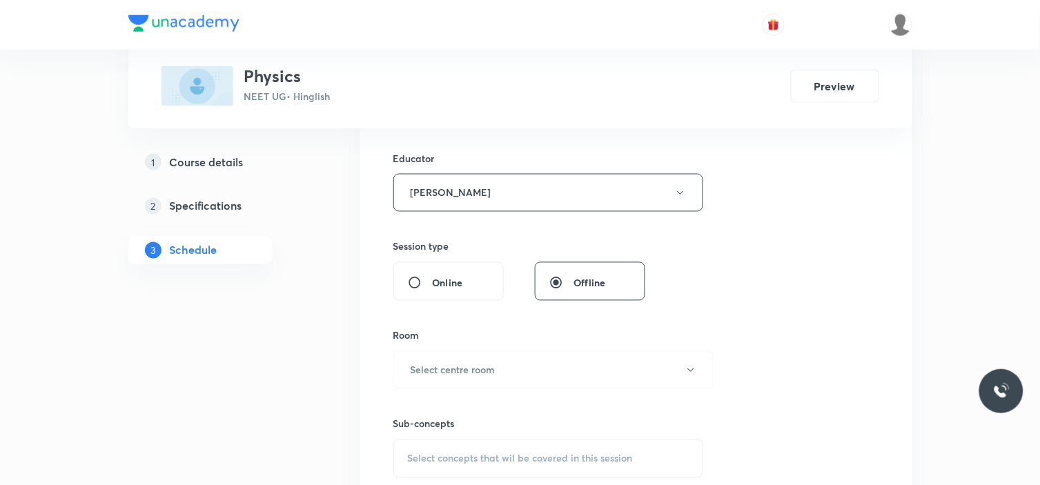
scroll to position [536, 0]
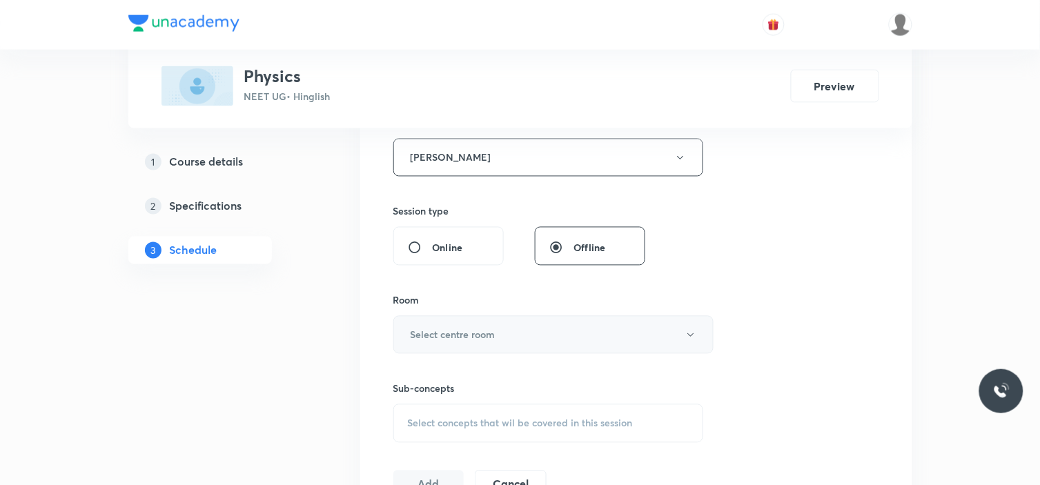
click at [443, 339] on h6 "Select centre room" at bounding box center [453, 335] width 85 height 14
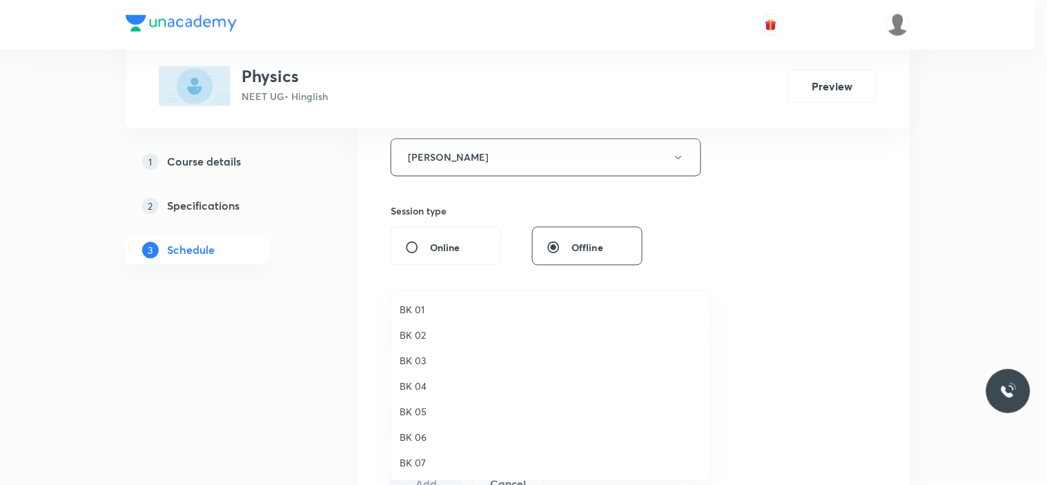
click at [431, 439] on span "BK 06" at bounding box center [551, 437] width 302 height 14
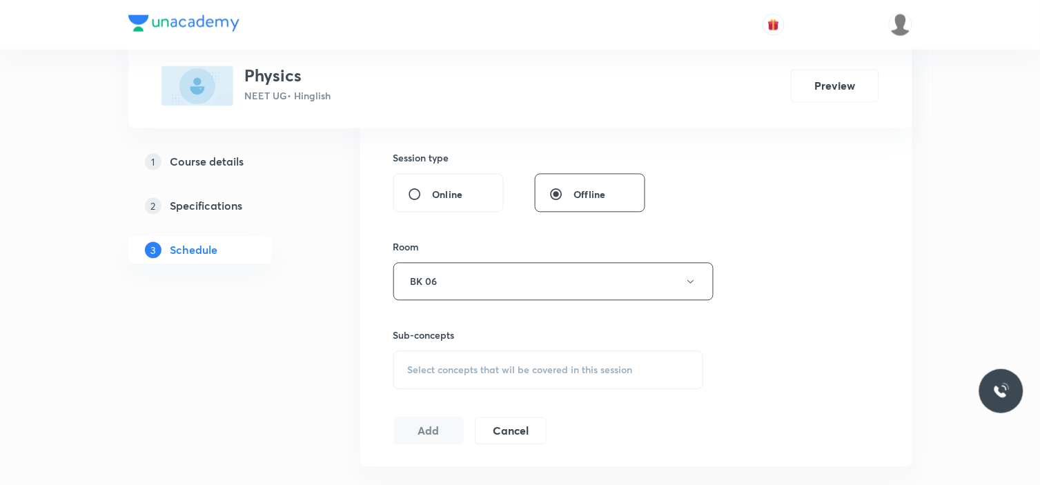
scroll to position [613, 0]
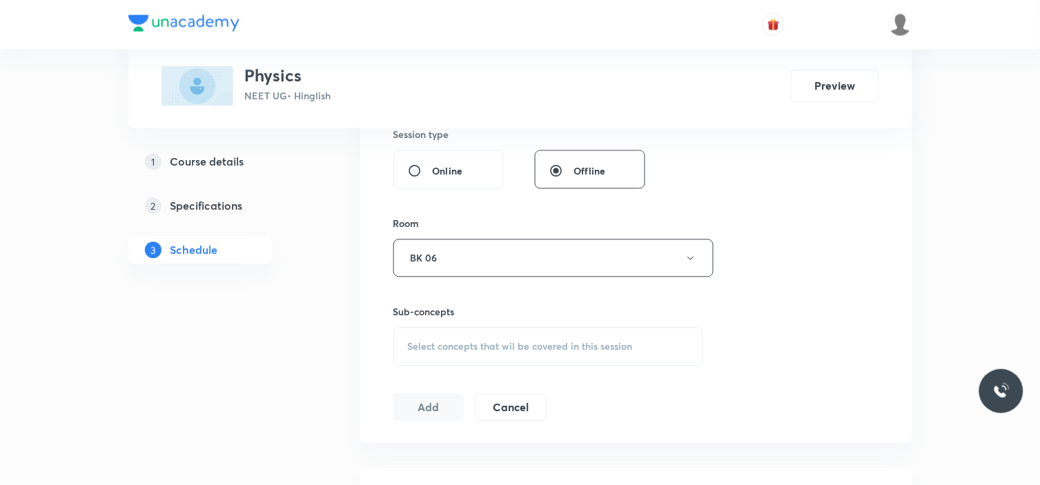
click at [461, 347] on span "Select concepts that wil be covered in this session" at bounding box center [520, 347] width 225 height 11
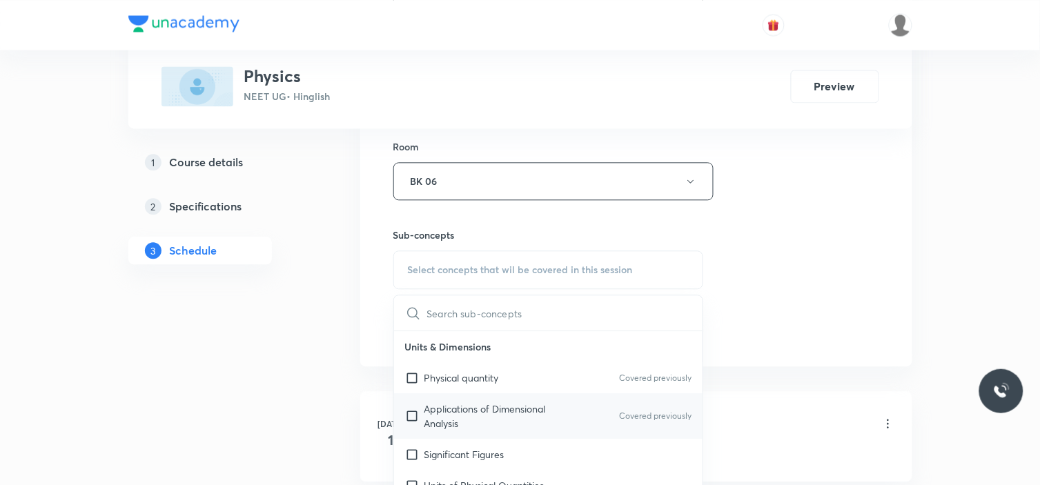
click at [447, 398] on div "Applications of Dimensional Analysis Covered previously" at bounding box center [548, 416] width 309 height 46
checkbox input "true"
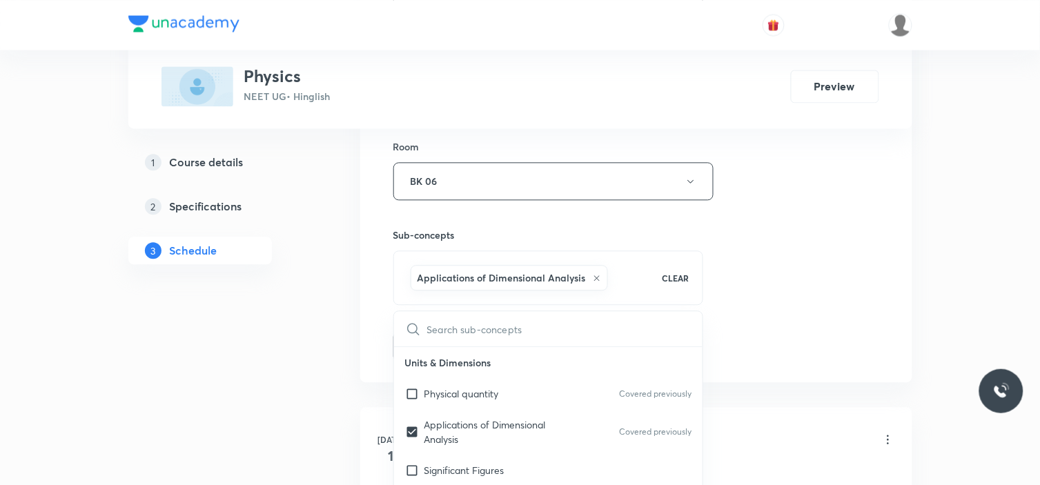
drag, startPoint x: 835, startPoint y: 257, endPoint x: 766, endPoint y: 263, distance: 69.3
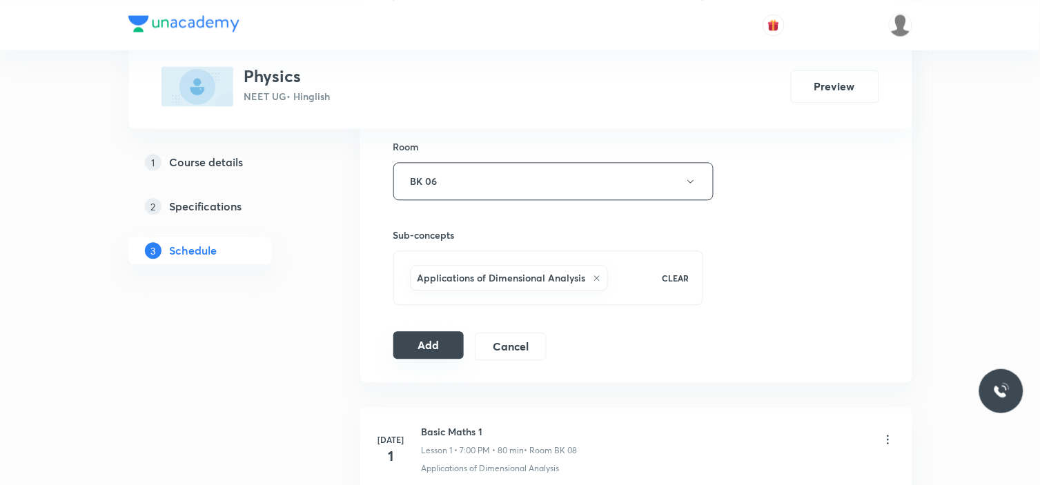
click at [425, 340] on button "Add" at bounding box center [428, 345] width 71 height 28
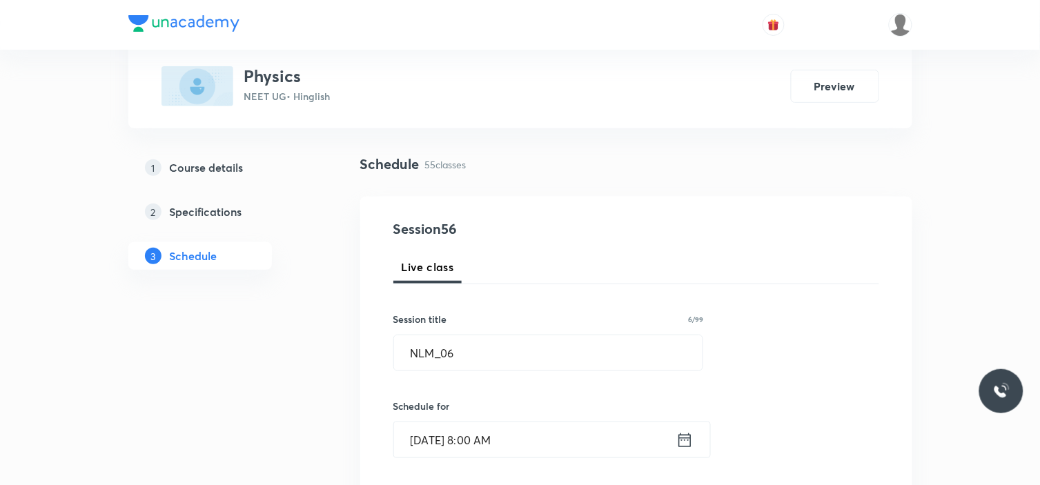
scroll to position [0, 0]
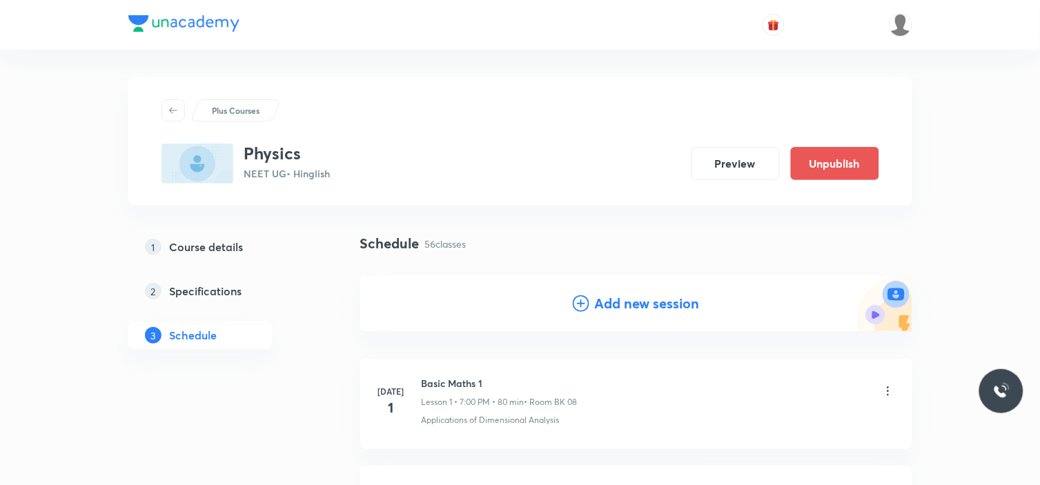
click at [663, 304] on h4 "Add new session" at bounding box center [647, 303] width 105 height 21
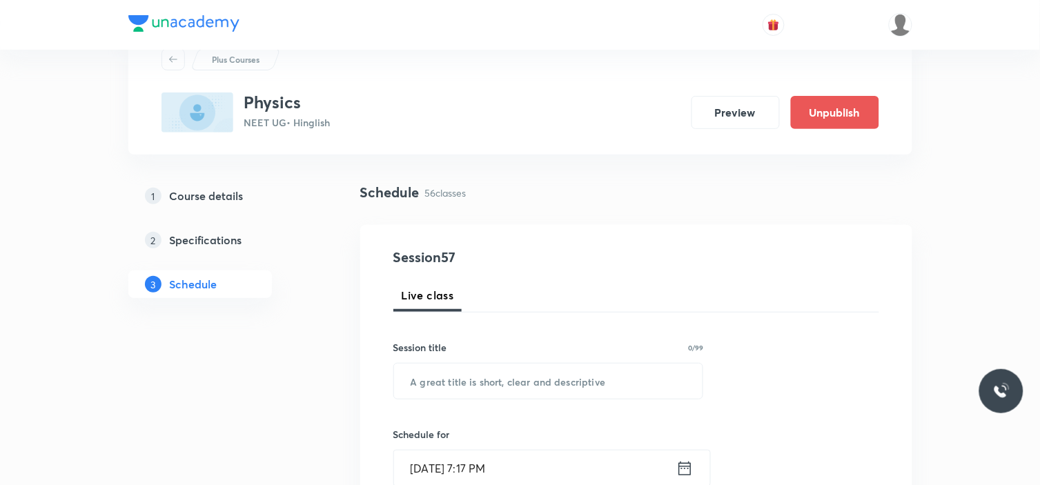
scroll to position [77, 0]
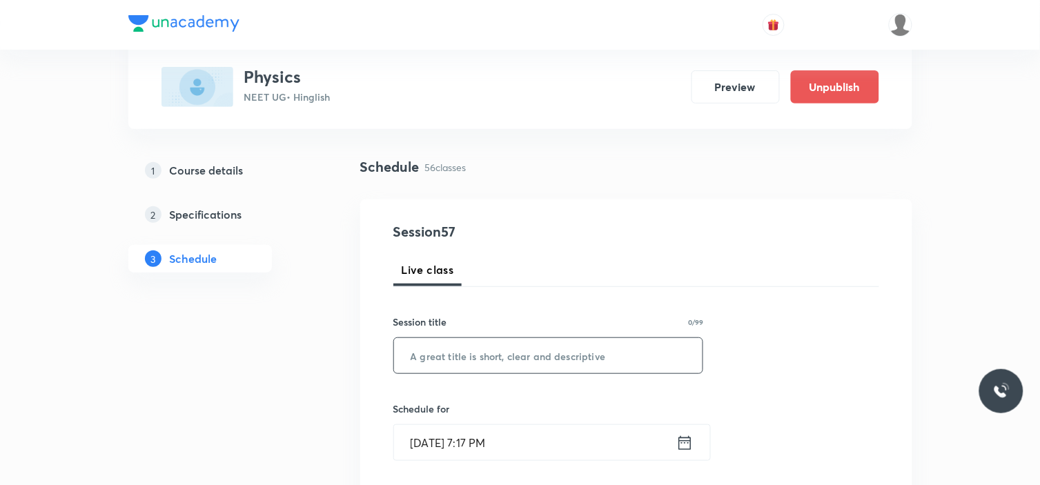
click at [574, 362] on input "text" at bounding box center [548, 355] width 309 height 35
paste input "NLM_05"
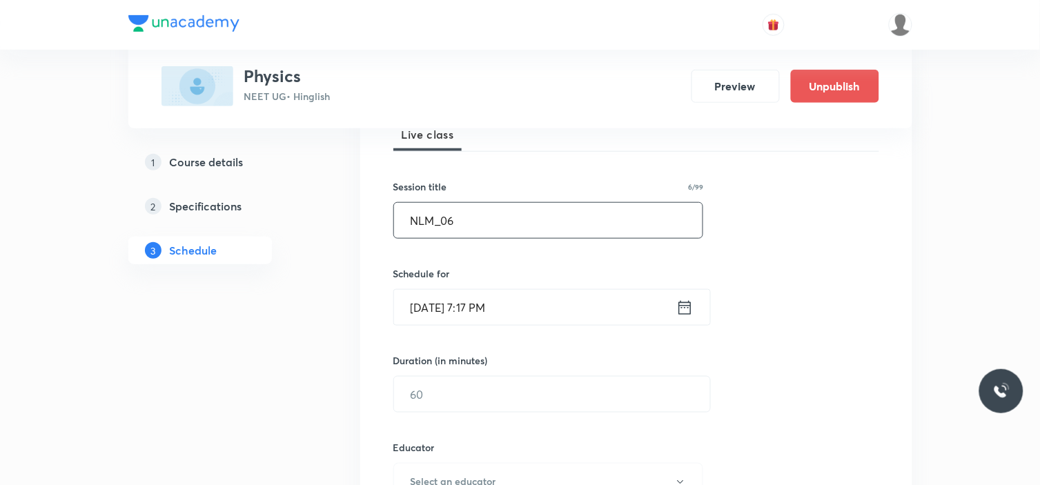
scroll to position [307, 0]
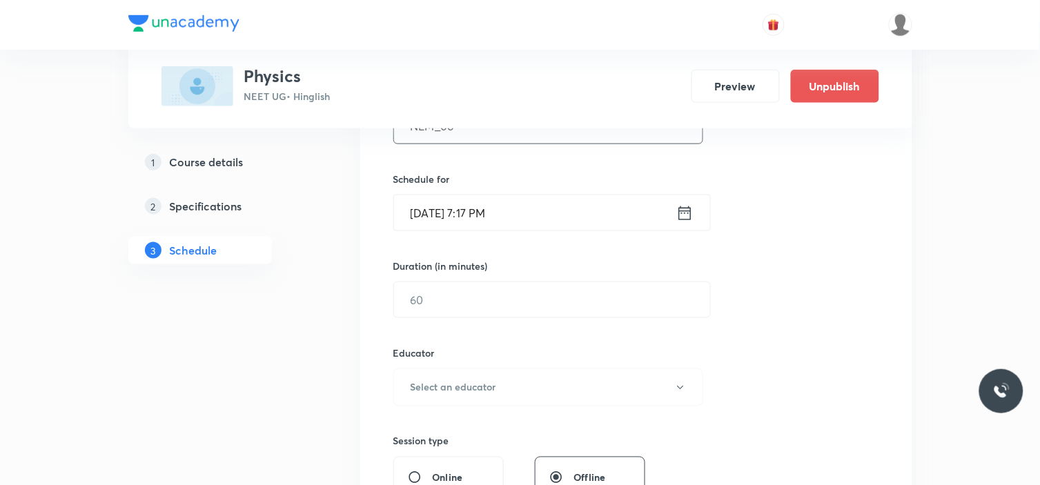
type input "NLM_06"
click at [536, 212] on input "[DATE] 7:17 PM" at bounding box center [535, 212] width 282 height 35
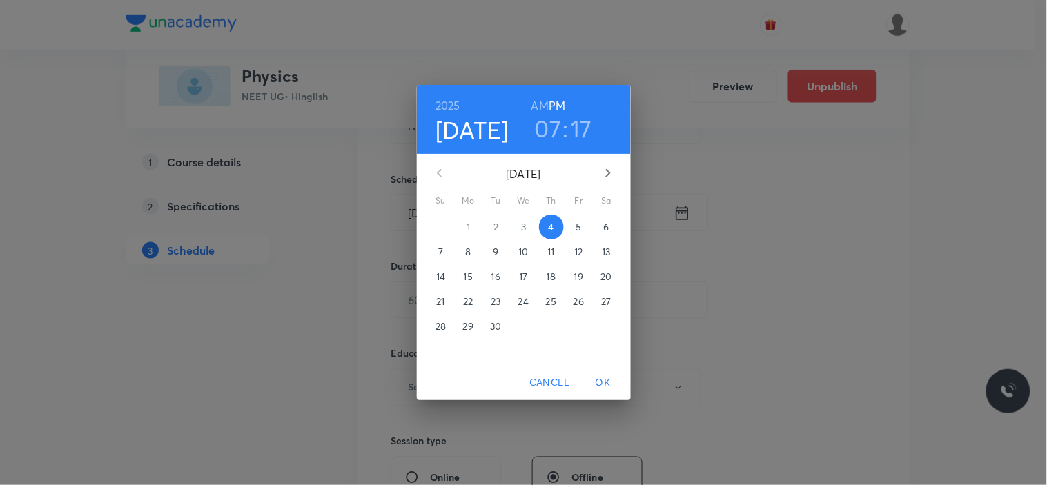
click at [583, 226] on span "5" at bounding box center [579, 227] width 25 height 14
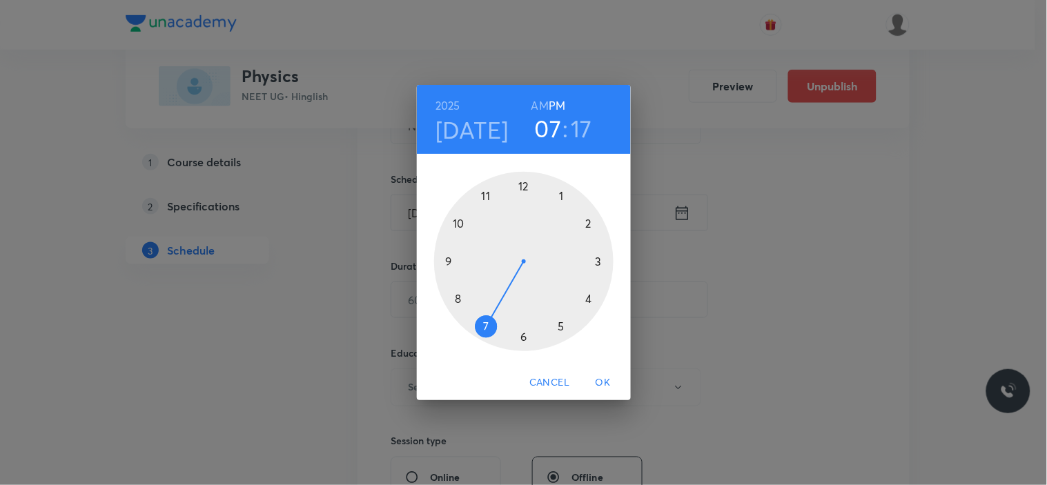
click at [487, 195] on div at bounding box center [523, 261] width 179 height 179
click at [541, 107] on h6 "AM" at bounding box center [540, 105] width 17 height 19
click at [590, 217] on div at bounding box center [523, 261] width 179 height 179
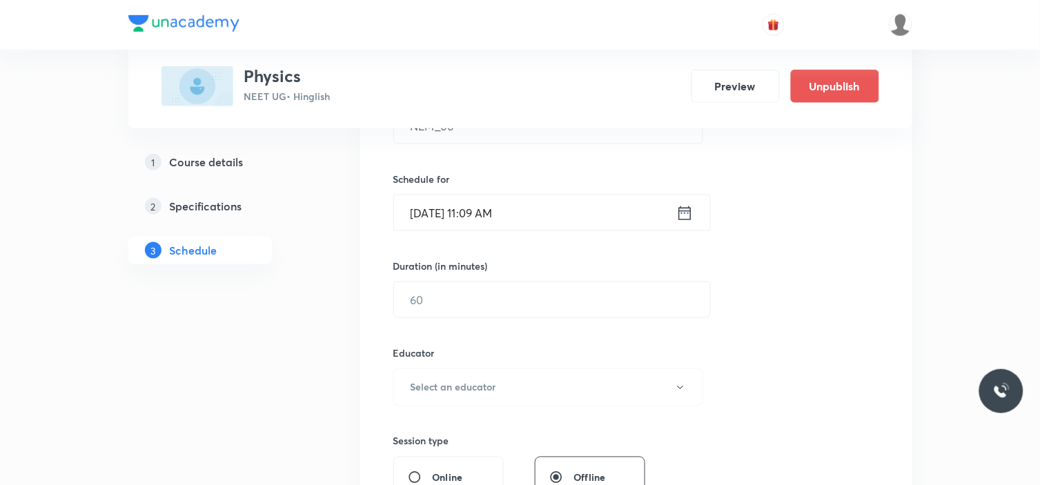
click at [544, 219] on input "[DATE] 11:09 AM" at bounding box center [535, 212] width 282 height 35
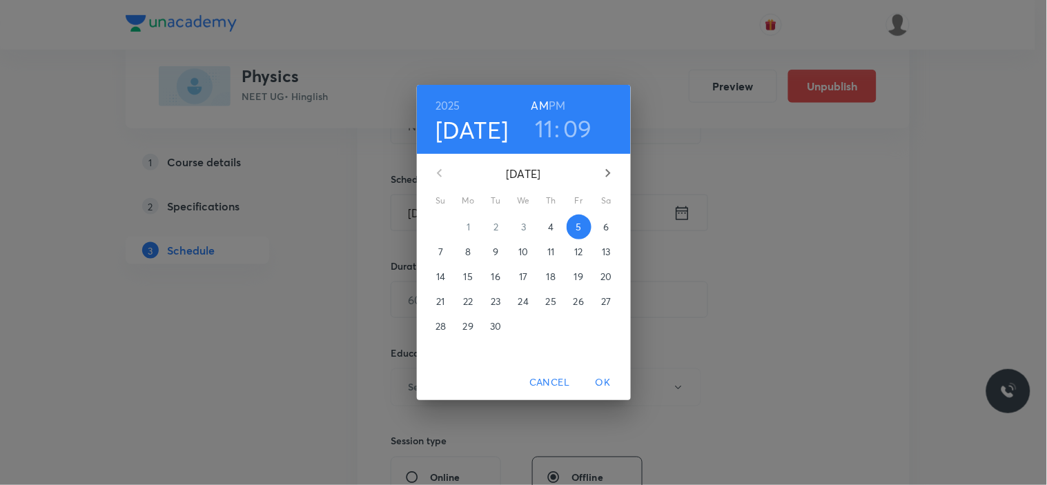
click at [583, 126] on h3 "09" at bounding box center [577, 128] width 29 height 29
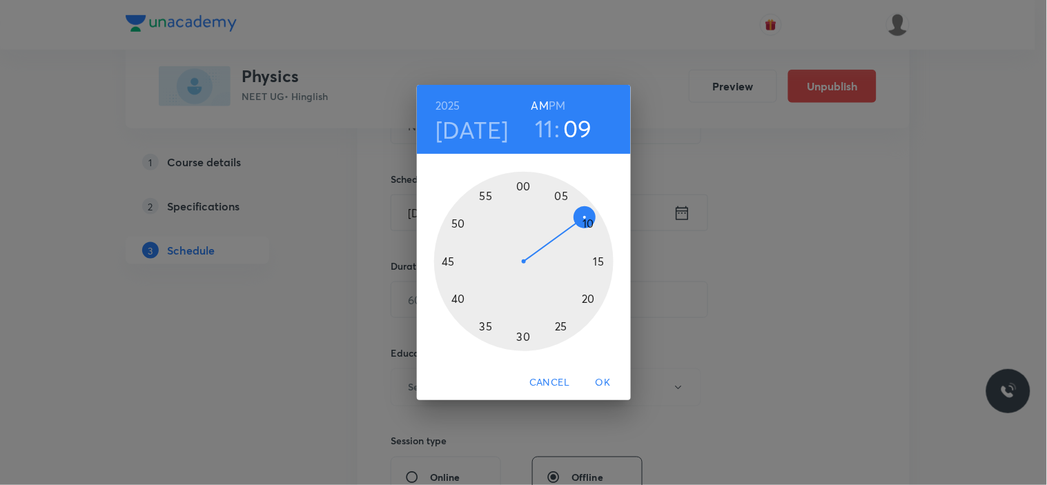
click at [584, 224] on div at bounding box center [523, 261] width 179 height 179
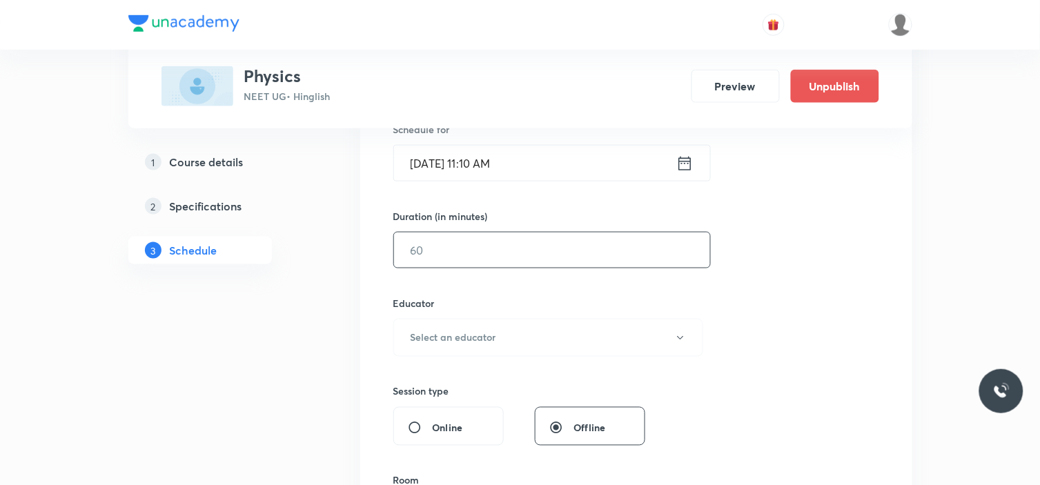
scroll to position [383, 0]
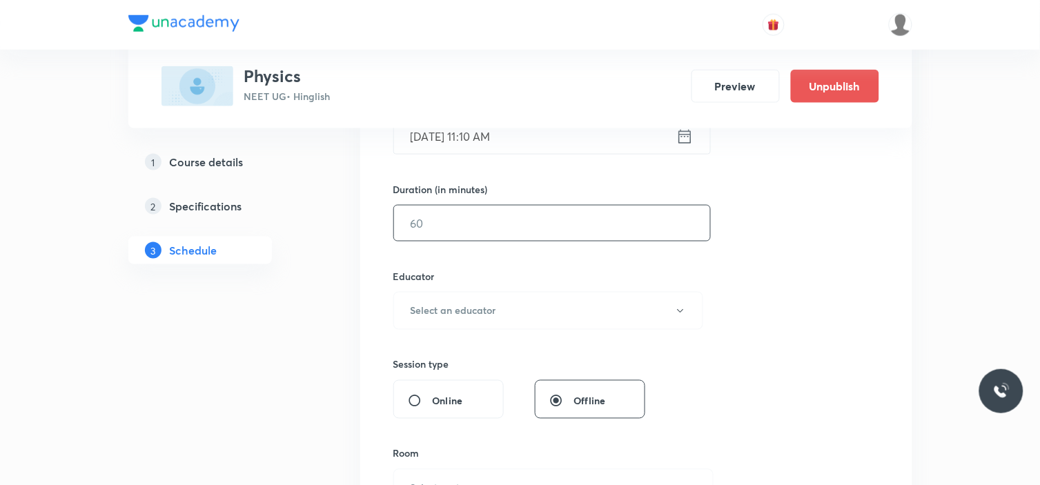
click at [514, 222] on input "text" at bounding box center [552, 223] width 316 height 35
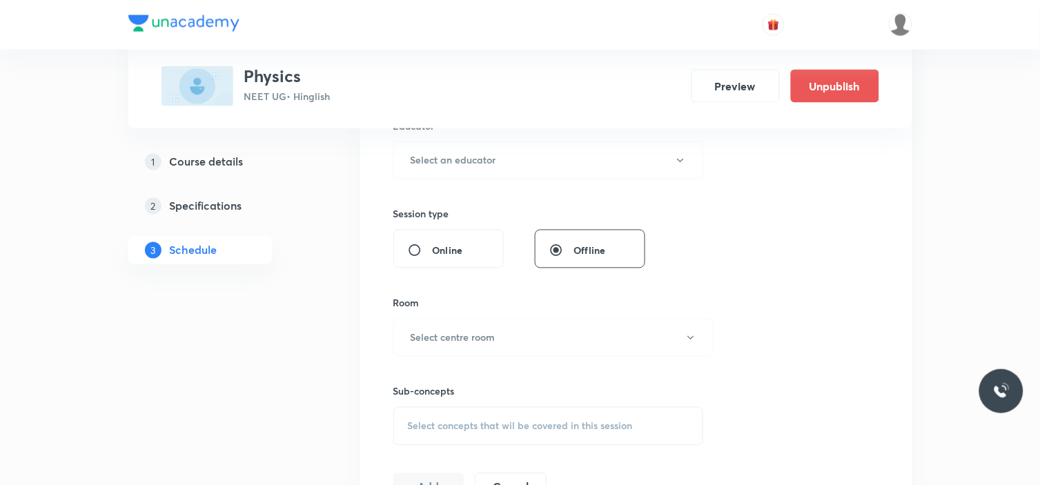
scroll to position [536, 0]
type input "80"
click at [485, 152] on h6 "Select an educator" at bounding box center [454, 157] width 86 height 14
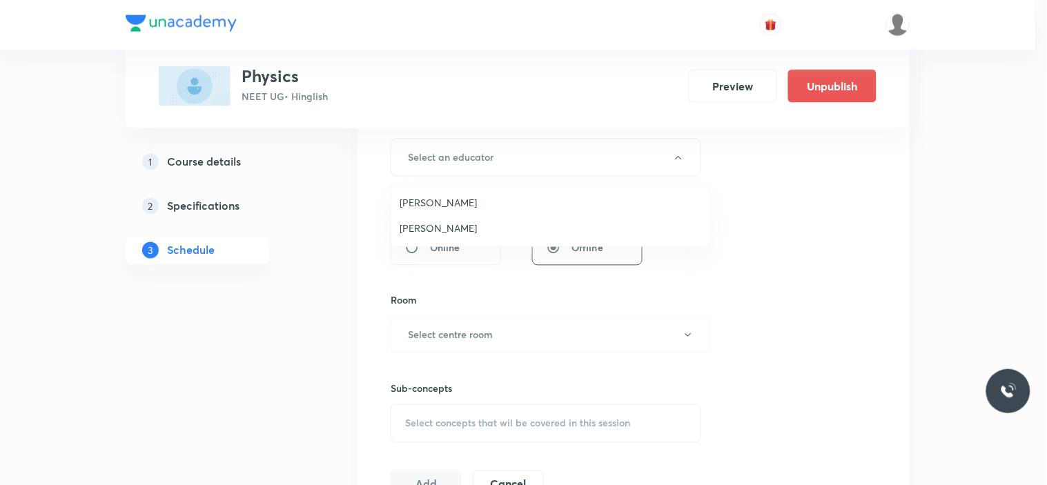
click at [451, 199] on span "[PERSON_NAME]" at bounding box center [551, 202] width 302 height 14
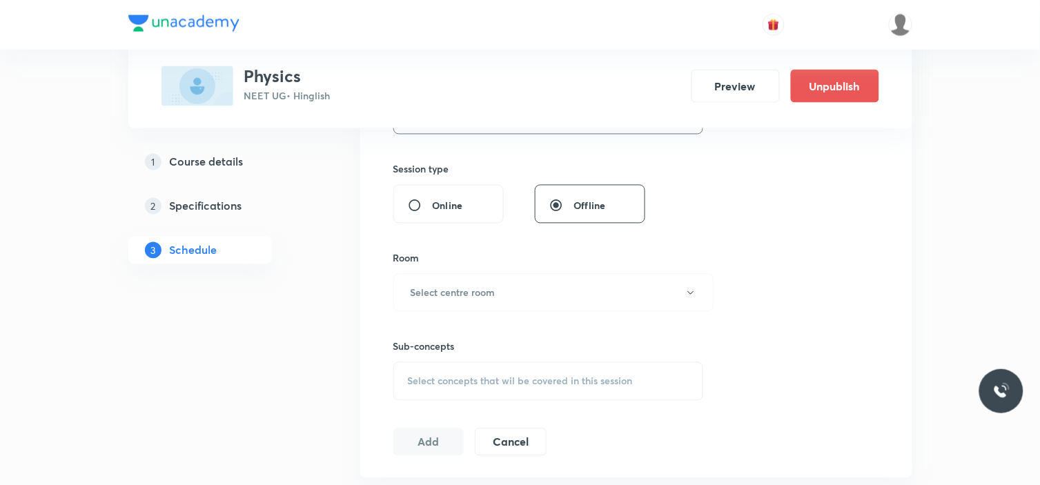
scroll to position [613, 0]
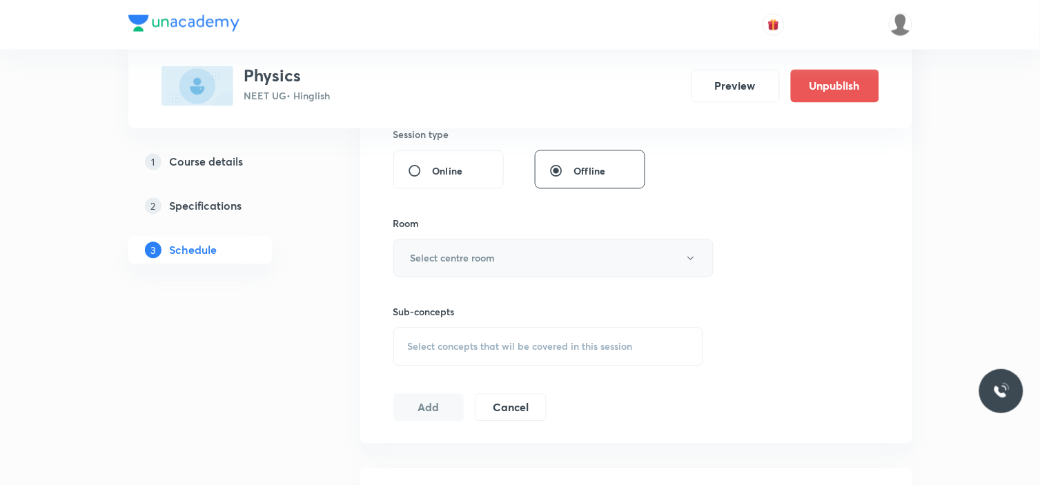
click at [460, 256] on h6 "Select centre room" at bounding box center [453, 258] width 85 height 14
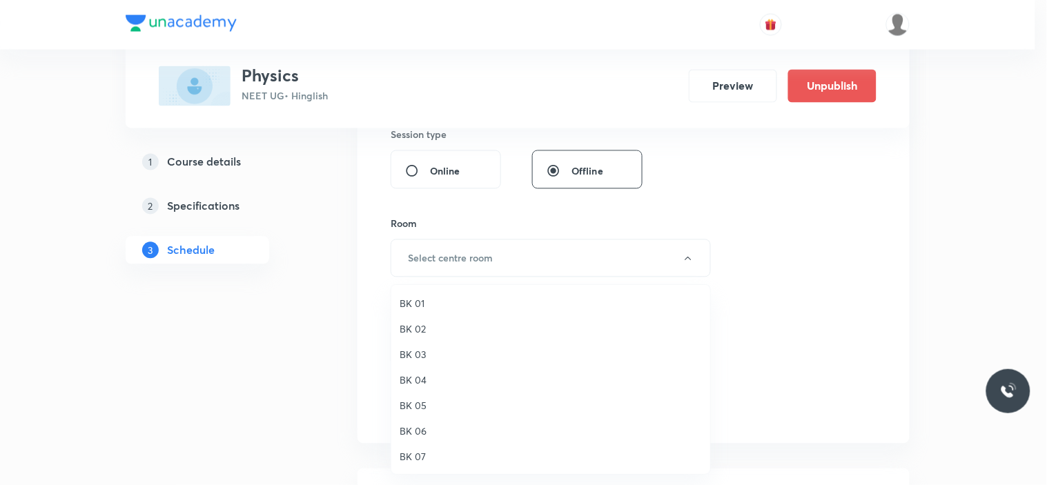
click at [419, 429] on span "BK 06" at bounding box center [551, 431] width 302 height 14
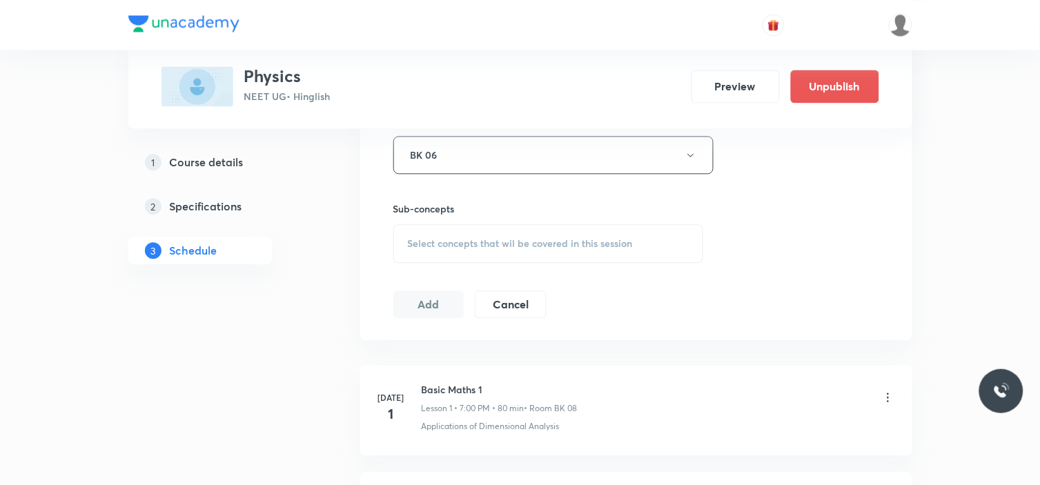
scroll to position [690, 0]
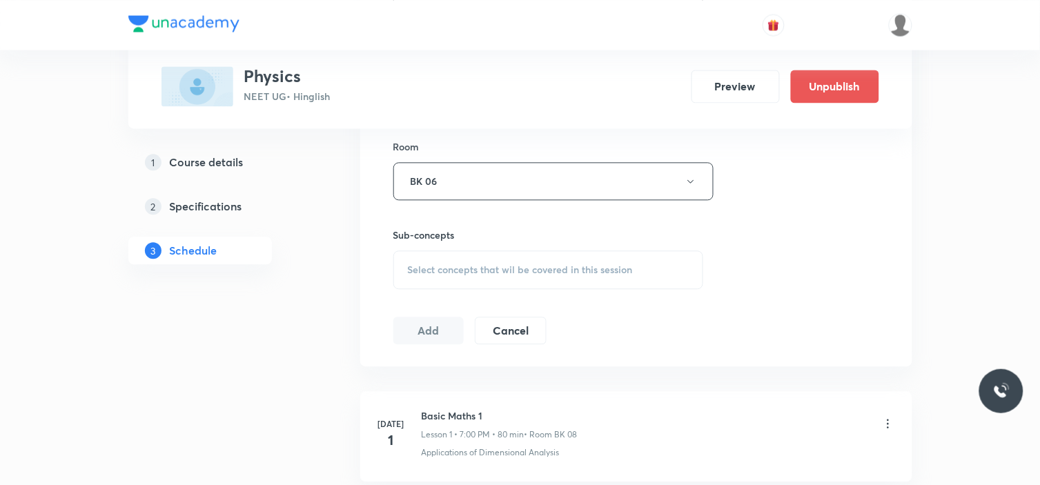
click at [525, 280] on div "Select concepts that wil be covered in this session" at bounding box center [548, 270] width 311 height 39
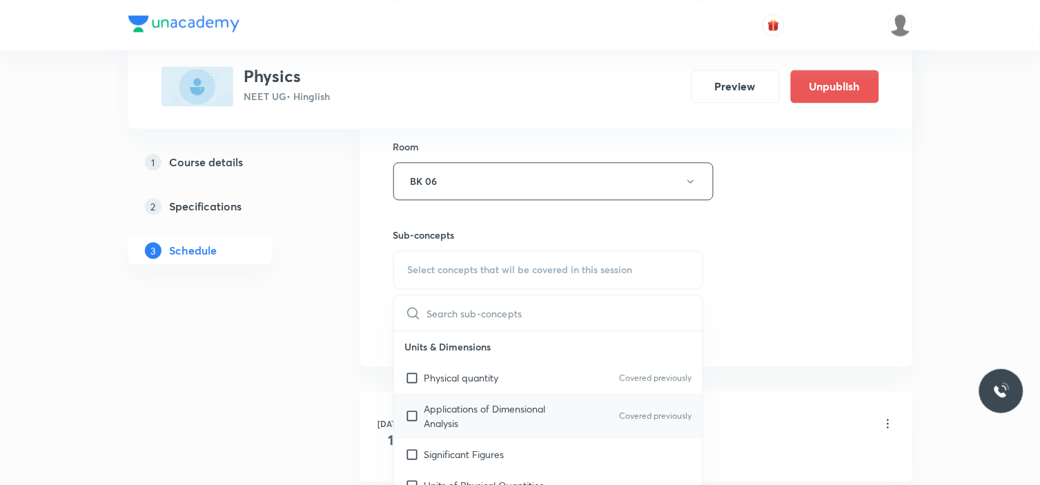
click at [445, 409] on p "Applications of Dimensional Analysis" at bounding box center [494, 416] width 139 height 29
checkbox input "true"
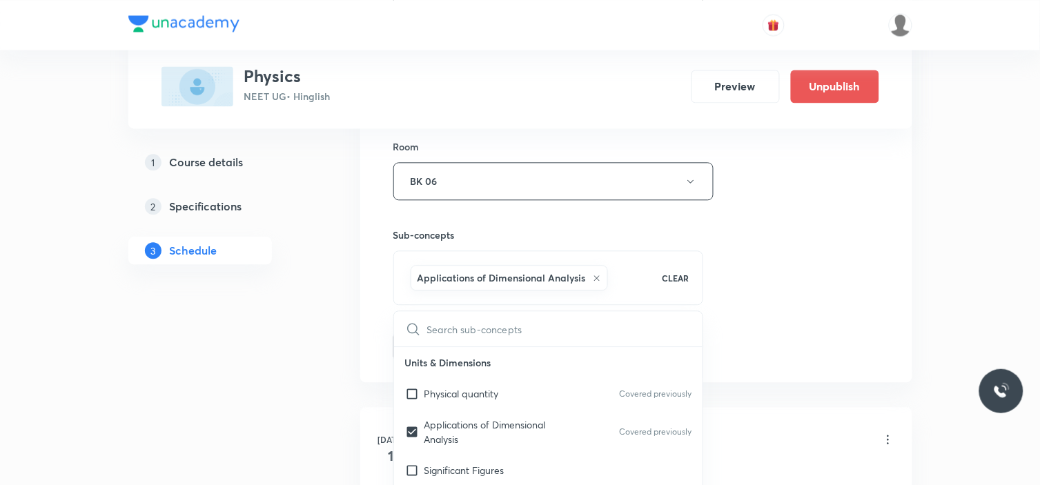
drag, startPoint x: 727, startPoint y: 299, endPoint x: 708, endPoint y: 302, distance: 18.8
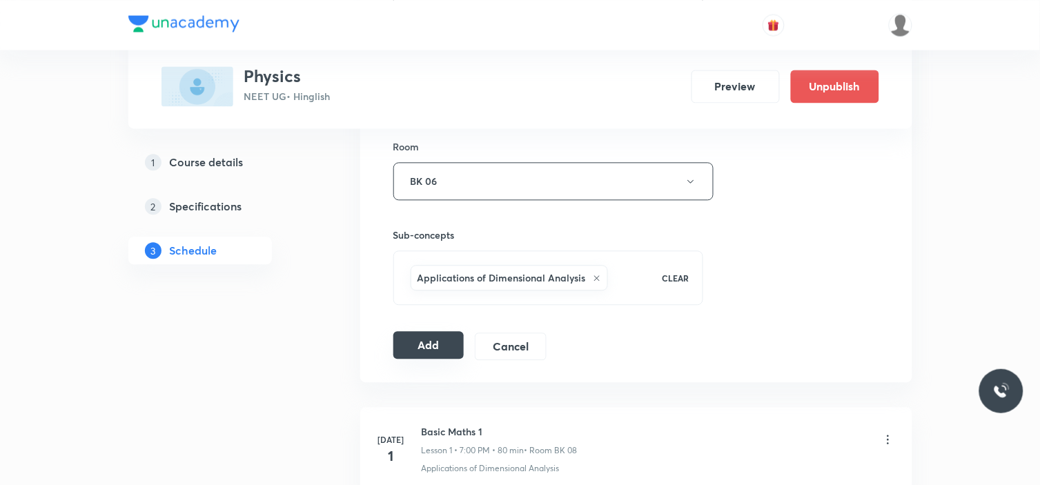
click at [427, 342] on button "Add" at bounding box center [428, 345] width 71 height 28
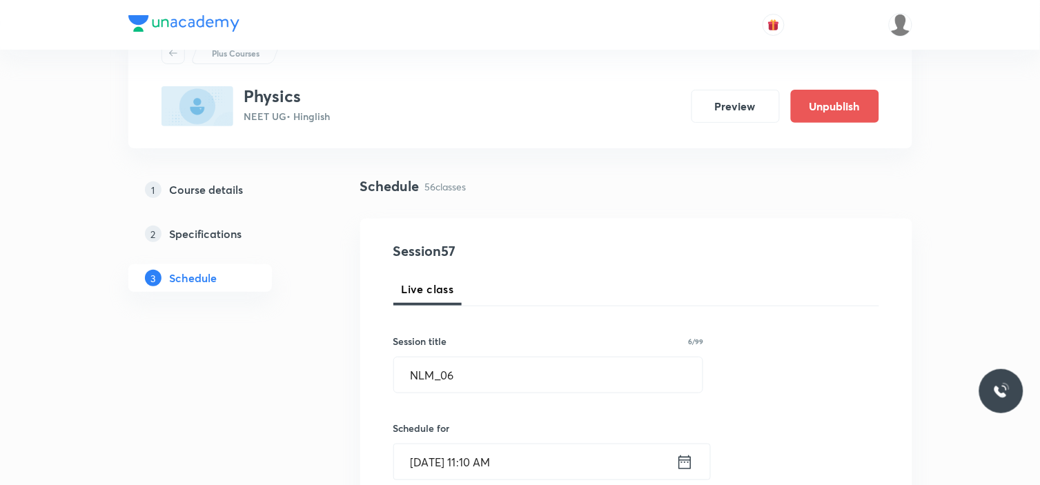
scroll to position [0, 0]
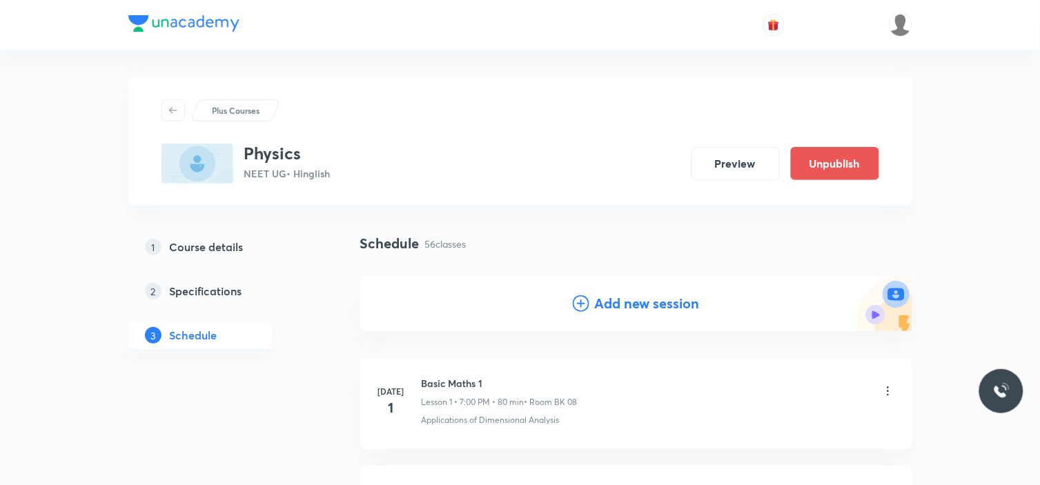
drag, startPoint x: 615, startPoint y: 304, endPoint x: 590, endPoint y: 293, distance: 27.6
click at [612, 302] on h4 "Add new session" at bounding box center [647, 303] width 105 height 21
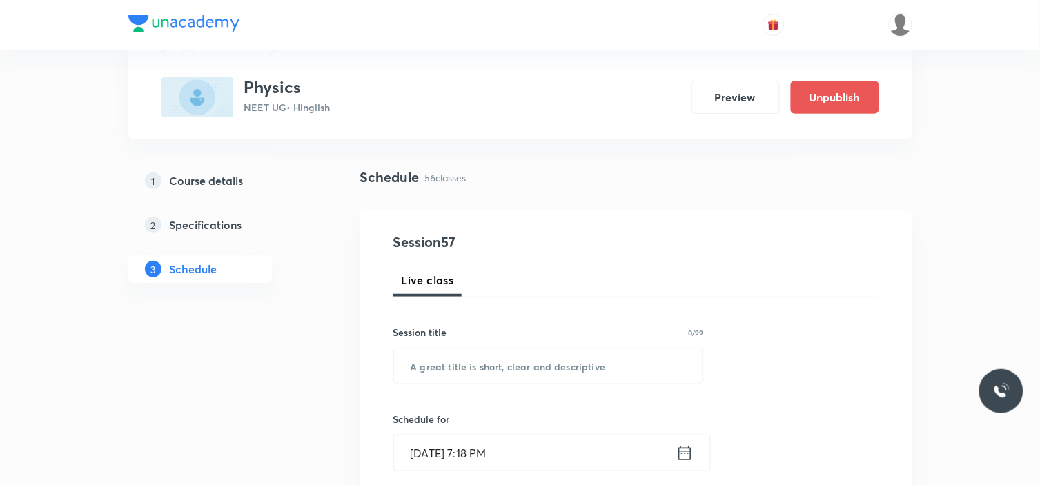
scroll to position [153, 0]
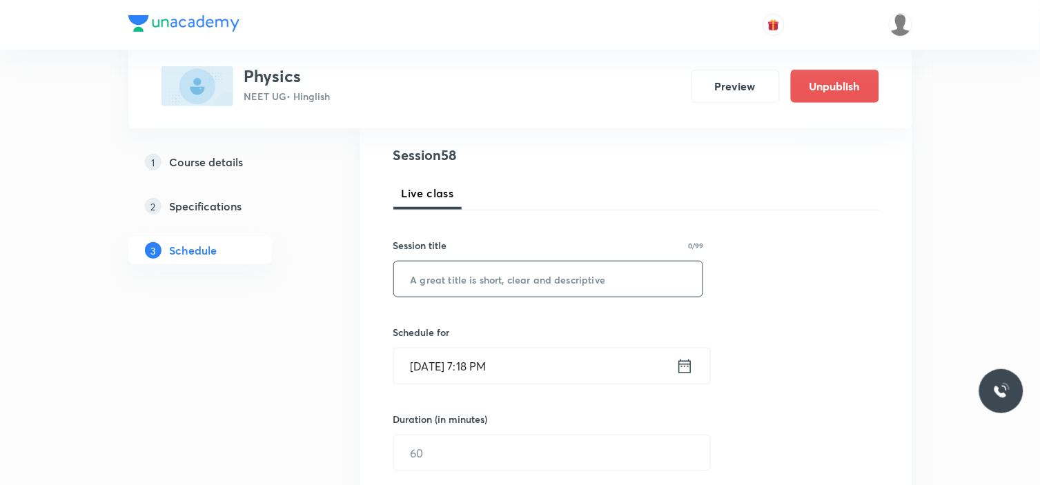
click at [556, 281] on input "text" at bounding box center [548, 279] width 309 height 35
paste input "NLM_05"
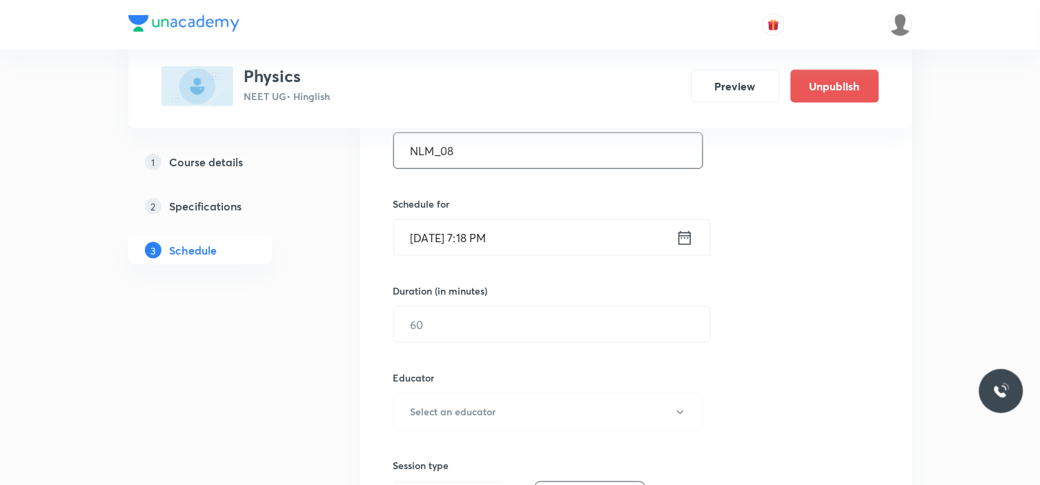
scroll to position [307, 0]
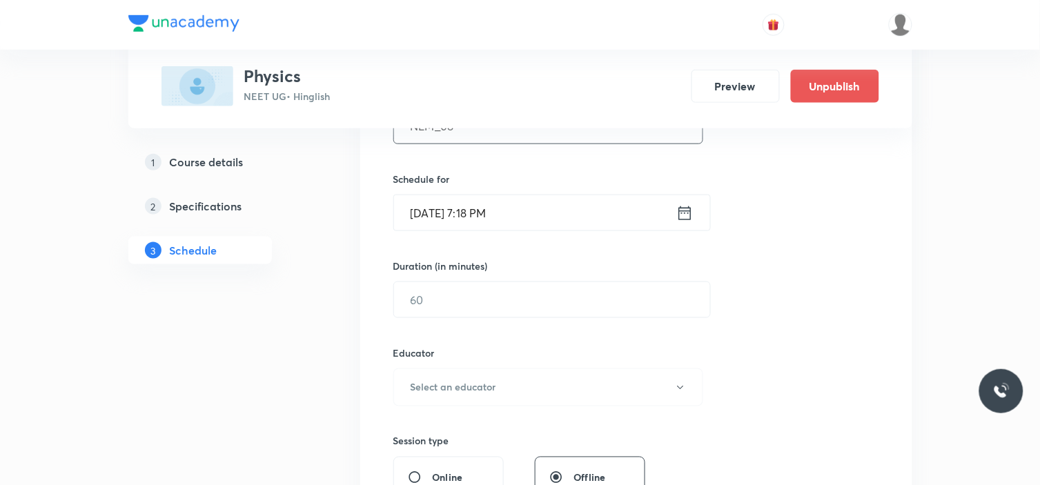
type input "NLM_08"
click at [585, 212] on input "[DATE] 7:18 PM" at bounding box center [535, 212] width 282 height 35
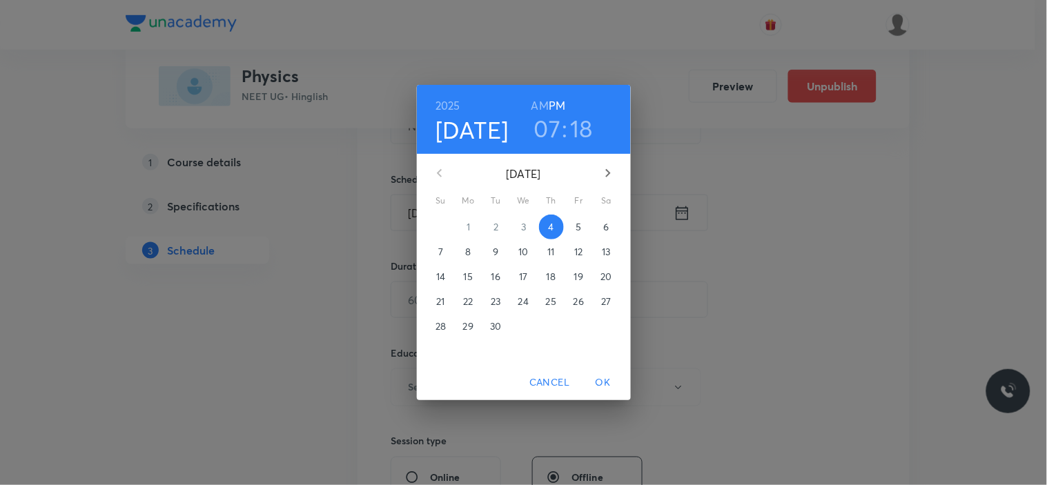
click at [585, 231] on span "5" at bounding box center [579, 227] width 25 height 14
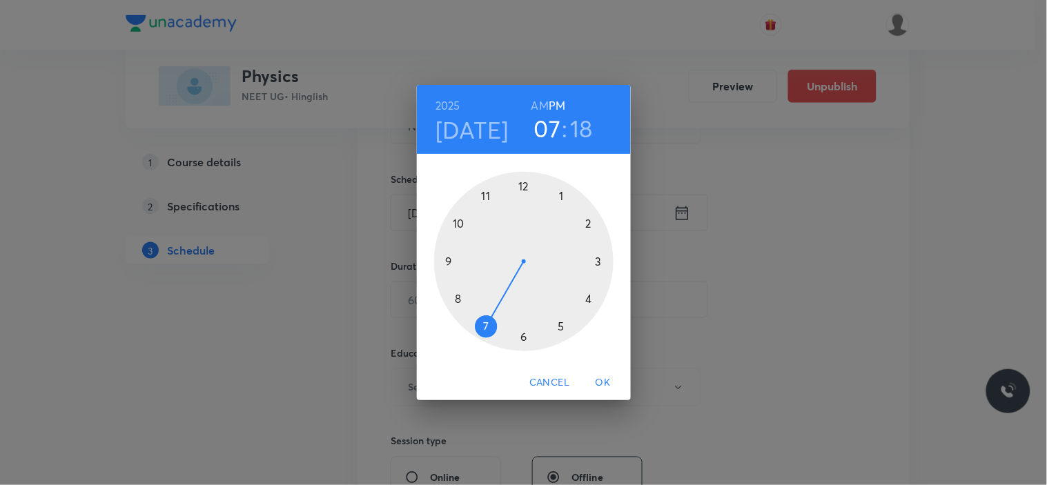
click at [585, 224] on div at bounding box center [523, 261] width 179 height 179
click at [523, 339] on div at bounding box center [523, 261] width 179 height 179
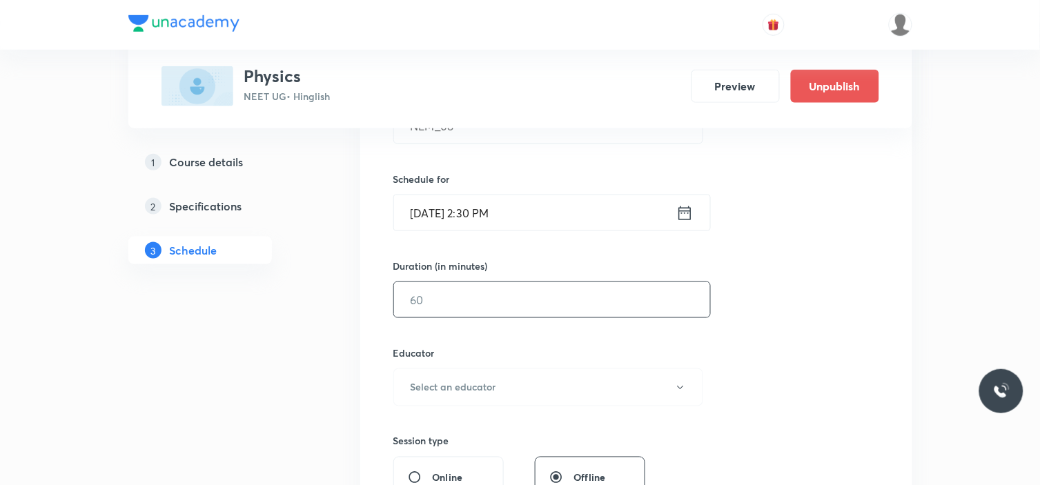
click at [473, 305] on input "text" at bounding box center [552, 299] width 316 height 35
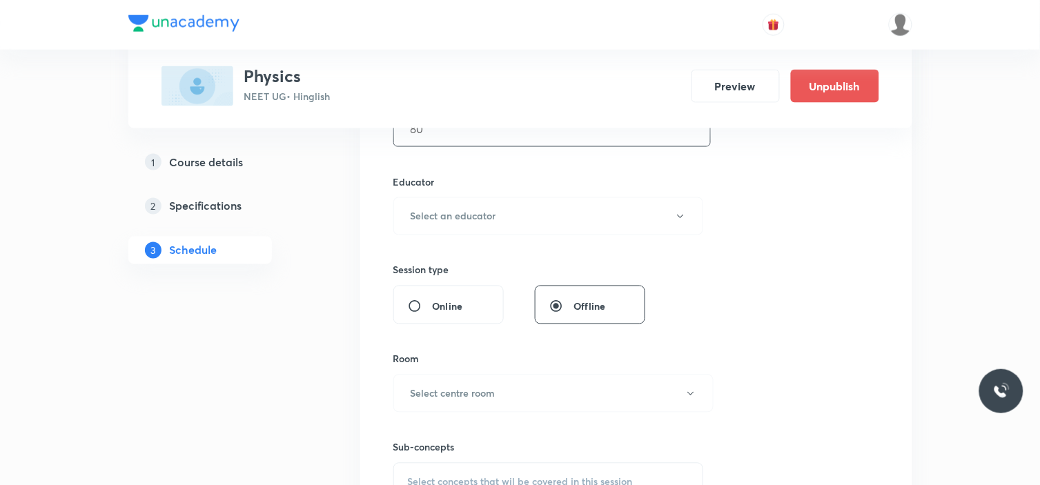
scroll to position [536, 0]
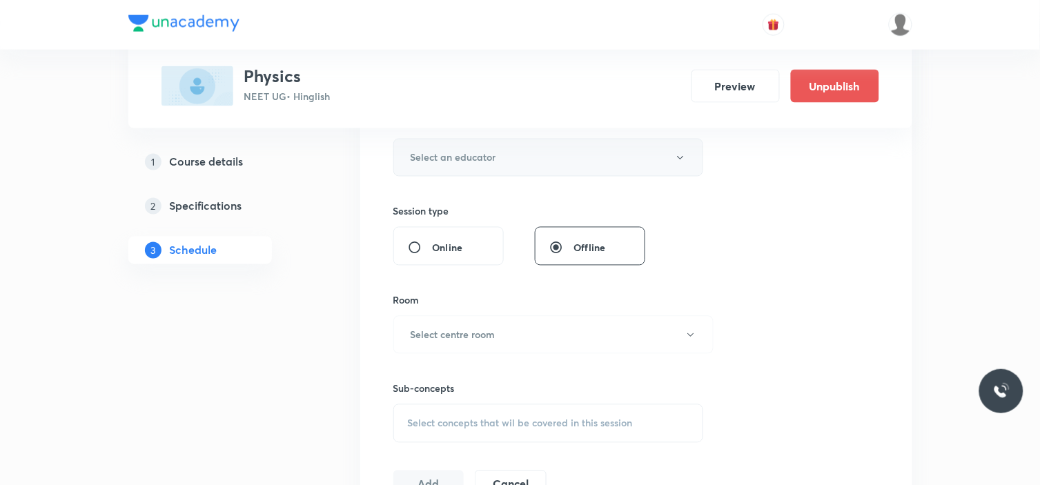
type input "80"
click at [525, 152] on button "Select an educator" at bounding box center [548, 158] width 311 height 38
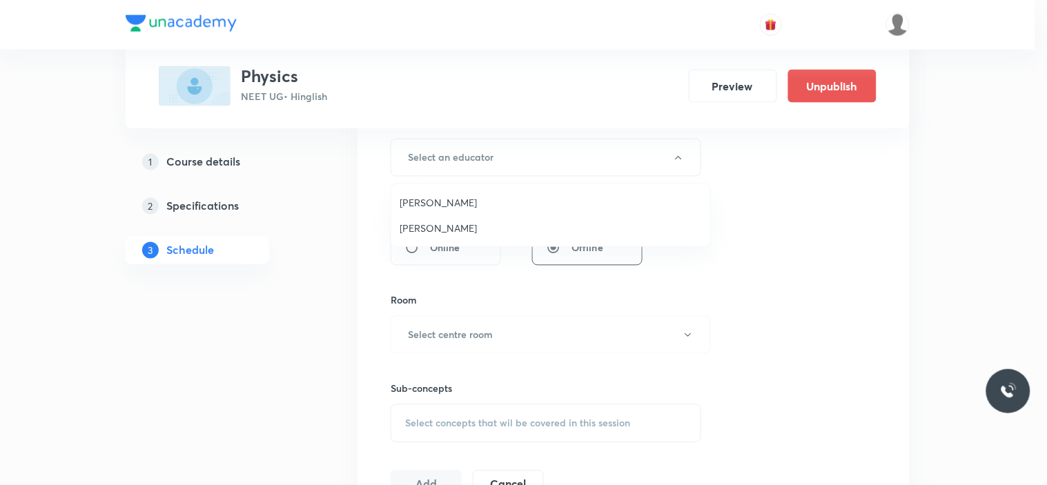
click at [471, 197] on span "[PERSON_NAME]" at bounding box center [551, 202] width 302 height 14
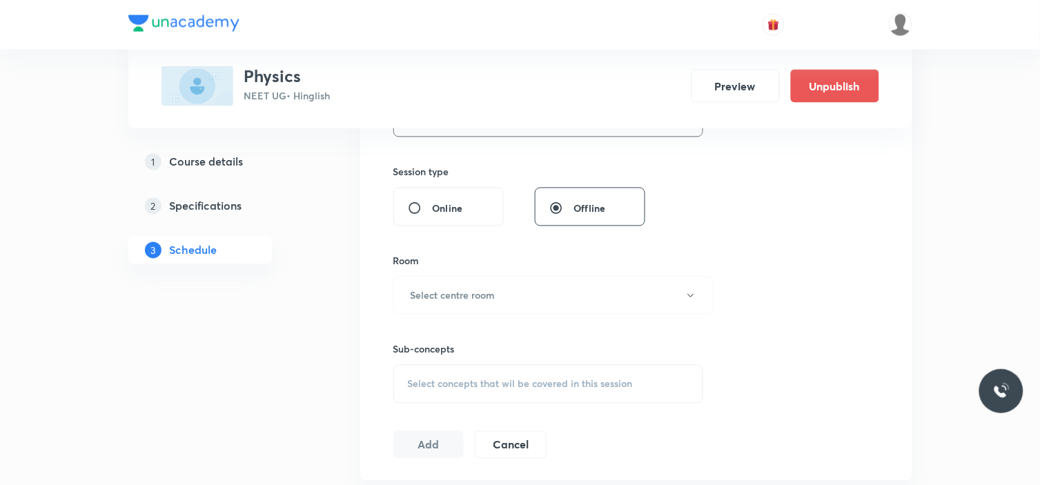
scroll to position [613, 0]
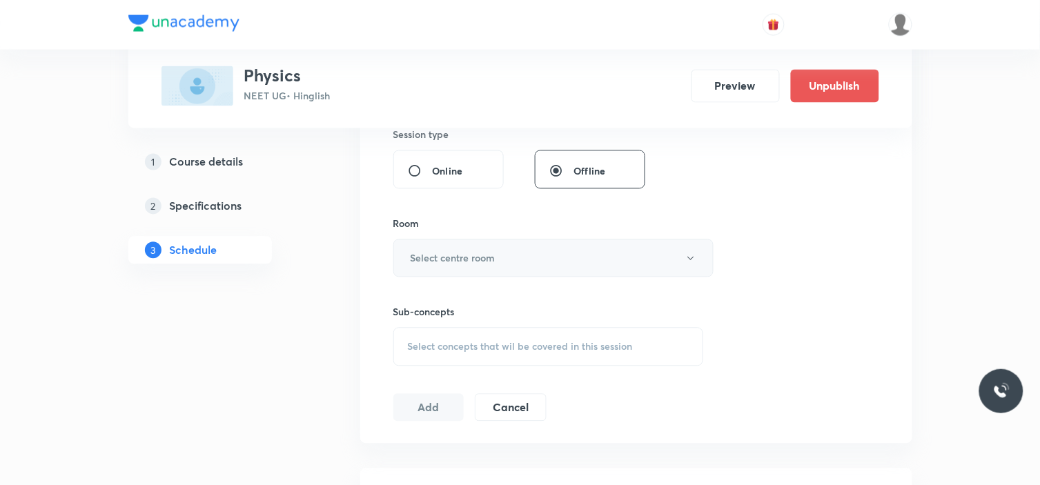
click at [474, 255] on h6 "Select centre room" at bounding box center [453, 258] width 85 height 14
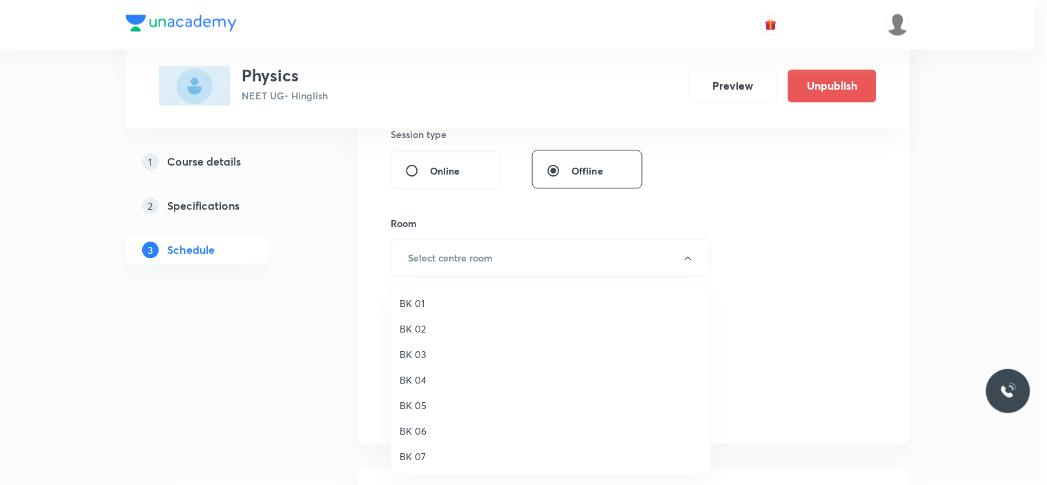
click at [416, 434] on span "BK 06" at bounding box center [551, 431] width 302 height 14
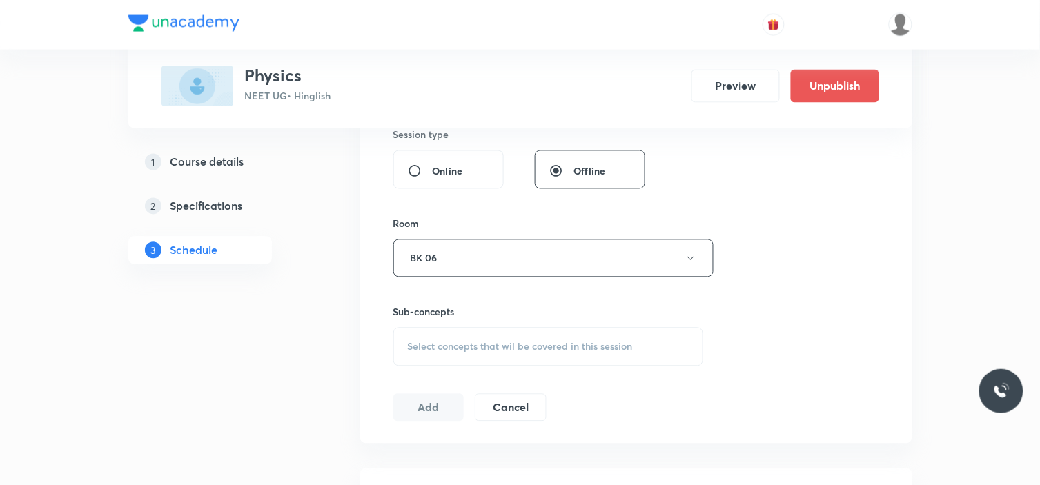
scroll to position [690, 0]
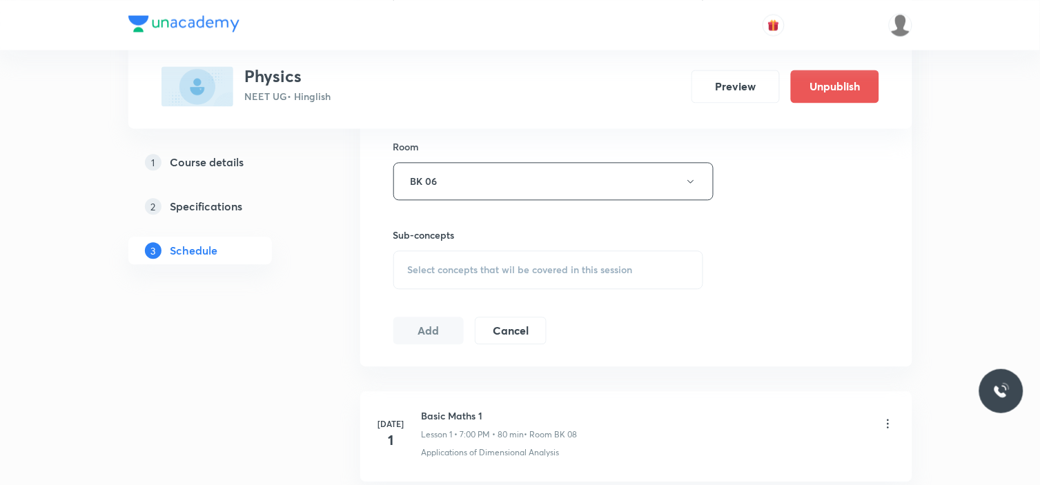
click at [489, 275] on span "Select concepts that wil be covered in this session" at bounding box center [520, 269] width 225 height 11
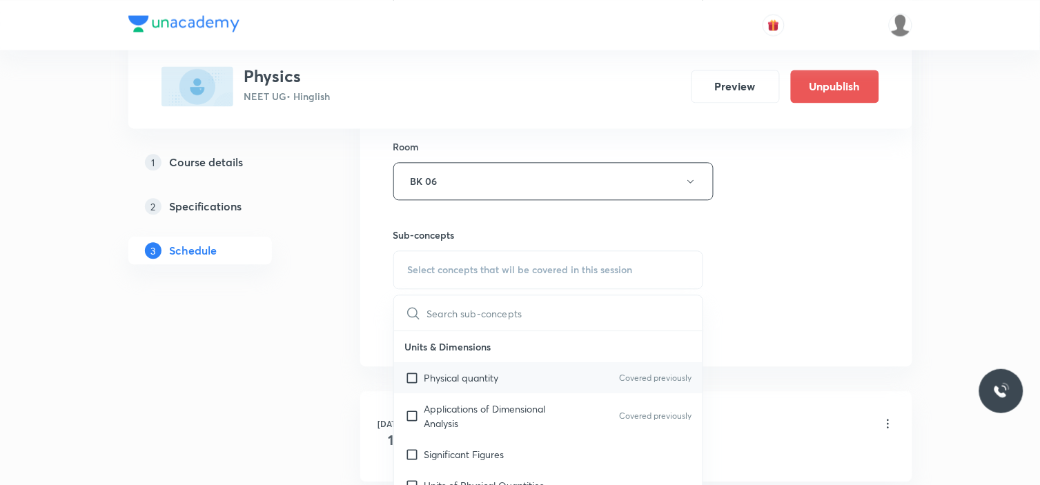
click at [434, 382] on p "Physical quantity" at bounding box center [462, 378] width 75 height 14
checkbox input "true"
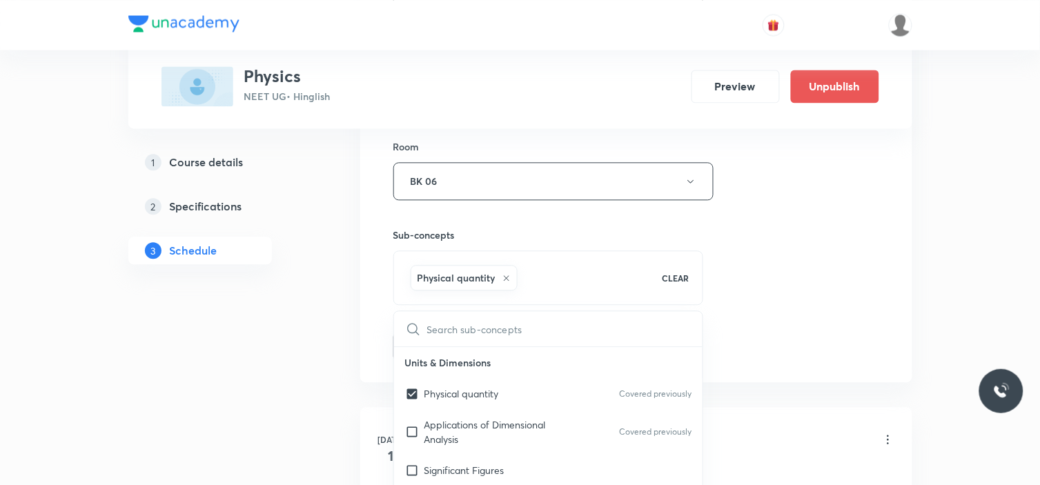
drag, startPoint x: 795, startPoint y: 249, endPoint x: 749, endPoint y: 254, distance: 45.8
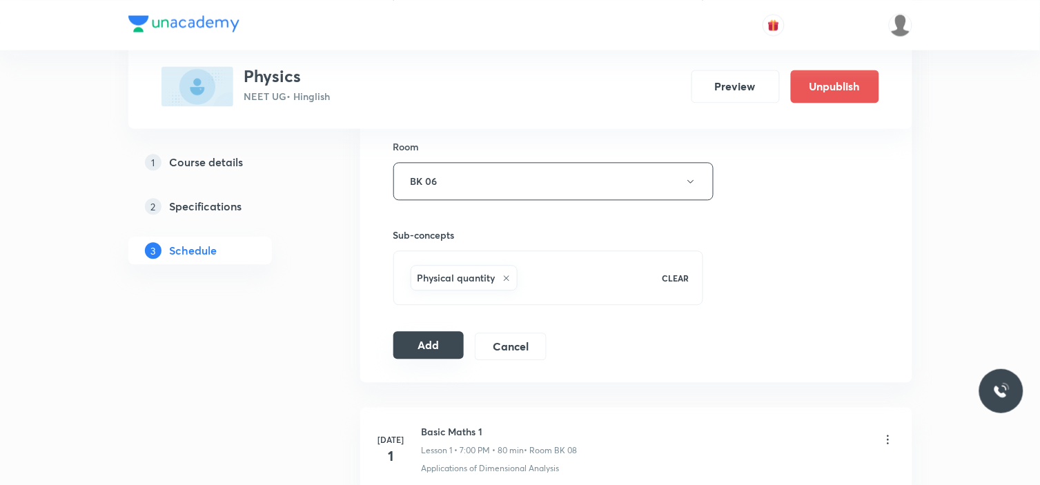
click at [437, 343] on button "Add" at bounding box center [428, 345] width 71 height 28
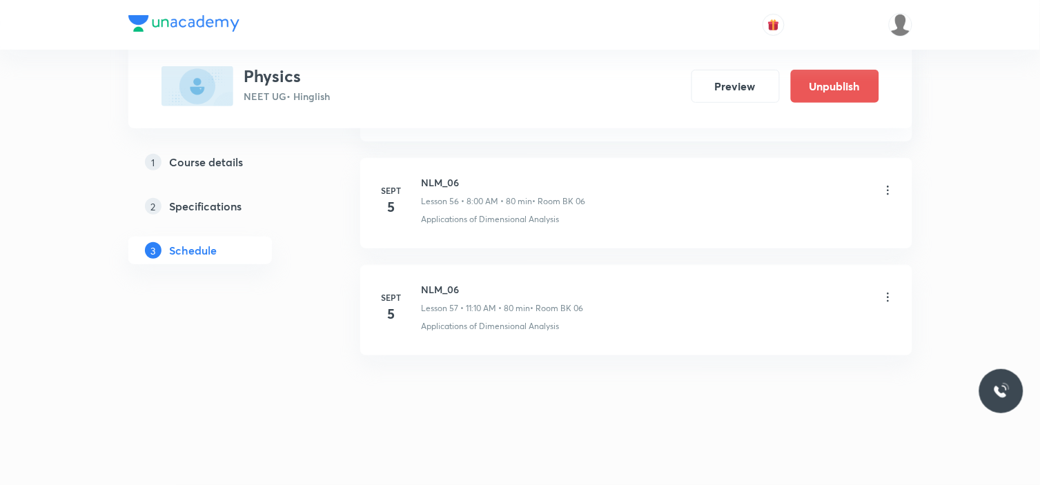
scroll to position [6092, 0]
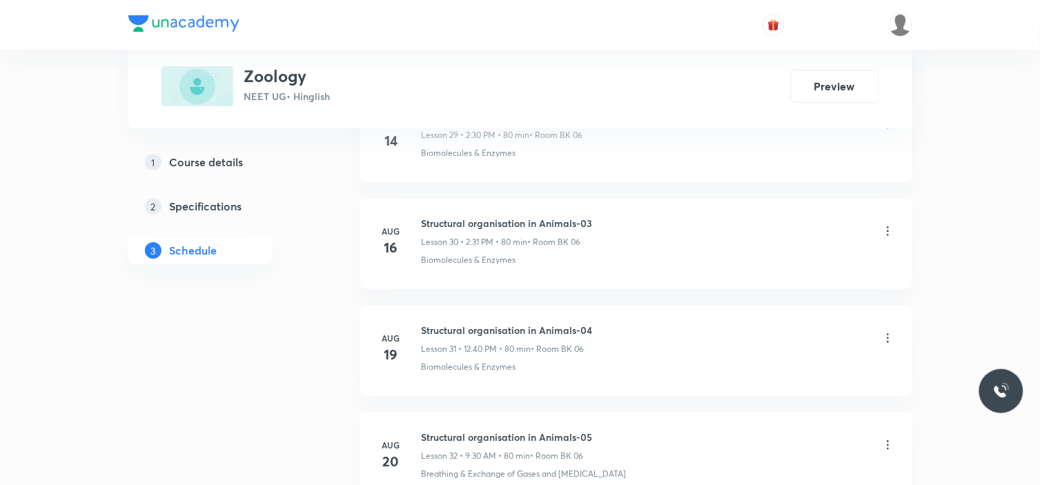
scroll to position [5120, 0]
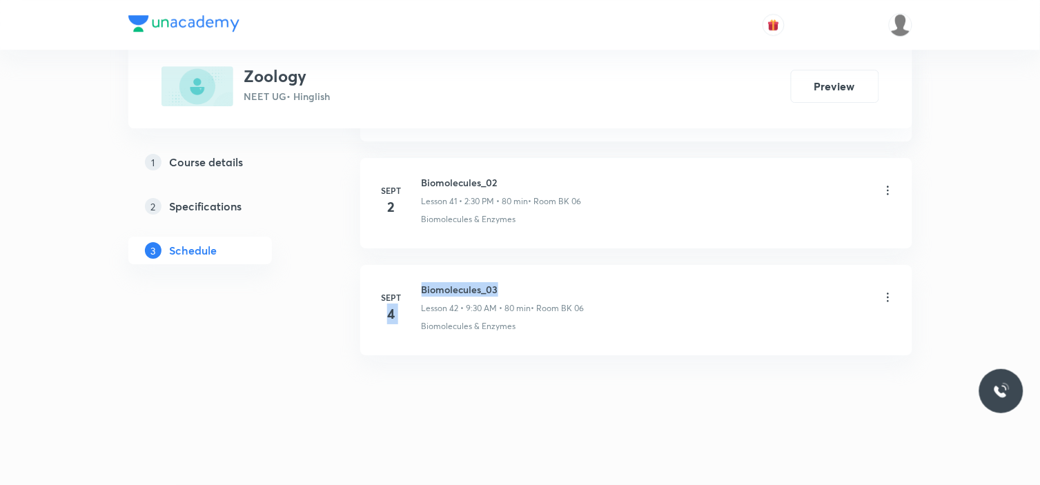
drag, startPoint x: 413, startPoint y: 284, endPoint x: 507, endPoint y: 298, distance: 95.6
click at [508, 292] on div "[DATE] Biomolecules_03 Lesson 42 • 9:30 AM • 80 min • Room BK 06 Biomolecules &…" at bounding box center [637, 307] width 518 height 50
click at [507, 298] on div "Biomolecules_03 Lesson 42 • 9:30 AM • 80 min • Room BK 06" at bounding box center [503, 298] width 163 height 32
drag, startPoint x: 418, startPoint y: 289, endPoint x: 440, endPoint y: 284, distance: 21.8
click at [440, 284] on div "Sept 4 Biomolecules_03 Lesson 42 • 9:30 AM • 80 min • Room BK 06 Biomolecules &…" at bounding box center [637, 307] width 518 height 50
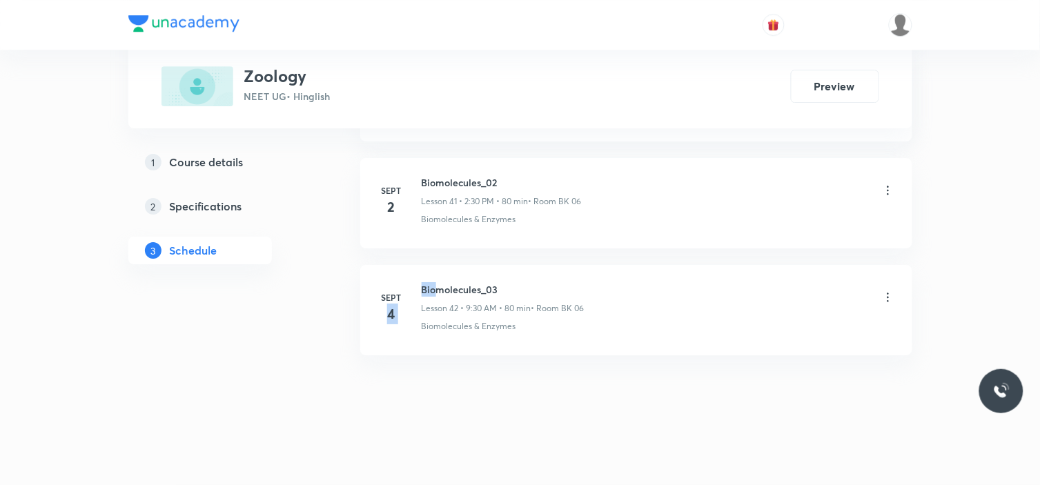
click at [415, 291] on div "Sept 4" at bounding box center [400, 307] width 44 height 33
drag, startPoint x: 417, startPoint y: 283, endPoint x: 523, endPoint y: 281, distance: 105.6
click at [523, 281] on li "Sept 4 Biomolecules_03 Lesson 42 • 9:30 AM • 80 min • Room BK 06 Biomolecules &…" at bounding box center [636, 310] width 552 height 90
copy h6 "Biomolecules_03"
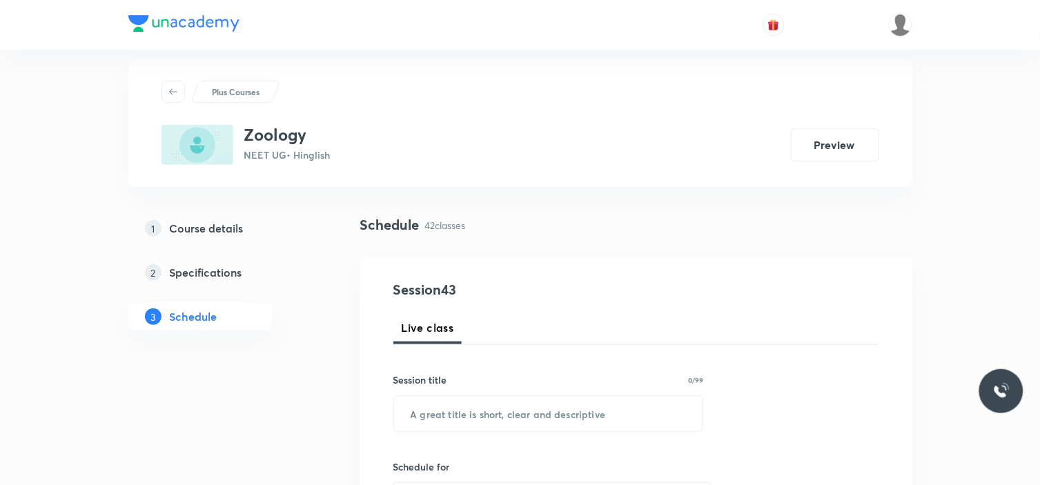
scroll to position [77, 0]
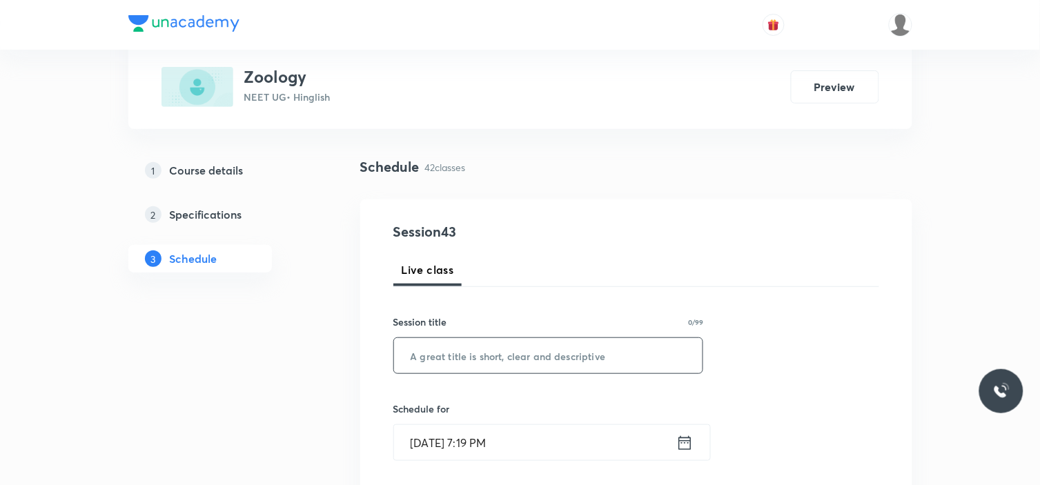
click at [549, 362] on input "text" at bounding box center [548, 355] width 309 height 35
paste input "Biomolecules_03"
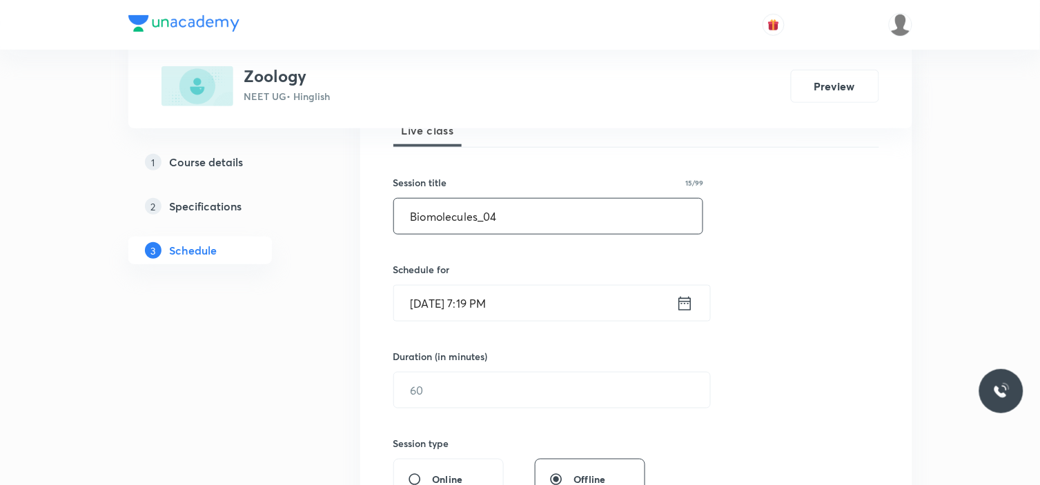
scroll to position [230, 0]
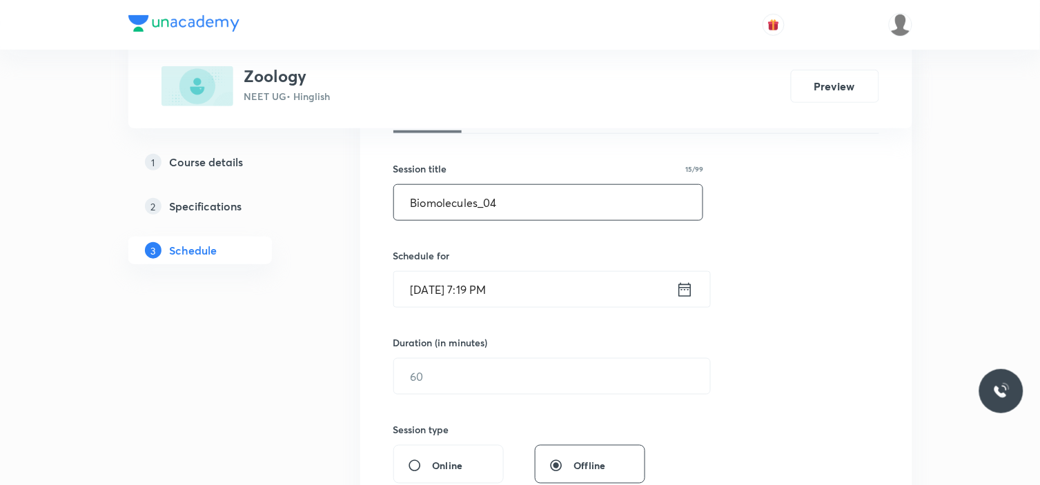
type input "Biomolecules_04"
drag, startPoint x: 538, startPoint y: 277, endPoint x: 537, endPoint y: 285, distance: 8.4
click at [537, 285] on input "Sept 4, 2025, 7:19 PM" at bounding box center [535, 289] width 282 height 35
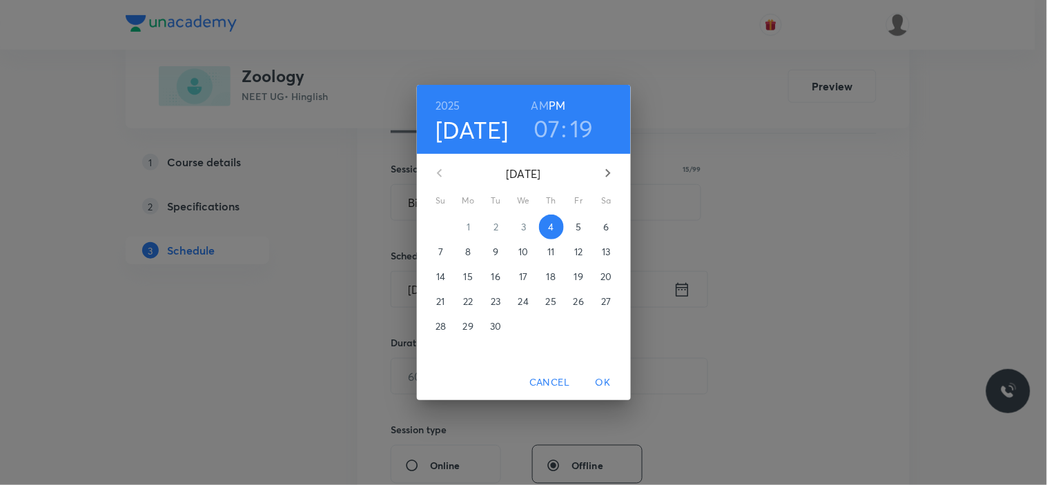
click at [585, 226] on span "5" at bounding box center [579, 227] width 25 height 14
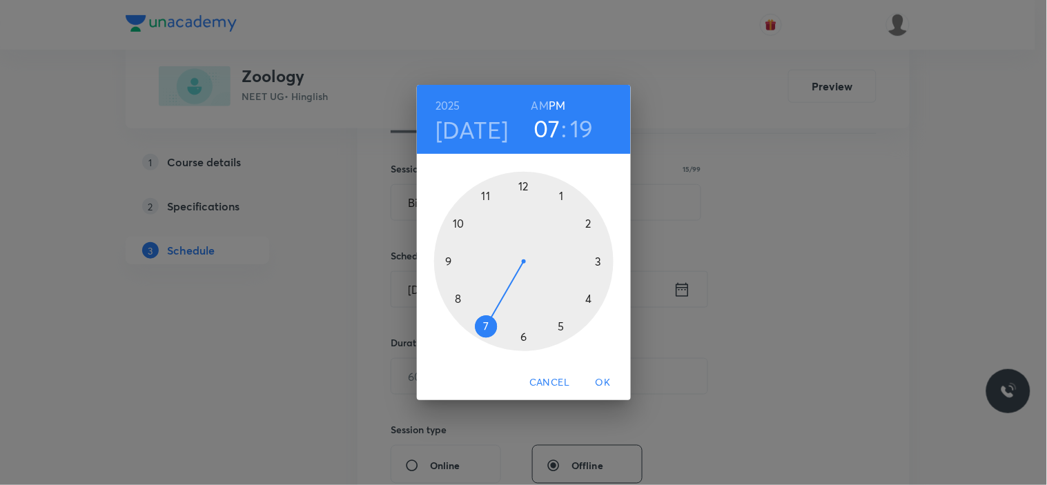
click at [451, 262] on div at bounding box center [523, 261] width 179 height 179
drag, startPoint x: 542, startPoint y: 101, endPoint x: 552, endPoint y: 237, distance: 136.4
click at [540, 115] on h6 "AM" at bounding box center [540, 105] width 17 height 19
click at [522, 339] on div at bounding box center [523, 261] width 179 height 179
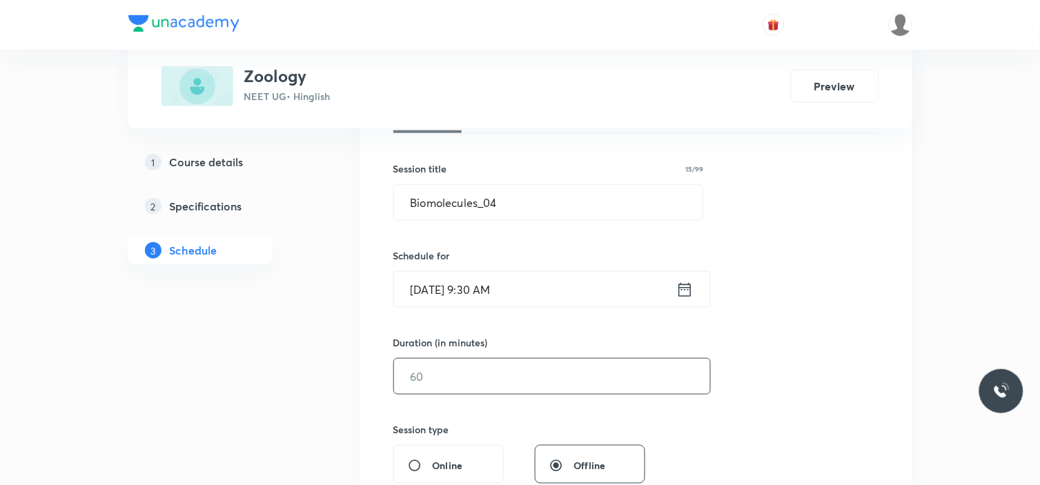
click at [514, 370] on input "text" at bounding box center [552, 376] width 316 height 35
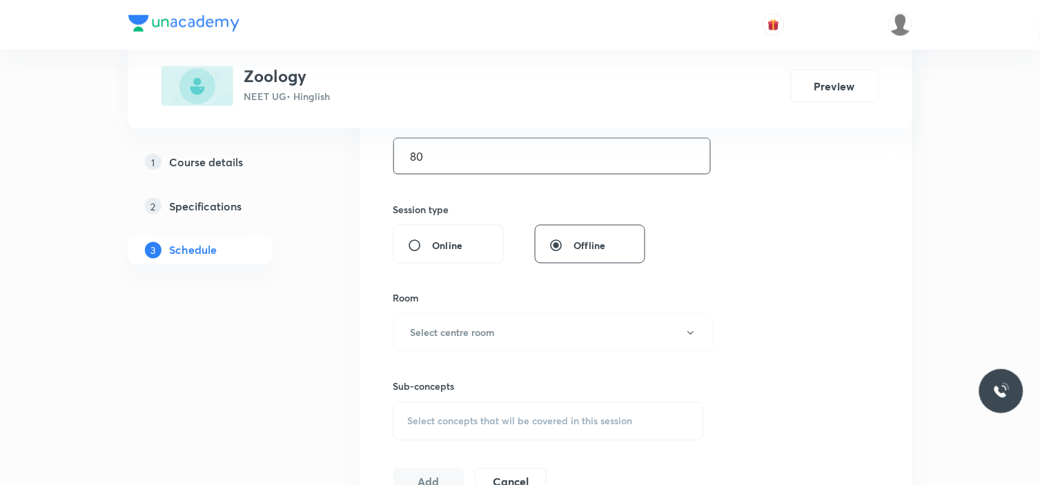
scroll to position [460, 0]
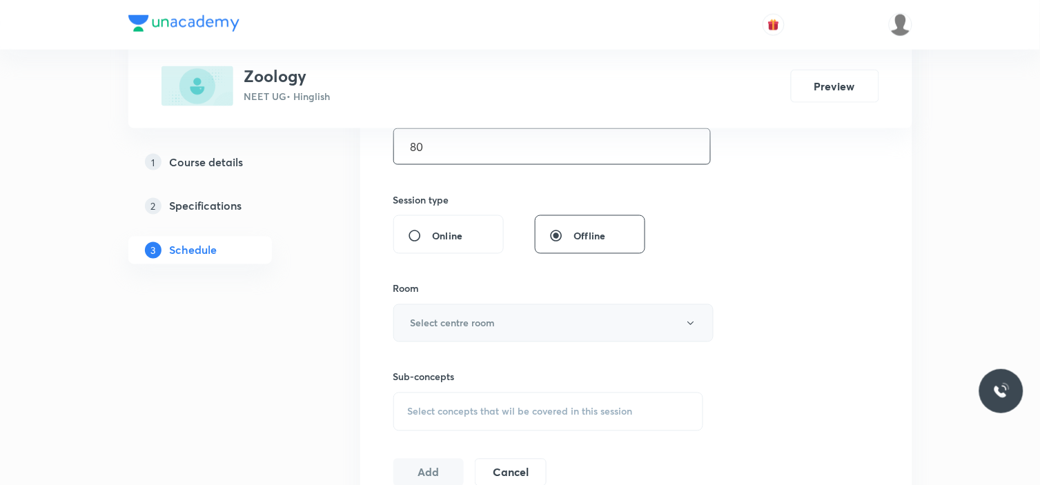
type input "80"
click at [514, 329] on button "Select centre room" at bounding box center [553, 323] width 320 height 38
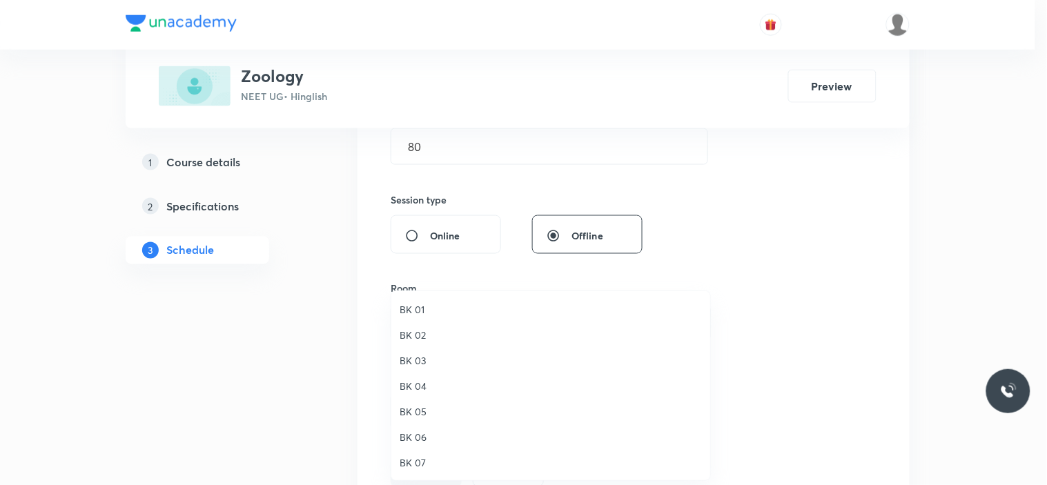
click at [436, 433] on span "BK 06" at bounding box center [551, 437] width 302 height 14
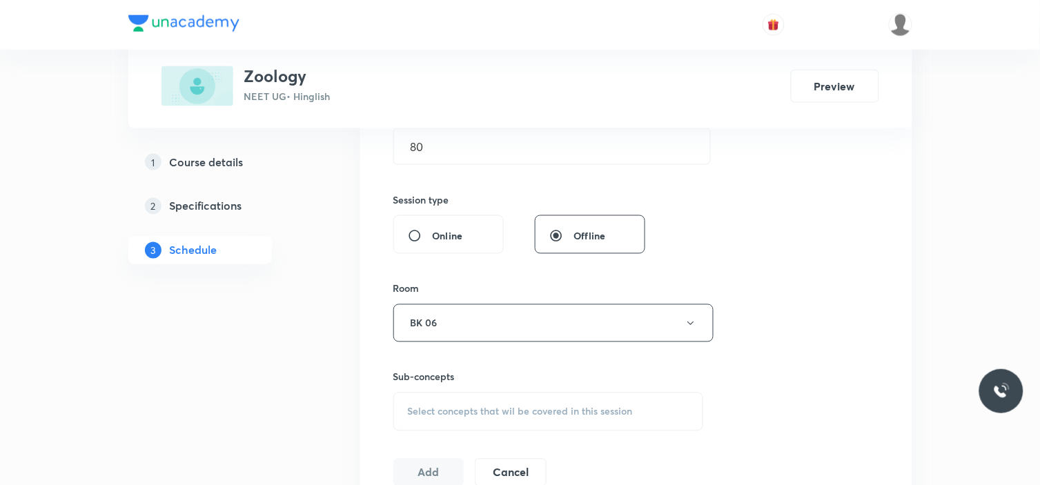
scroll to position [536, 0]
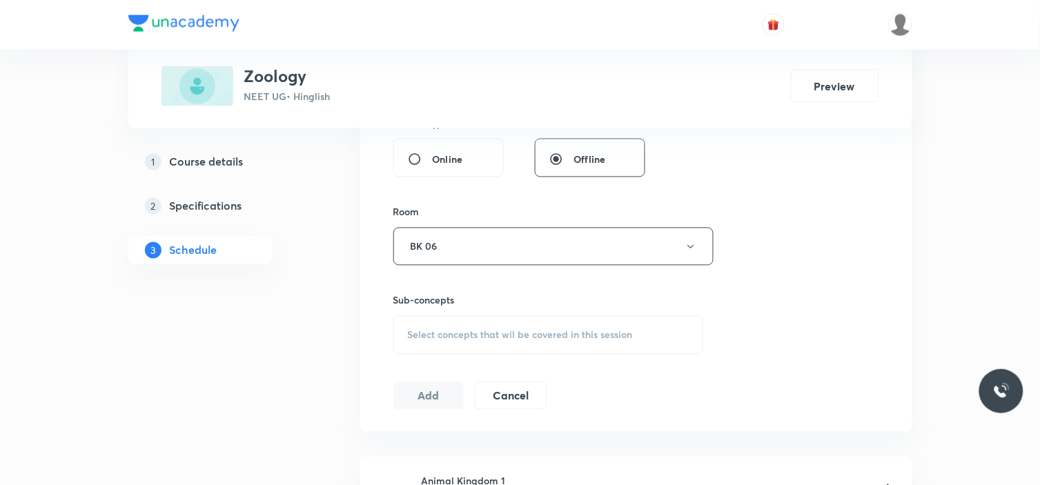
click at [494, 349] on div "Select concepts that wil be covered in this session" at bounding box center [548, 335] width 311 height 39
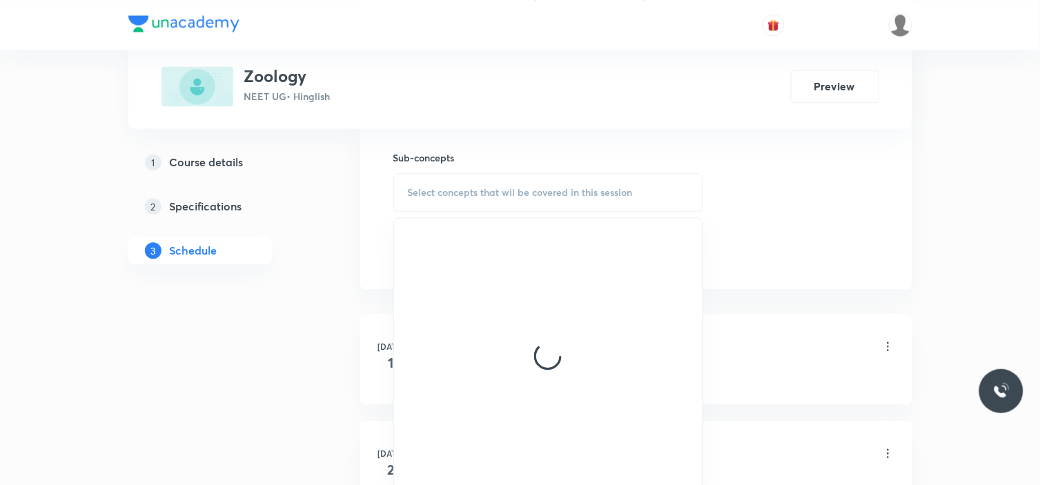
scroll to position [690, 0]
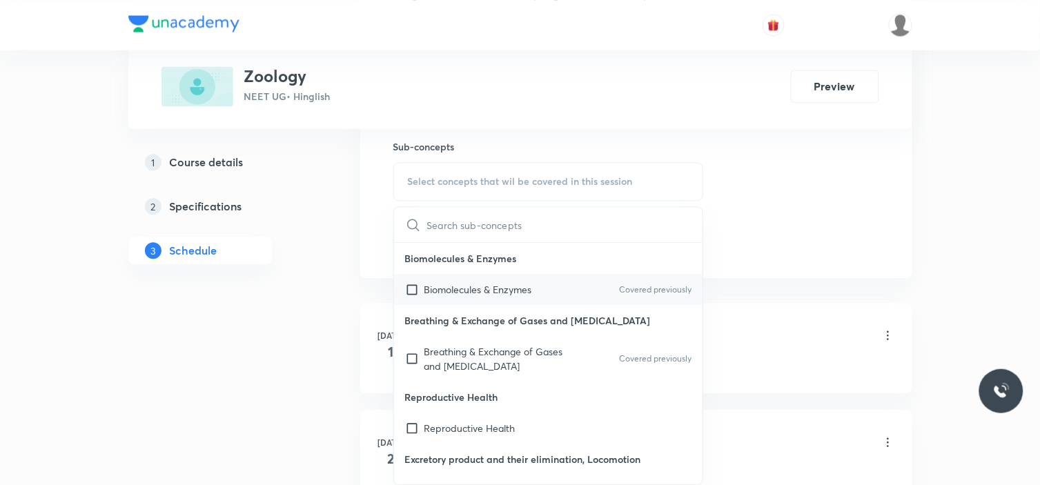
click at [480, 287] on p "Biomolecules & Enzymes" at bounding box center [479, 289] width 108 height 14
checkbox input "true"
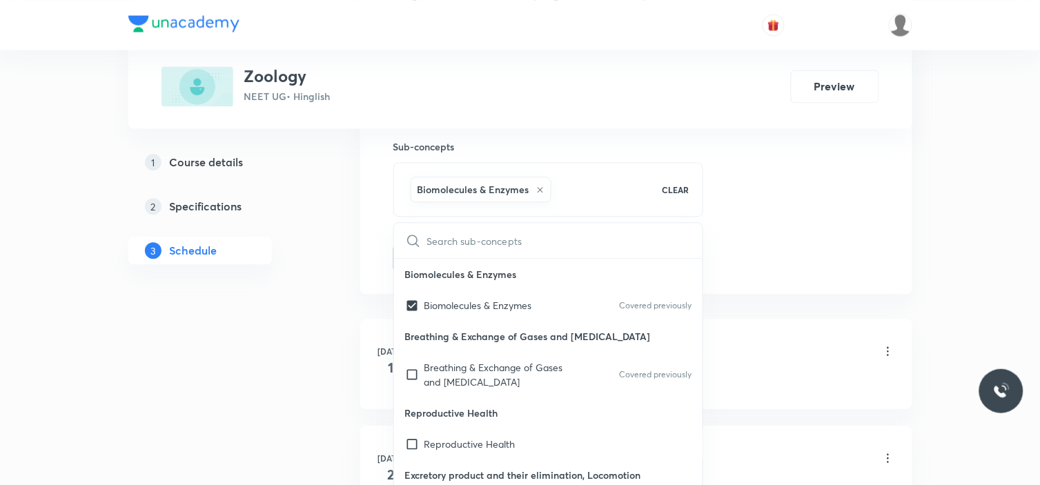
drag, startPoint x: 849, startPoint y: 232, endPoint x: 704, endPoint y: 280, distance: 152.8
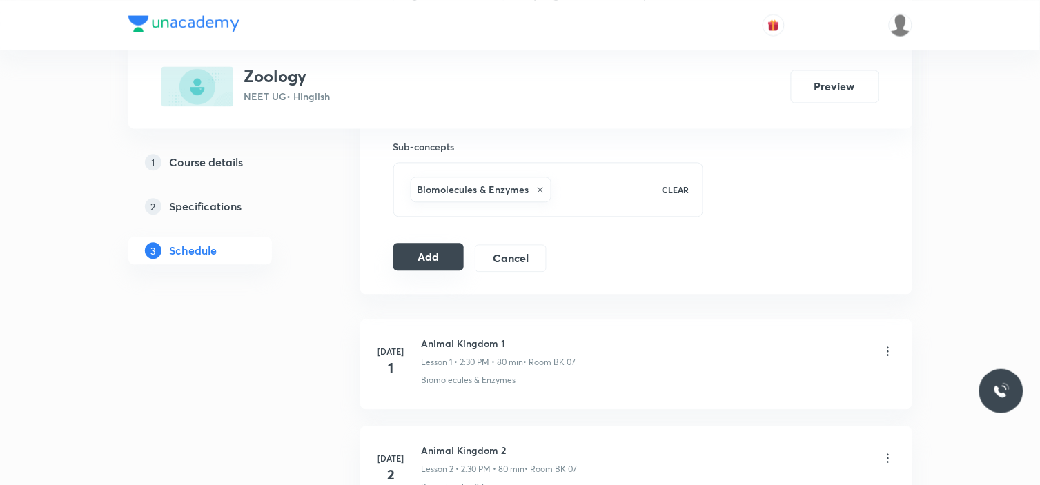
click at [449, 261] on button "Add" at bounding box center [428, 257] width 71 height 28
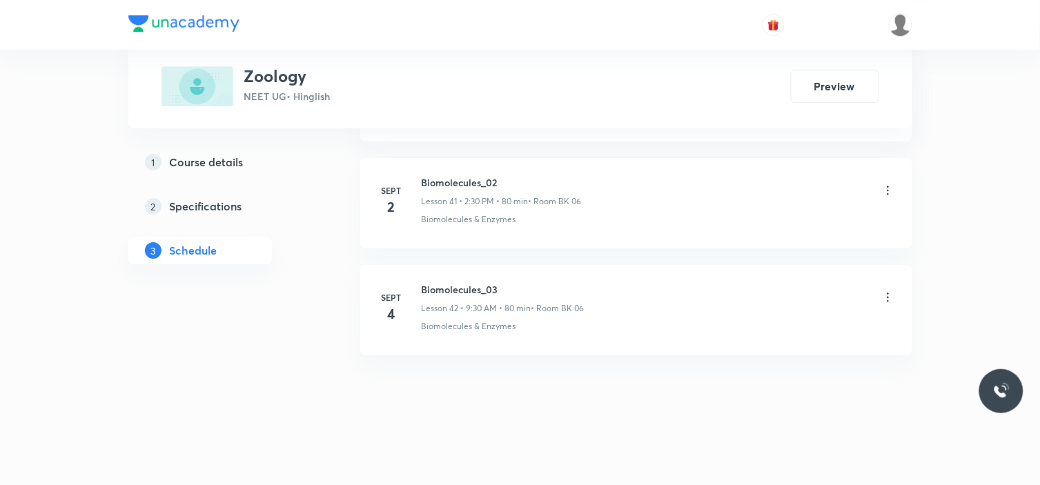
scroll to position [4485, 0]
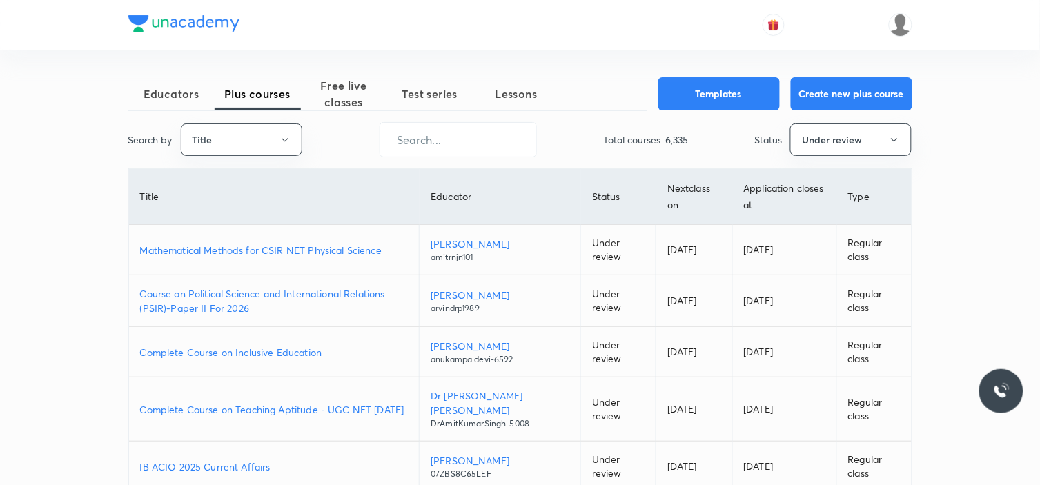
click at [342, 244] on p "Mathematical Methods for CSIR NET Physical Science" at bounding box center [274, 250] width 269 height 14
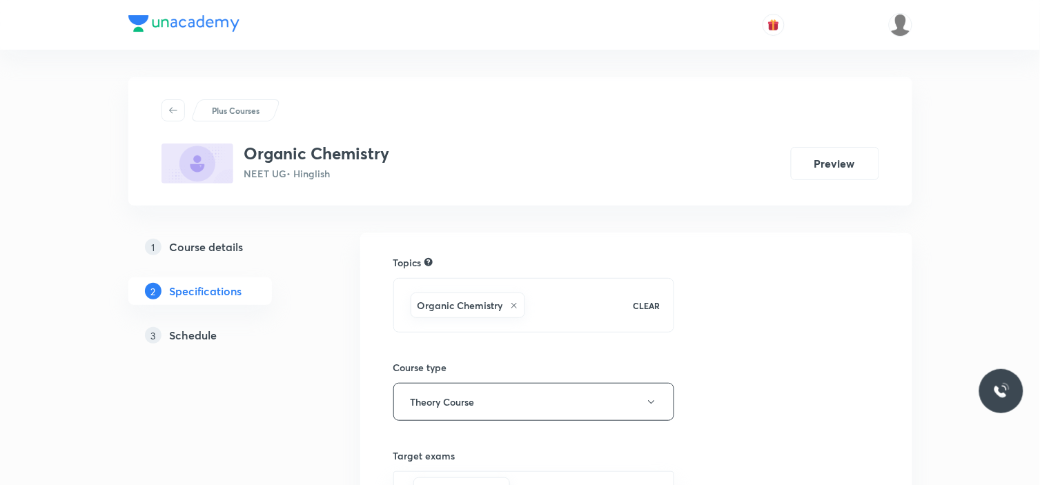
click at [204, 336] on h5 "Schedule" at bounding box center [194, 335] width 48 height 17
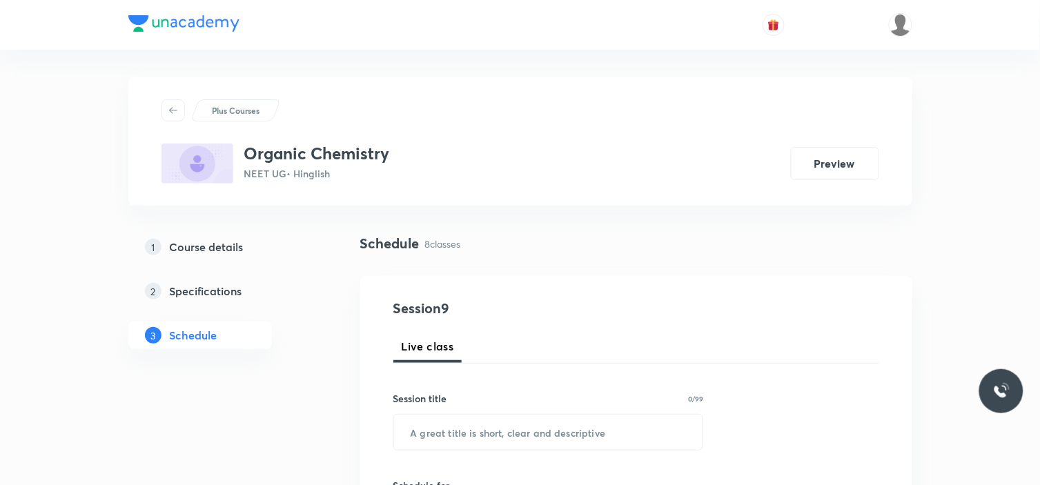
scroll to position [1479, 0]
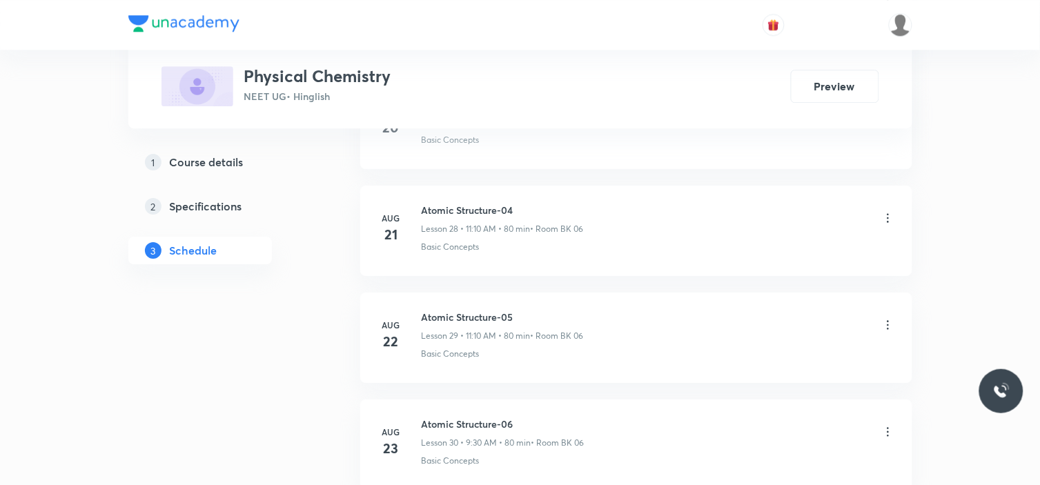
scroll to position [4906, 0]
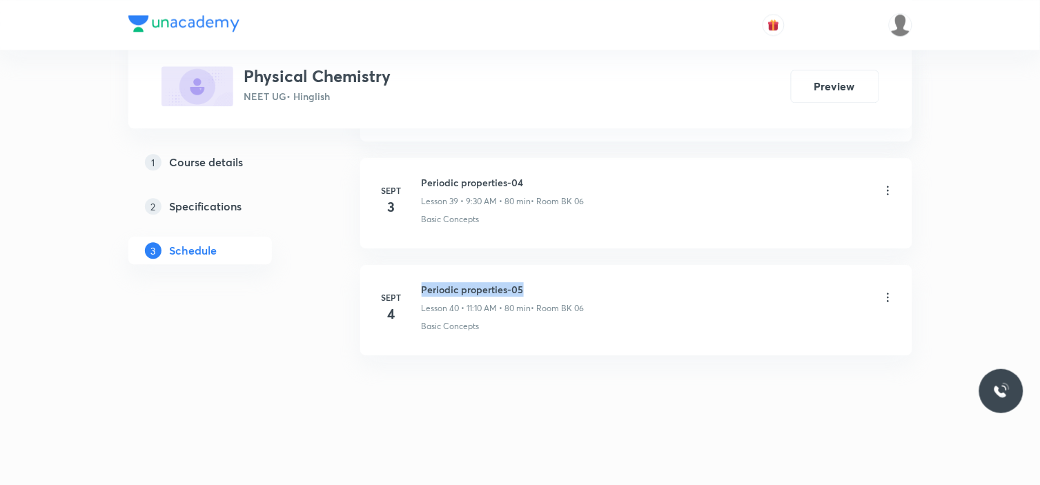
drag, startPoint x: 419, startPoint y: 283, endPoint x: 542, endPoint y: 273, distance: 123.3
click at [542, 273] on li "Sept 4 Periodic properties-05 Lesson 40 • 11:10 AM • 80 min • Room BK 06 Basic …" at bounding box center [636, 310] width 552 height 90
copy h6 "Periodic properties-05"
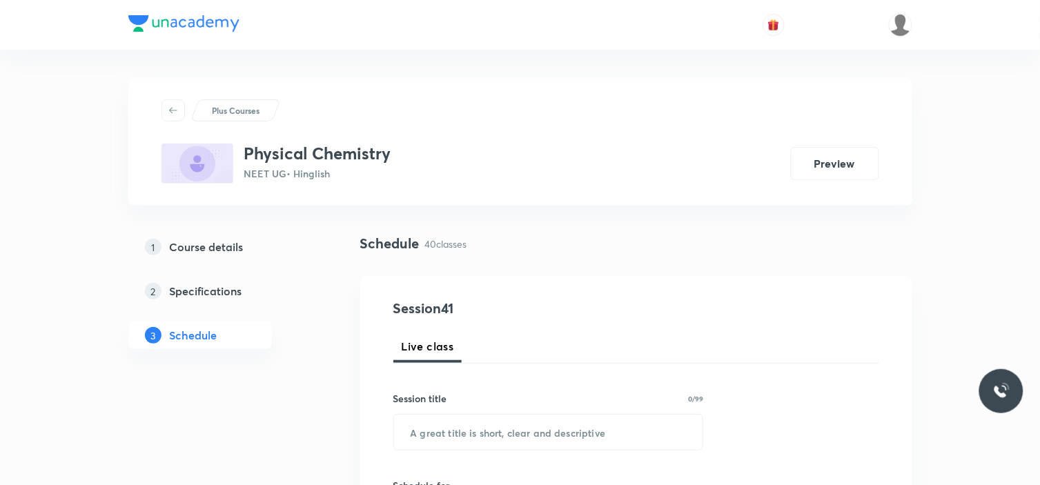
scroll to position [77, 0]
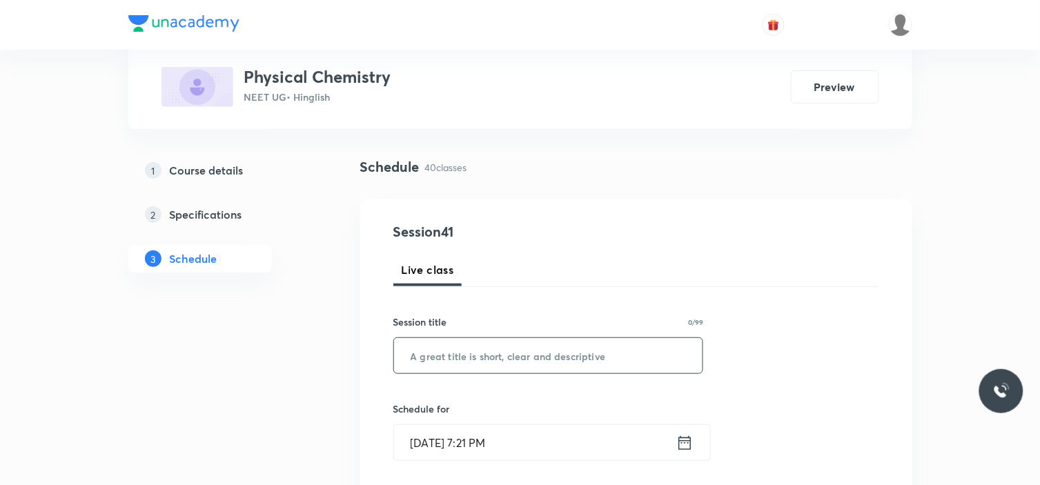
click at [487, 356] on input "text" at bounding box center [548, 355] width 309 height 35
paste input "Periodic properties-05"
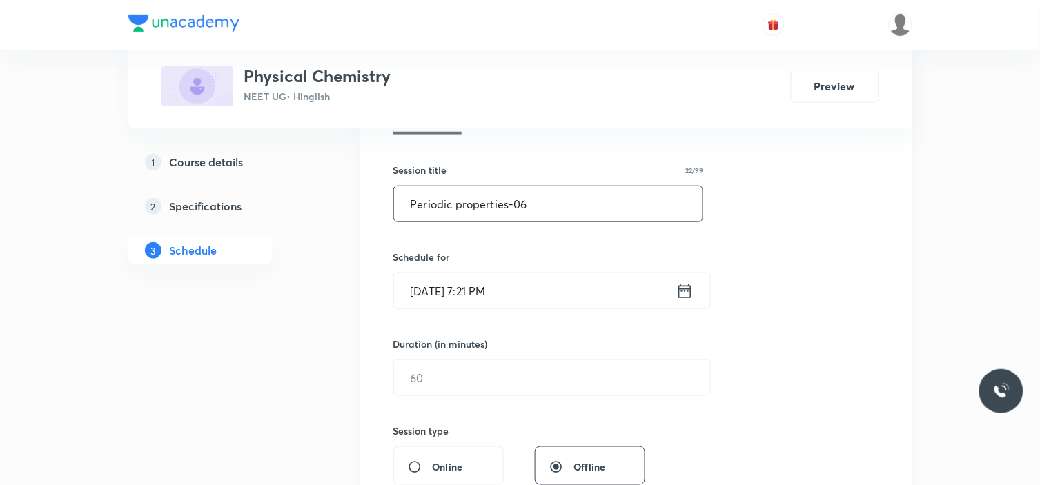
scroll to position [230, 0]
type input "Periodic properties-06"
click at [509, 295] on input "Sept 4, 2025, 7:21 PM" at bounding box center [535, 289] width 282 height 35
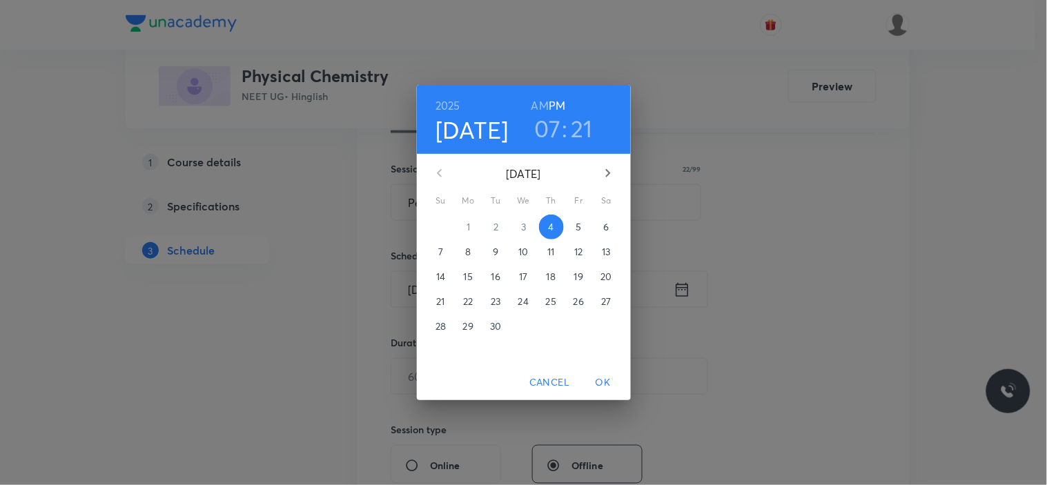
click at [583, 222] on span "5" at bounding box center [579, 227] width 25 height 14
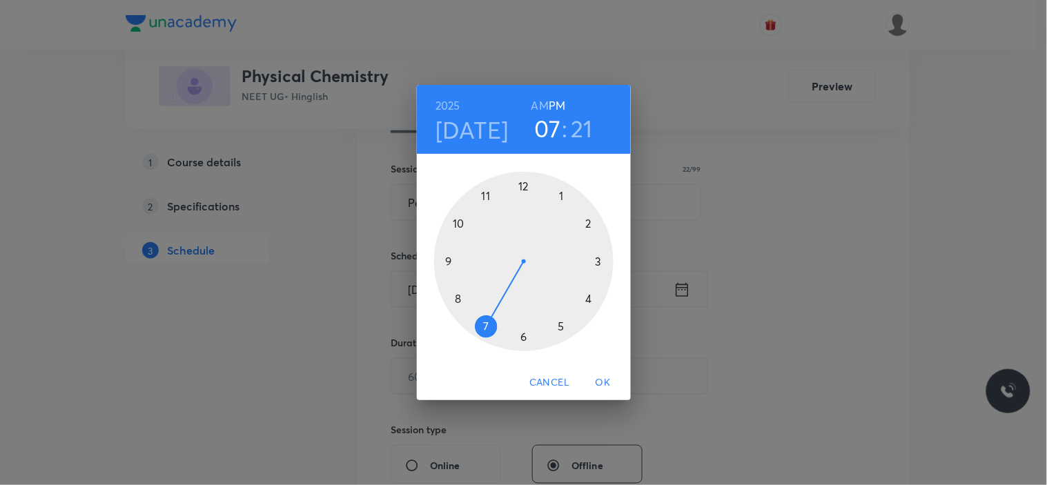
click at [523, 186] on div at bounding box center [523, 261] width 179 height 179
click at [463, 298] on div at bounding box center [523, 261] width 179 height 179
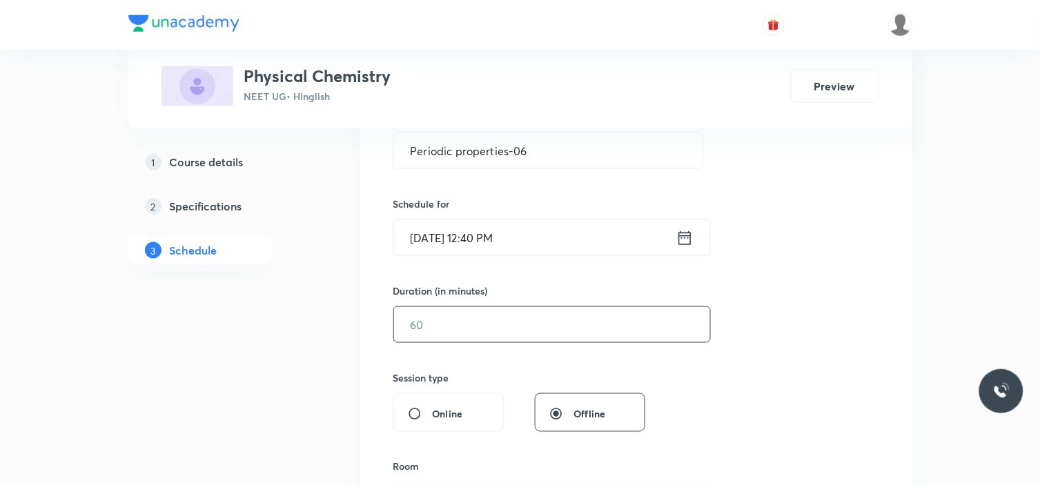
scroll to position [307, 0]
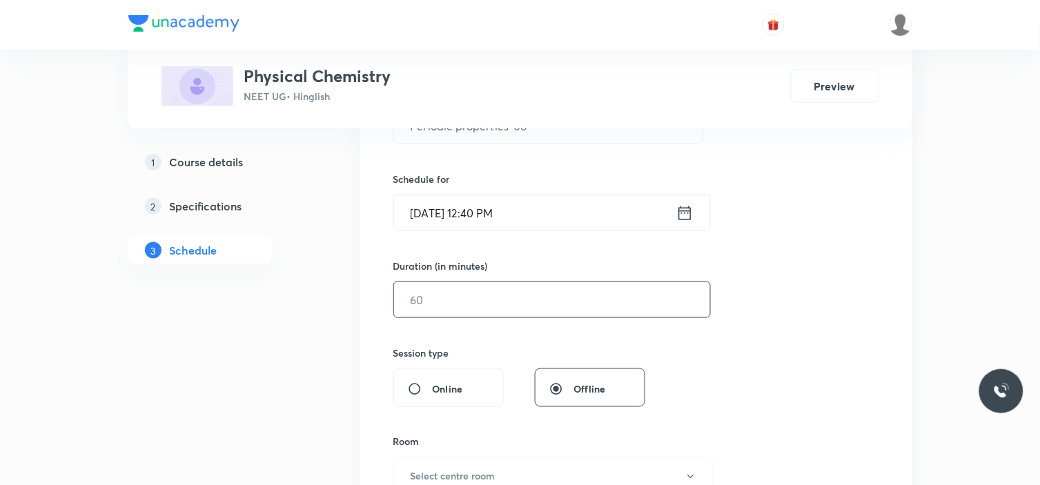
click at [518, 295] on input "text" at bounding box center [552, 299] width 316 height 35
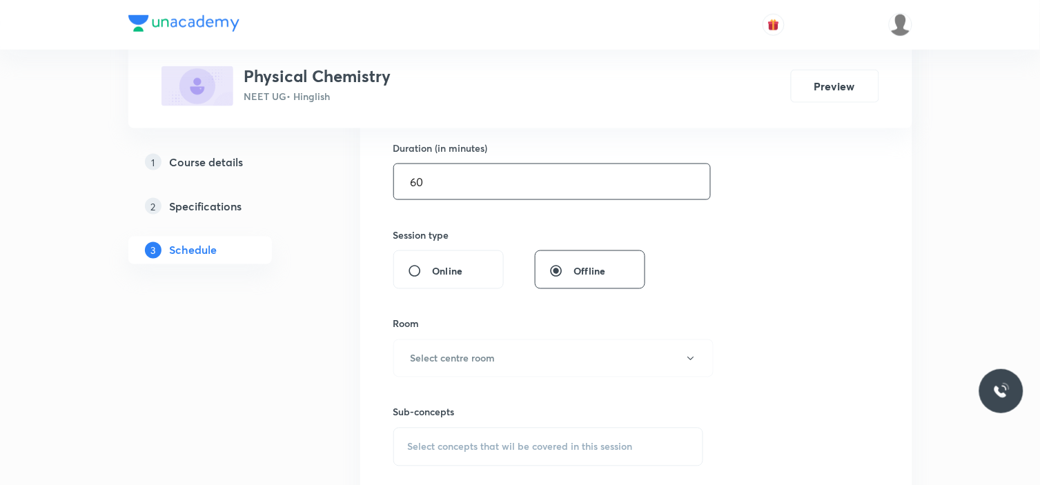
scroll to position [460, 0]
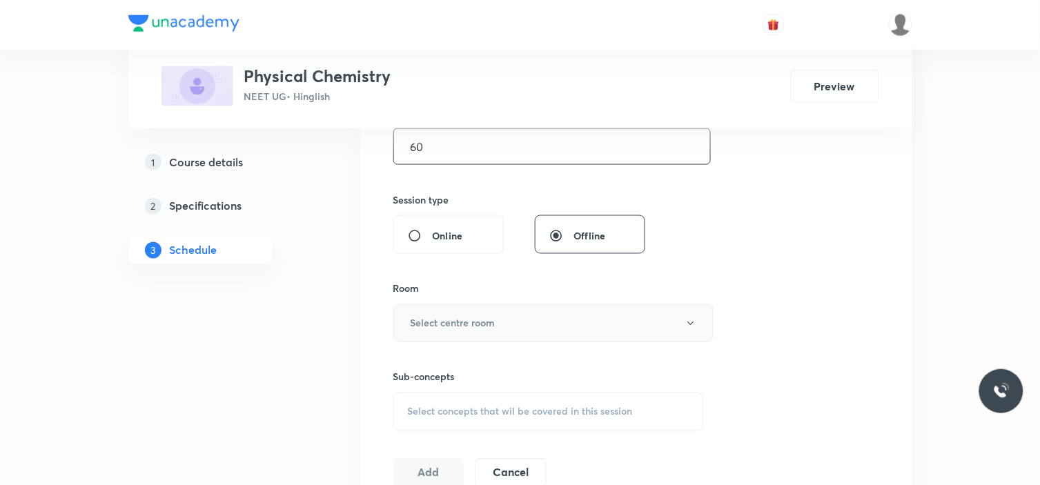
type input "60"
click at [471, 316] on h6 "Select centre room" at bounding box center [453, 323] width 85 height 14
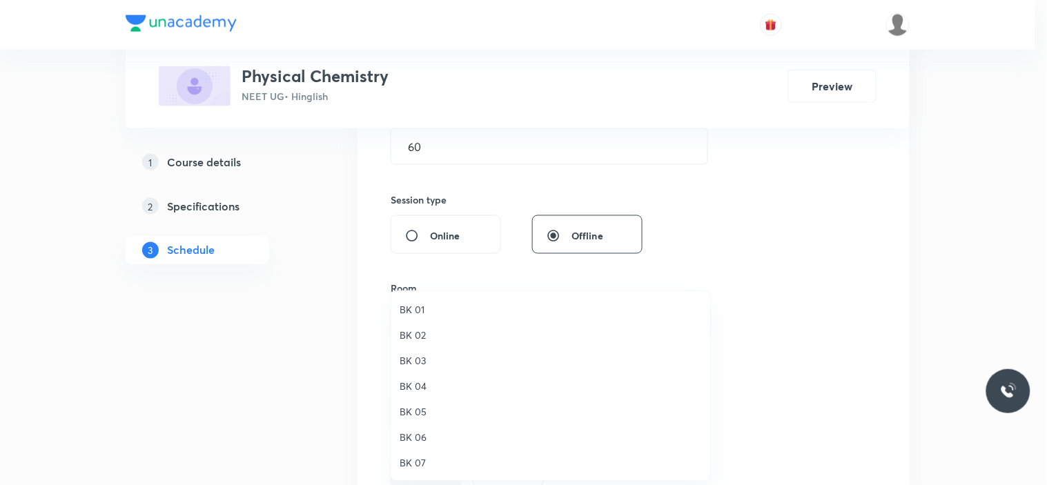
click at [422, 439] on span "BK 06" at bounding box center [551, 437] width 302 height 14
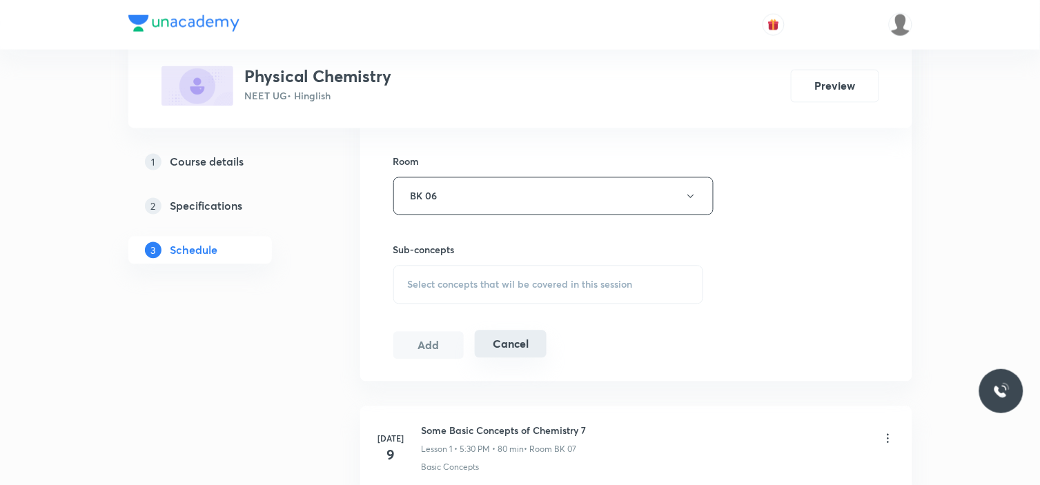
scroll to position [613, 0]
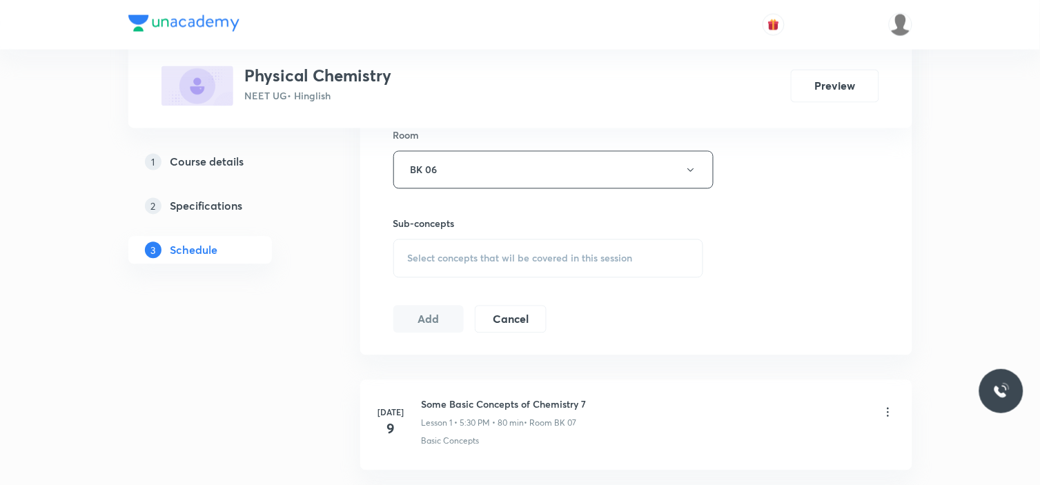
click at [486, 273] on div "Select concepts that wil be covered in this session" at bounding box center [548, 259] width 311 height 39
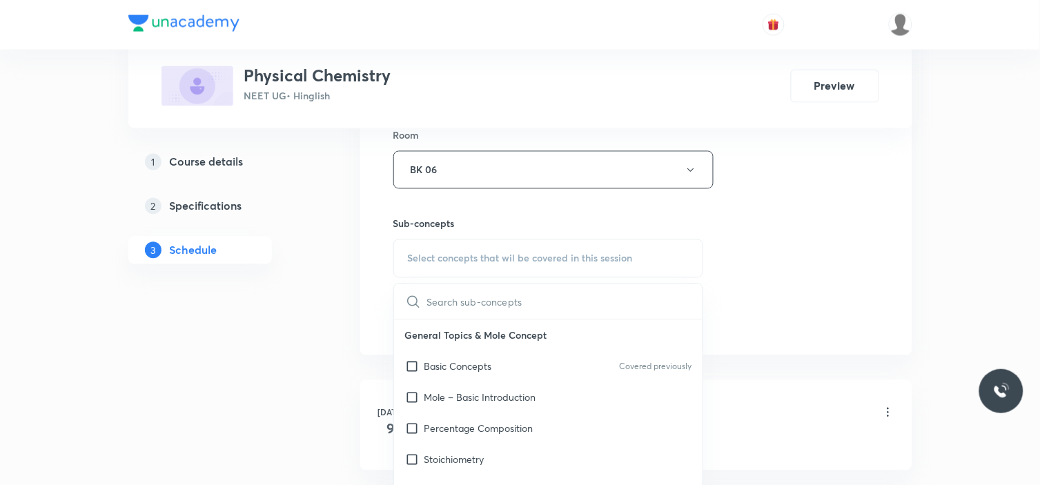
drag, startPoint x: 454, startPoint y: 400, endPoint x: 636, endPoint y: 322, distance: 198.5
click at [454, 400] on p "Mole – Basic Introduction" at bounding box center [481, 398] width 112 height 14
checkbox input "true"
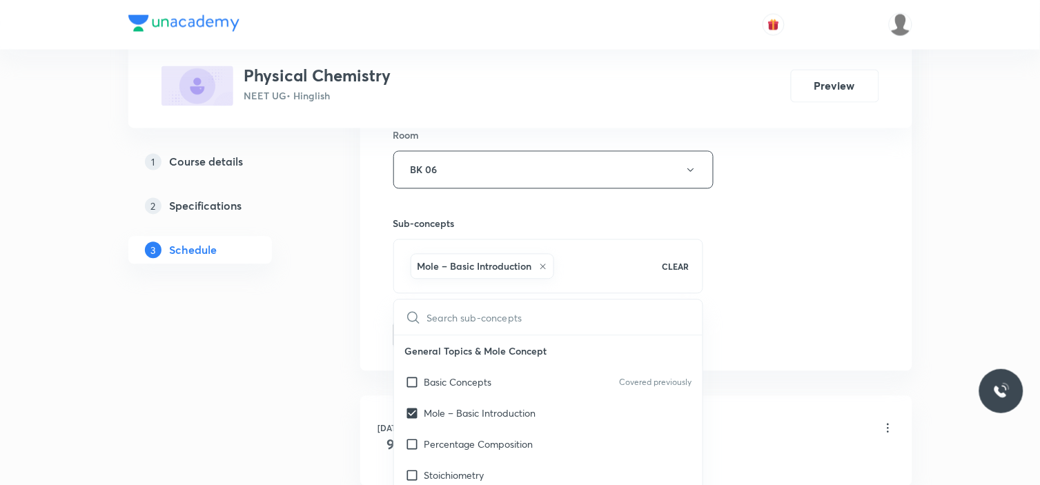
drag, startPoint x: 928, startPoint y: 231, endPoint x: 820, endPoint y: 244, distance: 108.5
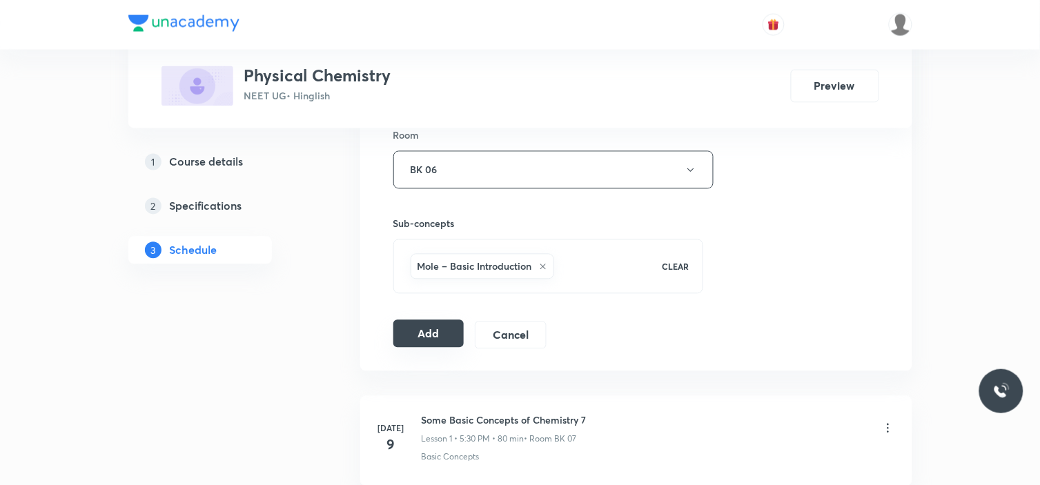
click at [434, 339] on button "Add" at bounding box center [428, 334] width 71 height 28
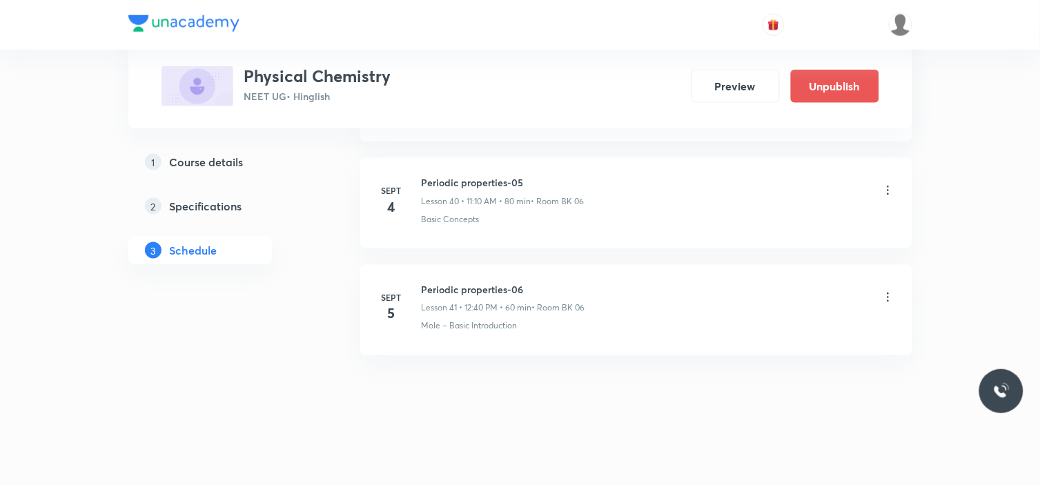
scroll to position [4378, 0]
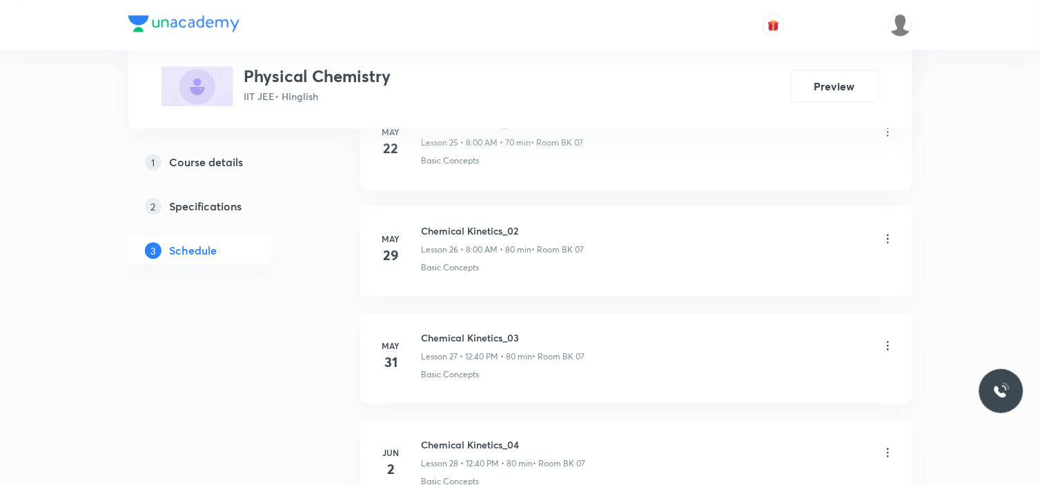
scroll to position [7780, 0]
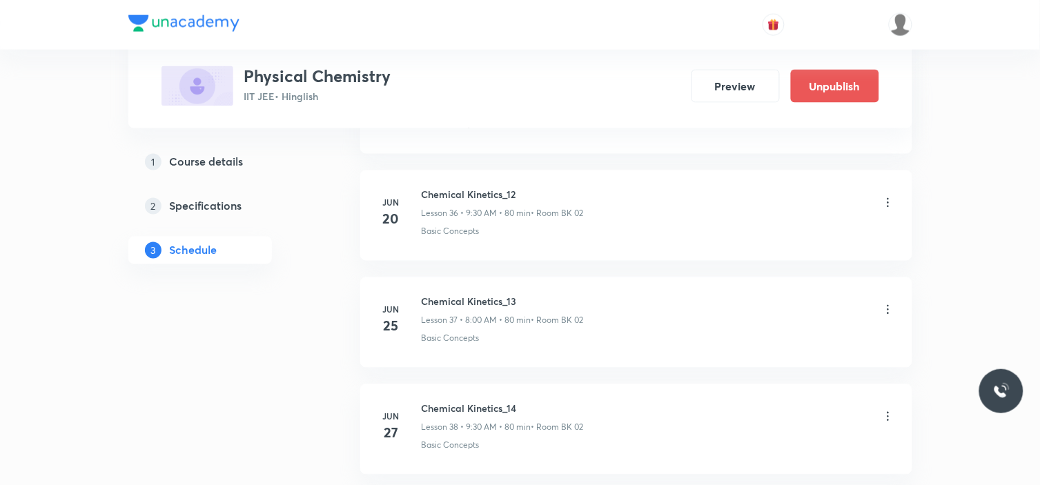
scroll to position [7263, 0]
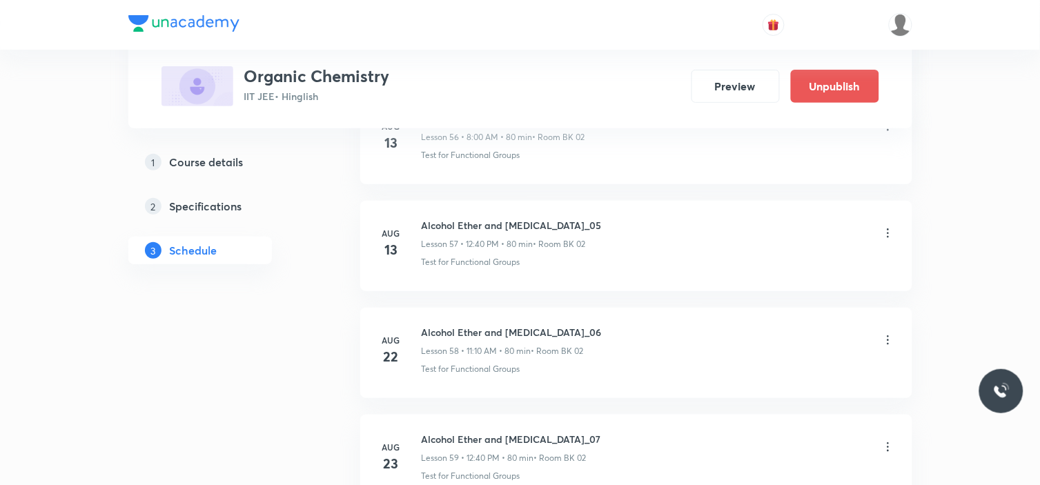
scroll to position [7477, 0]
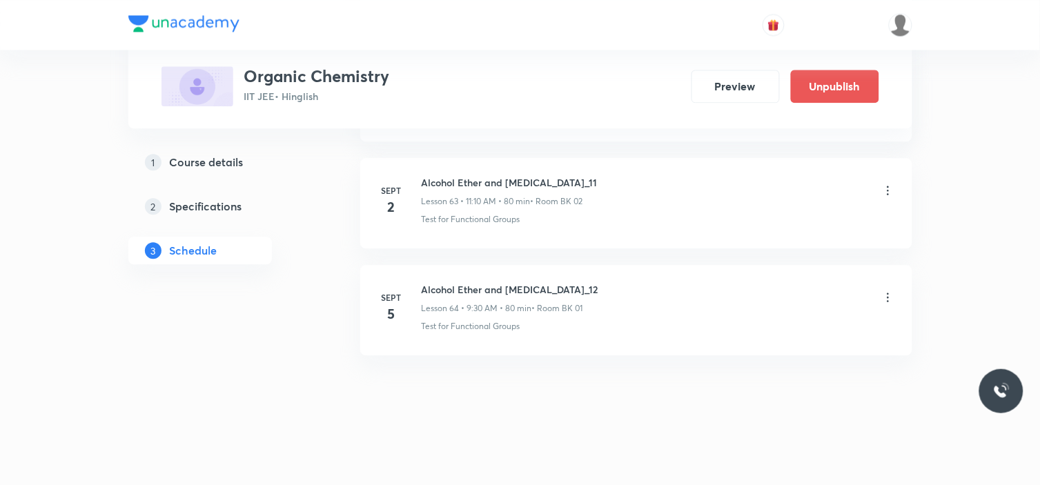
click at [889, 299] on icon at bounding box center [889, 298] width 14 height 14
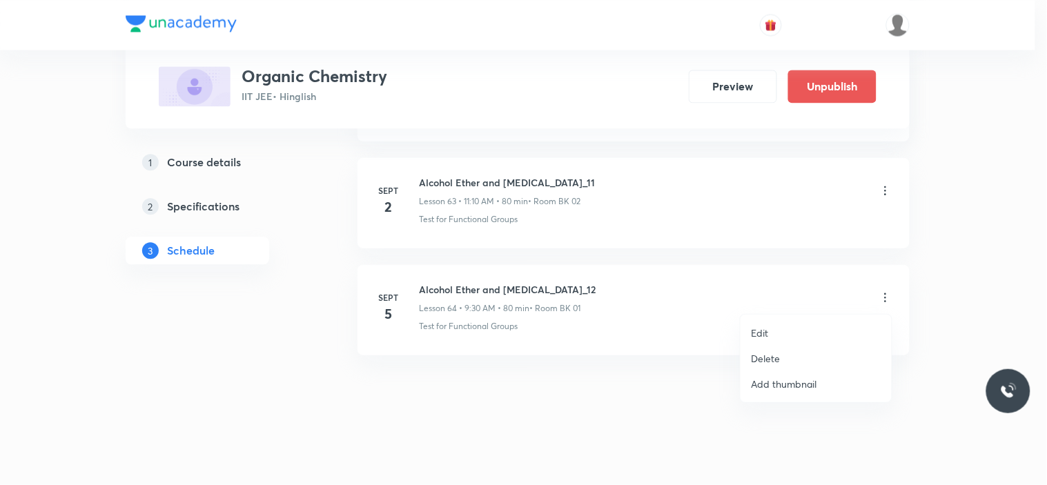
click at [779, 362] on p "Delete" at bounding box center [766, 358] width 29 height 14
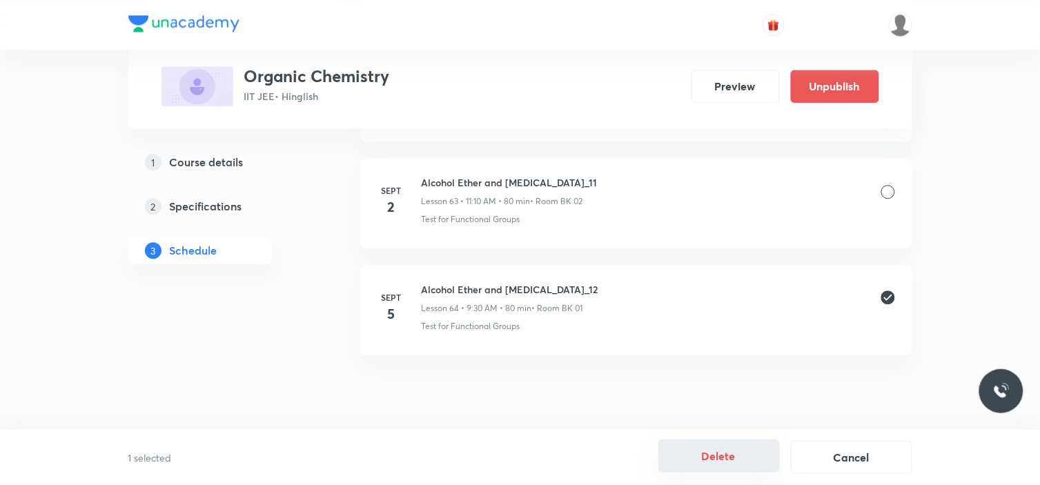
click at [728, 450] on button "Delete" at bounding box center [719, 456] width 121 height 33
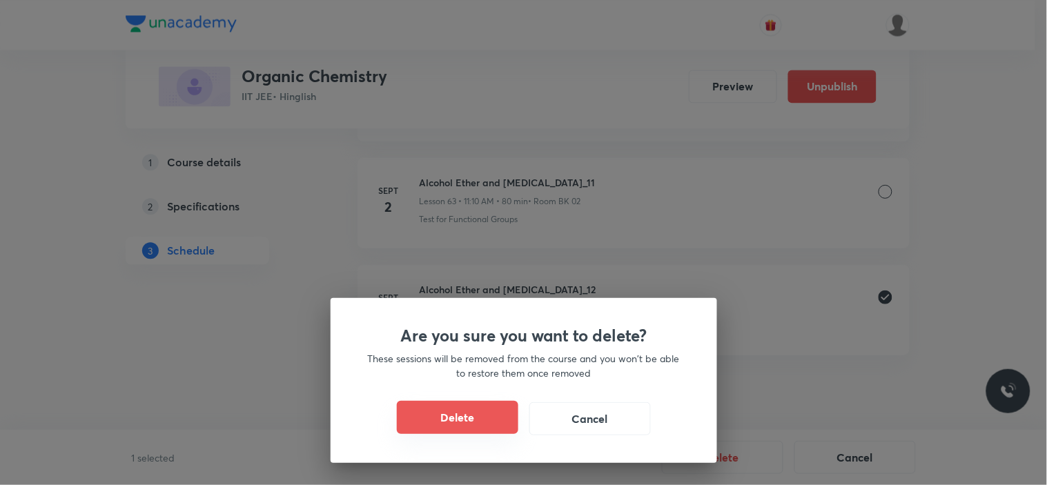
click at [477, 416] on button "Delete" at bounding box center [457, 417] width 121 height 33
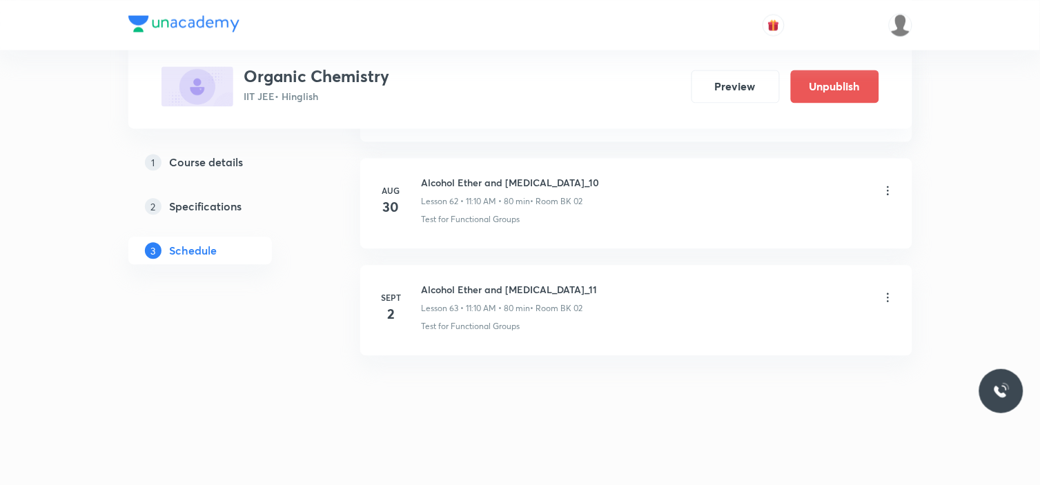
scroll to position [7370, 0]
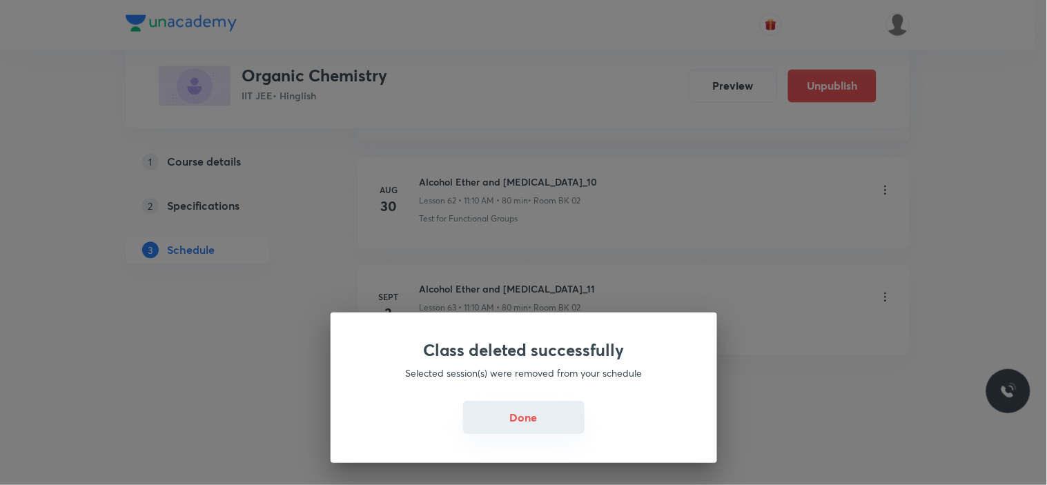
click at [523, 404] on button "Done" at bounding box center [523, 417] width 121 height 33
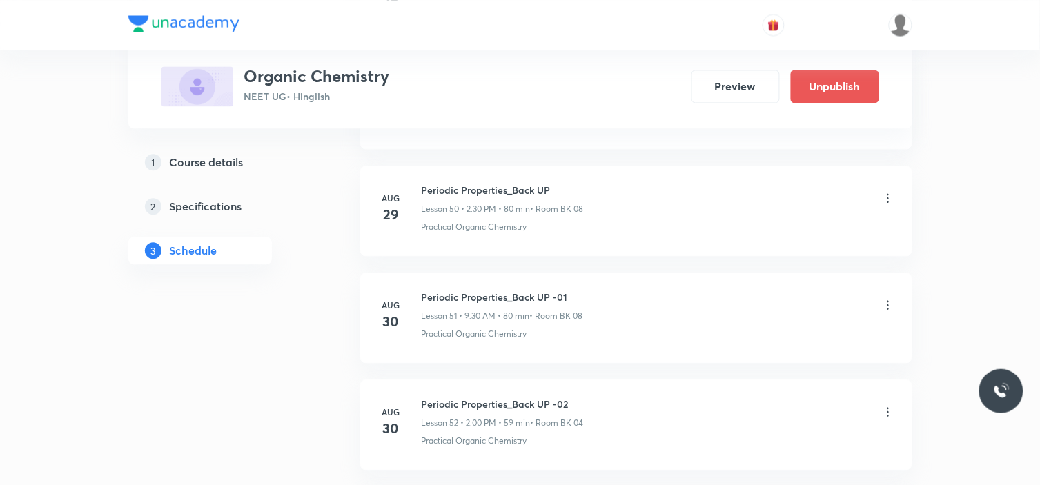
scroll to position [6513, 0]
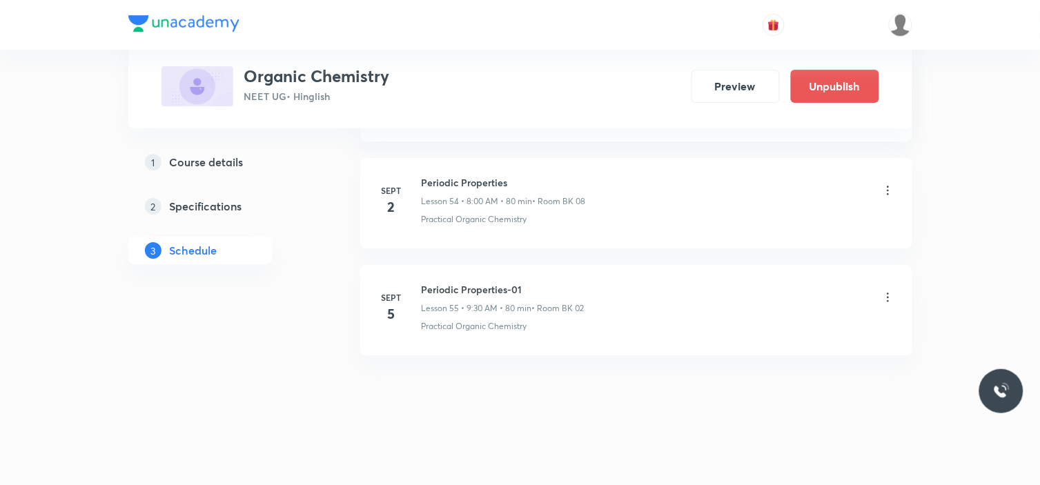
click at [888, 293] on icon at bounding box center [889, 298] width 14 height 14
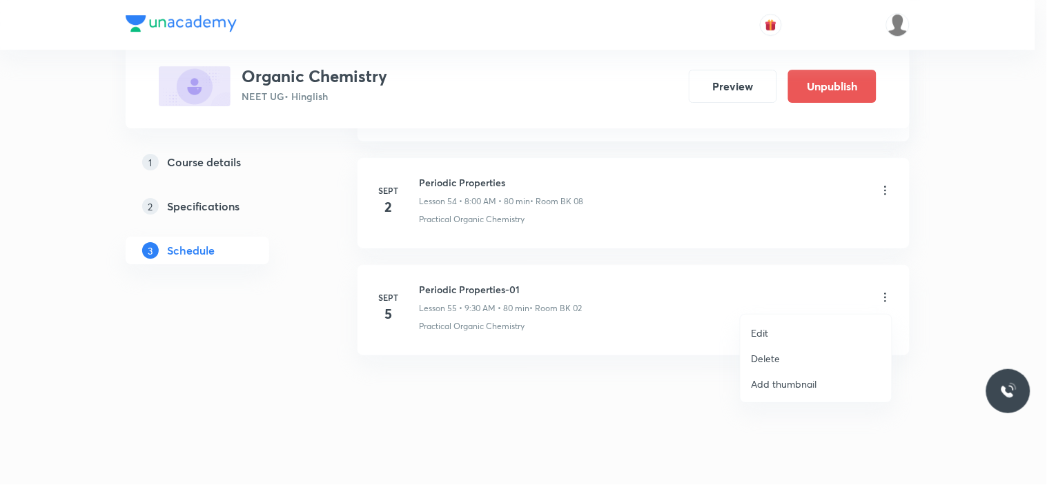
click at [761, 356] on p "Delete" at bounding box center [766, 358] width 29 height 14
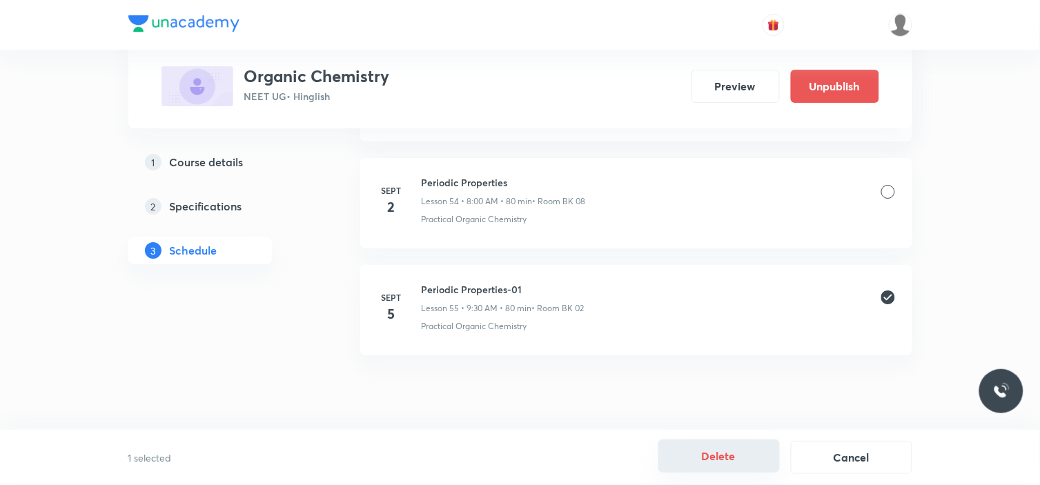
click at [717, 458] on button "Delete" at bounding box center [719, 456] width 121 height 33
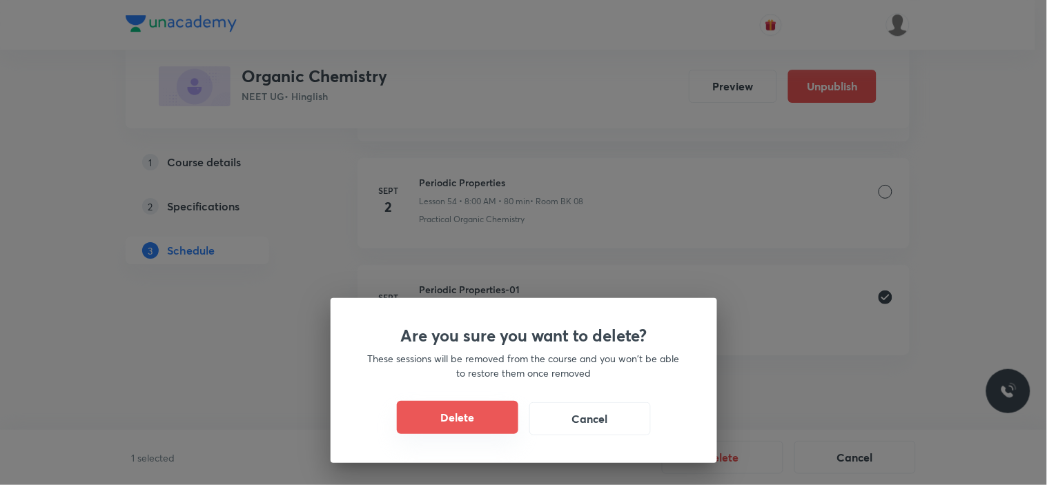
drag, startPoint x: 477, startPoint y: 395, endPoint x: 467, endPoint y: 410, distance: 18.4
click at [469, 402] on div "Are you sure you want to delete? These sessions will be removed from the course…" at bounding box center [524, 380] width 387 height 165
click at [469, 411] on button "Delete" at bounding box center [457, 417] width 121 height 33
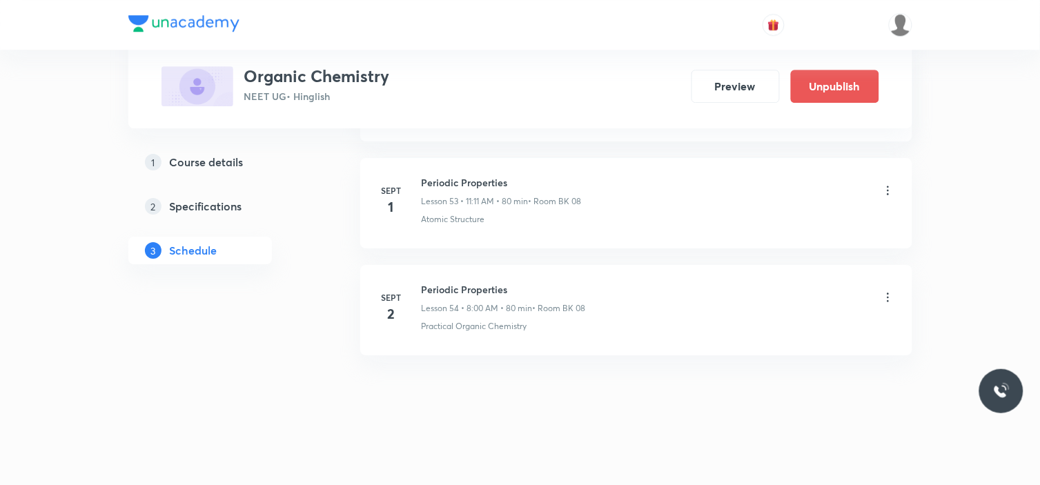
scroll to position [6406, 0]
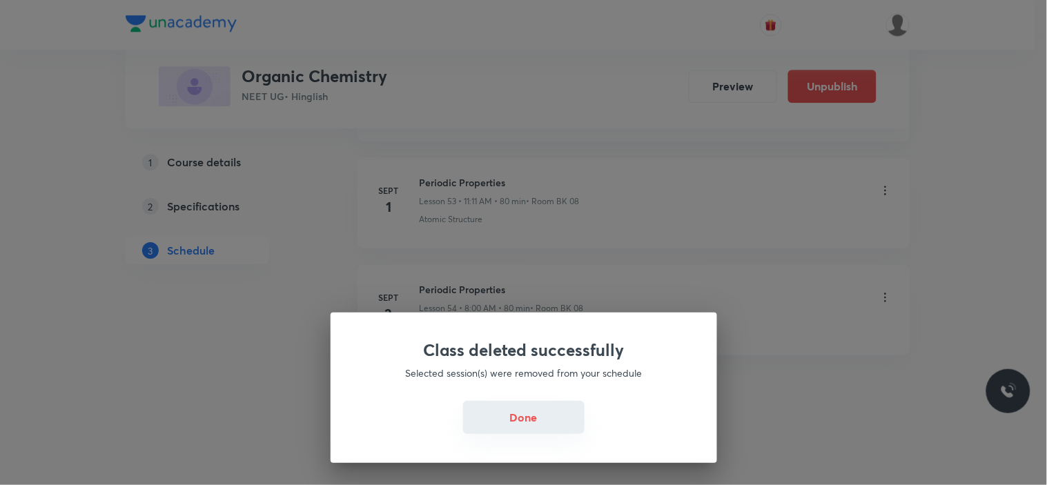
click at [523, 414] on button "Done" at bounding box center [523, 417] width 121 height 33
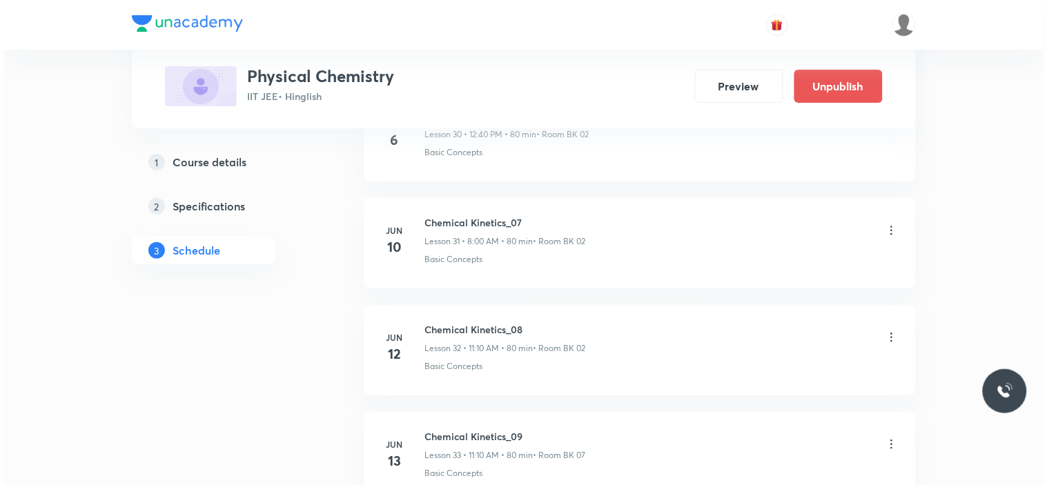
scroll to position [7263, 0]
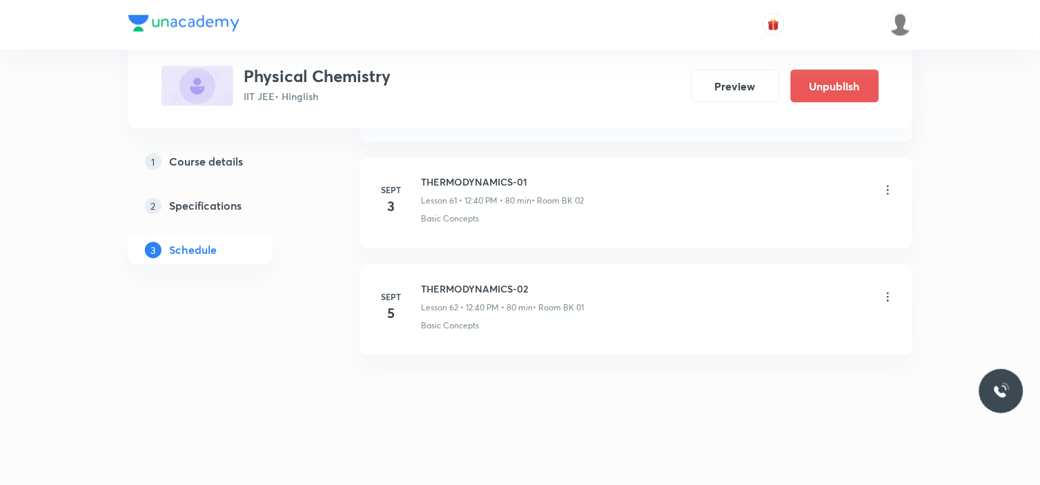
click at [887, 295] on icon at bounding box center [889, 298] width 14 height 14
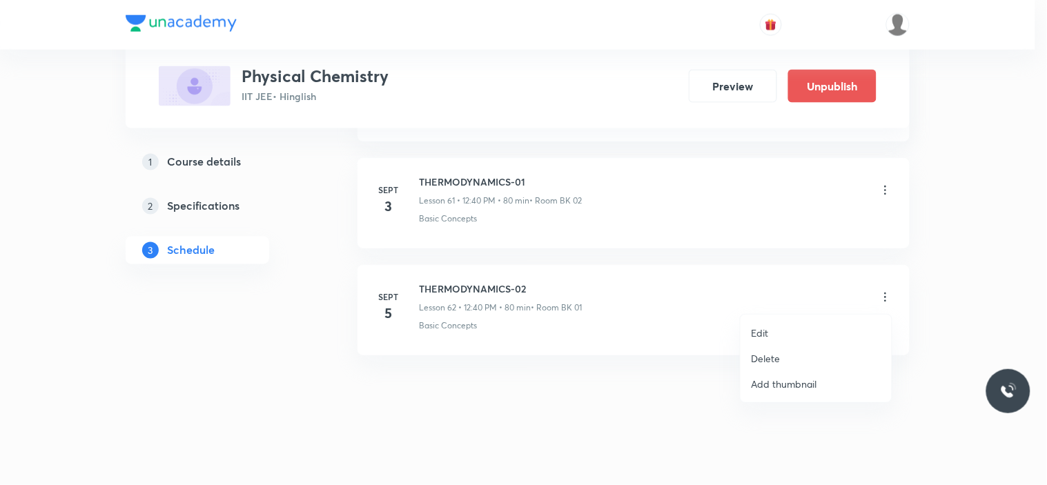
click at [759, 335] on p "Edit" at bounding box center [760, 333] width 17 height 14
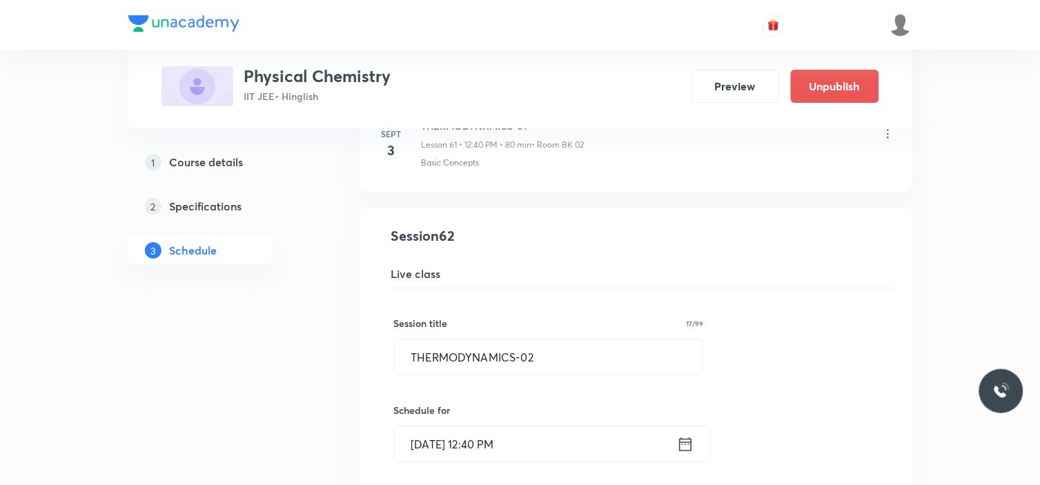
scroll to position [6622, 0]
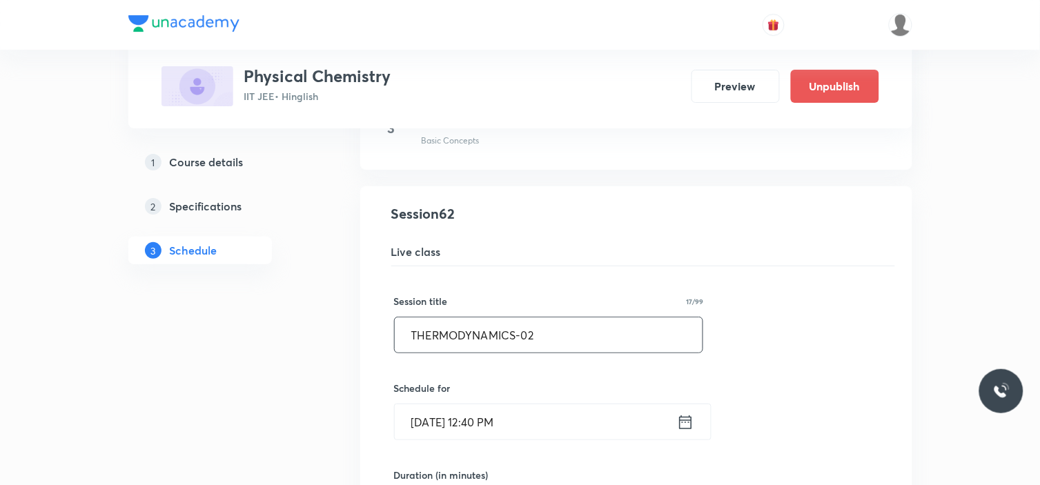
click at [541, 342] on input "THERMODYNAMICS-02" at bounding box center [549, 335] width 309 height 35
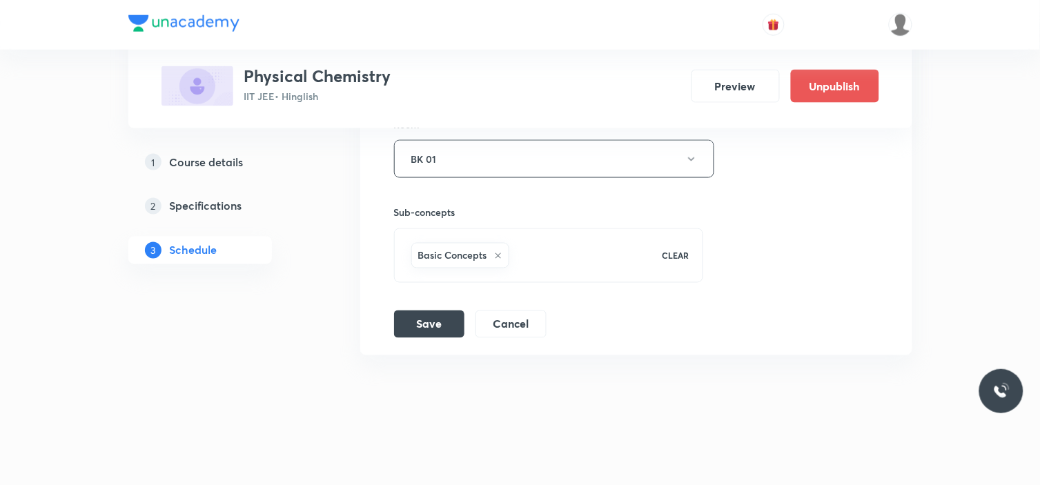
scroll to position [7159, 0]
type input "THERMODYNAMICS-03"
click at [430, 330] on button "Save" at bounding box center [429, 323] width 70 height 28
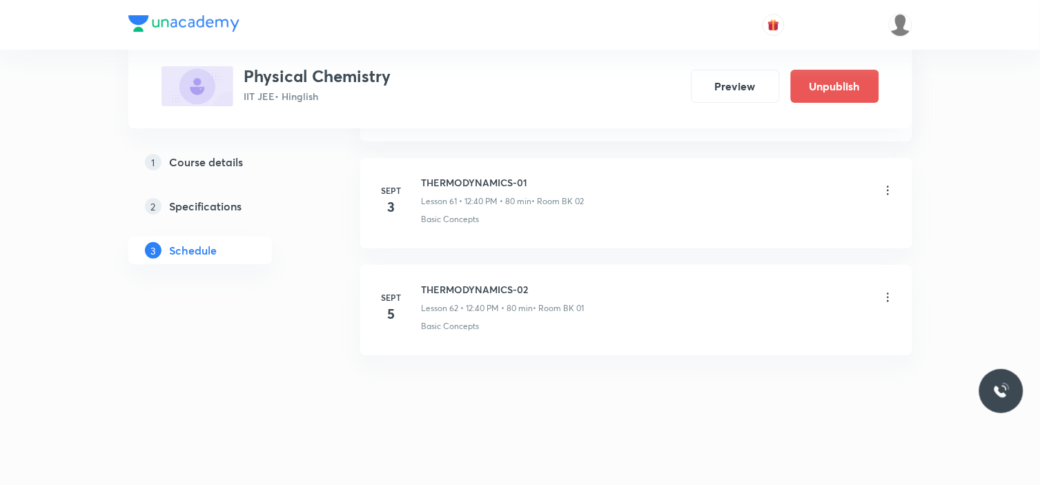
scroll to position [6628, 0]
drag, startPoint x: 421, startPoint y: 180, endPoint x: 547, endPoint y: 181, distance: 125.6
click at [547, 181] on h6 "THERMODYNAMICS-01" at bounding box center [503, 182] width 163 height 14
copy h6 "THERMODYNAMICS-01"
drag, startPoint x: 420, startPoint y: 179, endPoint x: 545, endPoint y: 177, distance: 125.7
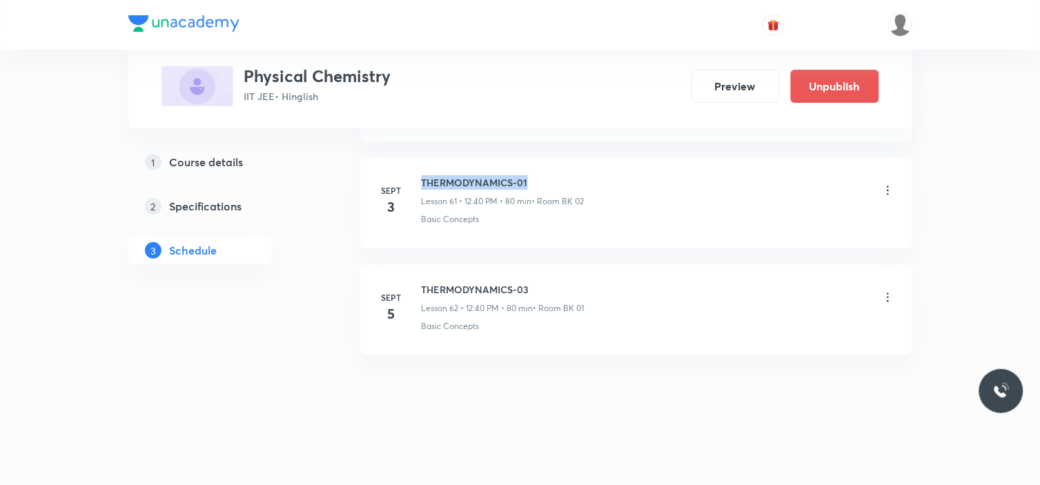
click at [545, 177] on div "[DATE] THERMODYNAMICS-01 Lesson 61 • 12:40 PM • 80 min • Room BK 02 Basic Conce…" at bounding box center [637, 200] width 518 height 50
copy h6 "THERMODYNAMICS-01"
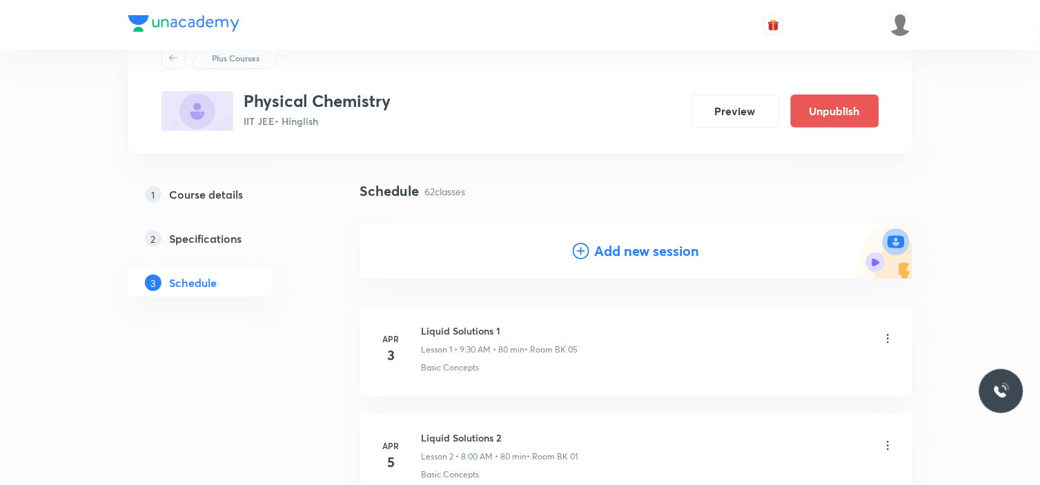
scroll to position [77, 0]
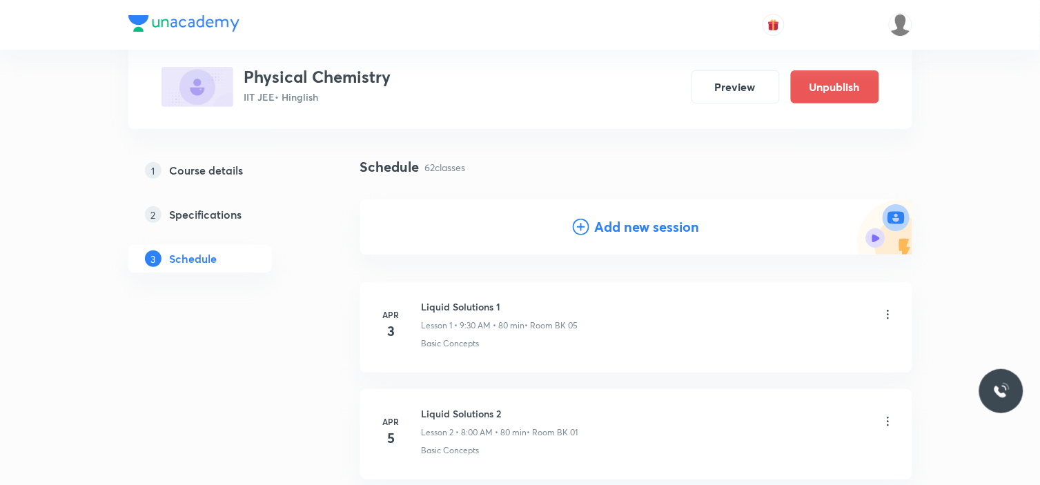
click at [636, 225] on h4 "Add new session" at bounding box center [647, 227] width 105 height 21
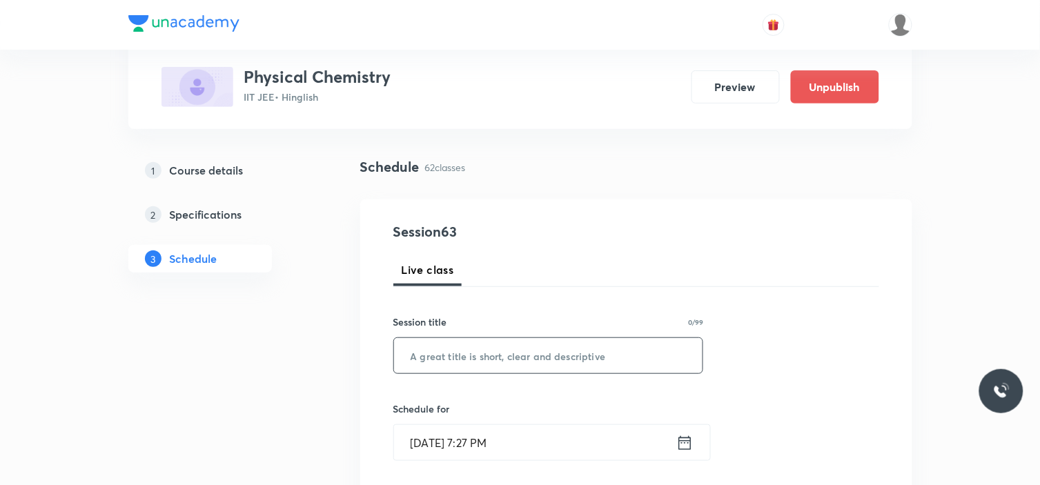
click at [474, 366] on input "text" at bounding box center [548, 355] width 309 height 35
paste input "THERMODYNAMICS-01"
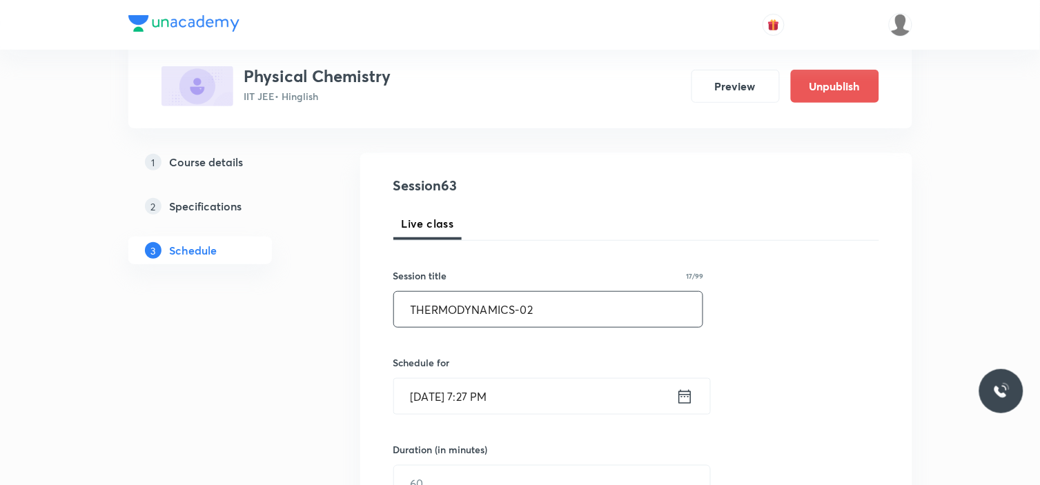
scroll to position [230, 0]
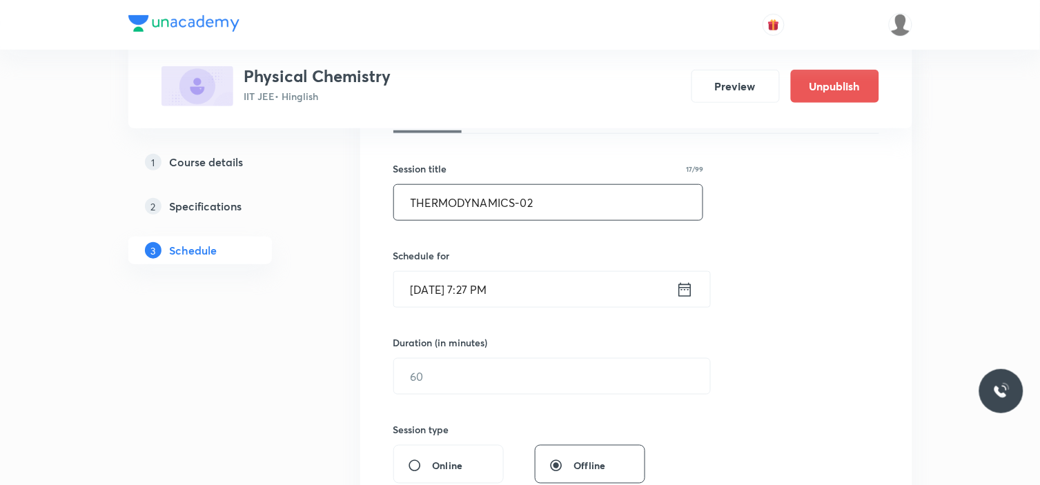
type input "THERMODYNAMICS-02"
click at [505, 290] on input "[DATE] 7:27 PM" at bounding box center [535, 289] width 282 height 35
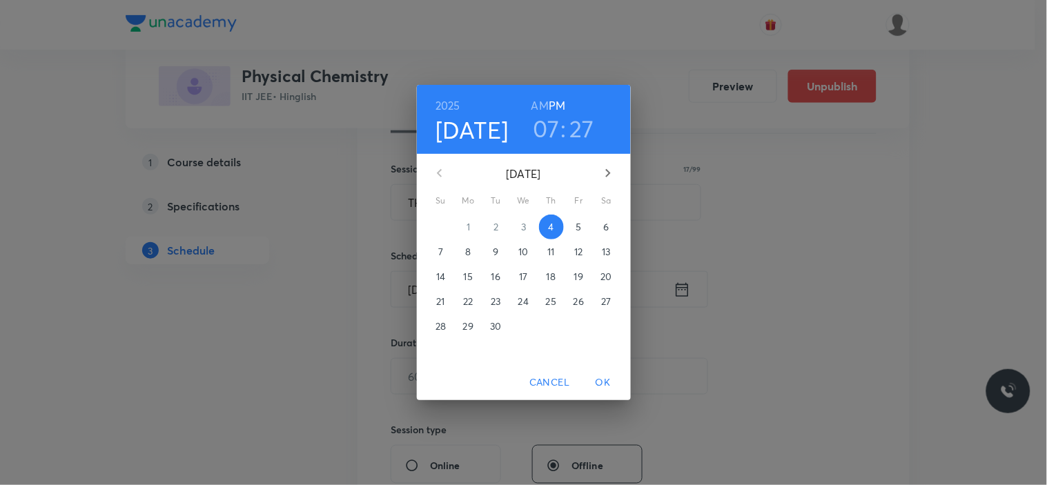
click at [575, 228] on span "5" at bounding box center [579, 227] width 25 height 14
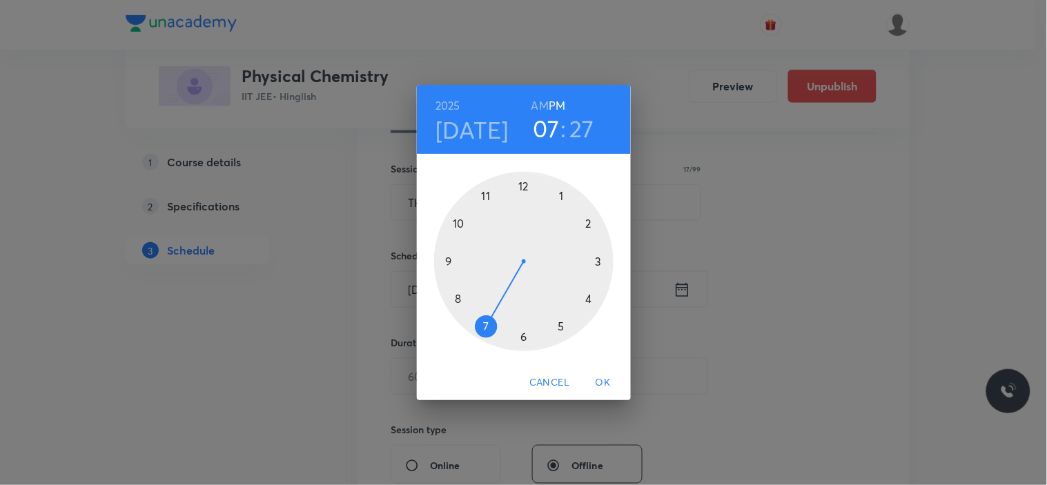
click at [449, 260] on div at bounding box center [523, 261] width 179 height 179
drag, startPoint x: 541, startPoint y: 102, endPoint x: 541, endPoint y: 110, distance: 8.3
click at [541, 105] on h6 "AM" at bounding box center [540, 105] width 17 height 19
click at [521, 336] on div at bounding box center [523, 261] width 179 height 179
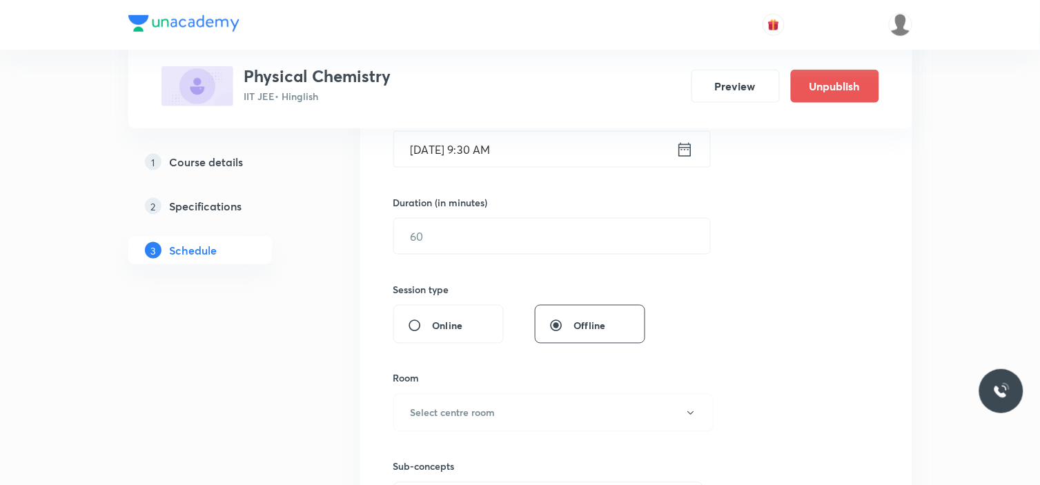
scroll to position [383, 0]
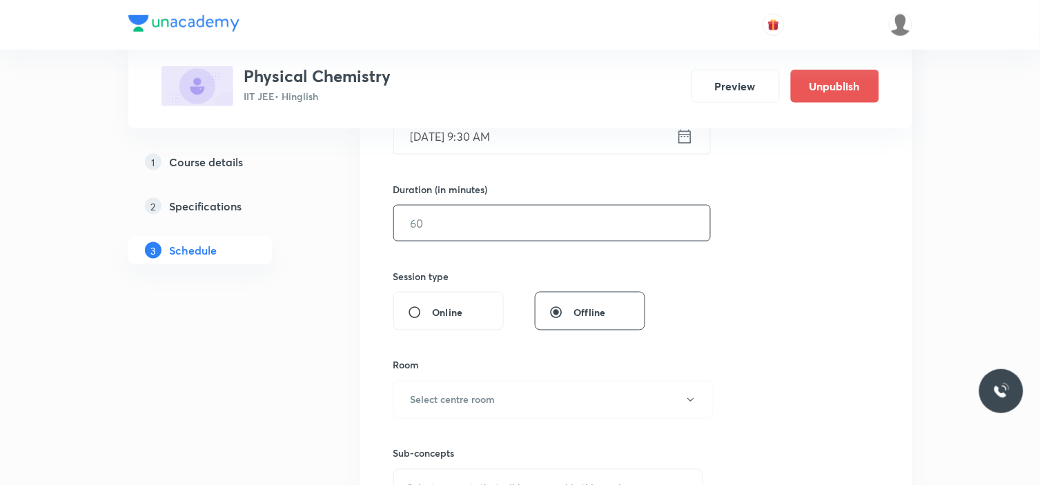
click at [436, 226] on input "text" at bounding box center [552, 223] width 316 height 35
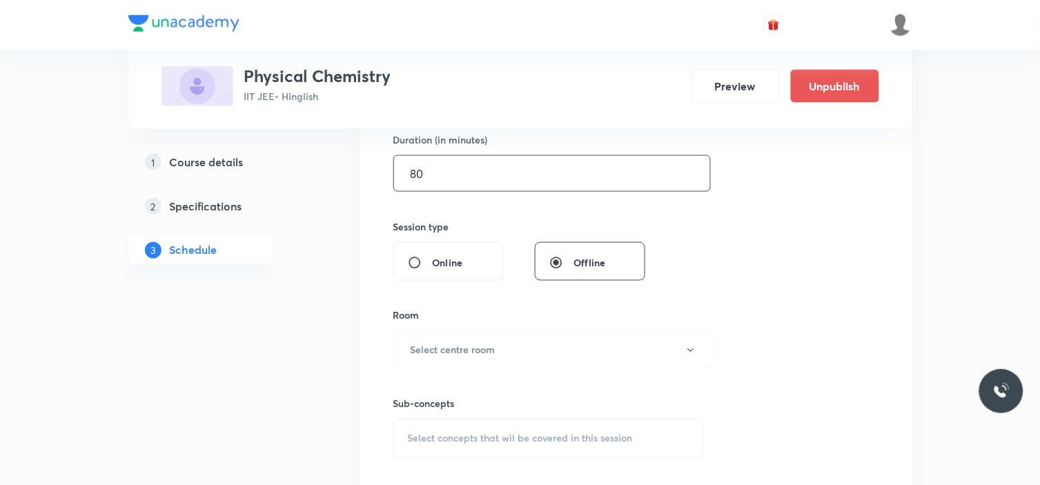
scroll to position [536, 0]
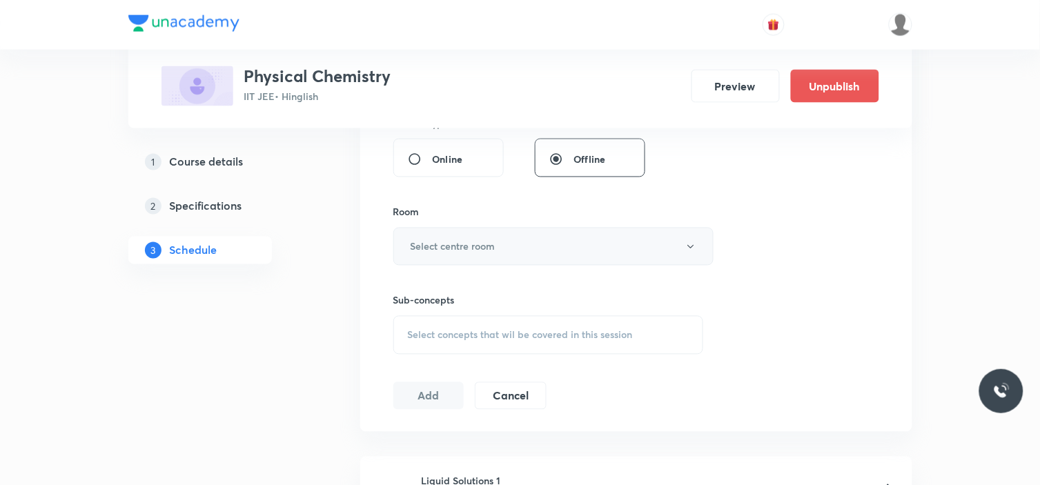
type input "80"
click at [480, 244] on h6 "Select centre room" at bounding box center [453, 247] width 85 height 14
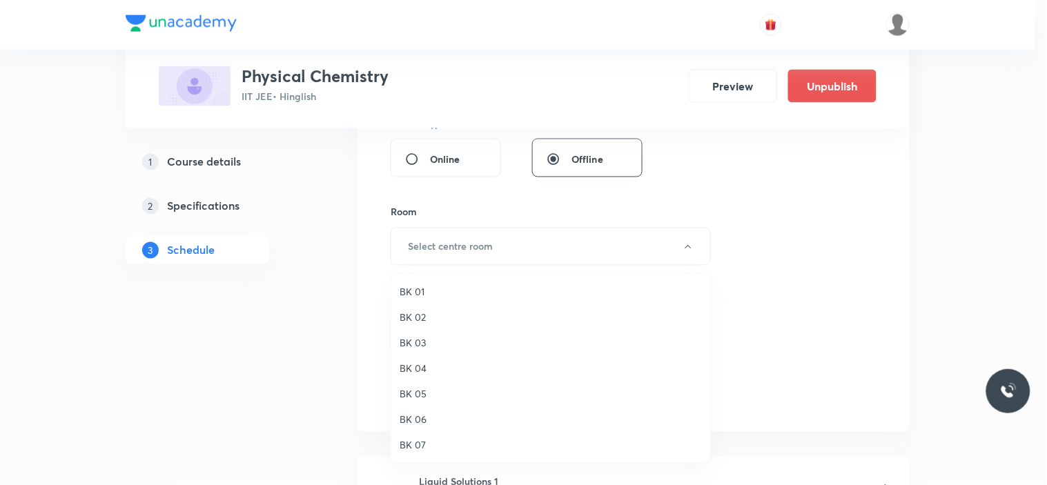
click at [430, 290] on span "BK 01" at bounding box center [551, 291] width 302 height 14
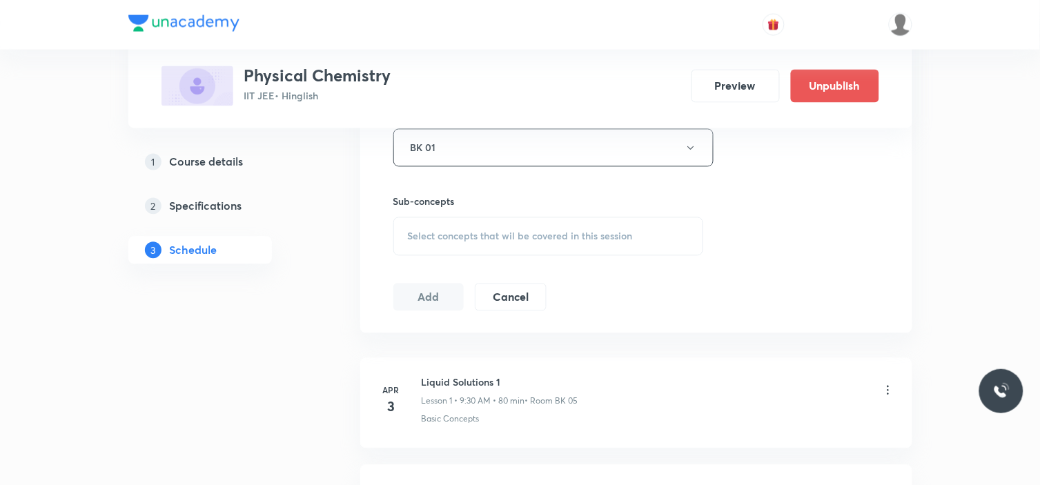
scroll to position [690, 0]
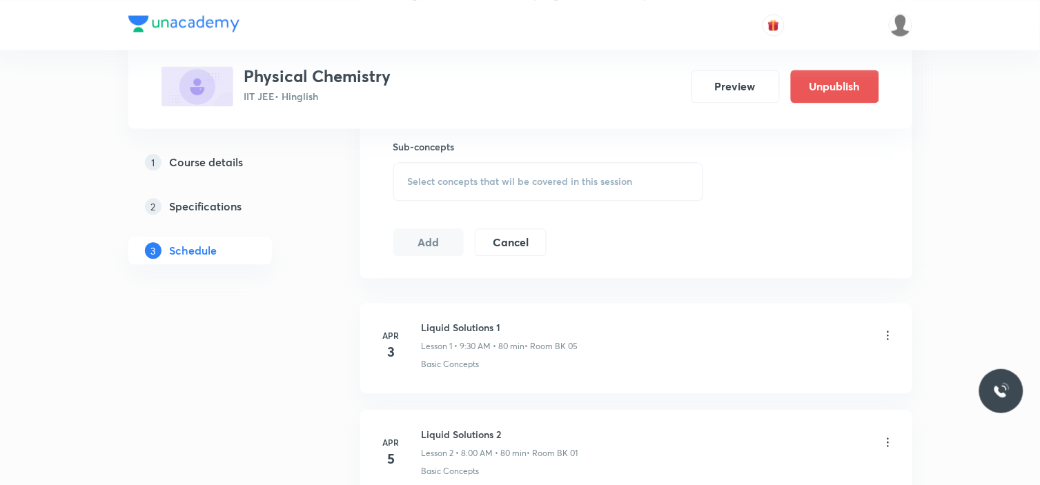
click at [458, 185] on span "Select concepts that wil be covered in this session" at bounding box center [520, 181] width 225 height 11
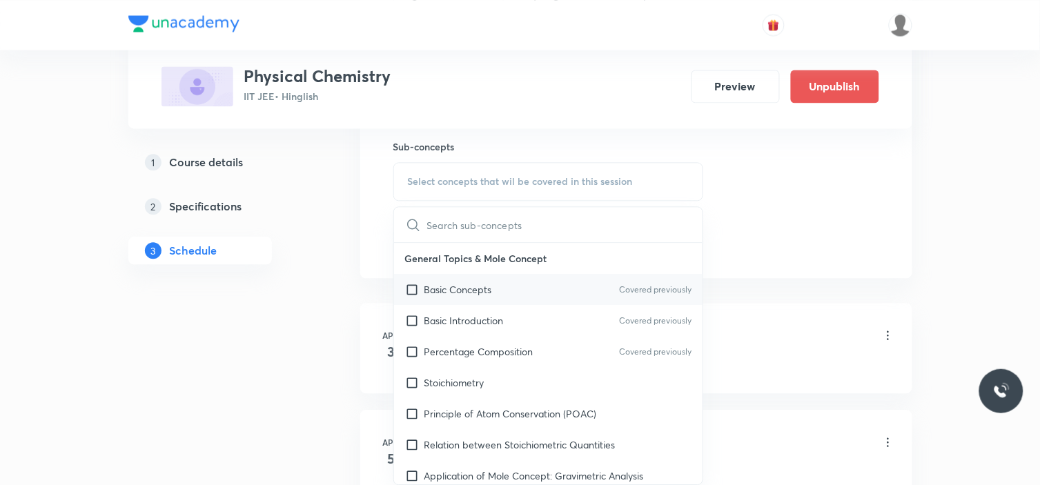
click at [453, 284] on p "Basic Concepts" at bounding box center [459, 289] width 68 height 14
checkbox input "true"
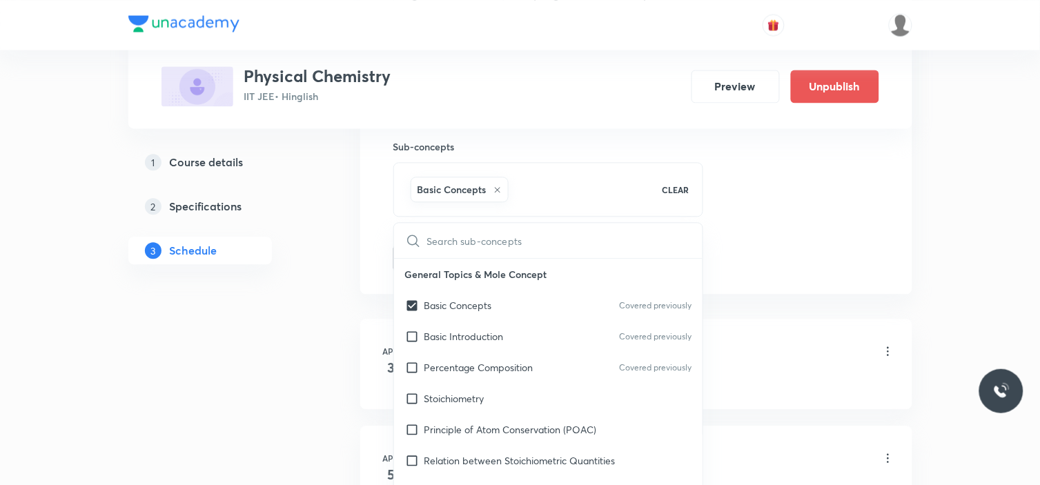
drag, startPoint x: 837, startPoint y: 217, endPoint x: 708, endPoint y: 258, distance: 135.4
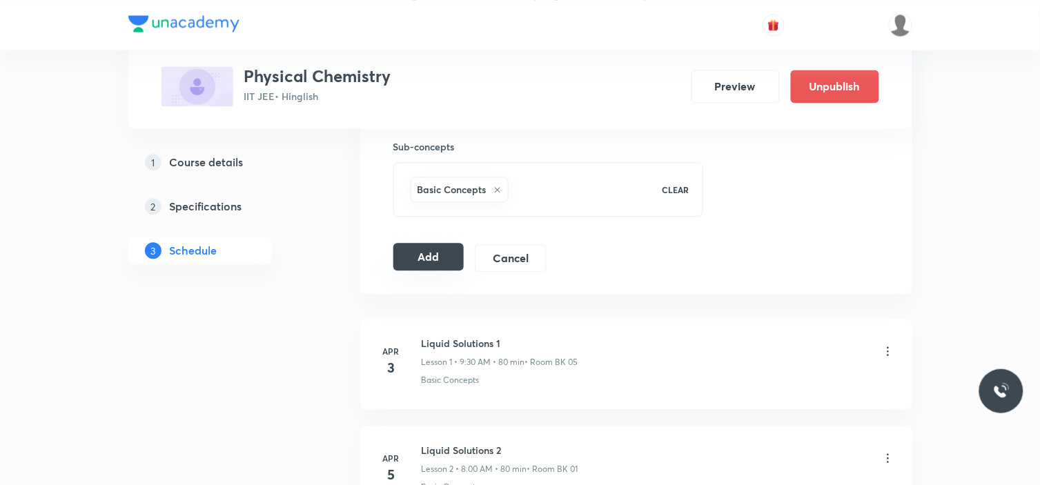
click at [436, 260] on button "Add" at bounding box center [428, 257] width 71 height 28
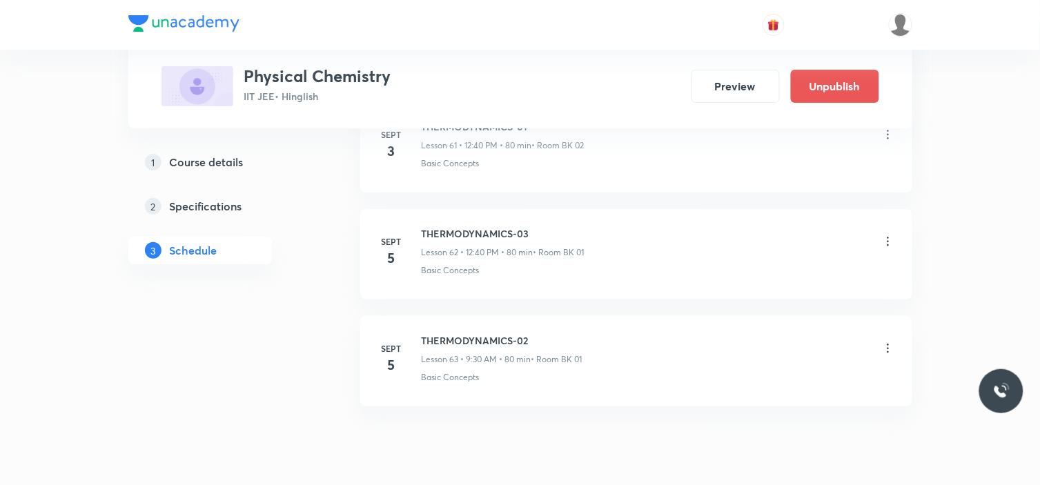
scroll to position [6735, 0]
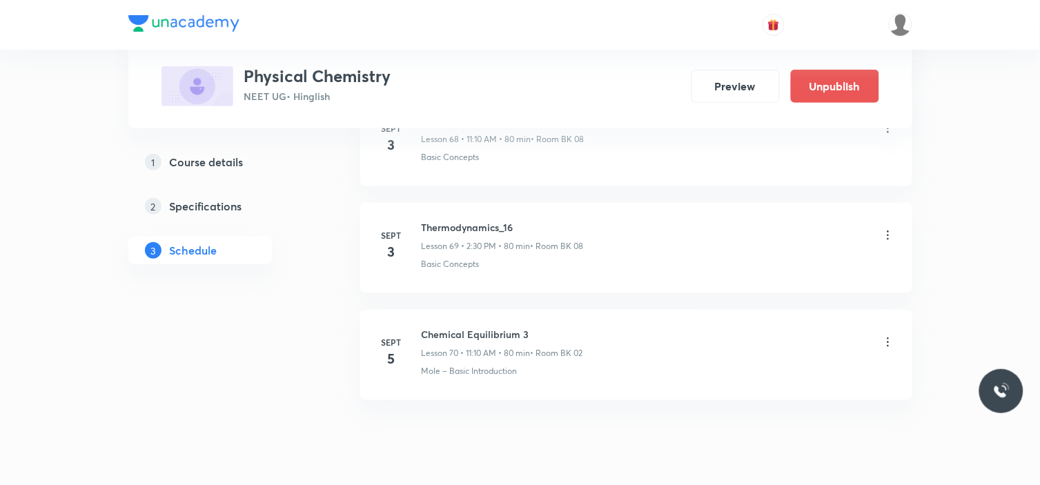
scroll to position [8132, 0]
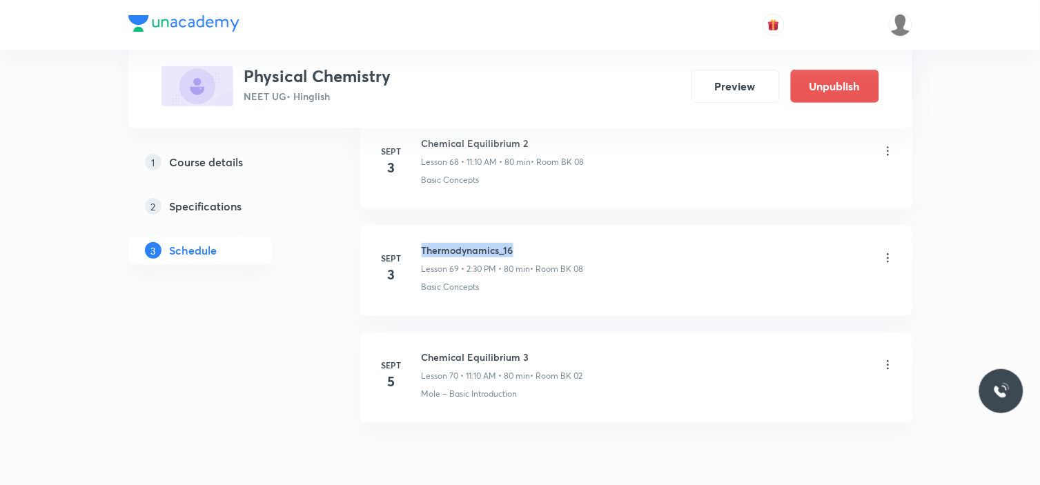
drag, startPoint x: 422, startPoint y: 260, endPoint x: 514, endPoint y: 258, distance: 91.8
click at [514, 257] on h6 "Thermodynamics_16" at bounding box center [503, 250] width 162 height 14
copy h6 "Thermodynamics_16"
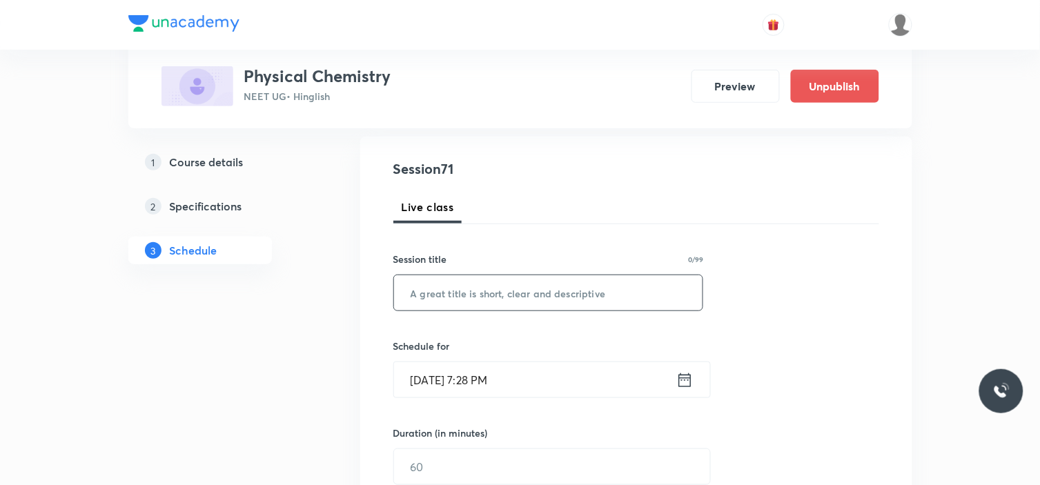
scroll to position [153, 0]
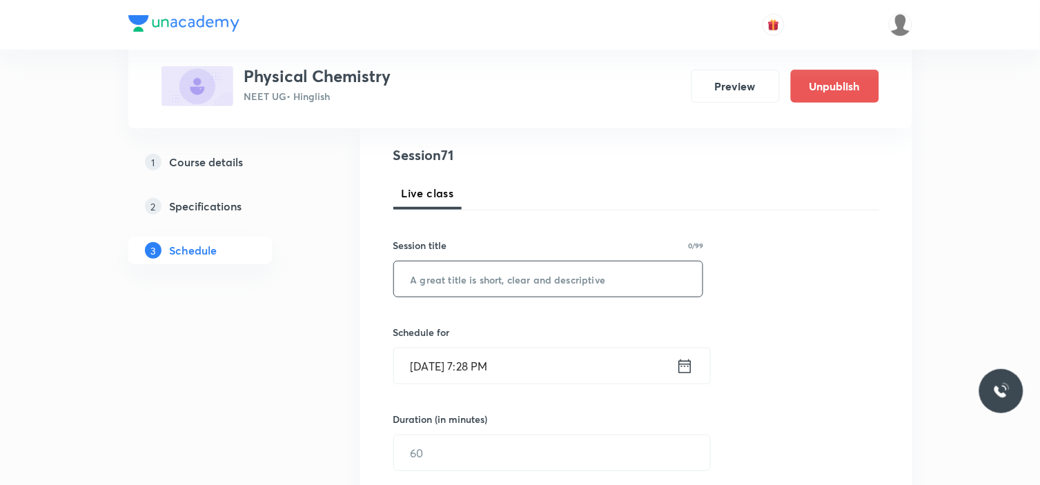
drag, startPoint x: 556, startPoint y: 272, endPoint x: 557, endPoint y: 298, distance: 25.6
click at [556, 274] on input "text" at bounding box center [548, 279] width 309 height 35
paste input "Thermodynamics_16"
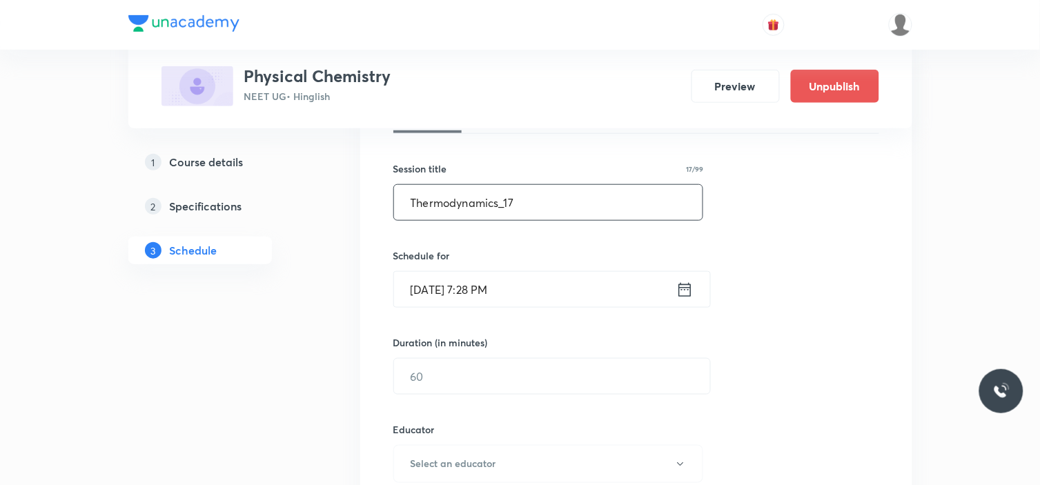
type input "Thermodynamics_17"
click at [548, 280] on input "[DATE] 7:28 PM" at bounding box center [535, 289] width 282 height 35
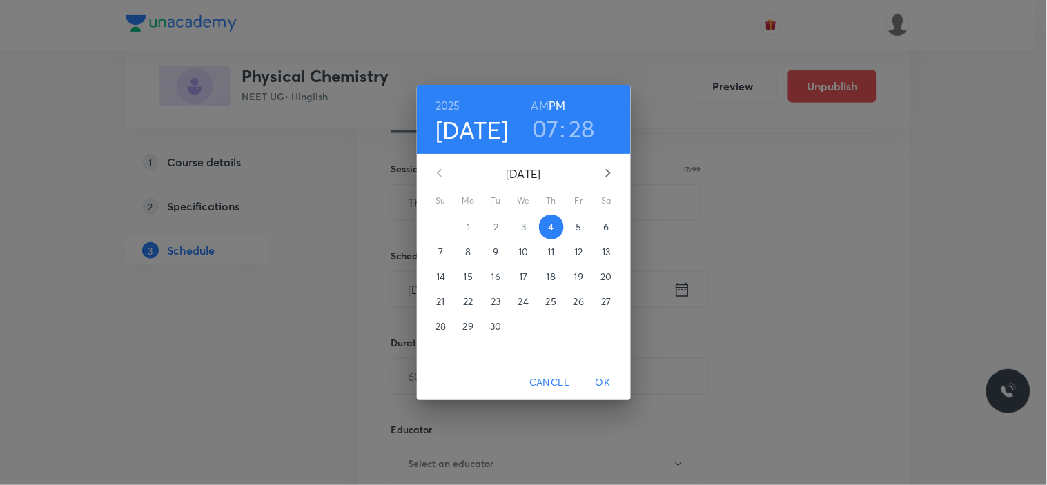
click at [587, 226] on span "5" at bounding box center [579, 227] width 25 height 14
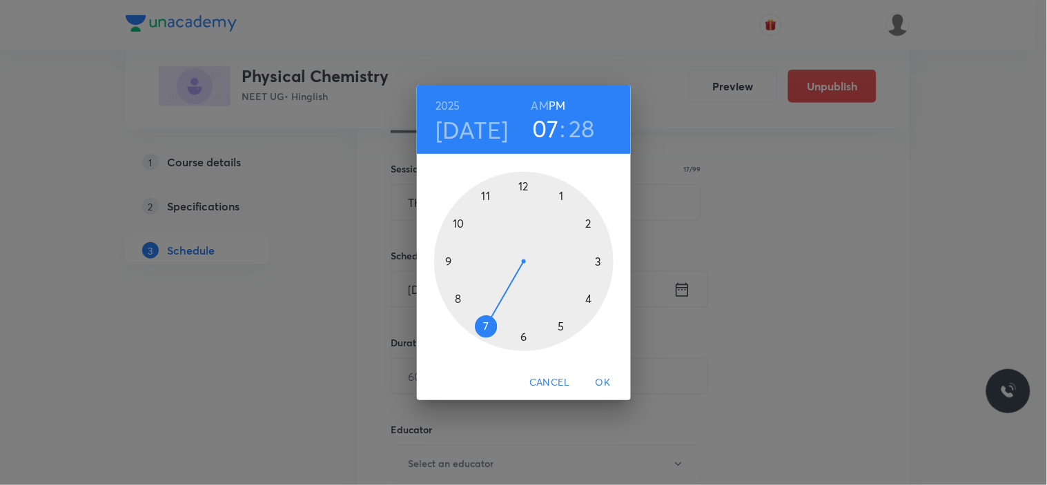
click at [447, 262] on div at bounding box center [523, 261] width 179 height 179
drag, startPoint x: 536, startPoint y: 100, endPoint x: 538, endPoint y: 111, distance: 11.2
click at [536, 101] on h6 "AM" at bounding box center [540, 105] width 17 height 19
click at [523, 334] on div at bounding box center [523, 261] width 179 height 179
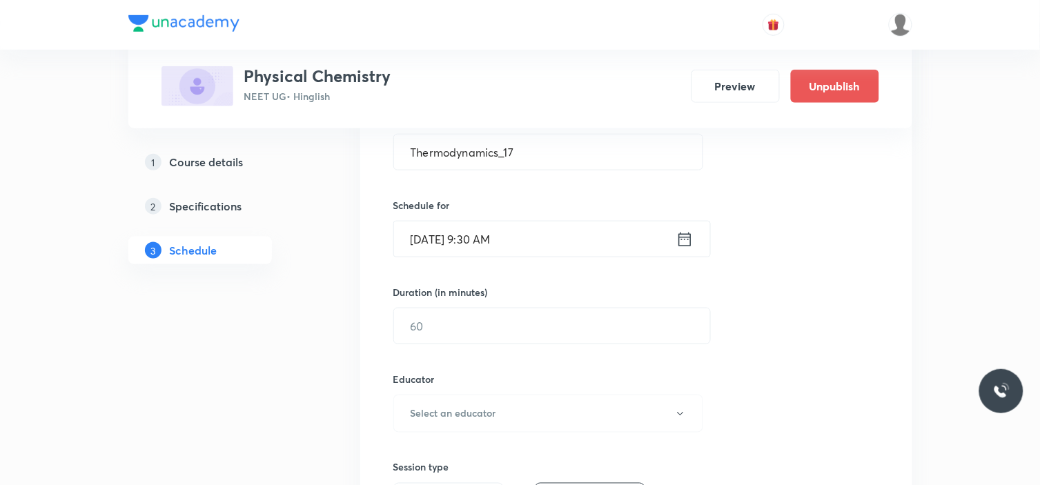
scroll to position [307, 0]
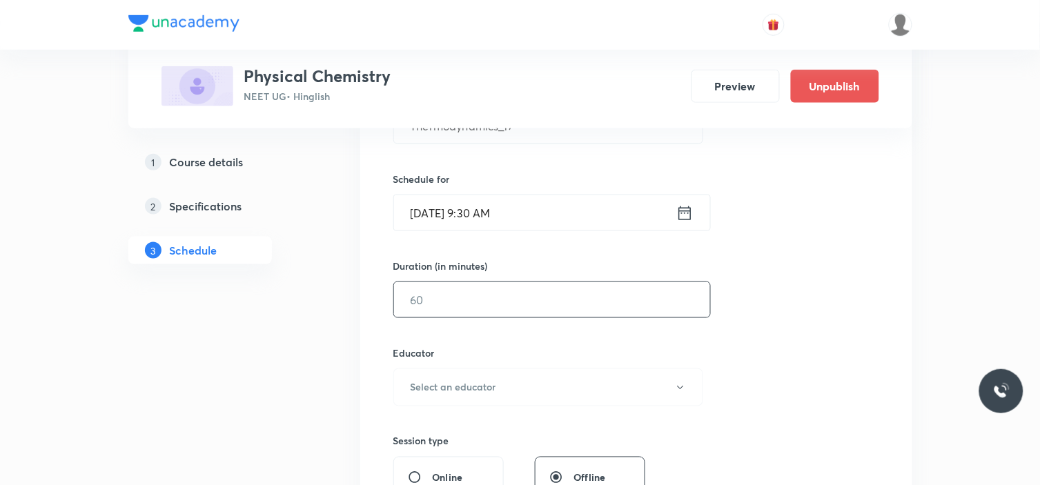
click at [469, 292] on input "text" at bounding box center [552, 299] width 316 height 35
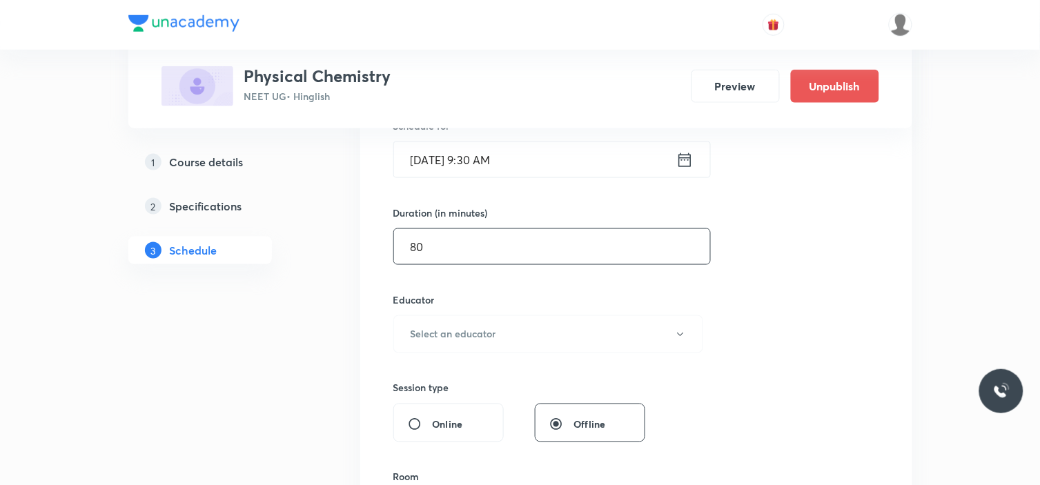
scroll to position [383, 0]
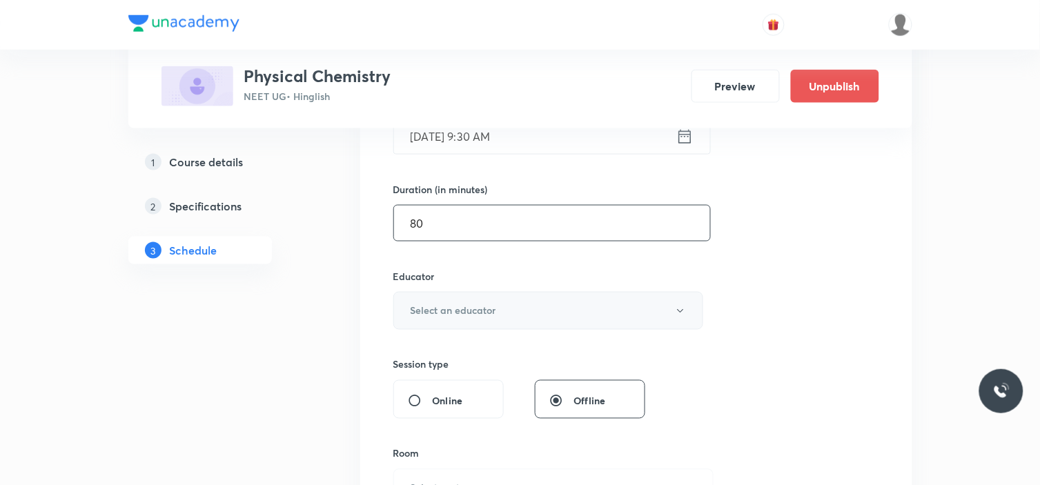
type input "80"
click at [500, 315] on button "Select an educator" at bounding box center [548, 311] width 311 height 38
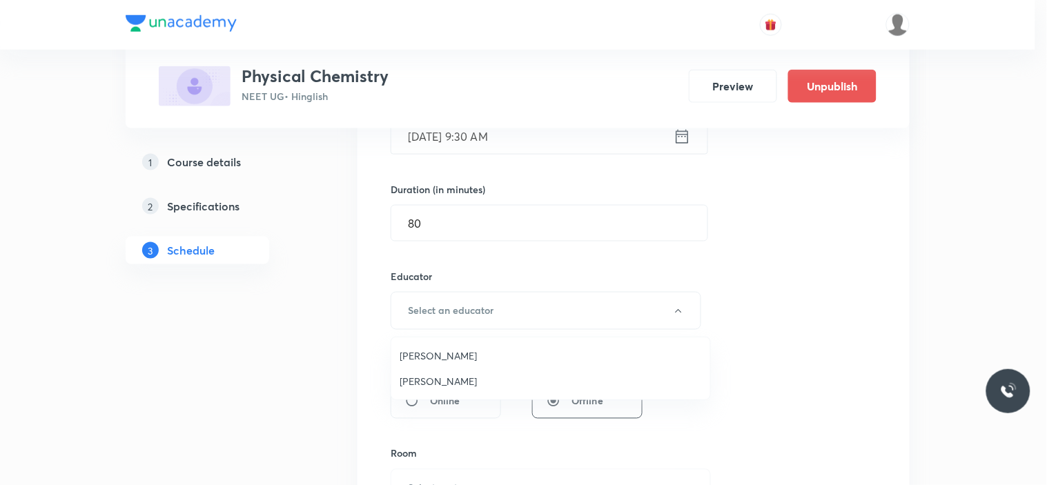
click at [442, 352] on span "[PERSON_NAME]" at bounding box center [551, 356] width 302 height 14
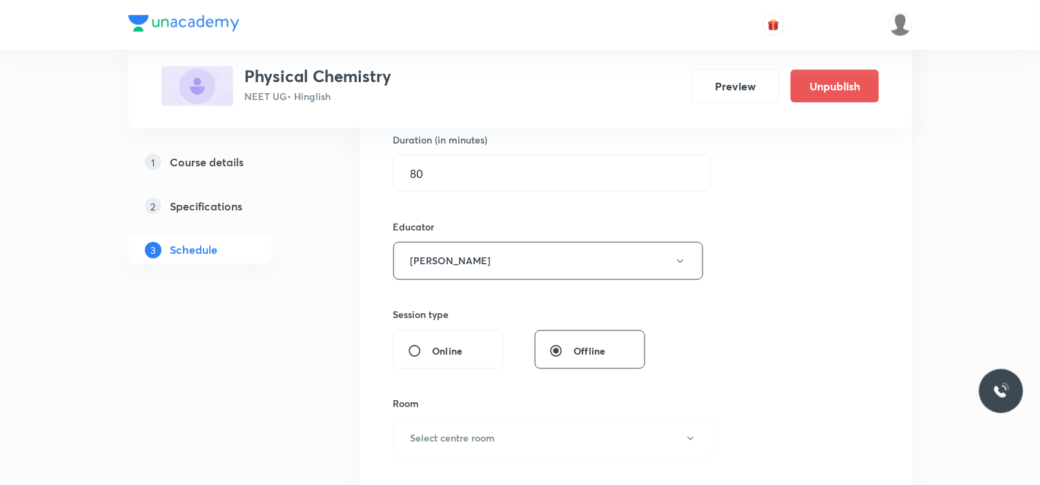
scroll to position [460, 0]
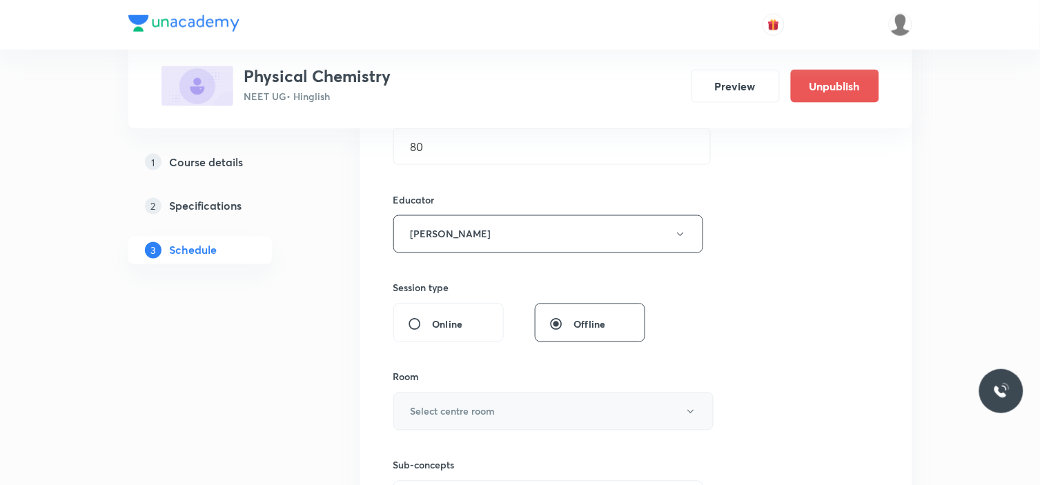
click at [438, 410] on h6 "Select centre room" at bounding box center [453, 412] width 85 height 14
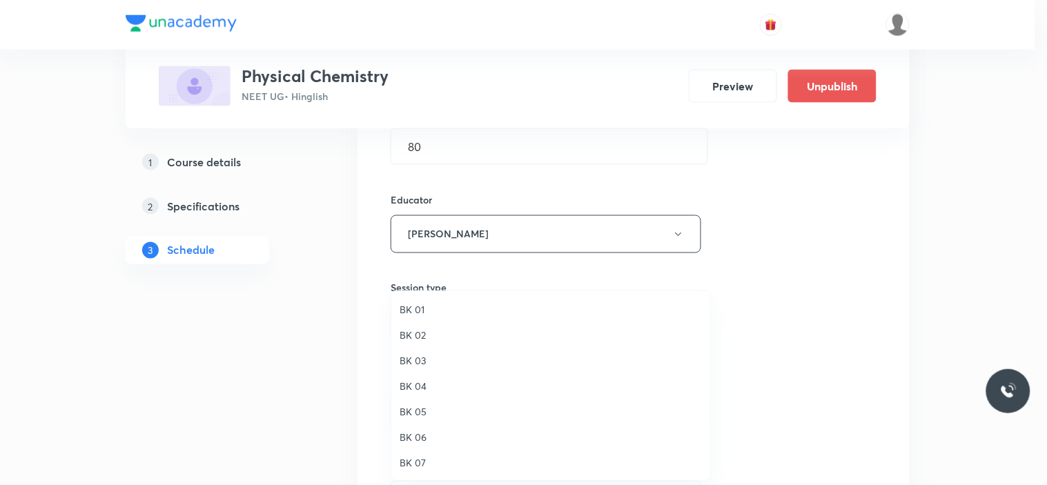
click at [421, 336] on span "BK 02" at bounding box center [551, 335] width 302 height 14
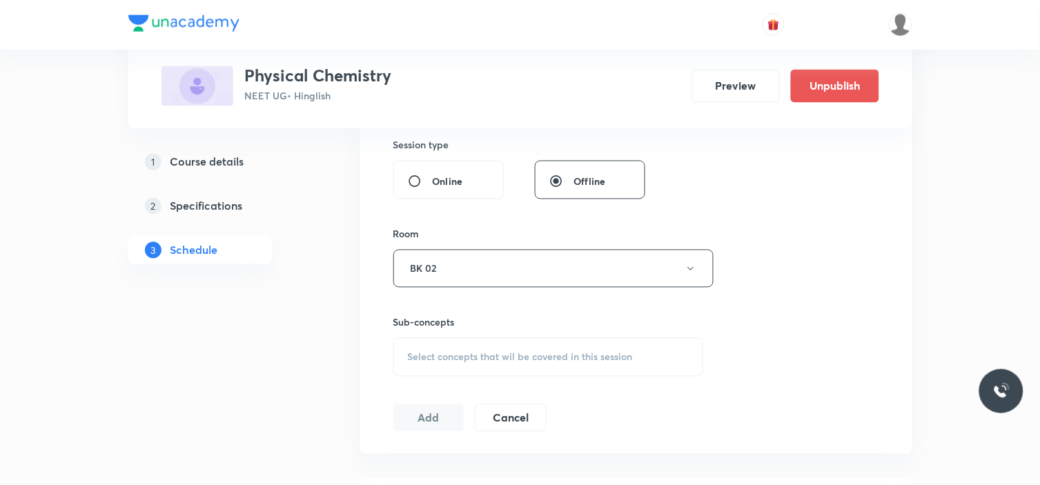
scroll to position [613, 0]
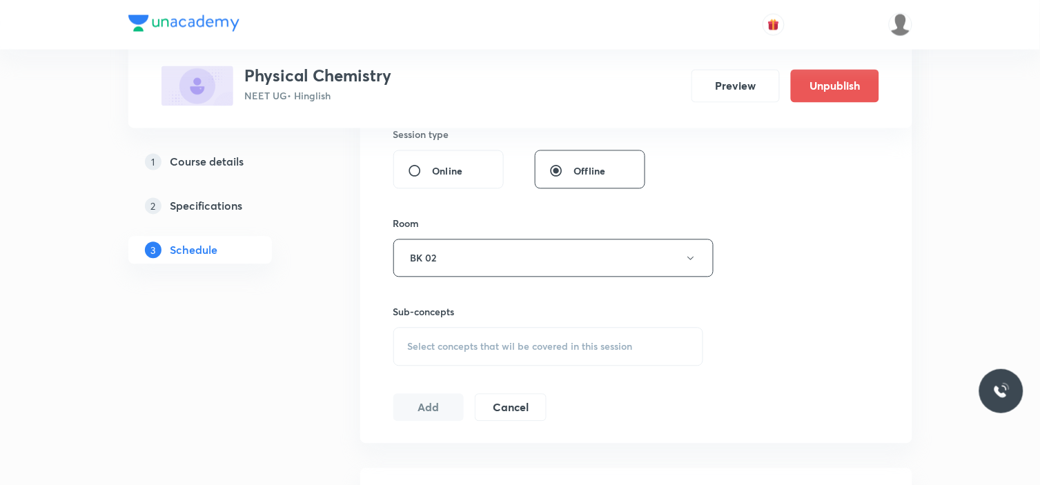
click at [463, 347] on span "Select concepts that wil be covered in this session" at bounding box center [520, 347] width 225 height 11
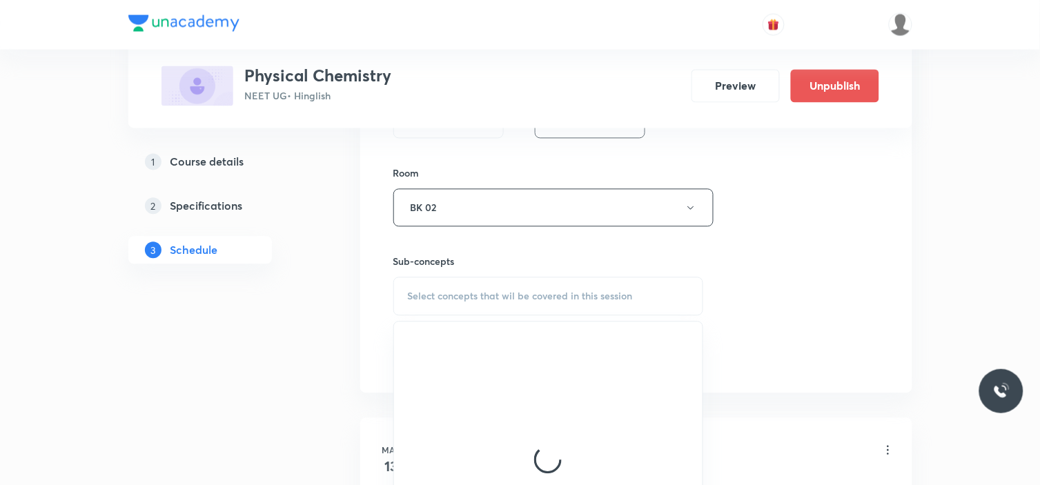
scroll to position [690, 0]
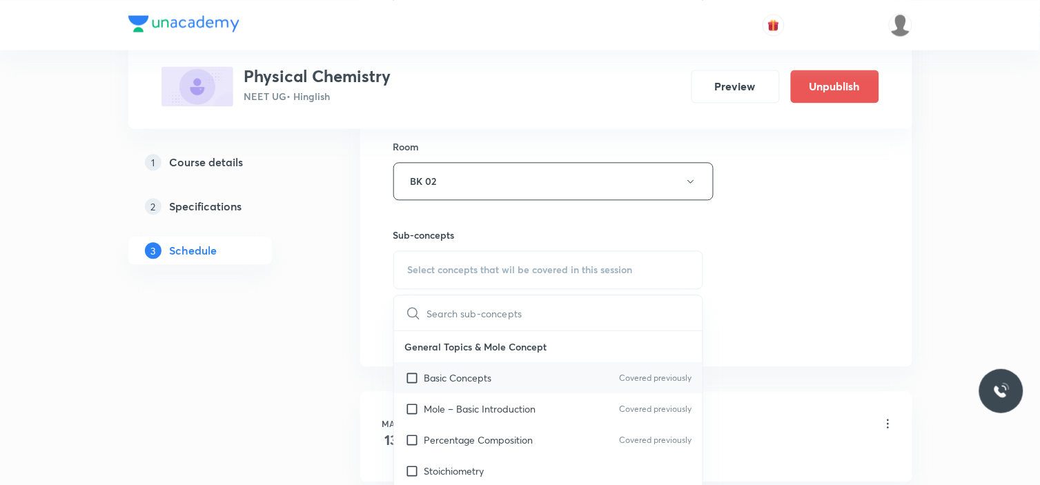
click at [467, 378] on p "Basic Concepts" at bounding box center [459, 378] width 68 height 14
checkbox input "true"
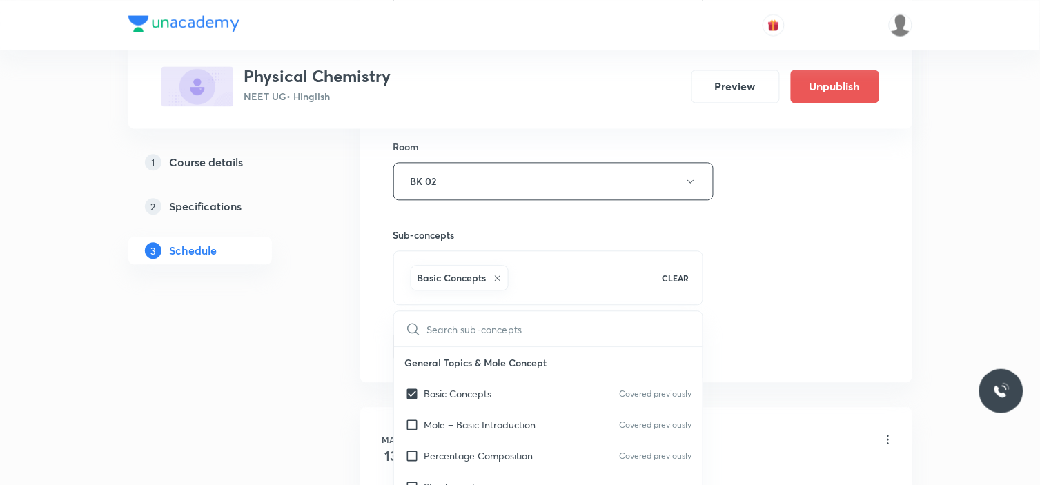
drag, startPoint x: 839, startPoint y: 249, endPoint x: 706, endPoint y: 293, distance: 140.2
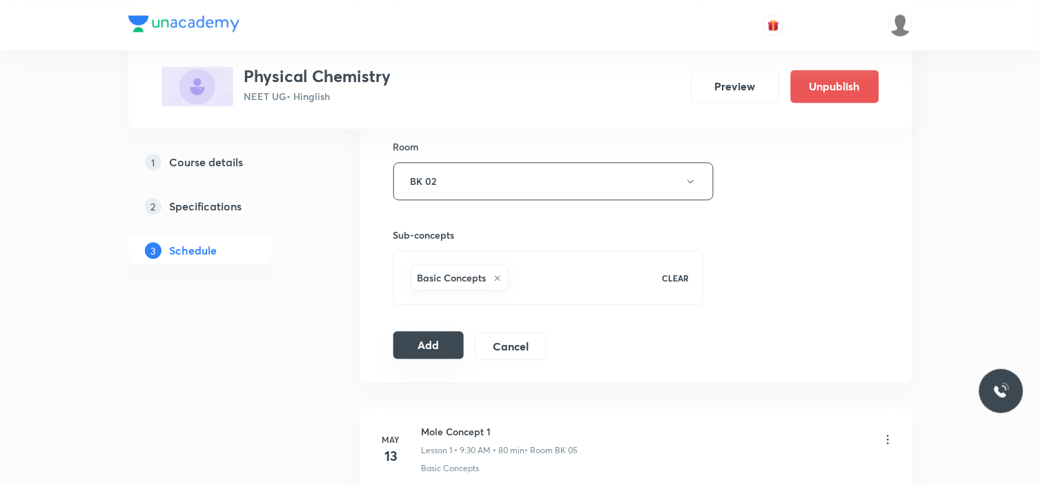
click at [444, 350] on button "Add" at bounding box center [428, 345] width 71 height 28
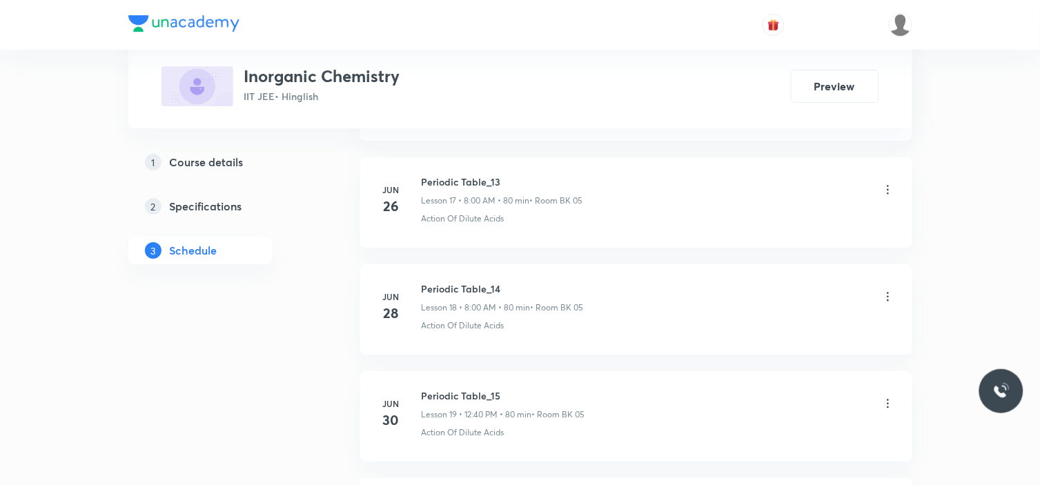
scroll to position [5442, 0]
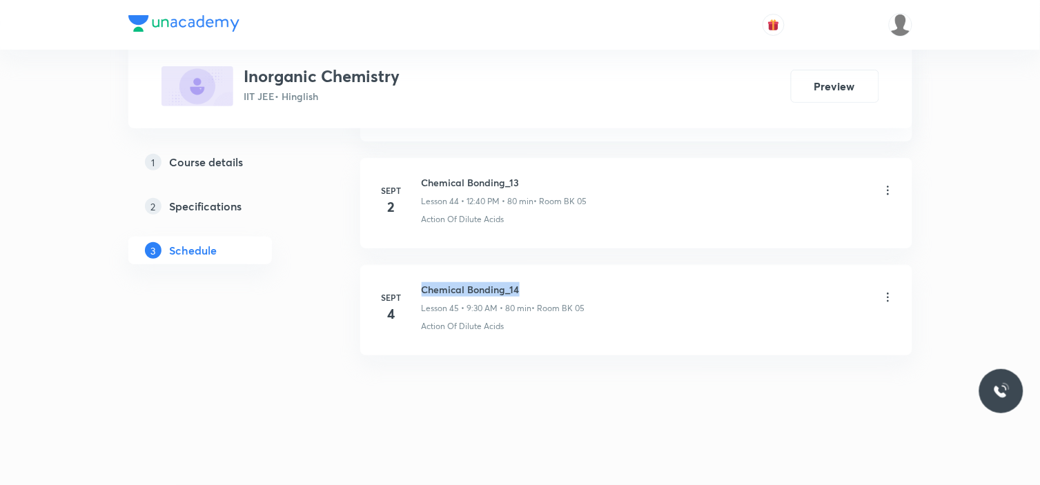
drag, startPoint x: 418, startPoint y: 282, endPoint x: 592, endPoint y: 266, distance: 174.7
click at [592, 266] on li "Sept 4 Chemical Bonding_14 Lesson 45 • 9:30 AM • 80 min • Room BK 05 Action Of …" at bounding box center [636, 310] width 552 height 90
copy h6 "Chemical Bonding_14"
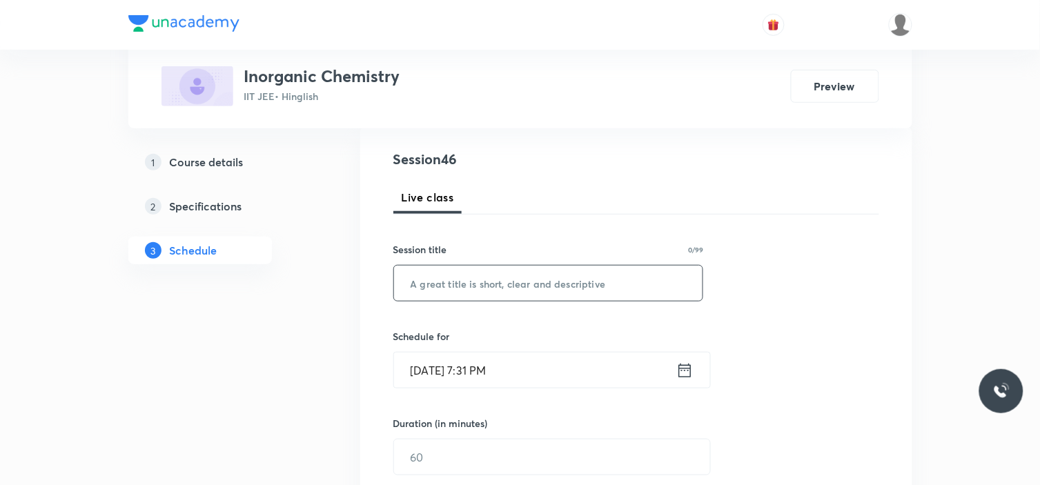
scroll to position [153, 0]
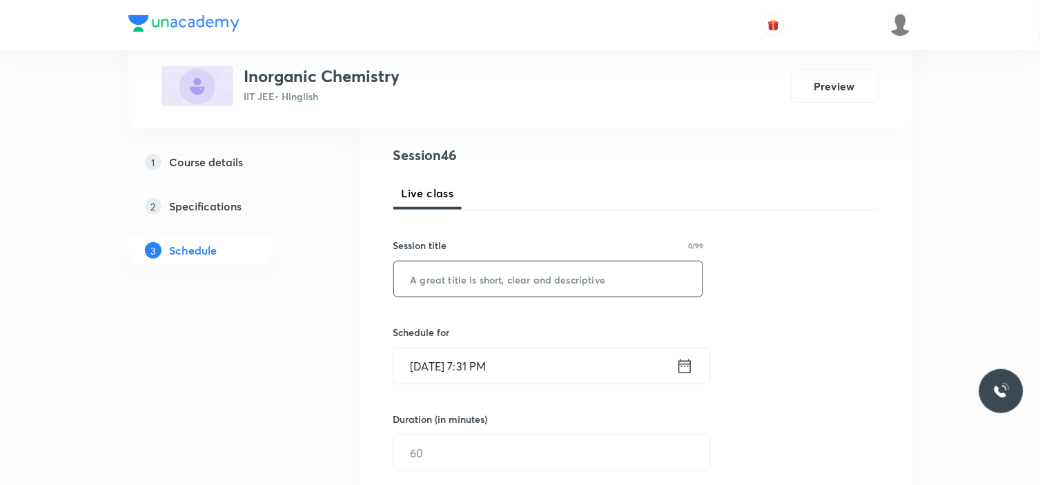
click at [612, 282] on input "text" at bounding box center [548, 279] width 309 height 35
paste input "Chemical Bonding_14"
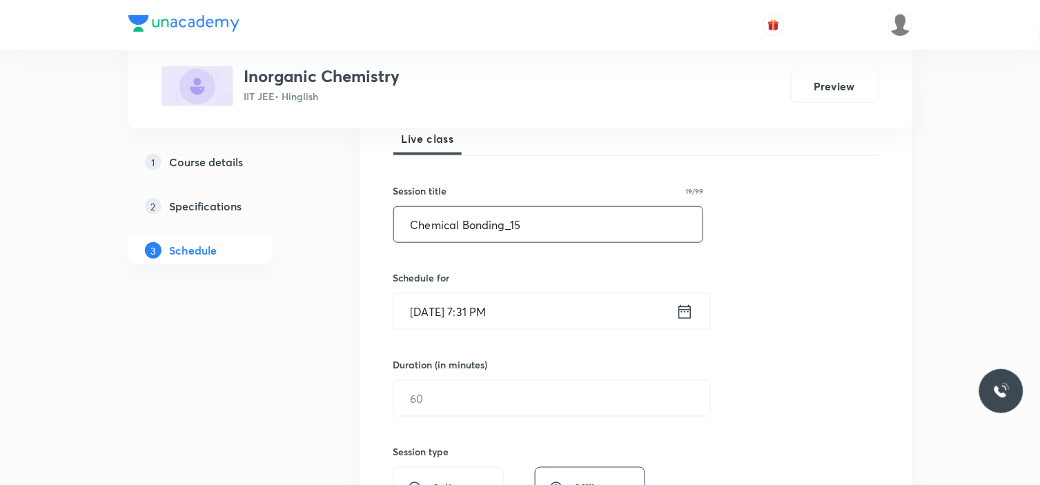
scroll to position [230, 0]
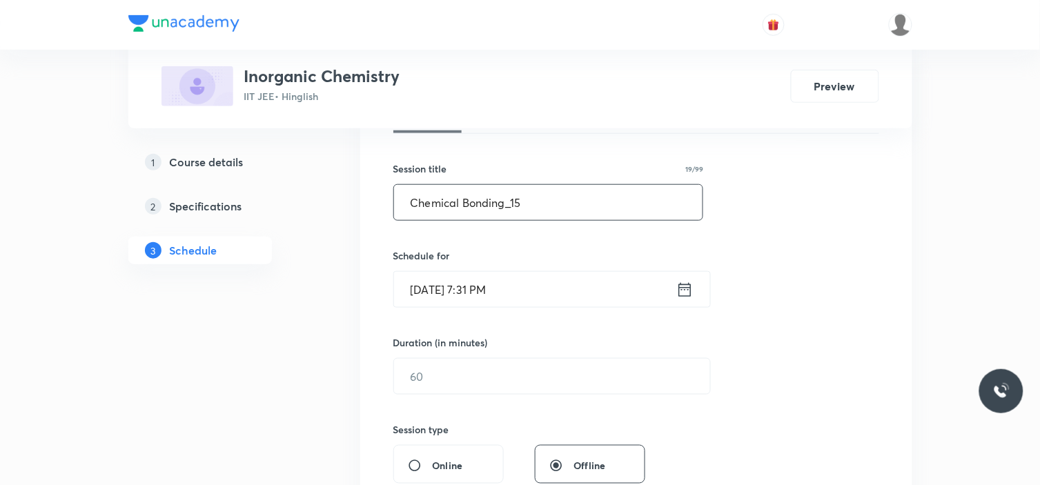
type input "Chemical Bonding_15"
click at [529, 295] on input "Sept 4, 2025, 7:31 PM" at bounding box center [535, 289] width 282 height 35
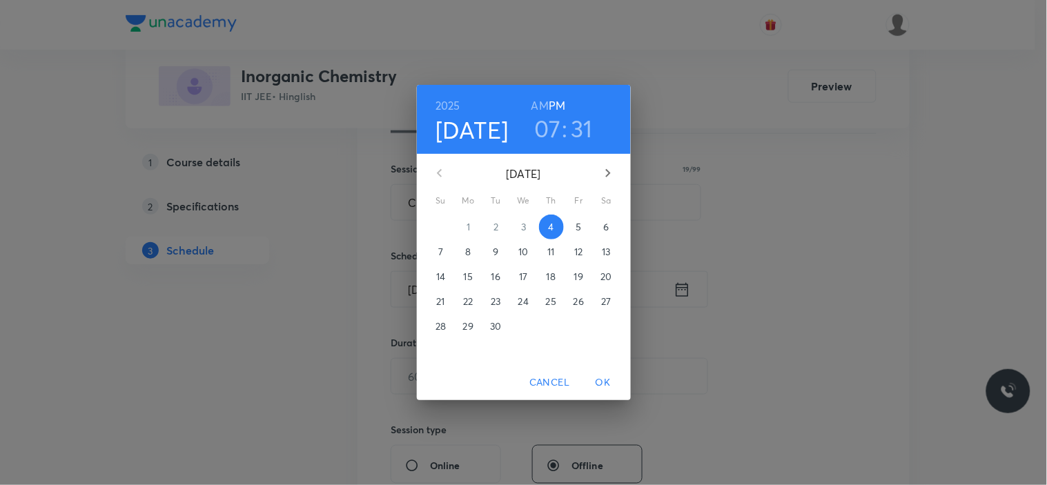
click at [581, 226] on p "5" at bounding box center [579, 227] width 6 height 14
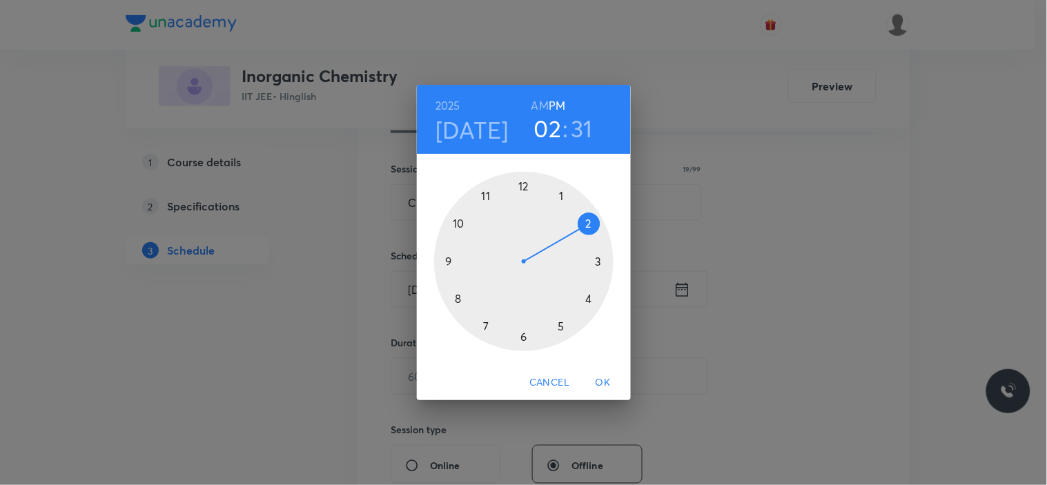
click at [587, 222] on div at bounding box center [523, 261] width 179 height 179
click at [520, 333] on div at bounding box center [523, 261] width 179 height 179
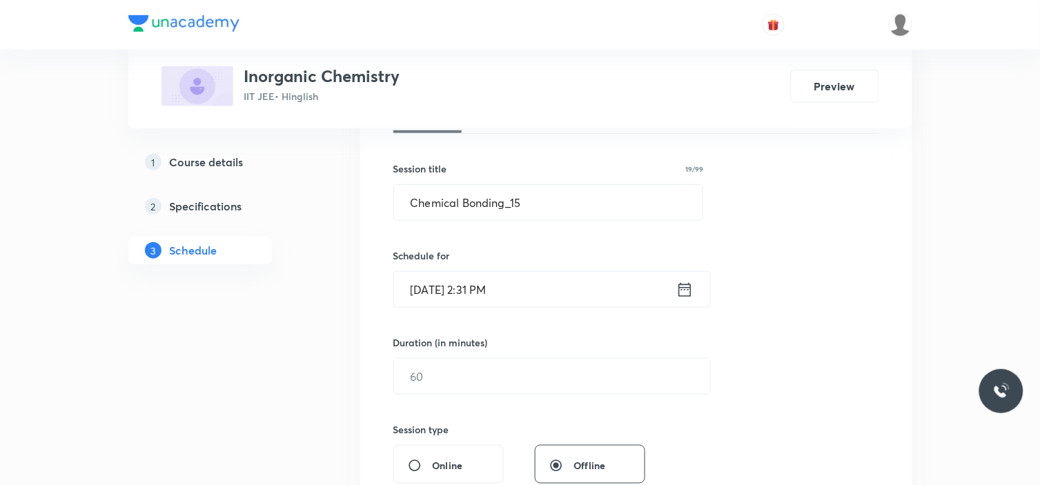
click at [541, 293] on input "Sept 5, 2025, 2:31 PM" at bounding box center [535, 289] width 282 height 35
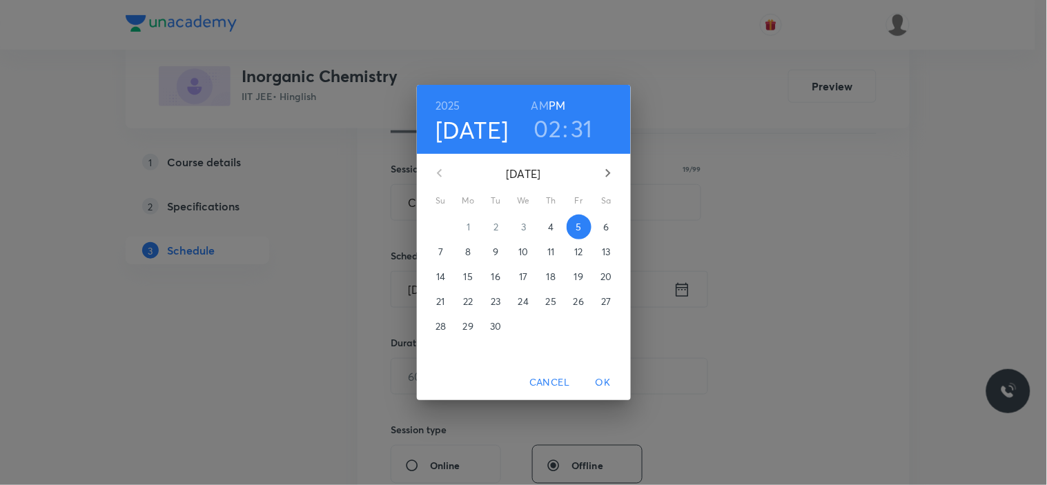
click at [578, 136] on h3 "31" at bounding box center [583, 128] width 22 height 29
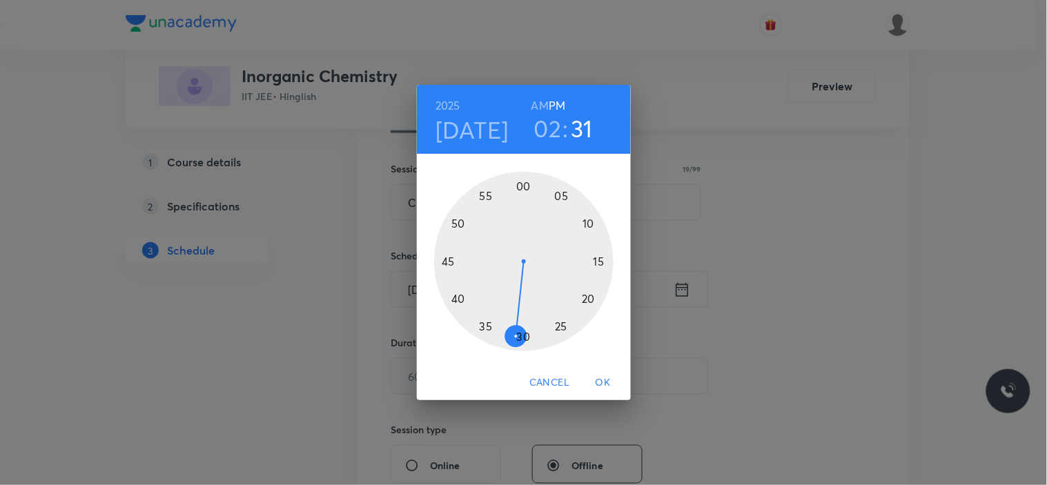
click at [523, 336] on div at bounding box center [523, 261] width 179 height 179
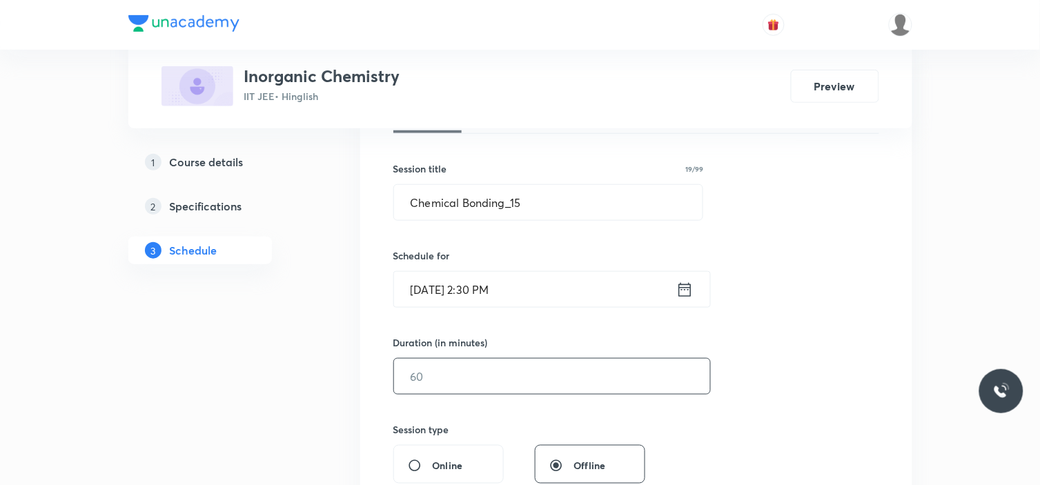
click at [478, 364] on input "text" at bounding box center [552, 376] width 316 height 35
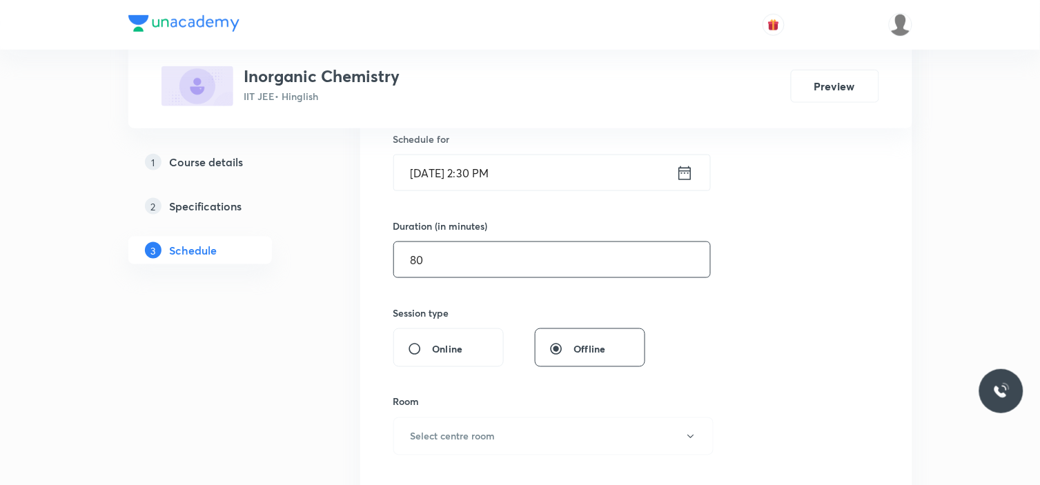
scroll to position [383, 0]
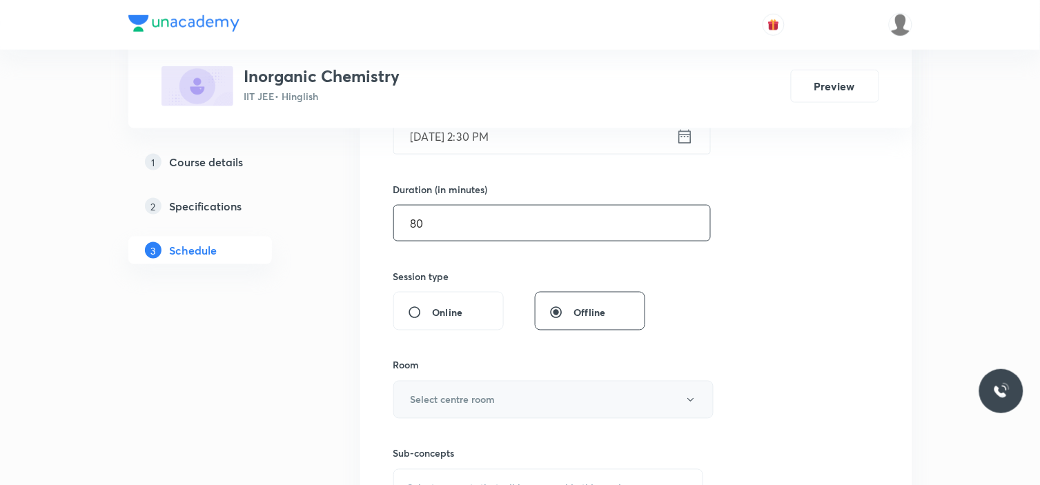
type input "80"
click at [445, 394] on h6 "Select centre room" at bounding box center [453, 400] width 85 height 14
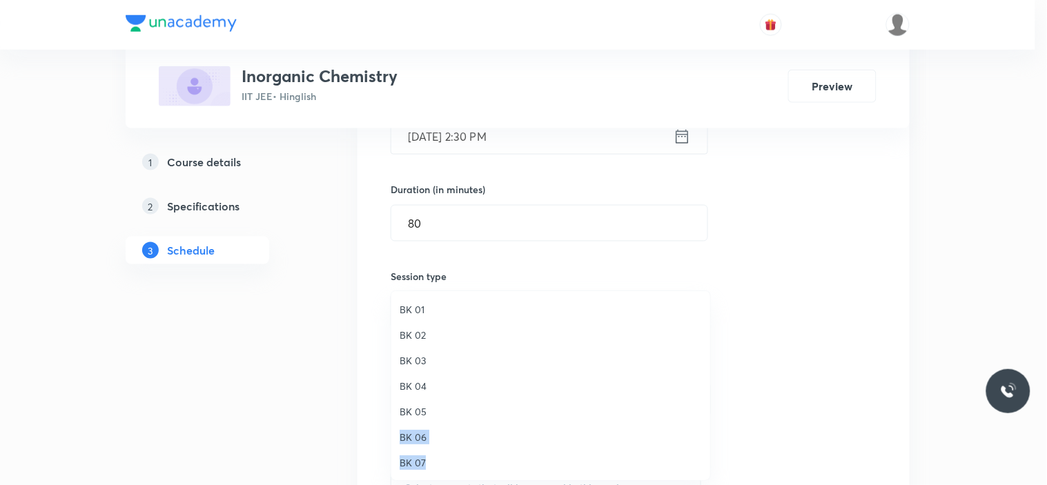
drag, startPoint x: 428, startPoint y: 420, endPoint x: 437, endPoint y: 464, distance: 45.1
click at [437, 464] on ul "BK 01 BK 02 BK 03 BK 04 BK 05 BK 06 BK 07 BK 08" at bounding box center [556, 398] width 331 height 215
click at [425, 458] on span "BK 07" at bounding box center [551, 463] width 302 height 14
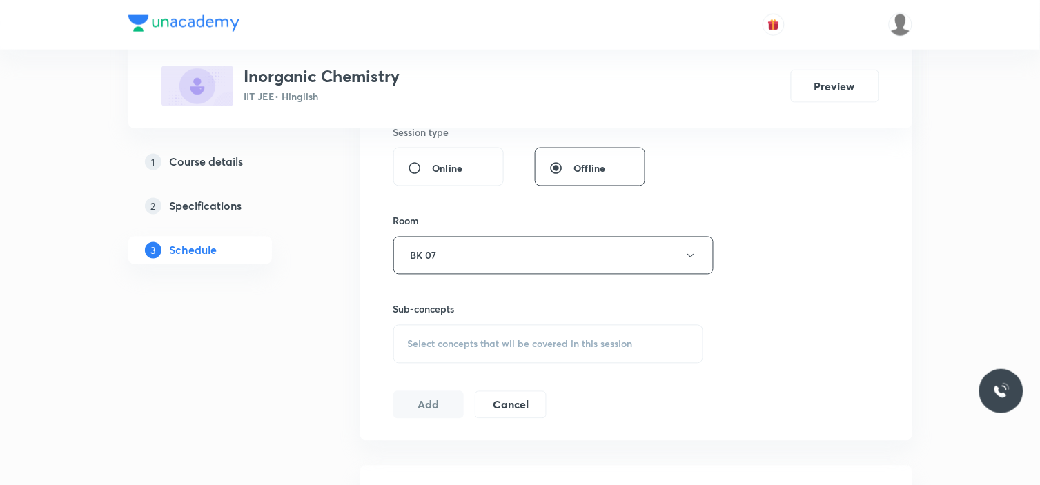
scroll to position [536, 0]
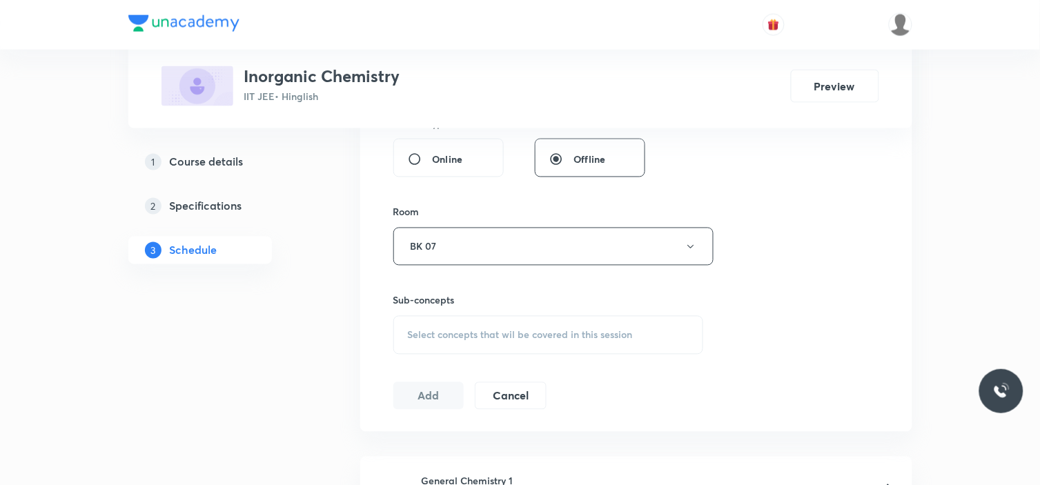
click at [498, 335] on span "Select concepts that wil be covered in this session" at bounding box center [520, 335] width 225 height 11
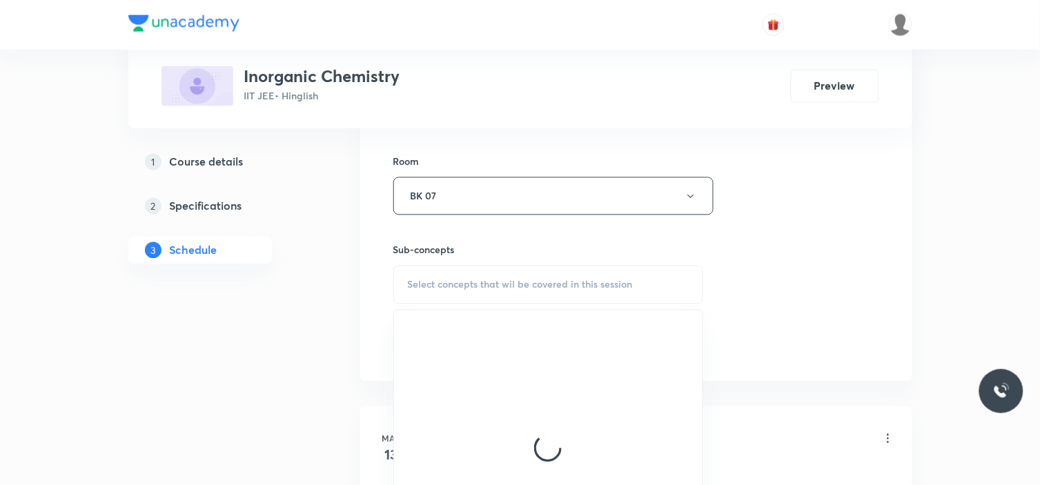
scroll to position [613, 0]
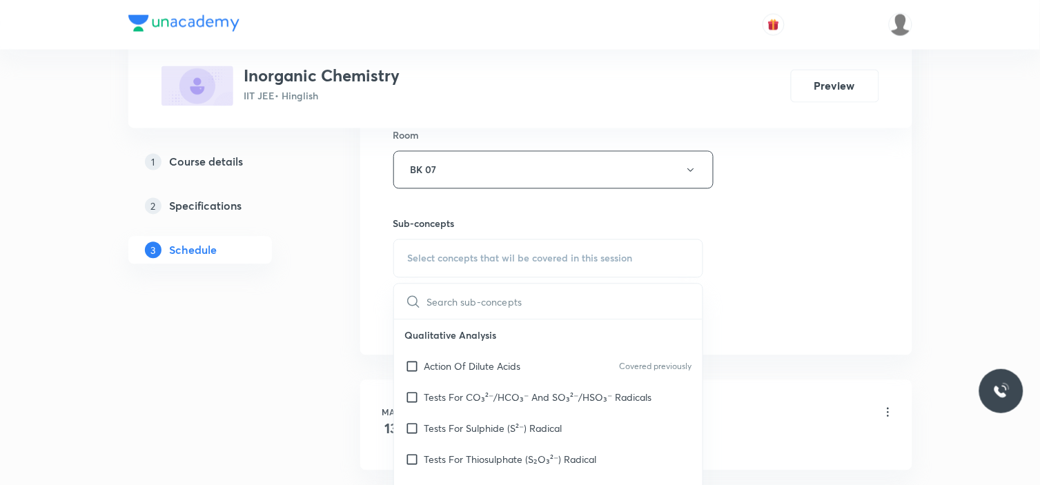
click at [473, 356] on div "Action Of Dilute Acids Covered previously" at bounding box center [548, 366] width 309 height 31
checkbox input "true"
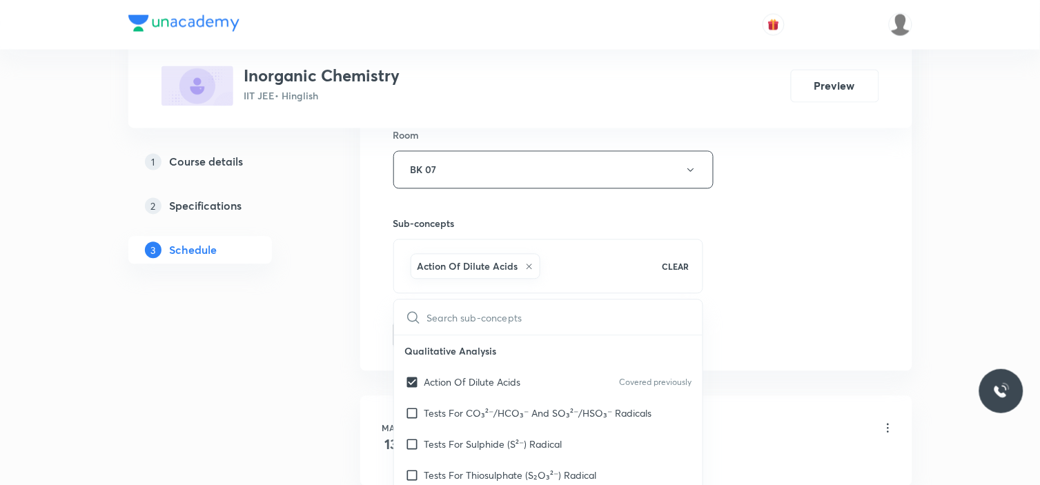
drag, startPoint x: 789, startPoint y: 272, endPoint x: 727, endPoint y: 282, distance: 62.9
click at [764, 273] on div "Session 46 Live class Session title 19/99 Chemical Bonding_15 ​ Schedule for Se…" at bounding box center [636, 17] width 486 height 664
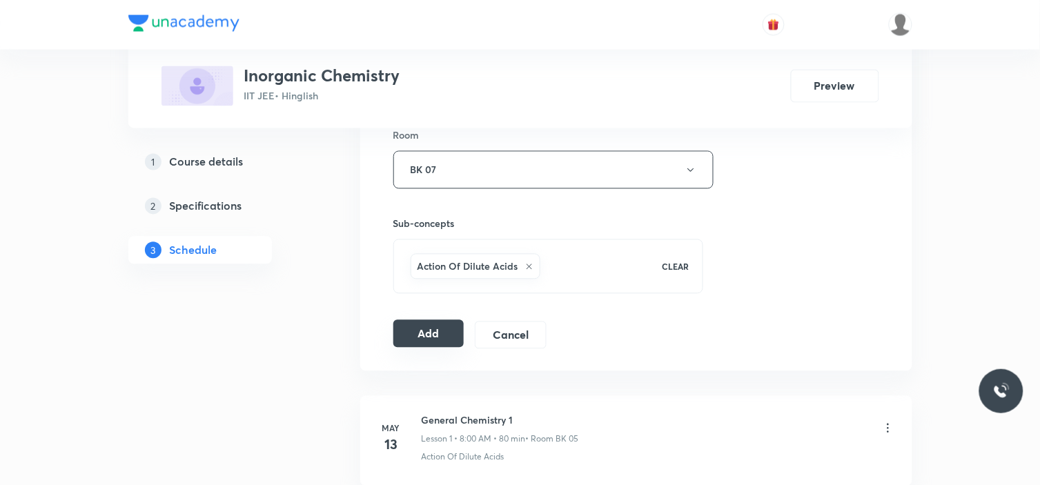
click at [426, 333] on button "Add" at bounding box center [428, 334] width 71 height 28
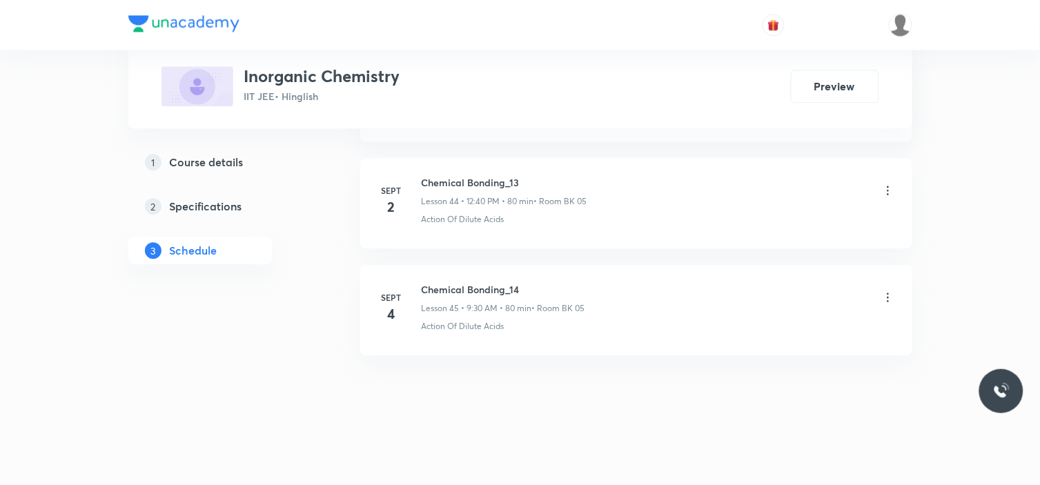
scroll to position [4807, 0]
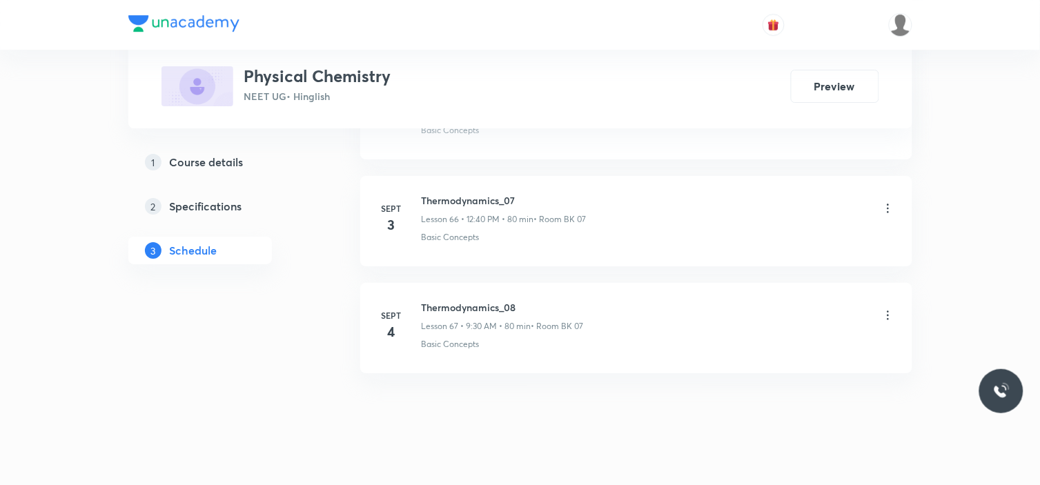
scroll to position [7887, 0]
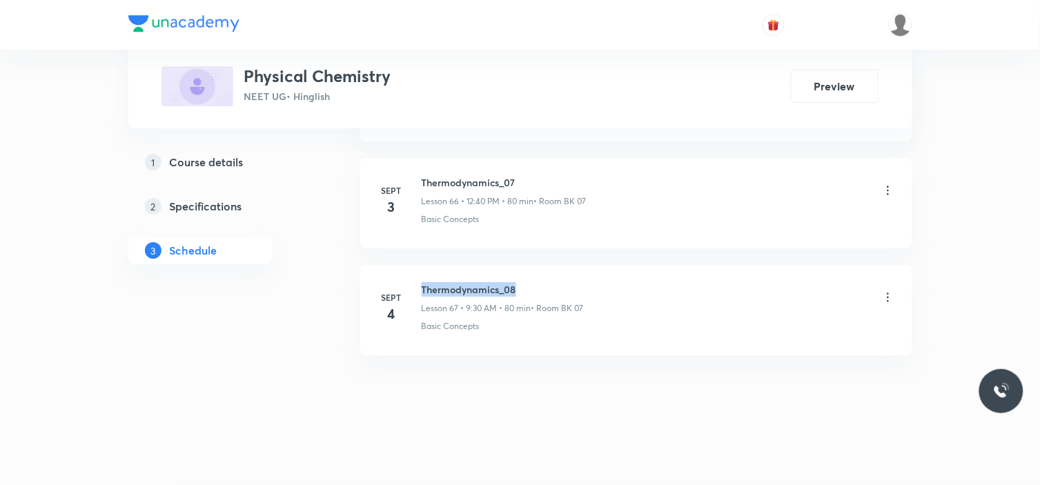
drag, startPoint x: 422, startPoint y: 289, endPoint x: 526, endPoint y: 280, distance: 103.9
click at [526, 280] on li "[DATE] Thermodynamics_08 Lesson 67 • 9:30 AM • 80 min • Room BK 07 Basic Concep…" at bounding box center [636, 310] width 552 height 90
copy h6 "Thermodynamics_08"
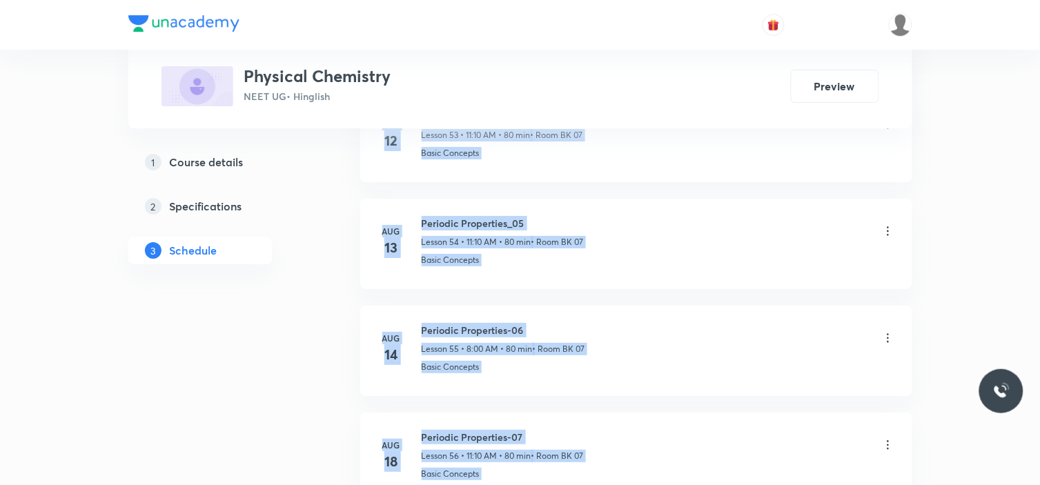
drag, startPoint x: 1040, startPoint y: 468, endPoint x: 1015, endPoint y: -50, distance: 518.3
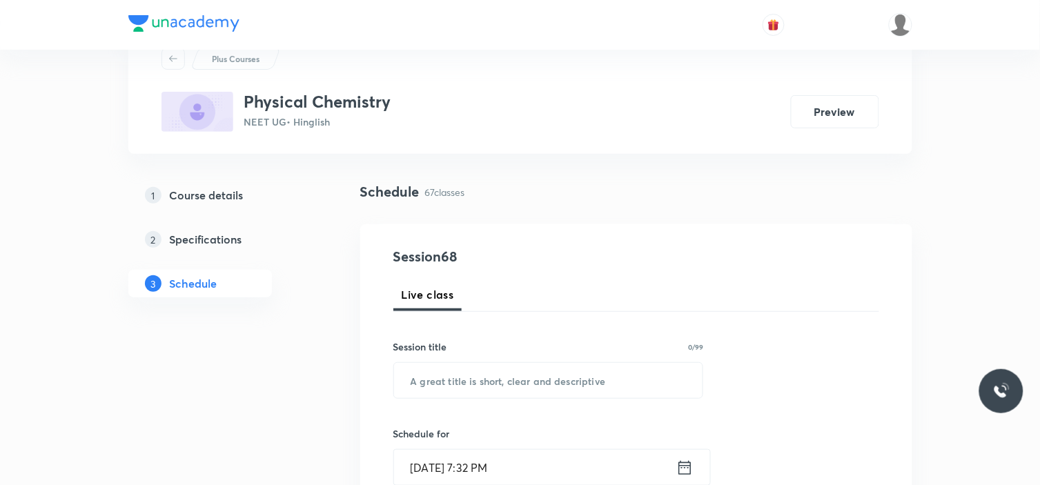
scroll to position [77, 0]
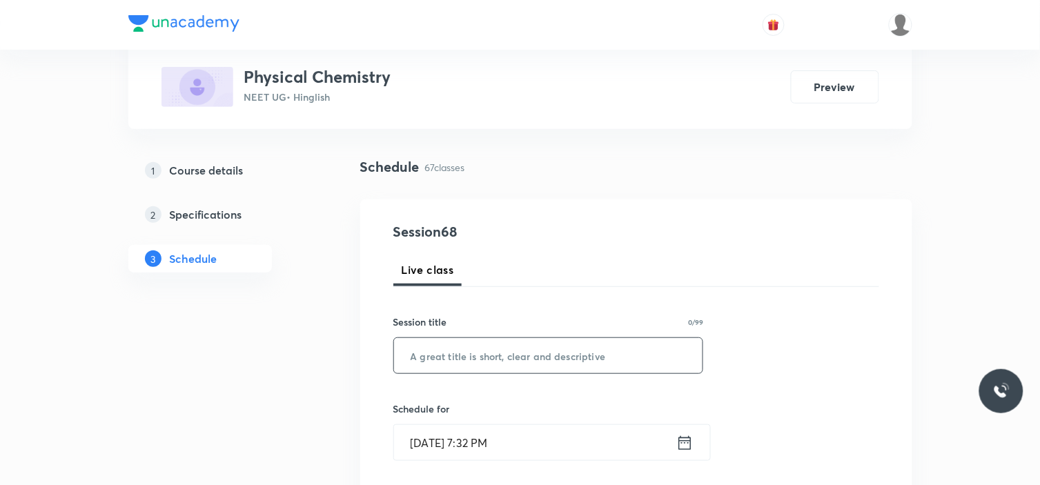
click at [506, 353] on input "text" at bounding box center [548, 355] width 309 height 35
paste input "Thermodynamics_08"
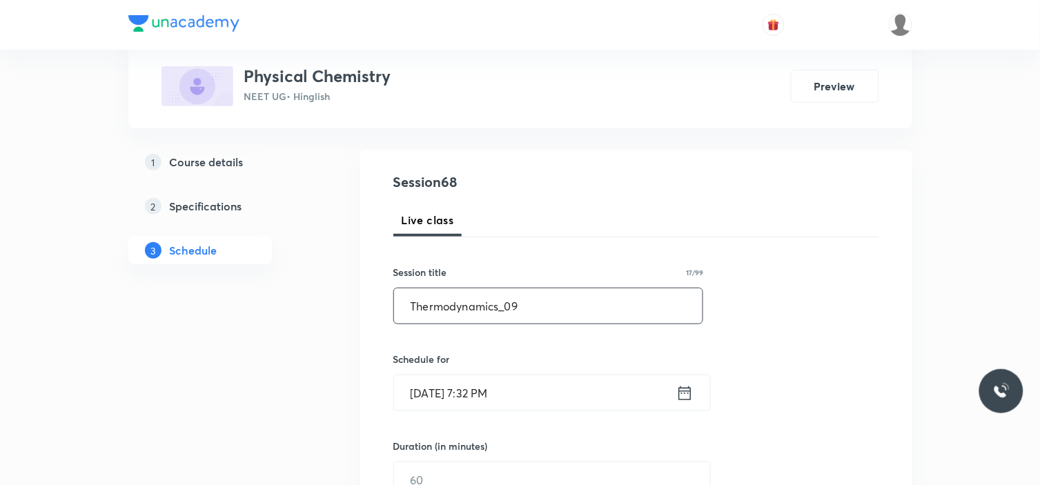
scroll to position [153, 0]
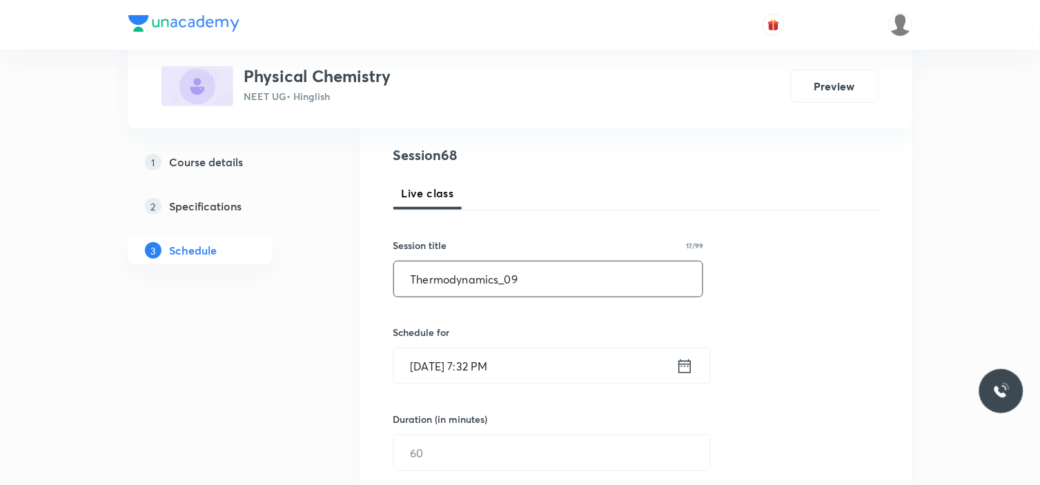
type input "Thermodynamics_09"
click at [547, 380] on input "[DATE] 7:32 PM" at bounding box center [535, 366] width 282 height 35
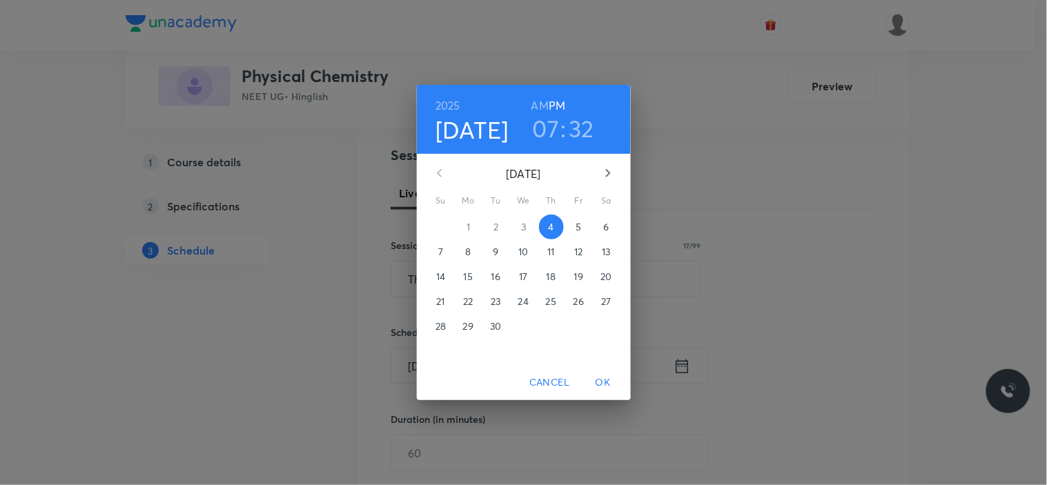
click at [576, 224] on p "5" at bounding box center [579, 227] width 6 height 14
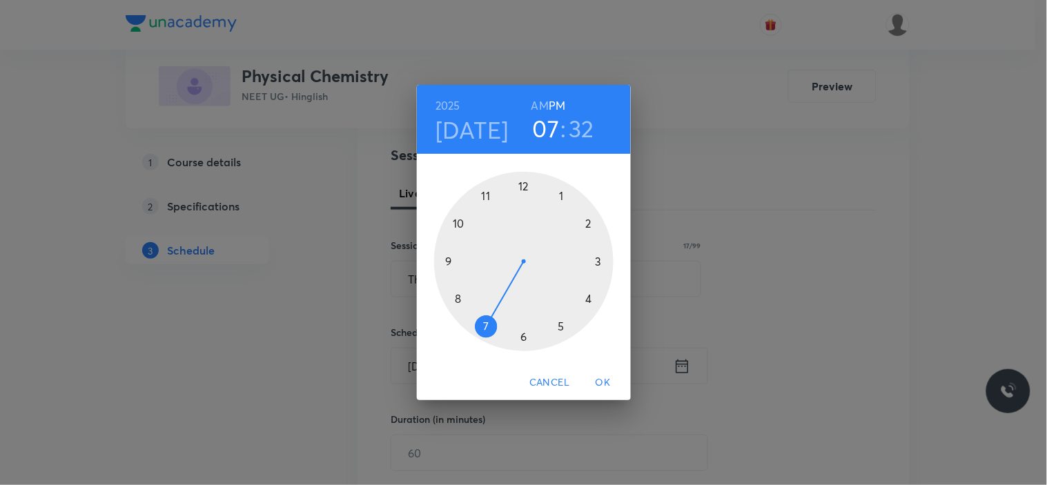
click at [588, 224] on div at bounding box center [523, 261] width 179 height 179
click at [521, 337] on div at bounding box center [523, 261] width 179 height 179
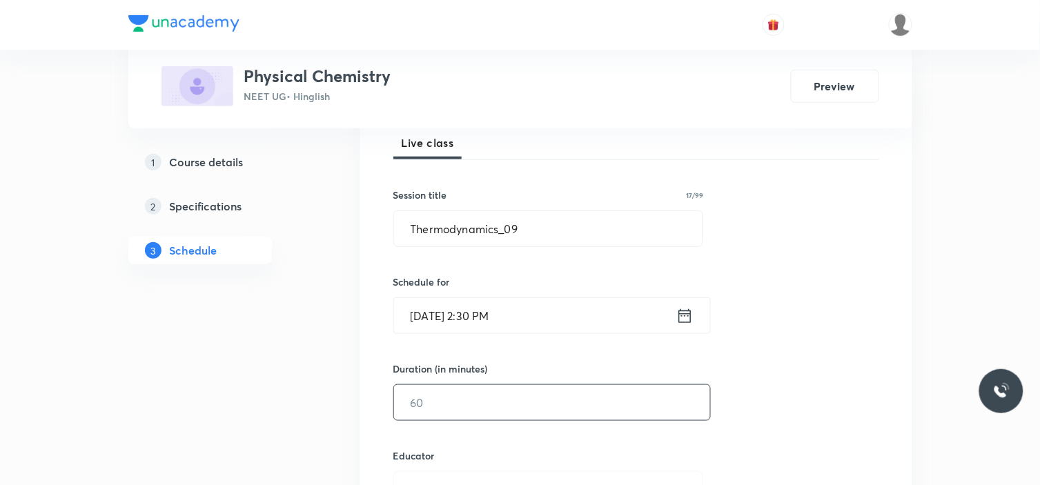
scroll to position [230, 0]
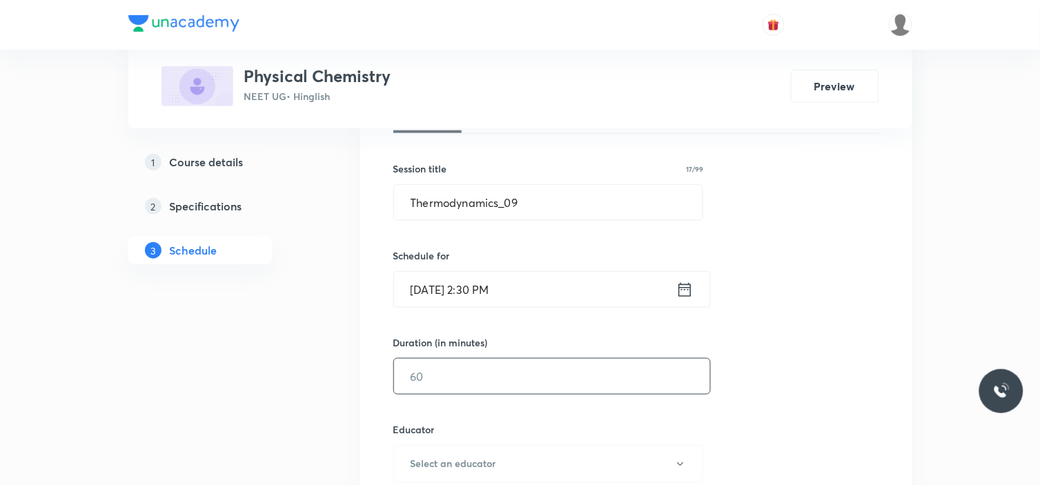
click at [499, 388] on input "text" at bounding box center [552, 376] width 316 height 35
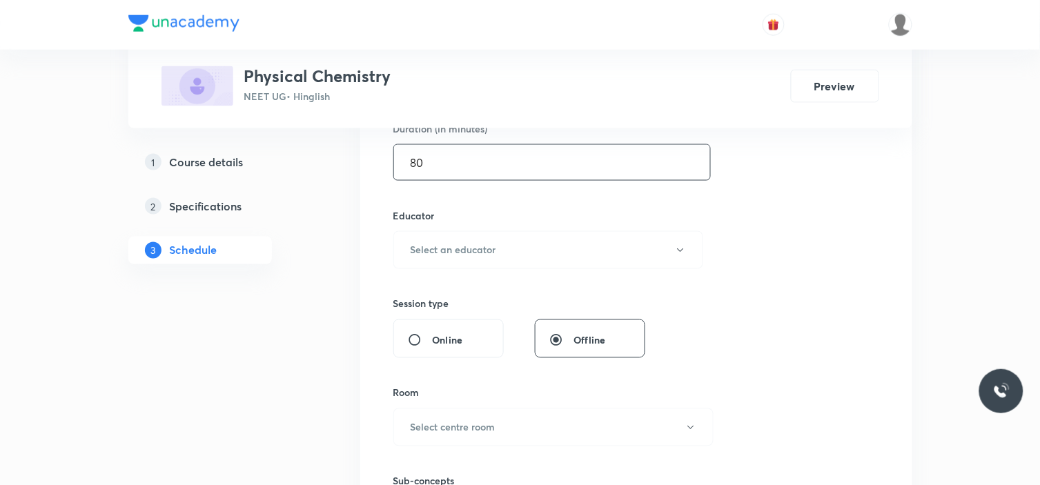
scroll to position [460, 0]
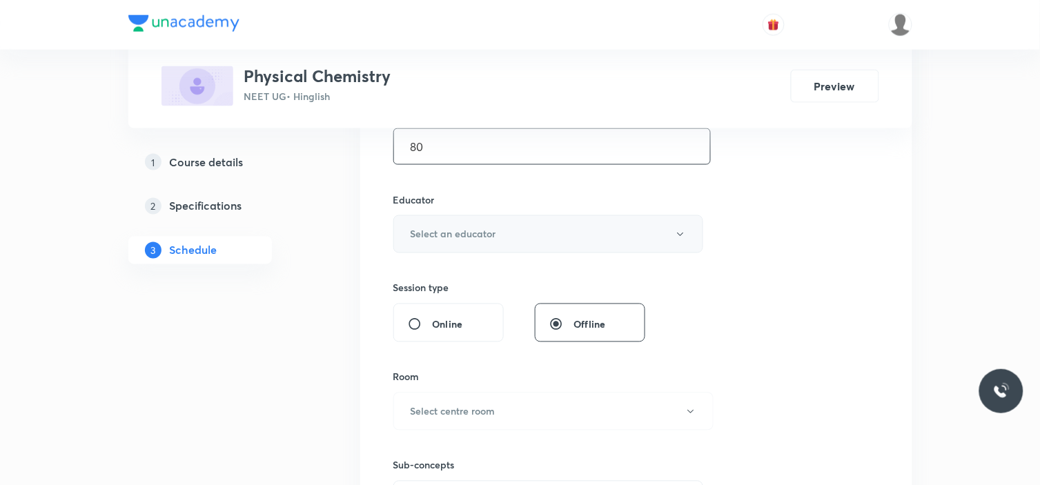
type input "80"
click at [470, 231] on h6 "Select an educator" at bounding box center [454, 234] width 86 height 14
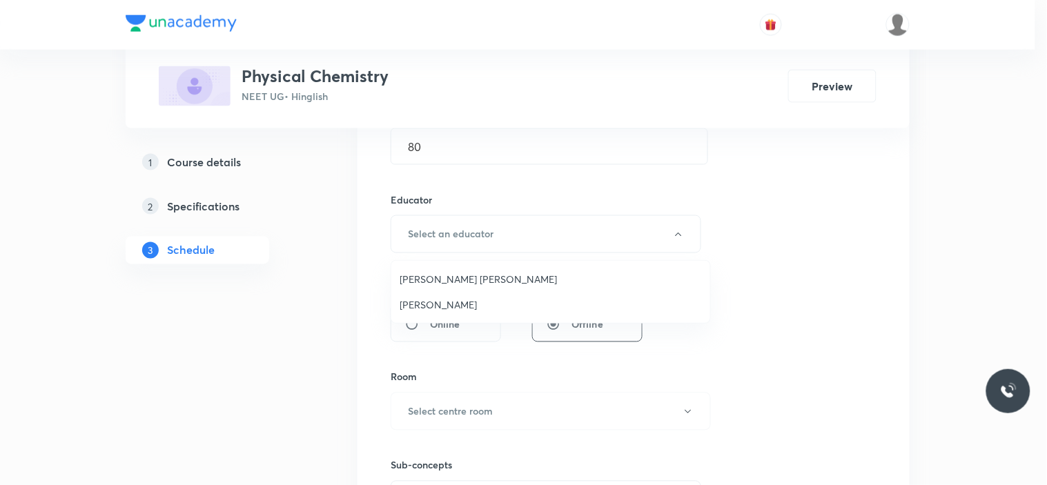
click at [458, 306] on span "Praveen Sharma" at bounding box center [551, 305] width 302 height 14
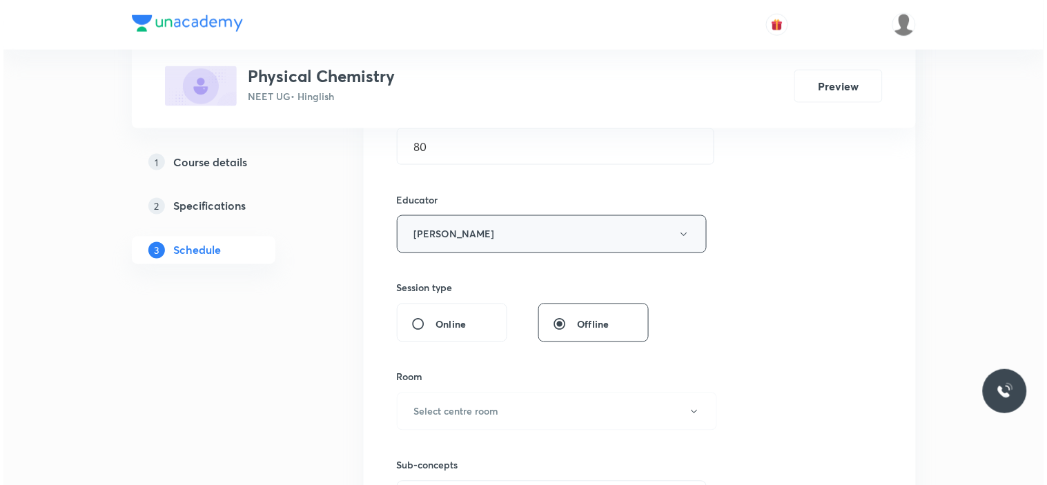
scroll to position [536, 0]
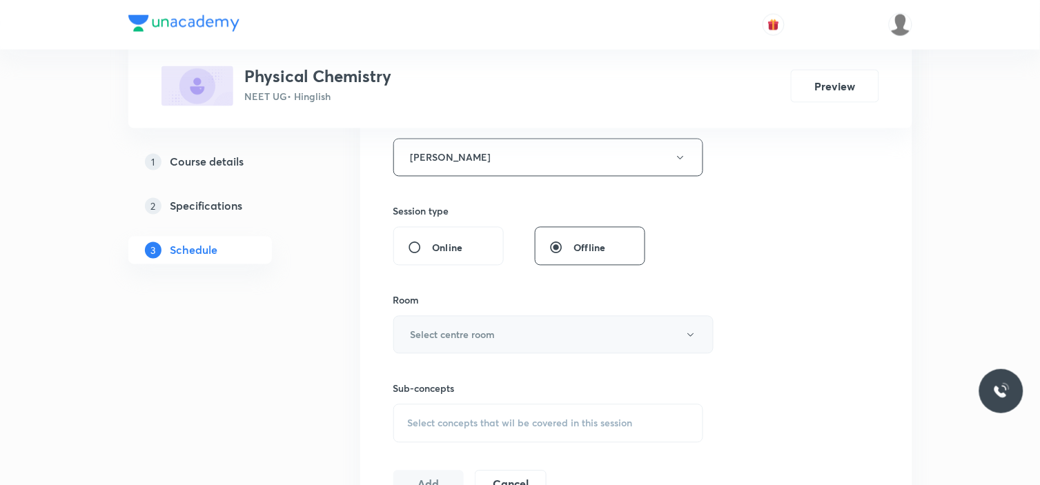
click at [463, 344] on button "Select centre room" at bounding box center [553, 335] width 320 height 38
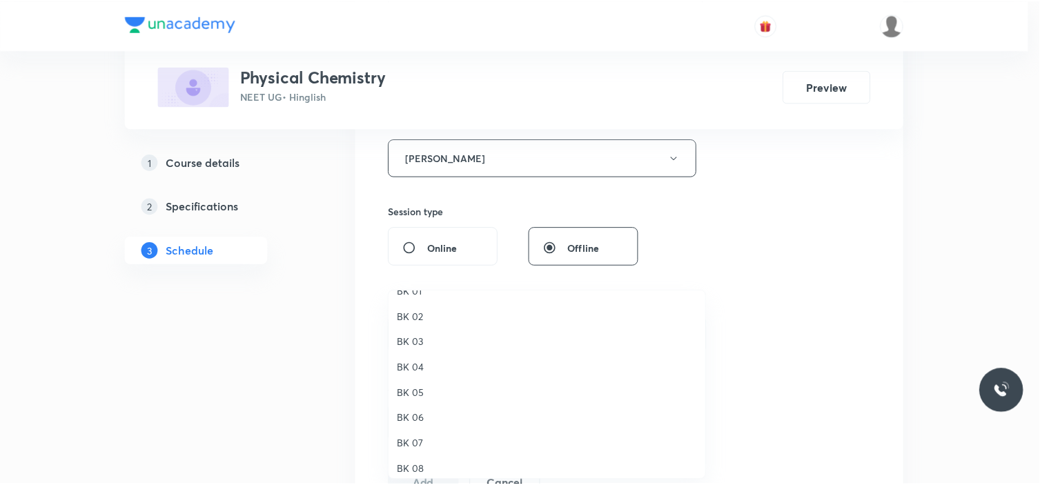
scroll to position [26, 0]
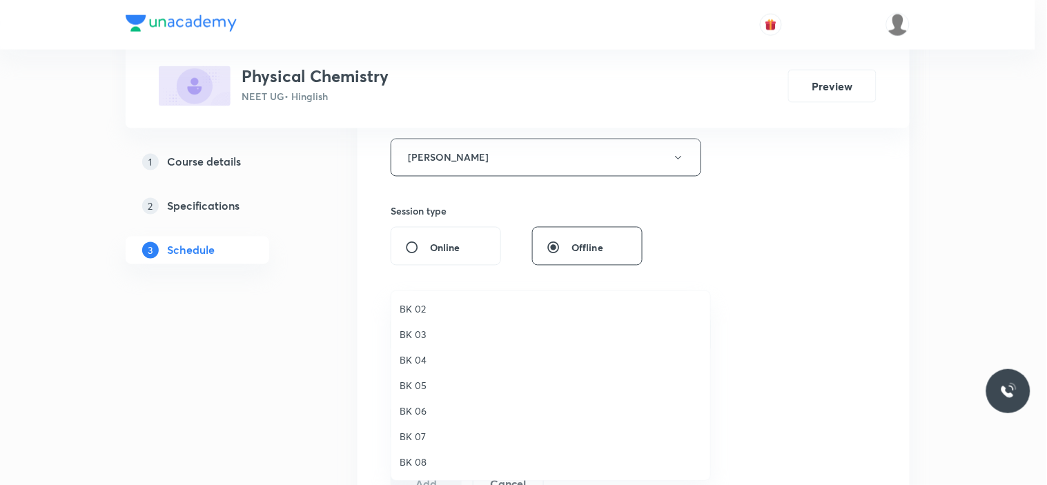
click at [416, 465] on span "BK 08" at bounding box center [551, 462] width 302 height 14
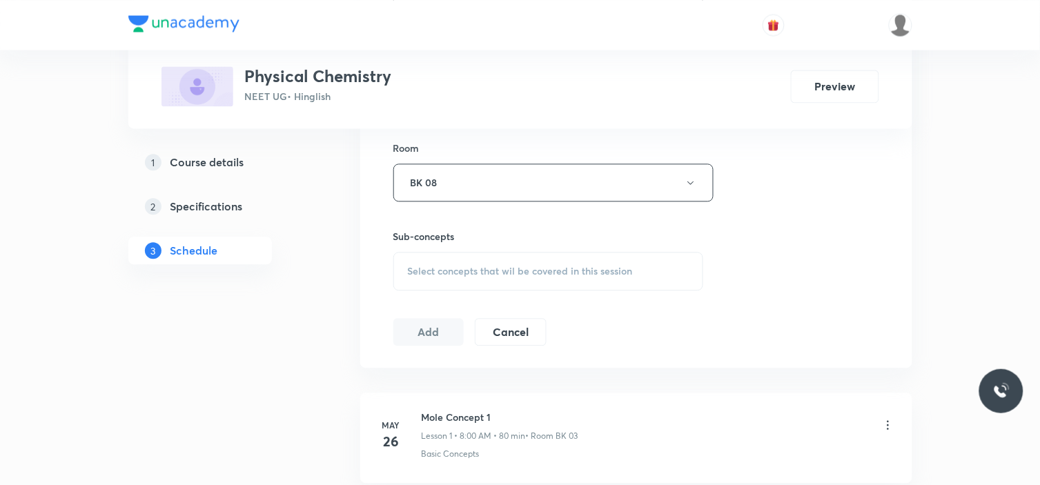
scroll to position [690, 0]
drag, startPoint x: 480, startPoint y: 247, endPoint x: 478, endPoint y: 283, distance: 36.0
click at [478, 282] on div "Sub-concepts Select concepts that wil be covered in this session" at bounding box center [548, 258] width 311 height 61
click at [478, 274] on span "Select concepts that wil be covered in this session" at bounding box center [520, 269] width 225 height 11
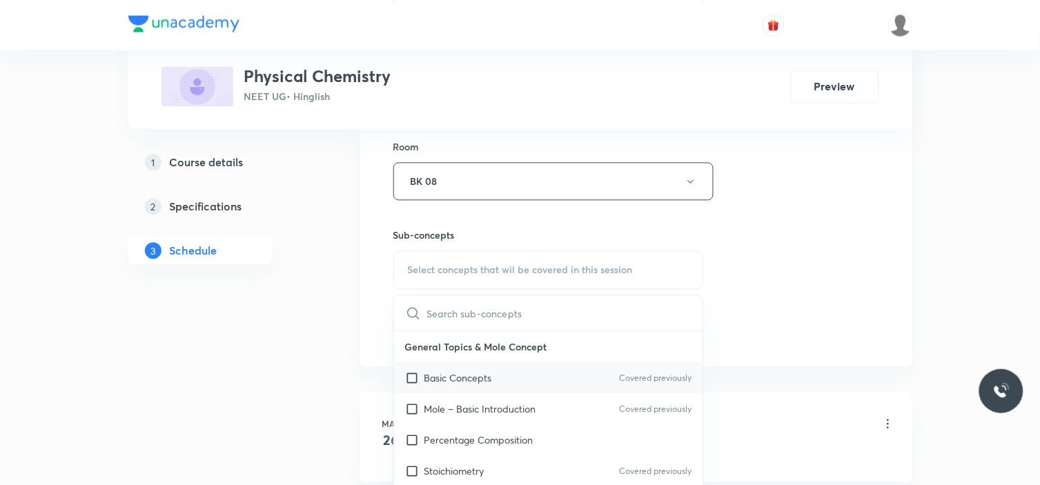
click at [440, 378] on p "Basic Concepts" at bounding box center [459, 378] width 68 height 14
checkbox input "true"
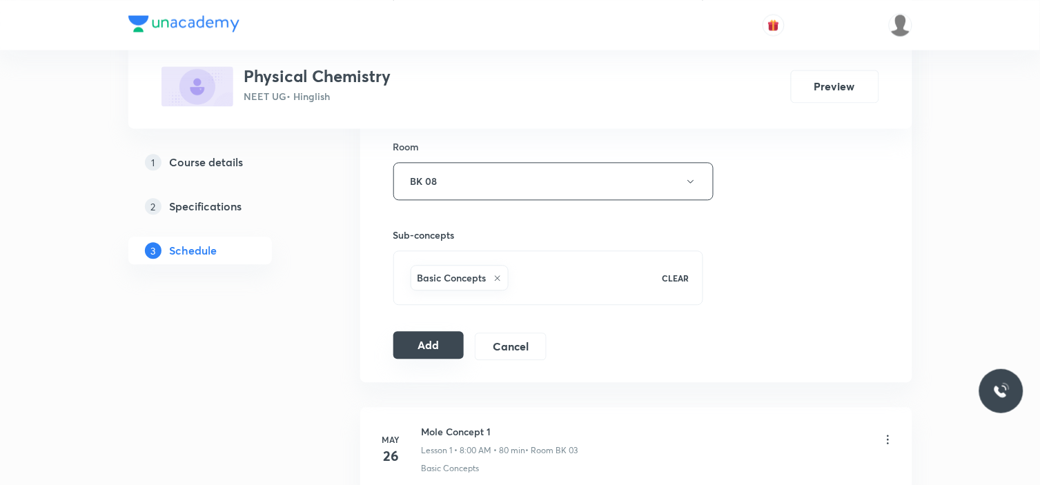
click at [431, 354] on button "Add" at bounding box center [428, 345] width 71 height 28
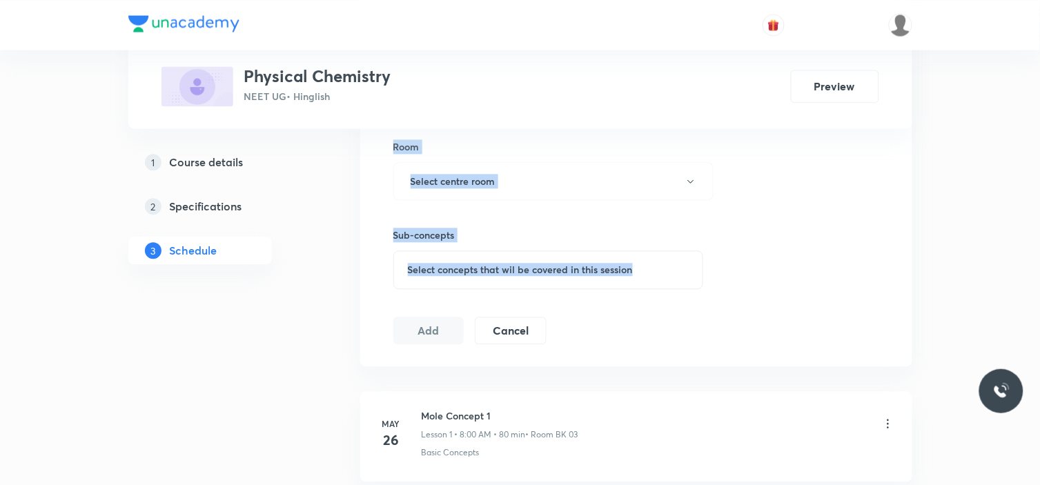
drag, startPoint x: 1039, startPoint y: 54, endPoint x: 1047, endPoint y: 208, distance: 154.8
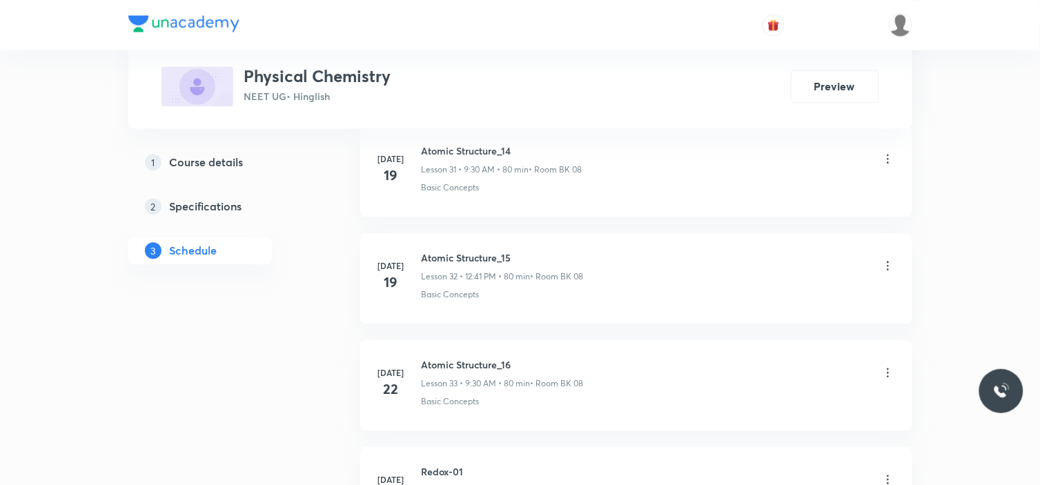
scroll to position [7163, 0]
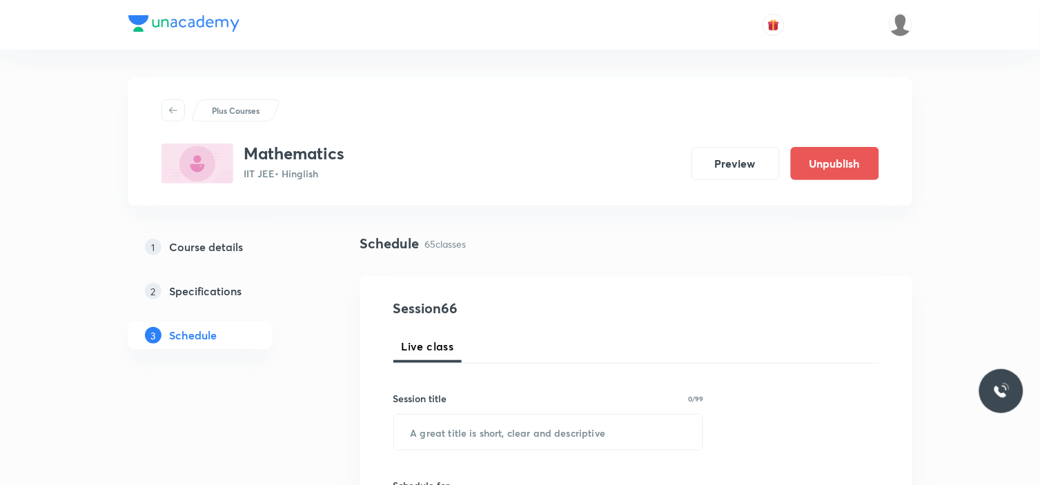
scroll to position [7584, 0]
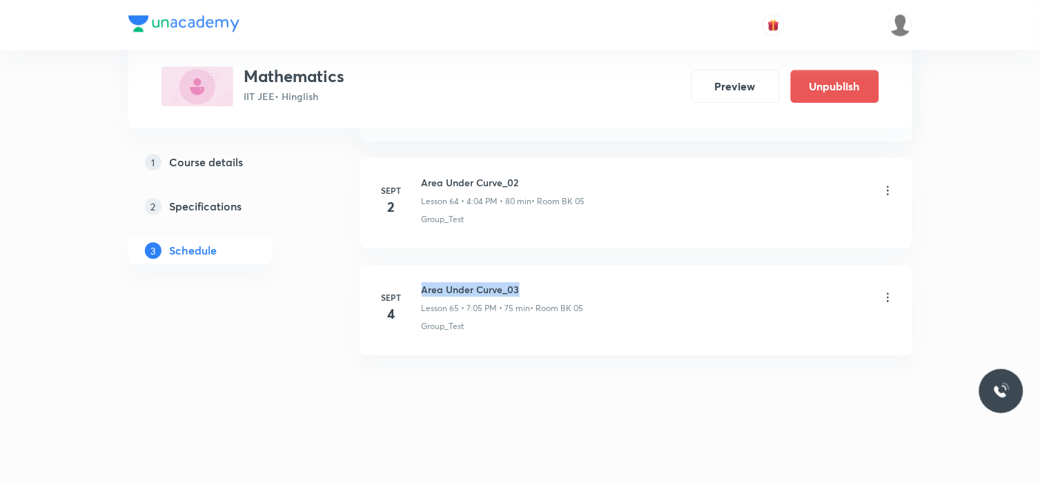
drag, startPoint x: 416, startPoint y: 283, endPoint x: 546, endPoint y: 282, distance: 130.5
click at [546, 282] on div "Sept 4 Area Under Curve_03 Lesson 65 • 7:05 PM • 75 min • Room BK 05 Group_Test" at bounding box center [637, 307] width 518 height 50
copy h6 "Area Under Curve_03"
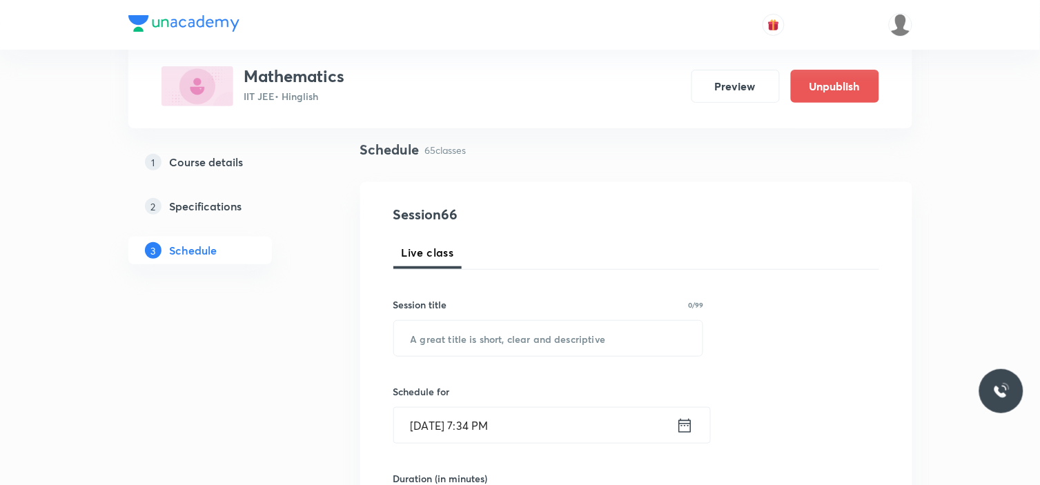
scroll to position [77, 0]
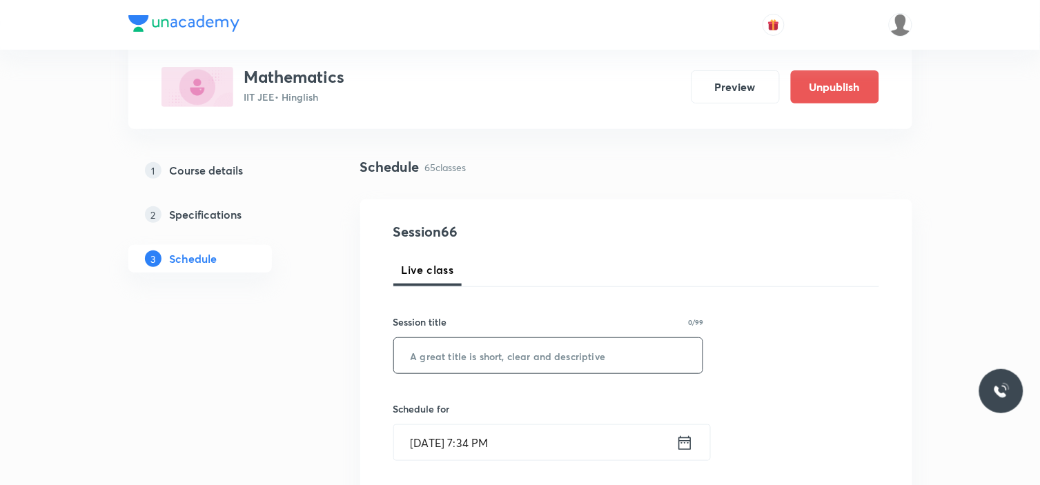
click at [502, 359] on input "text" at bounding box center [548, 355] width 309 height 35
paste input "Area Under Curve_03"
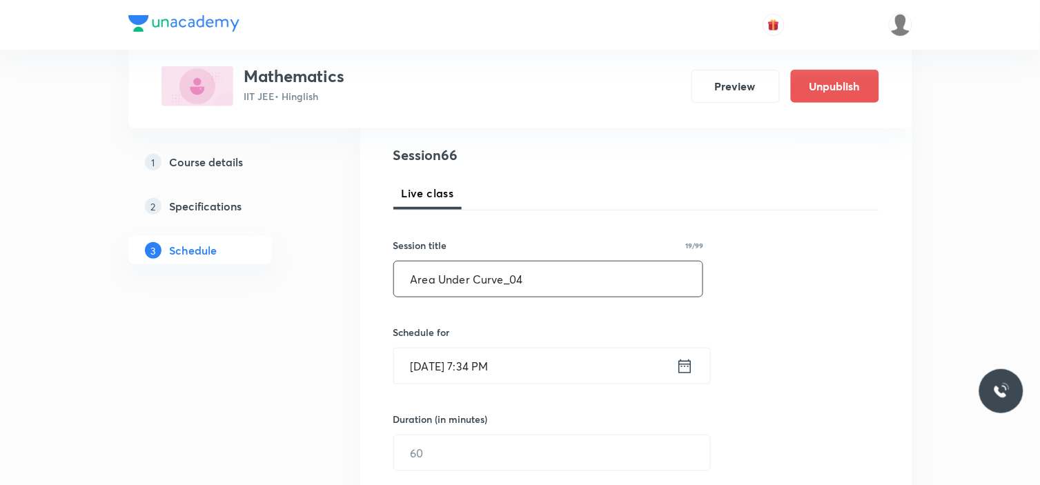
type input "Area Under Curve_04"
click at [539, 364] on input "Sept 4, 2025, 7:34 PM" at bounding box center [535, 366] width 282 height 35
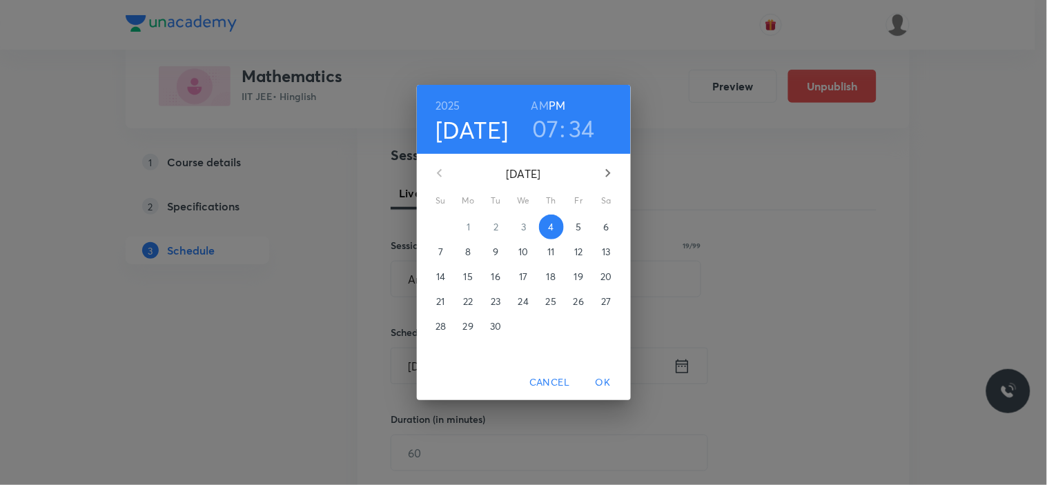
click at [579, 233] on p "5" at bounding box center [579, 227] width 6 height 14
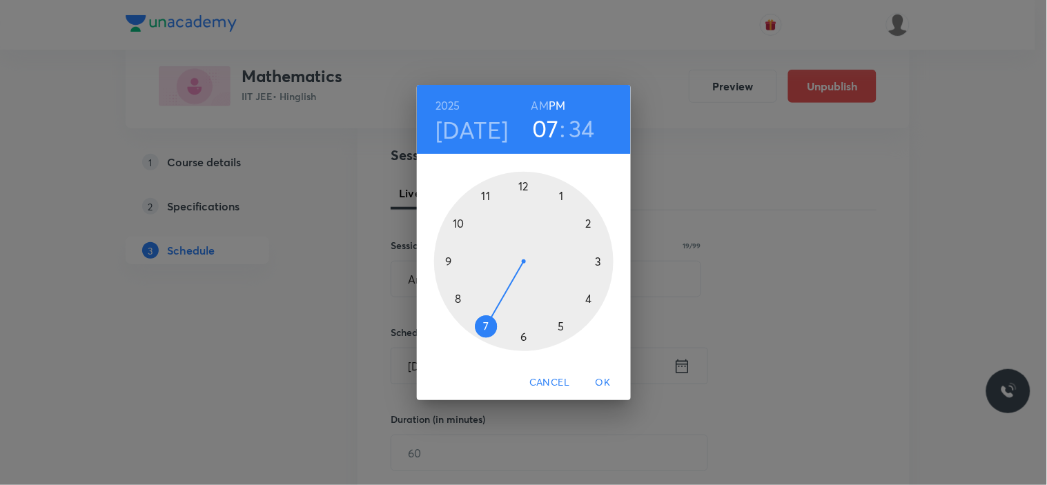
click at [561, 326] on div at bounding box center [523, 261] width 179 height 179
click at [523, 338] on div at bounding box center [523, 261] width 179 height 179
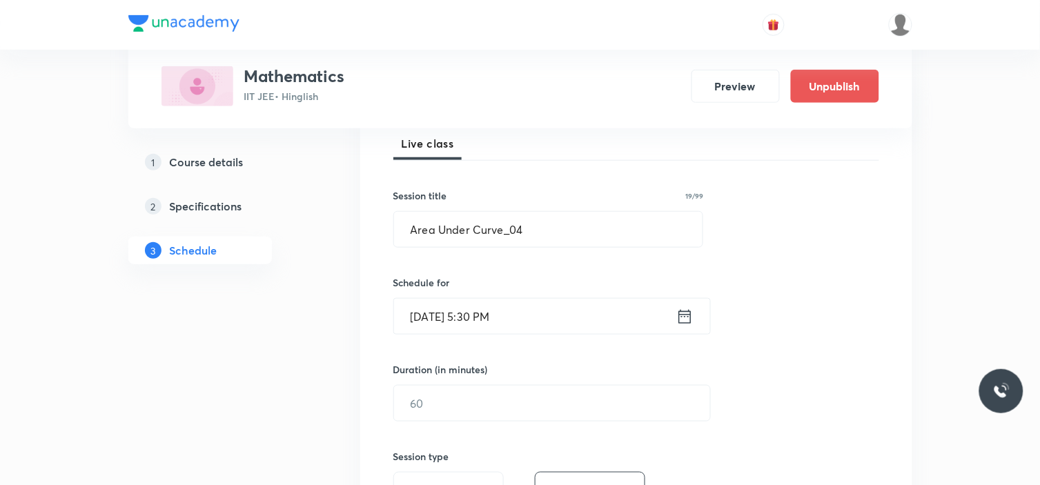
scroll to position [230, 0]
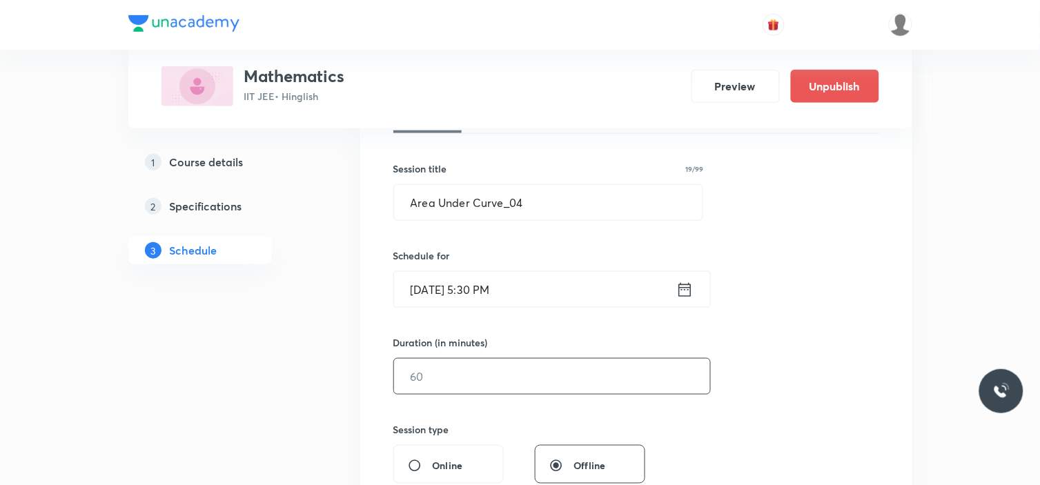
click at [494, 360] on input "text" at bounding box center [552, 376] width 316 height 35
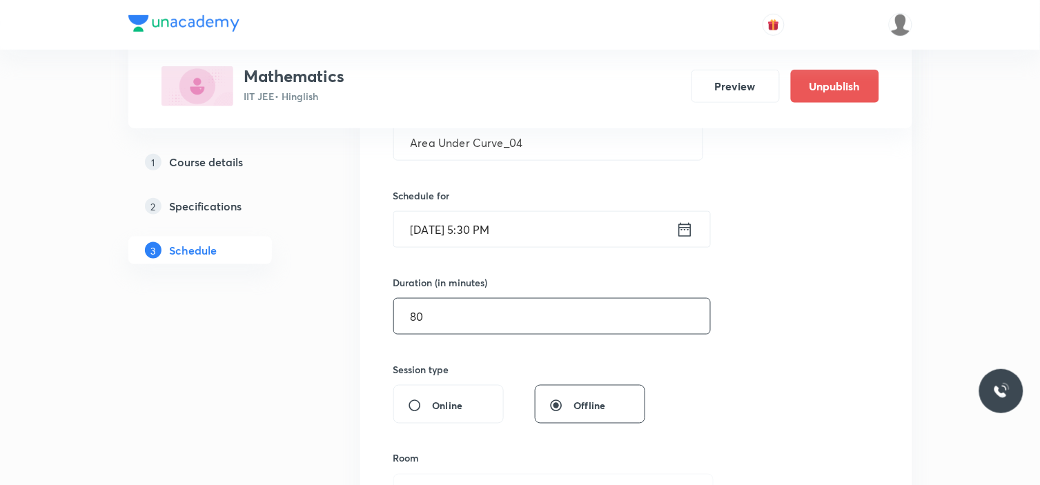
scroll to position [383, 0]
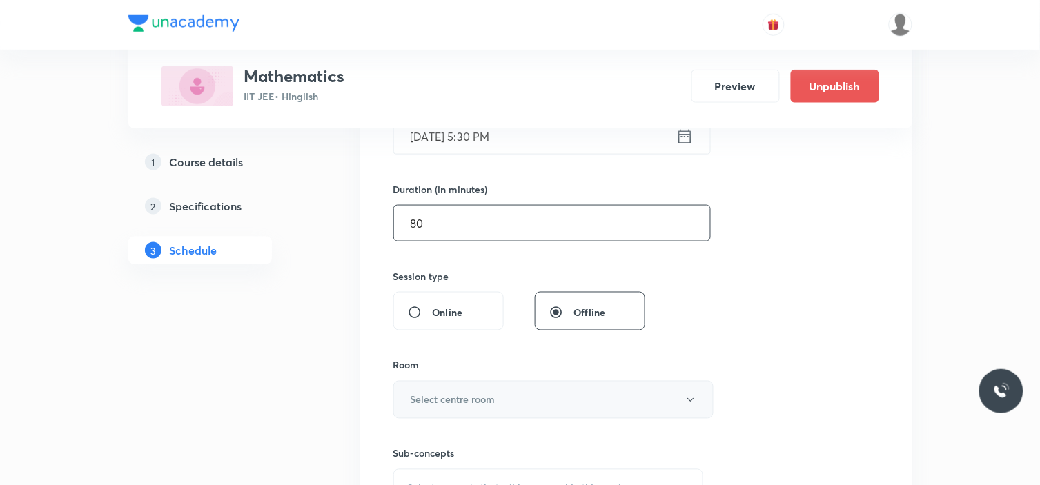
type input "80"
click at [466, 397] on h6 "Select centre room" at bounding box center [453, 400] width 85 height 14
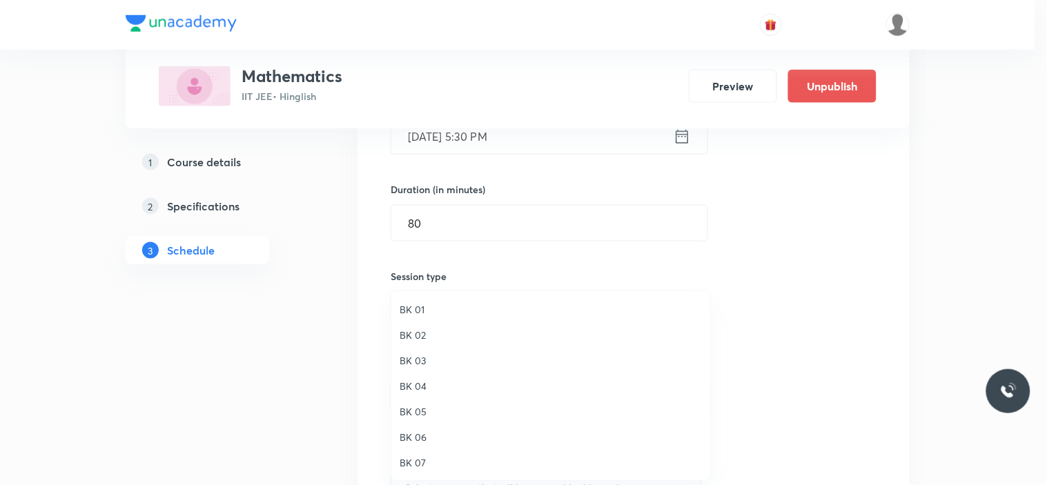
click at [421, 410] on span "BK 05" at bounding box center [551, 412] width 302 height 14
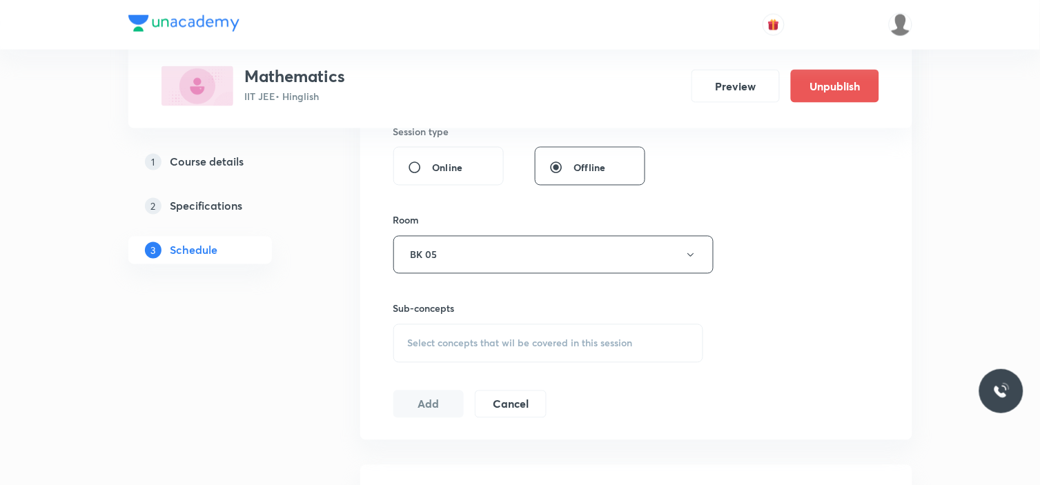
scroll to position [536, 0]
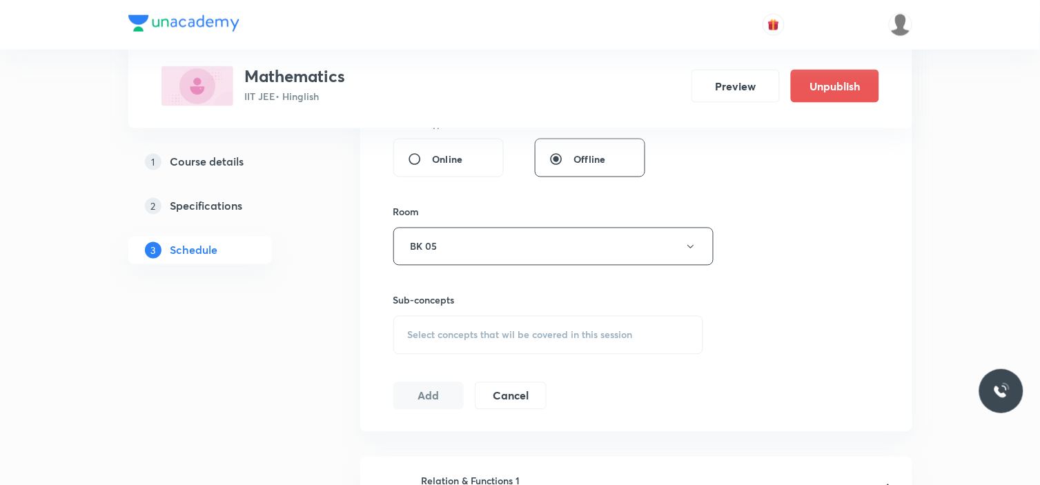
click at [451, 343] on div "Select concepts that wil be covered in this session" at bounding box center [548, 335] width 311 height 39
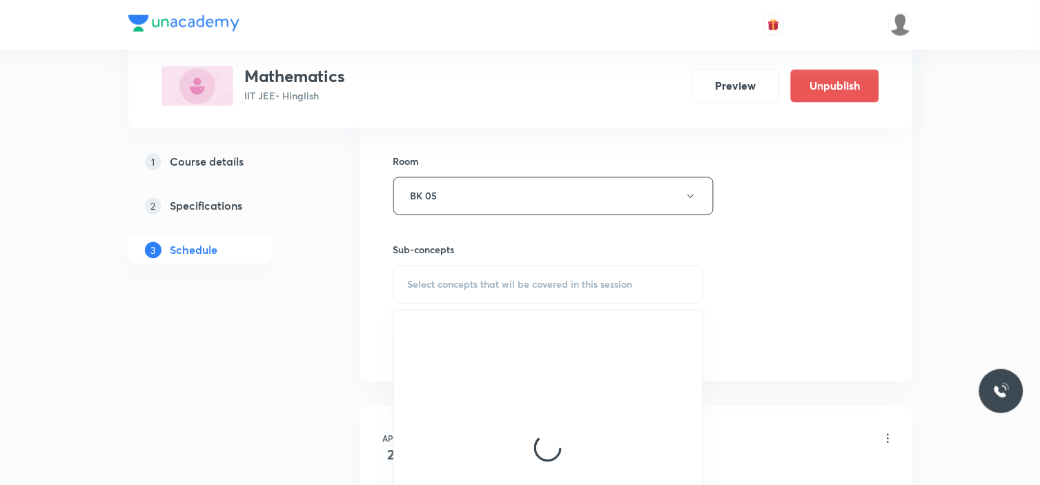
scroll to position [613, 0]
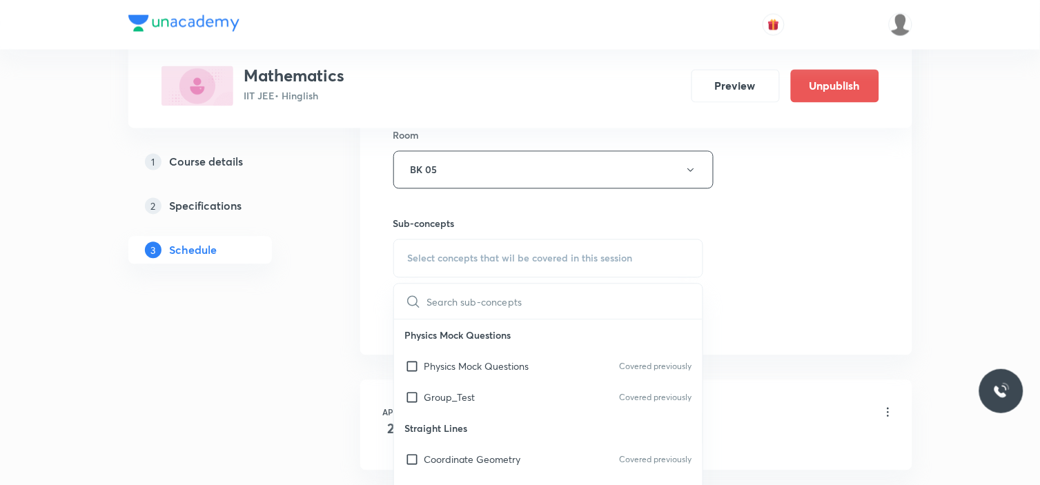
click at [453, 363] on p "Physics Mock Questions" at bounding box center [477, 367] width 105 height 14
checkbox input "true"
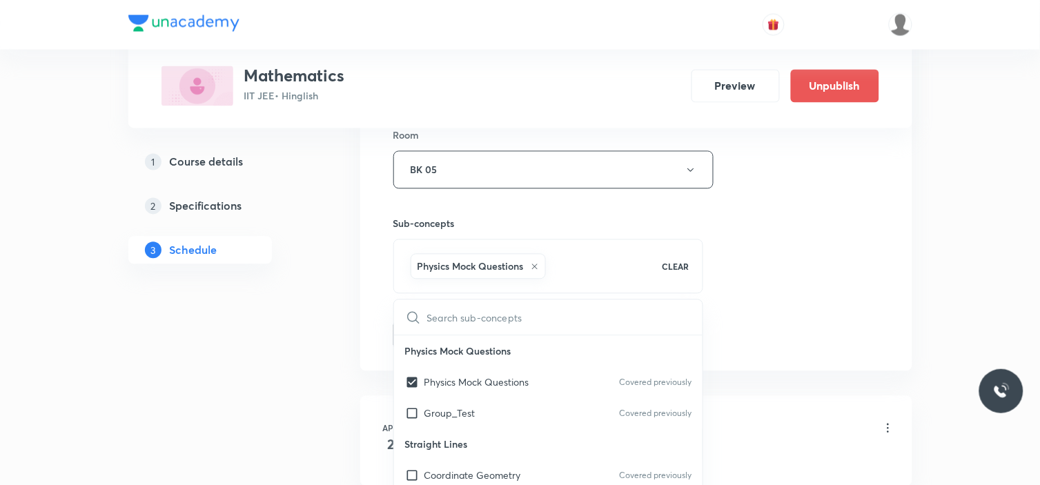
drag, startPoint x: 784, startPoint y: 253, endPoint x: 623, endPoint y: 305, distance: 168.3
click at [778, 257] on div "Session 66 Live class Session title 19/99 Area Under Curve_04 ​ Schedule for Se…" at bounding box center [636, 17] width 486 height 664
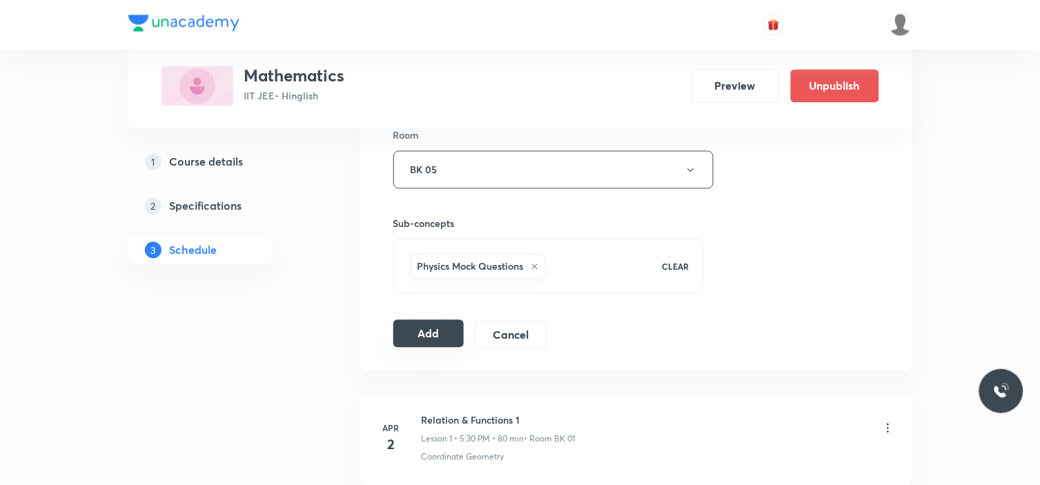
click at [422, 333] on button "Add" at bounding box center [428, 334] width 71 height 28
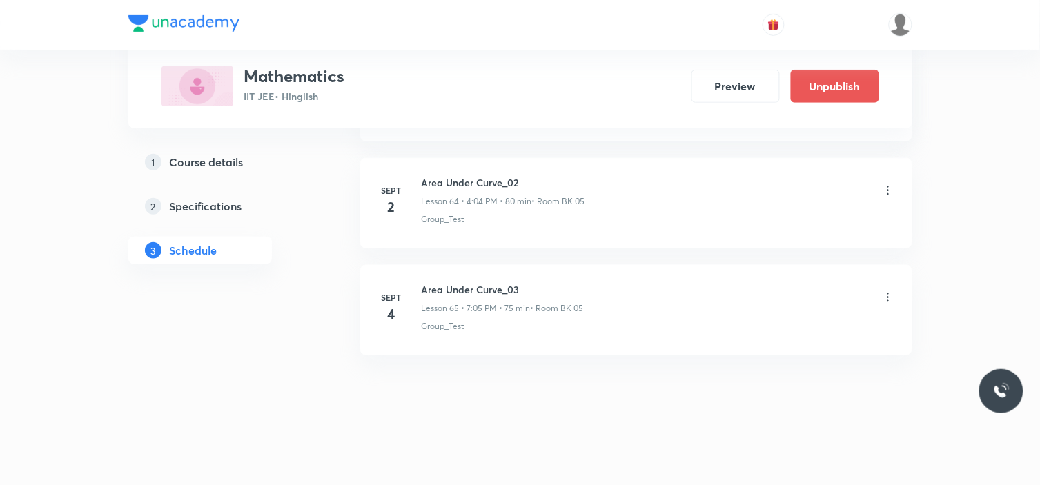
scroll to position [6949, 0]
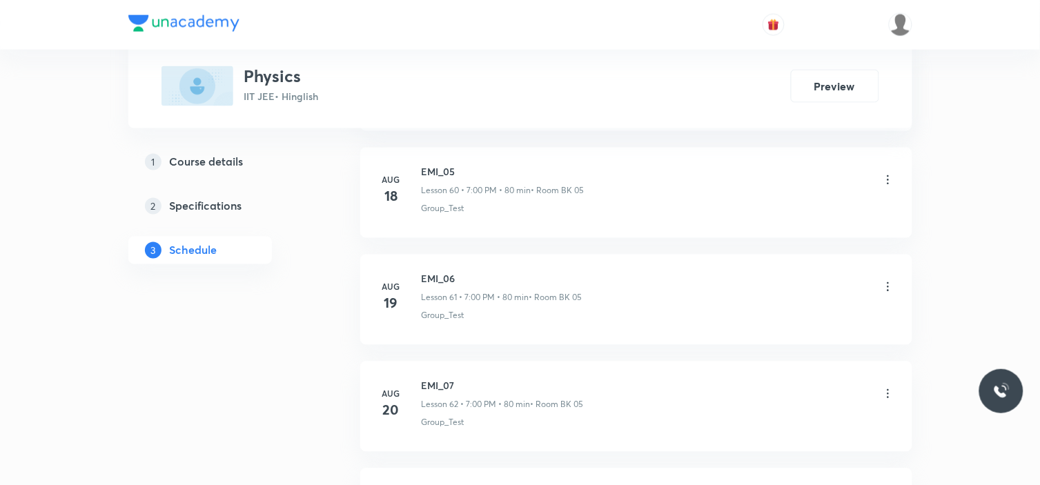
scroll to position [8209, 0]
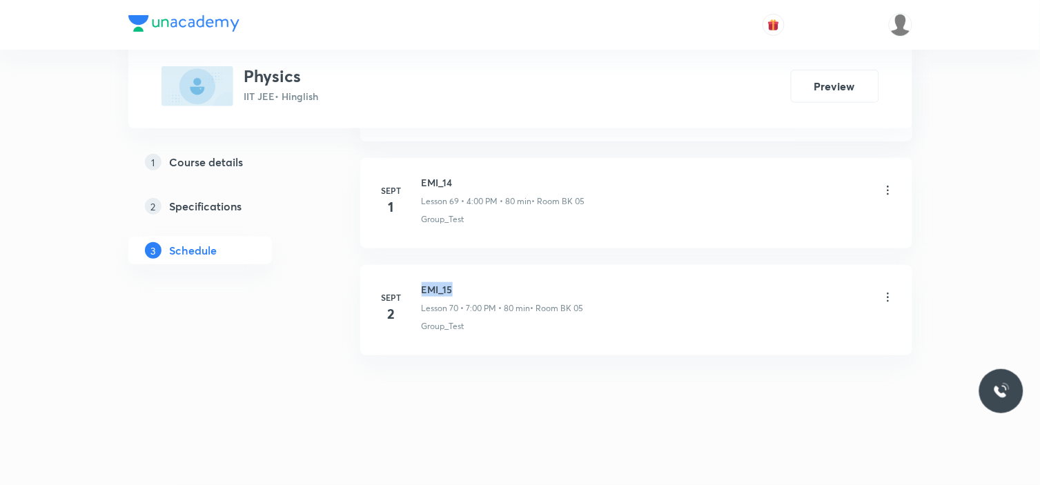
drag, startPoint x: 417, startPoint y: 285, endPoint x: 458, endPoint y: 284, distance: 40.7
click at [458, 284] on div "[DATE] EMI_15 Lesson 70 • 7:00 PM • 80 min • Room BK 05 Group_Test" at bounding box center [637, 307] width 518 height 50
copy h6 "EMI_15"
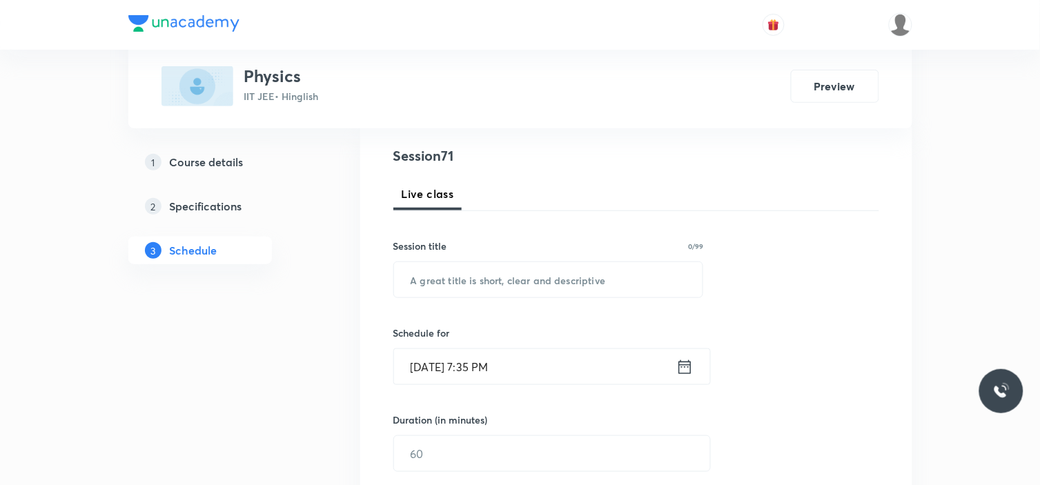
scroll to position [153, 0]
click at [543, 280] on input "text" at bounding box center [548, 279] width 309 height 35
paste input "EMI_15"
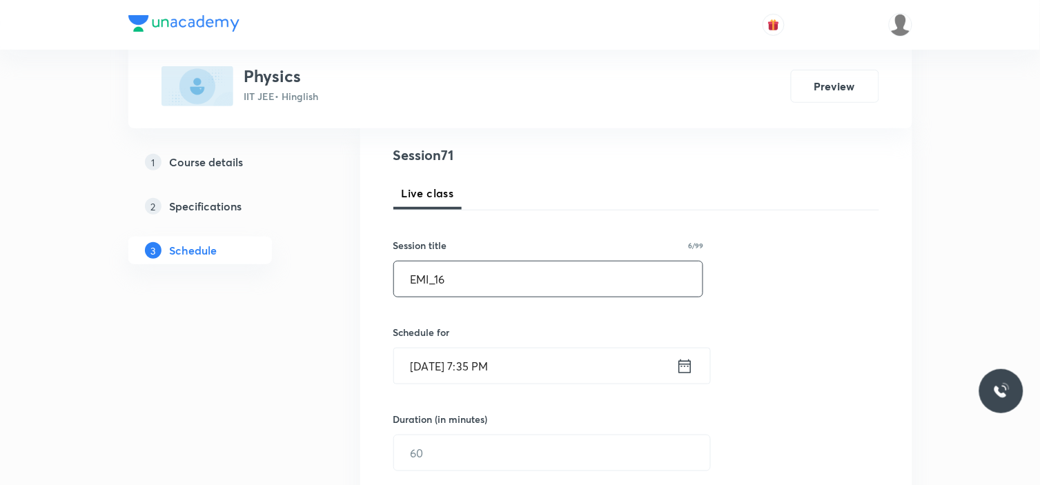
type input "EMI_16"
click at [512, 374] on input "[DATE] 7:35 PM" at bounding box center [535, 366] width 282 height 35
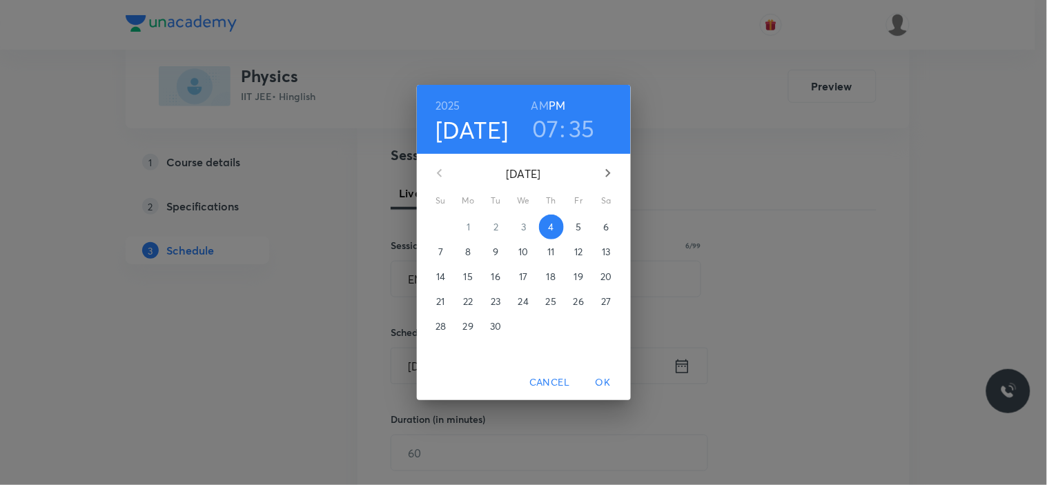
click at [571, 222] on span "5" at bounding box center [579, 227] width 25 height 14
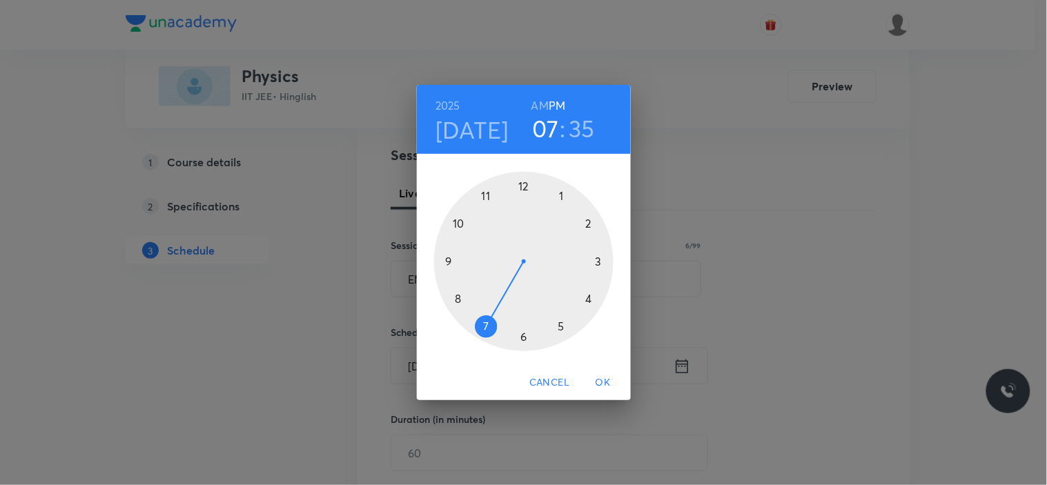
click at [483, 327] on div at bounding box center [523, 261] width 179 height 179
click at [523, 185] on div at bounding box center [523, 261] width 179 height 179
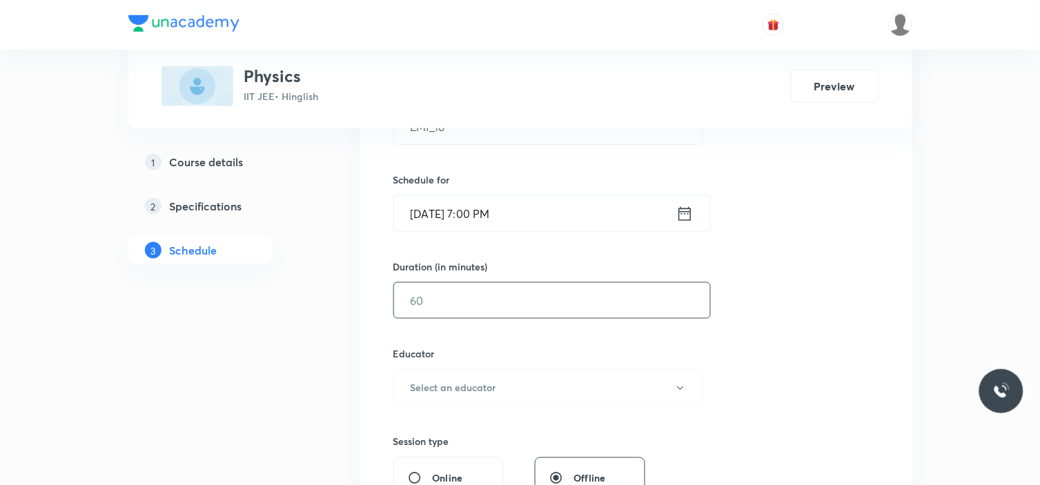
scroll to position [307, 0]
click at [508, 311] on input "text" at bounding box center [552, 299] width 316 height 35
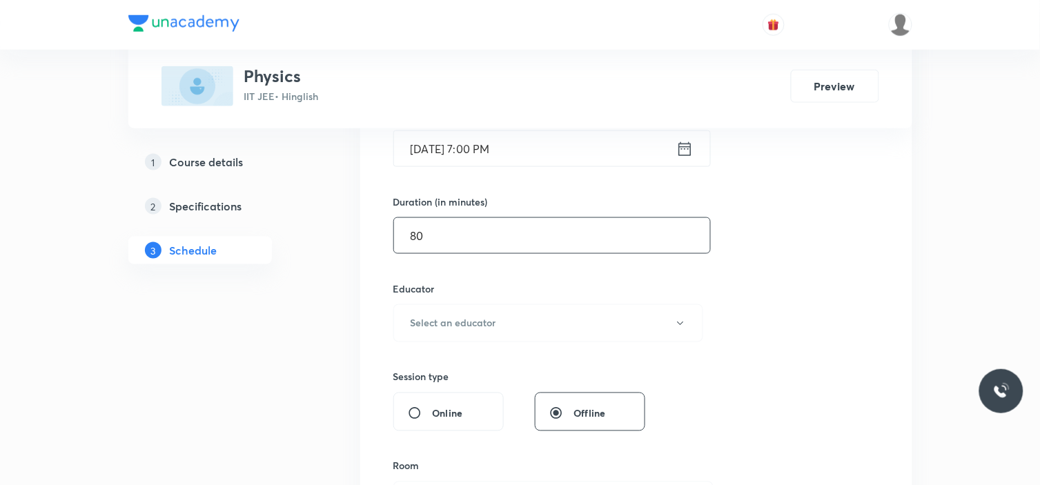
scroll to position [460, 0]
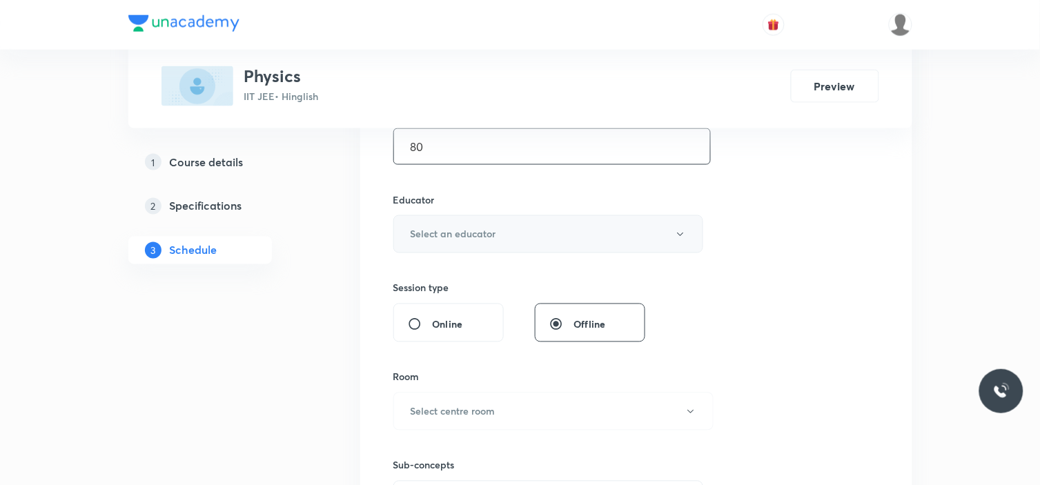
type input "80"
click at [507, 236] on button "Select an educator" at bounding box center [548, 234] width 311 height 38
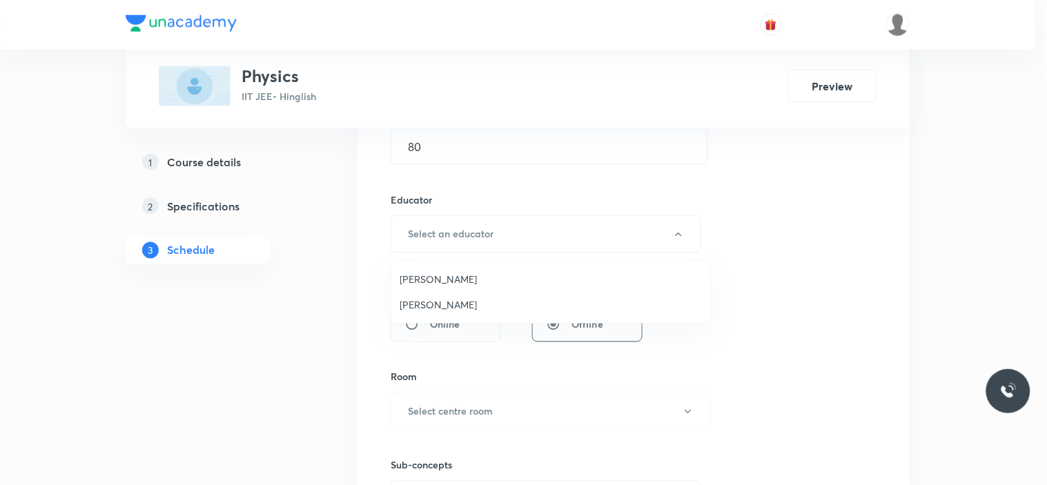
click at [454, 308] on span "Siddharth Jindal" at bounding box center [551, 305] width 302 height 14
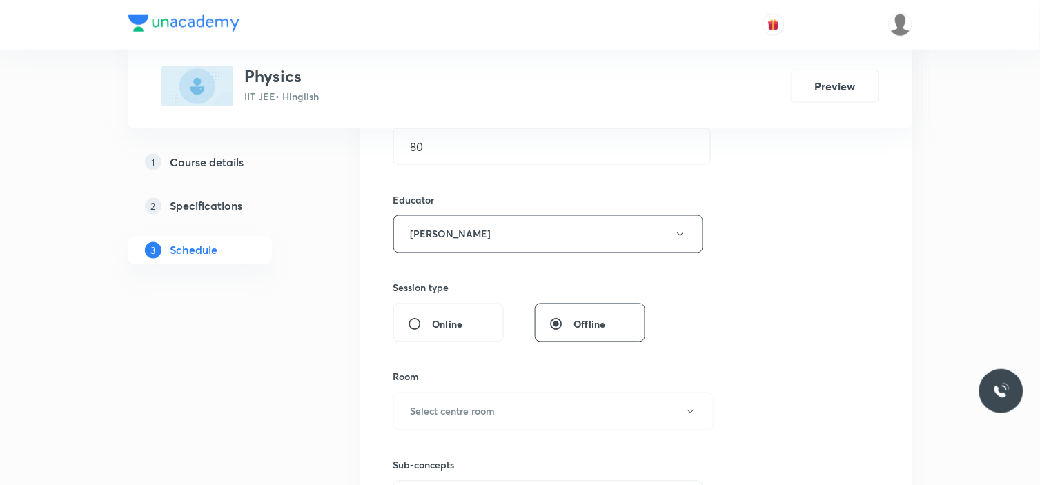
scroll to position [536, 0]
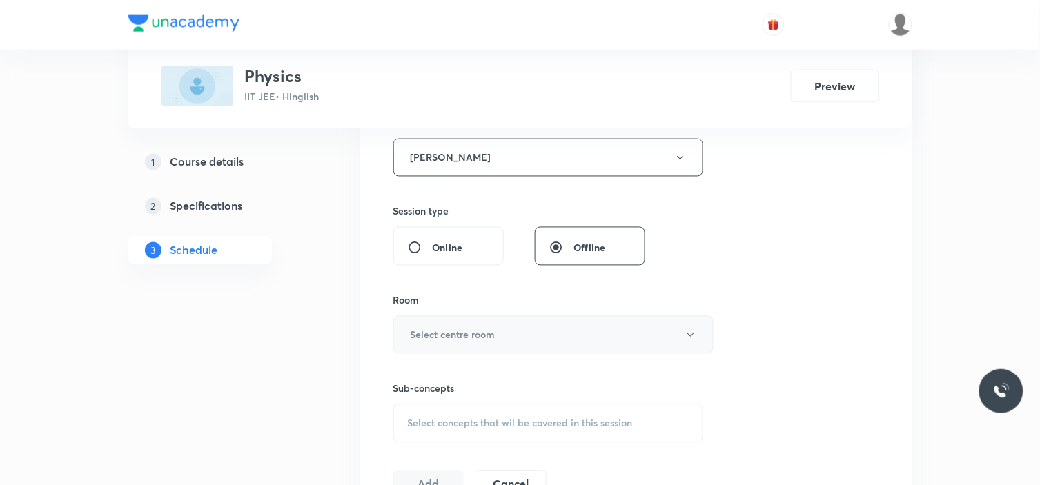
click at [458, 328] on button "Select centre room" at bounding box center [553, 335] width 320 height 38
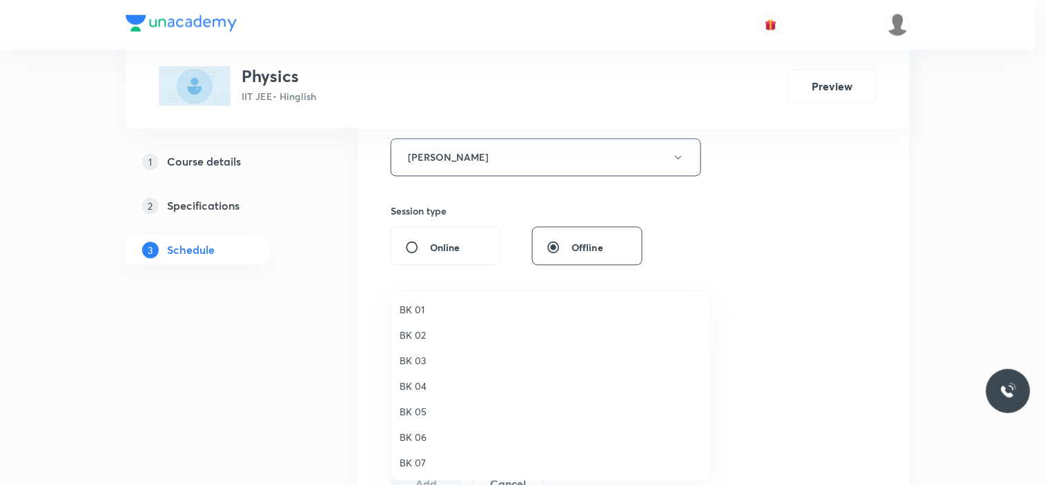
click at [429, 408] on span "BK 05" at bounding box center [551, 412] width 302 height 14
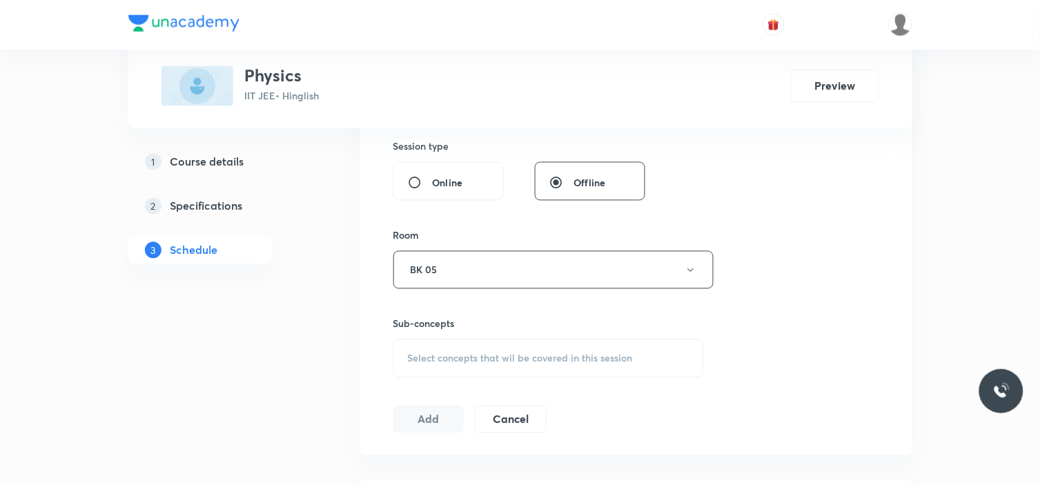
scroll to position [690, 0]
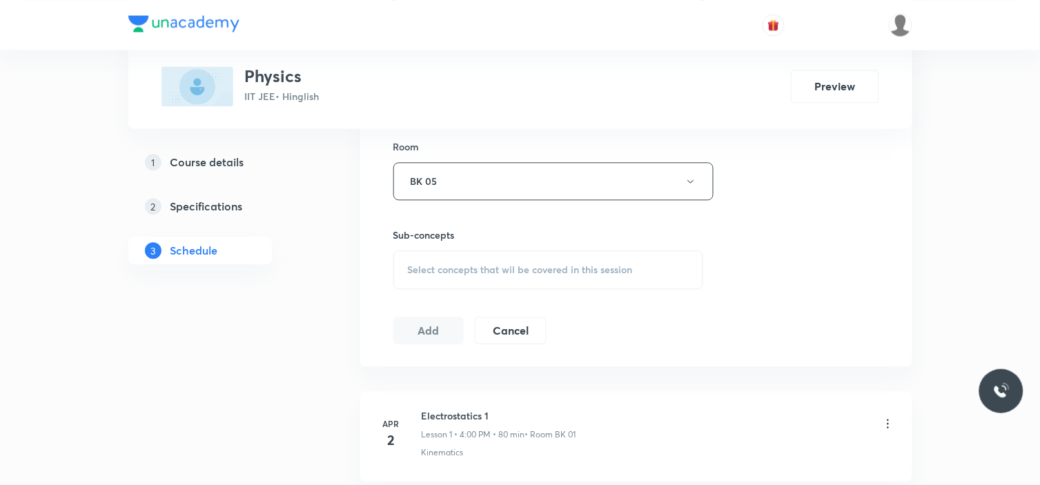
click at [497, 278] on div "Select concepts that wil be covered in this session" at bounding box center [548, 270] width 311 height 39
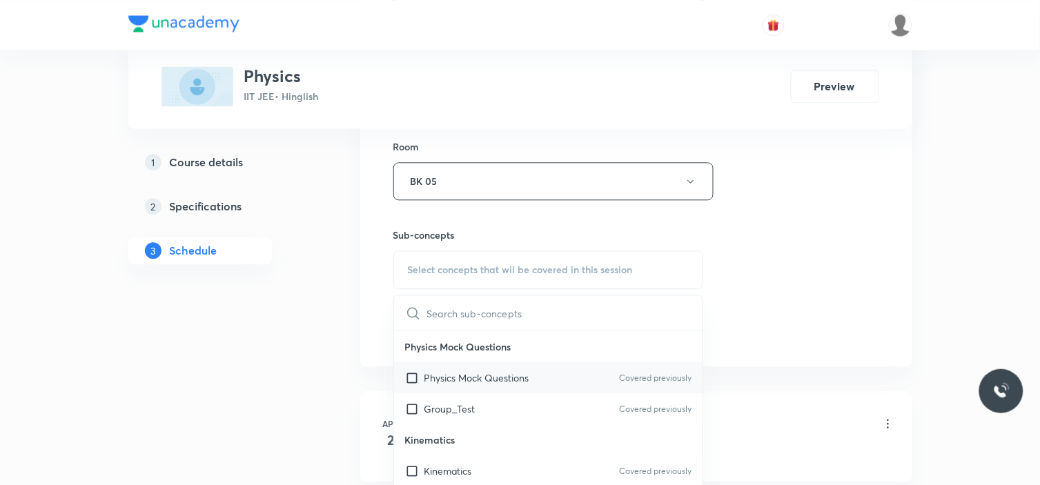
click at [449, 368] on div "Physics Mock Questions Covered previously" at bounding box center [548, 377] width 309 height 31
checkbox input "true"
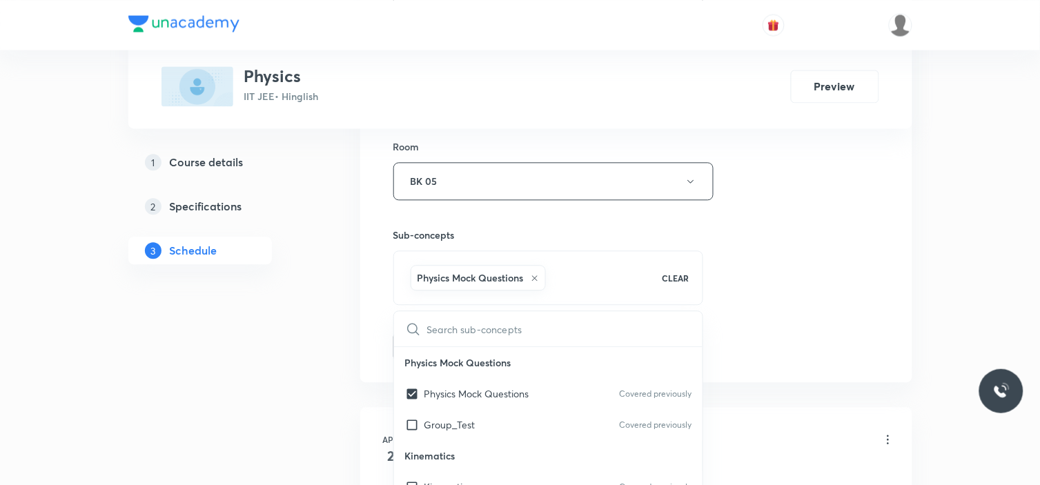
drag, startPoint x: 896, startPoint y: 211, endPoint x: 774, endPoint y: 264, distance: 133.5
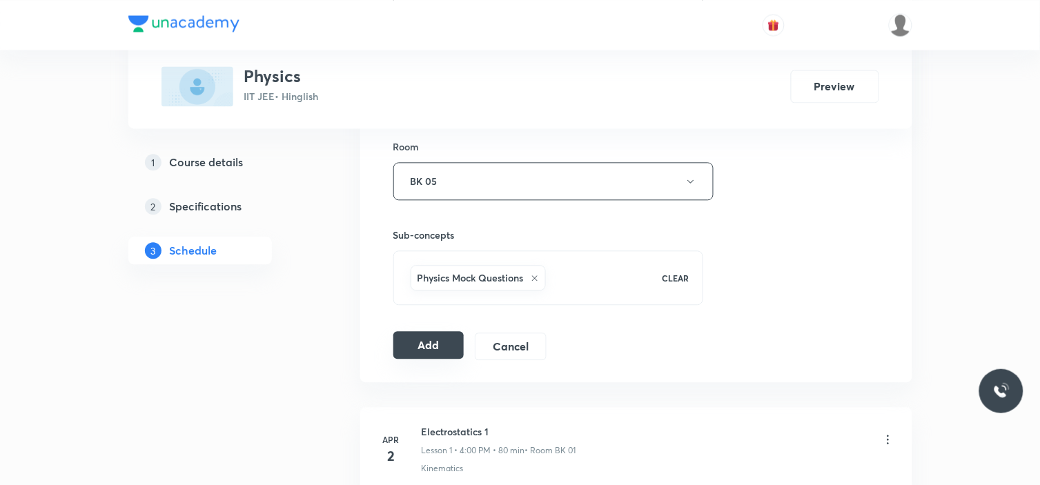
click at [424, 353] on button "Add" at bounding box center [428, 345] width 71 height 28
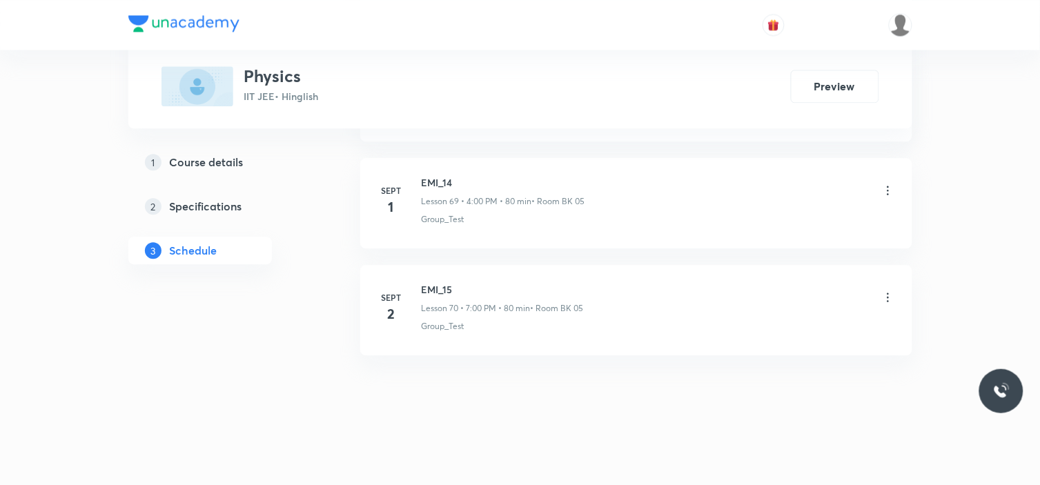
scroll to position [7485, 0]
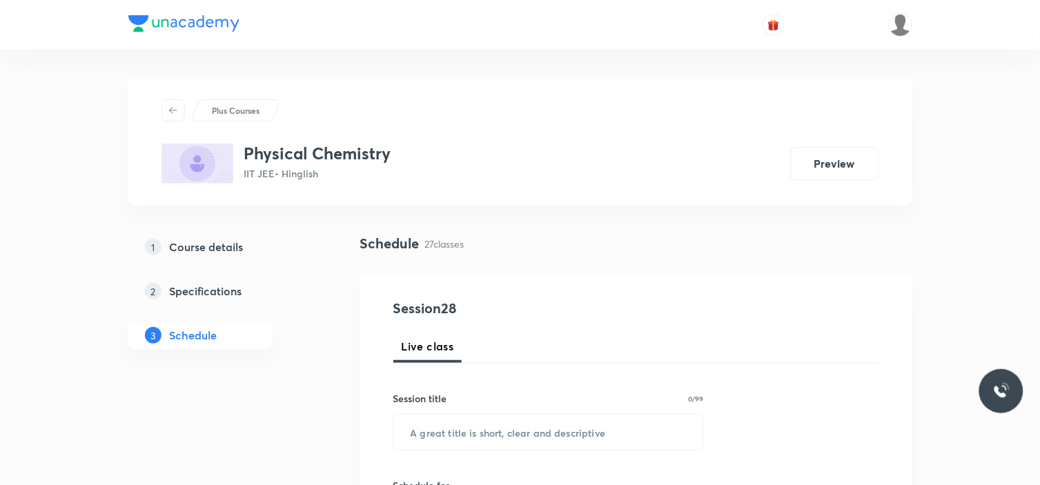
scroll to position [3602, 0]
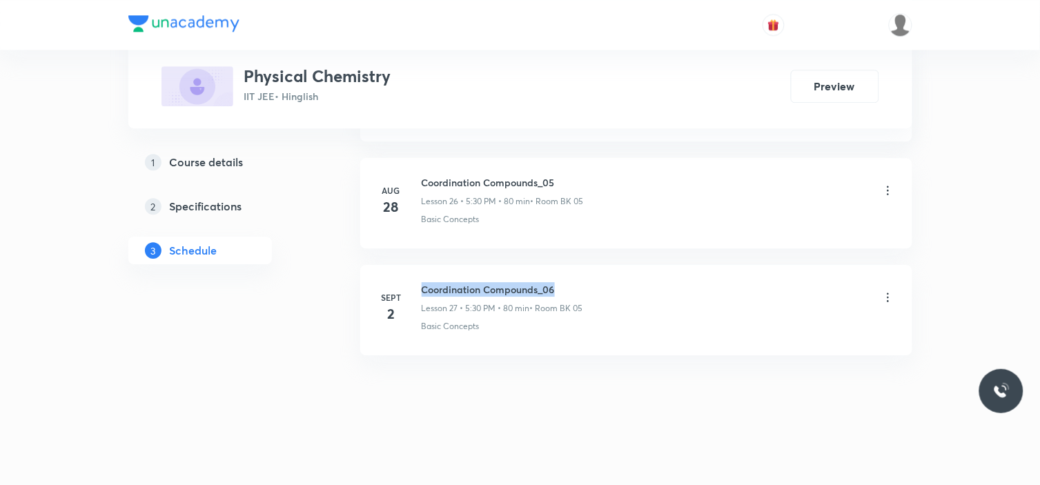
drag, startPoint x: 422, startPoint y: 285, endPoint x: 570, endPoint y: 282, distance: 147.8
click at [570, 282] on h6 "Coordination Compounds_06" at bounding box center [503, 289] width 162 height 14
copy h6 "Coordination Compounds_06"
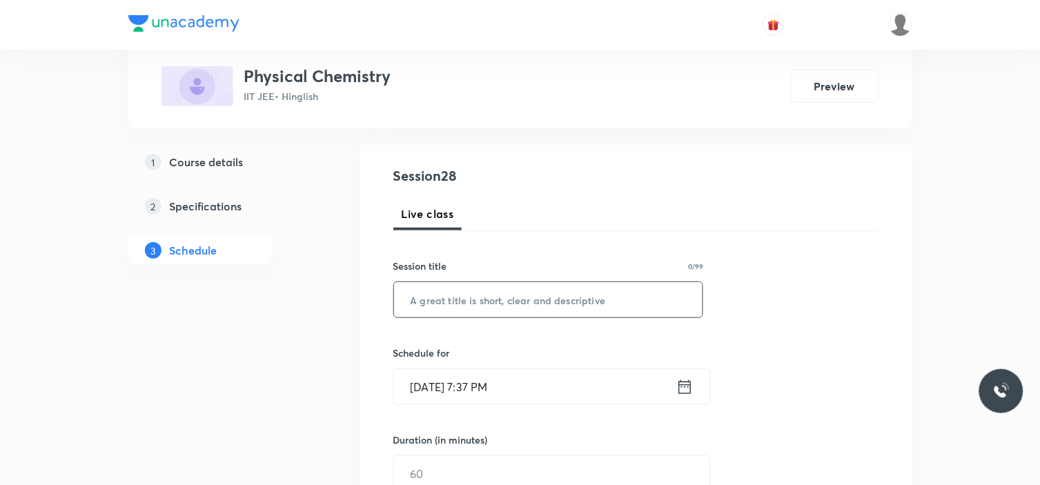
scroll to position [153, 0]
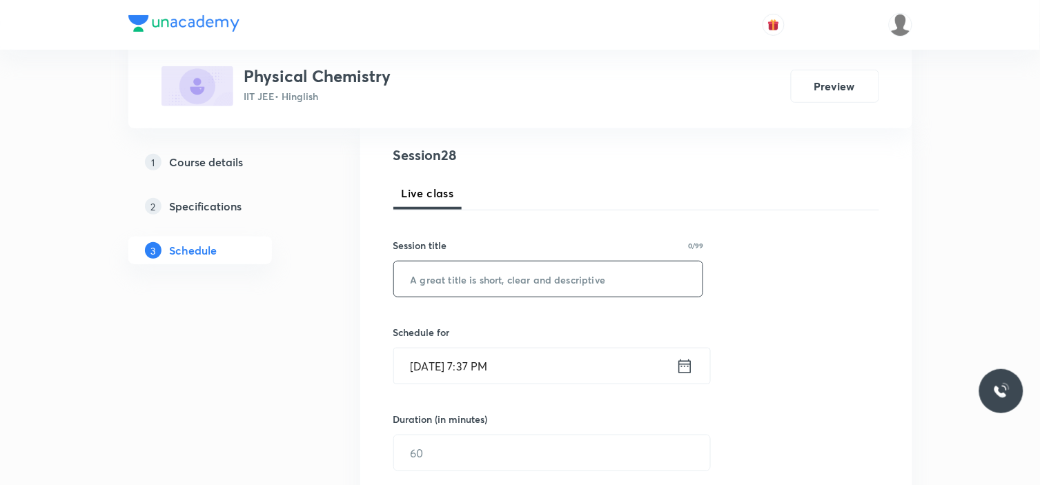
click at [612, 274] on input "text" at bounding box center [548, 279] width 309 height 35
paste input "Coordination Compounds_06"
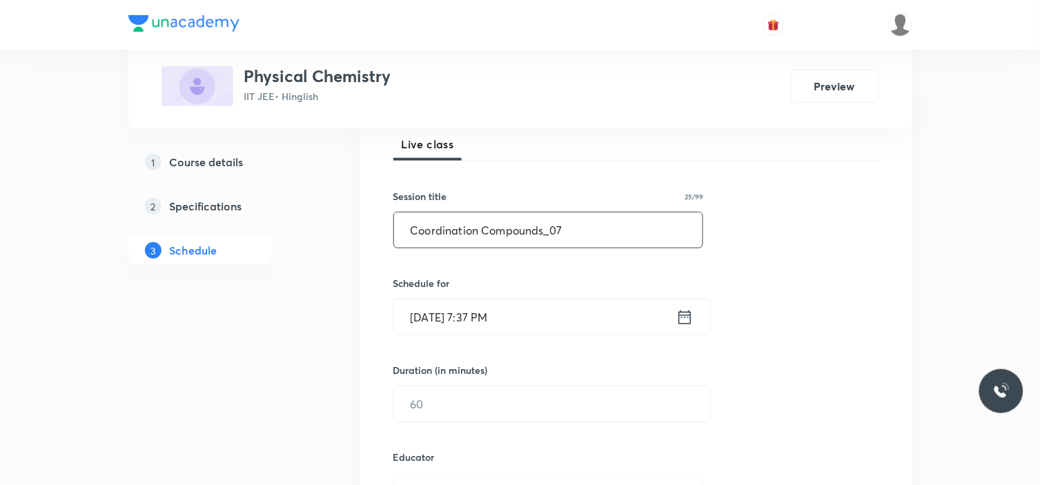
scroll to position [230, 0]
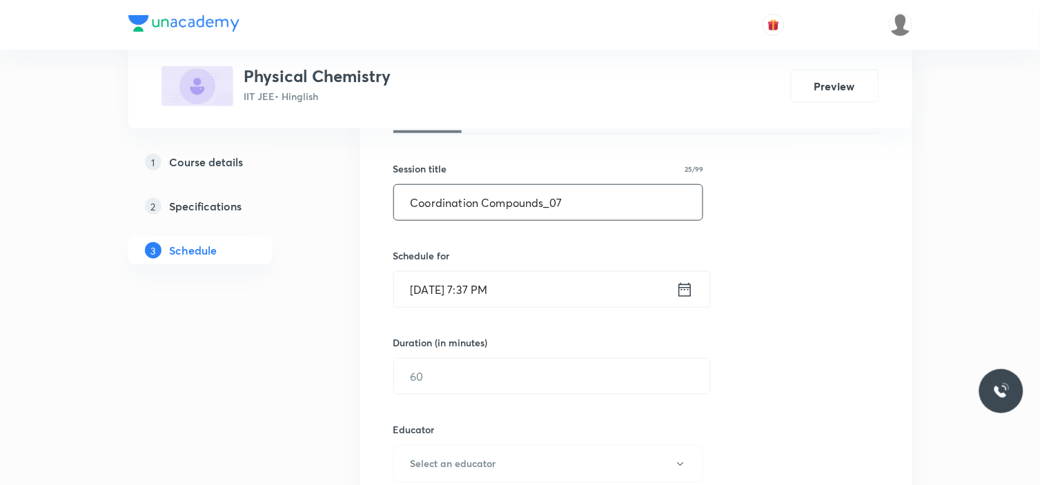
type input "Coordination Compounds_07"
click at [583, 292] on input "[DATE] 7:37 PM" at bounding box center [535, 289] width 282 height 35
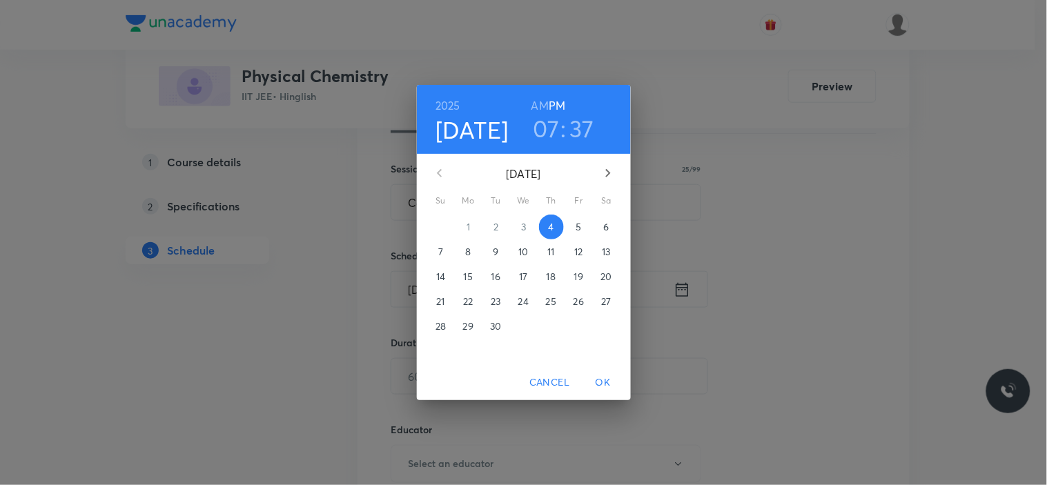
click at [581, 229] on p "5" at bounding box center [579, 227] width 6 height 14
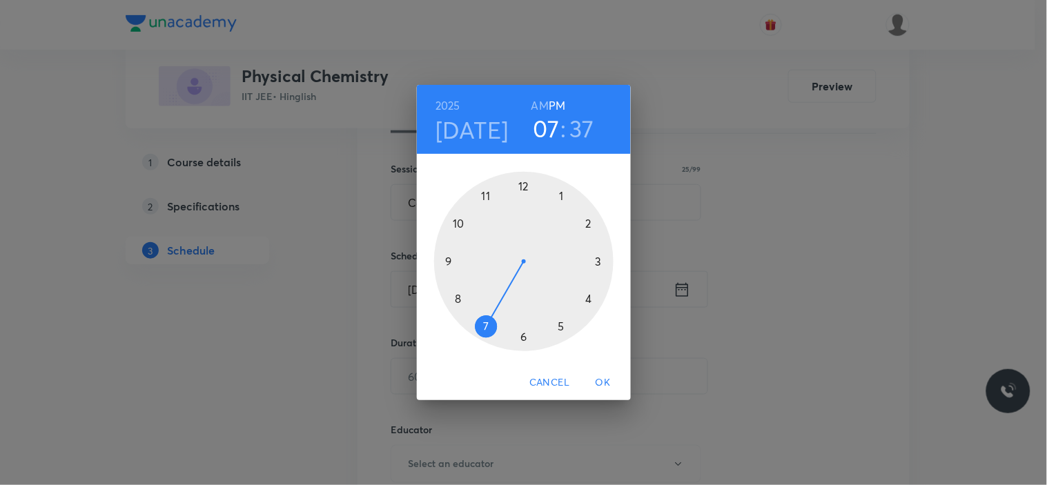
click at [591, 300] on div at bounding box center [523, 261] width 179 height 179
drag, startPoint x: 541, startPoint y: 102, endPoint x: 543, endPoint y: 142, distance: 39.4
click at [541, 102] on h6 "AM" at bounding box center [540, 105] width 17 height 19
click at [522, 188] on div at bounding box center [523, 261] width 179 height 179
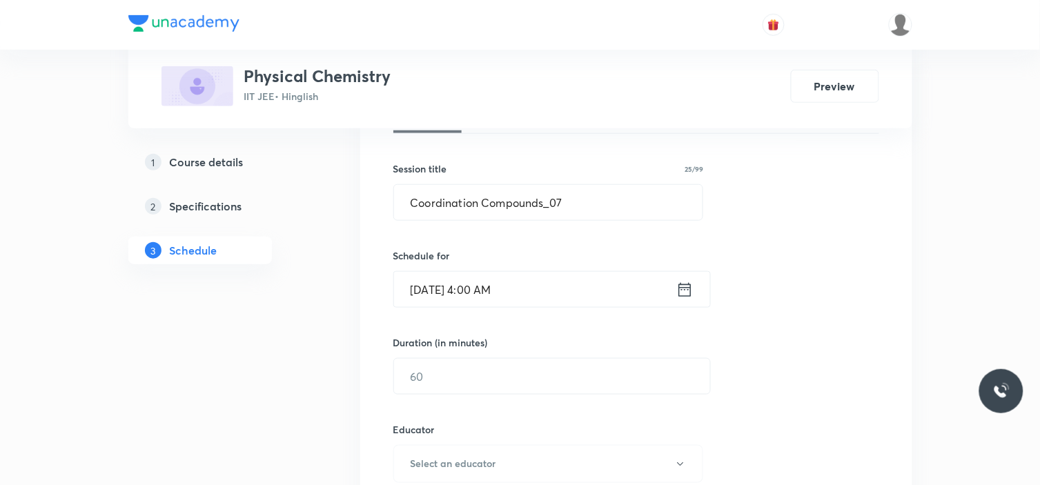
scroll to position [383, 0]
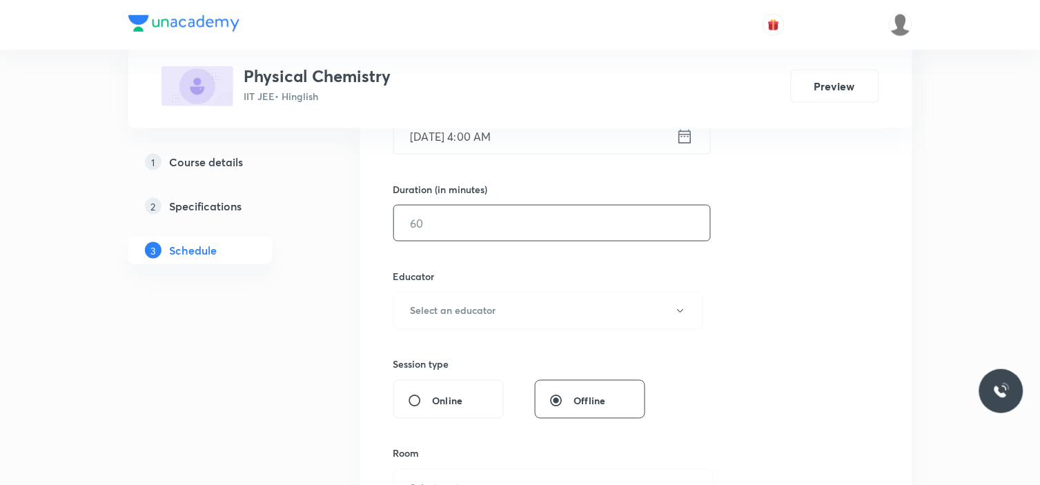
drag, startPoint x: 503, startPoint y: 208, endPoint x: 500, endPoint y: 232, distance: 23.6
click at [503, 211] on input "text" at bounding box center [552, 223] width 316 height 35
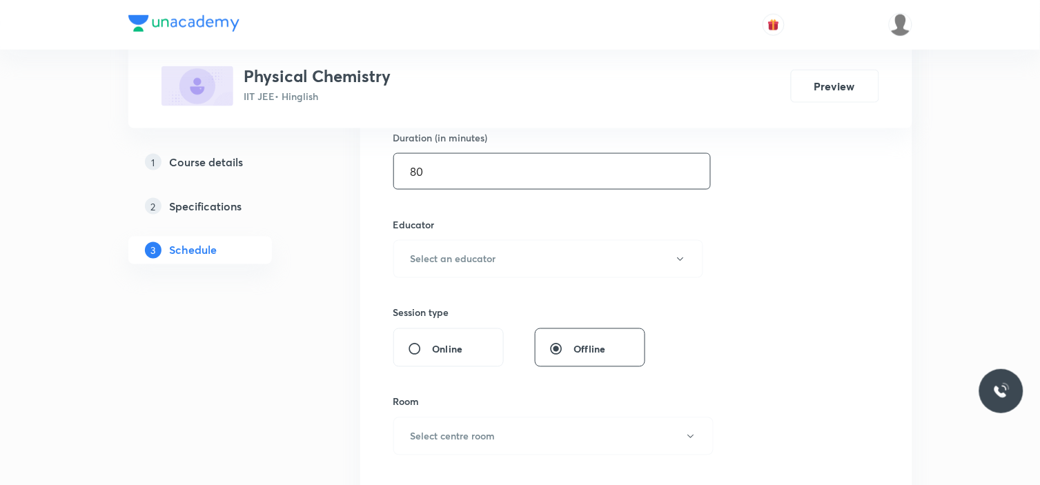
scroll to position [460, 0]
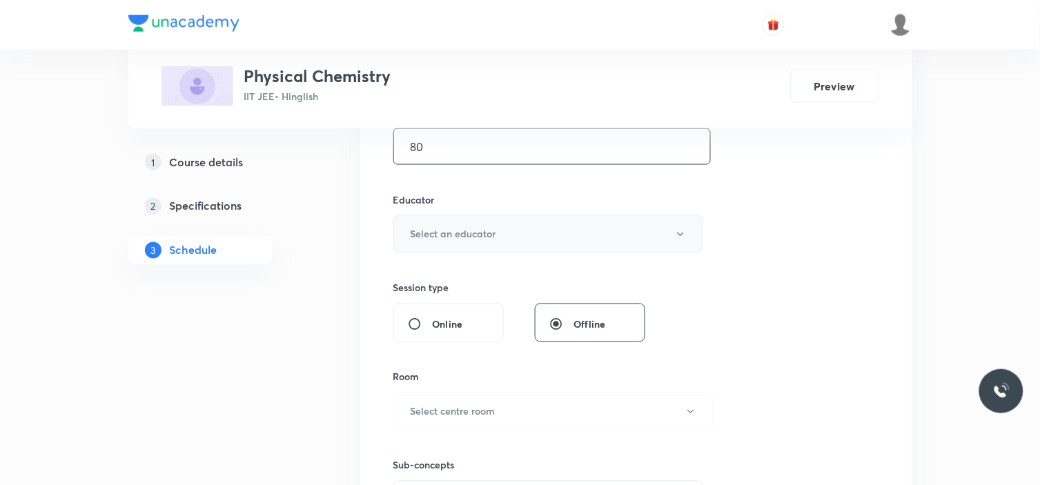
type input "80"
click at [496, 240] on button "Select an educator" at bounding box center [548, 234] width 311 height 38
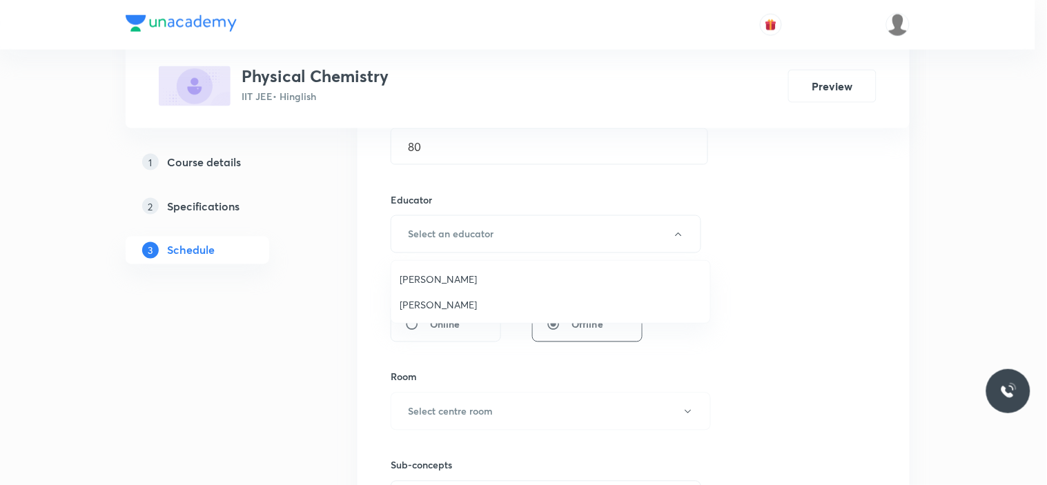
click at [464, 304] on span "[PERSON_NAME]" at bounding box center [551, 305] width 302 height 14
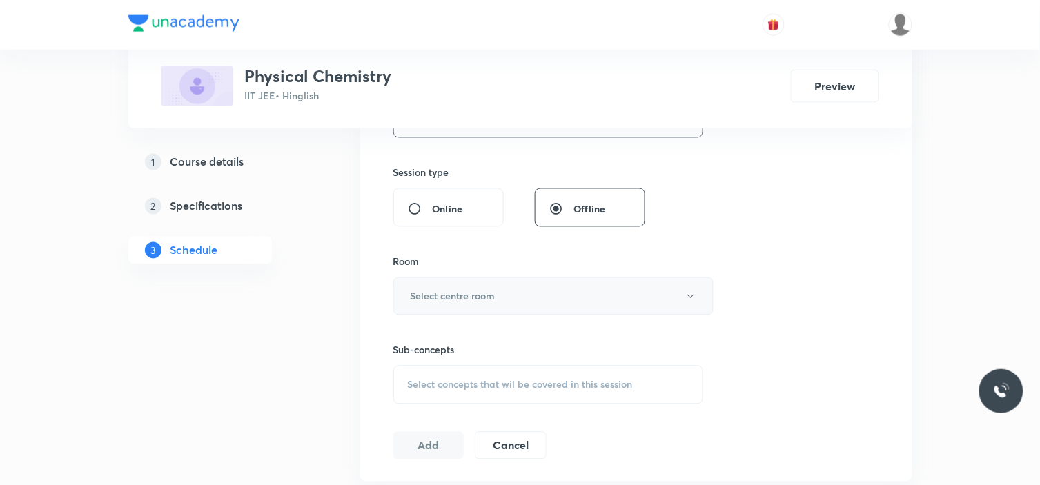
scroll to position [613, 0]
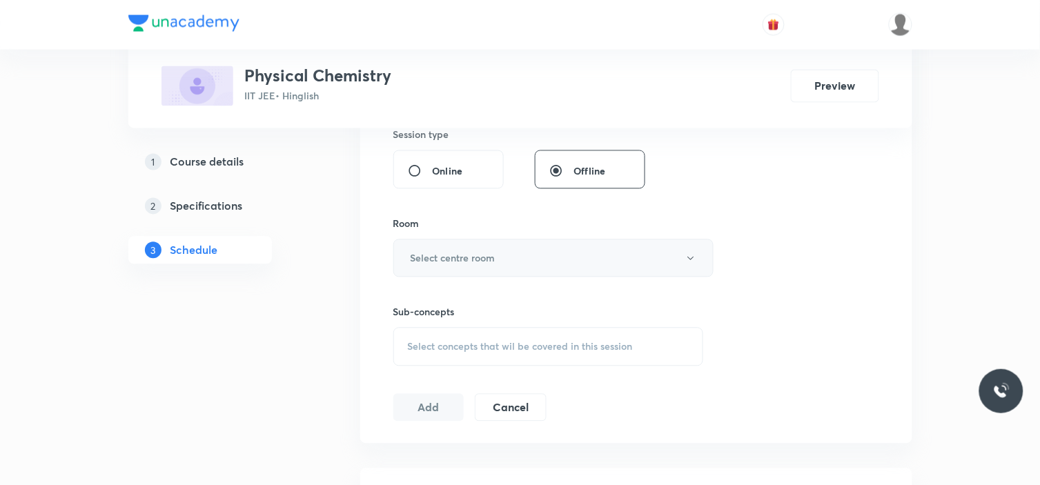
click at [490, 255] on h6 "Select centre room" at bounding box center [453, 258] width 85 height 14
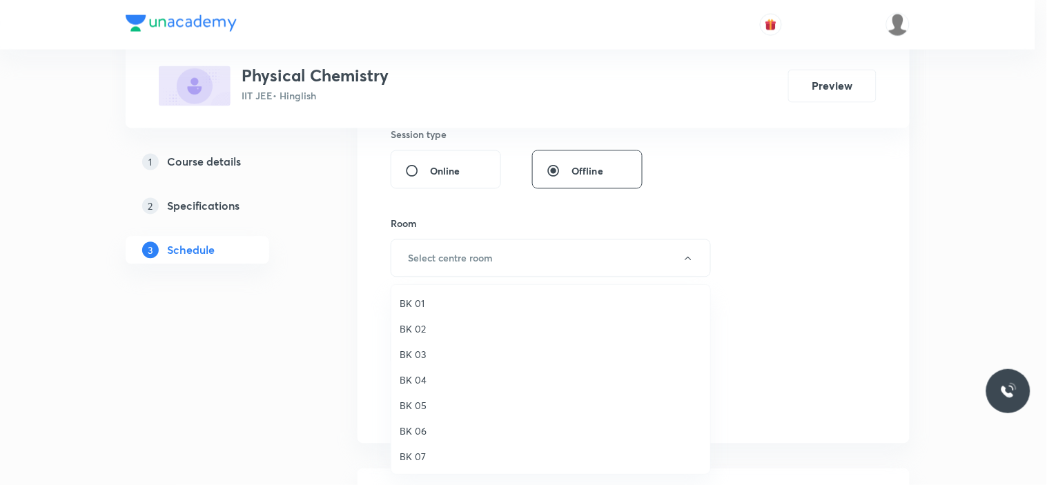
click at [416, 406] on span "BK 05" at bounding box center [551, 405] width 302 height 14
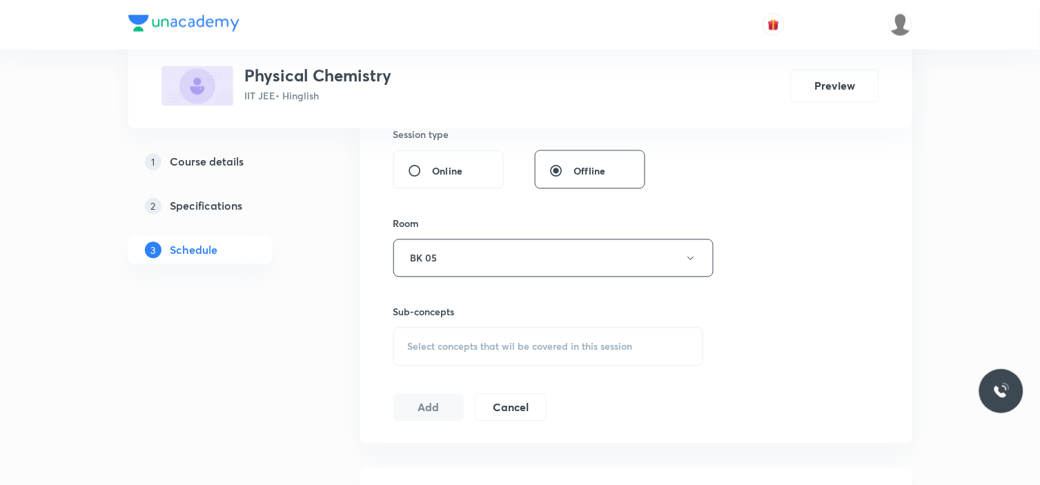
scroll to position [690, 0]
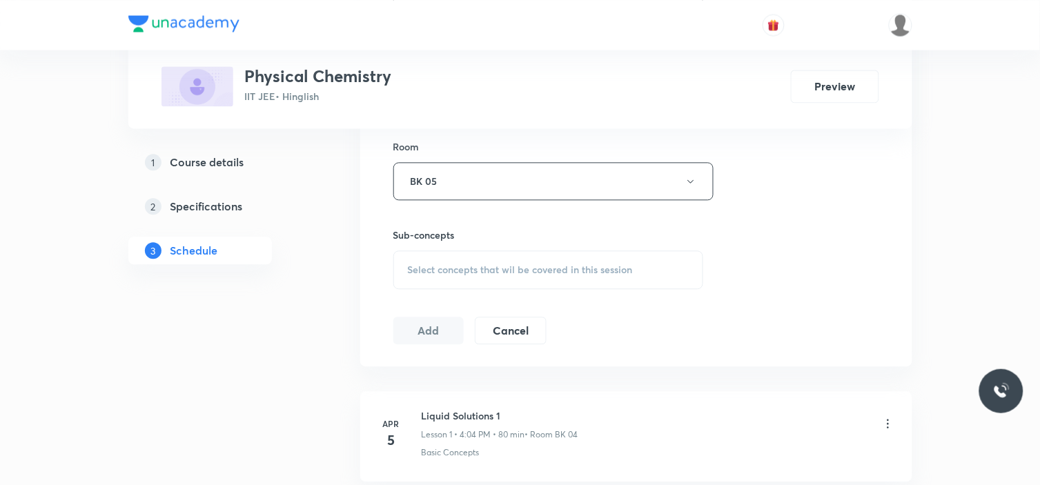
click at [507, 278] on div "Select concepts that wil be covered in this session" at bounding box center [548, 270] width 311 height 39
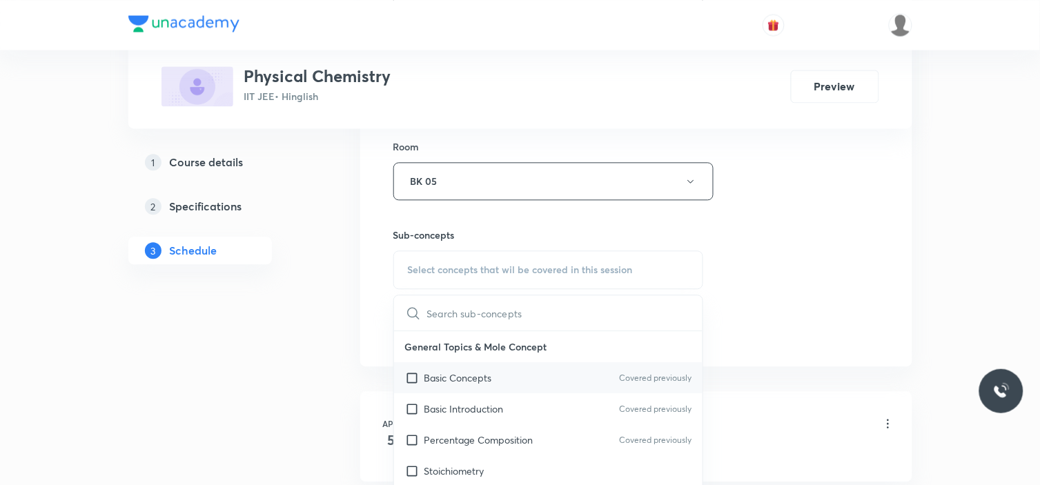
click at [507, 381] on div "Basic Concepts Covered previously" at bounding box center [548, 377] width 309 height 31
checkbox input "true"
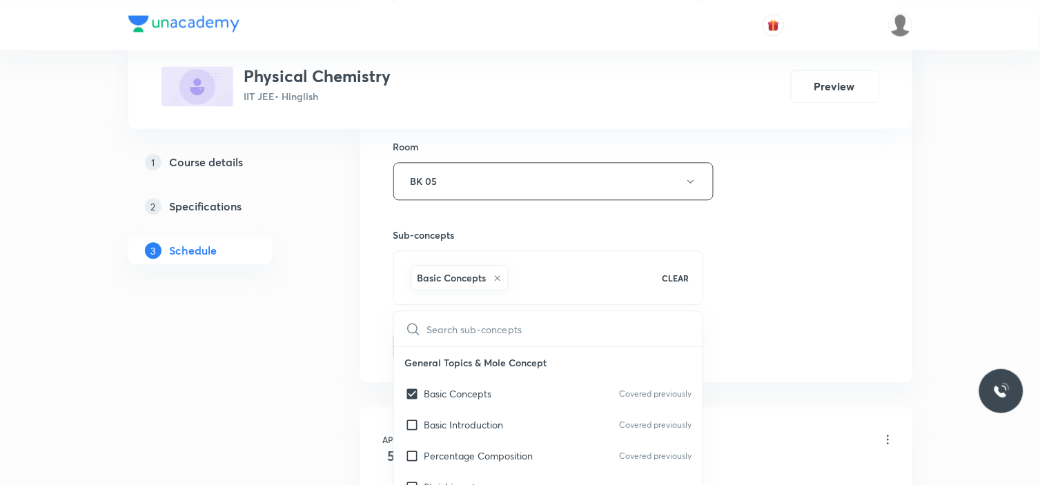
drag, startPoint x: 759, startPoint y: 273, endPoint x: 746, endPoint y: 273, distance: 13.8
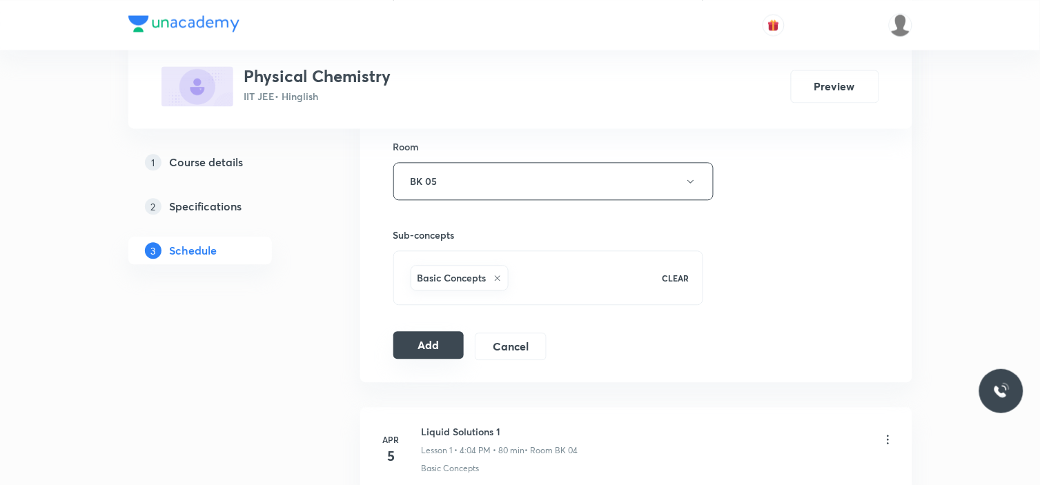
click at [436, 347] on button "Add" at bounding box center [428, 345] width 71 height 28
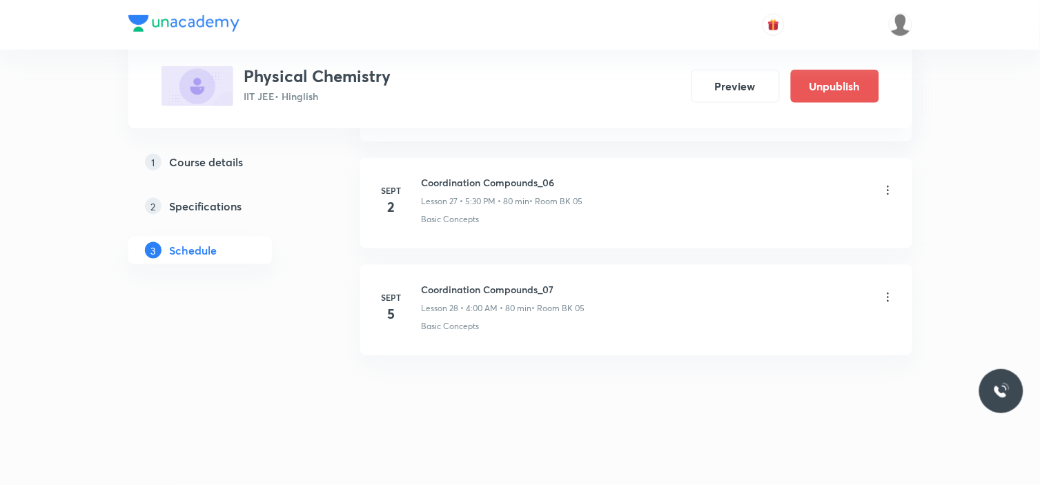
scroll to position [2986, 0]
